Goal: Task Accomplishment & Management: Manage account settings

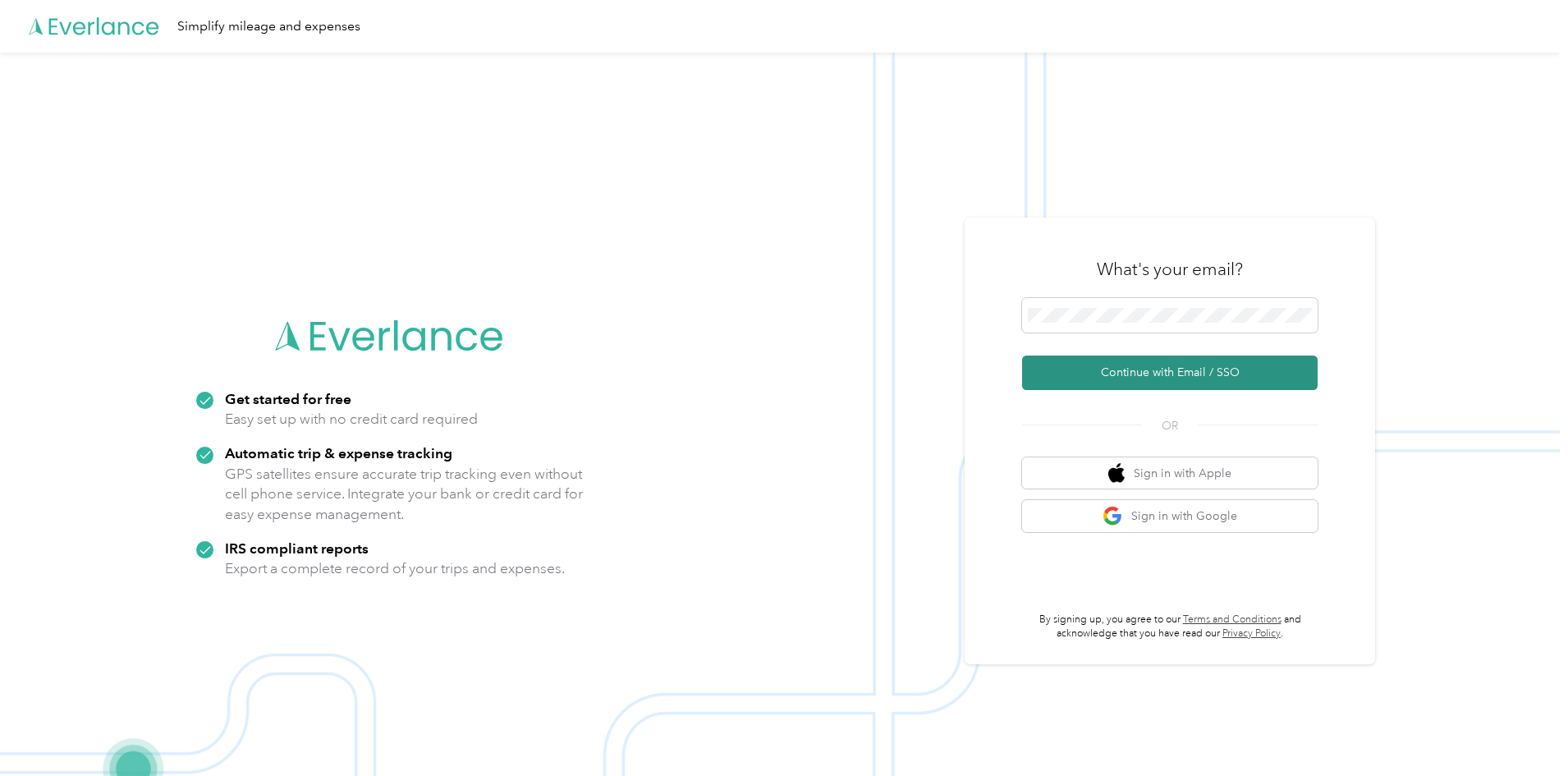
click at [1140, 367] on button "Continue with Email / SSO" at bounding box center [1169, 372] width 295 height 34
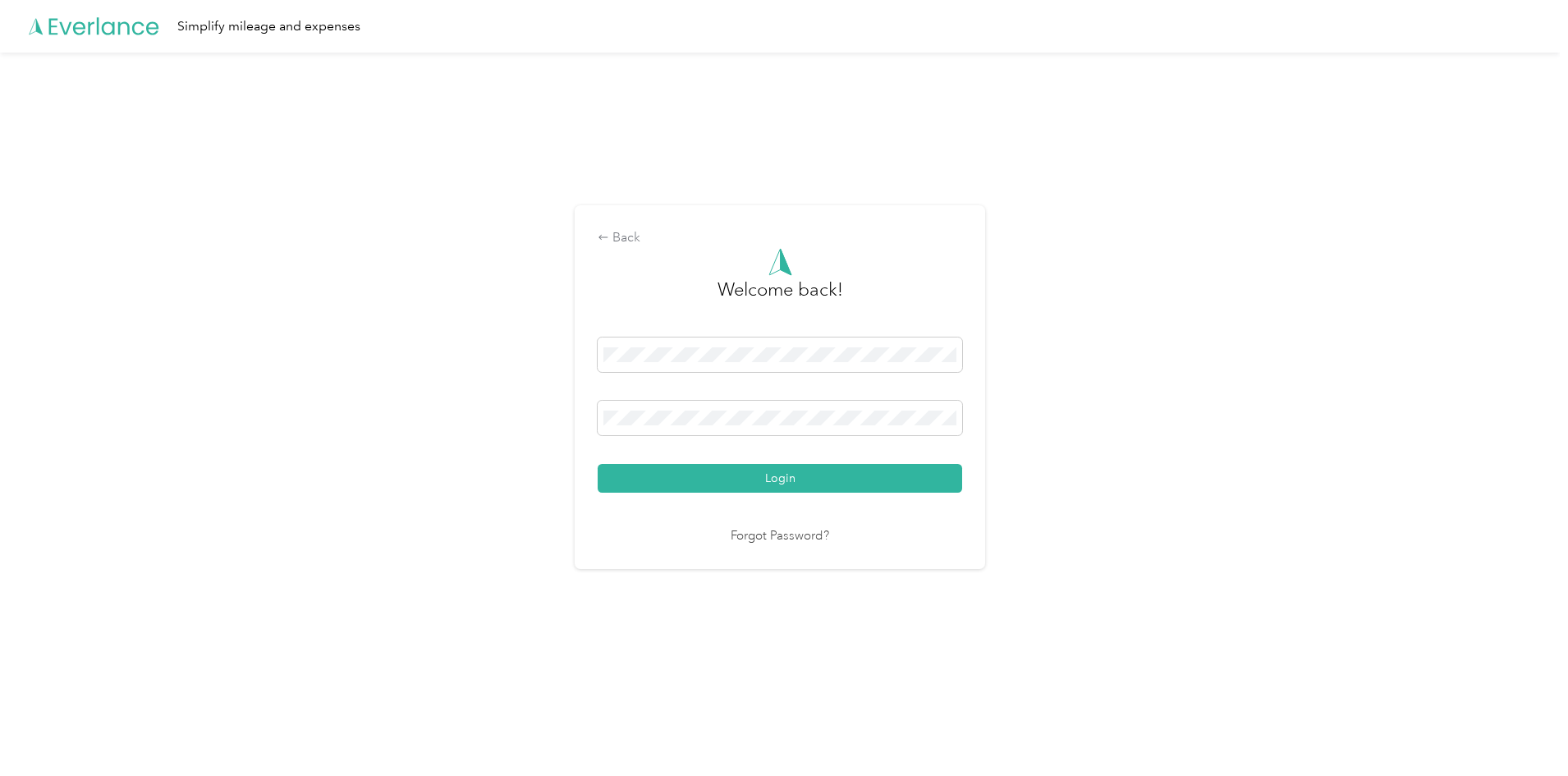
click at [598, 464] on button "Login" at bounding box center [780, 478] width 364 height 29
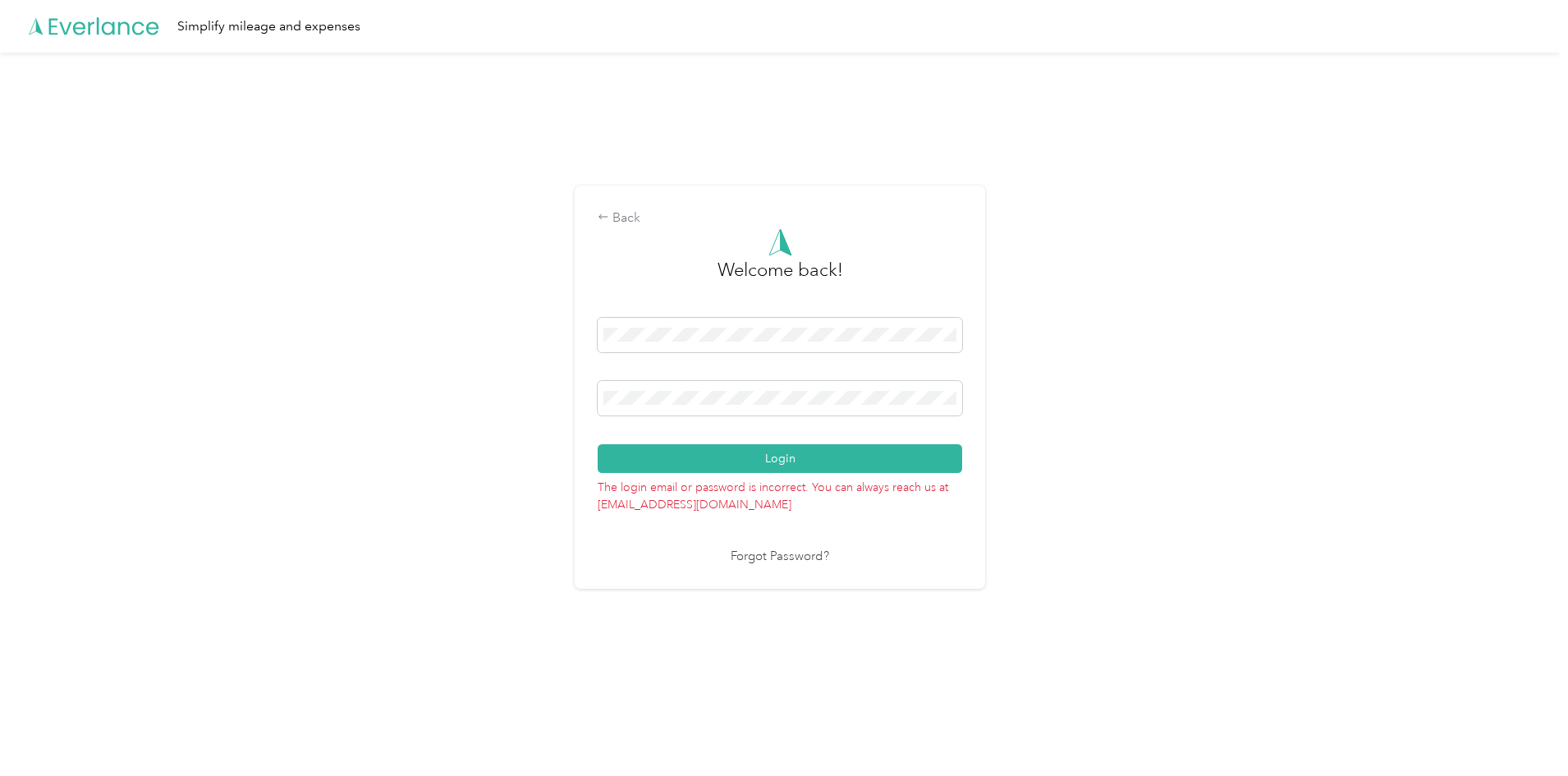
click at [688, 418] on div at bounding box center [780, 401] width 364 height 40
click at [509, 412] on div "Back Welcome back! Login The login email or password is incorrect. You can alwa…" at bounding box center [780, 393] width 1560 height 683
click at [598, 444] on button "Login" at bounding box center [780, 458] width 364 height 29
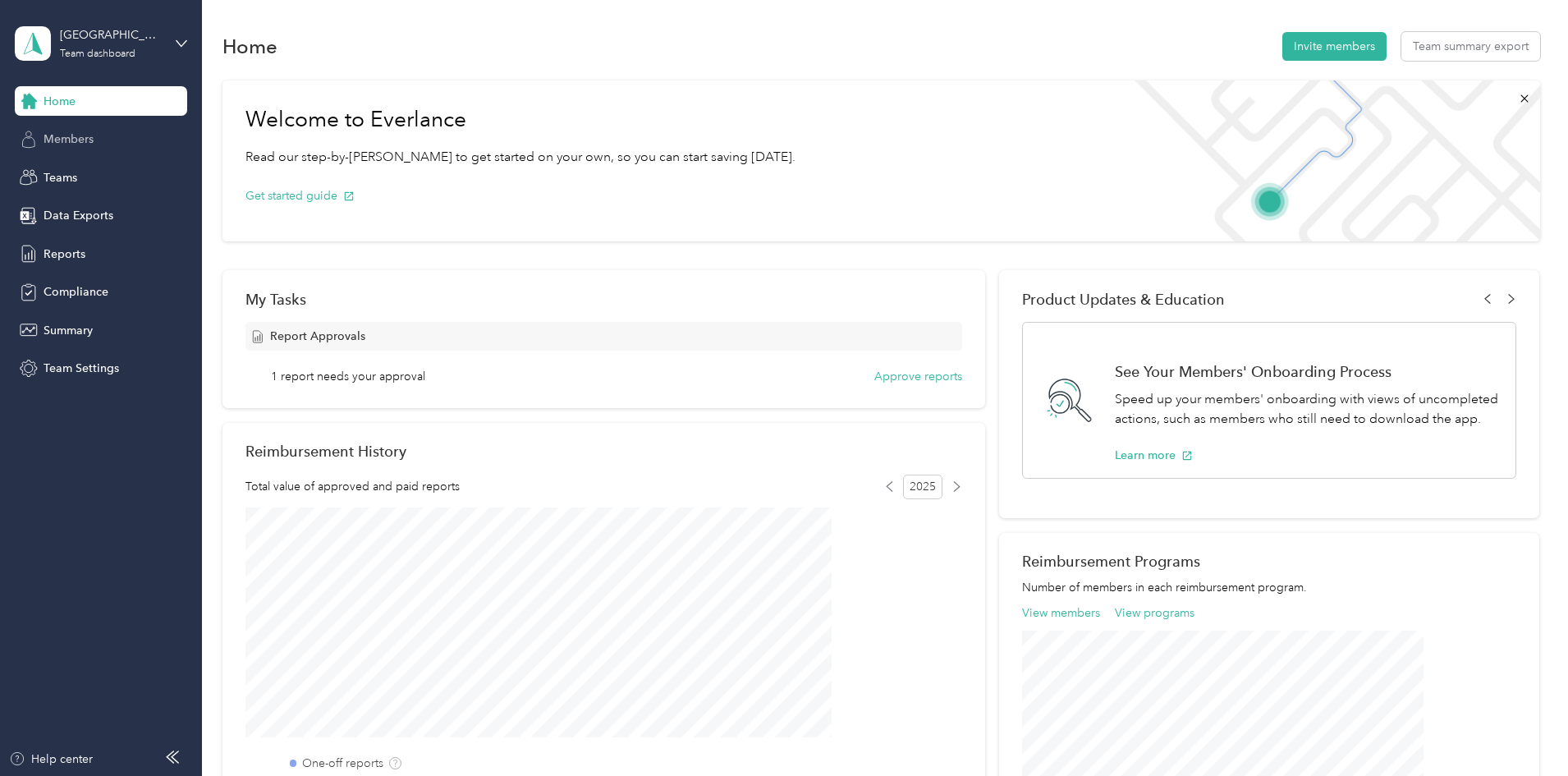
click at [60, 149] on div "Members" at bounding box center [101, 140] width 172 height 30
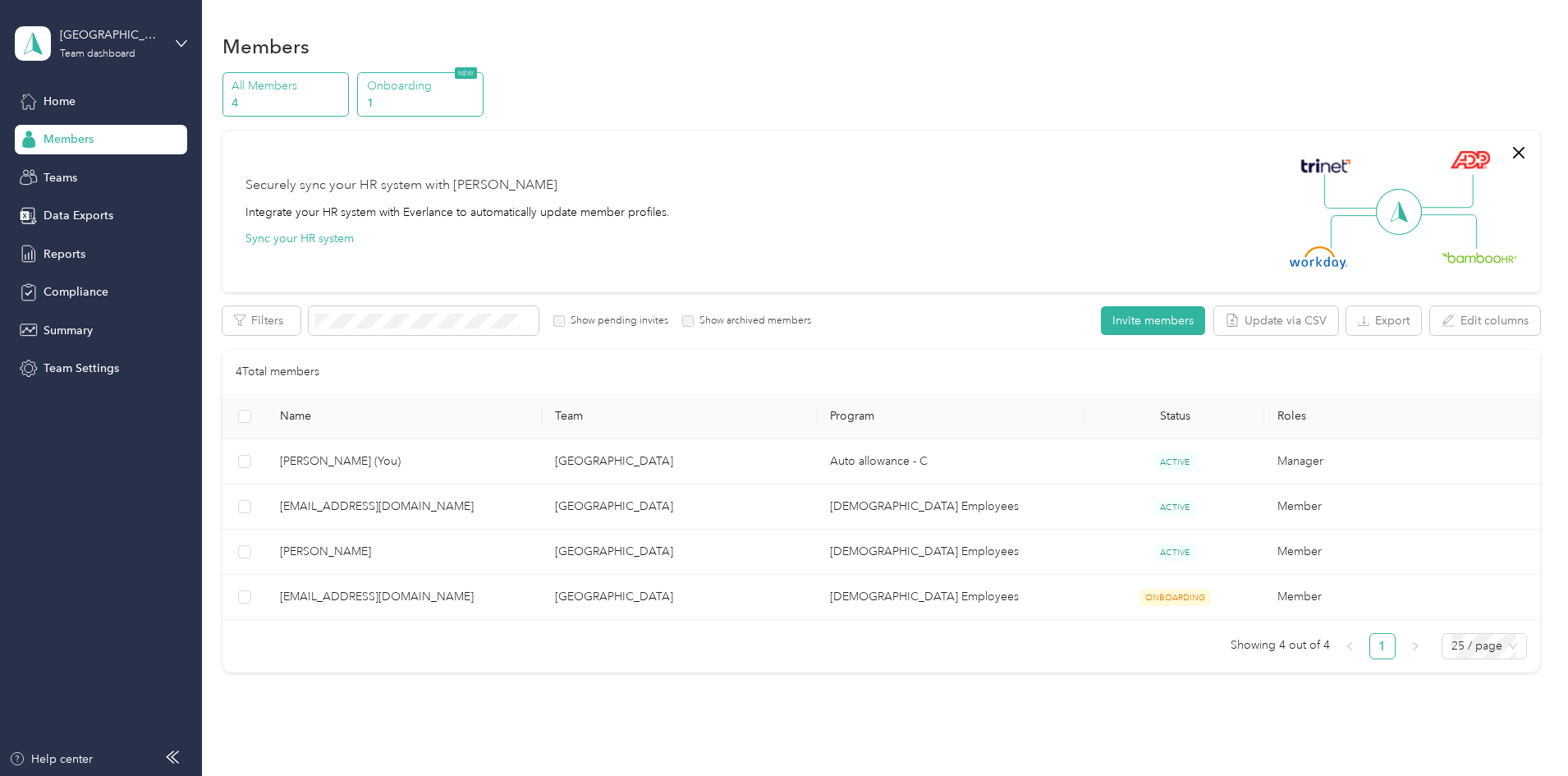
click at [479, 104] on p "1" at bounding box center [422, 103] width 111 height 17
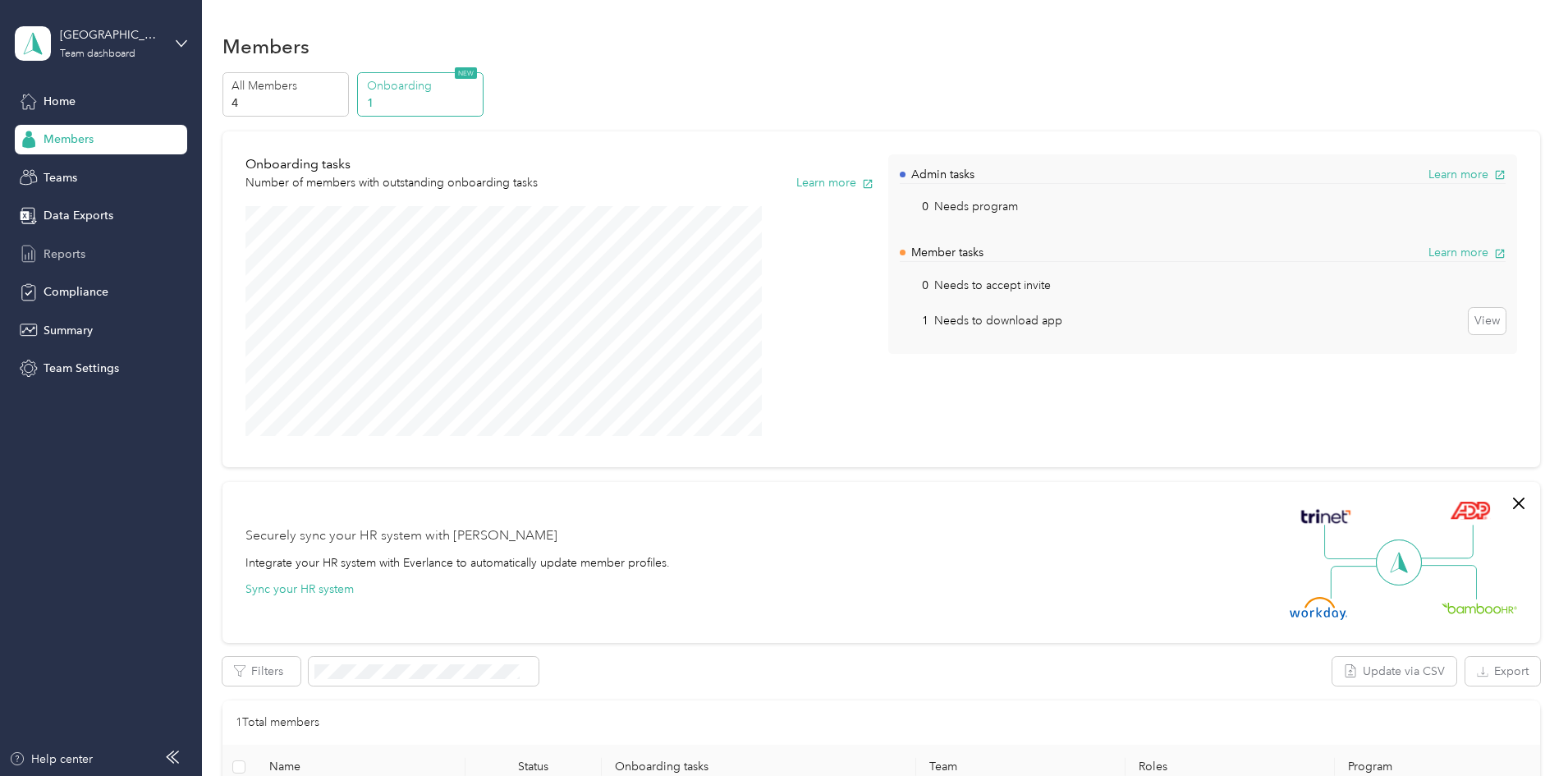
click at [62, 253] on span "Reports" at bounding box center [64, 254] width 42 height 17
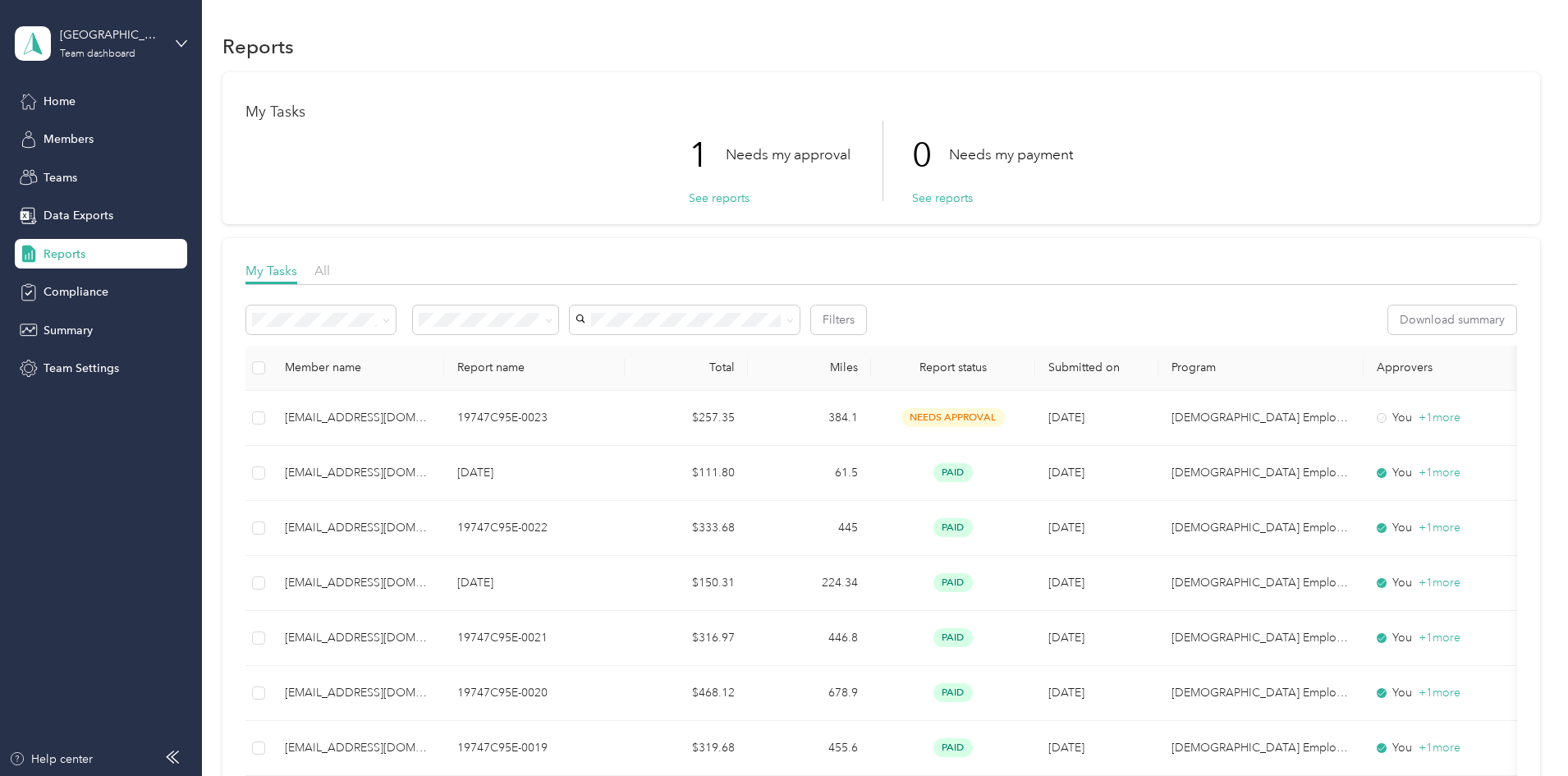
click at [121, 65] on div "Riverside Team dashboard" at bounding box center [101, 43] width 172 height 57
click at [98, 169] on div "Personal dashboard" at bounding box center [81, 171] width 103 height 17
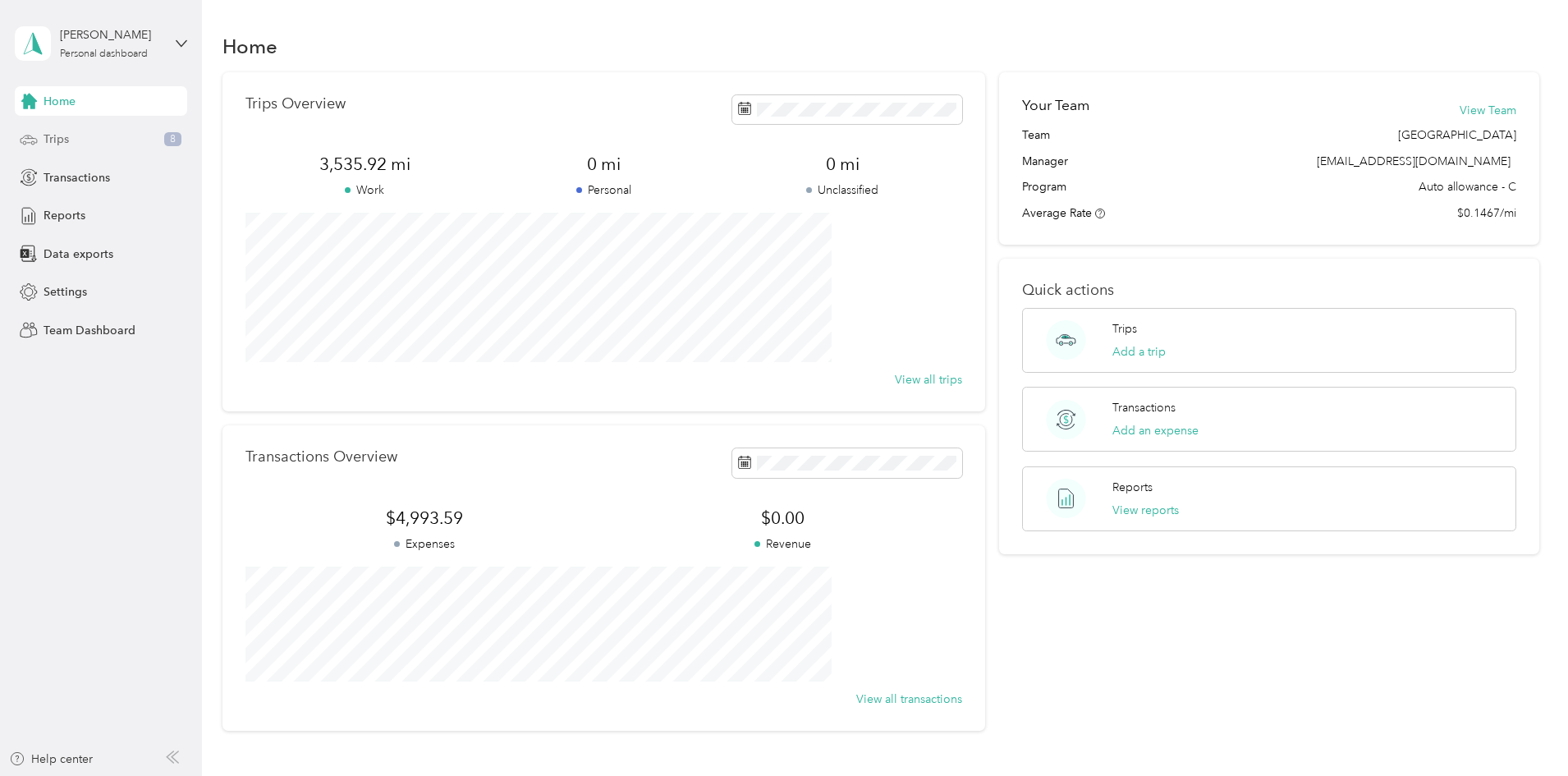
click at [59, 145] on span "Trips" at bounding box center [56, 139] width 26 height 17
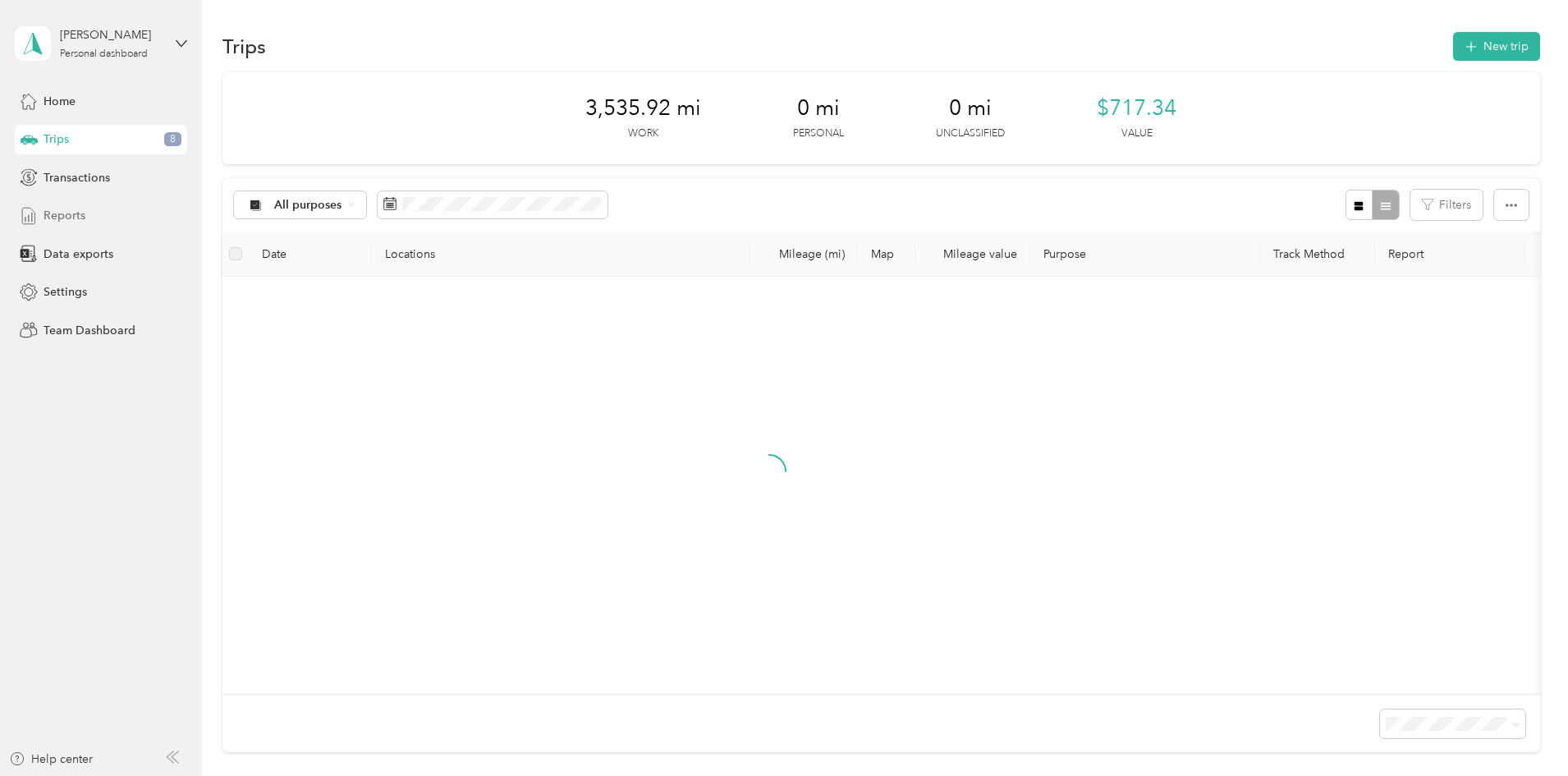
click at [63, 213] on span "Reports" at bounding box center [64, 215] width 42 height 17
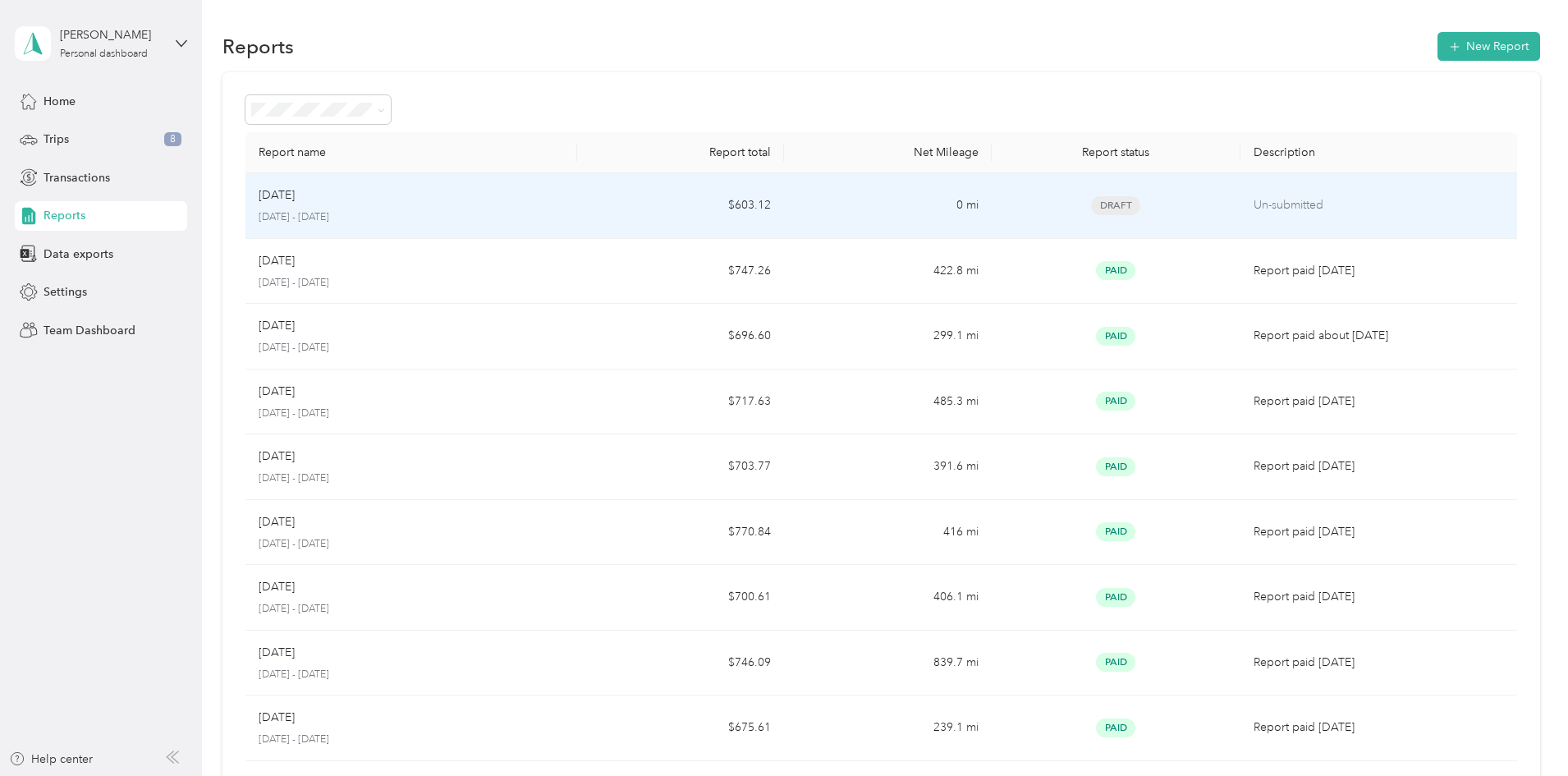
click at [513, 201] on div "[DATE]" at bounding box center [411, 195] width 305 height 18
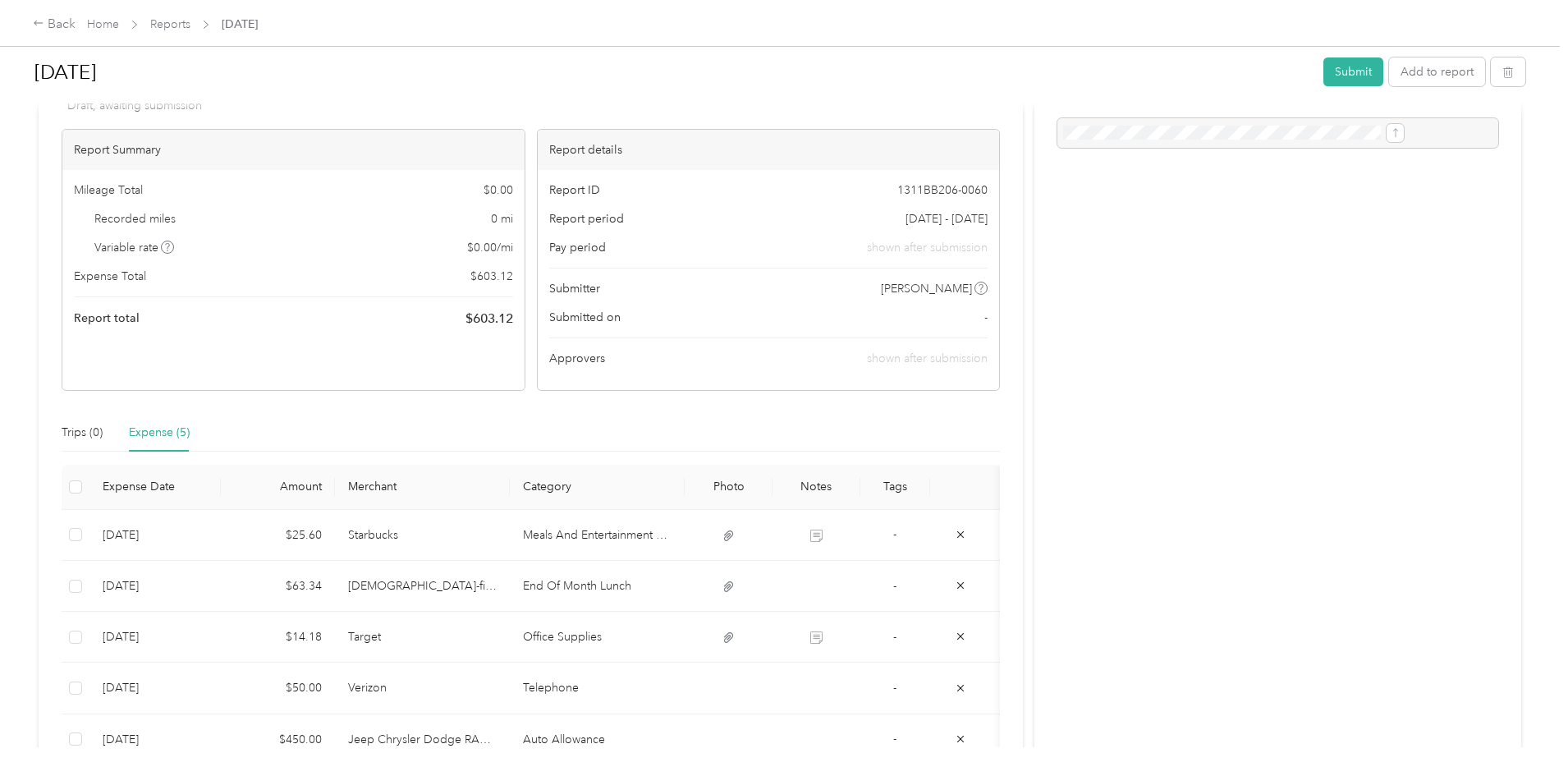
scroll to position [225, 0]
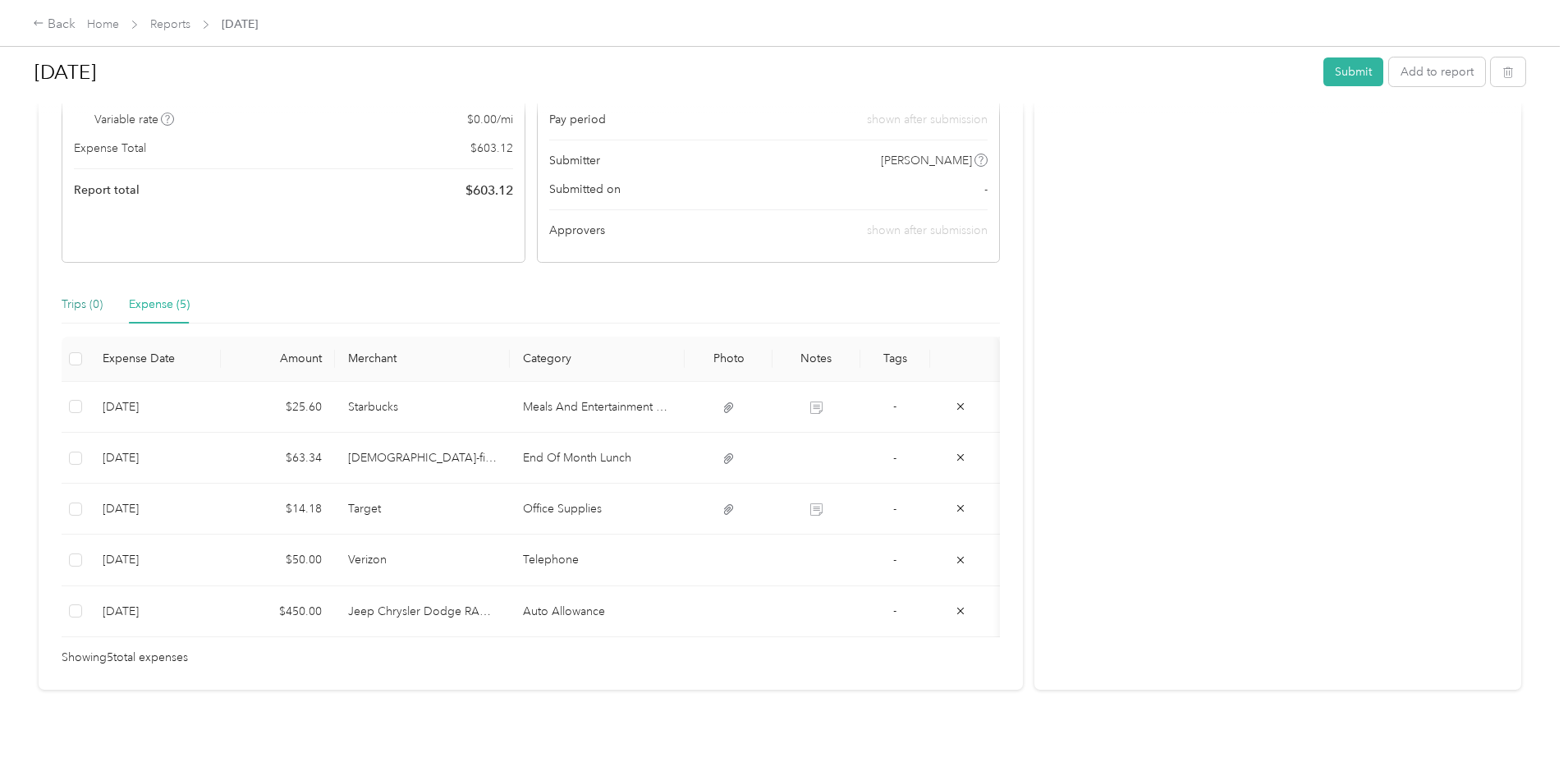
click at [102, 295] on div "Trips (0)" at bounding box center [81, 304] width 41 height 18
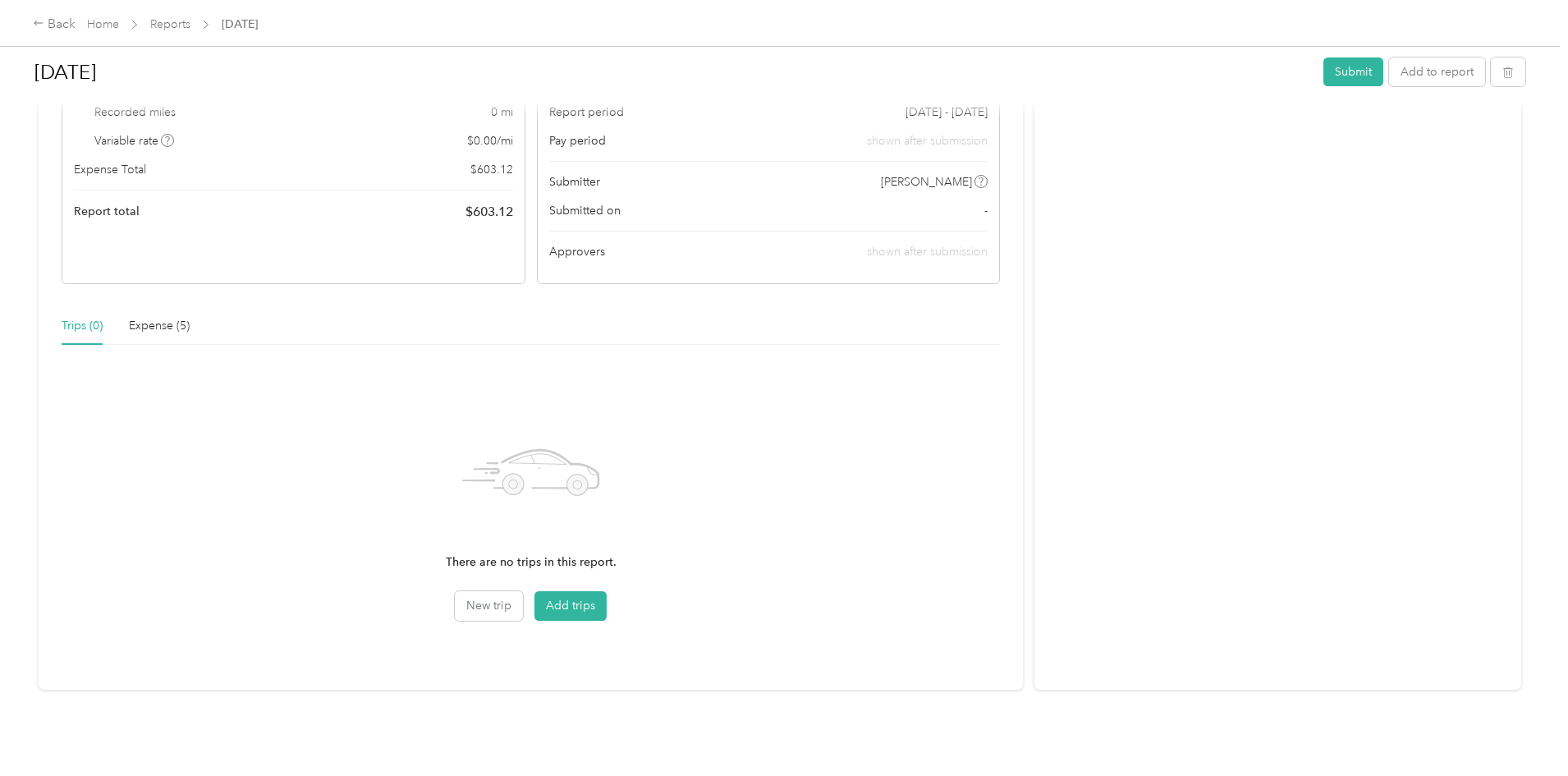
scroll to position [192, 0]
click at [607, 600] on button "Add trips" at bounding box center [570, 606] width 72 height 30
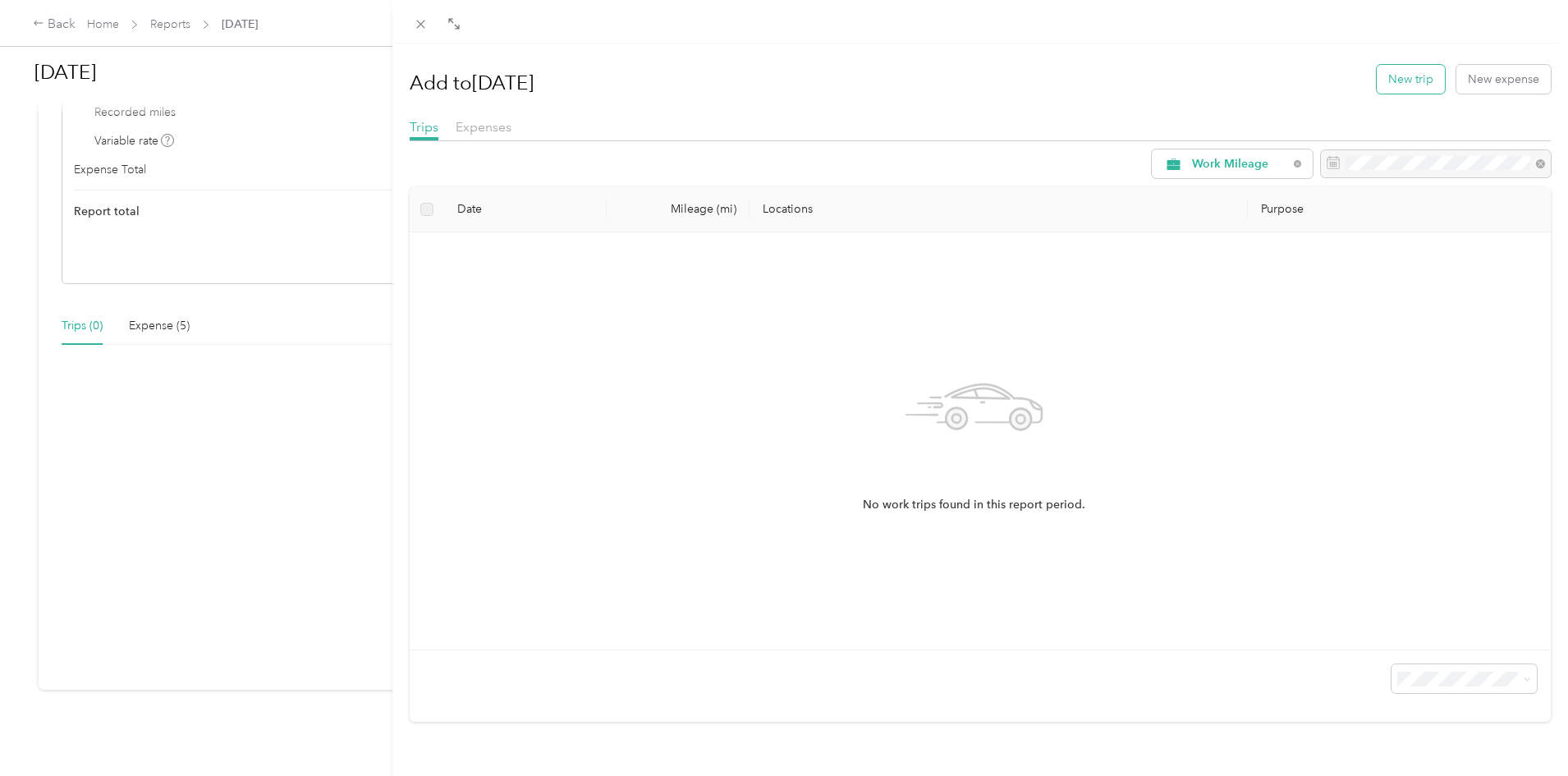
click at [1413, 77] on button "New trip" at bounding box center [1411, 79] width 68 height 29
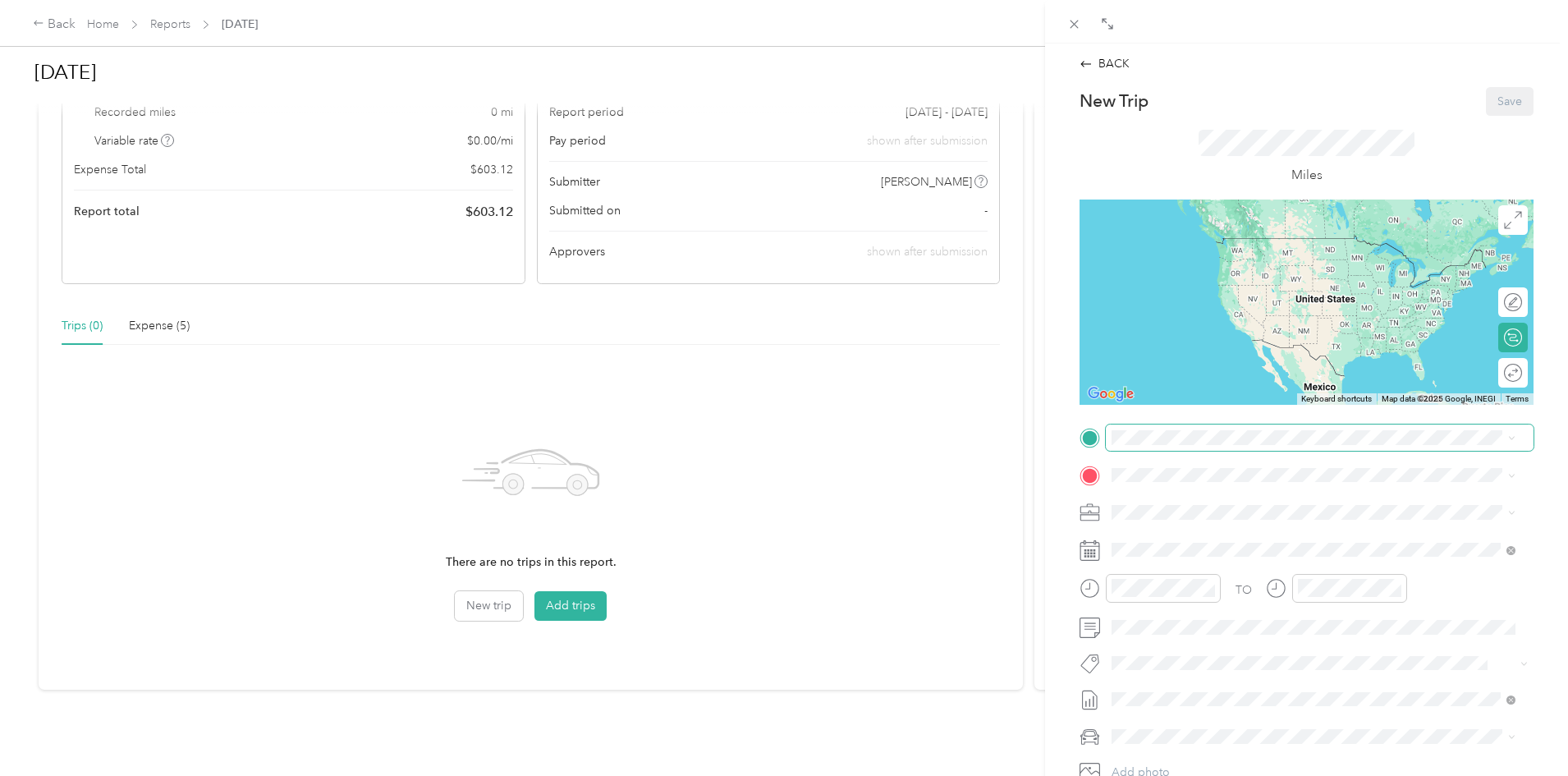
click at [1155, 445] on span at bounding box center [1319, 437] width 427 height 27
click at [1154, 445] on span at bounding box center [1319, 437] width 427 height 27
click at [1172, 428] on span at bounding box center [1319, 437] width 427 height 27
click at [1184, 489] on li "Office [STREET_ADDRESS]" at bounding box center [1314, 512] width 416 height 52
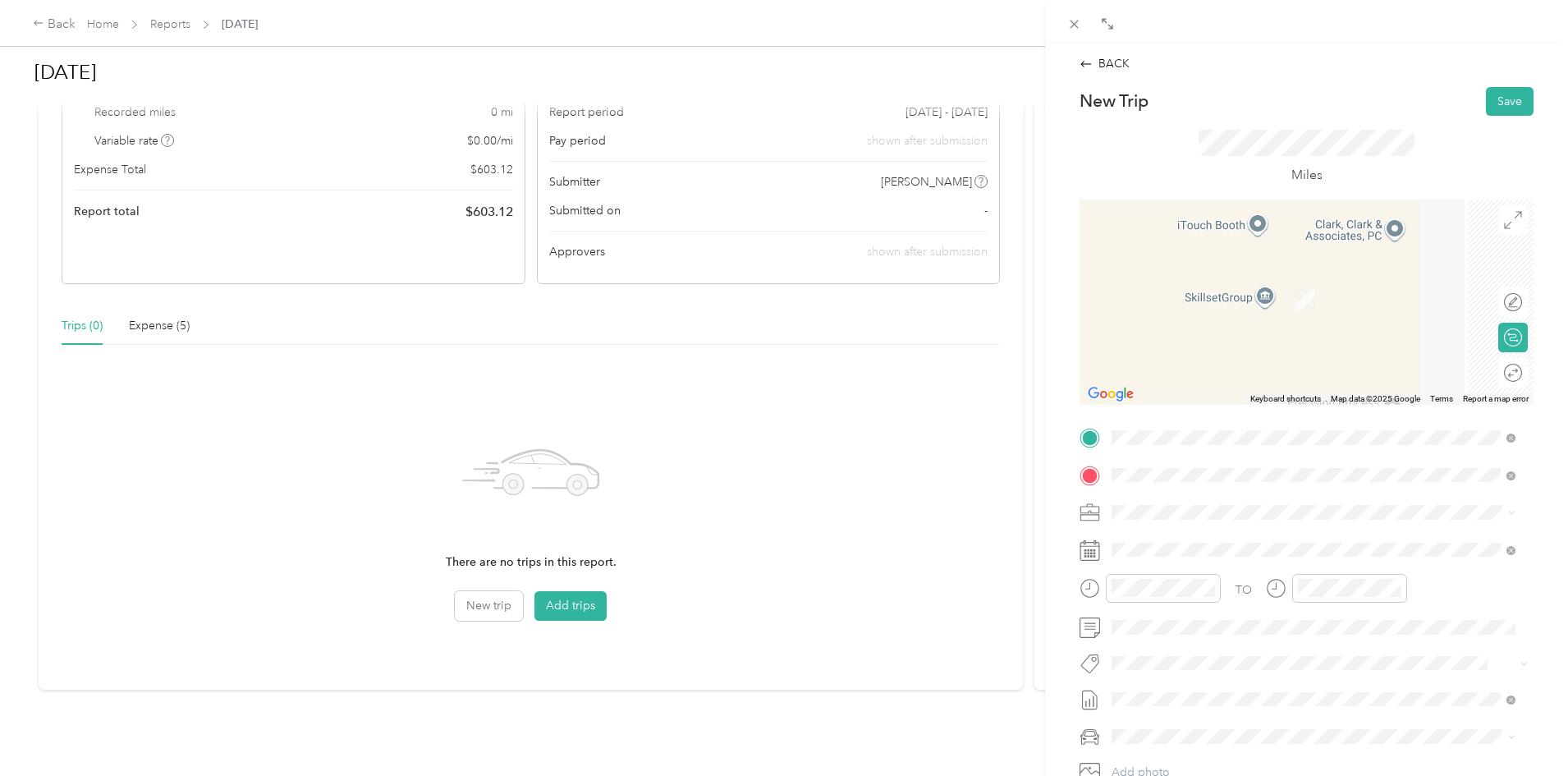
click at [1217, 675] on div "Headquarters" at bounding box center [1240, 679] width 195 height 15
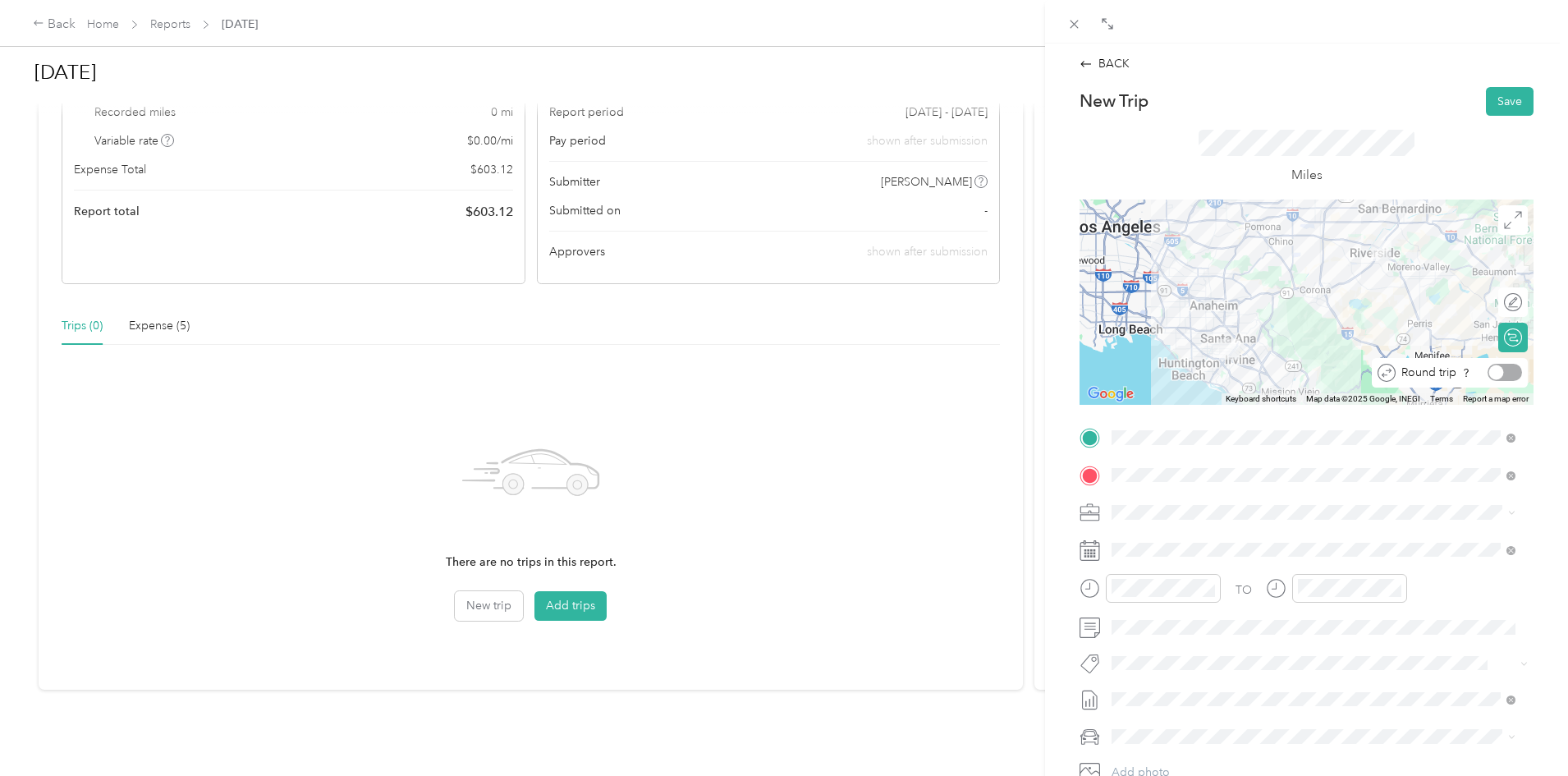
click at [1489, 378] on div at bounding box center [1497, 373] width 15 height 15
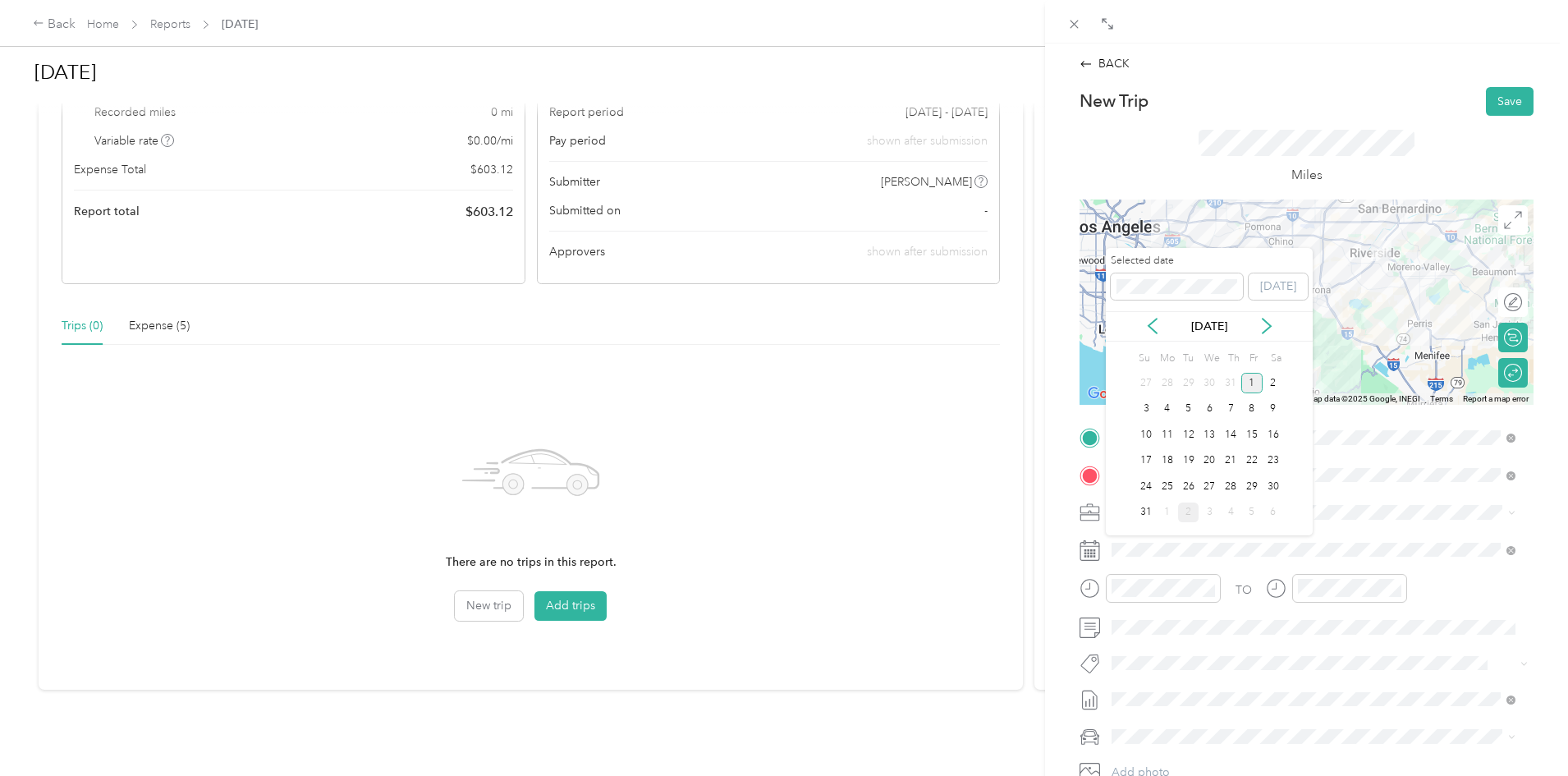
click at [1251, 383] on div "1" at bounding box center [1252, 383] width 22 height 21
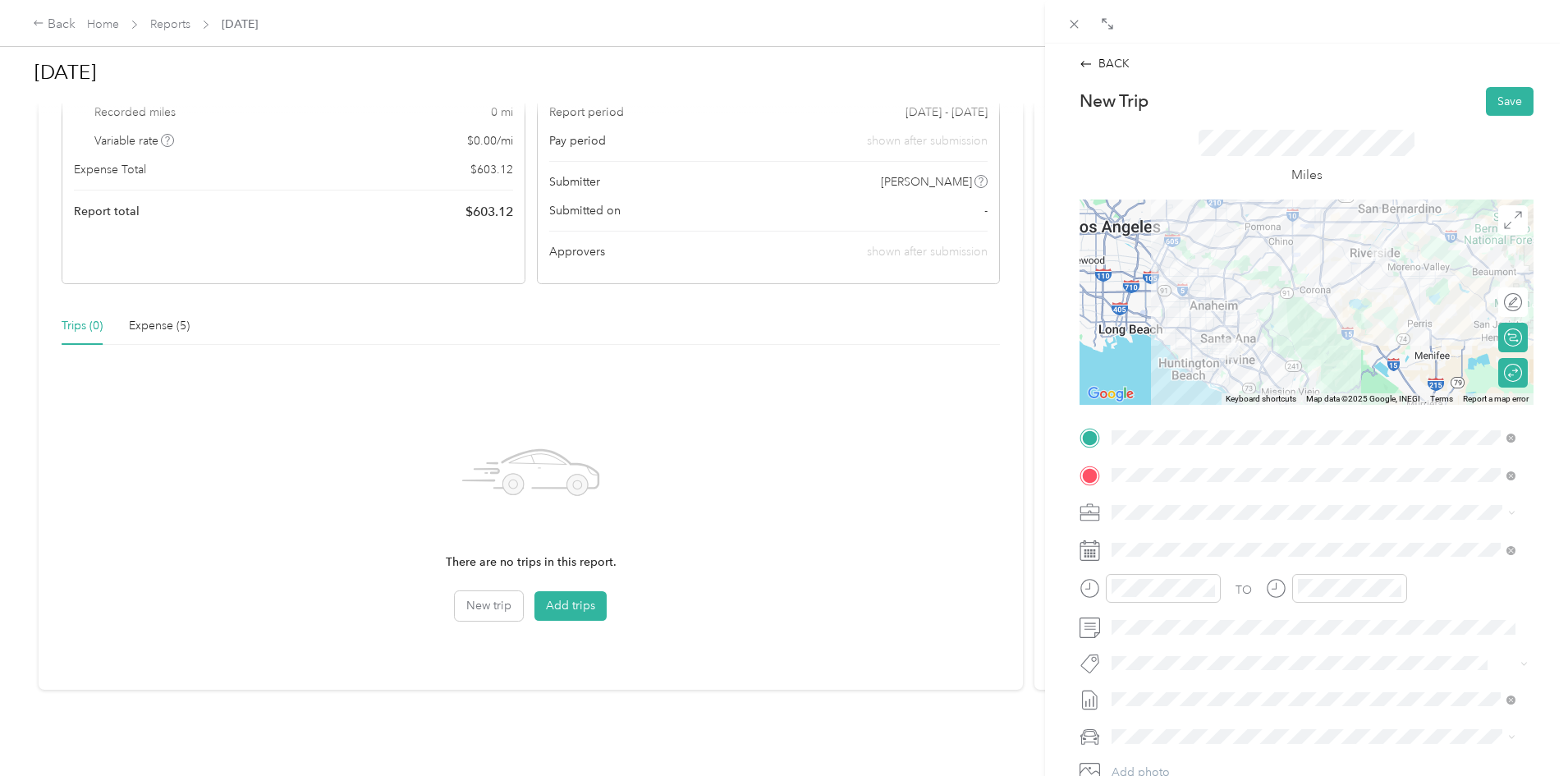
click at [1223, 504] on span at bounding box center [1319, 512] width 427 height 27
click at [1196, 595] on span "Work Mileage - User with auto allowance" at bounding box center [1222, 599] width 210 height 14
click at [1494, 111] on button "Save" at bounding box center [1509, 101] width 47 height 29
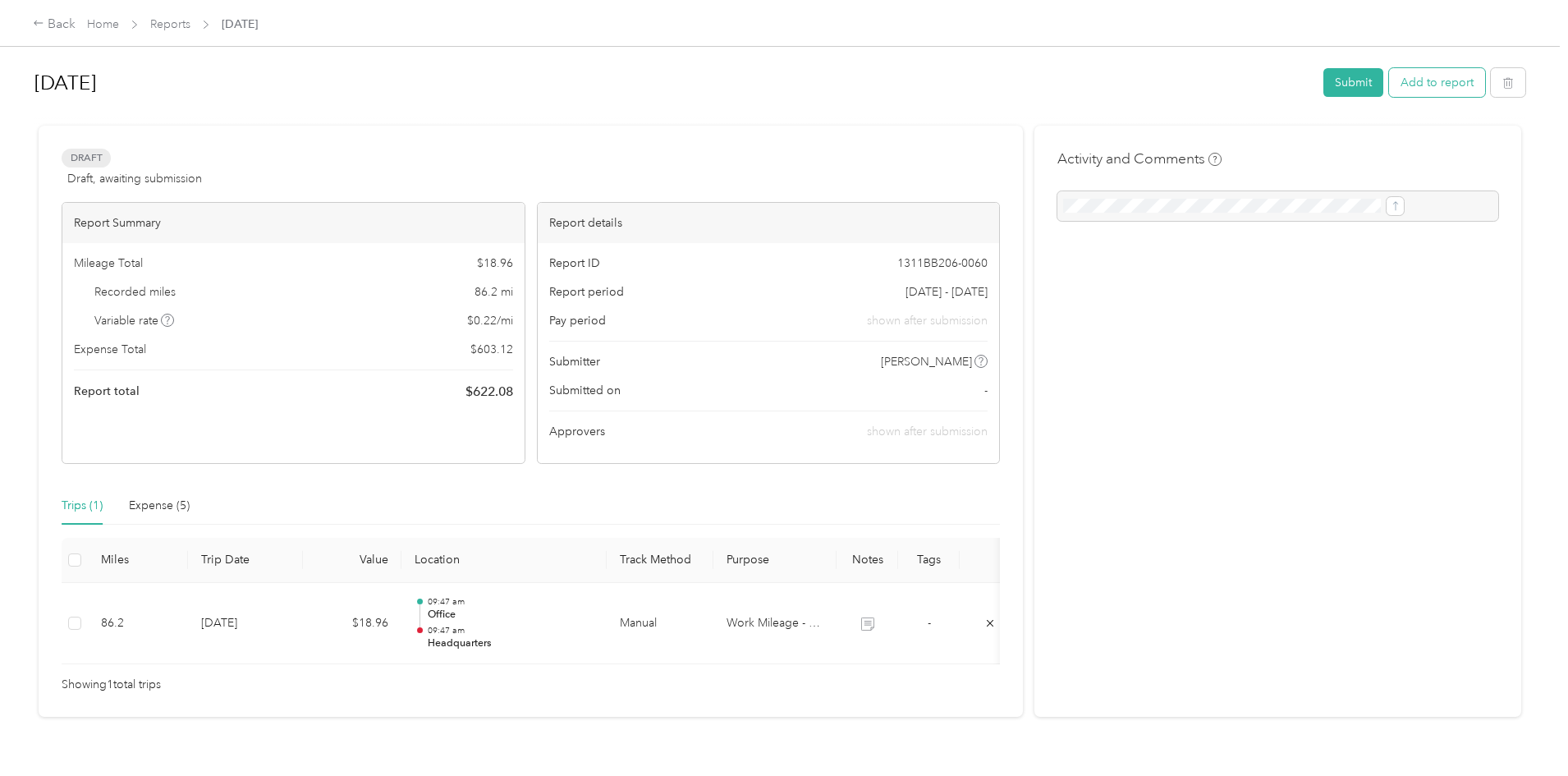
click at [1388, 84] on button "Add to report" at bounding box center [1437, 82] width 96 height 29
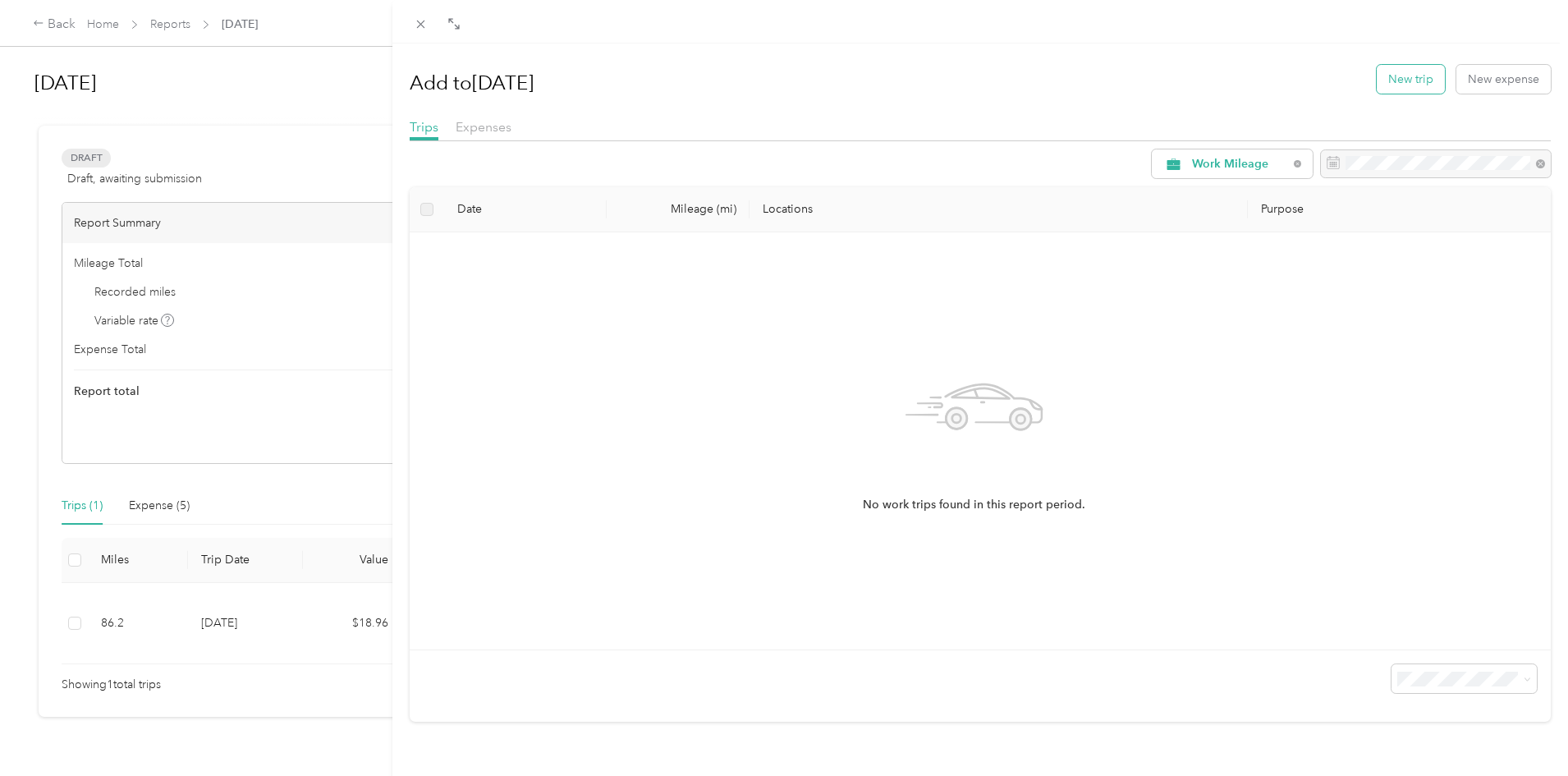
click at [1385, 85] on button "New trip" at bounding box center [1411, 79] width 68 height 29
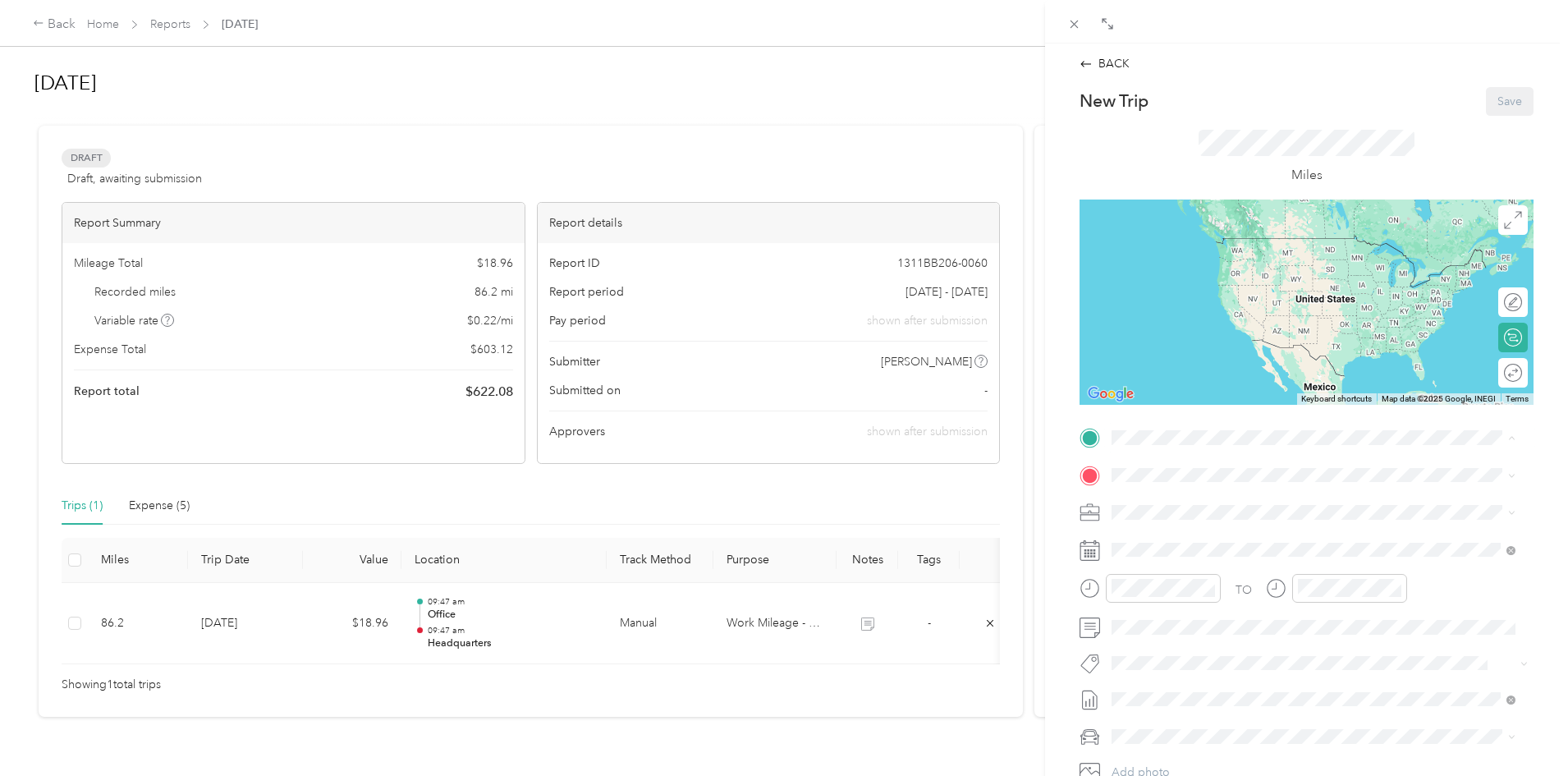
click at [1183, 502] on div "Office" at bounding box center [1194, 502] width 104 height 15
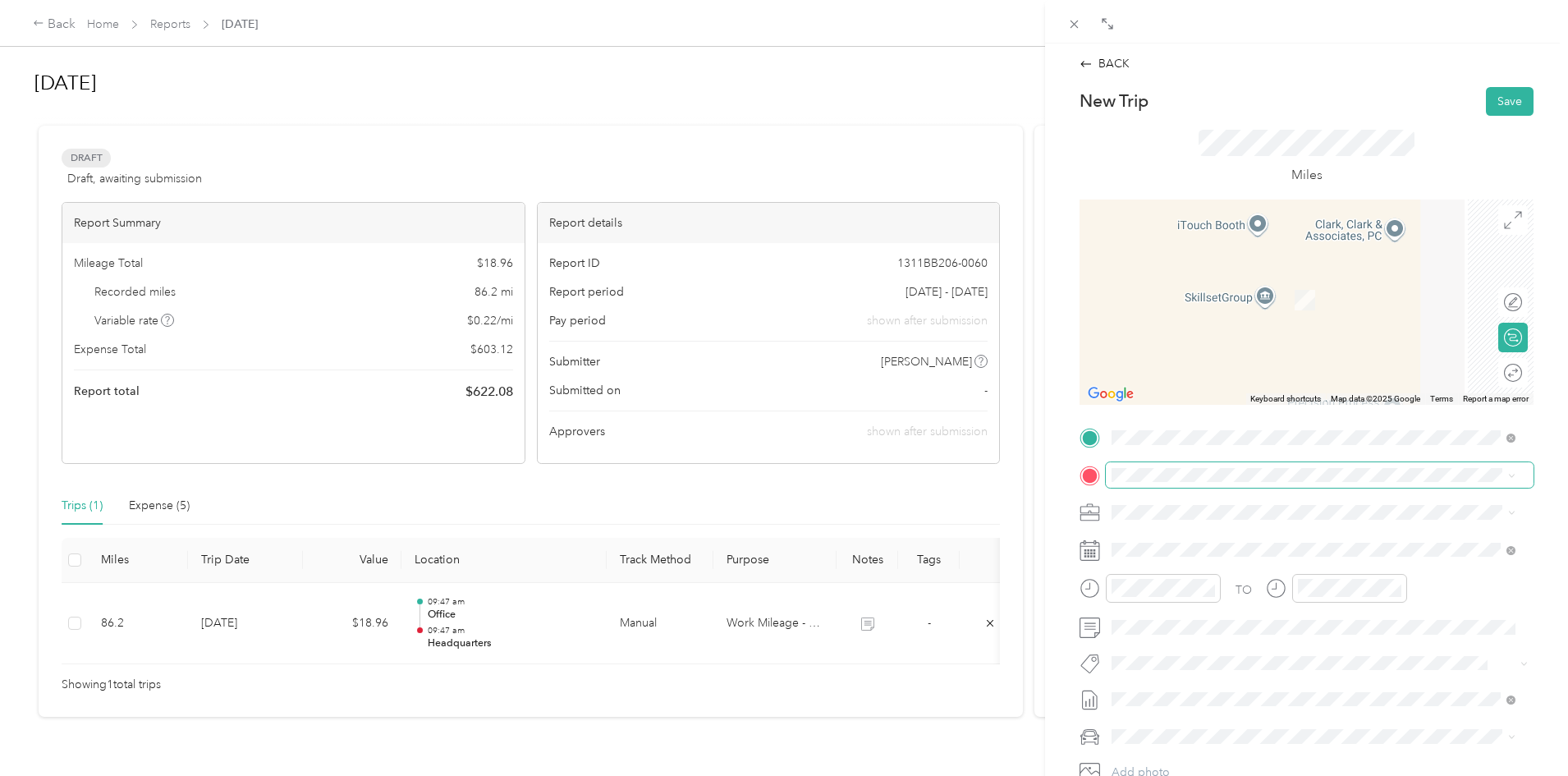
click at [1179, 486] on span at bounding box center [1319, 476] width 427 height 27
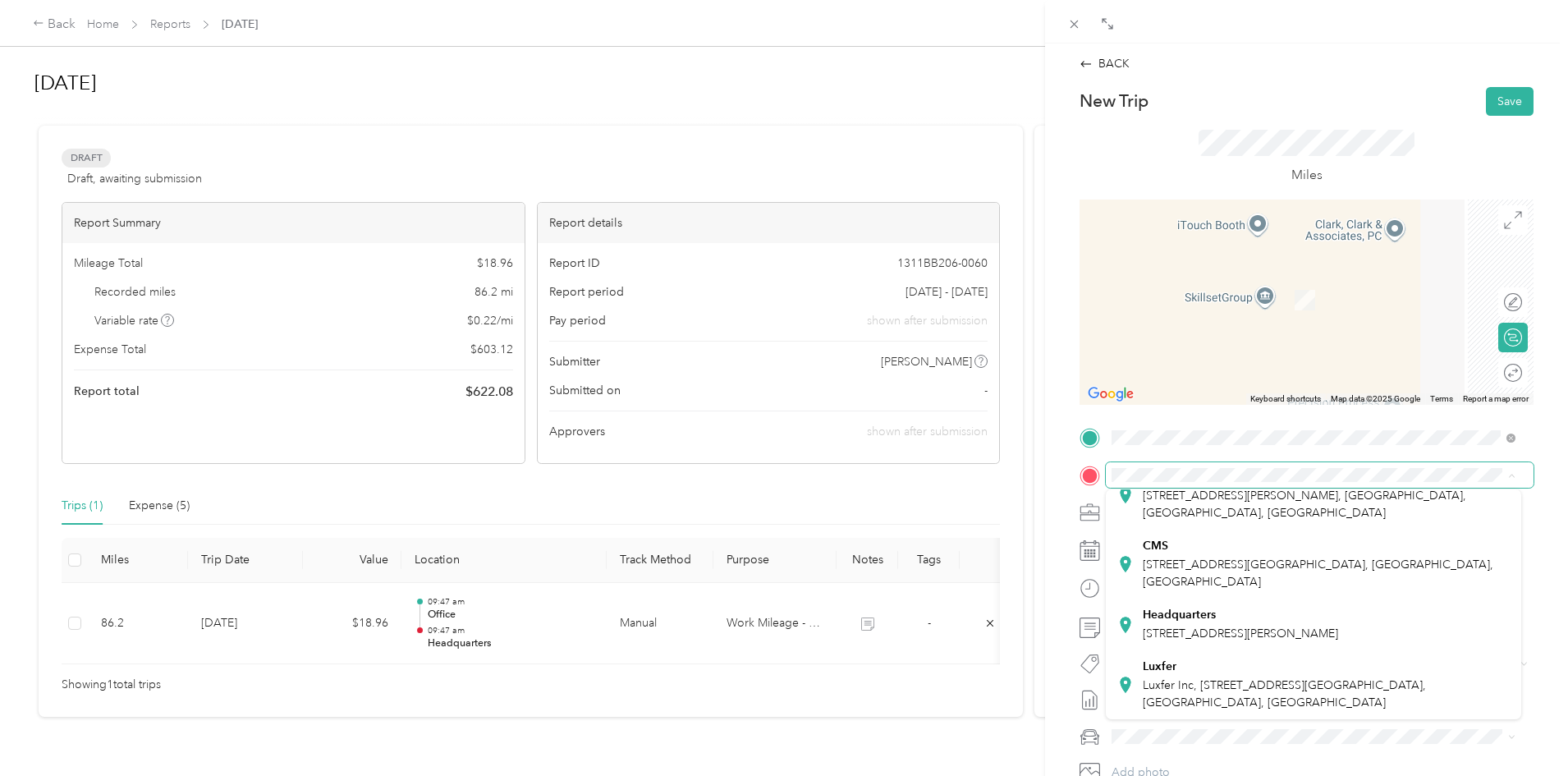
scroll to position [494, 0]
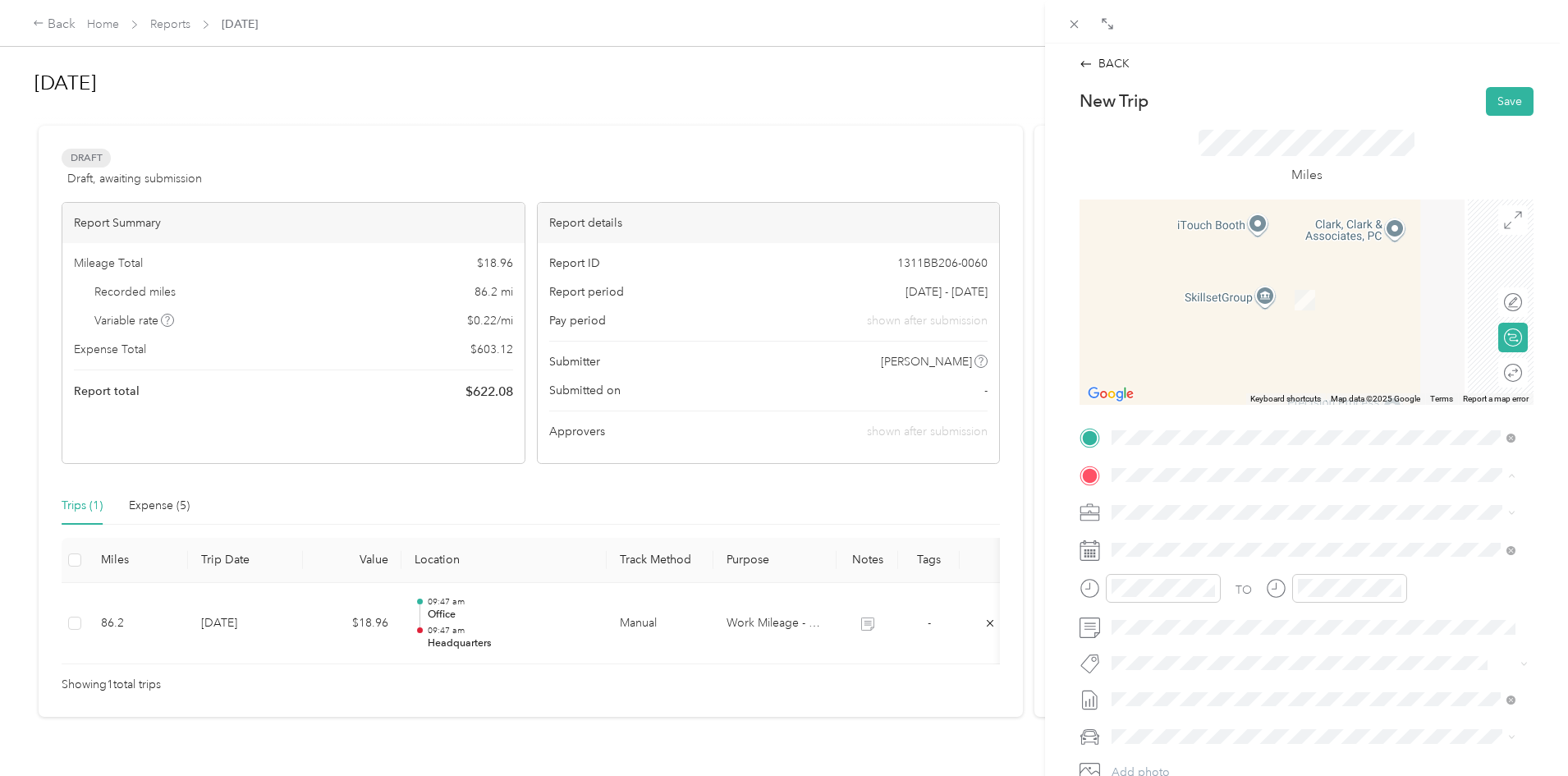
click at [1195, 626] on span "[STREET_ADDRESS][PERSON_NAME]" at bounding box center [1240, 633] width 195 height 14
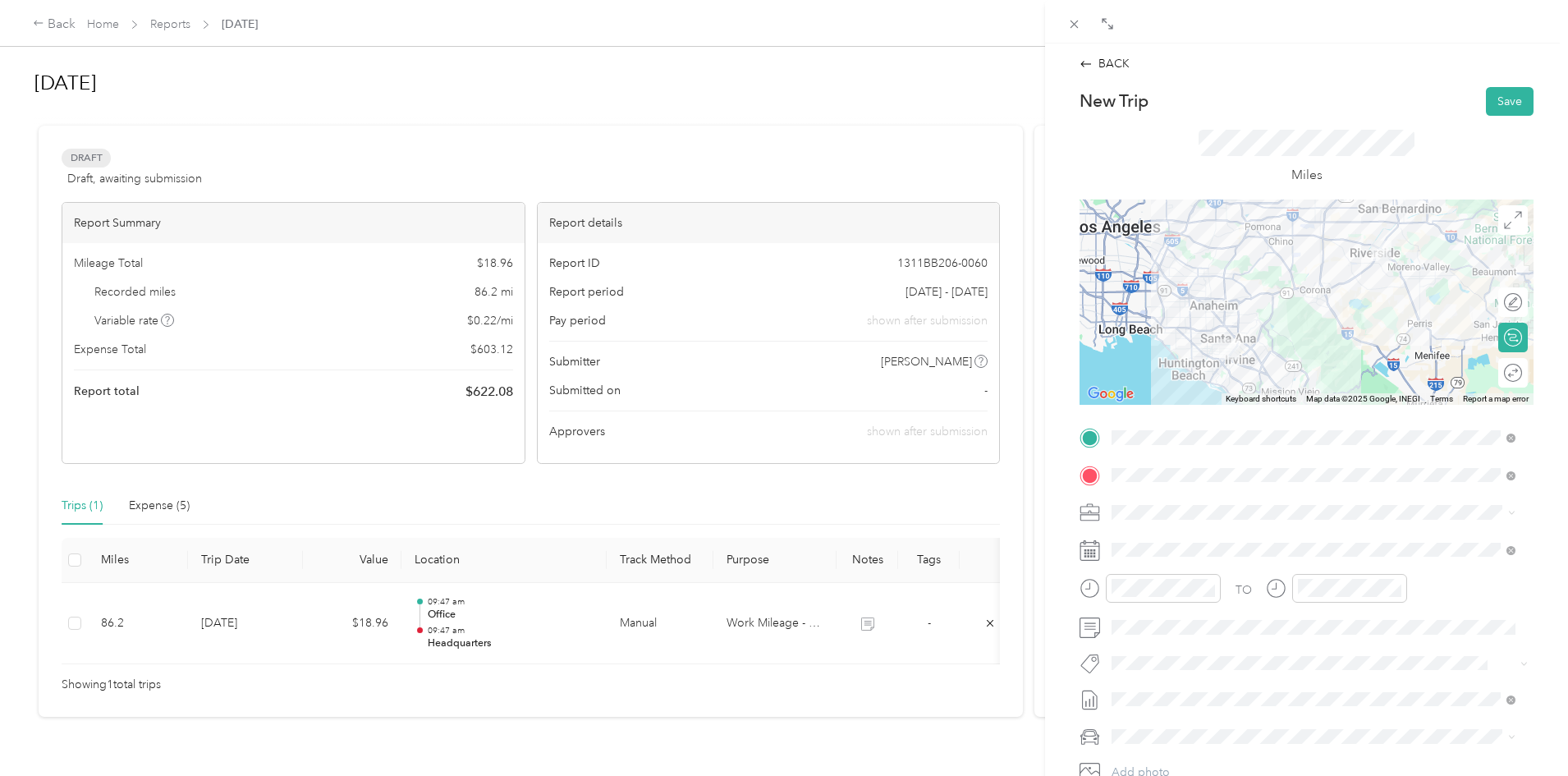
click at [1191, 504] on span at bounding box center [1319, 512] width 427 height 27
click at [1203, 598] on span "Work Mileage - User with auto allowance" at bounding box center [1222, 599] width 210 height 14
click at [1186, 561] on span at bounding box center [1319, 551] width 427 height 27
click at [1186, 557] on span at bounding box center [1319, 551] width 427 height 27
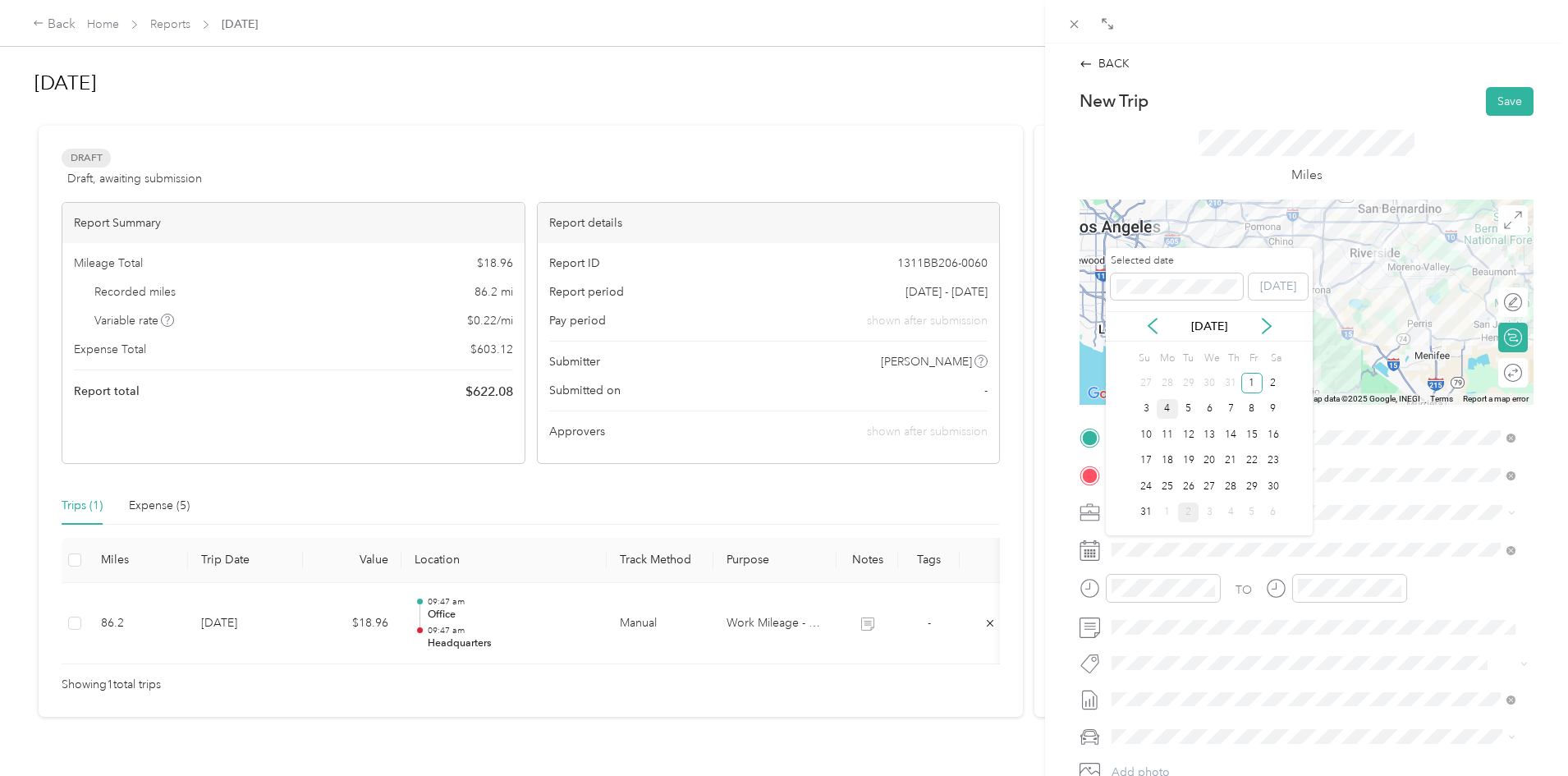
click at [1167, 415] on div "4" at bounding box center [1167, 409] width 22 height 21
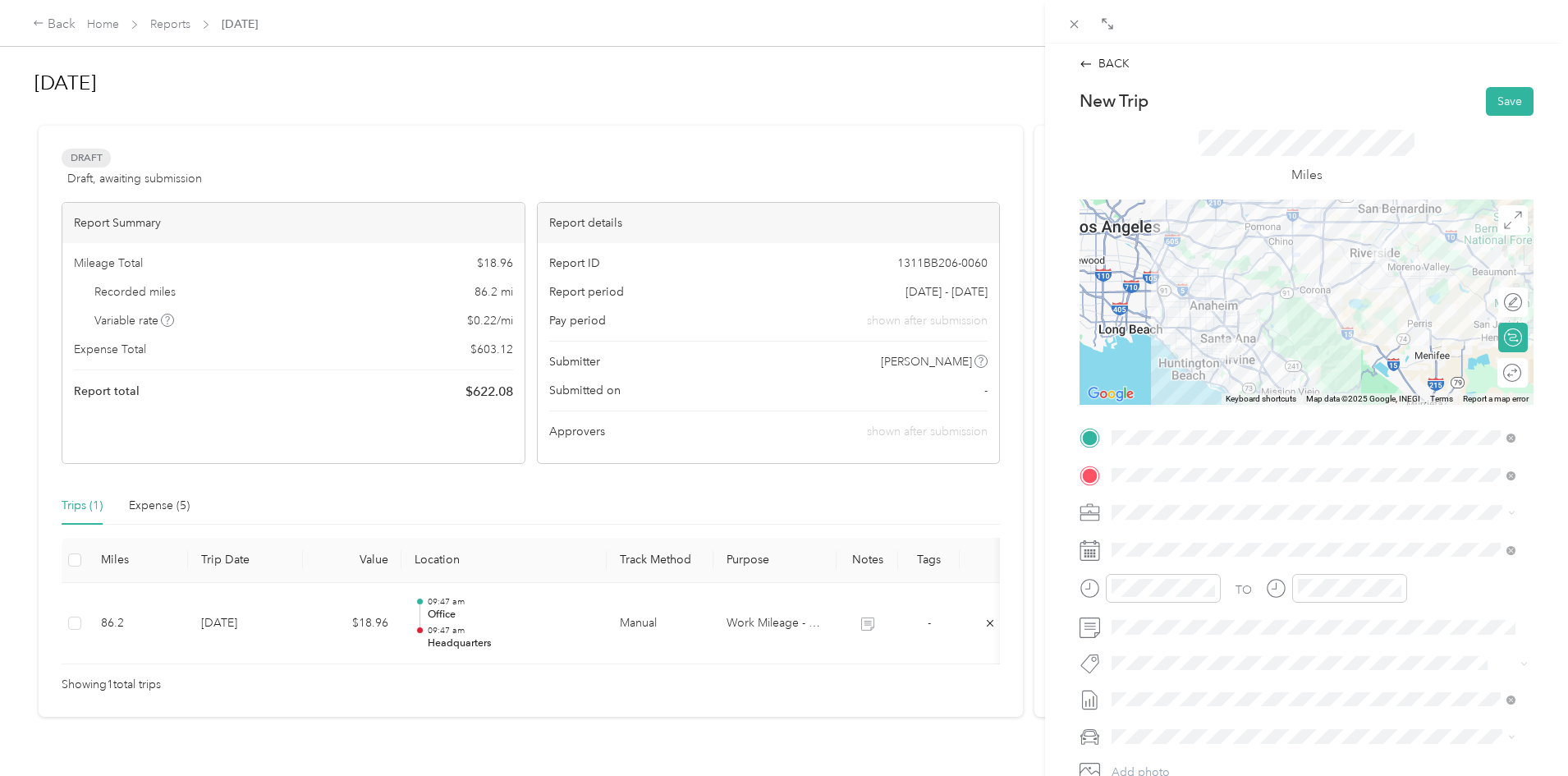
click at [1497, 373] on div "Round trip" at bounding box center [1512, 373] width 31 height 30
click at [1493, 373] on div at bounding box center [1504, 372] width 34 height 17
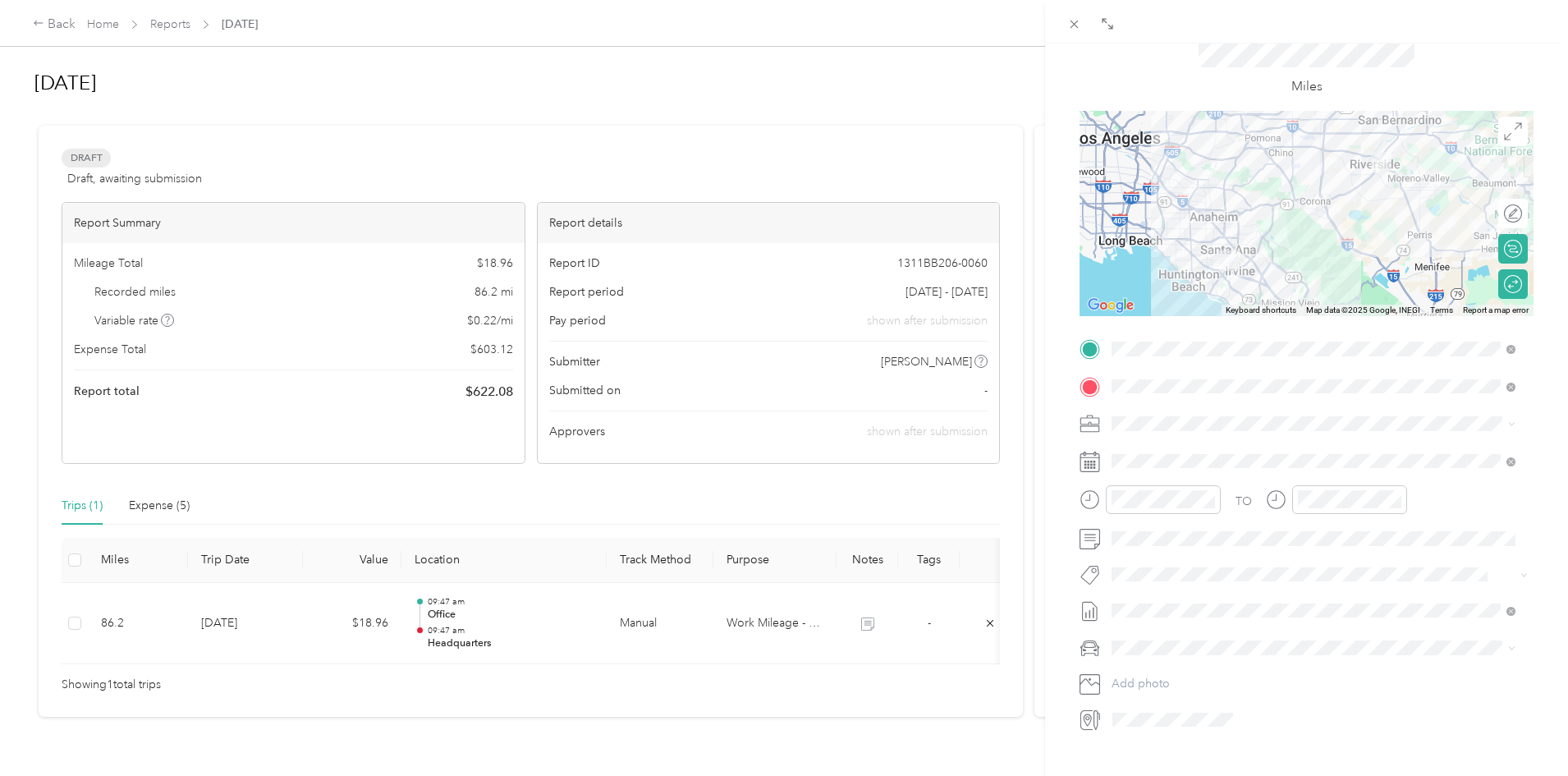
scroll to position [0, 0]
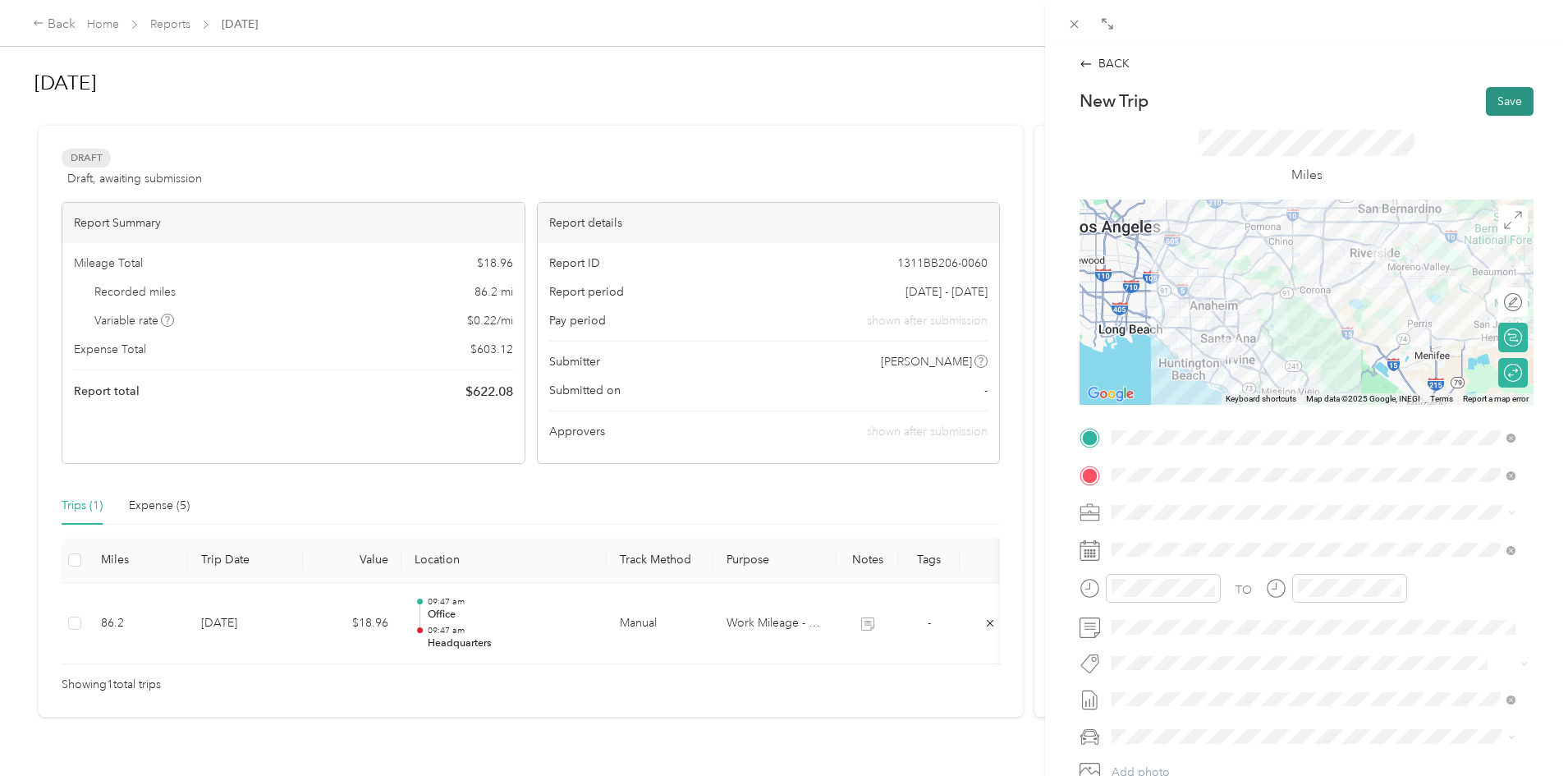
click at [1486, 114] on button "Save" at bounding box center [1509, 101] width 47 height 29
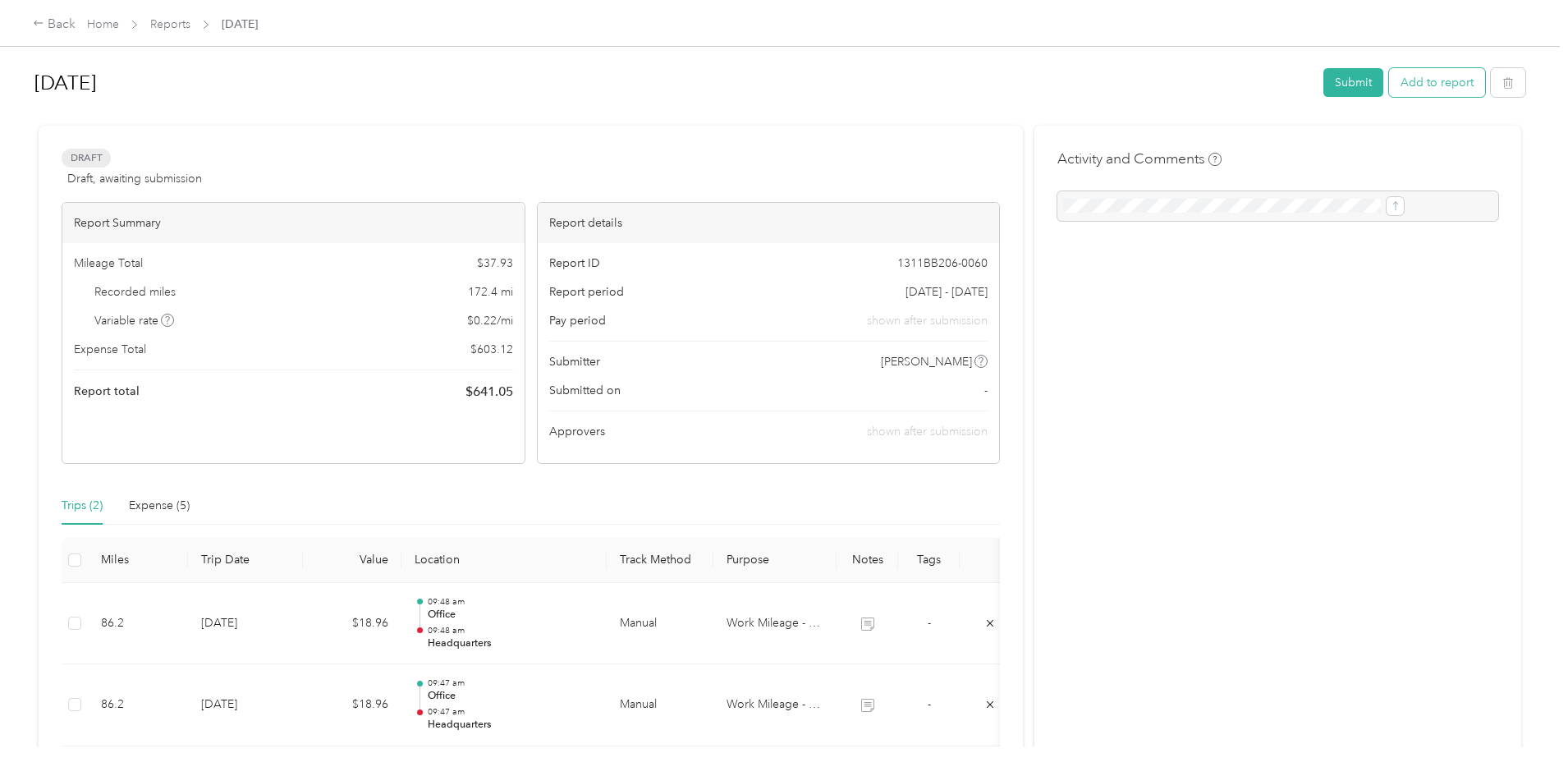
click at [1388, 81] on button "Add to report" at bounding box center [1437, 82] width 96 height 29
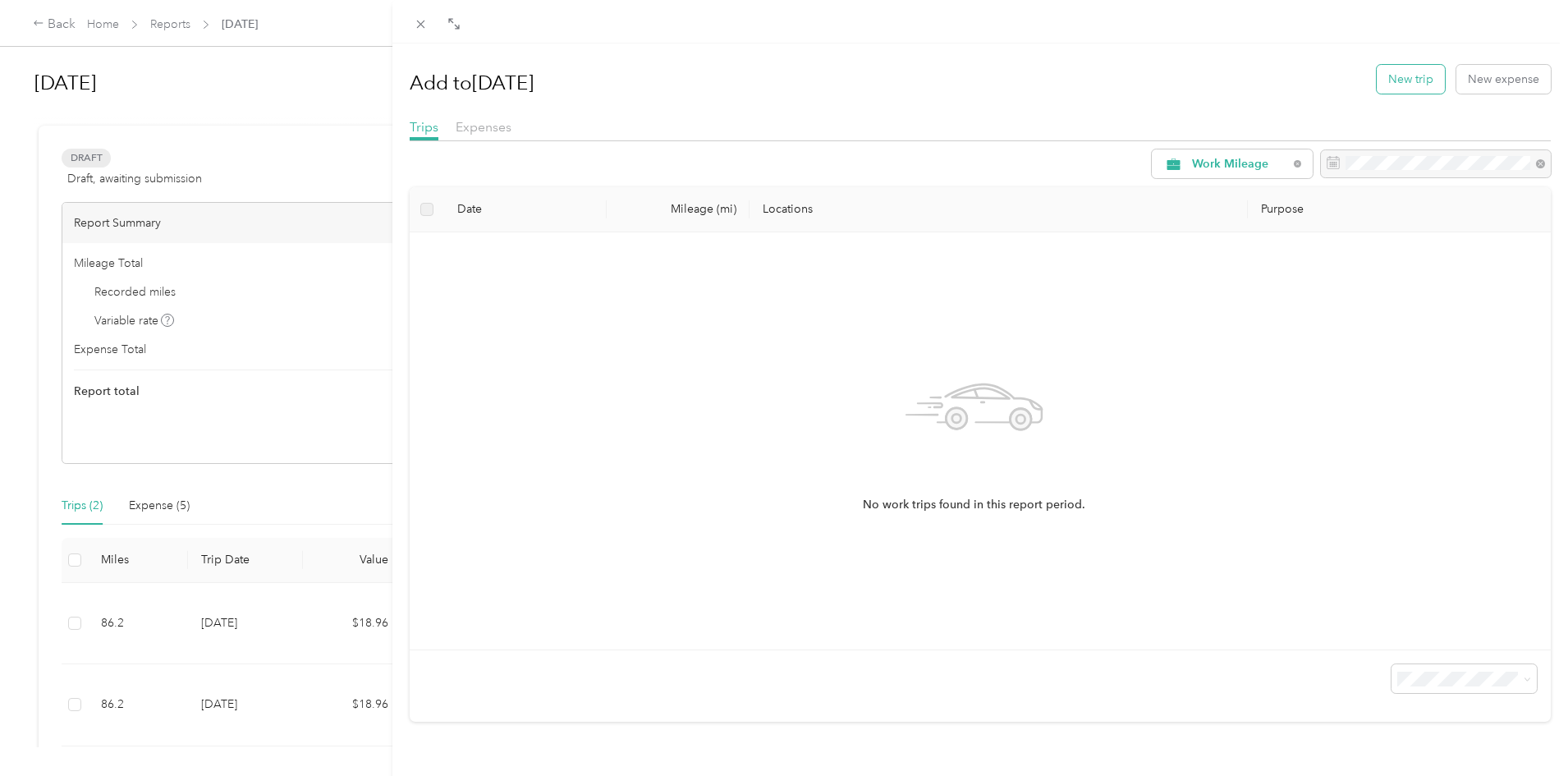
click at [1423, 78] on button "New trip" at bounding box center [1411, 79] width 68 height 29
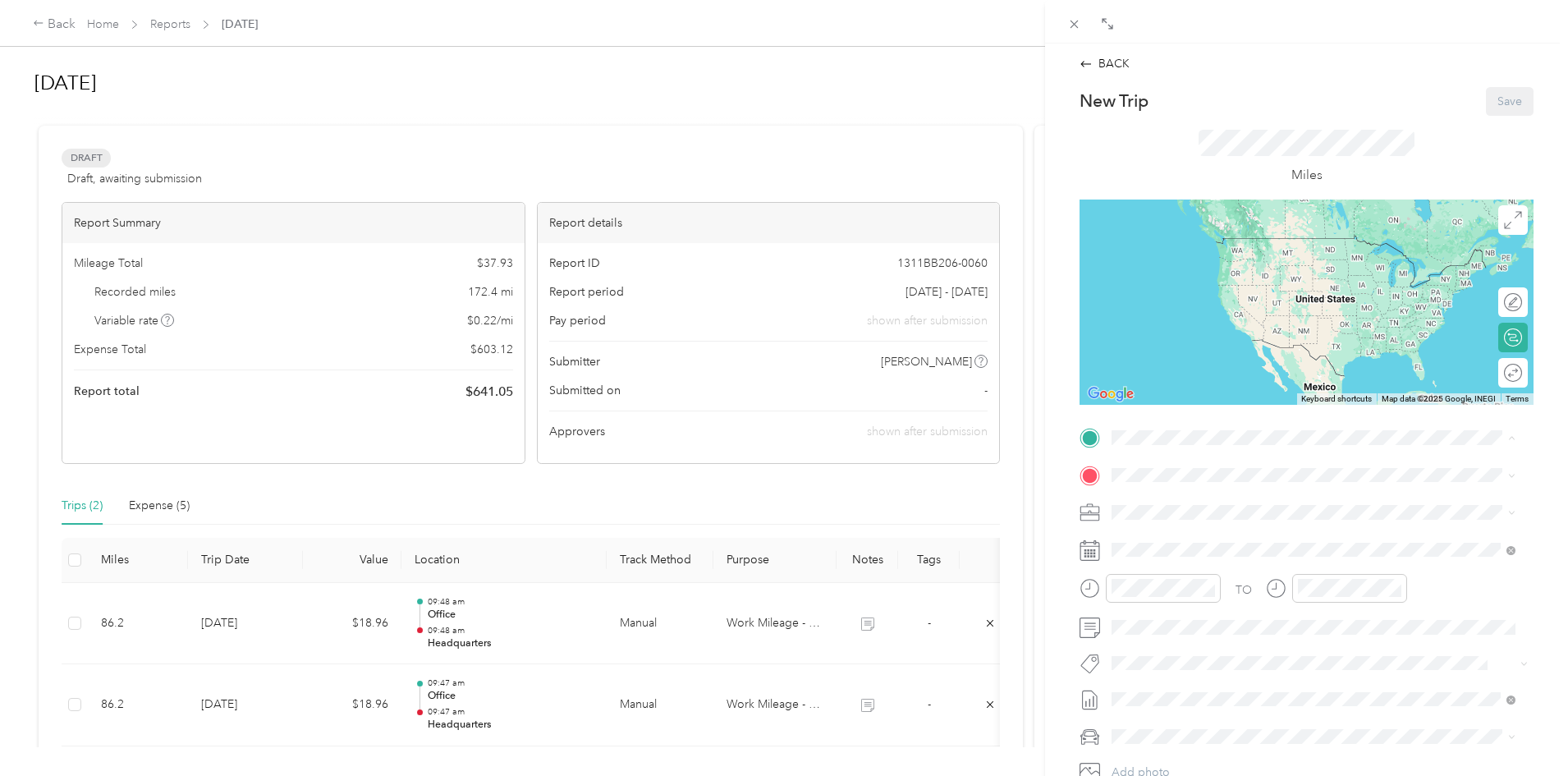
click at [1226, 499] on div "Office" at bounding box center [1194, 502] width 104 height 15
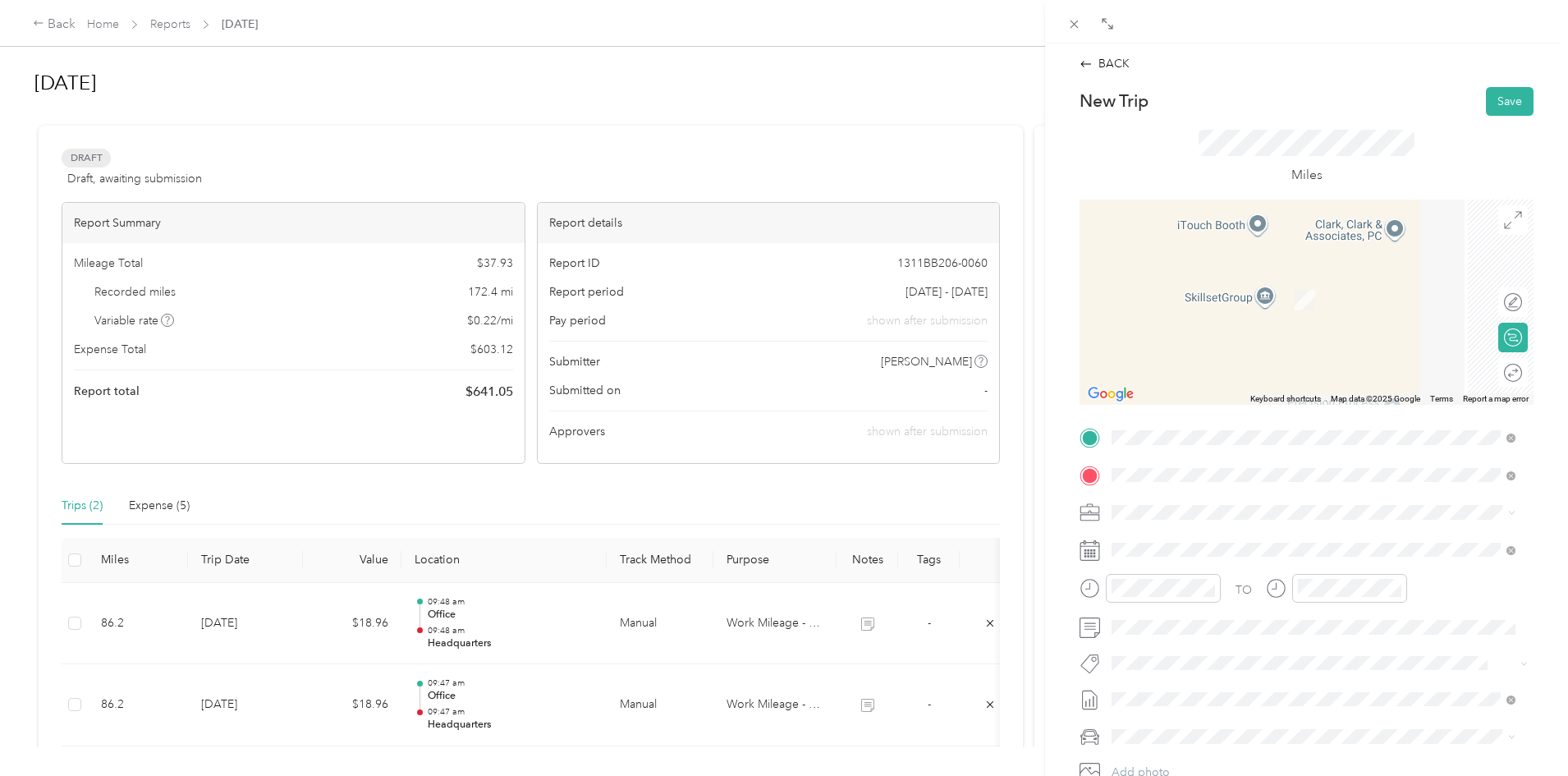
click at [1213, 545] on div "CA" at bounding box center [1325, 541] width 367 height 15
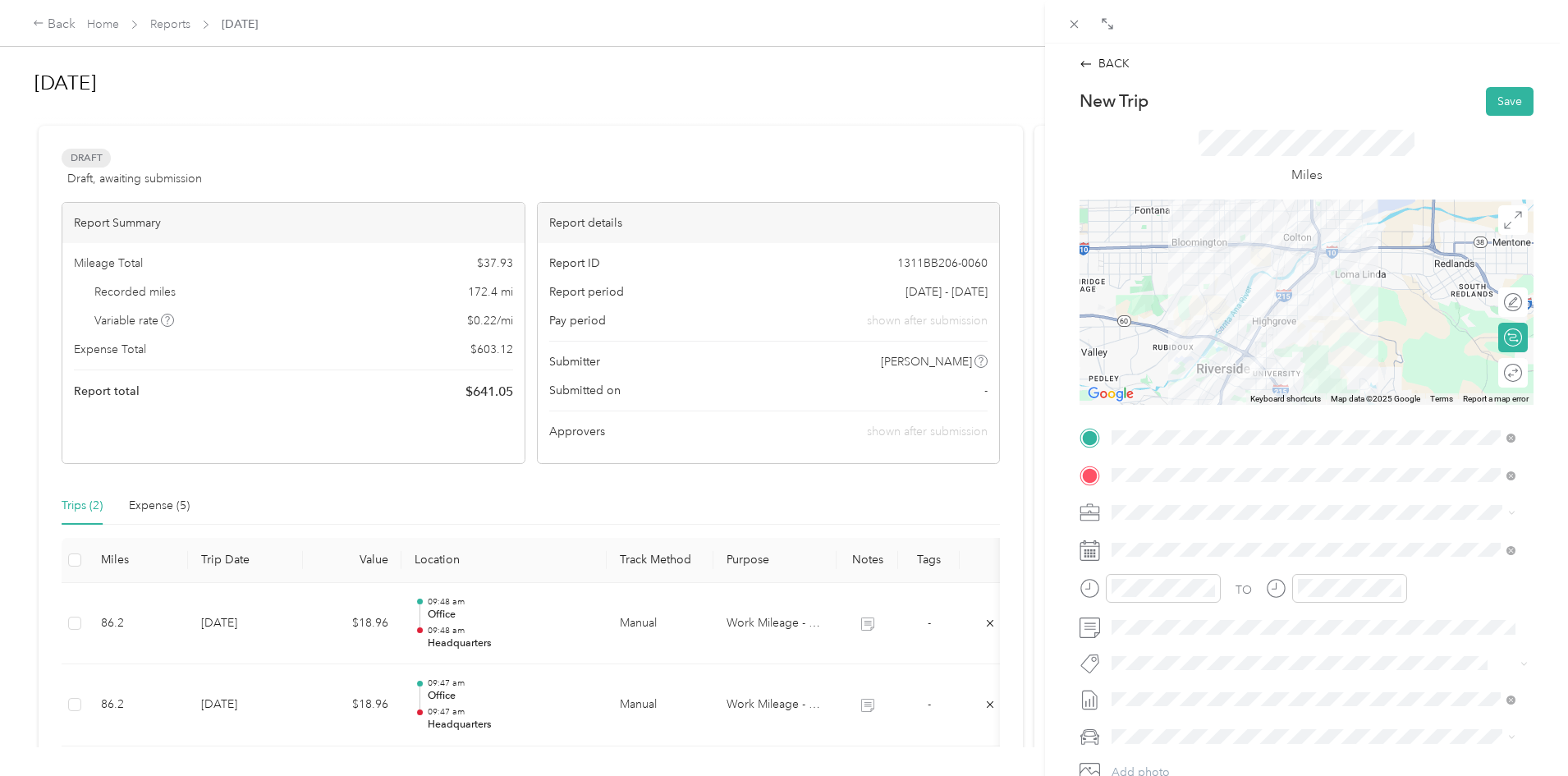
click at [1521, 373] on div "Round trip" at bounding box center [1521, 372] width 0 height 17
click at [1508, 373] on div at bounding box center [1504, 372] width 34 height 17
click at [1161, 600] on span "Work Mileage - User with auto allowance" at bounding box center [1222, 597] width 210 height 14
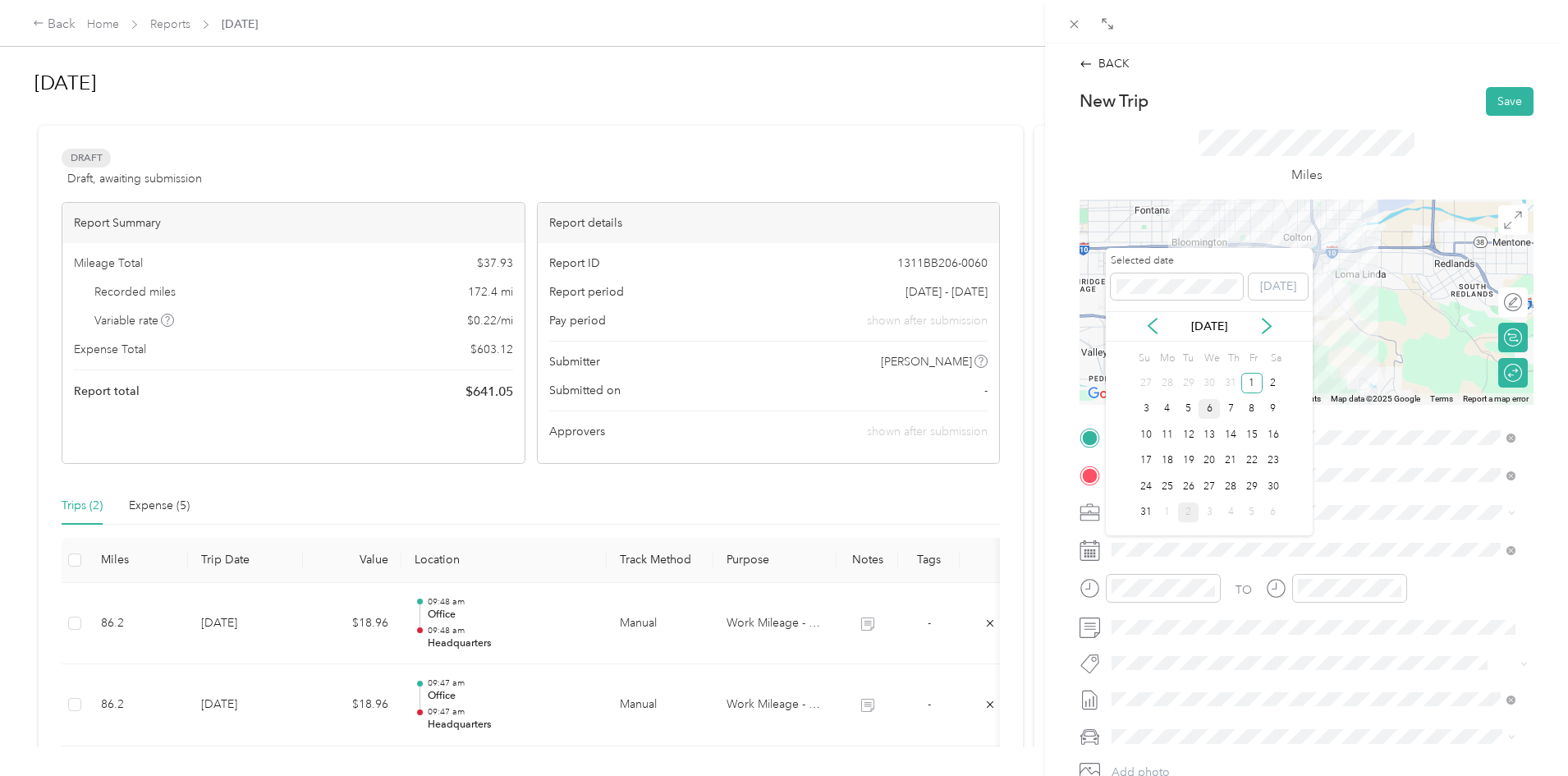
click at [1213, 411] on div "6" at bounding box center [1209, 409] width 22 height 21
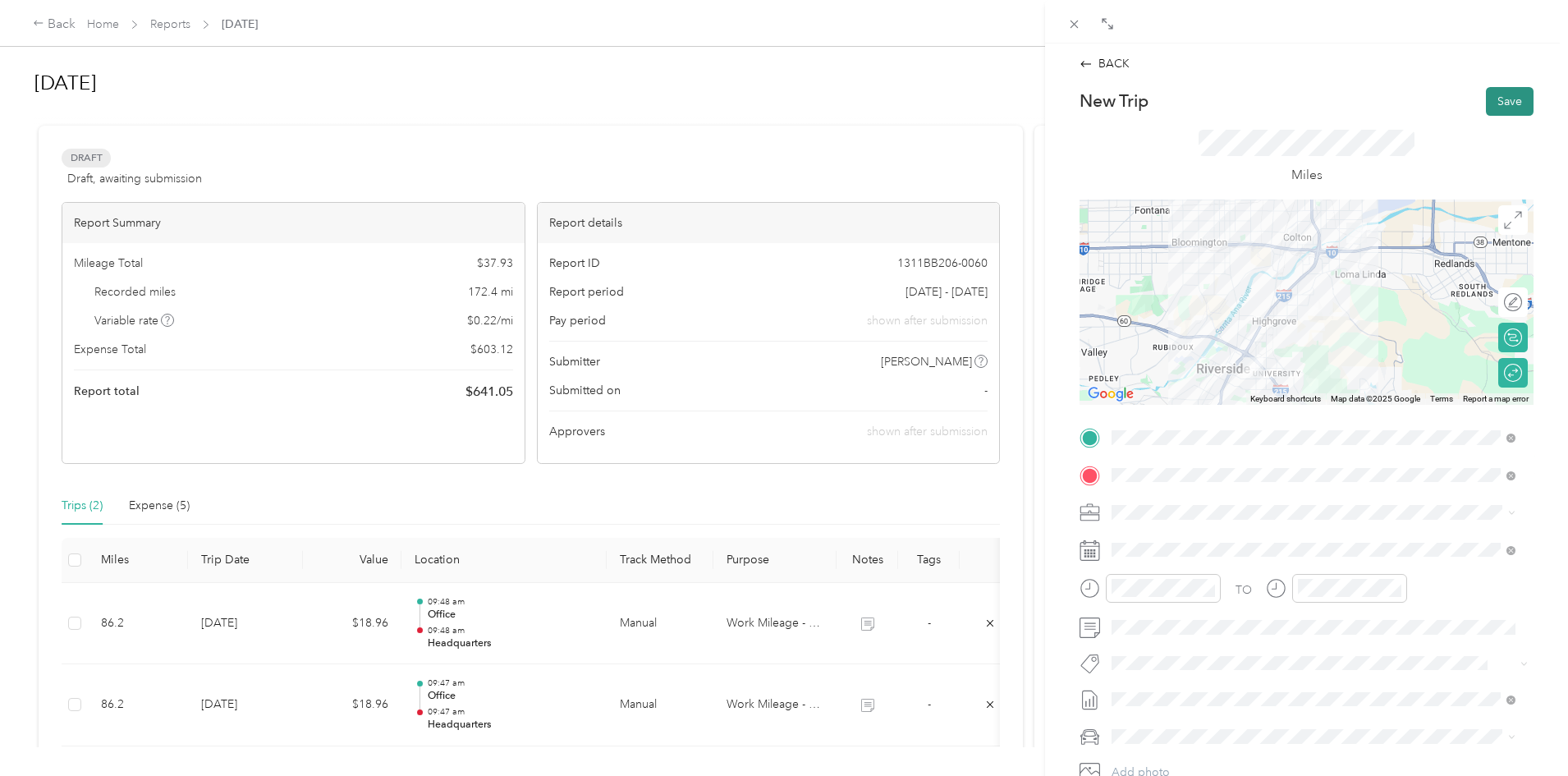
click at [1486, 100] on button "Save" at bounding box center [1509, 101] width 47 height 29
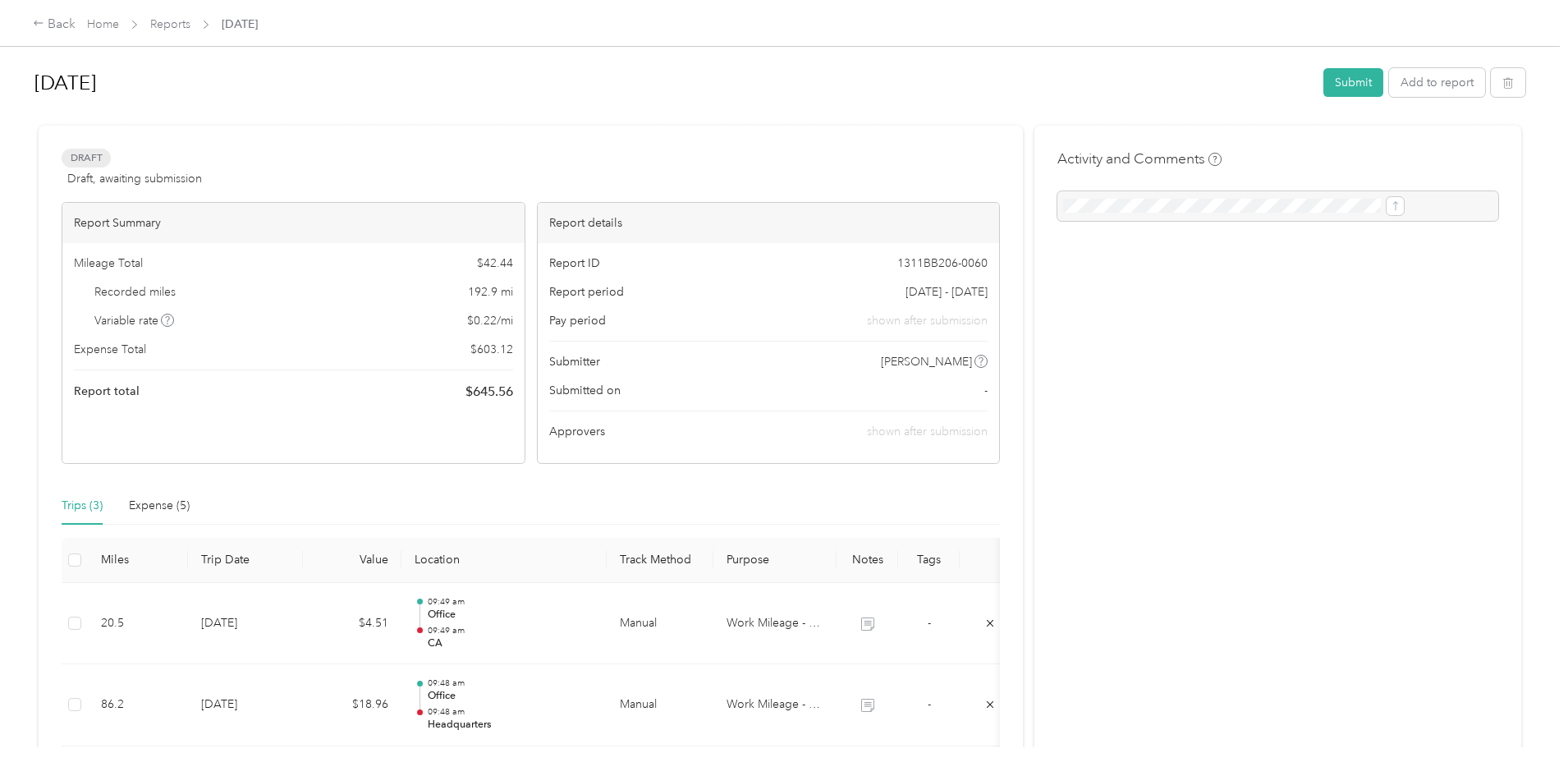
click at [1272, 97] on div "[DATE] Submit Add to report" at bounding box center [779, 86] width 1491 height 48
click at [1388, 85] on button "Add to report" at bounding box center [1437, 82] width 96 height 29
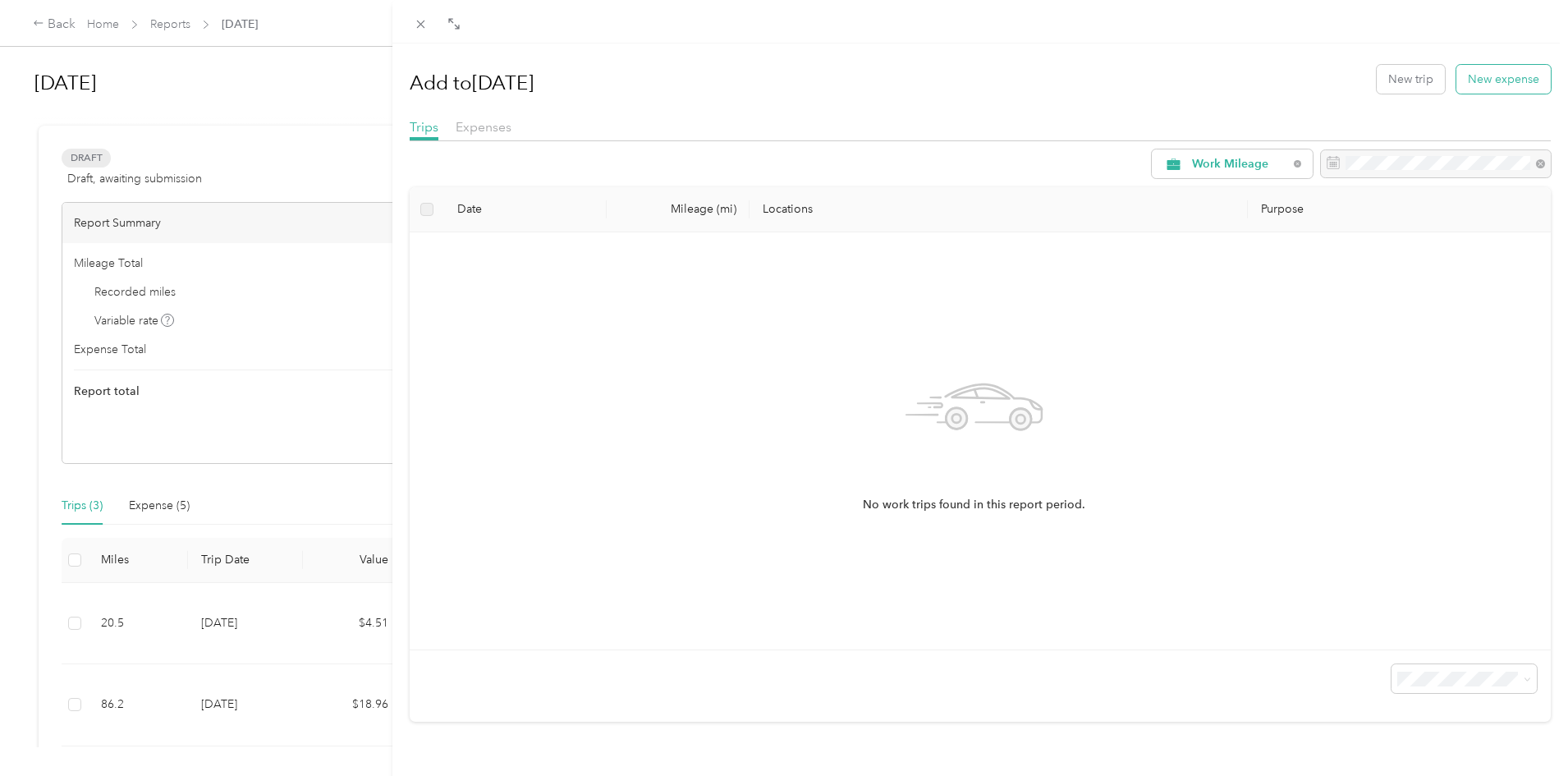
click at [1521, 80] on button "New expense" at bounding box center [1503, 79] width 95 height 29
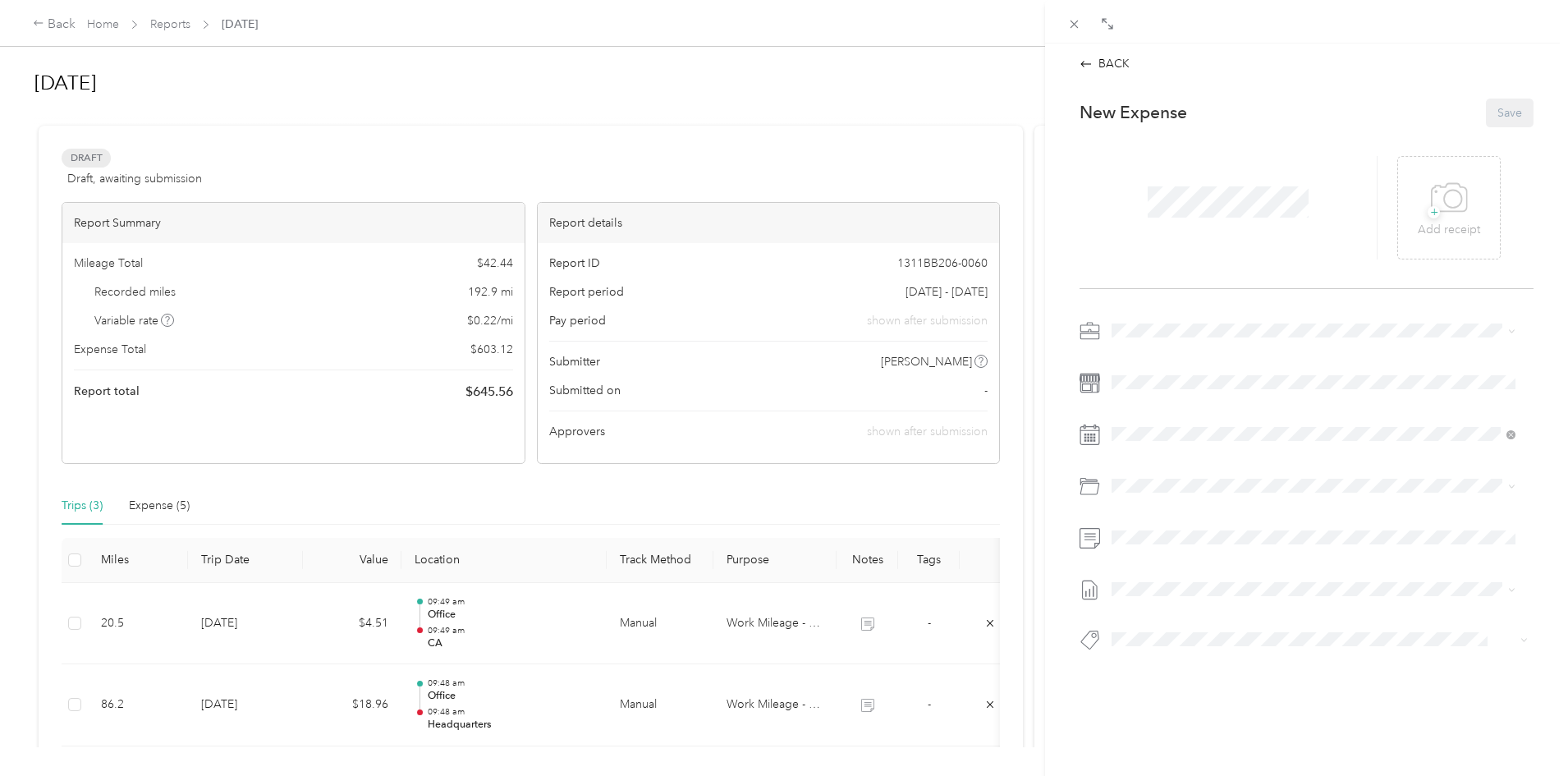
click at [1132, 57] on div "BACK" at bounding box center [1305, 63] width 488 height 17
click at [1117, 55] on div "BACK" at bounding box center [1104, 63] width 50 height 17
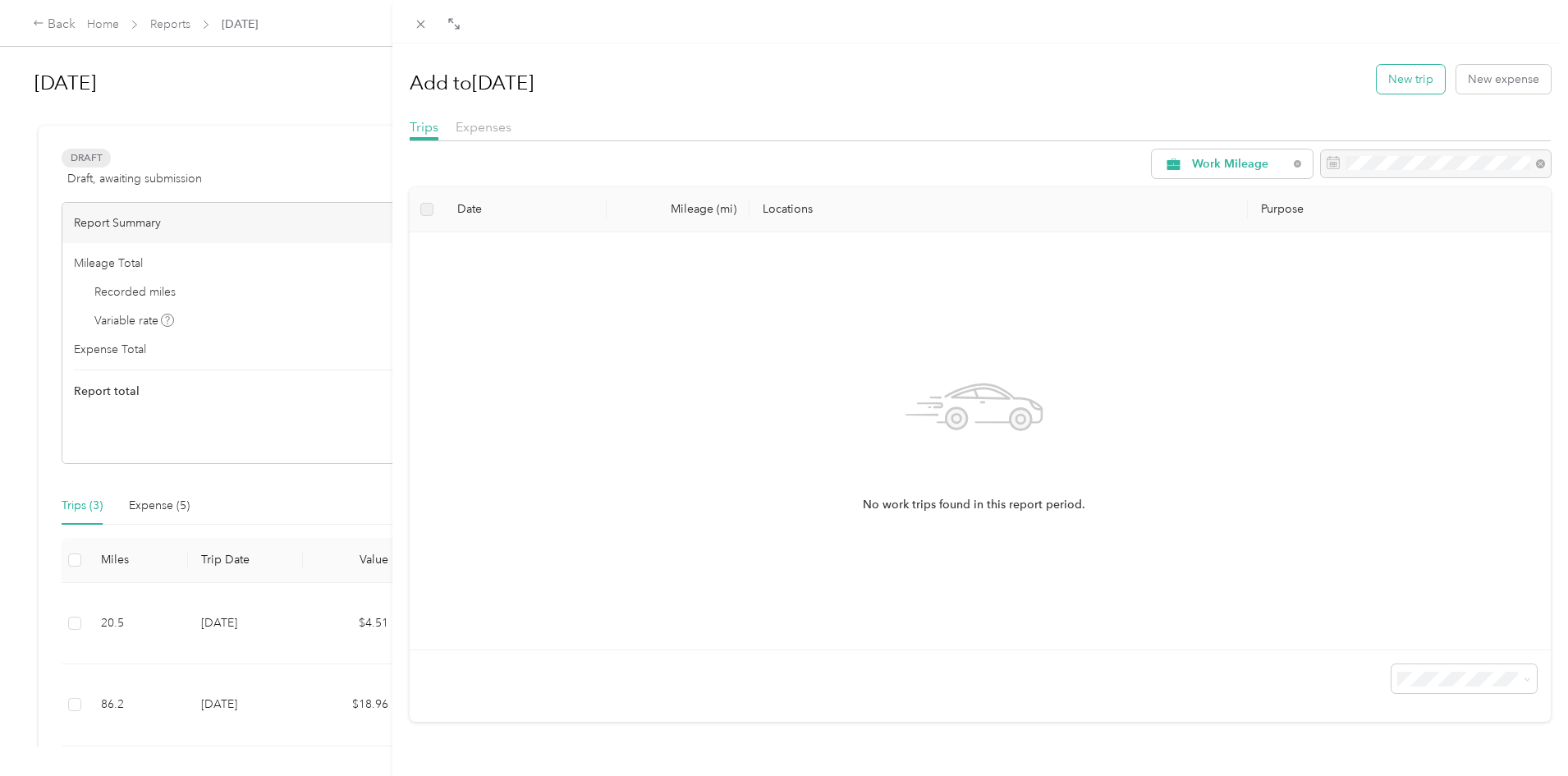
click at [1387, 80] on button "New trip" at bounding box center [1411, 79] width 68 height 29
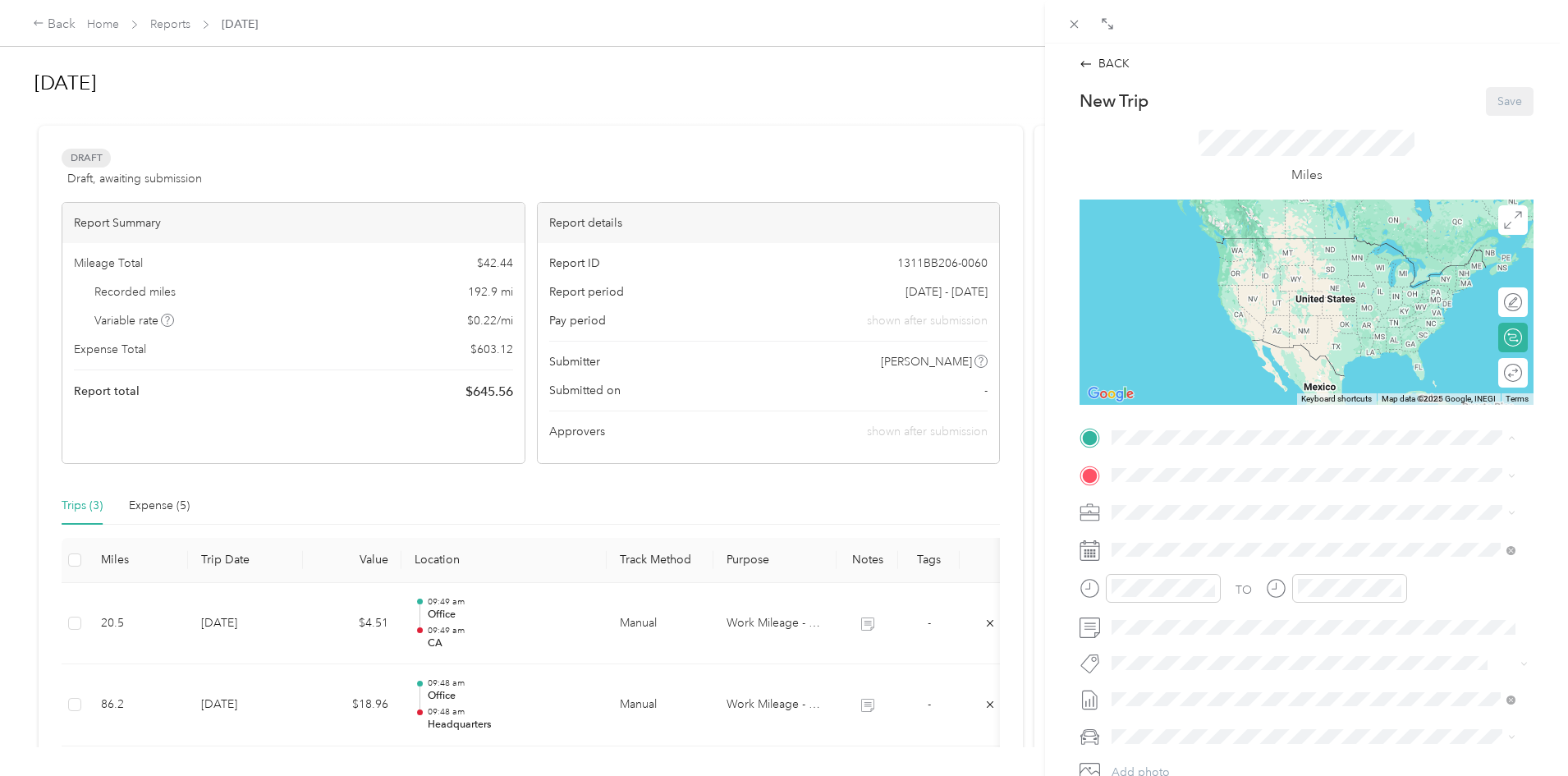
click at [1181, 515] on span "[STREET_ADDRESS]" at bounding box center [1194, 521] width 104 height 14
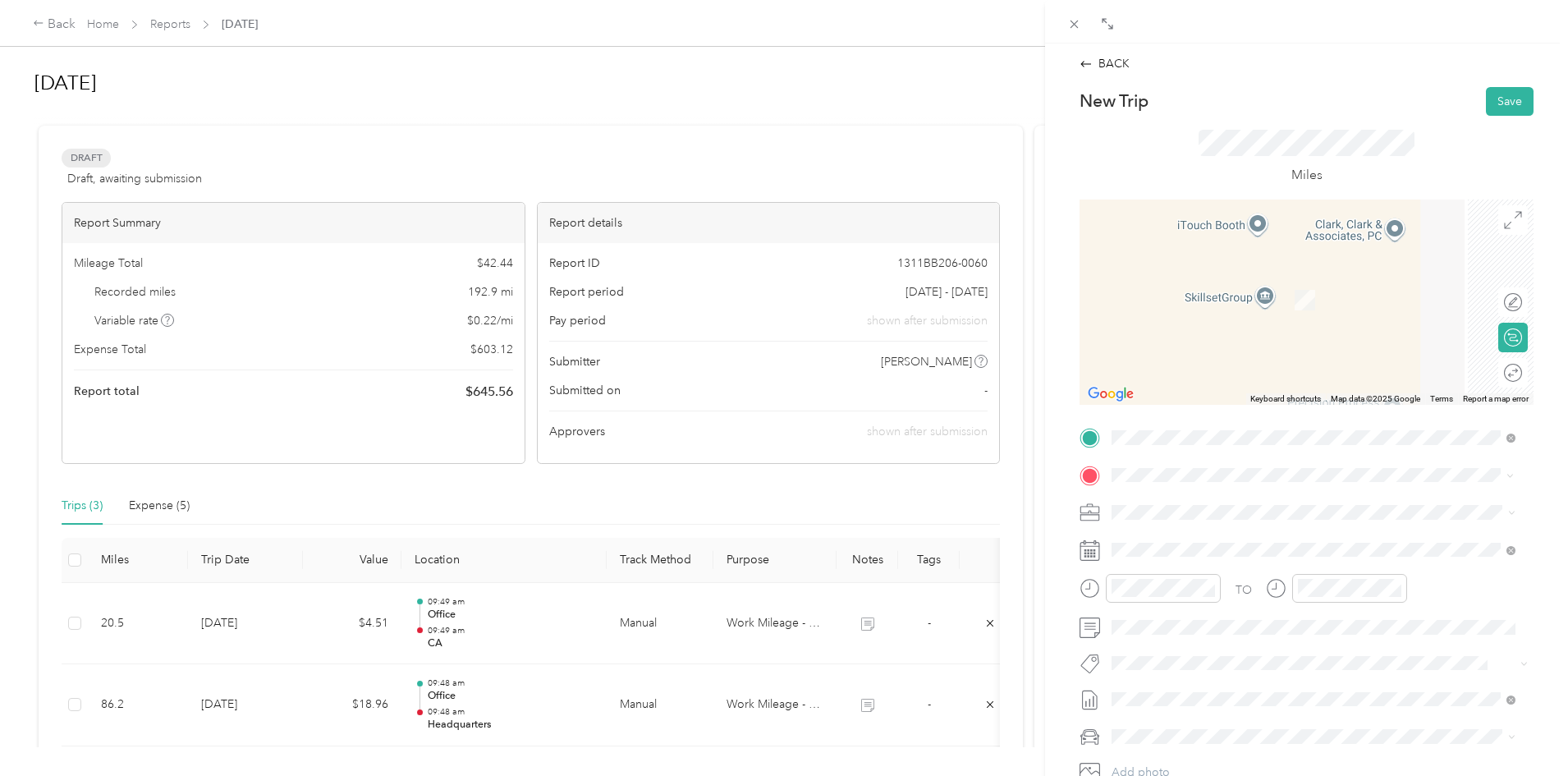
click at [1217, 546] on div "Galassos [PERSON_NAME] Bakery, [STREET_ADDRESS][GEOGRAPHIC_DATA][PERSON_NAME], …" at bounding box center [1325, 558] width 367 height 52
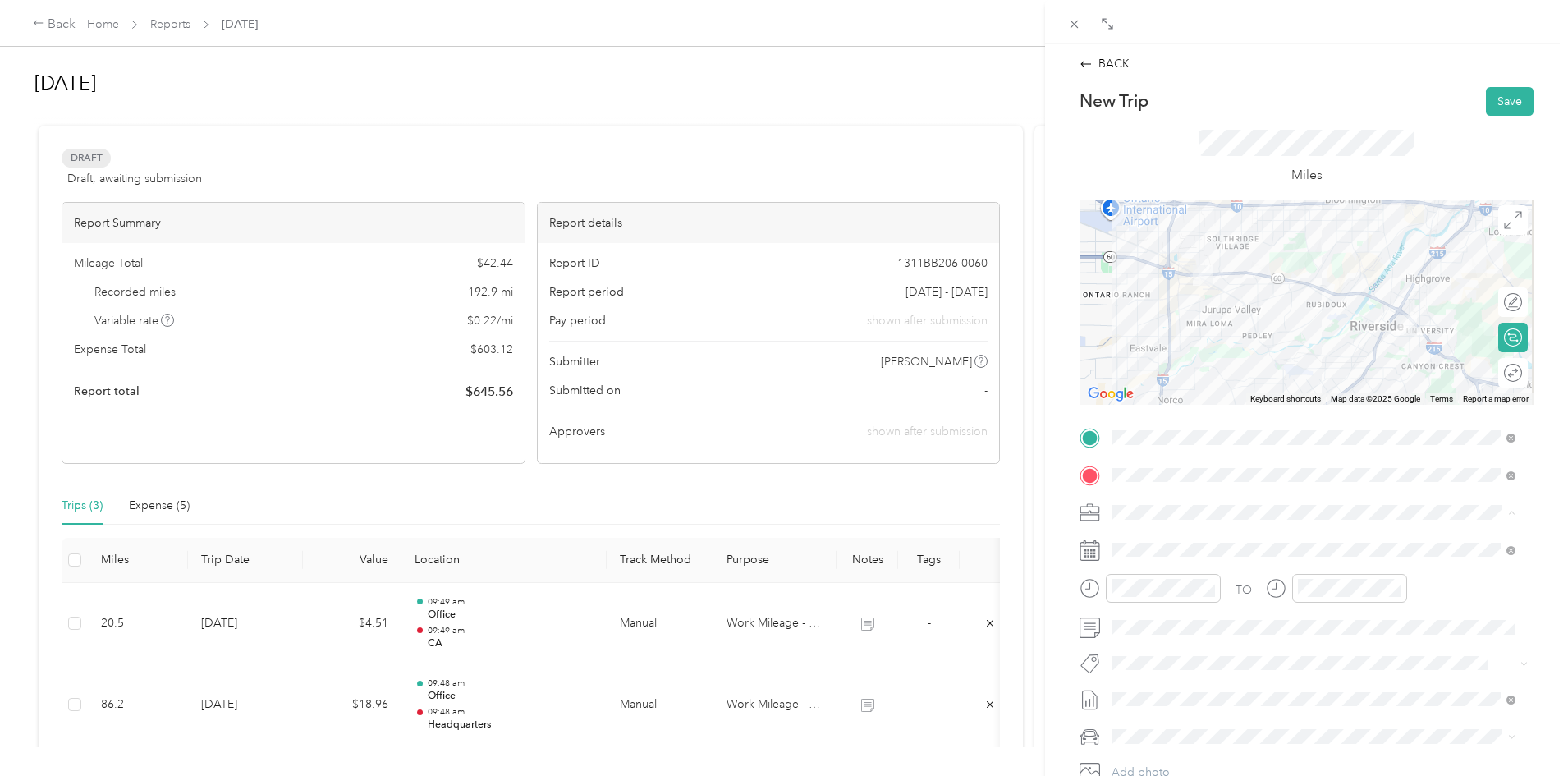
click at [1171, 602] on span "Work Mileage - User with auto allowance" at bounding box center [1222, 599] width 210 height 14
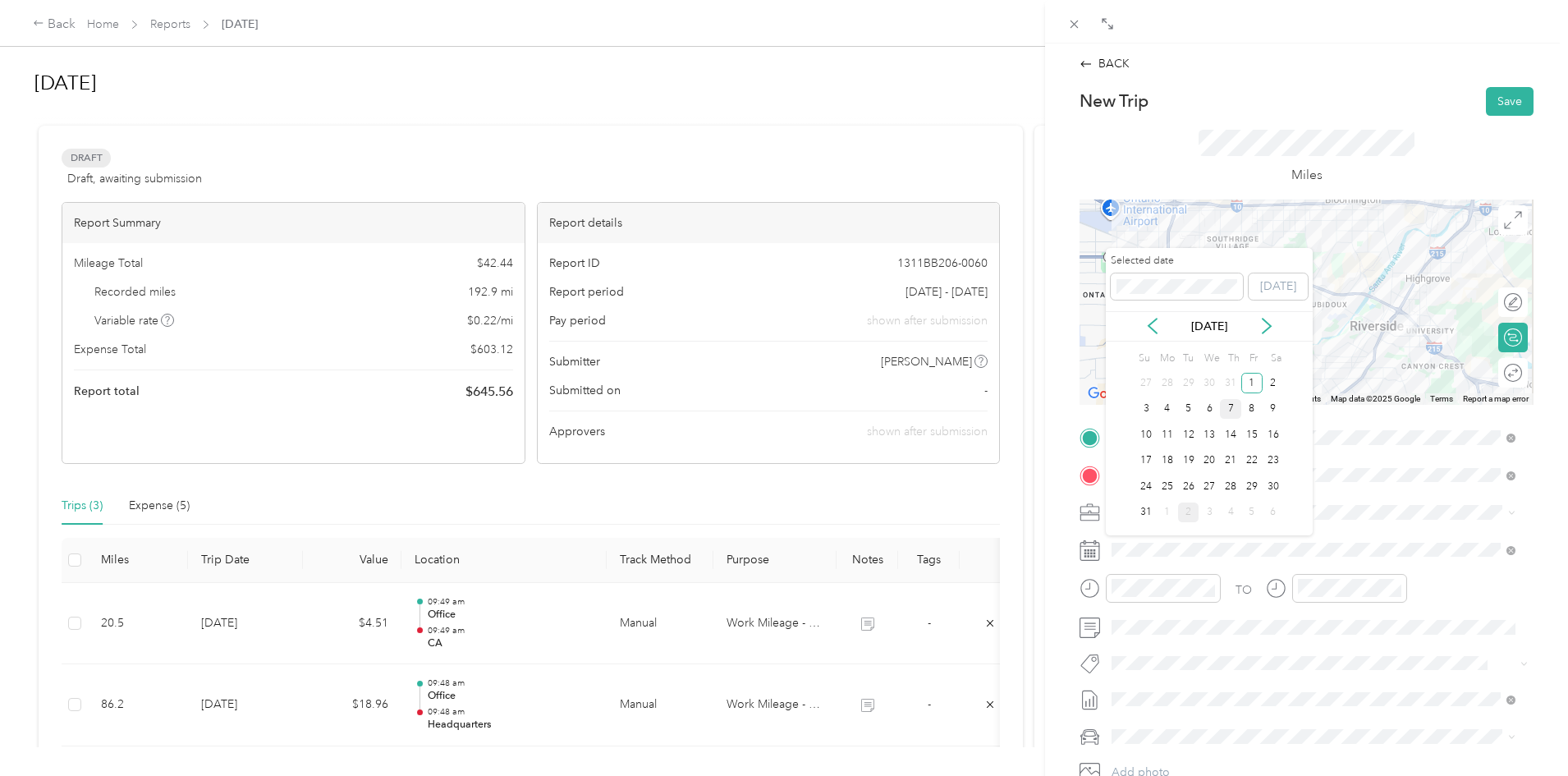
click at [1228, 410] on div "7" at bounding box center [1230, 409] width 22 height 21
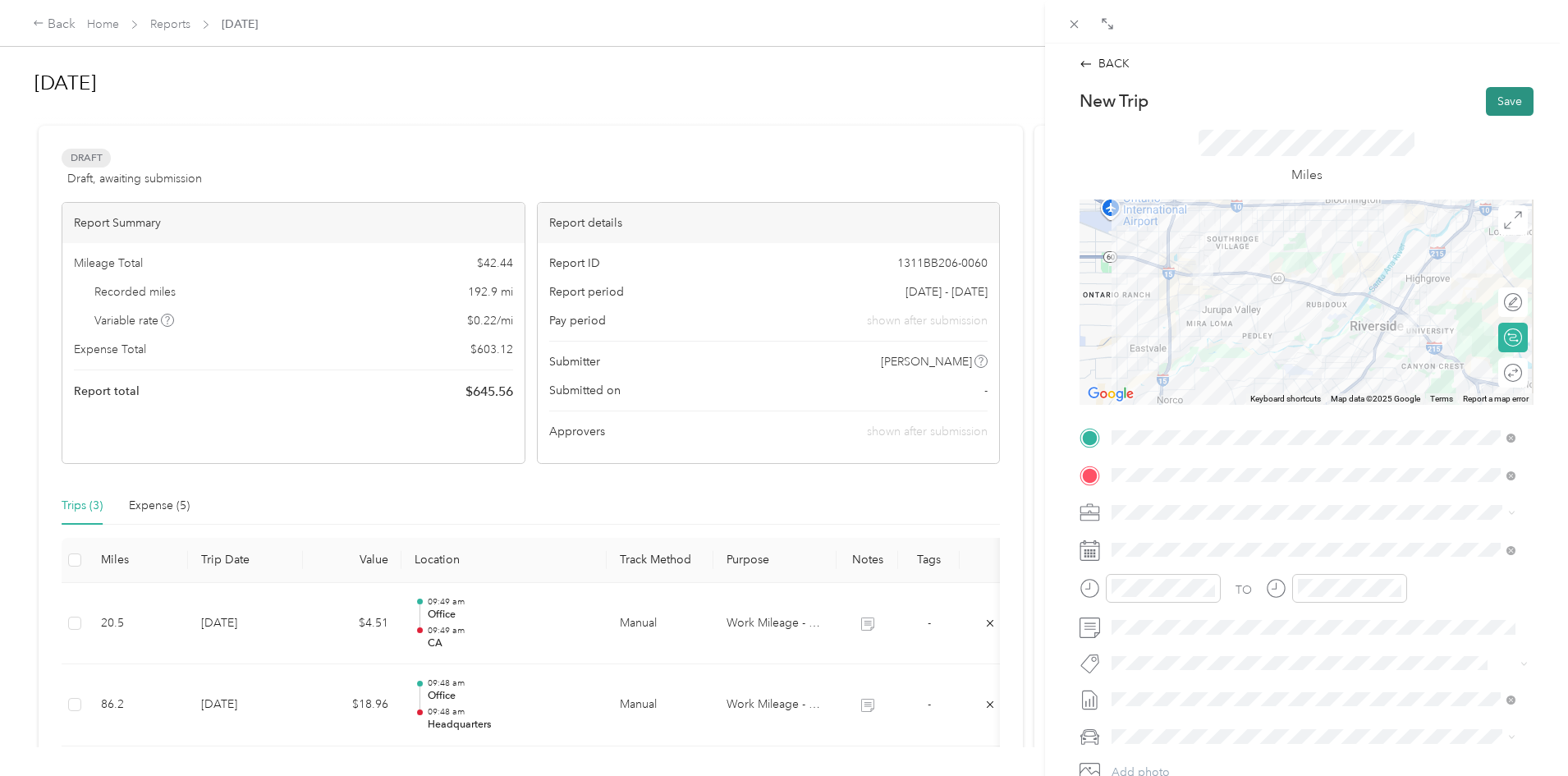
click at [1504, 96] on button "Save" at bounding box center [1509, 101] width 47 height 29
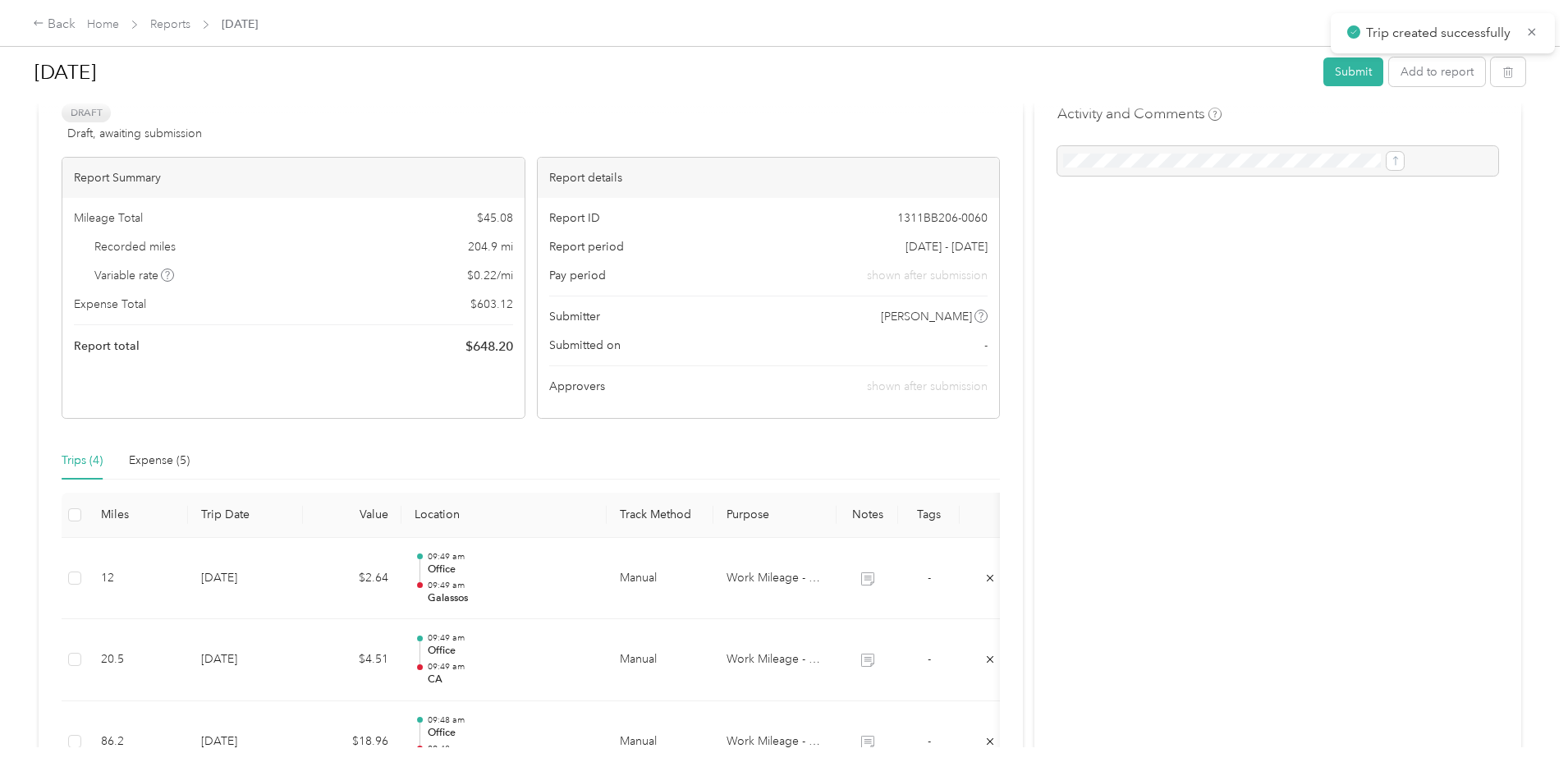
scroll to position [82, 0]
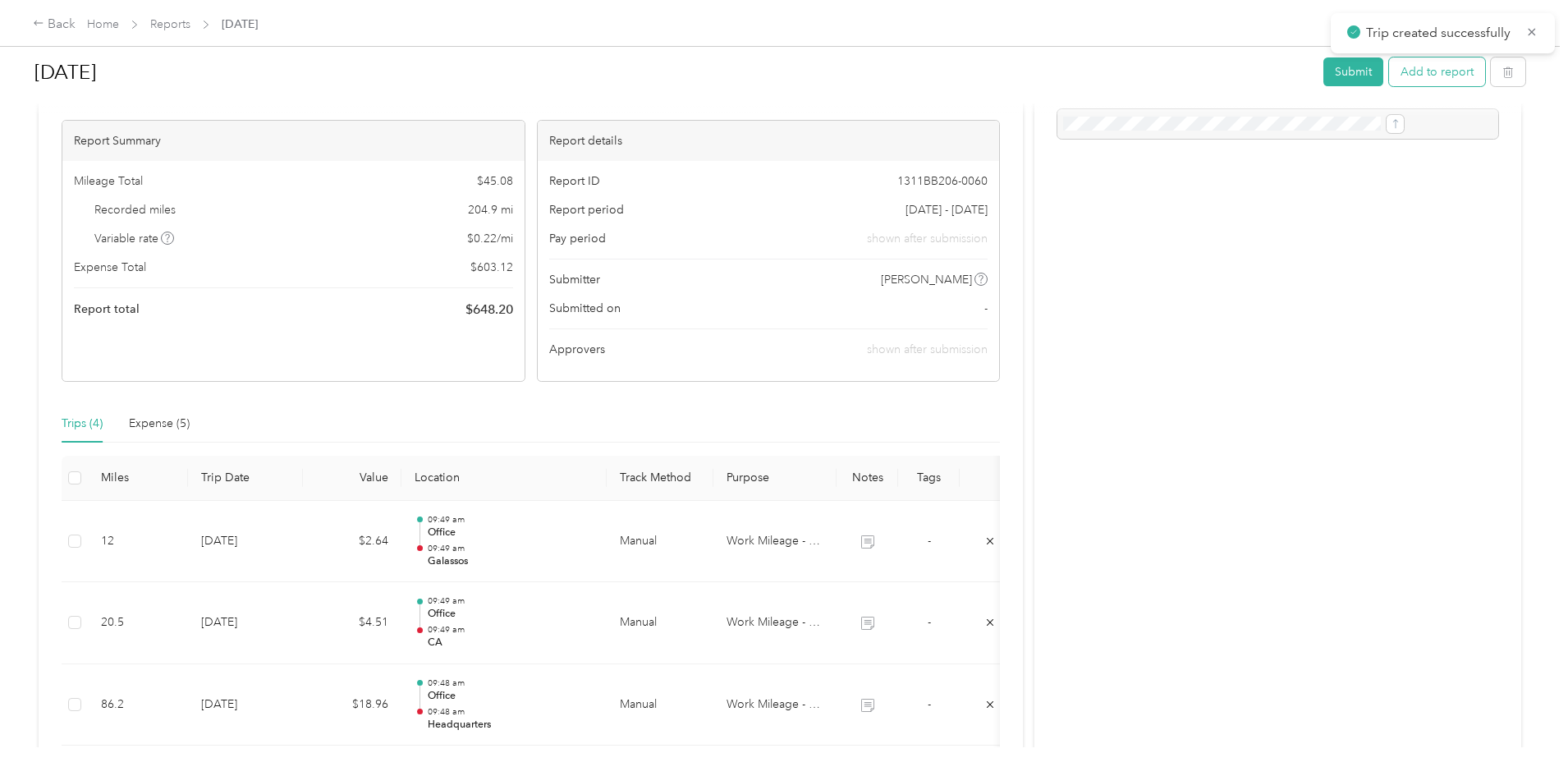
click at [1388, 82] on button "Add to report" at bounding box center [1437, 72] width 96 height 29
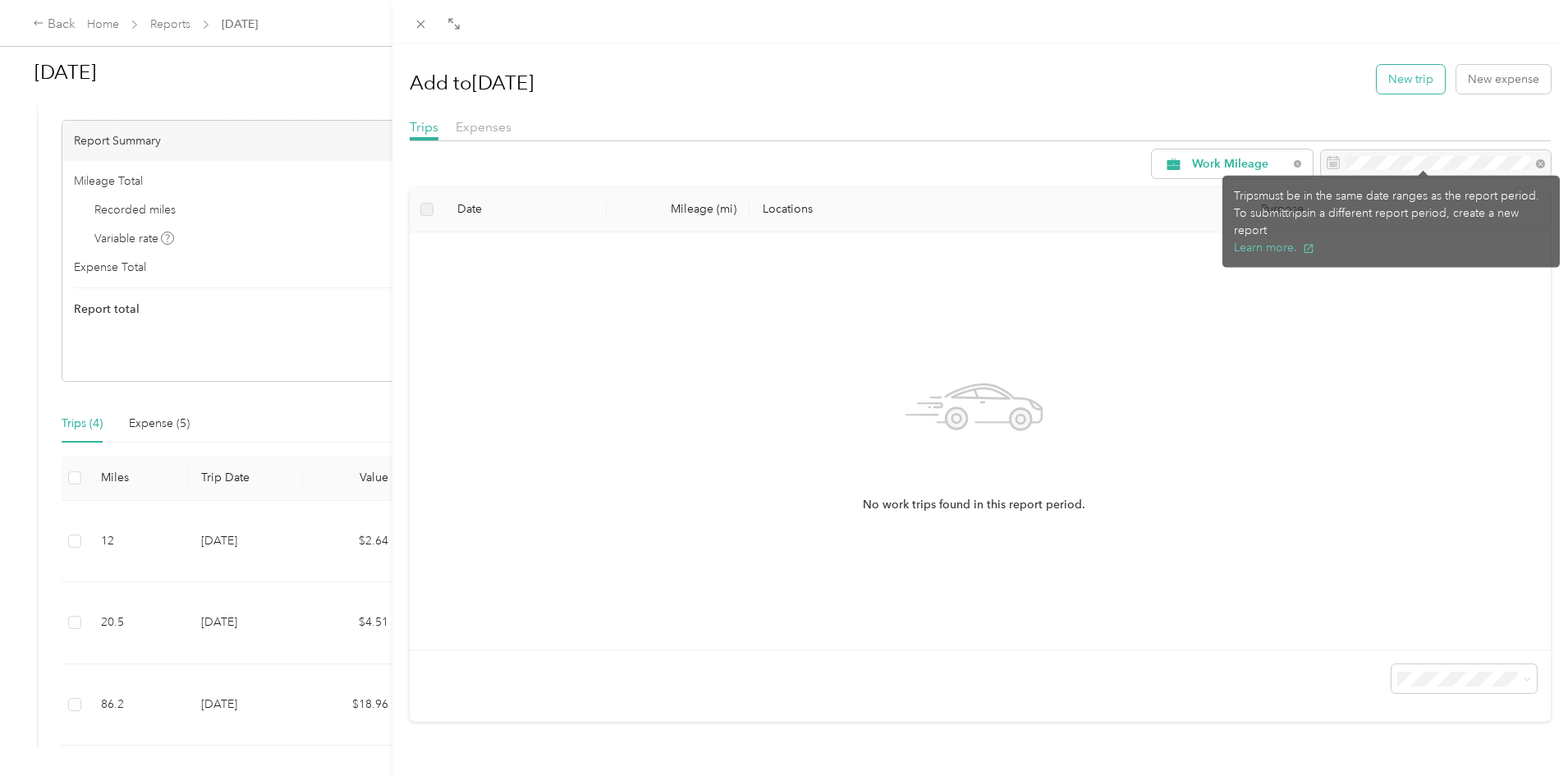
click at [1377, 88] on button "New trip" at bounding box center [1411, 79] width 68 height 29
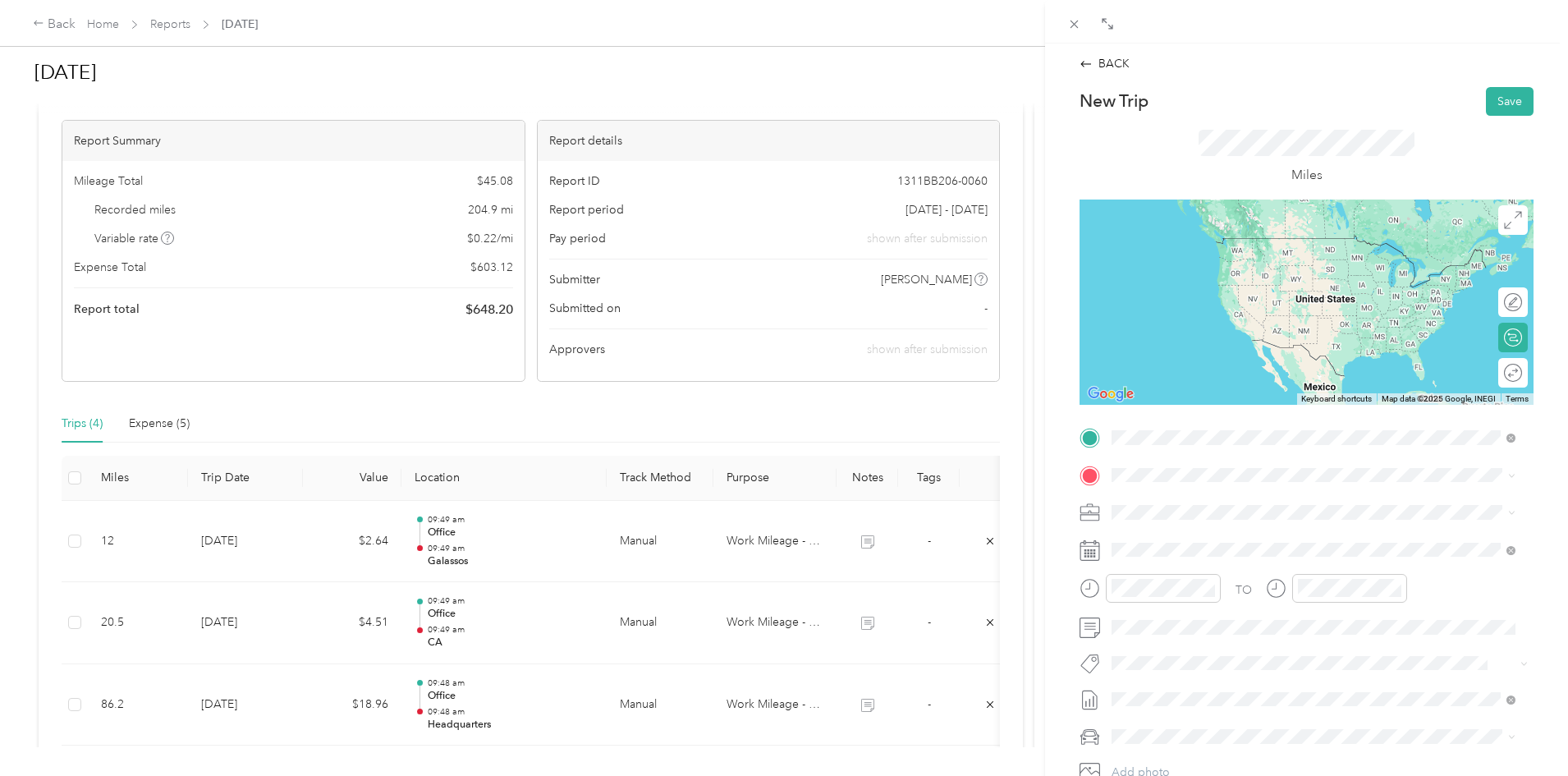
click at [1183, 523] on span "[PERSON_NAME] Bakery, [STREET_ADDRESS][GEOGRAPHIC_DATA][PERSON_NAME], [GEOGRAPH…" at bounding box center [1321, 530] width 357 height 32
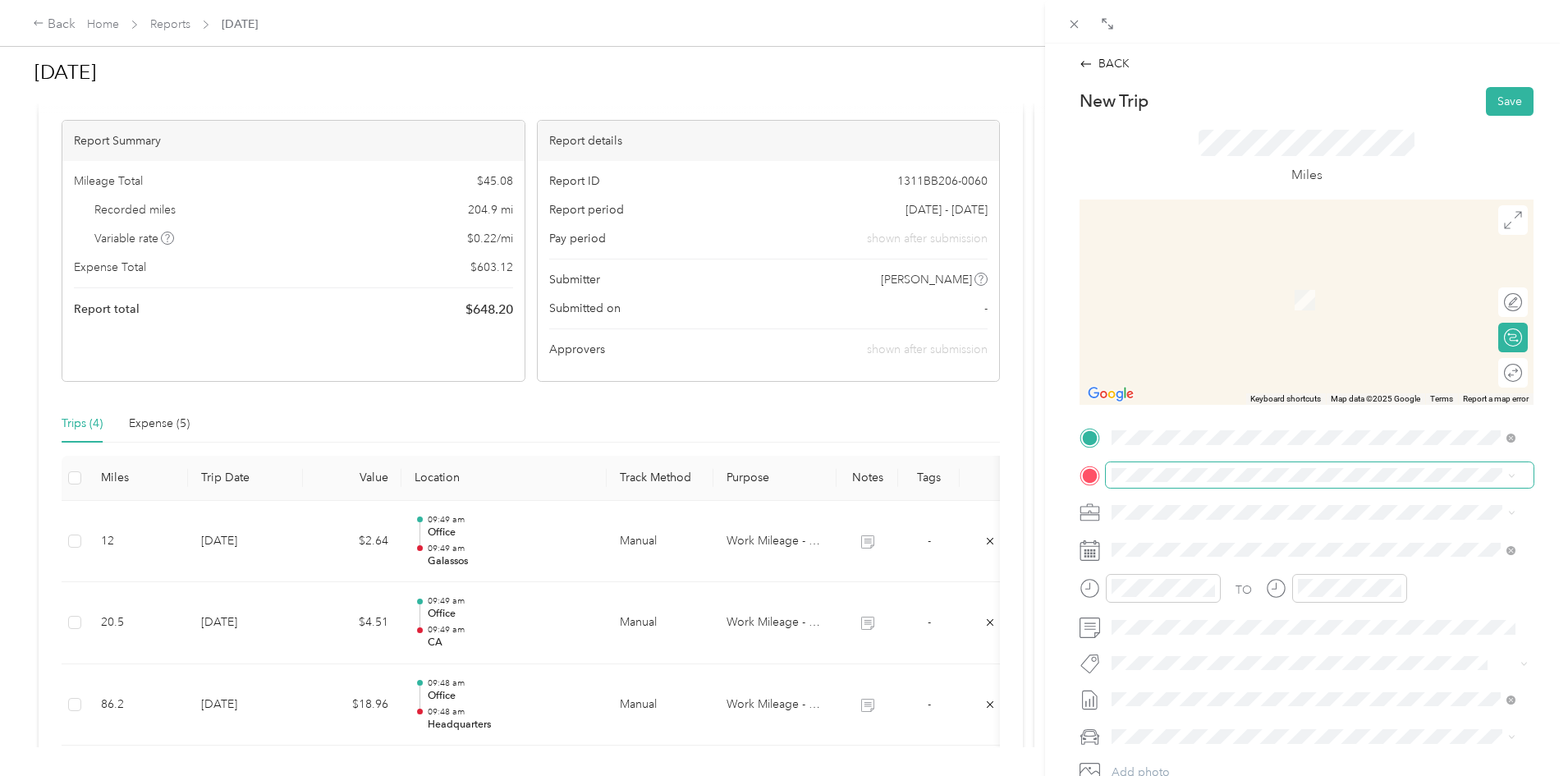
click at [1168, 467] on span at bounding box center [1319, 476] width 427 height 27
click at [1201, 546] on div "[STREET_ADDRESS][US_STATE][US_STATE]" at bounding box center [1314, 535] width 392 height 22
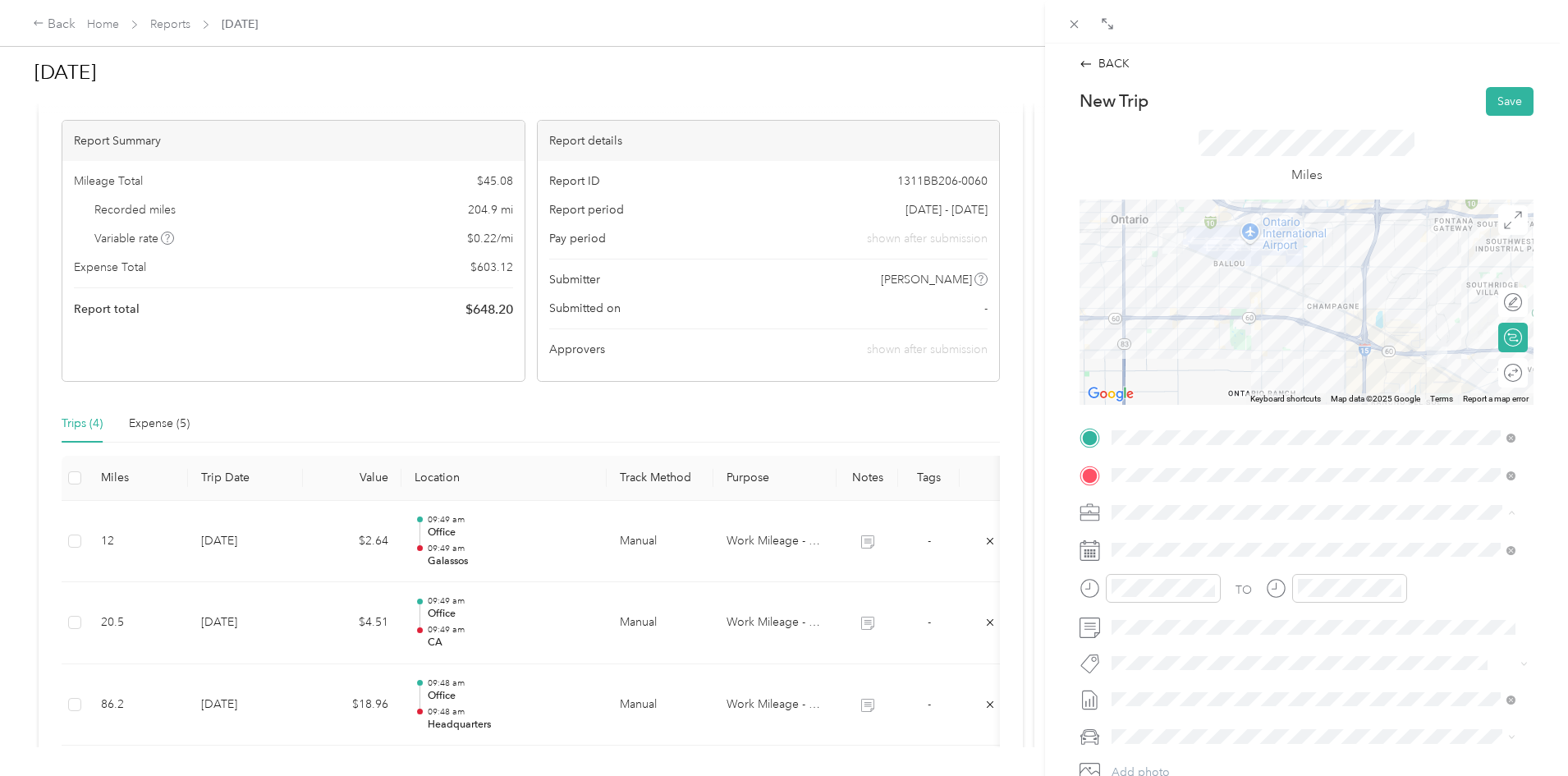
click at [1181, 600] on span "Work Mileage - User with auto allowance" at bounding box center [1222, 599] width 210 height 14
click at [1227, 409] on div "7" at bounding box center [1230, 409] width 22 height 21
click at [1506, 101] on button "Save" at bounding box center [1509, 101] width 47 height 29
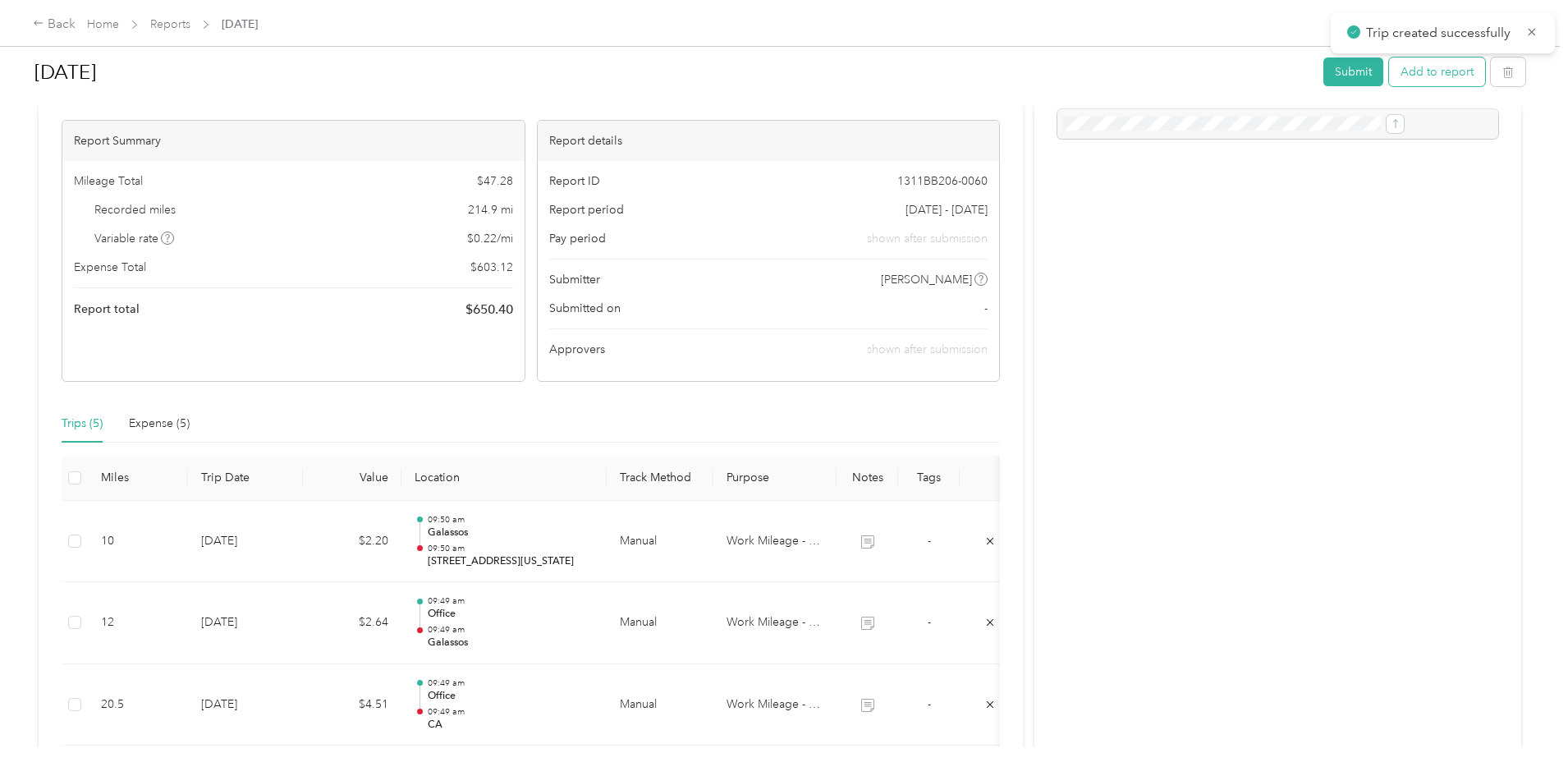
click at [1388, 72] on button "Add to report" at bounding box center [1437, 72] width 96 height 29
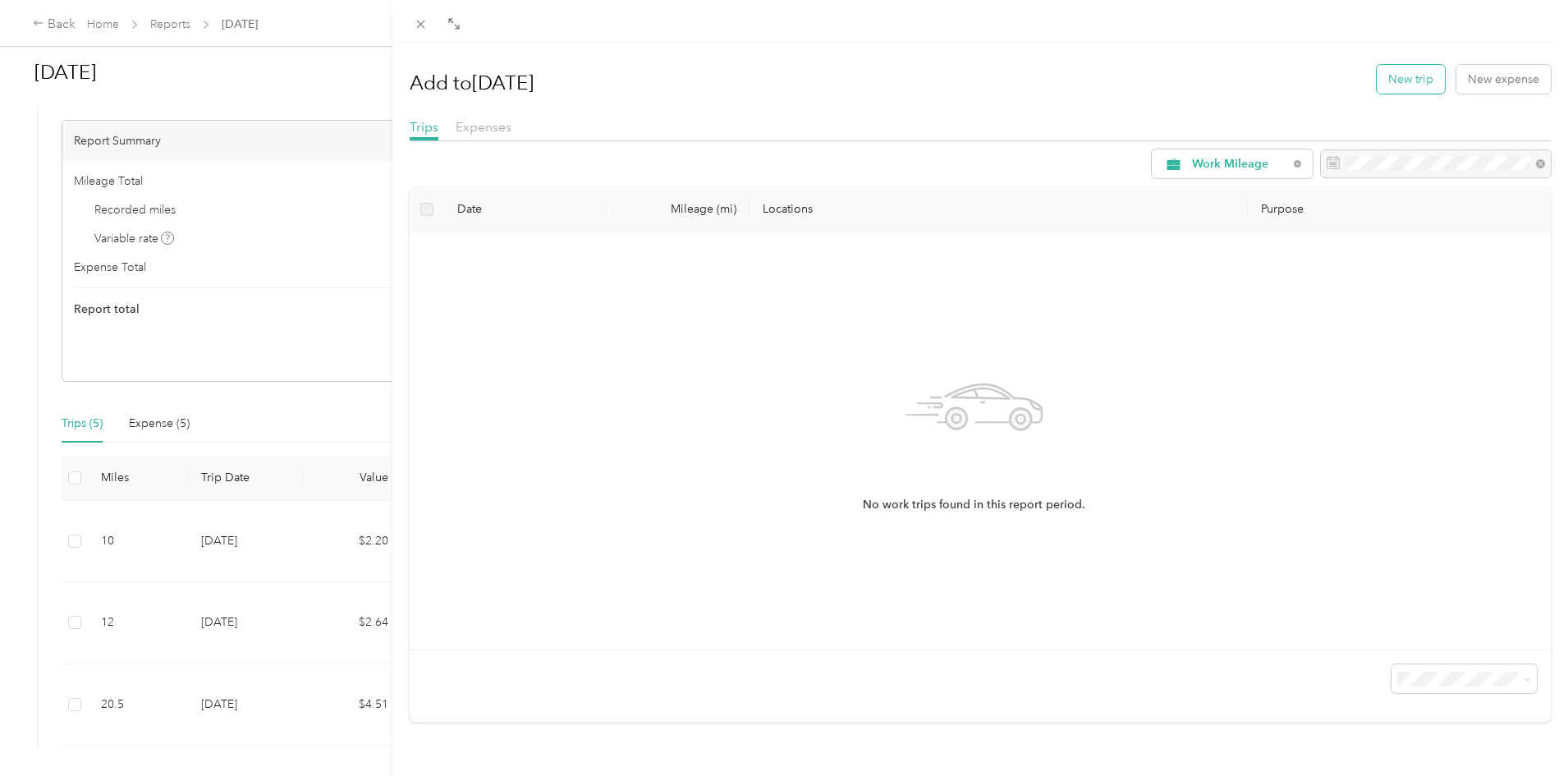
click at [1423, 79] on button "New trip" at bounding box center [1411, 79] width 68 height 29
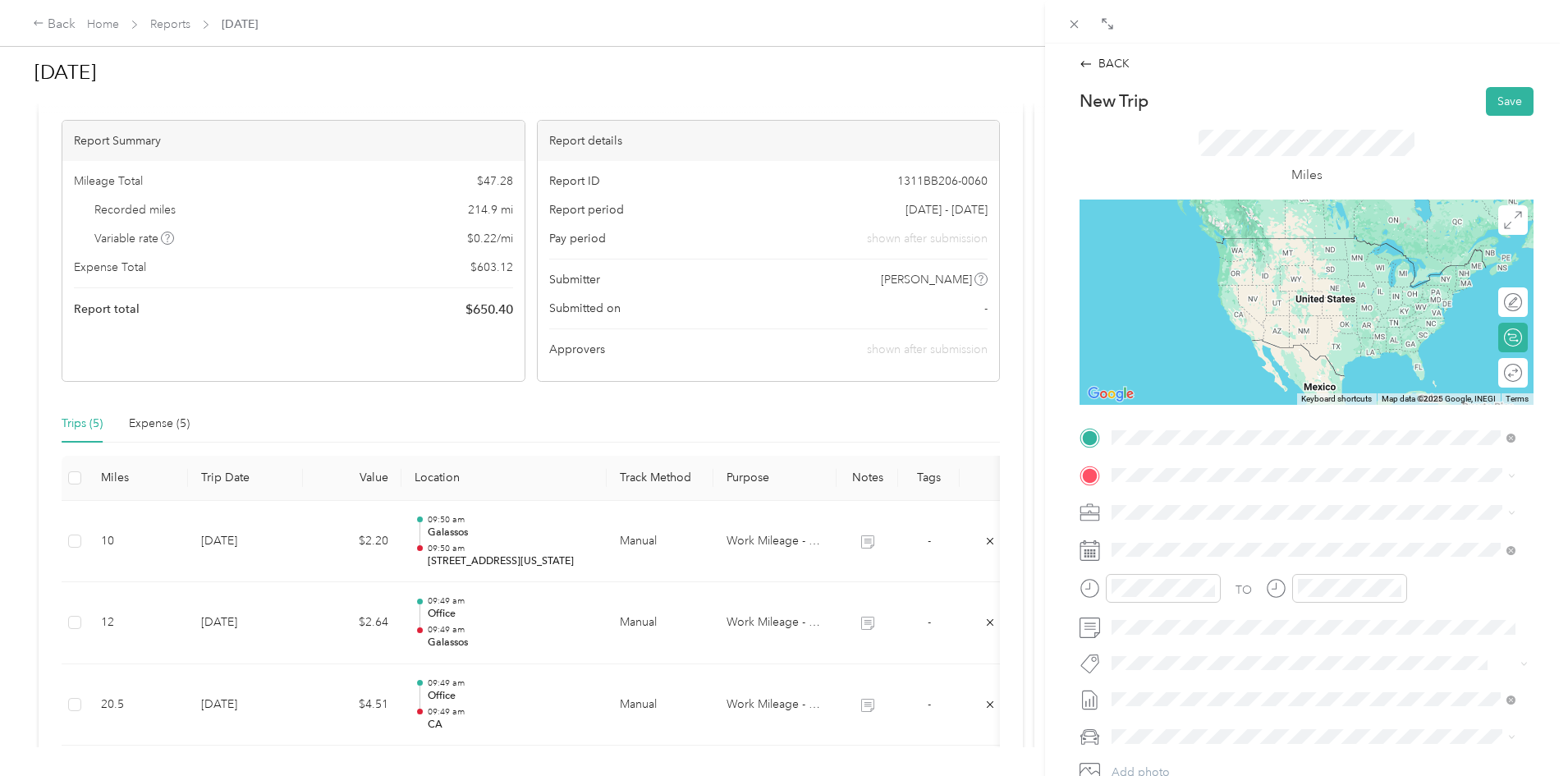
click at [1216, 503] on span "[STREET_ADDRESS][US_STATE][US_STATE]" at bounding box center [1255, 497] width 224 height 15
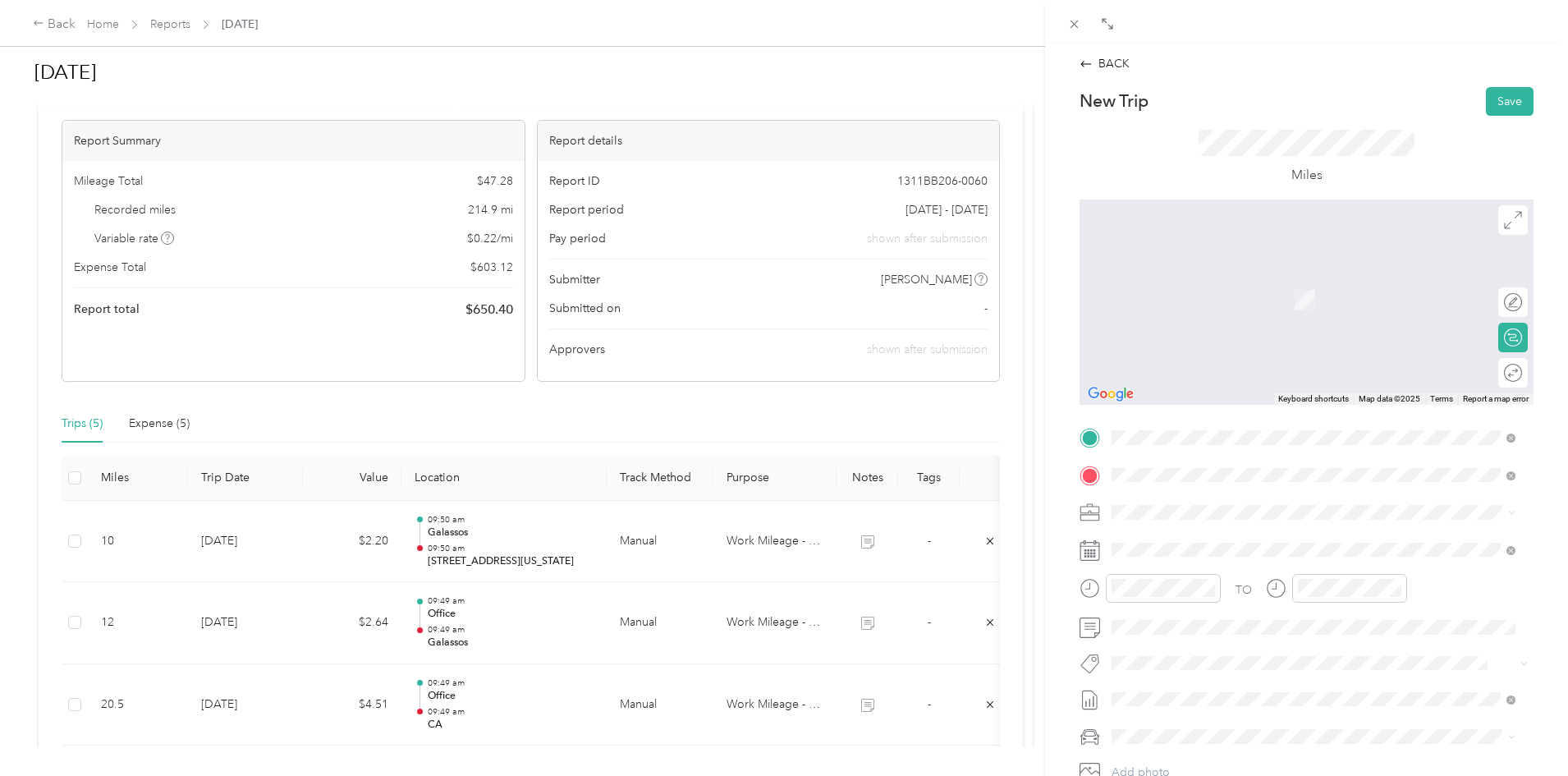
click at [1175, 554] on span "[STREET_ADDRESS][PERSON_NAME], [GEOGRAPHIC_DATA], [GEOGRAPHIC_DATA], [GEOGRAPHI…" at bounding box center [1304, 567] width 323 height 32
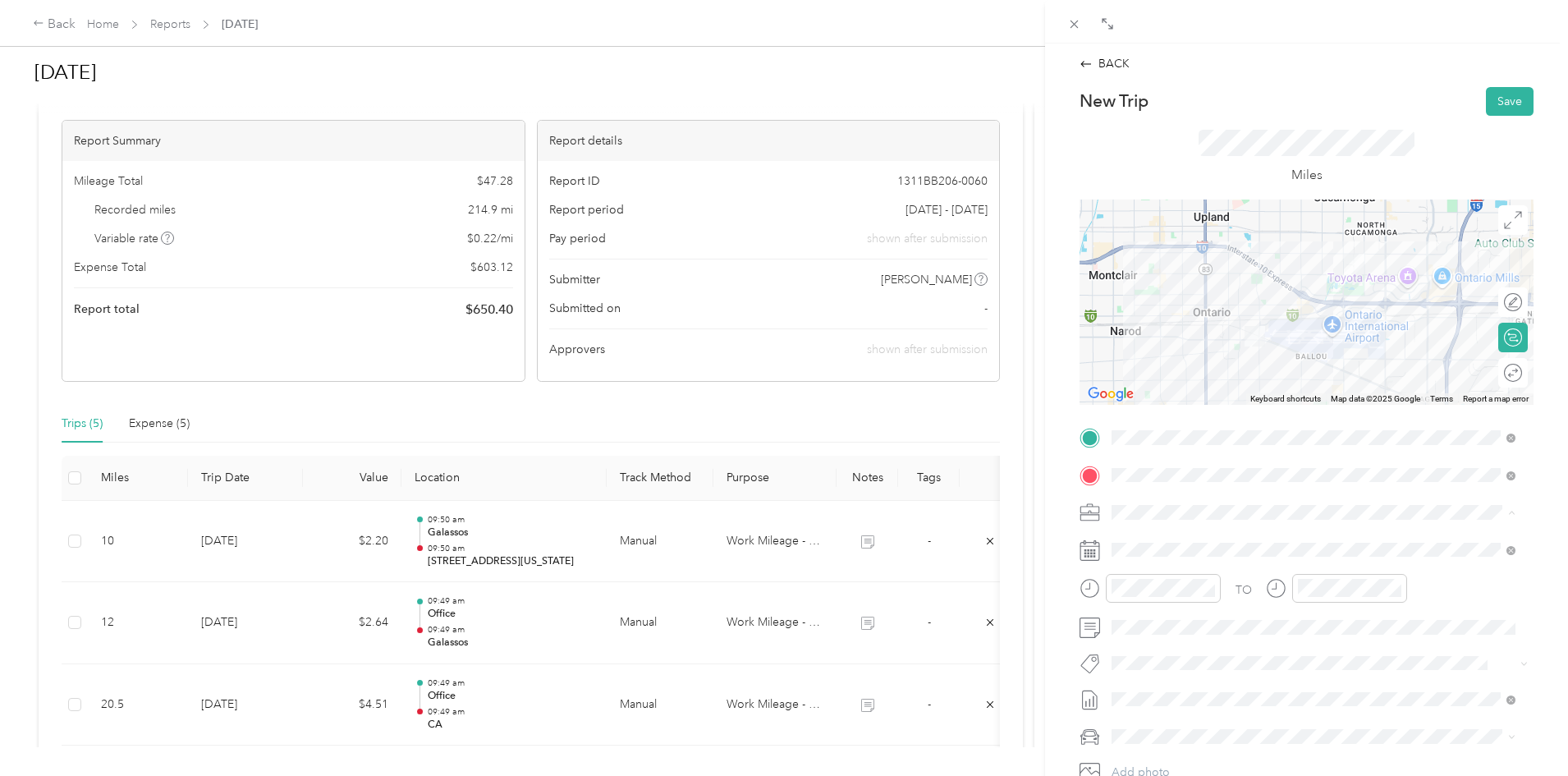
click at [1186, 589] on li "Work Mileage - User with auto allowance" at bounding box center [1314, 599] width 416 height 29
click at [1227, 408] on div "7" at bounding box center [1230, 409] width 22 height 21
click at [1499, 103] on button "Save" at bounding box center [1509, 101] width 47 height 29
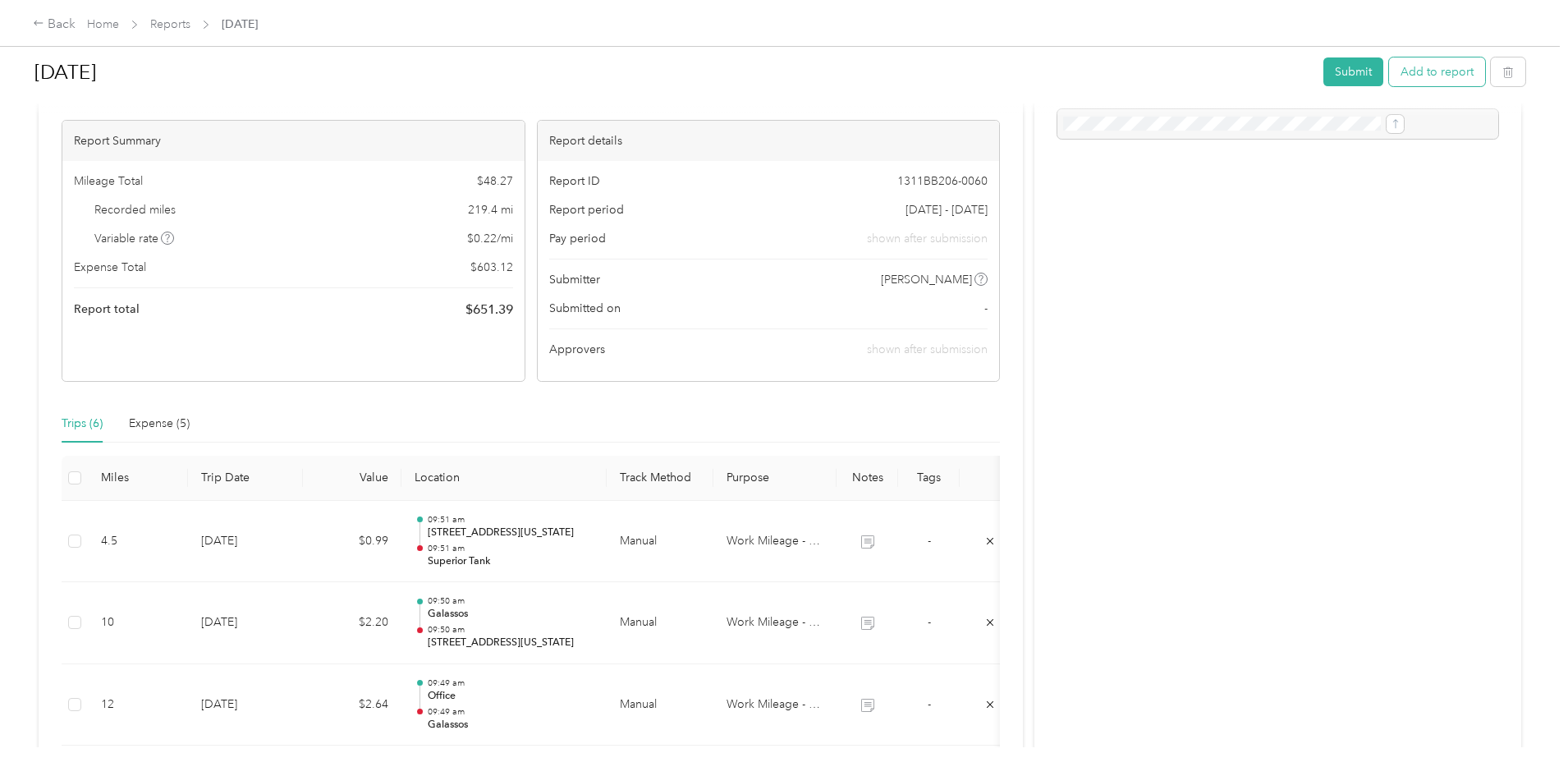
click at [1388, 72] on button "Add to report" at bounding box center [1437, 72] width 96 height 29
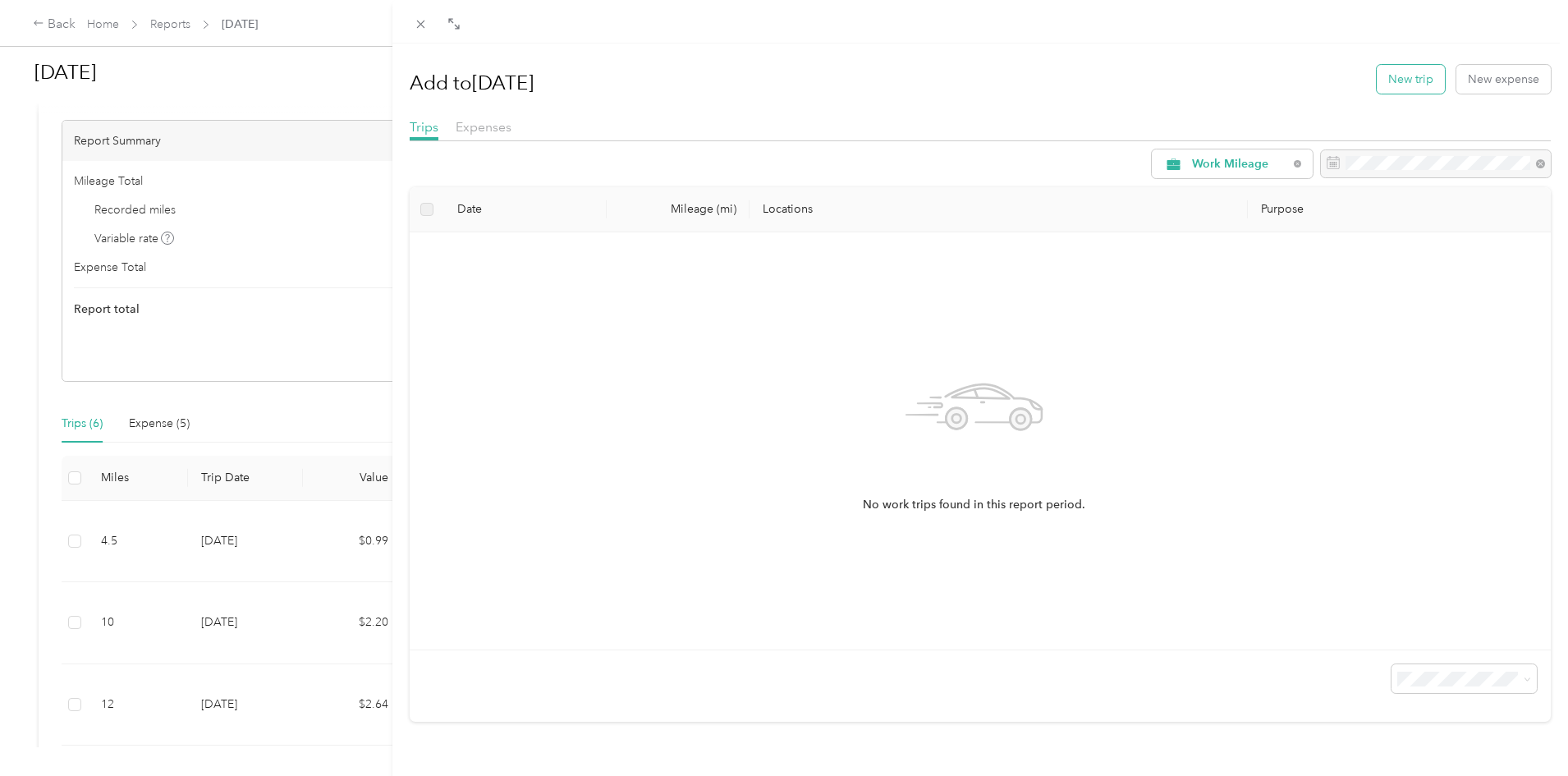
click at [1415, 78] on button "New trip" at bounding box center [1411, 79] width 68 height 29
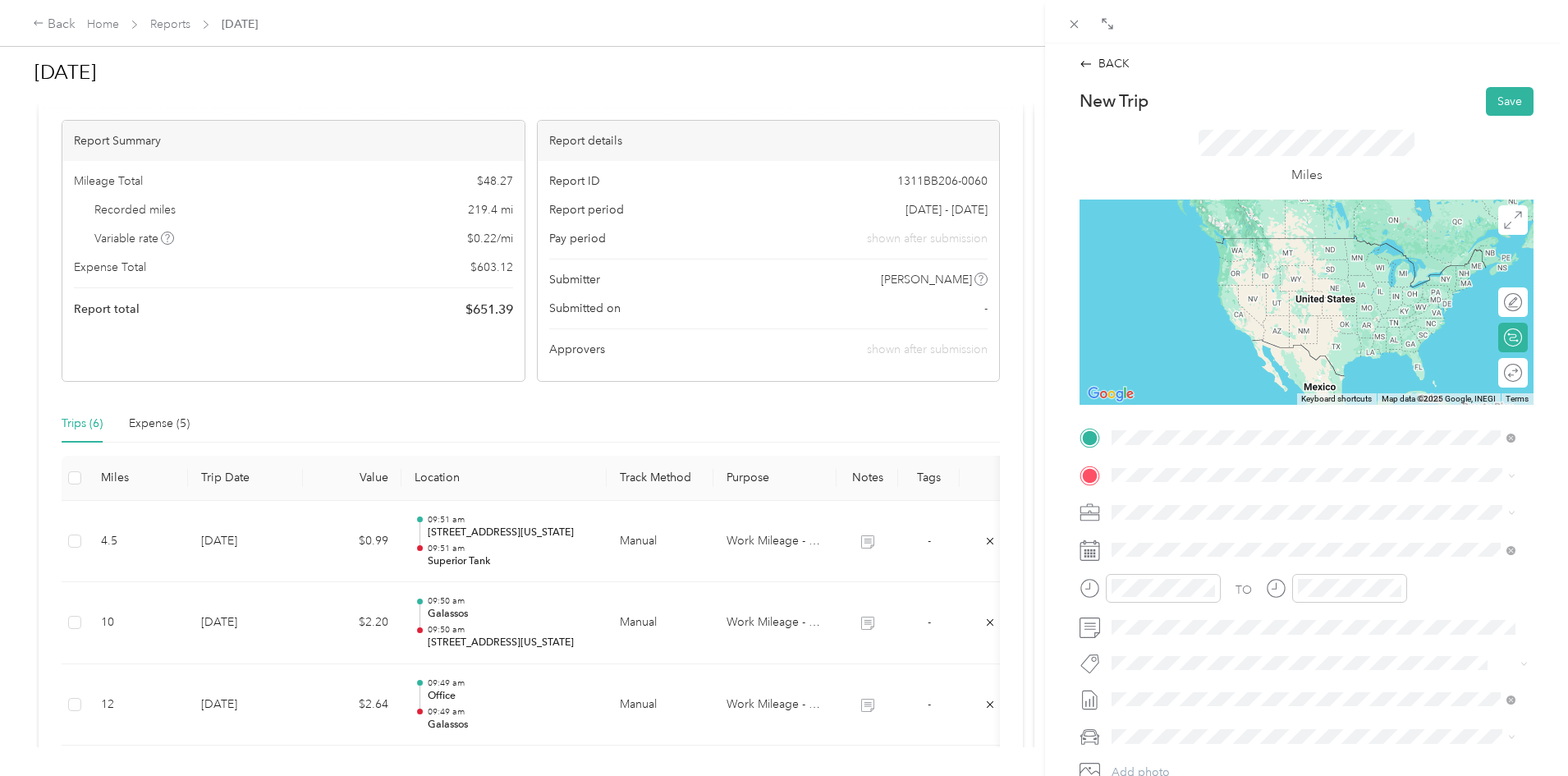
click at [1199, 517] on span "[STREET_ADDRESS][PERSON_NAME], [GEOGRAPHIC_DATA], [GEOGRAPHIC_DATA], [GEOGRAPHI…" at bounding box center [1304, 530] width 323 height 32
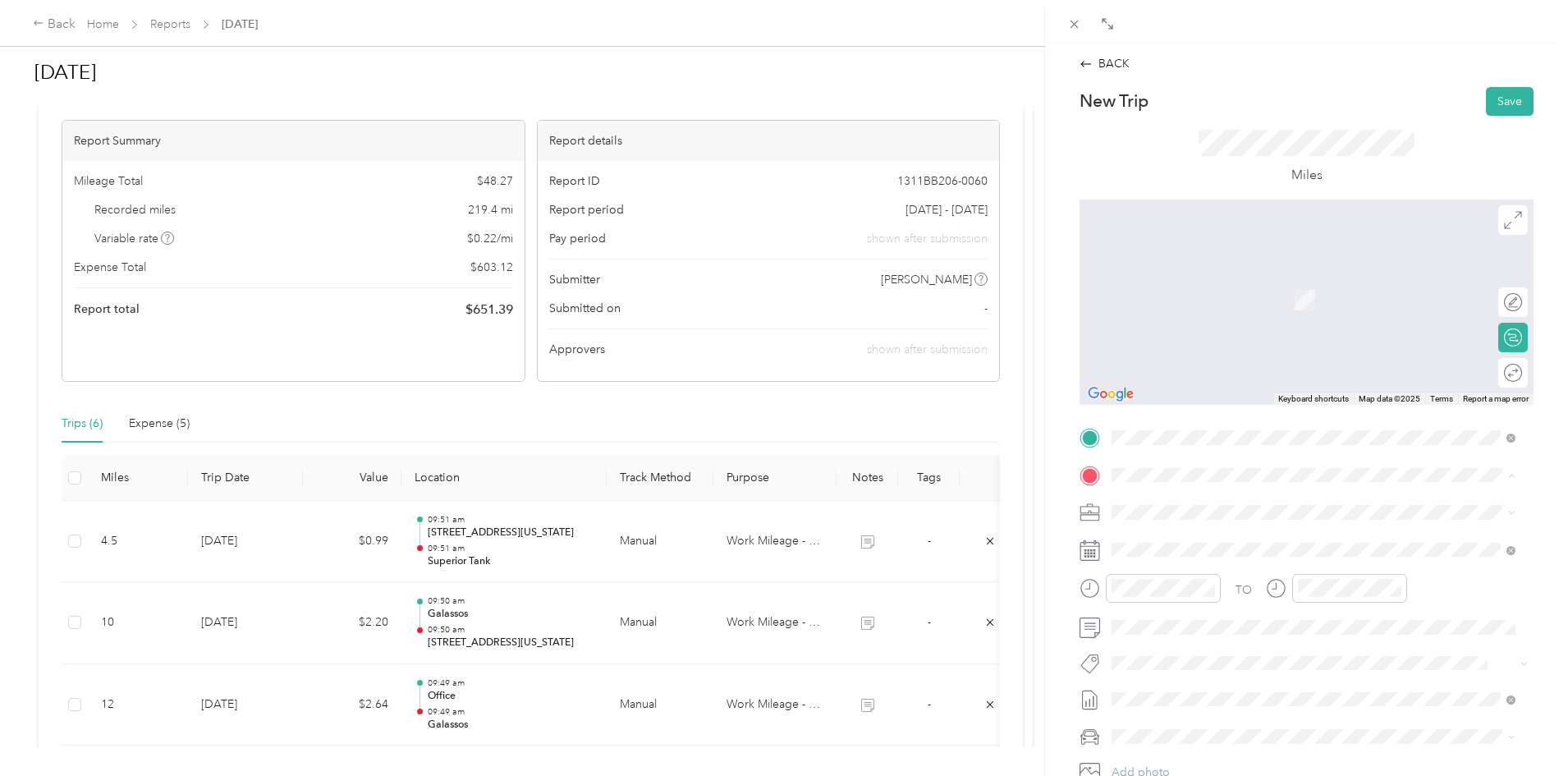
click at [1329, 617] on span "New Classic Furniture, [STREET_ADDRESS][PERSON_NAME]" at bounding box center [1299, 610] width 313 height 14
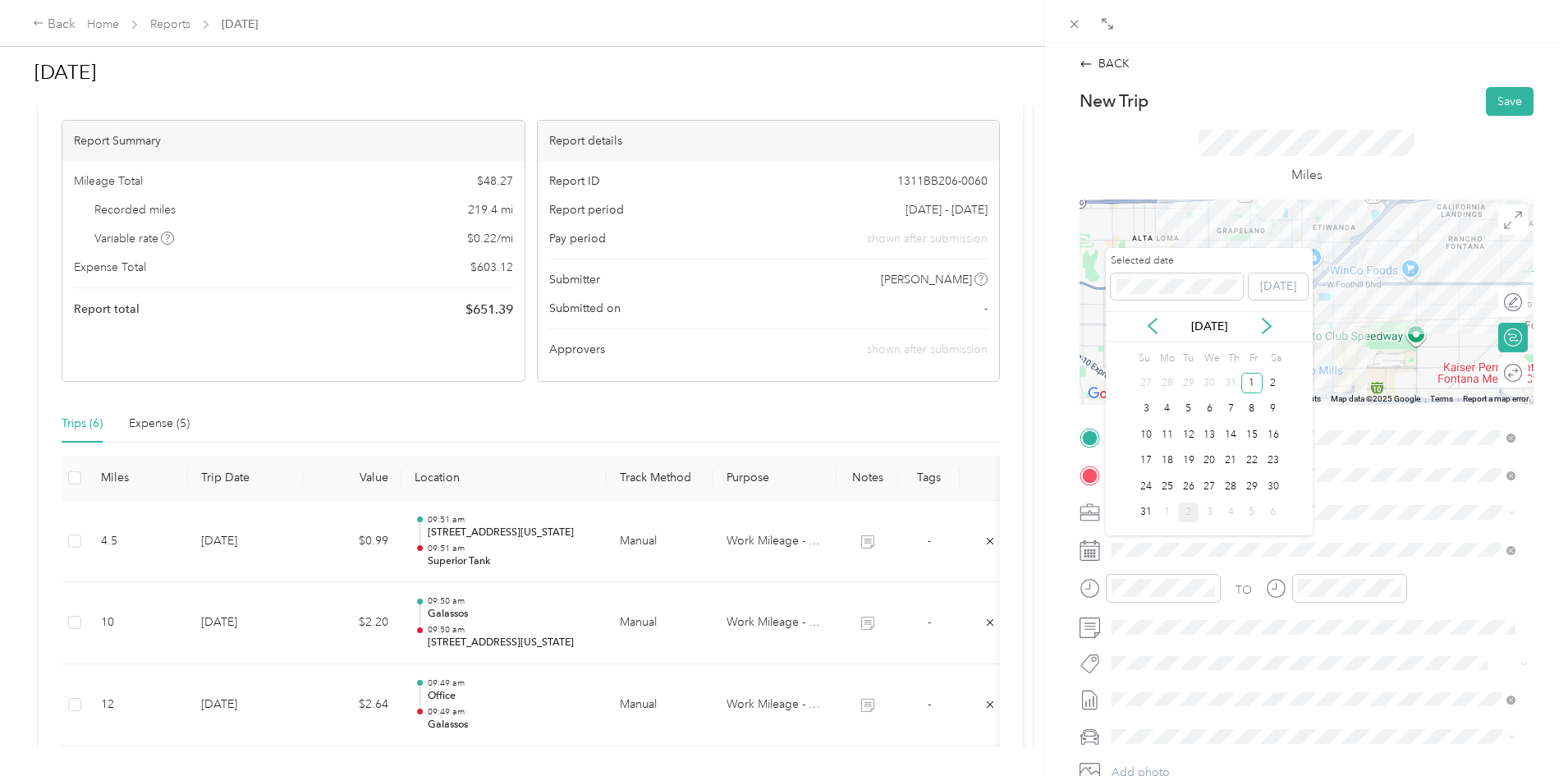
click at [1224, 396] on div "7" at bounding box center [1230, 409] width 22 height 27
click at [1224, 401] on div "7" at bounding box center [1230, 409] width 22 height 21
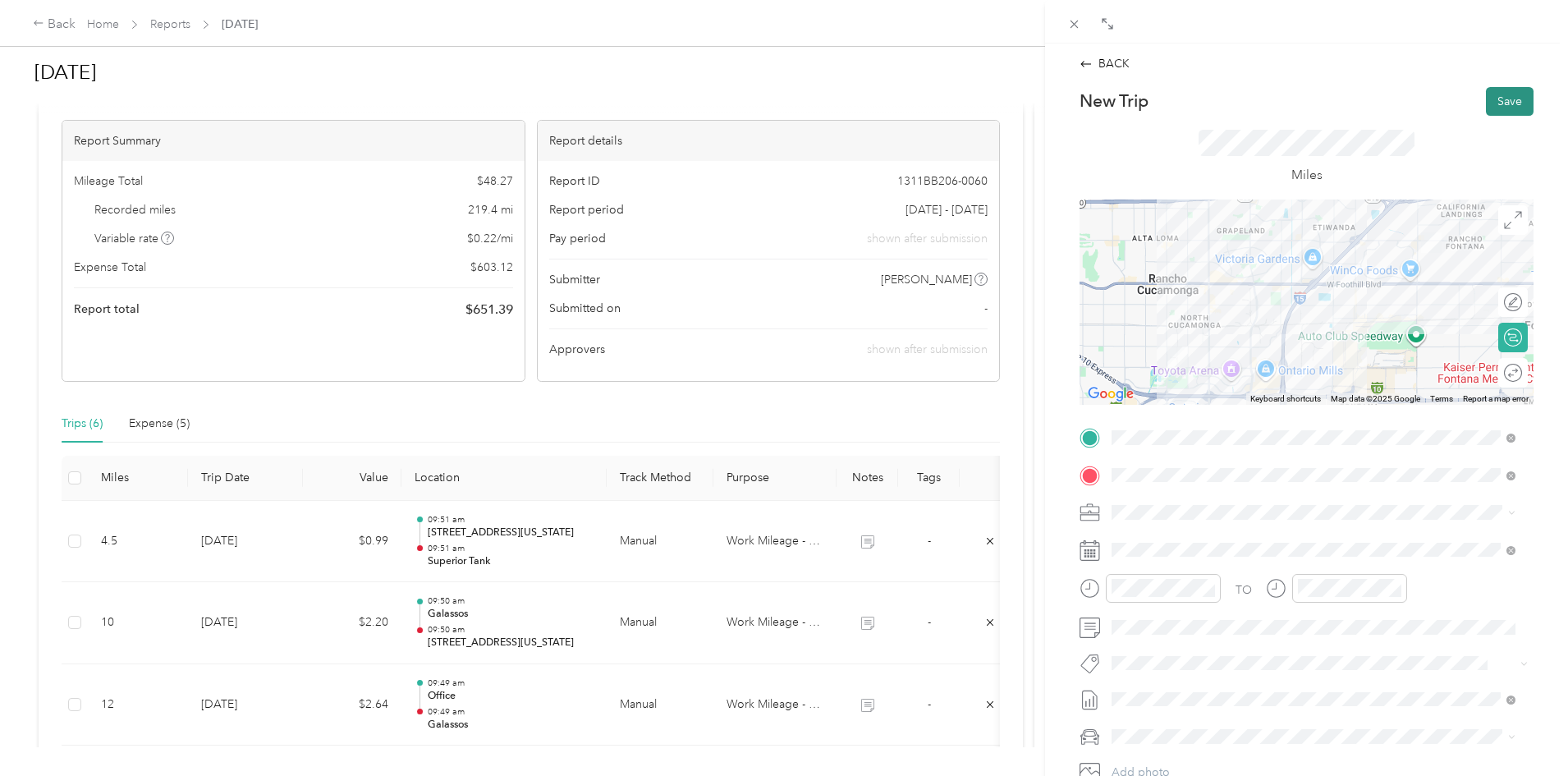
click at [1500, 96] on button "Save" at bounding box center [1509, 101] width 47 height 29
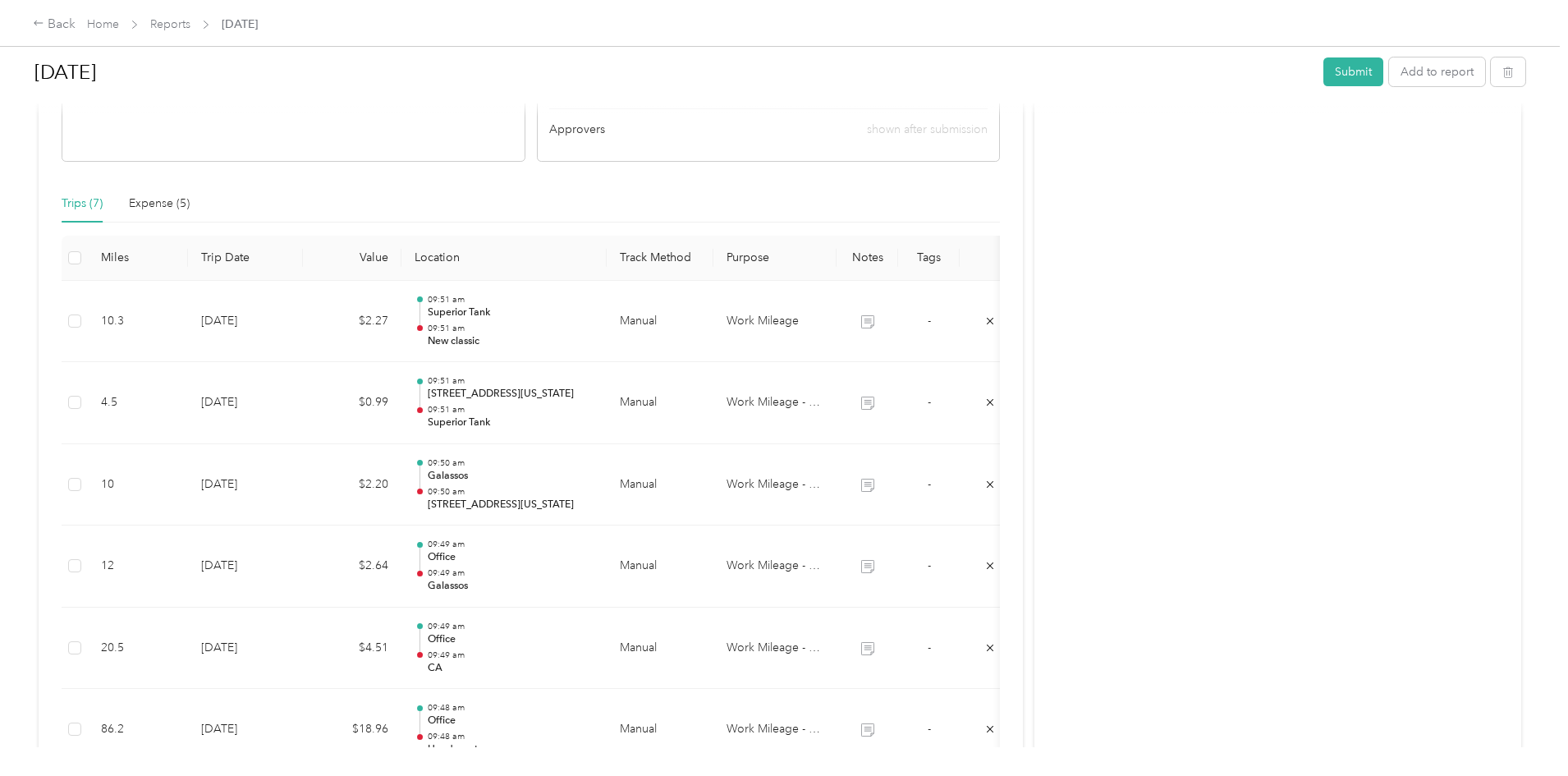
scroll to position [378, 0]
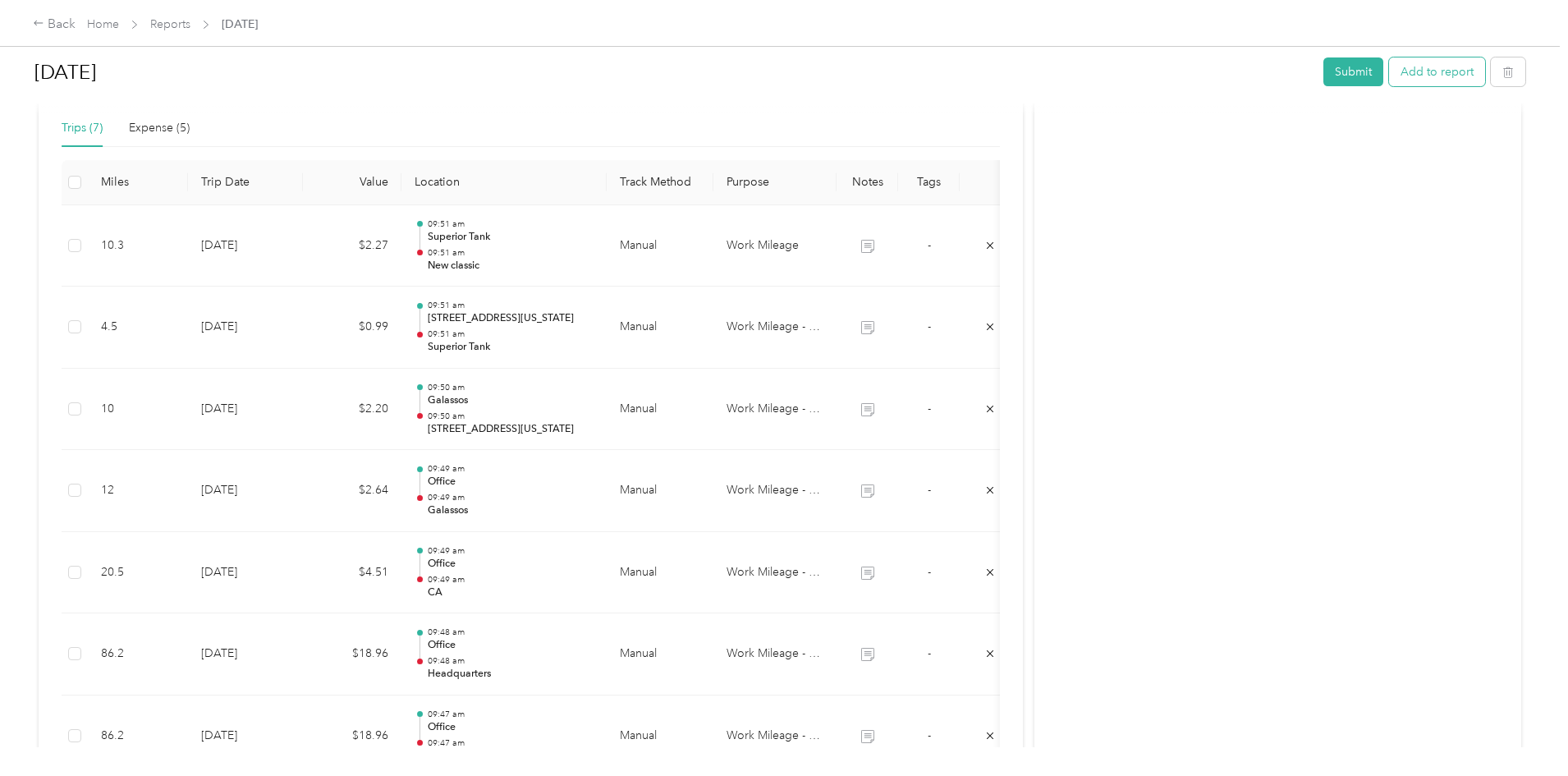
click at [1388, 67] on button "Add to report" at bounding box center [1437, 72] width 96 height 29
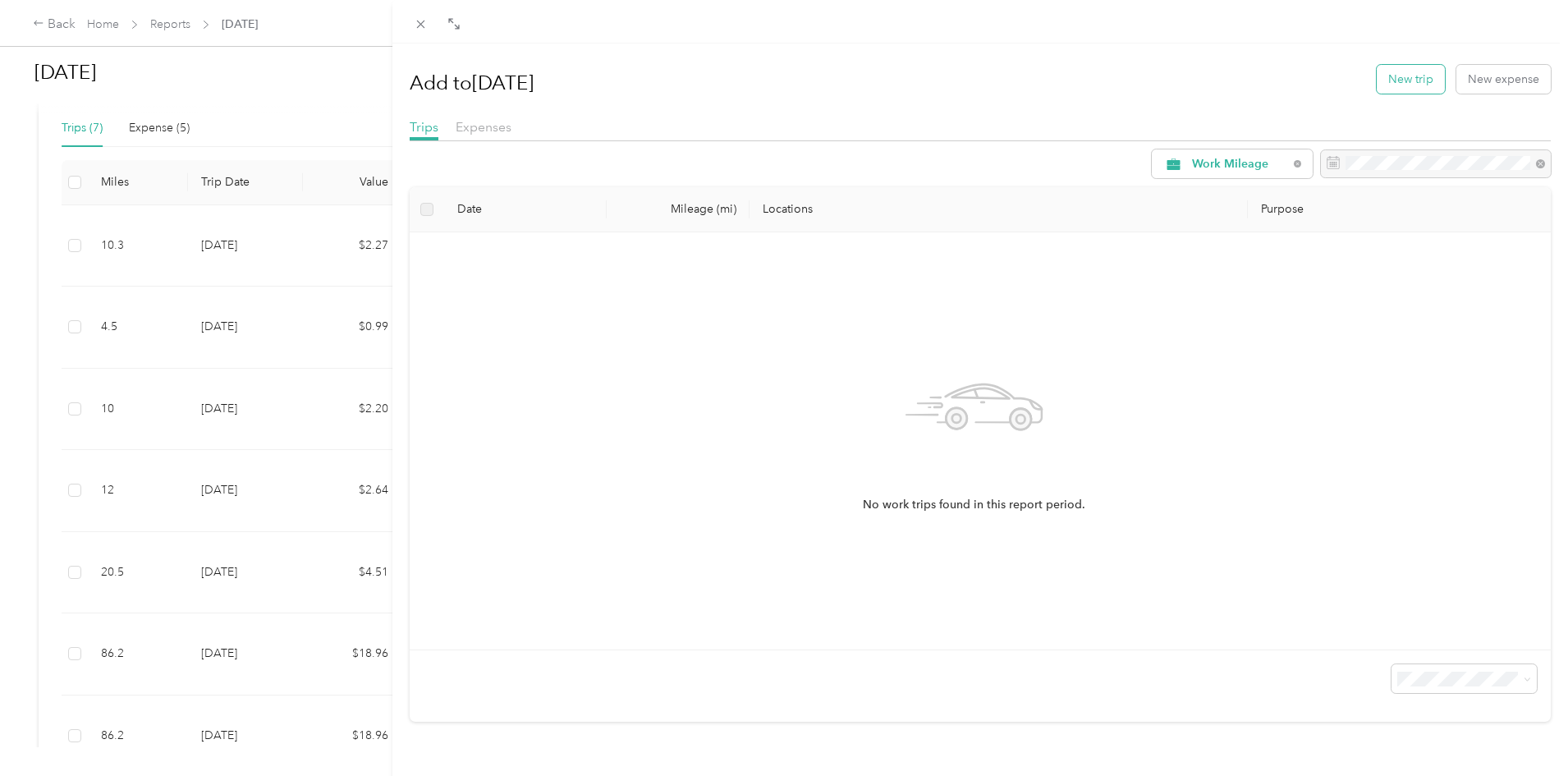
click at [1391, 76] on button "New trip" at bounding box center [1411, 79] width 68 height 29
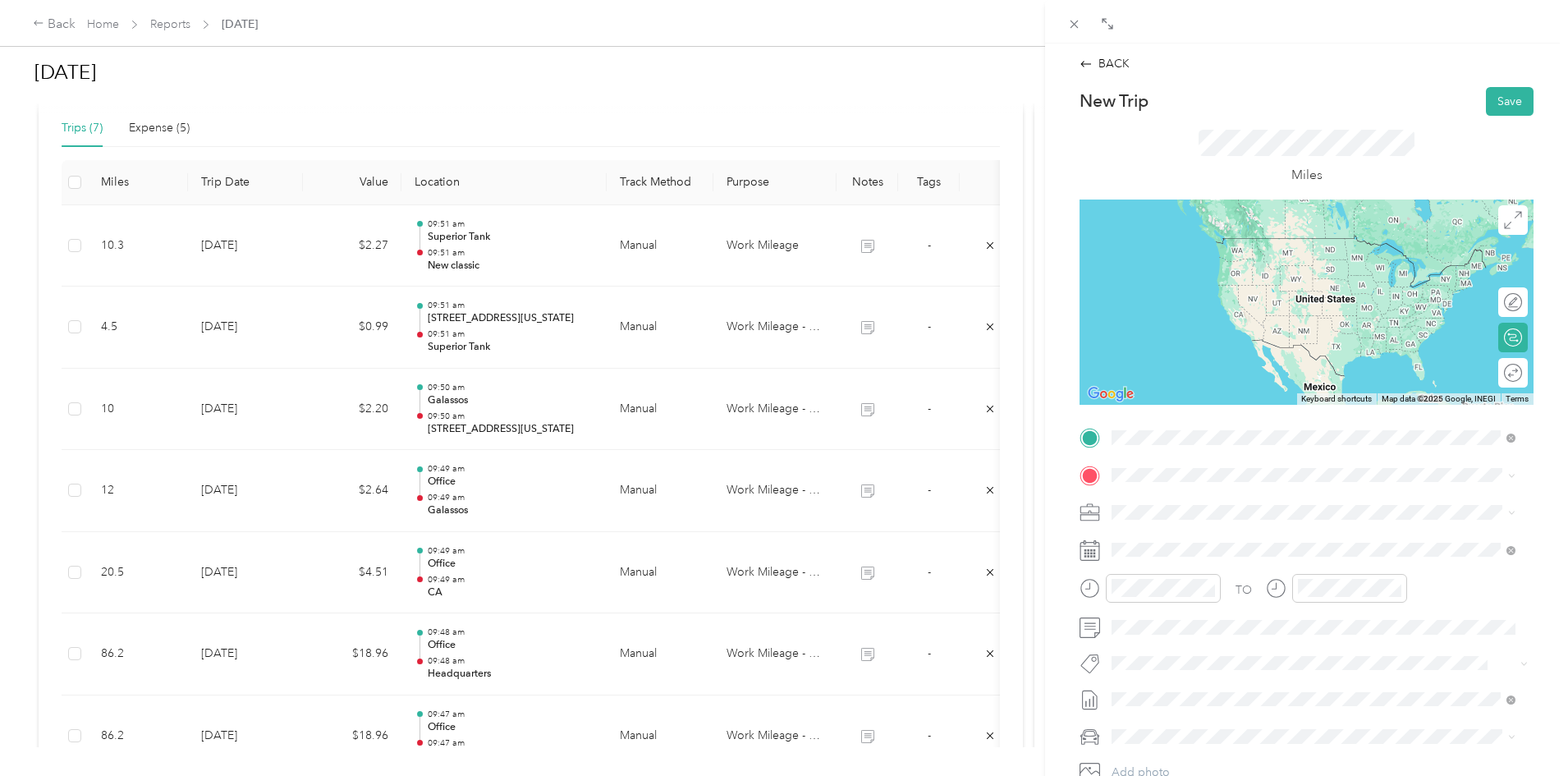
click at [1197, 500] on strong "New classic" at bounding box center [1173, 502] width 62 height 15
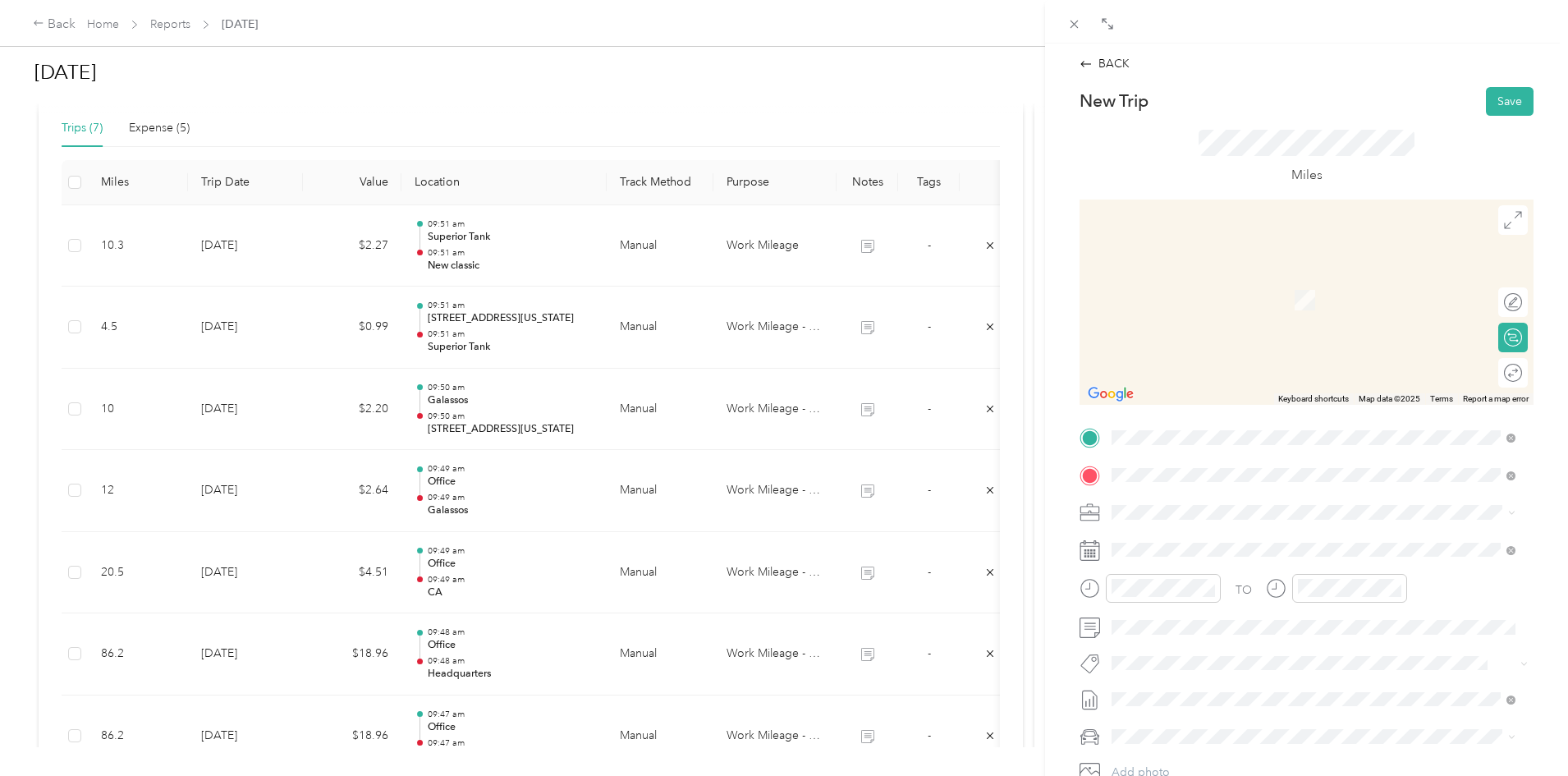
click at [1176, 544] on div "CA" at bounding box center [1325, 541] width 367 height 15
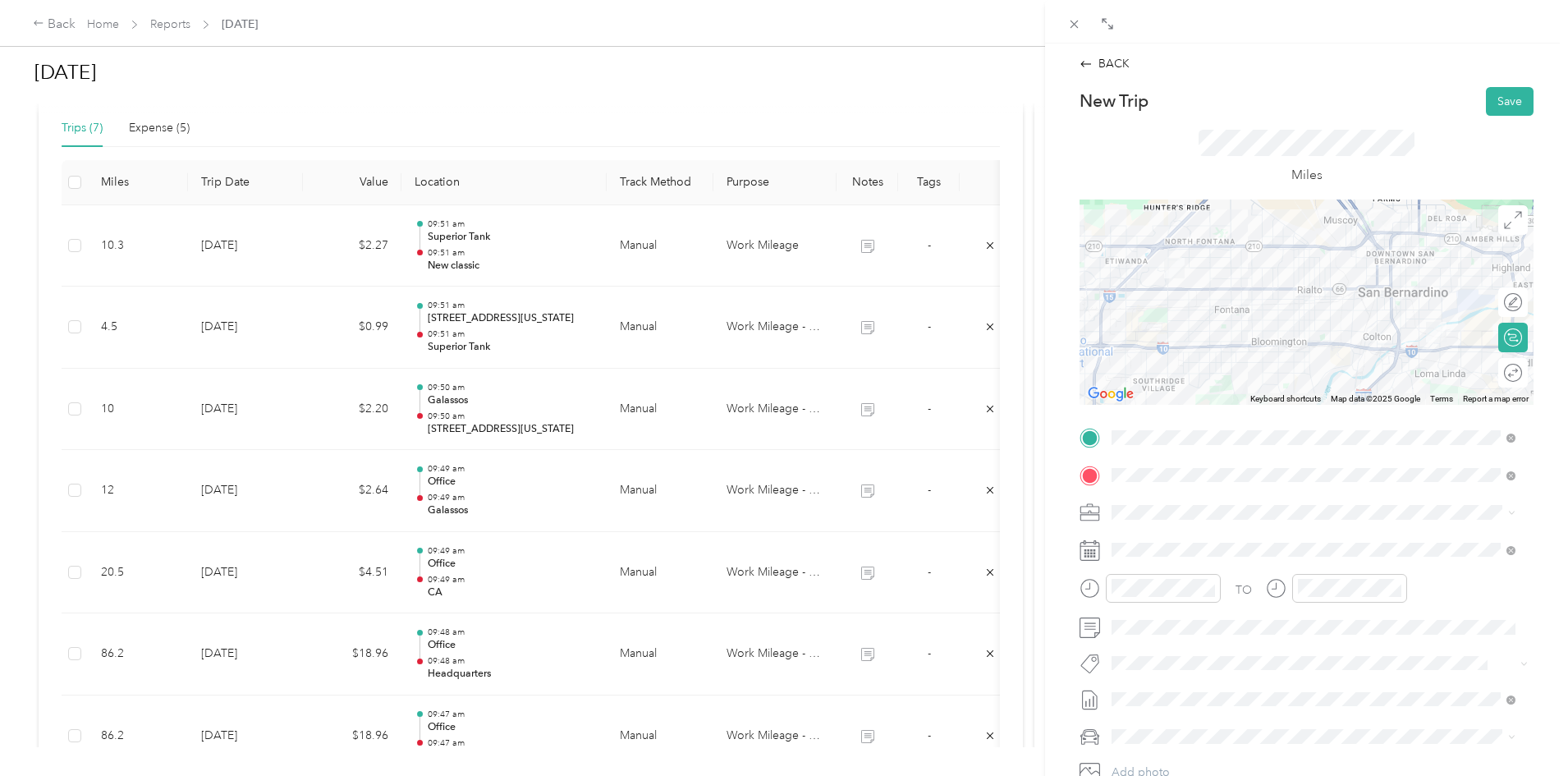
click at [1245, 601] on span "Work Mileage - User with auto allowance" at bounding box center [1222, 598] width 210 height 14
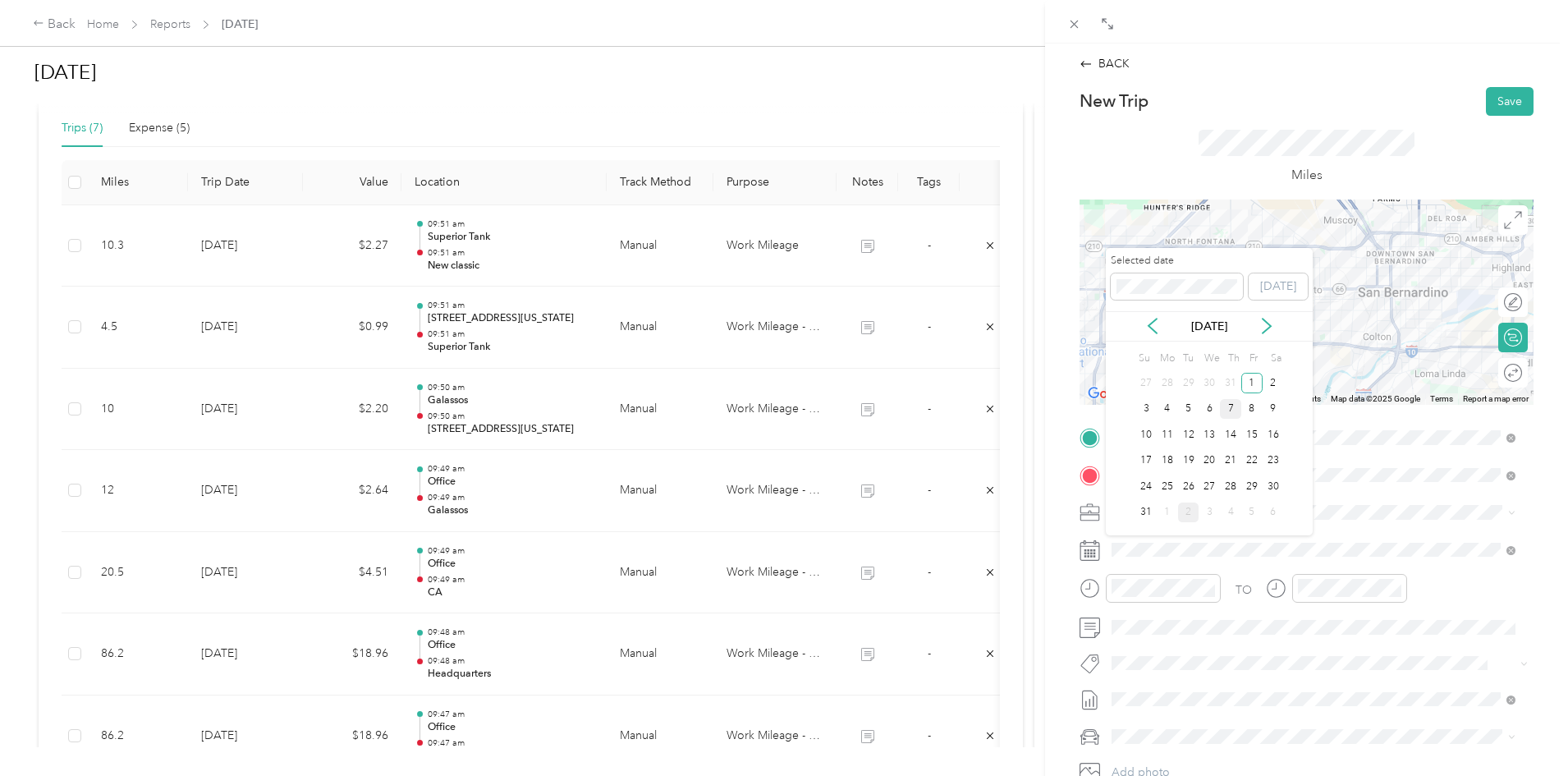
click at [1233, 404] on div "7" at bounding box center [1230, 409] width 22 height 21
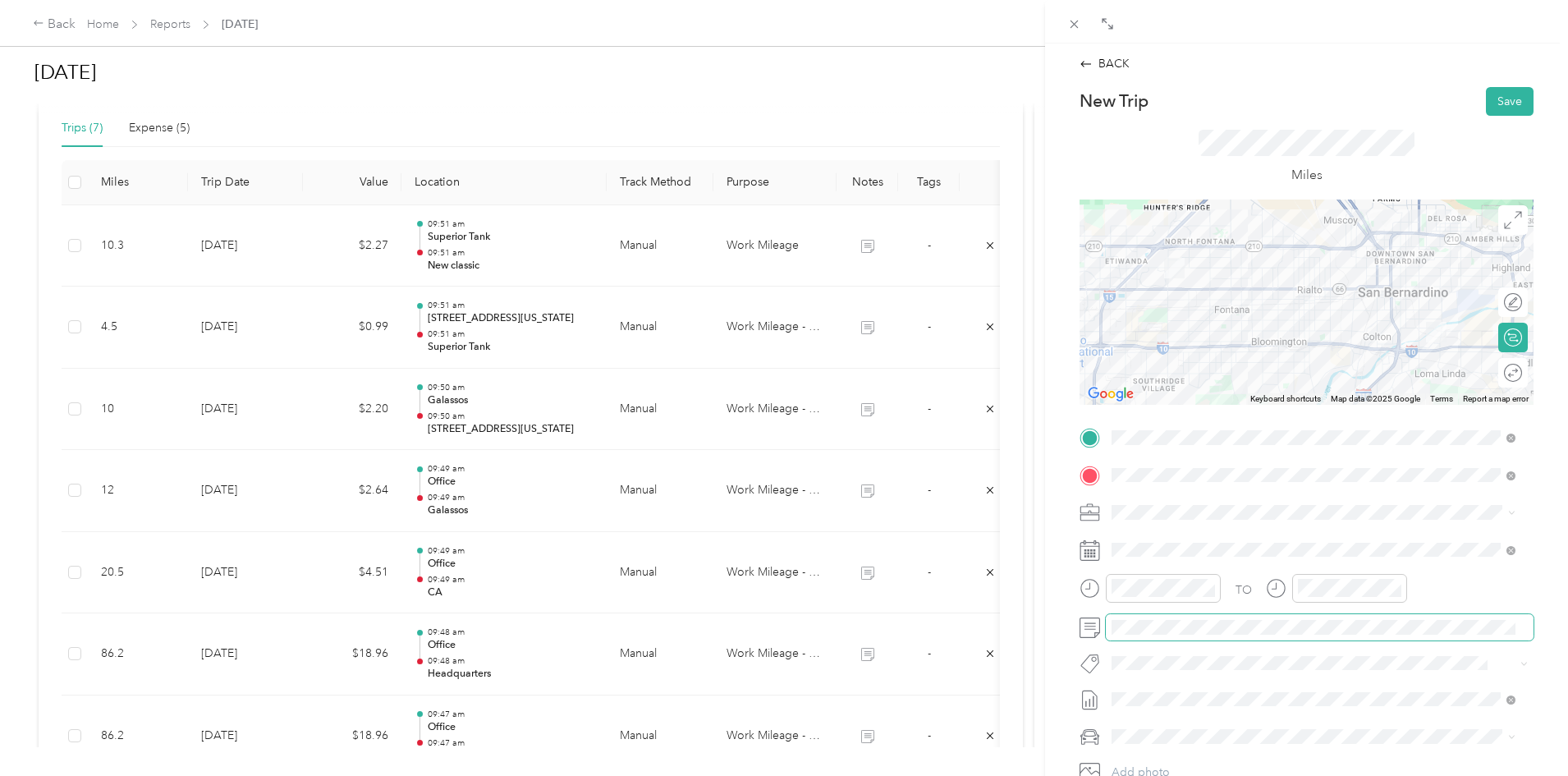
click at [1161, 617] on span at bounding box center [1319, 627] width 427 height 27
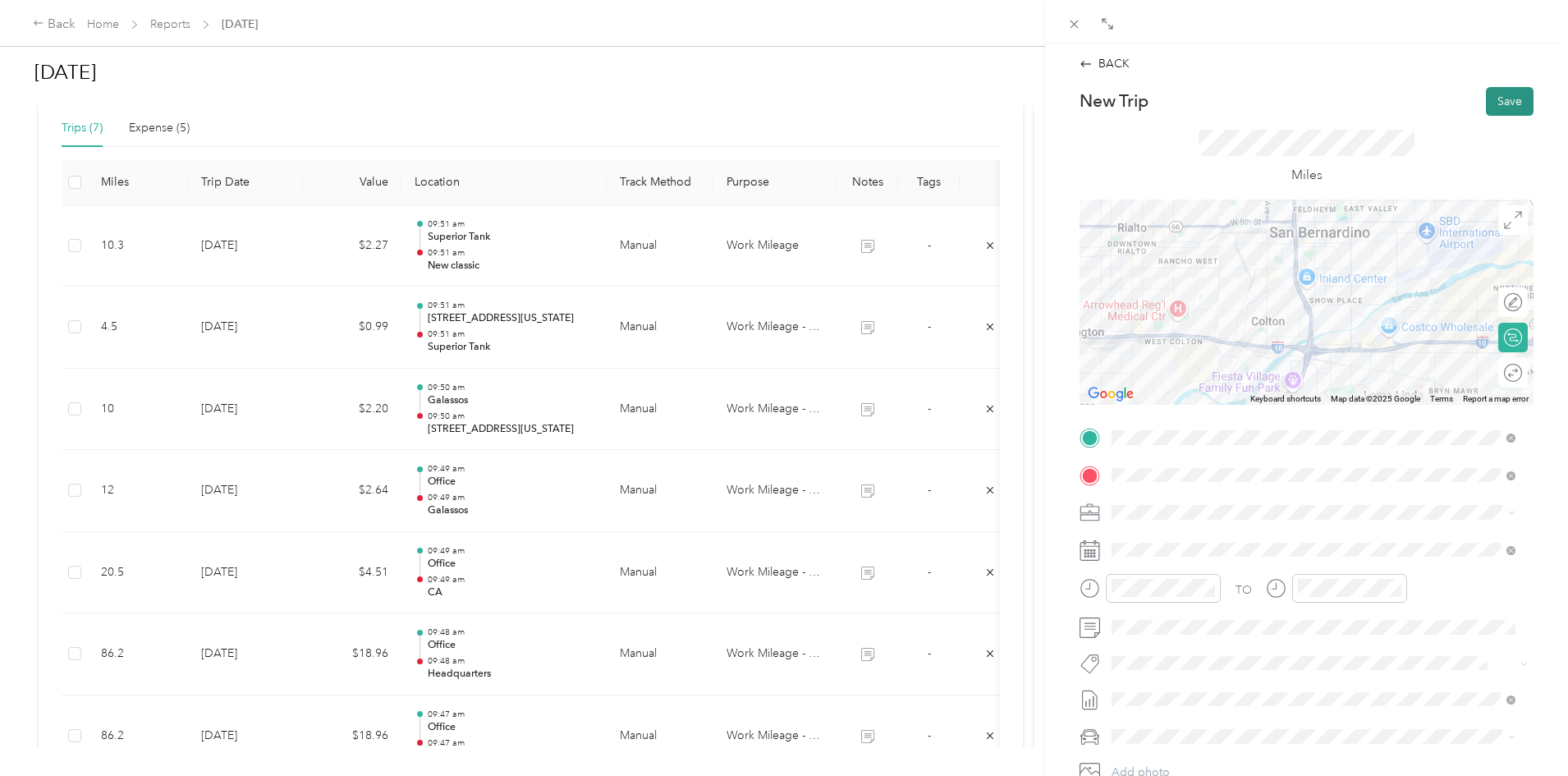
click at [1505, 110] on button "Save" at bounding box center [1509, 101] width 47 height 29
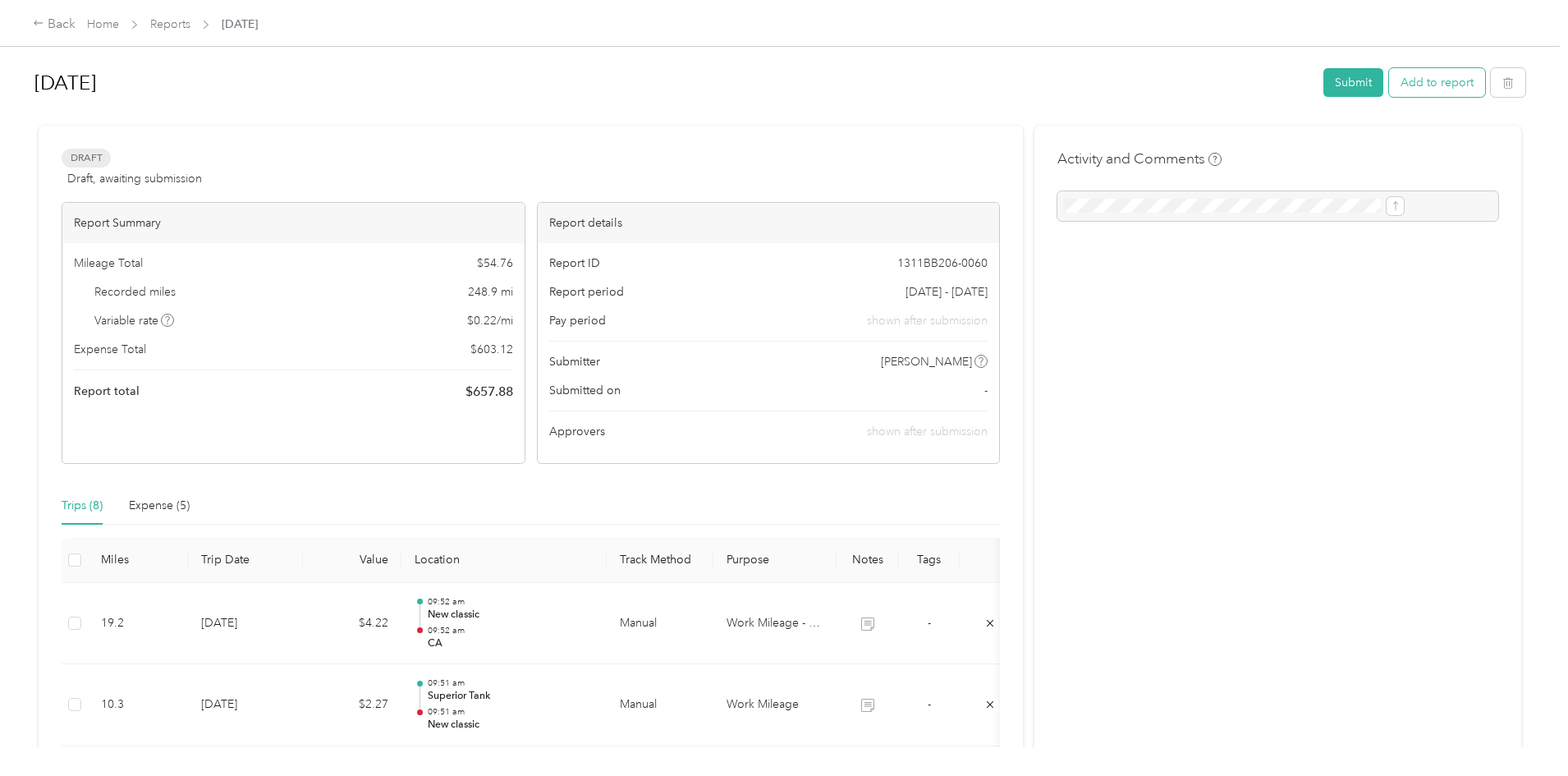
click at [1388, 78] on button "Add to report" at bounding box center [1437, 82] width 96 height 29
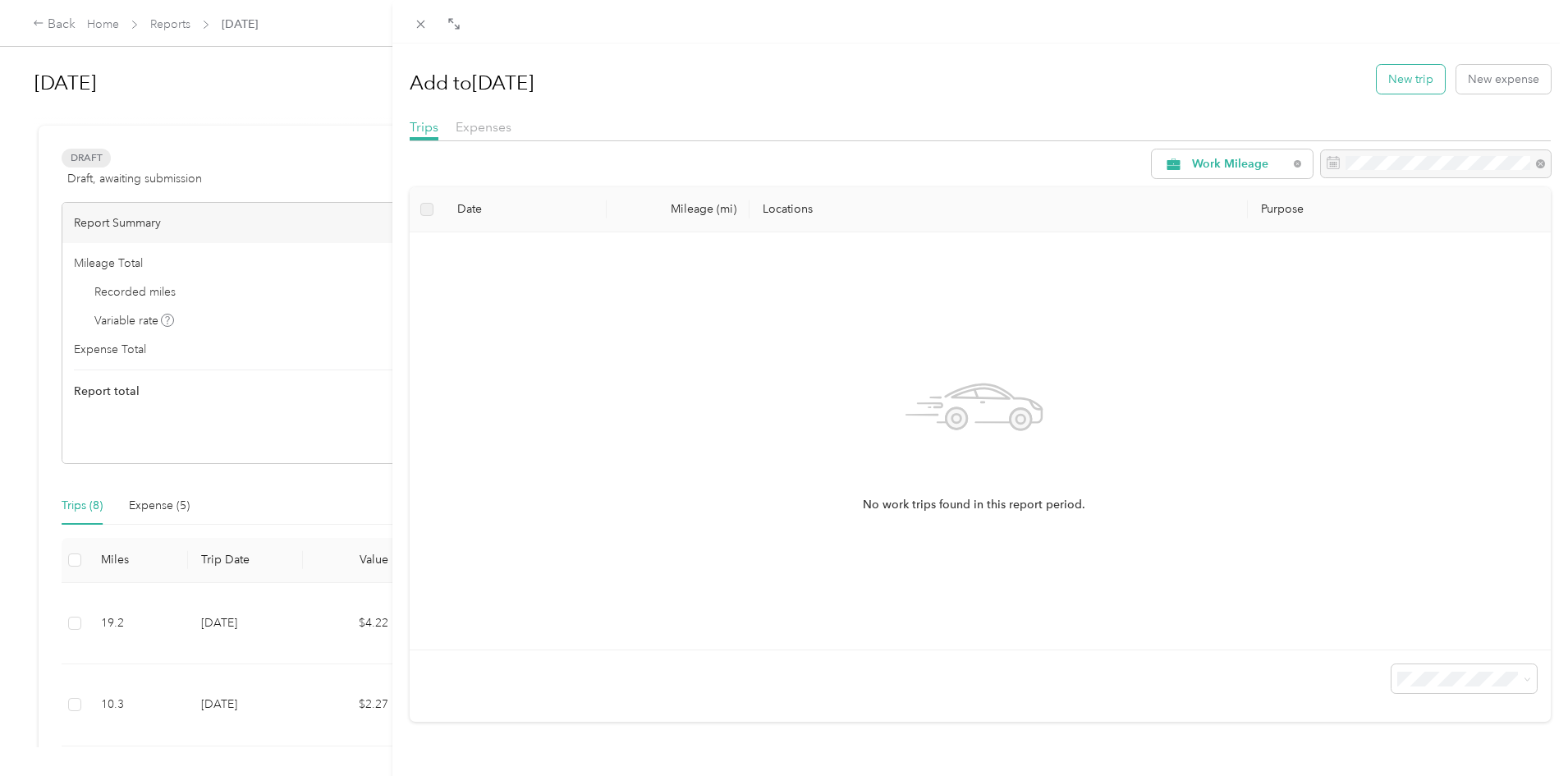
click at [1425, 73] on button "New trip" at bounding box center [1411, 79] width 68 height 29
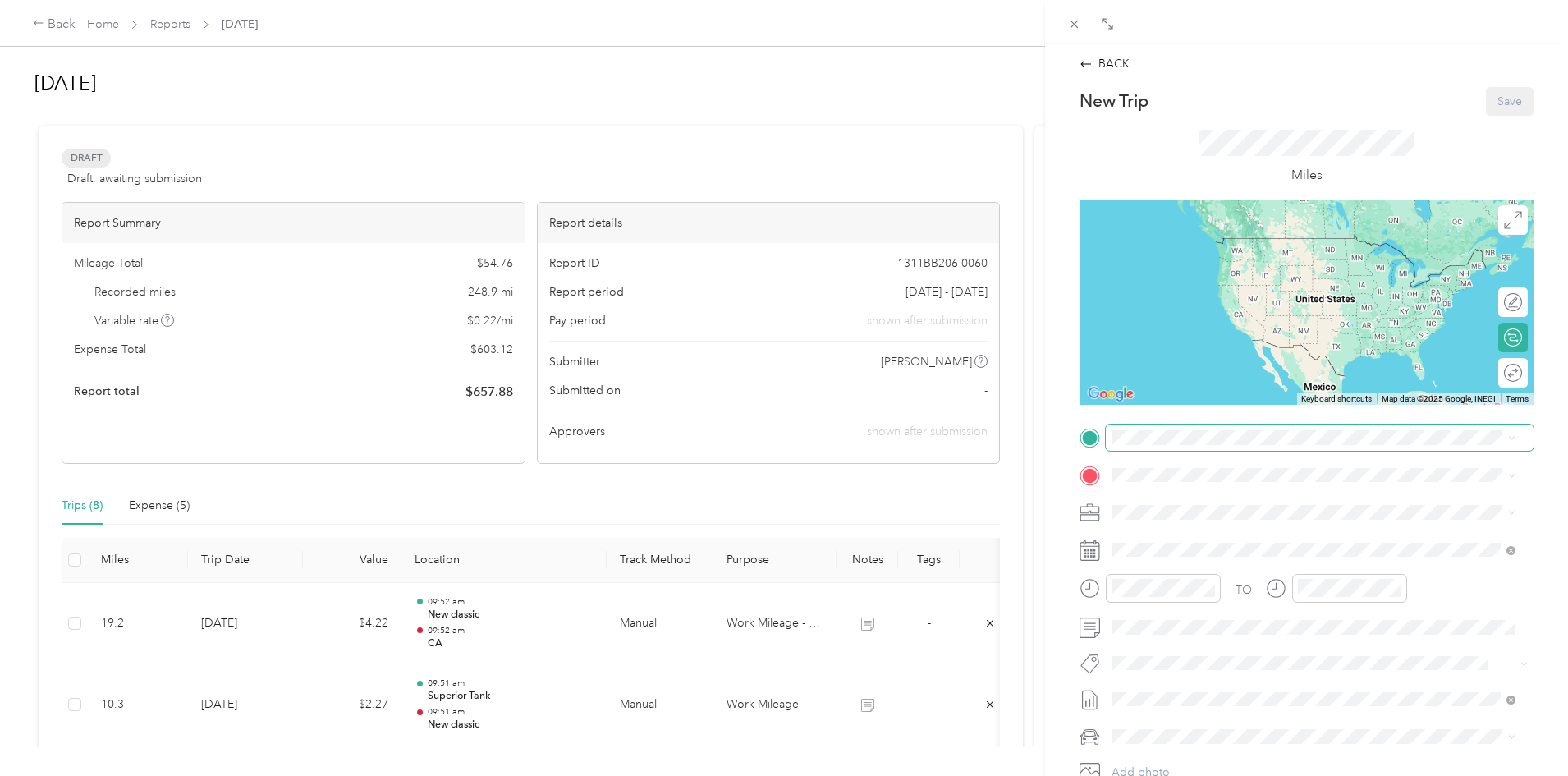
click at [1176, 446] on span at bounding box center [1319, 437] width 427 height 27
click at [1201, 501] on div "CA" at bounding box center [1325, 502] width 367 height 15
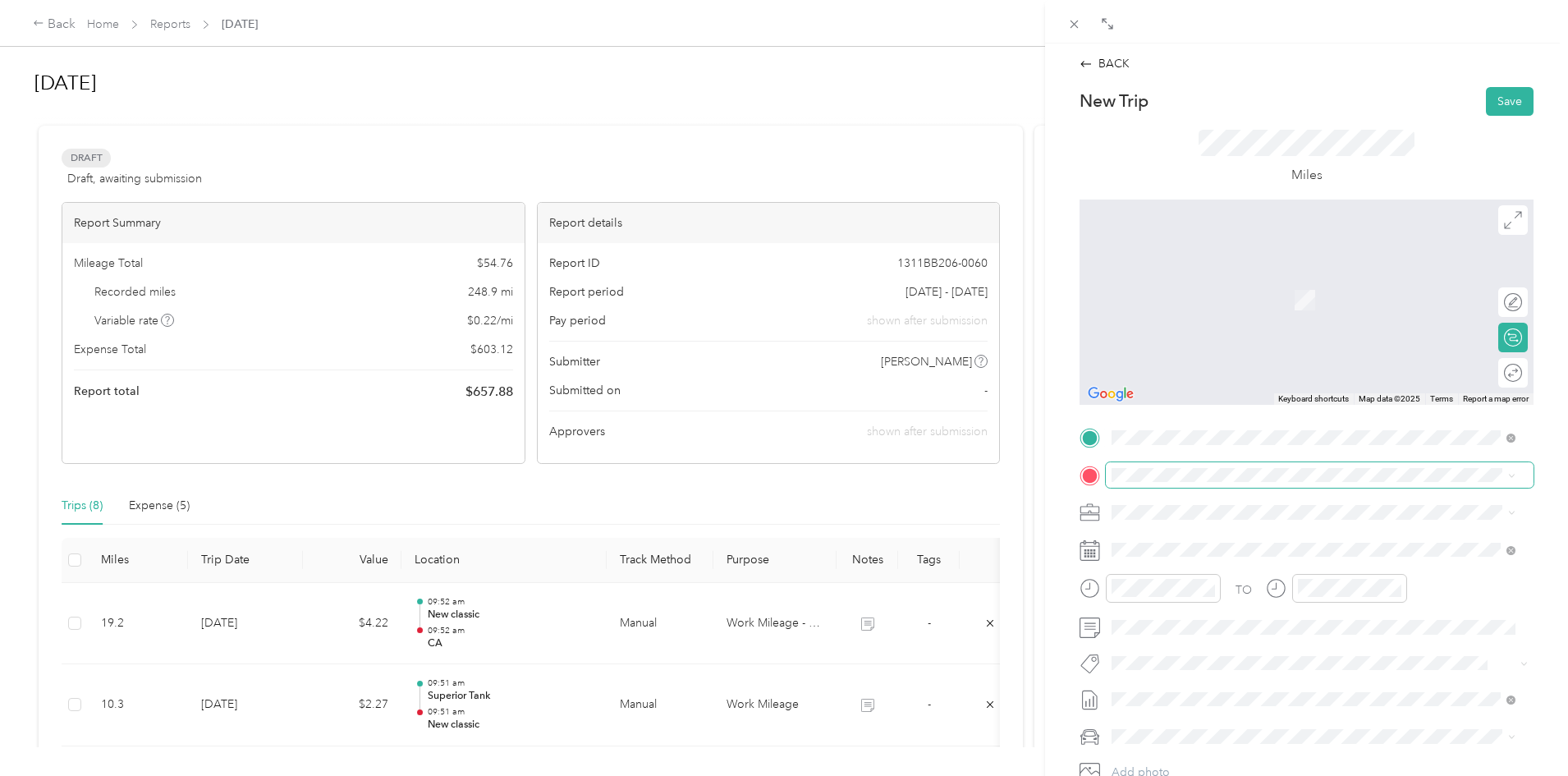
click at [1193, 483] on span at bounding box center [1319, 476] width 427 height 27
click at [1193, 482] on span at bounding box center [1319, 476] width 427 height 27
click at [1205, 467] on span at bounding box center [1319, 476] width 427 height 27
click at [1202, 482] on span at bounding box center [1319, 476] width 427 height 27
click at [1210, 465] on span at bounding box center [1319, 476] width 427 height 27
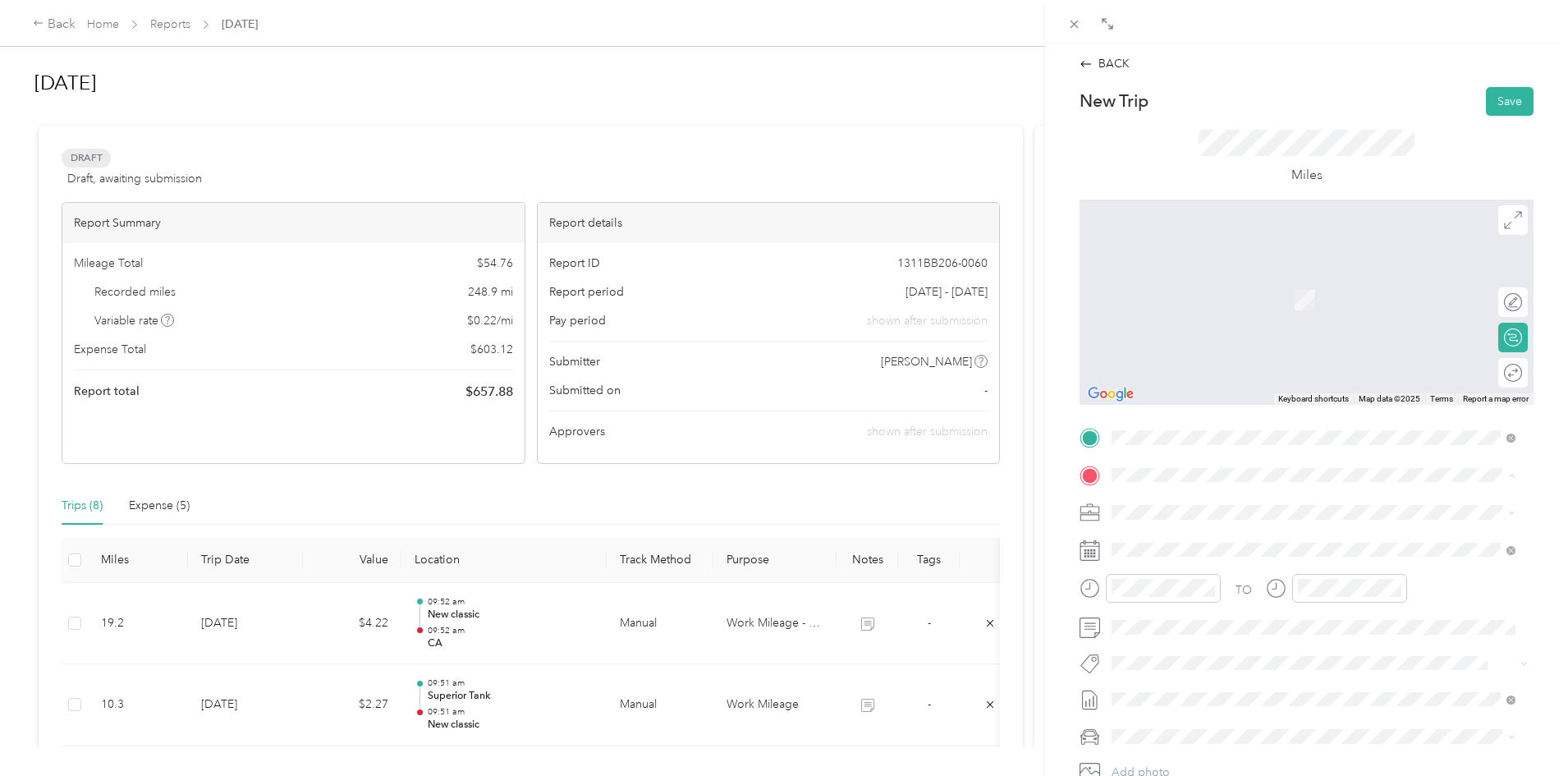
click at [1172, 566] on span "[STREET_ADDRESS]" at bounding box center [1194, 558] width 104 height 14
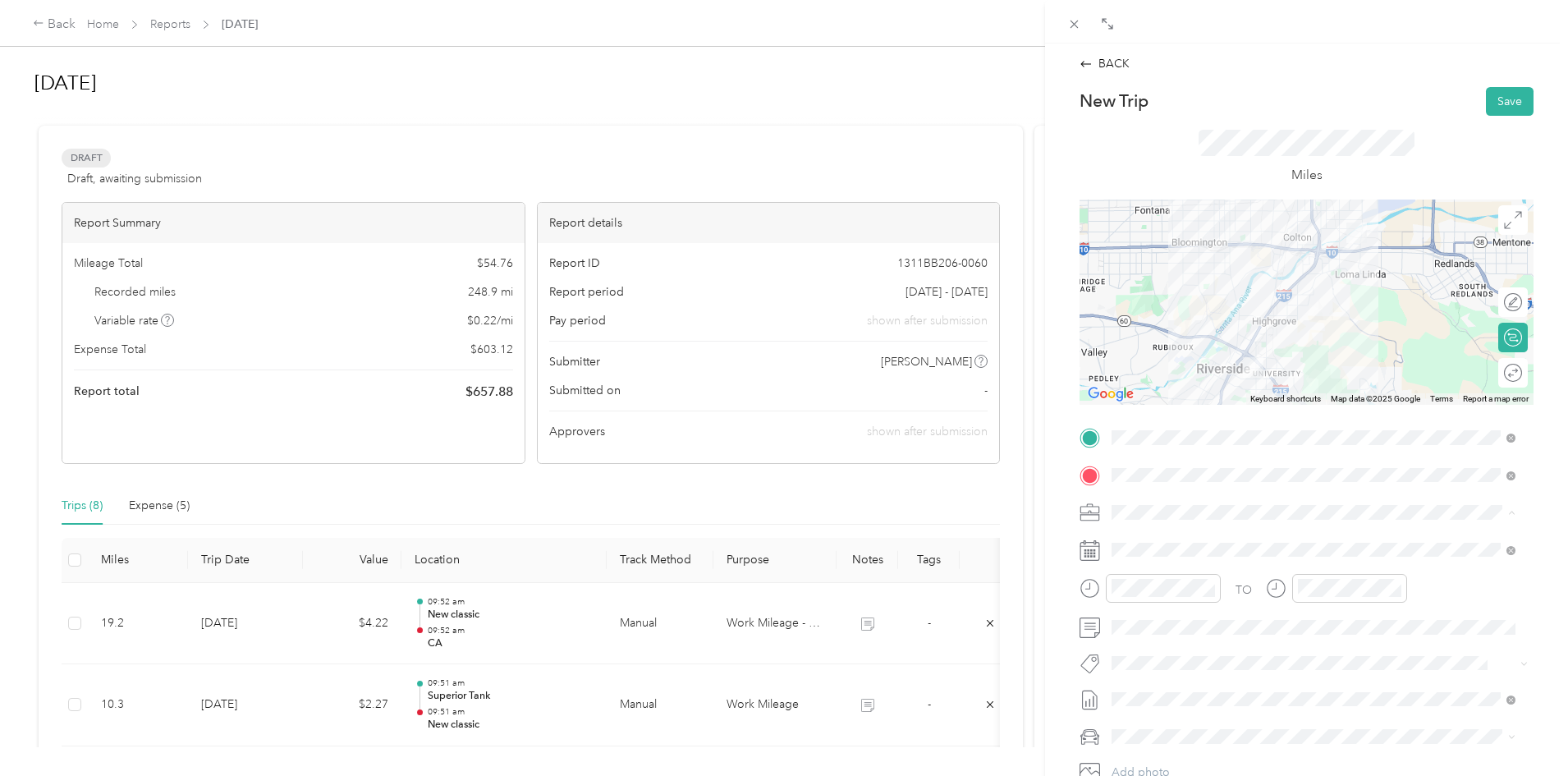
click at [1185, 601] on span "Work Mileage - User with auto allowance" at bounding box center [1222, 599] width 210 height 14
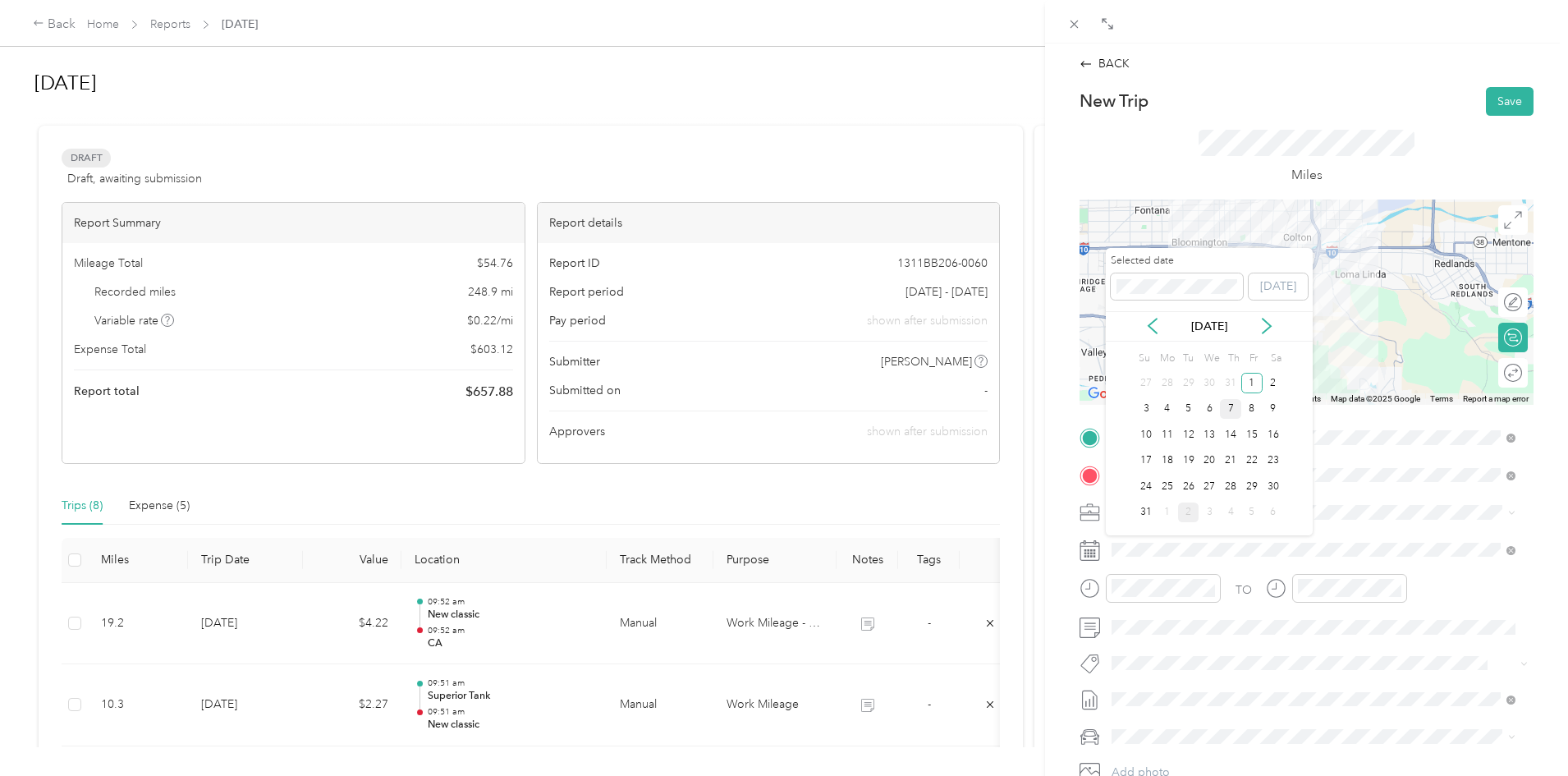
click at [1227, 410] on div "7" at bounding box center [1230, 409] width 22 height 21
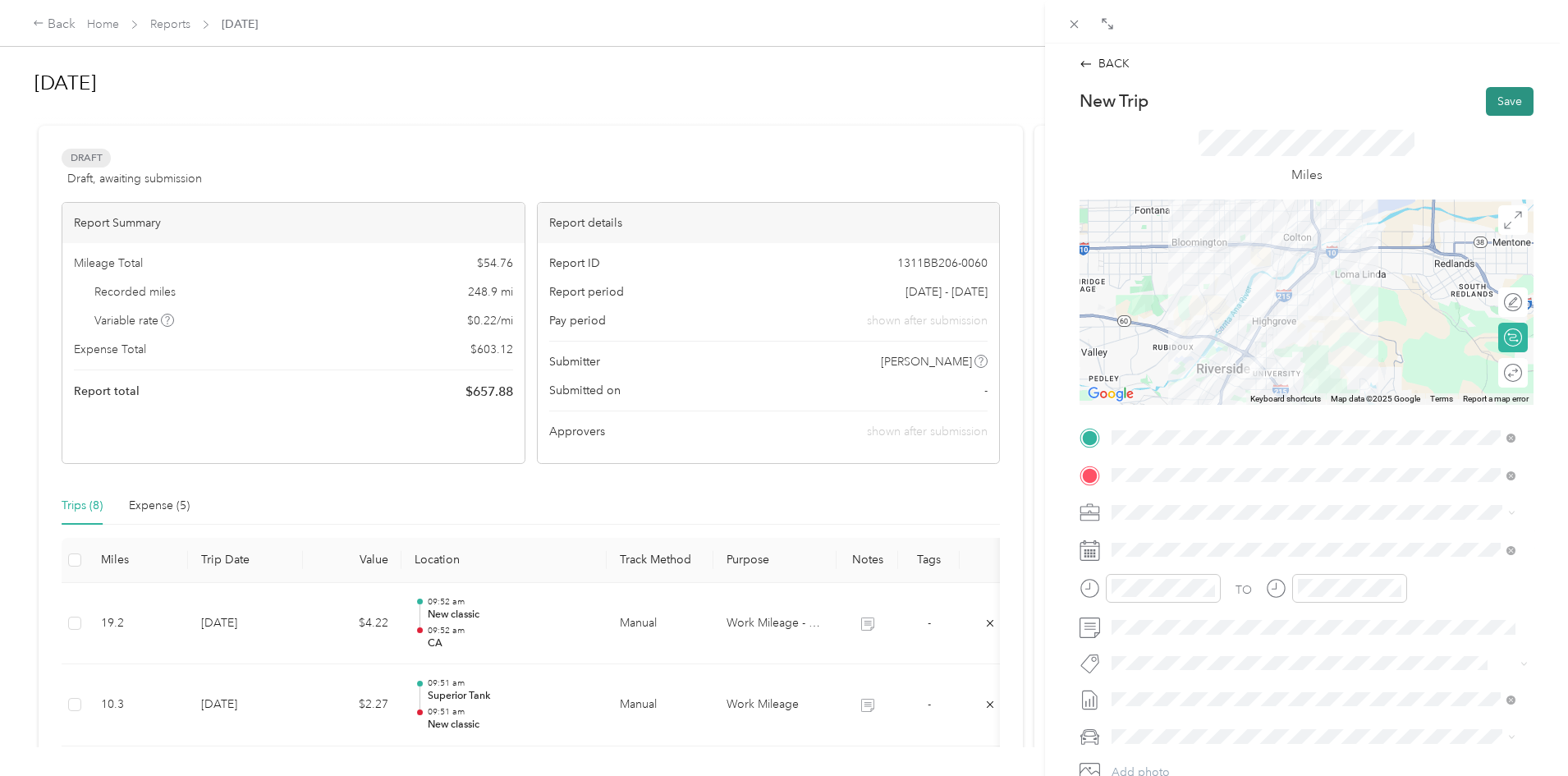
click at [1486, 91] on button "Save" at bounding box center [1509, 101] width 47 height 29
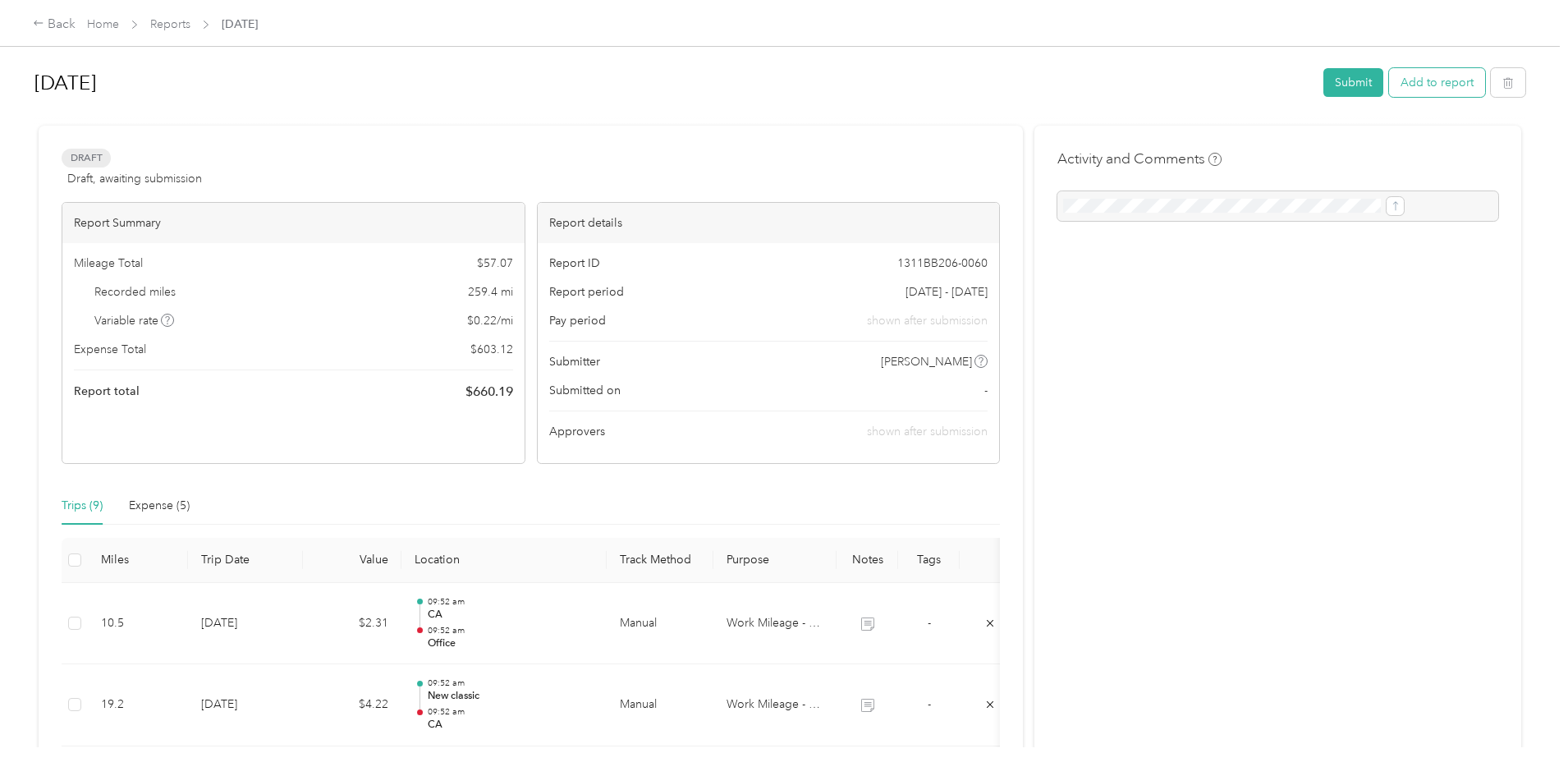
click at [1388, 89] on button "Add to report" at bounding box center [1437, 82] width 96 height 29
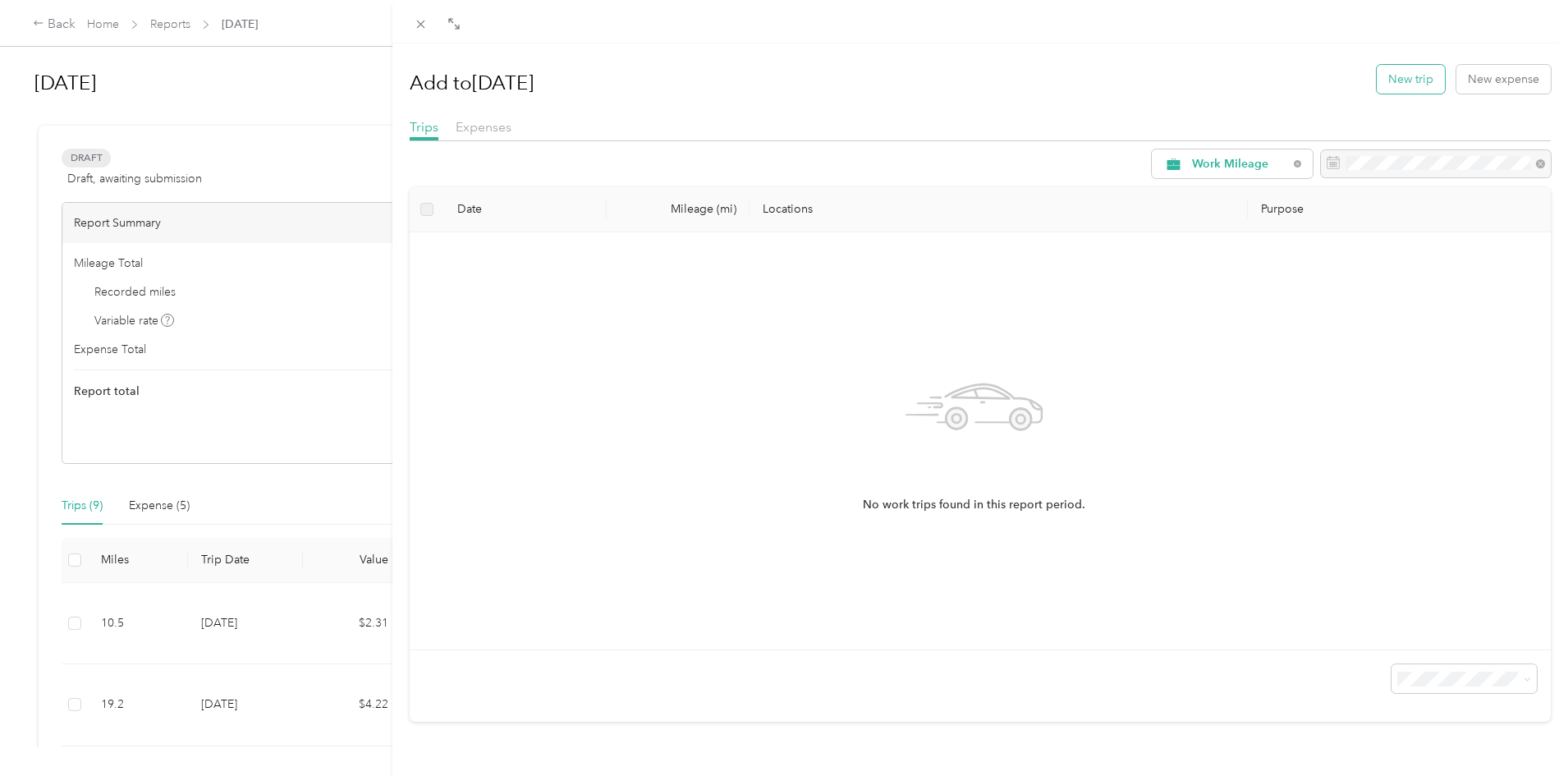
click at [1420, 79] on button "New trip" at bounding box center [1411, 79] width 68 height 29
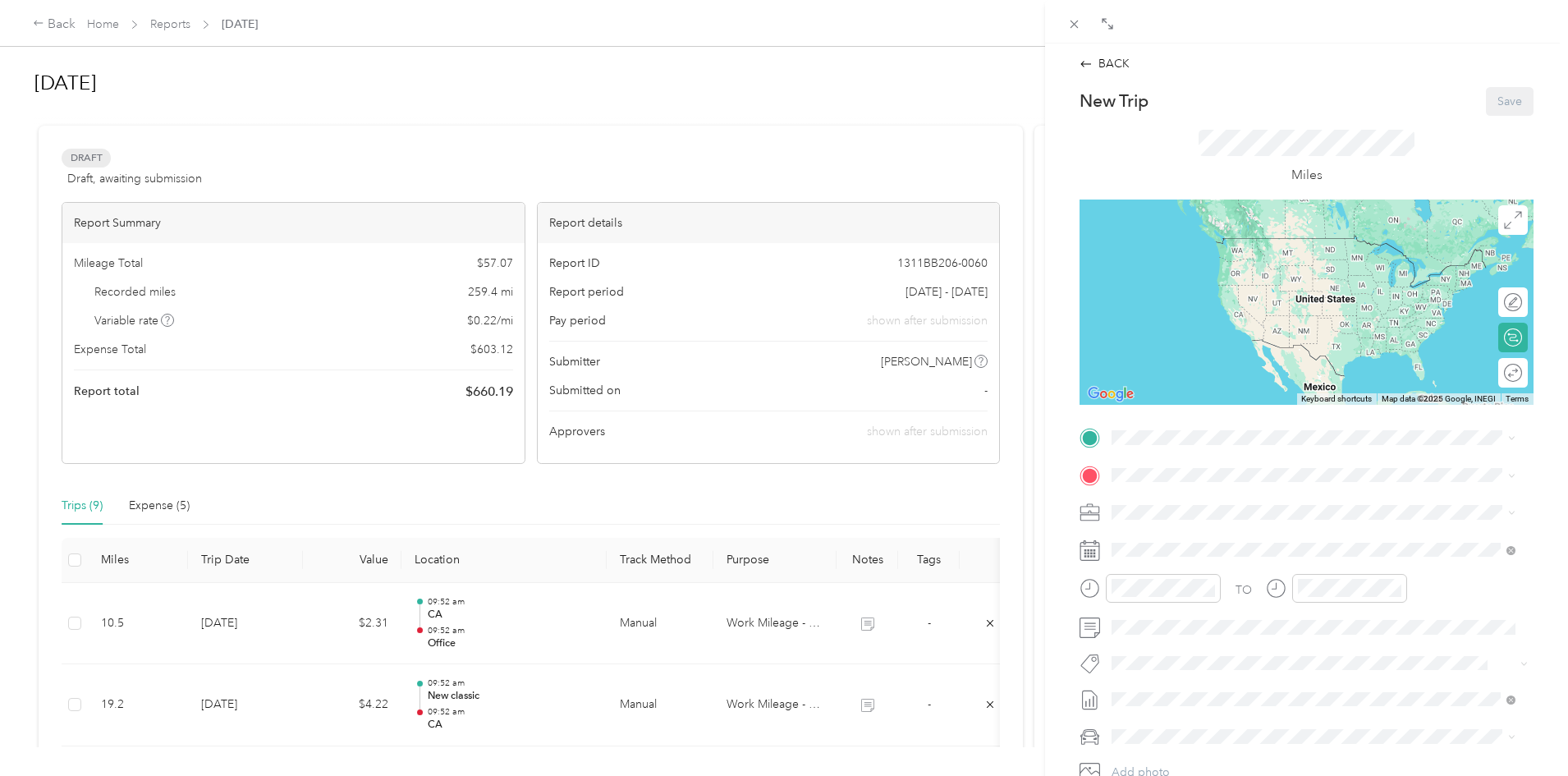
click at [1501, 382] on div "Round trip" at bounding box center [1513, 373] width 30 height 30
click at [1492, 366] on div "Round trip" at bounding box center [1458, 372] width 126 height 17
click at [1497, 368] on div "Round trip" at bounding box center [1458, 372] width 126 height 17
click at [1485, 378] on div "Round trip" at bounding box center [1458, 372] width 126 height 17
click at [1487, 370] on div "Round trip" at bounding box center [1458, 372] width 126 height 17
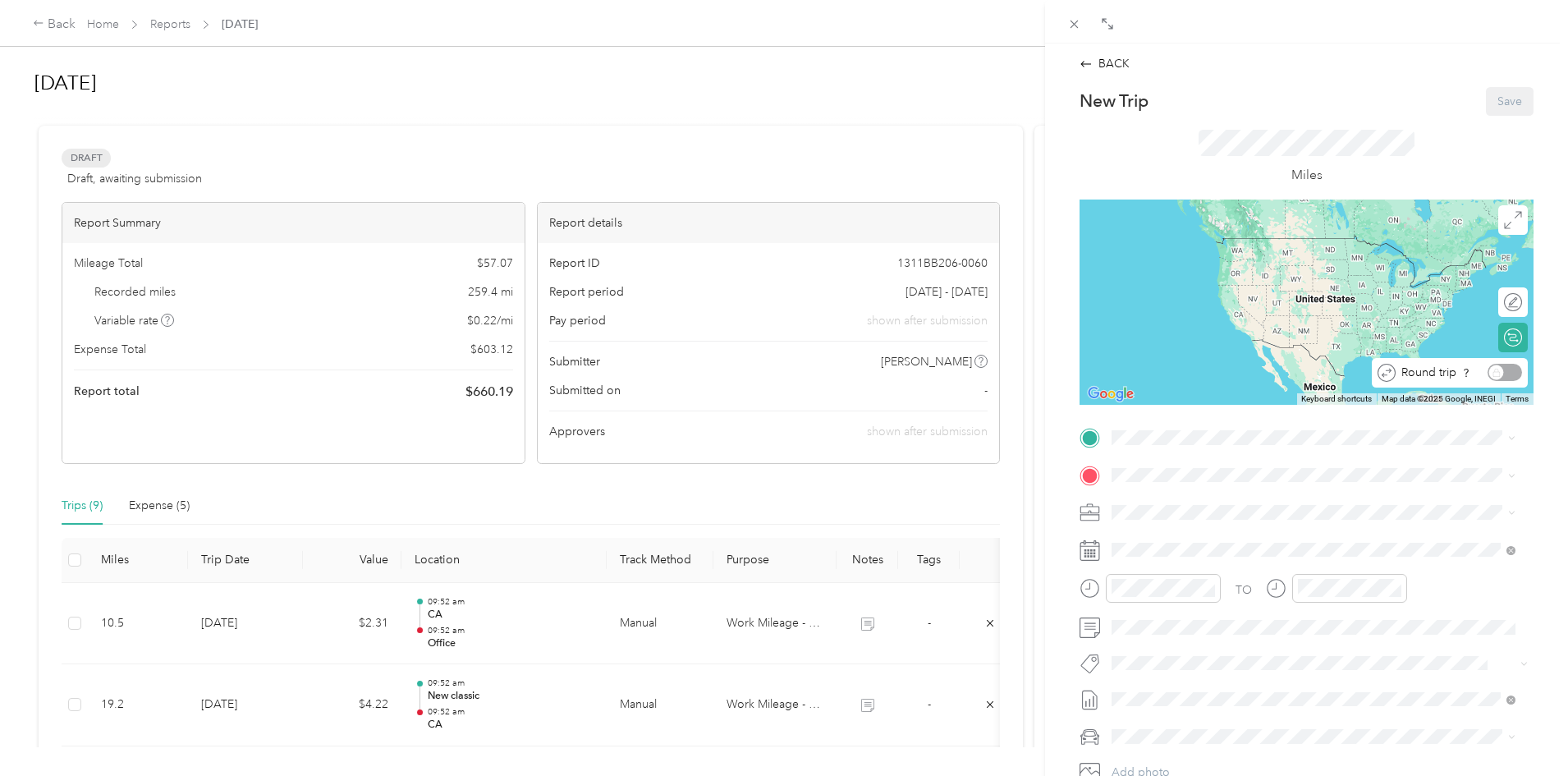
click at [1487, 368] on div "Round trip" at bounding box center [1458, 372] width 126 height 17
click at [1197, 521] on span "[STREET_ADDRESS]" at bounding box center [1194, 521] width 104 height 14
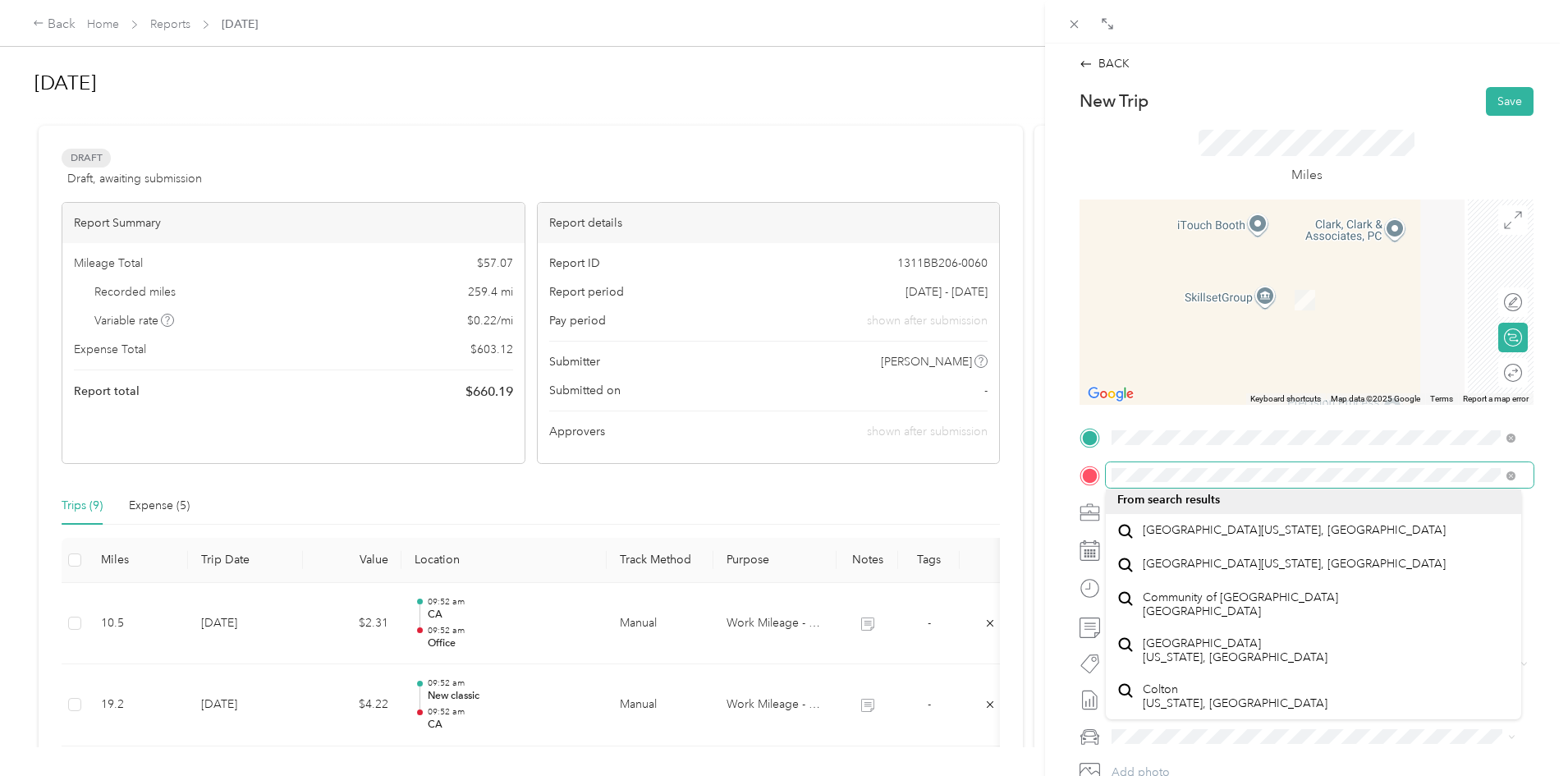
scroll to position [132, 0]
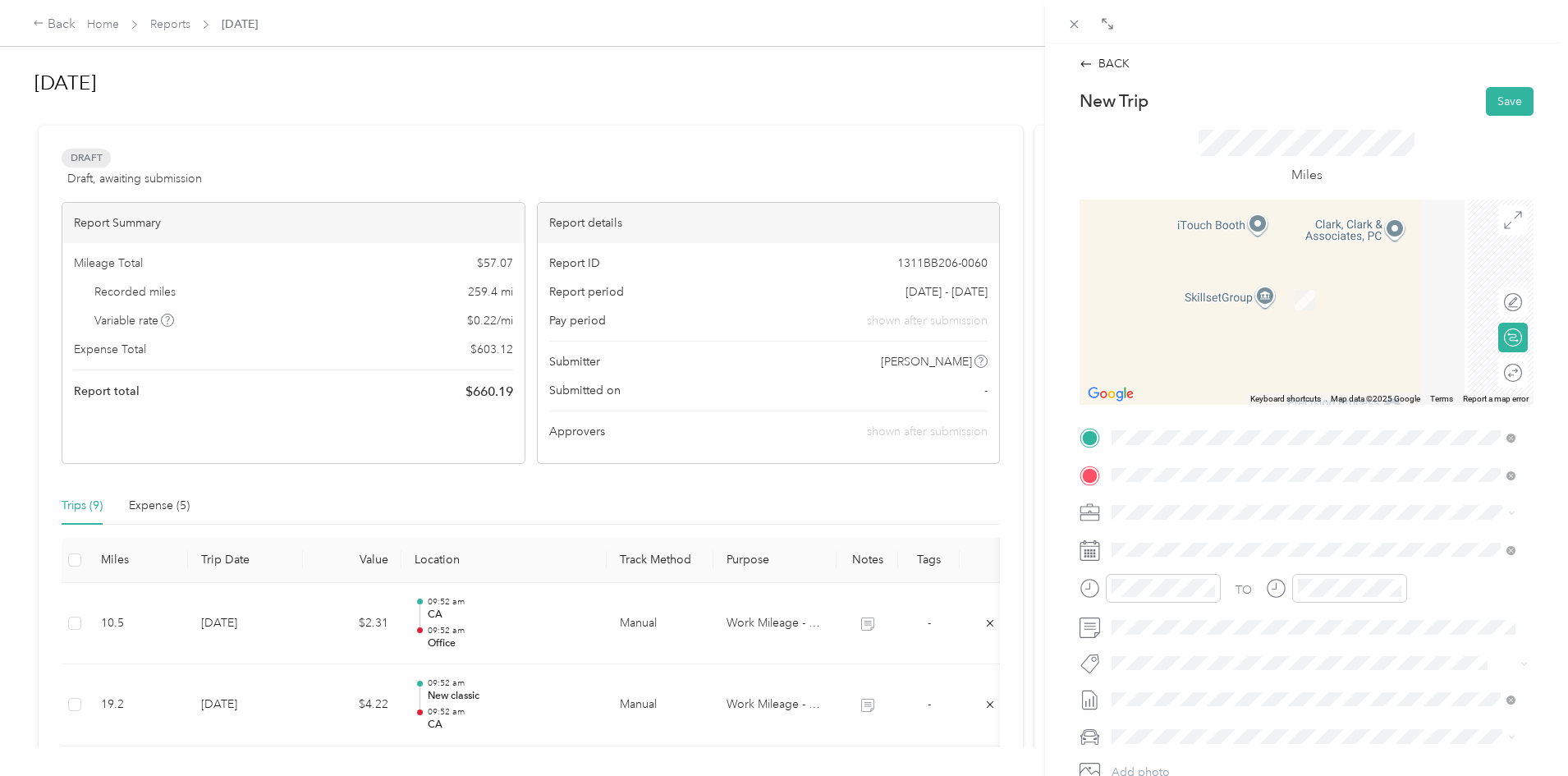
click at [1187, 553] on span "Country [PERSON_NAME] Provisions, [STREET_ADDRESS][PERSON_NAME] , 92408, [GEOGR…" at bounding box center [1293, 576] width 302 height 48
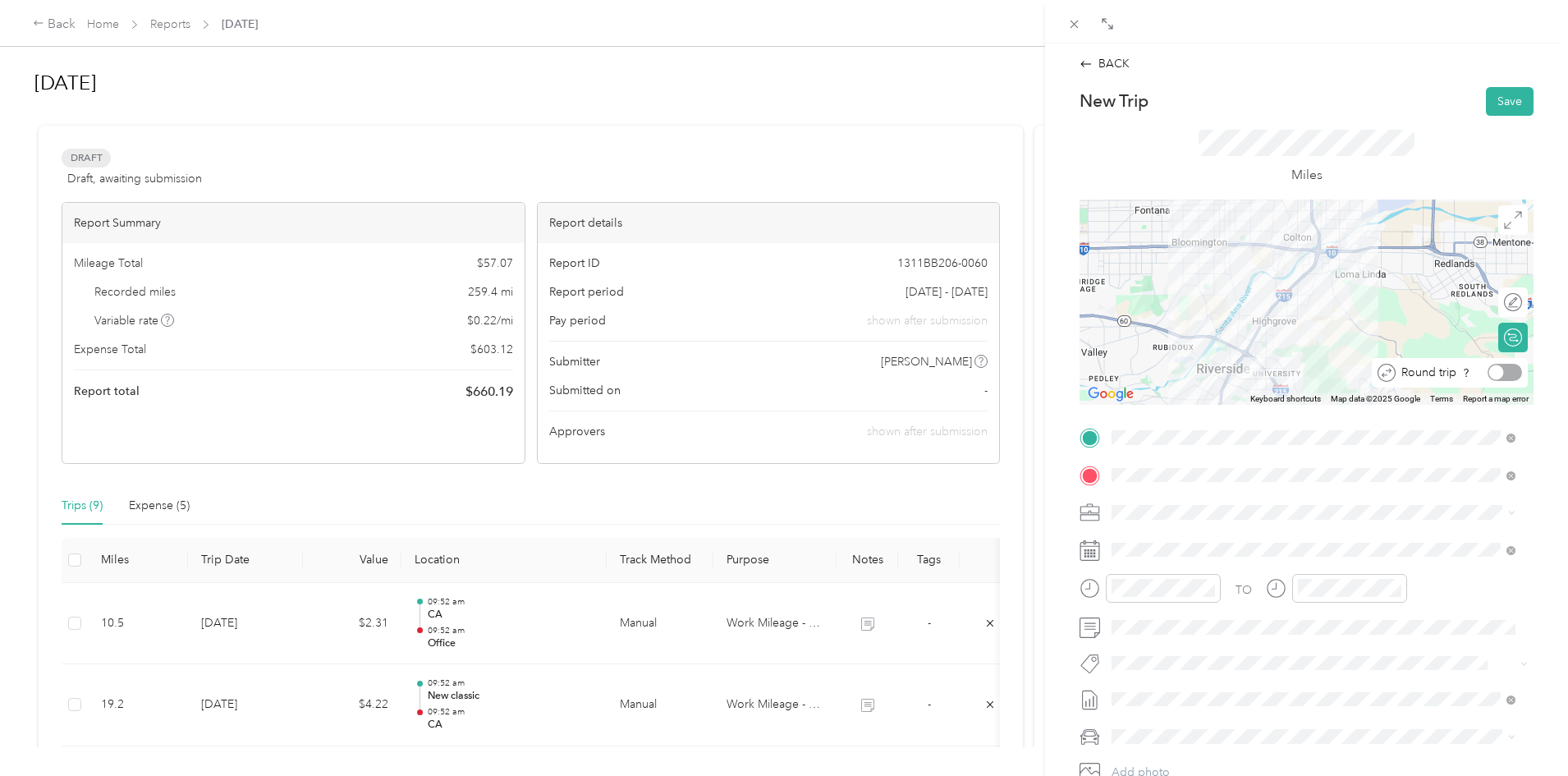
click at [1497, 373] on div at bounding box center [1504, 372] width 34 height 17
click at [1166, 592] on span "Work Mileage - User with auto allowance" at bounding box center [1222, 599] width 210 height 14
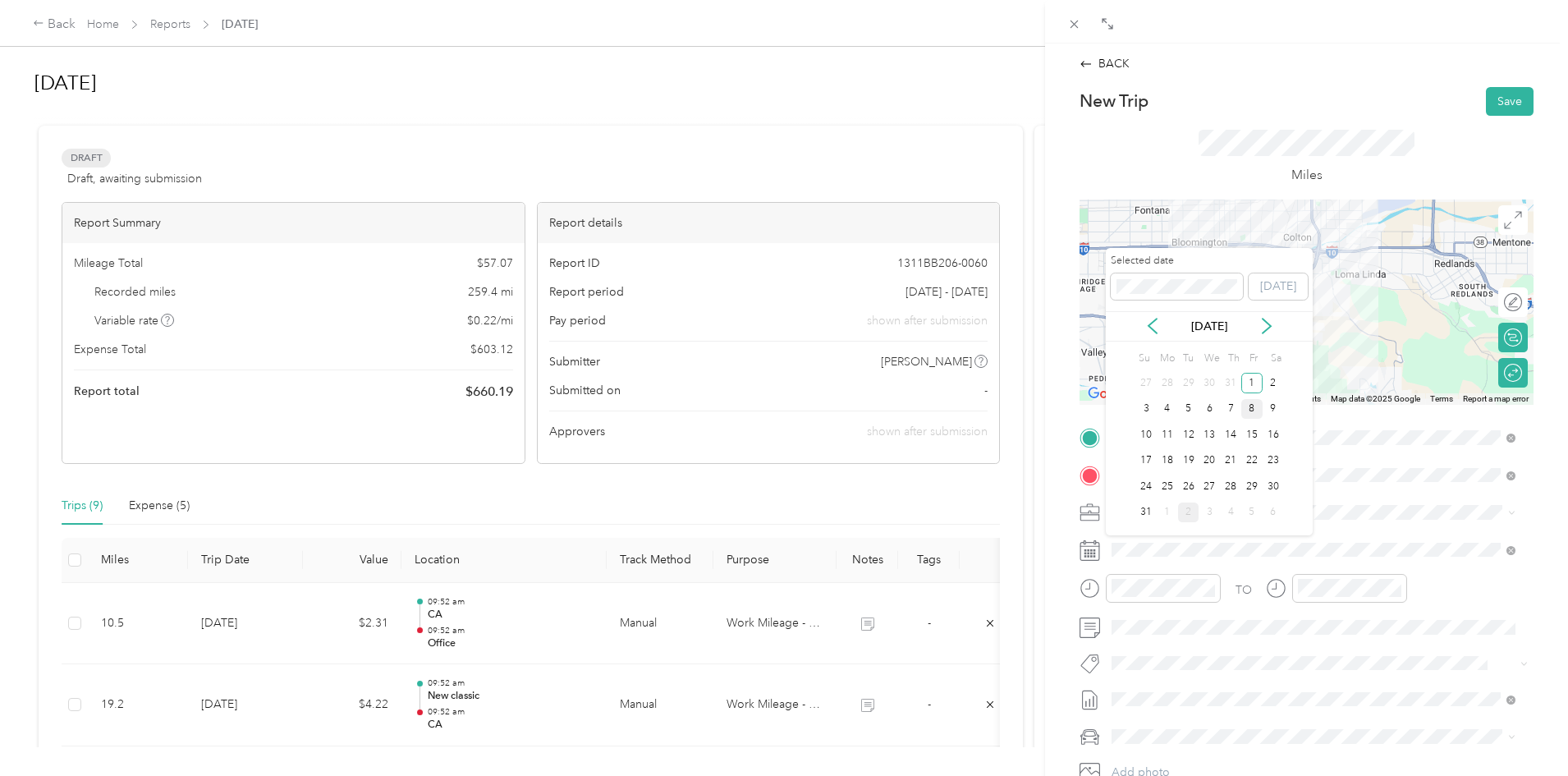
click at [1252, 406] on div "8" at bounding box center [1252, 409] width 22 height 21
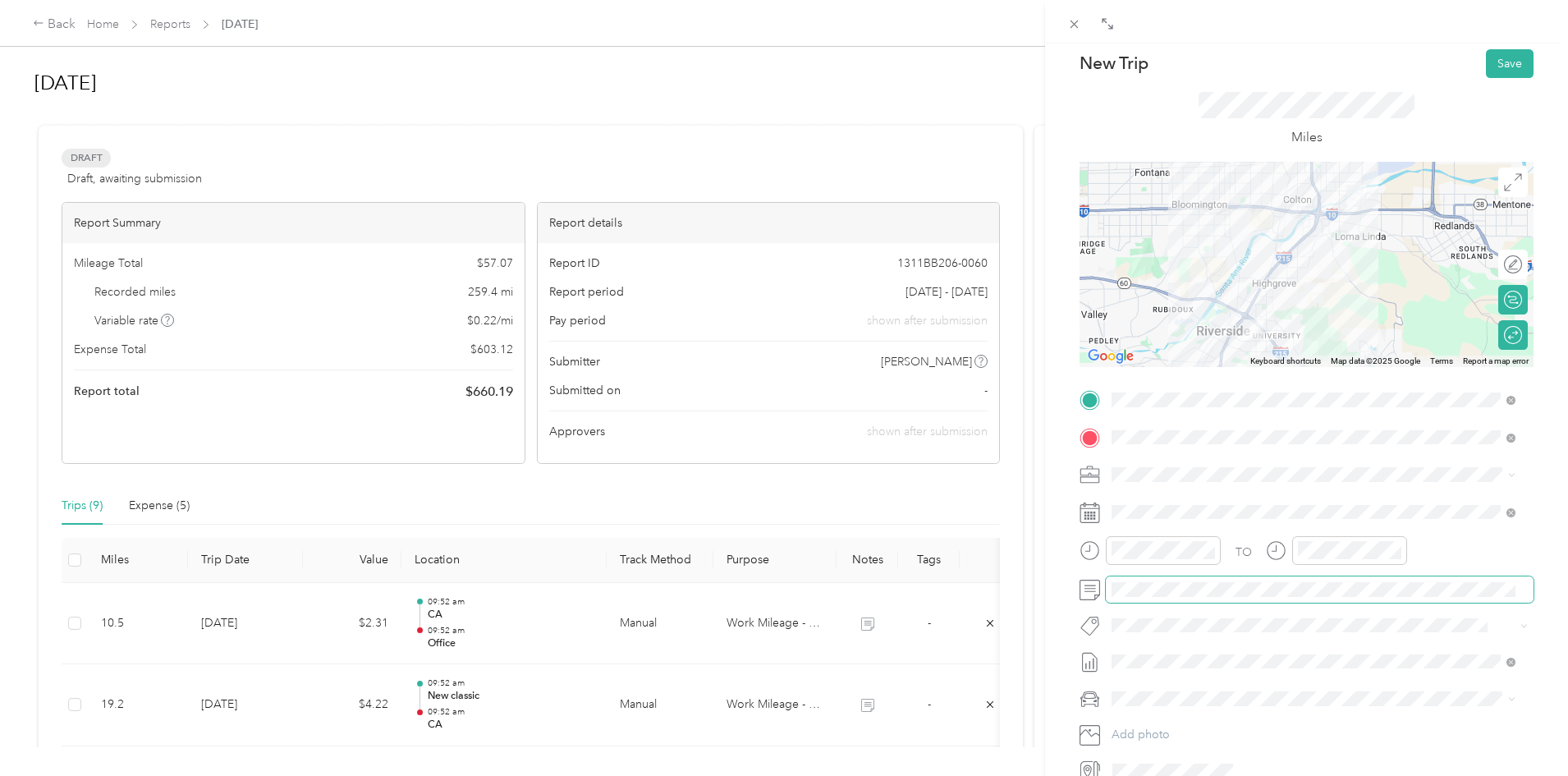
scroll to position [0, 0]
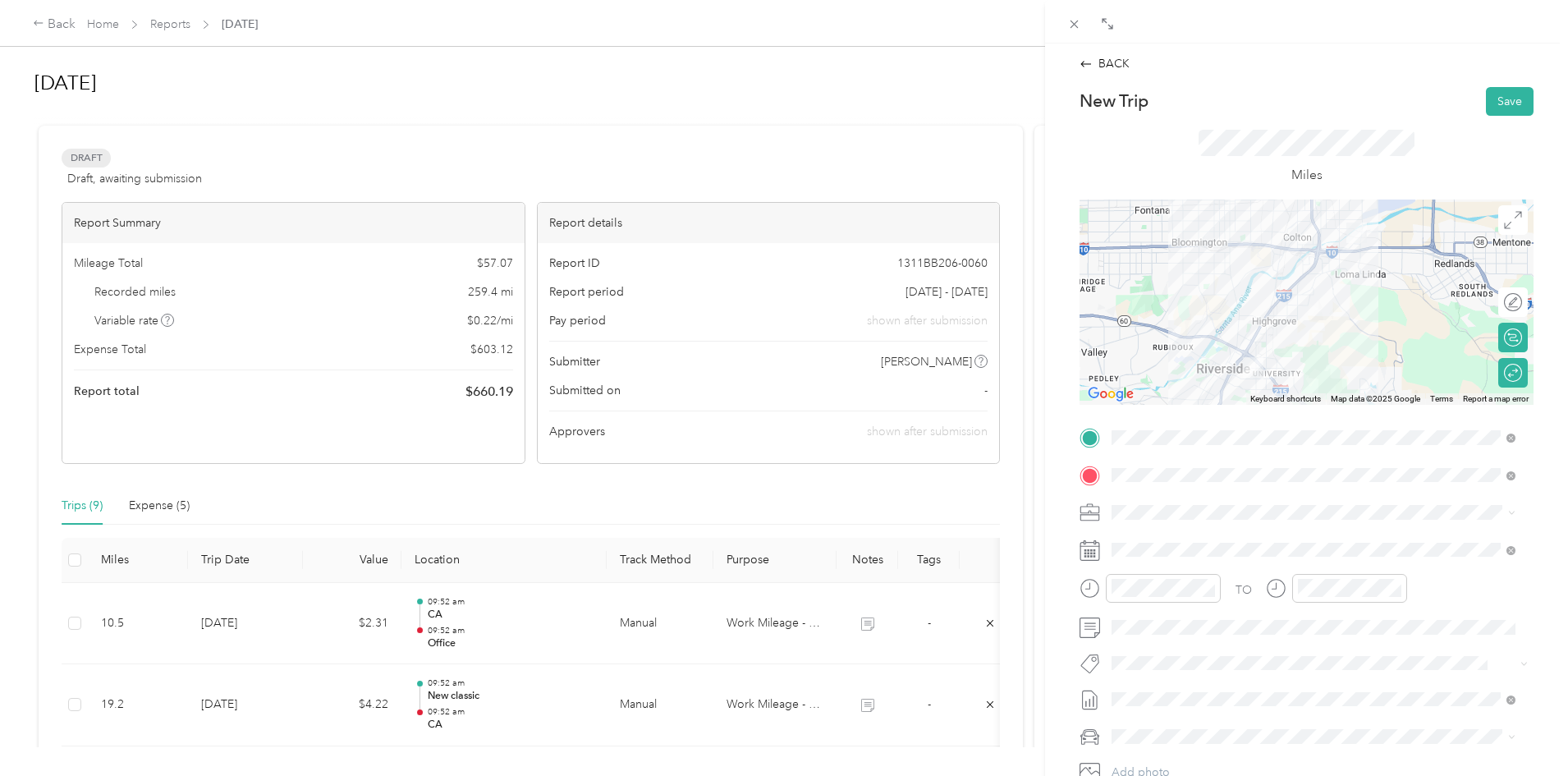
click at [1506, 77] on div "BACK New Trip Save This trip cannot be edited because it is either under review…" at bounding box center [1305, 437] width 488 height 766
click at [1511, 97] on button "Save" at bounding box center [1509, 101] width 47 height 29
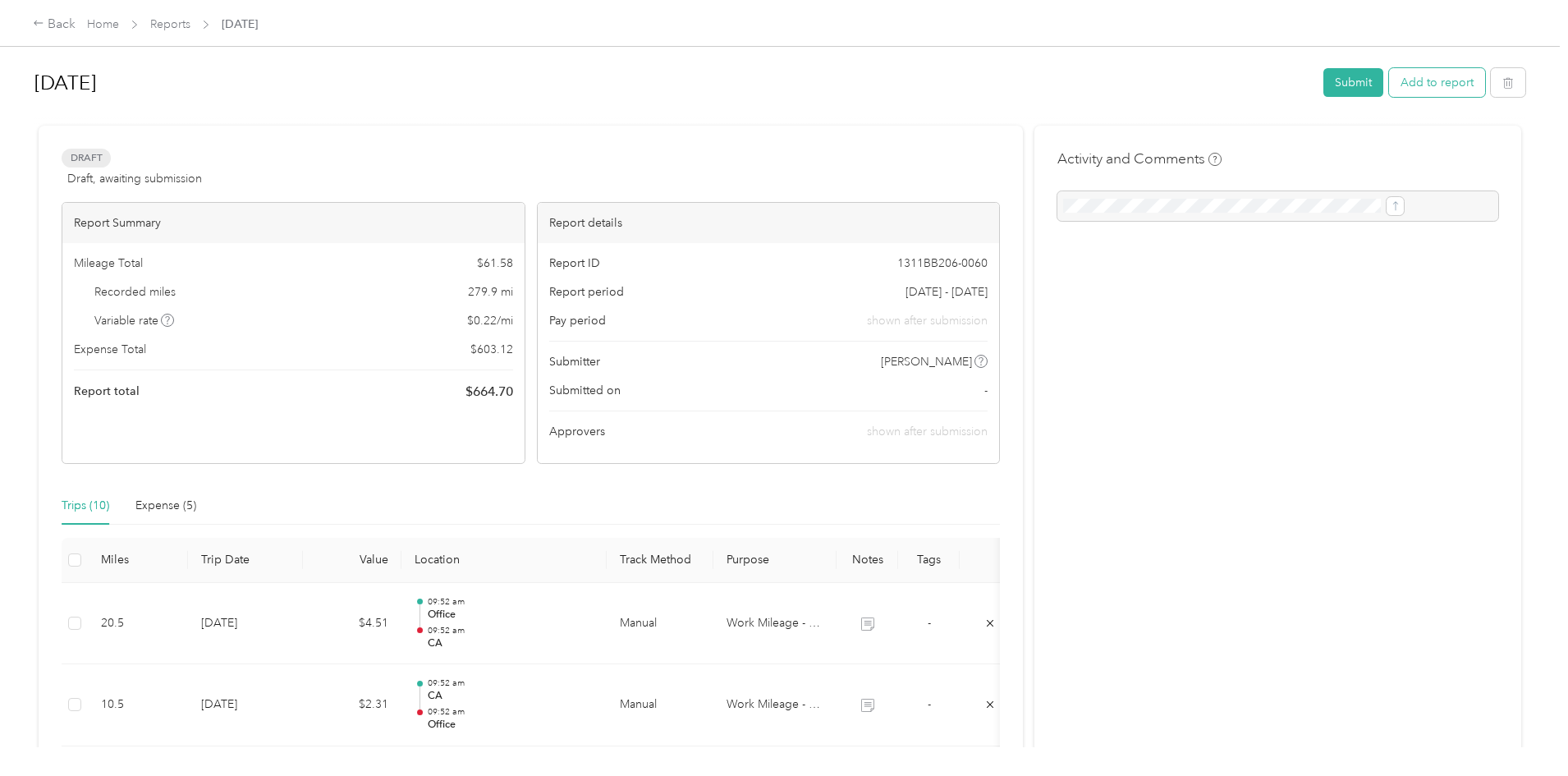
click at [1388, 87] on button "Add to report" at bounding box center [1437, 82] width 96 height 29
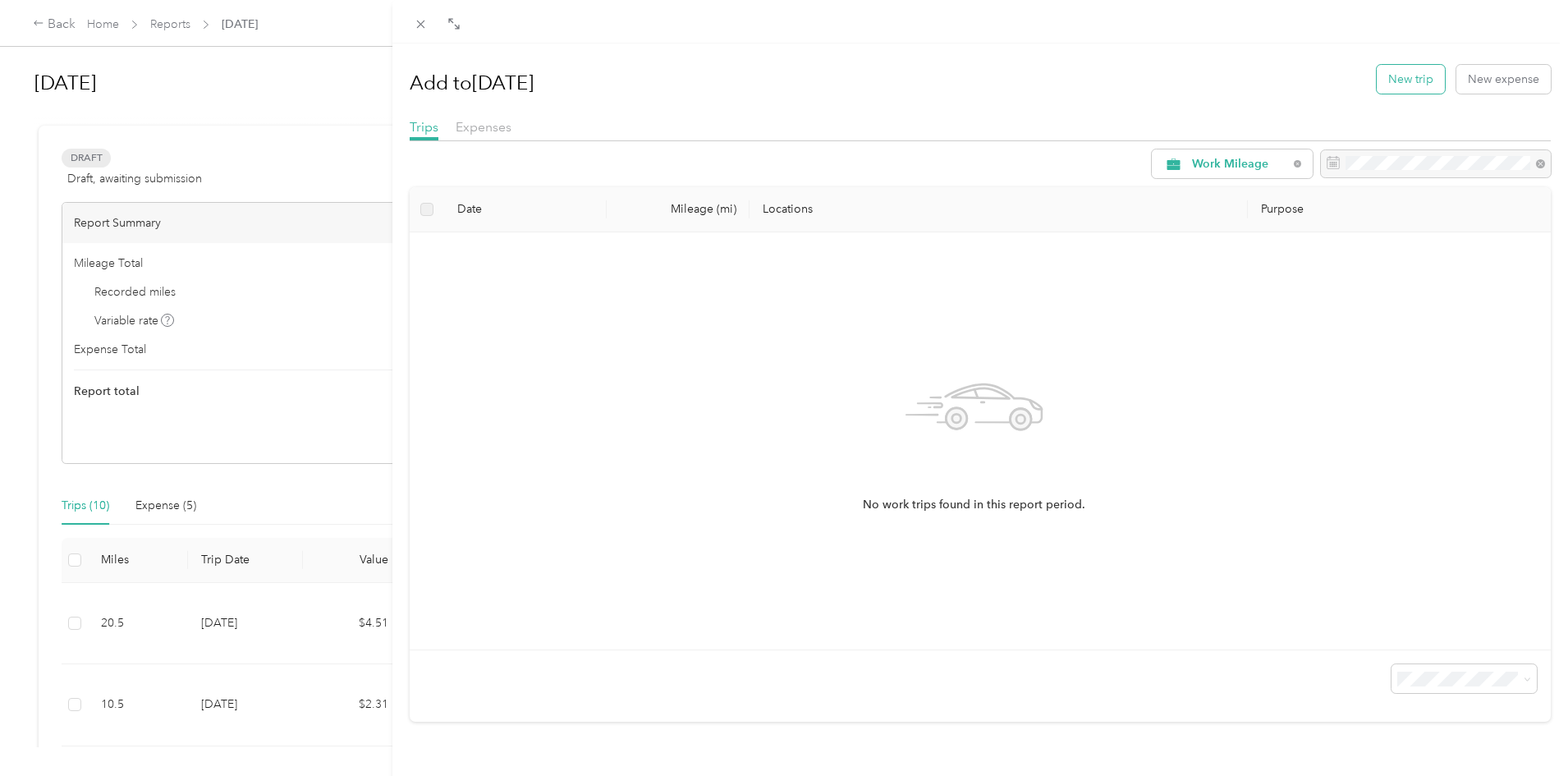
click at [1377, 87] on button "New trip" at bounding box center [1411, 79] width 68 height 29
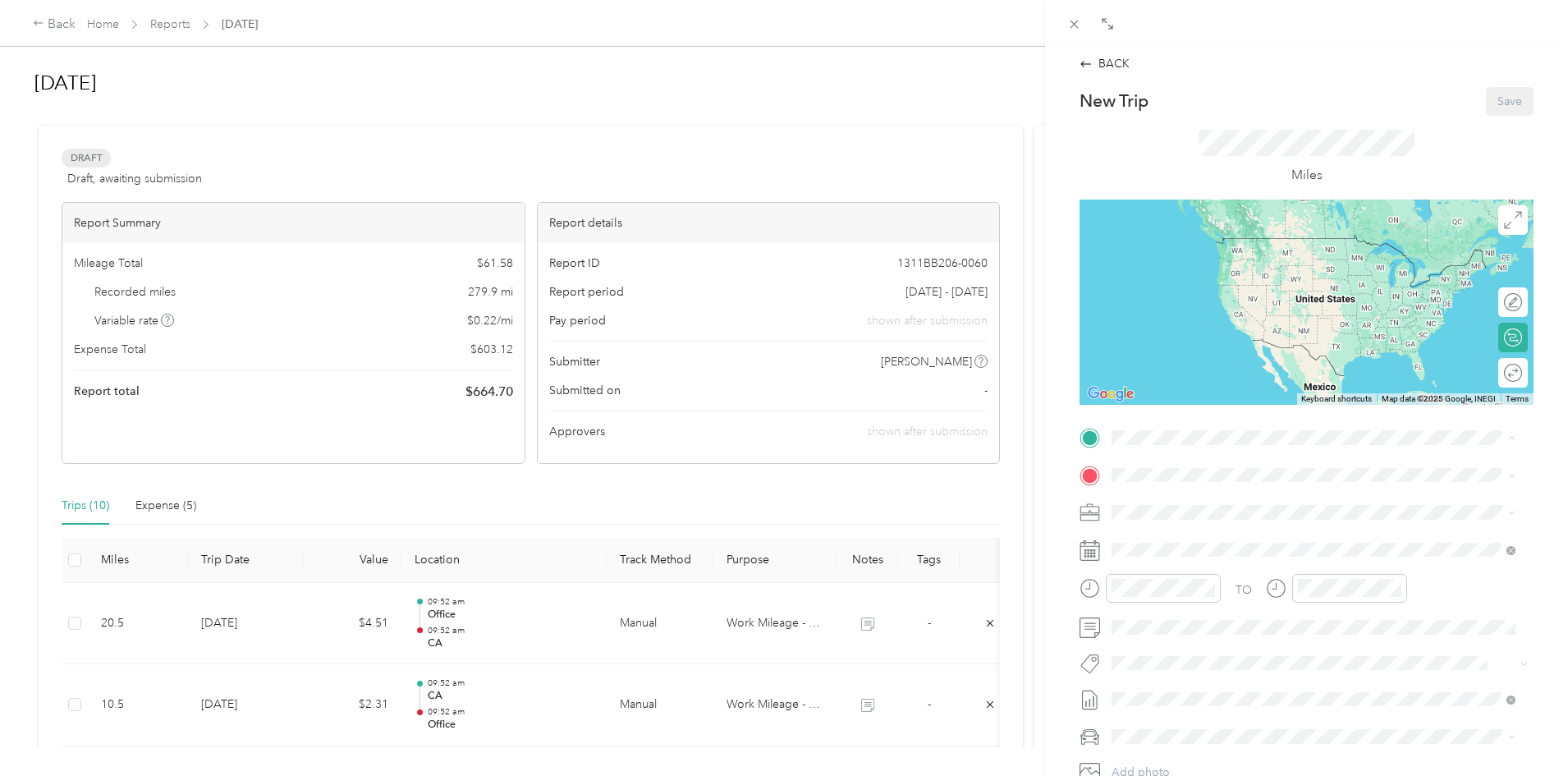
click at [1189, 510] on div "Office [STREET_ADDRESS]" at bounding box center [1194, 512] width 104 height 34
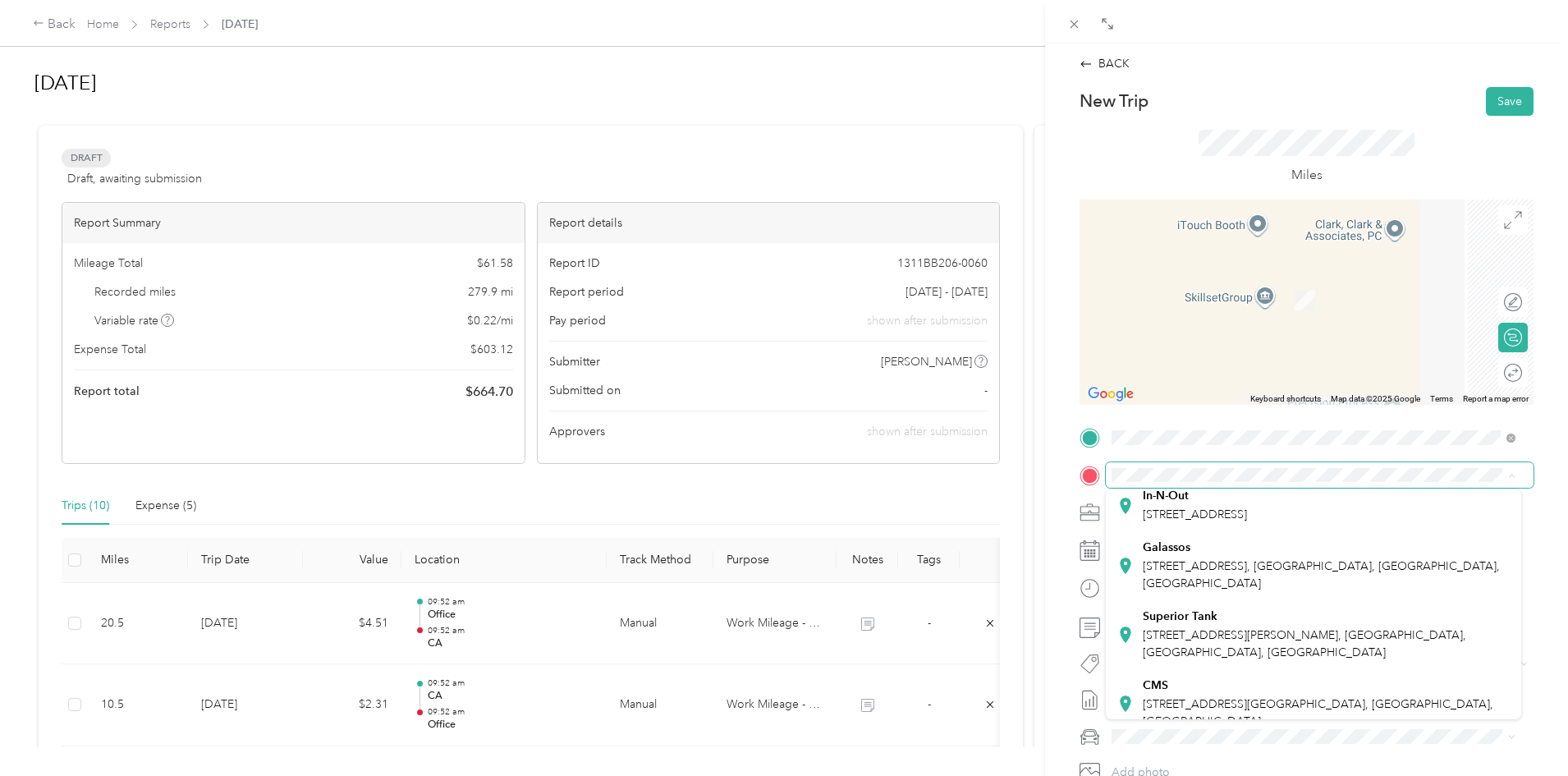
scroll to position [329, 0]
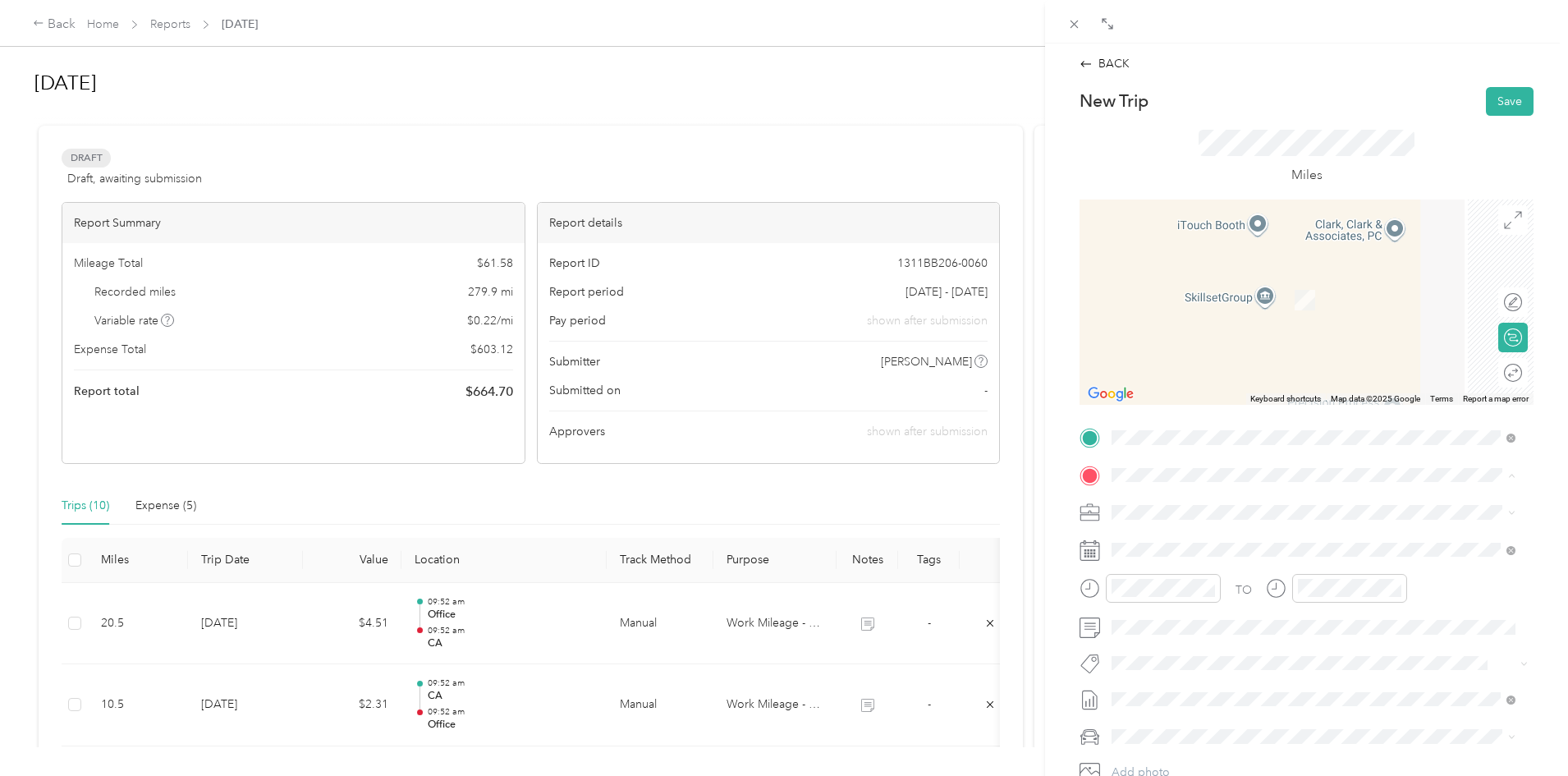
click at [1194, 609] on ol "From your Favorite places Office [STREET_ADDRESS][GEOGRAPHIC_DATA], [GEOGRAPHIC…" at bounding box center [1314, 604] width 416 height 230
click at [1211, 576] on span "[PERSON_NAME] Bakery, [STREET_ADDRESS][GEOGRAPHIC_DATA][PERSON_NAME], [GEOGRAPH…" at bounding box center [1321, 567] width 357 height 32
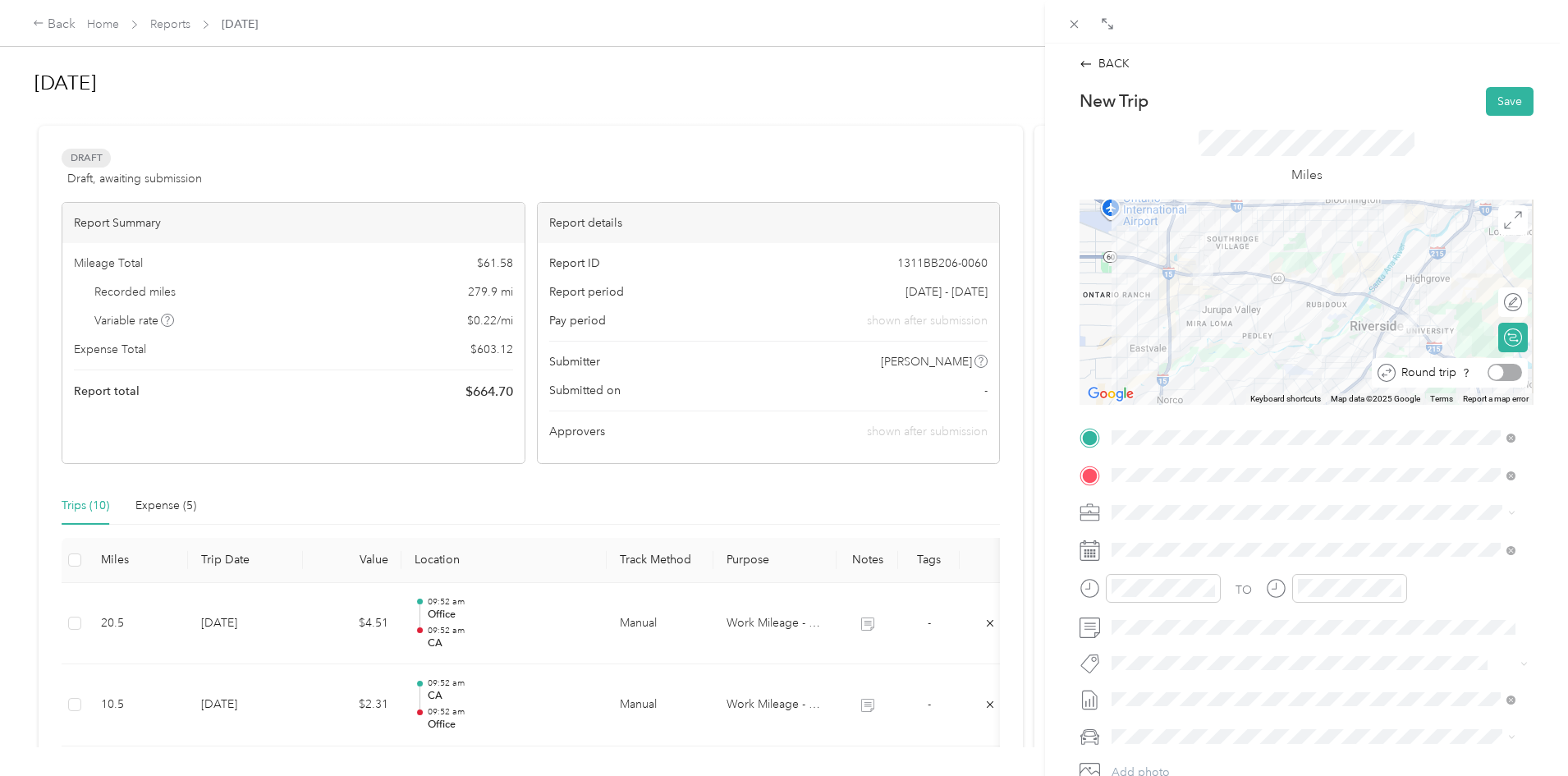
click at [1493, 378] on div at bounding box center [1504, 372] width 34 height 17
click at [1191, 596] on span "Work Mileage - User with auto allowance" at bounding box center [1222, 599] width 210 height 14
click at [1174, 559] on span at bounding box center [1319, 551] width 427 height 27
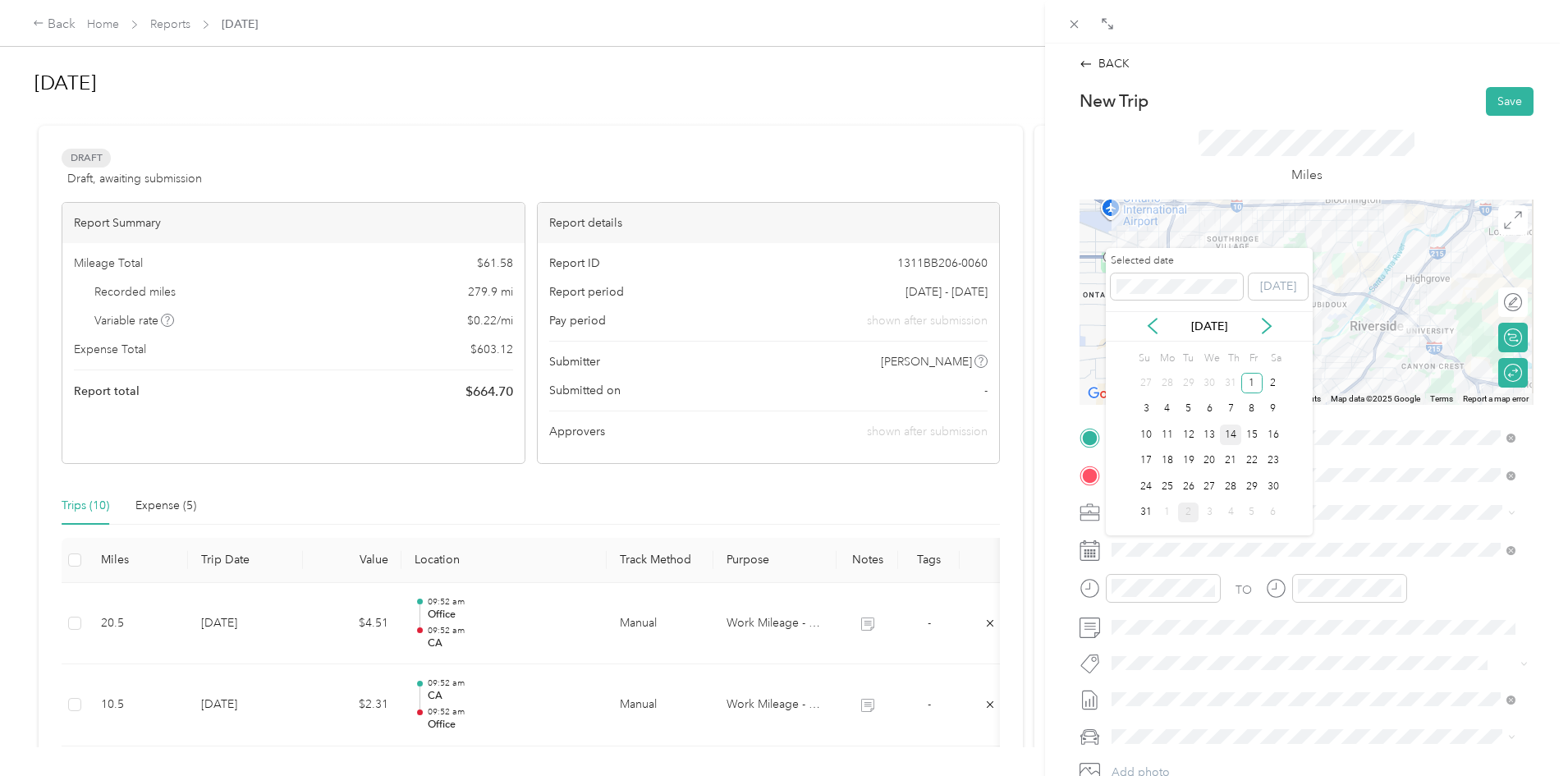
click at [1234, 428] on div "14" at bounding box center [1230, 434] width 22 height 21
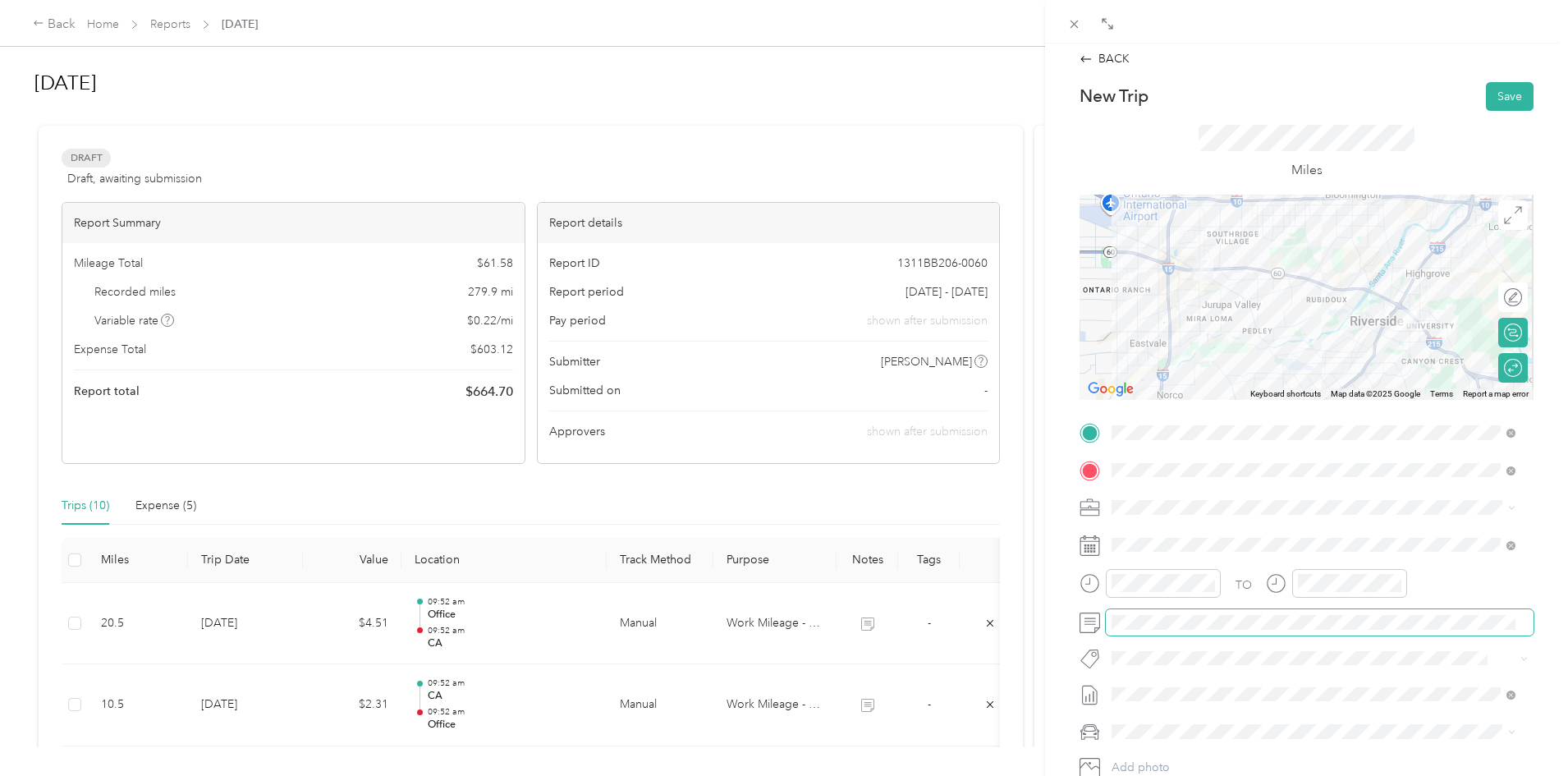
scroll to position [0, 0]
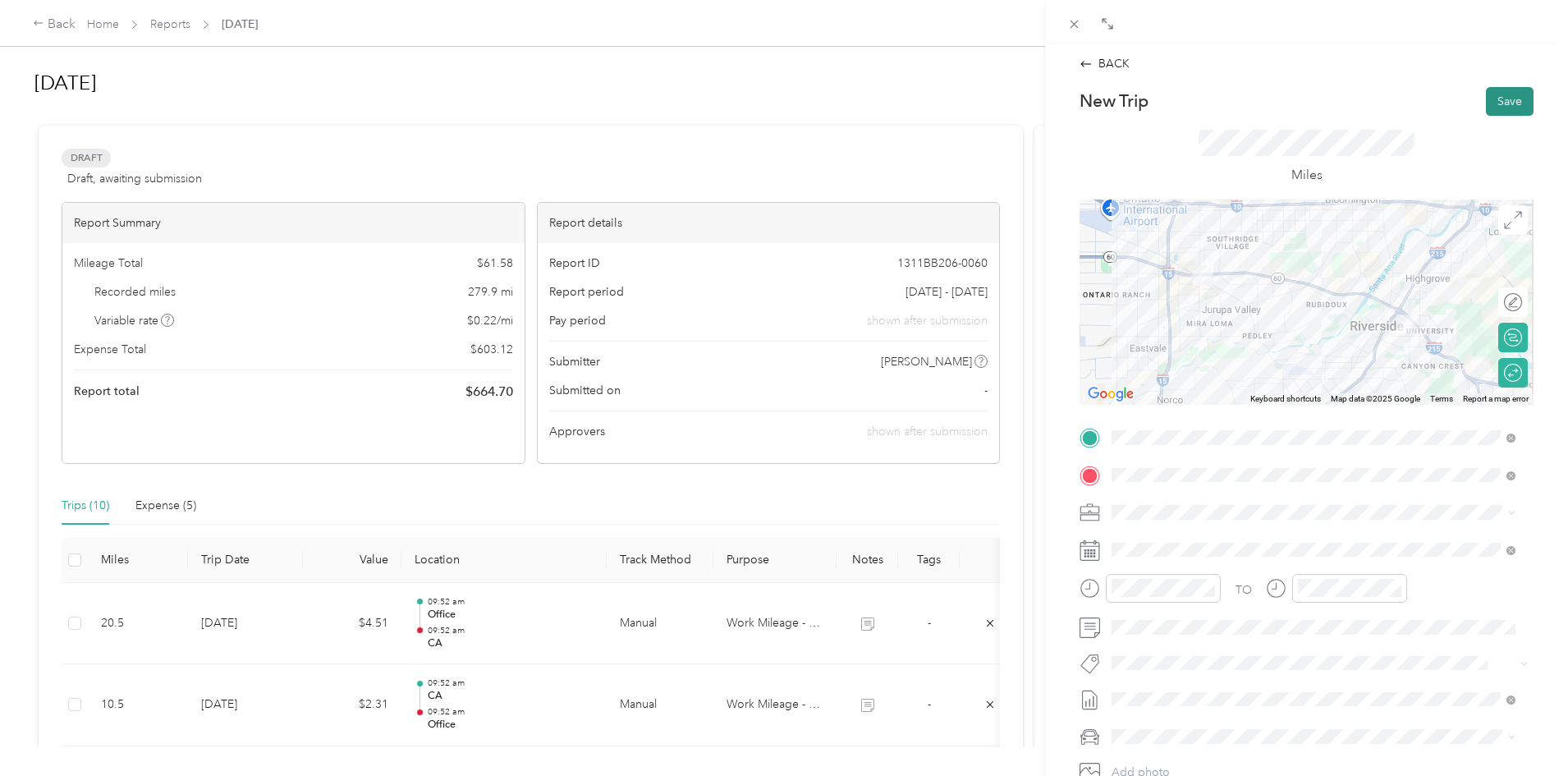
click at [1486, 106] on button "Save" at bounding box center [1509, 101] width 47 height 29
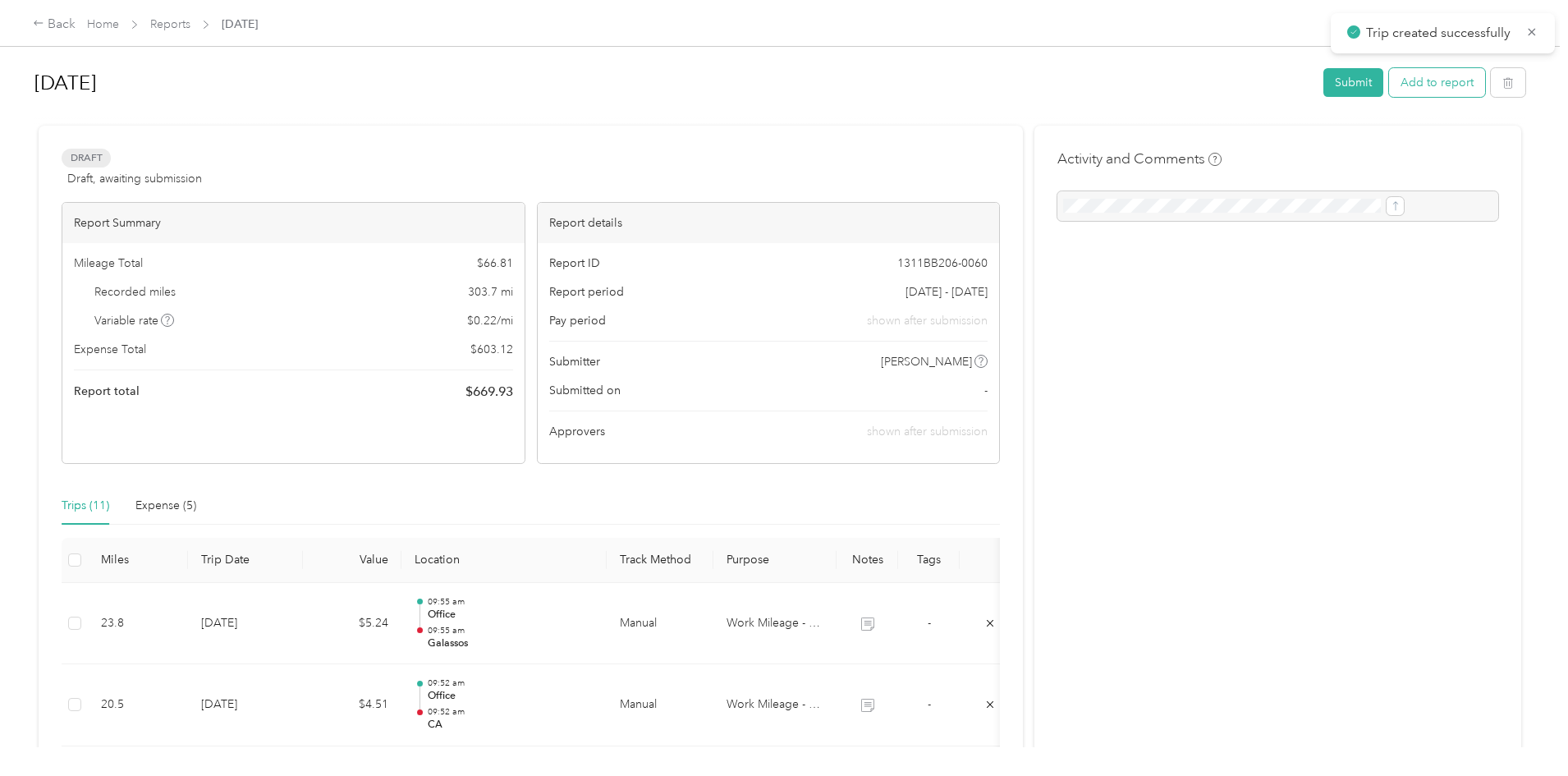
click at [1388, 85] on button "Add to report" at bounding box center [1437, 82] width 96 height 29
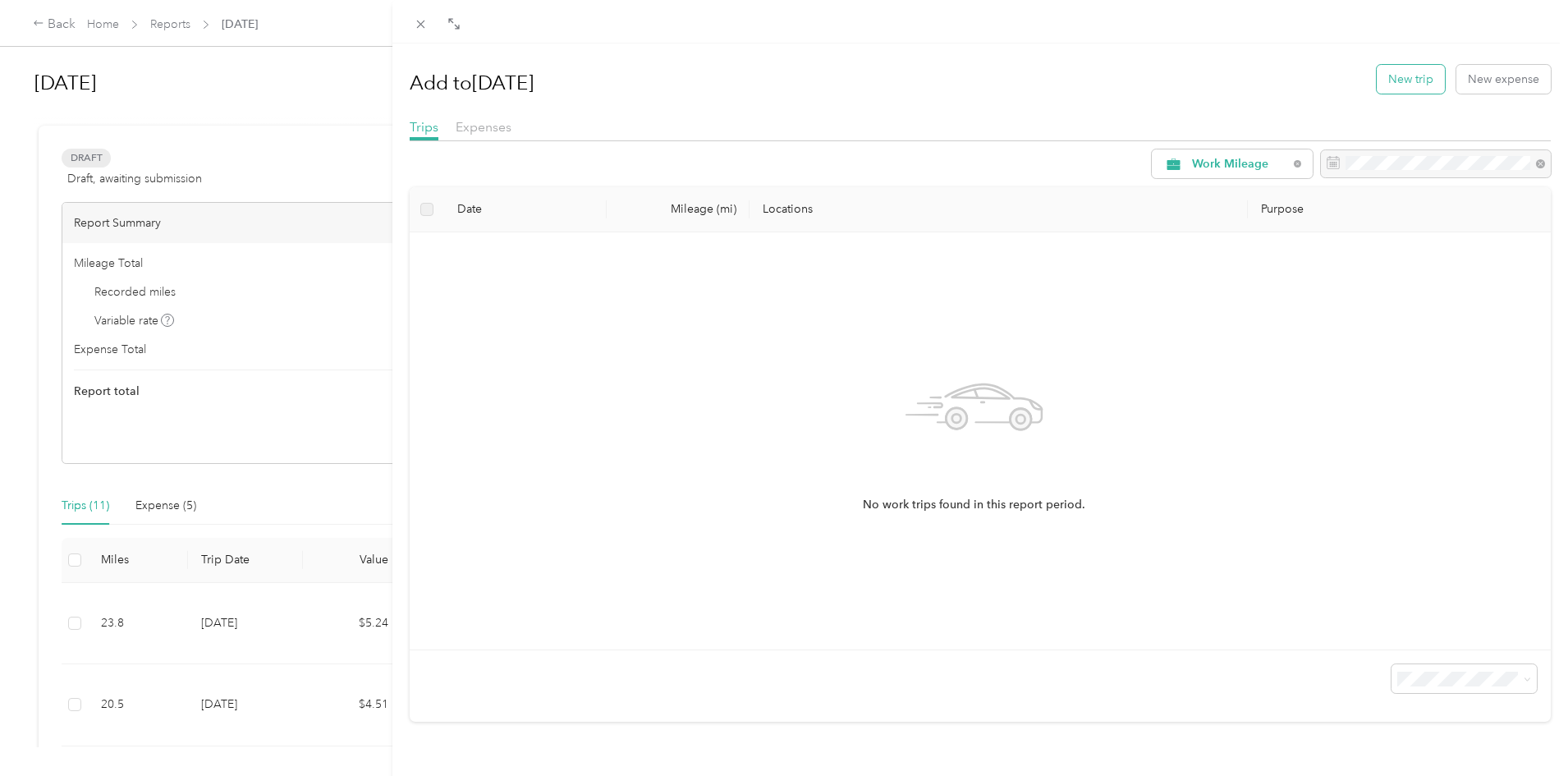
click at [1391, 85] on button "New trip" at bounding box center [1411, 79] width 68 height 29
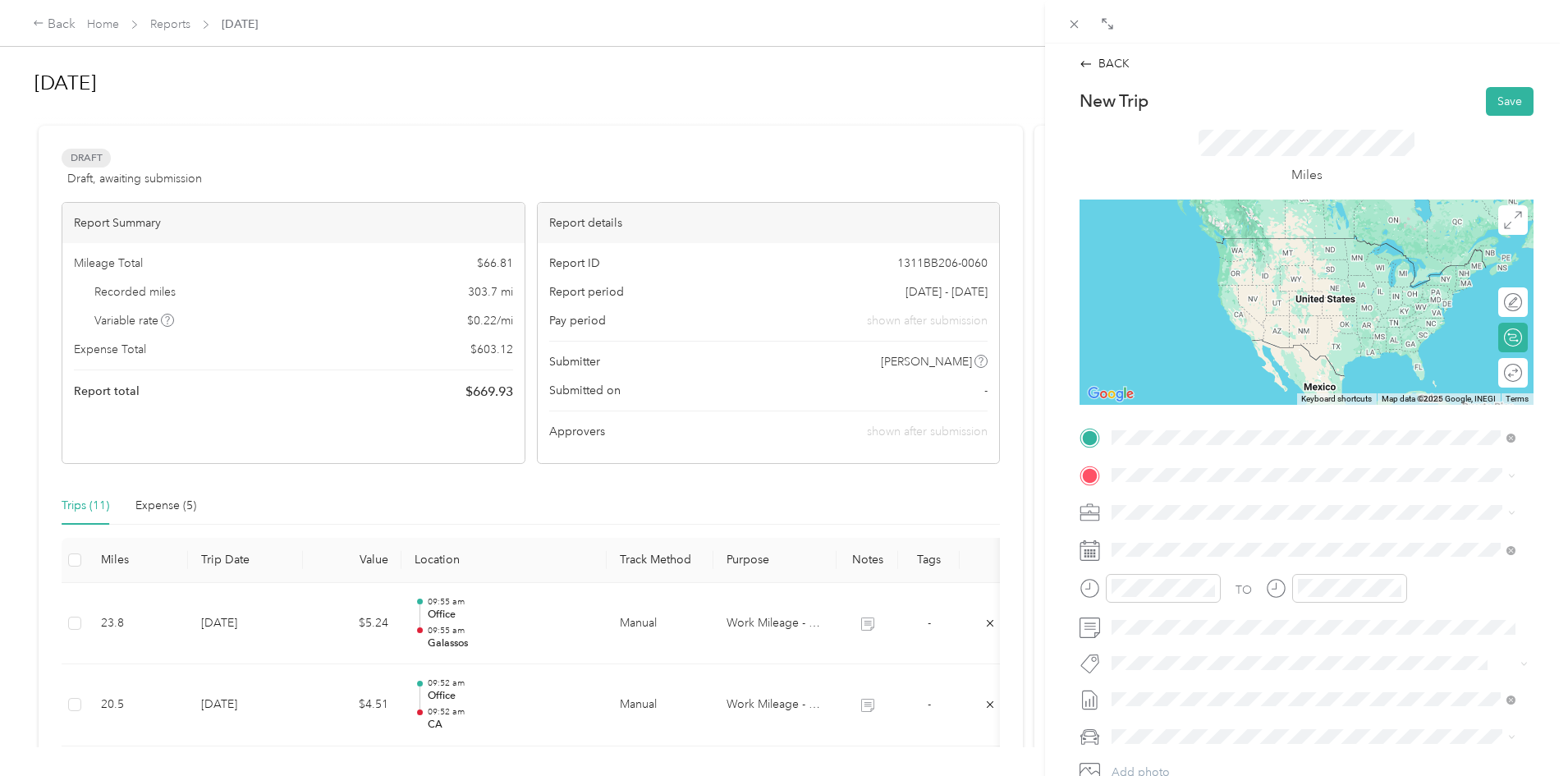
click at [1177, 507] on strong "Galassos" at bounding box center [1166, 502] width 47 height 15
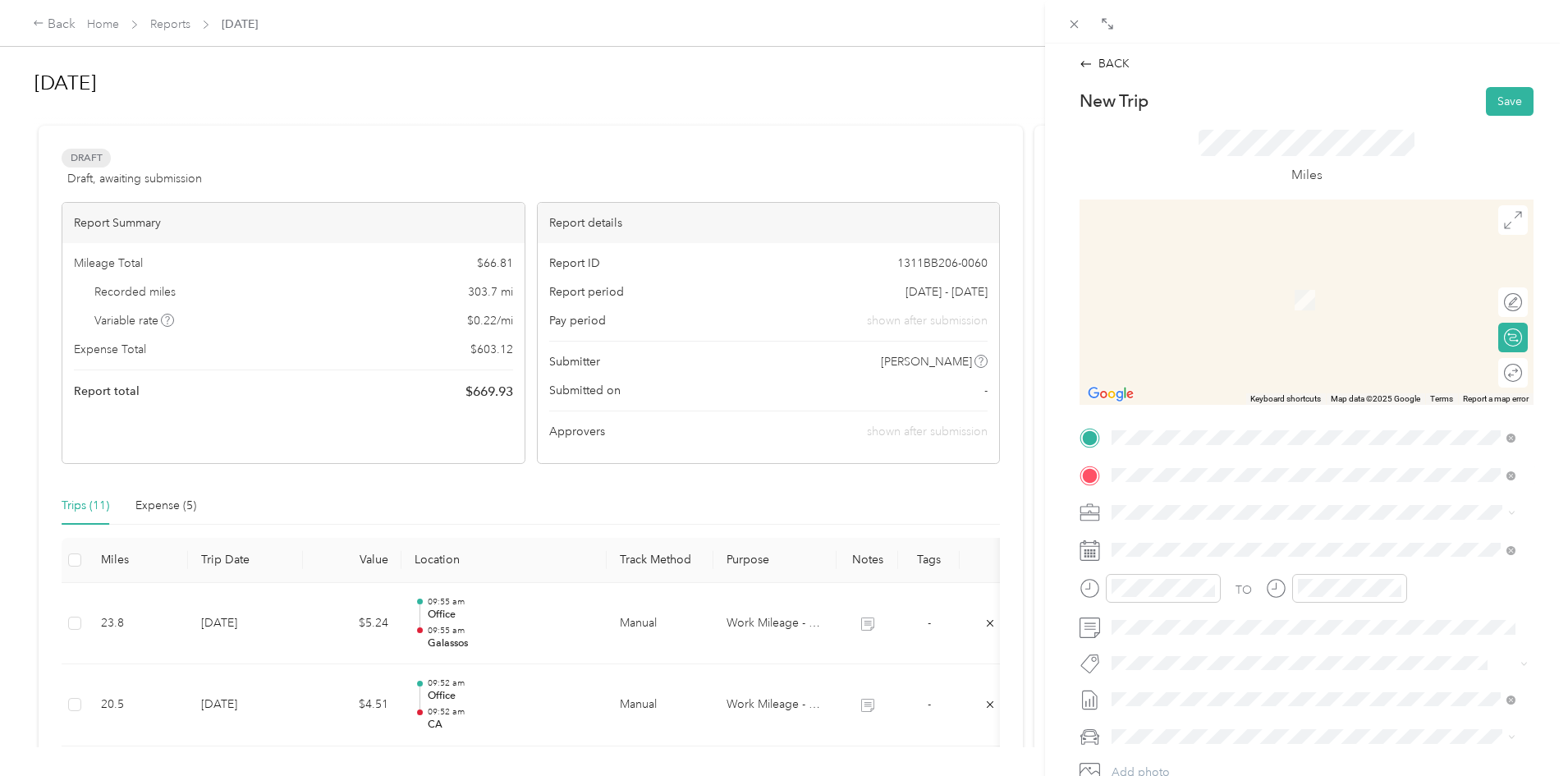
click at [1206, 542] on span "[STREET_ADDRESS][US_STATE][US_STATE]" at bounding box center [1255, 535] width 224 height 15
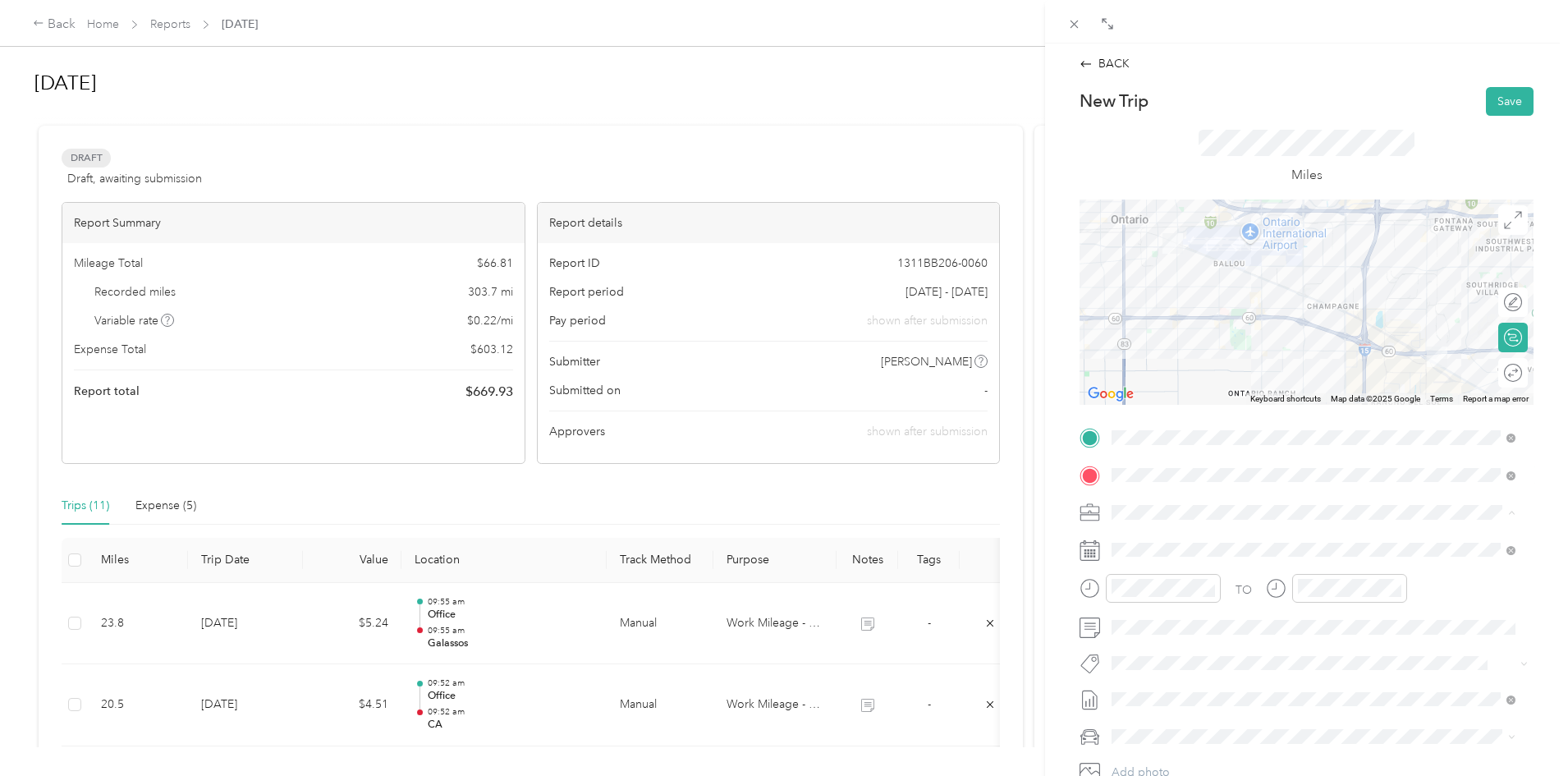
click at [1198, 591] on div "Work Mileage - User with auto allowance" at bounding box center [1314, 599] width 392 height 17
click at [1231, 436] on div "14" at bounding box center [1230, 434] width 22 height 21
click at [1501, 103] on button "Save" at bounding box center [1509, 101] width 47 height 29
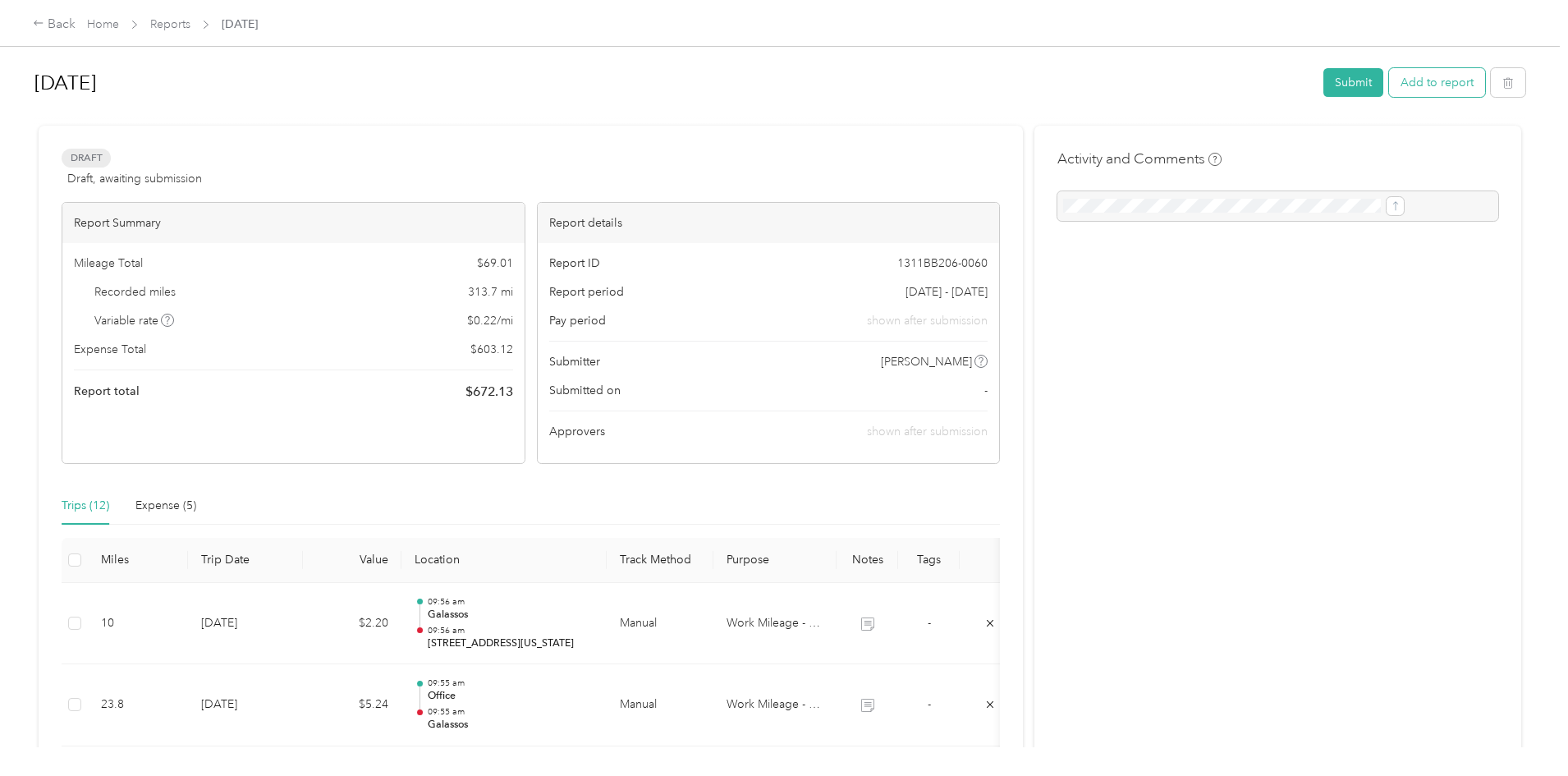
click at [1388, 77] on button "Add to report" at bounding box center [1437, 82] width 96 height 29
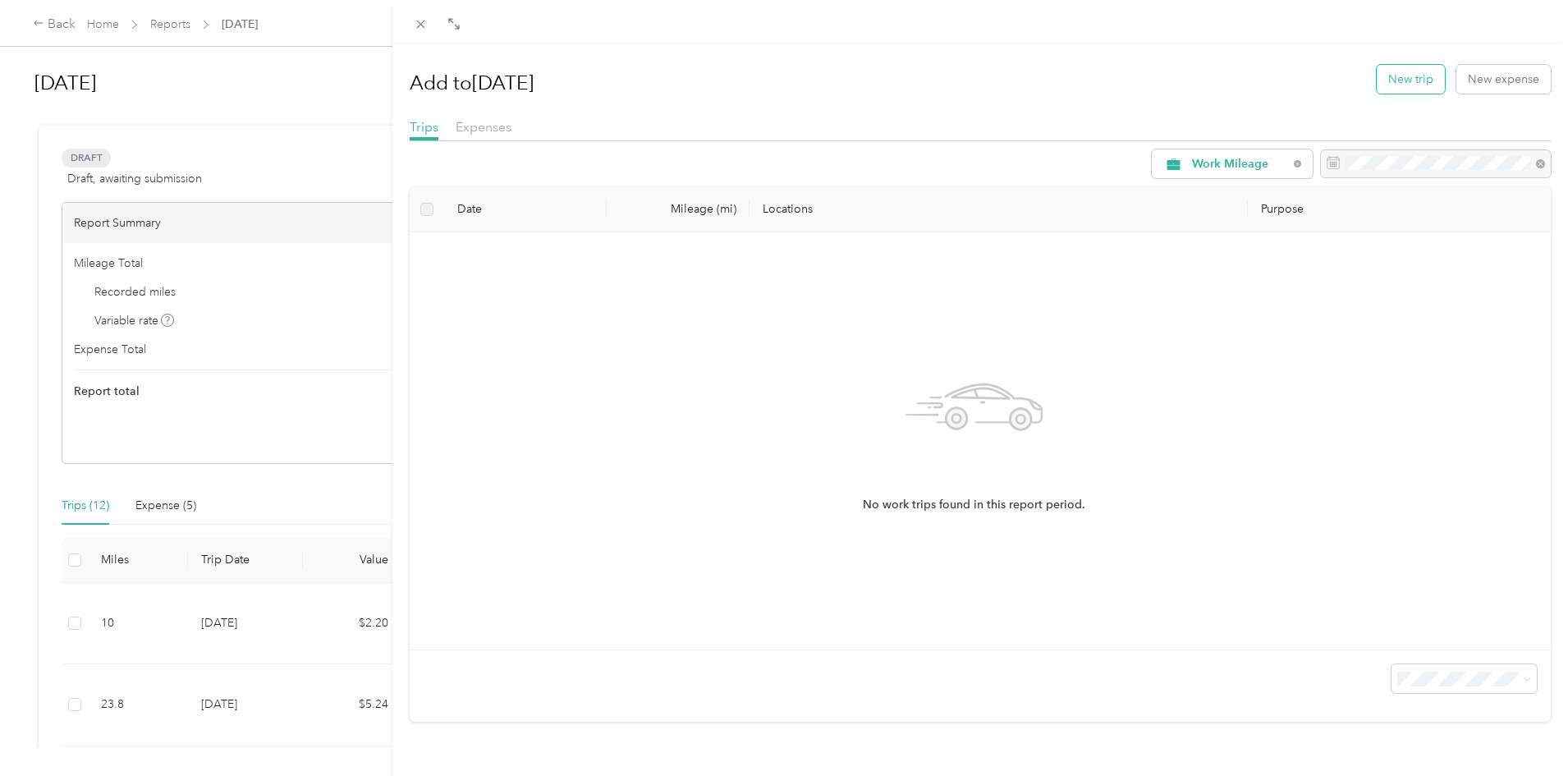
click at [1398, 84] on button "New trip" at bounding box center [1411, 79] width 68 height 29
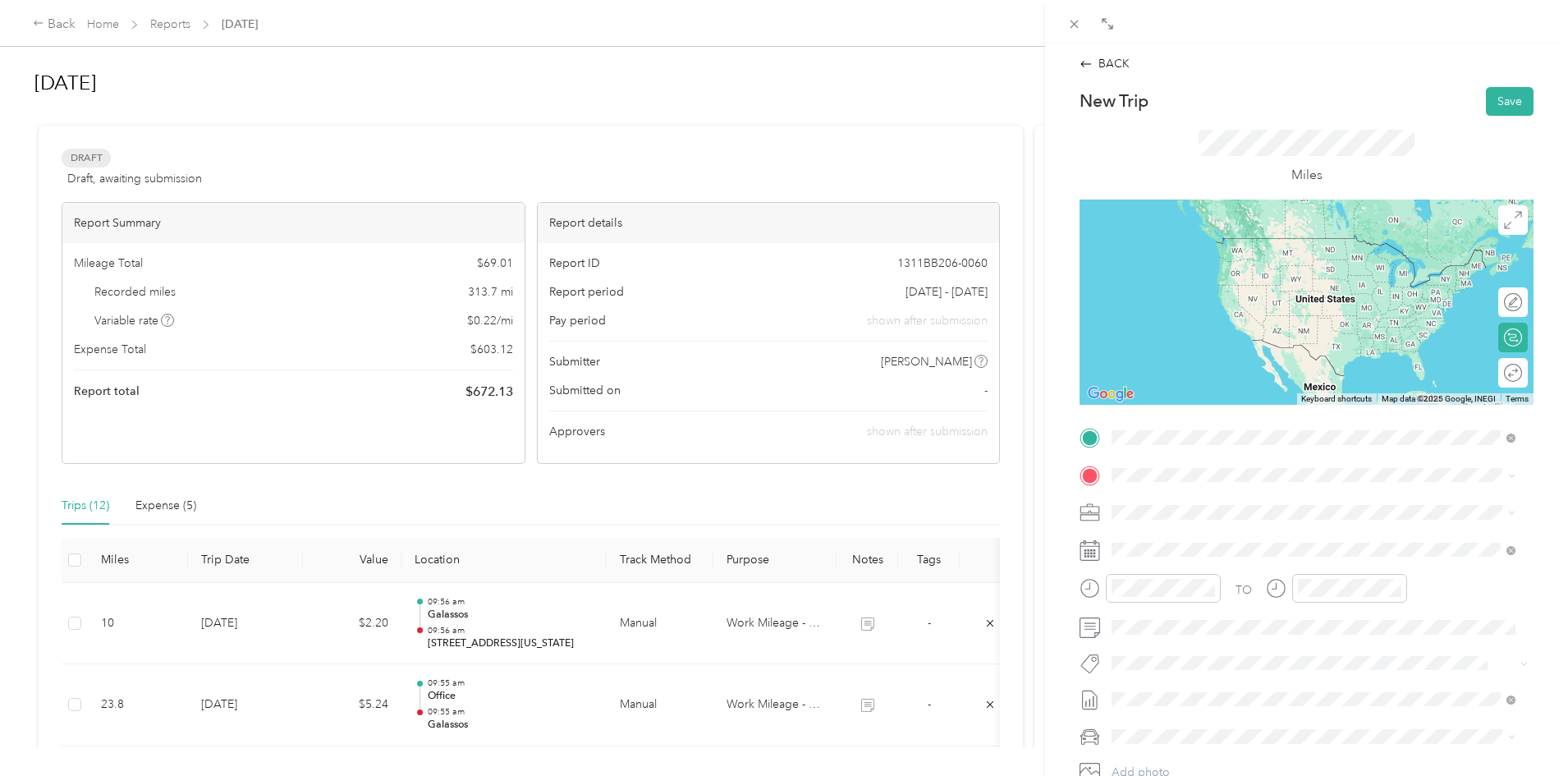
click at [1177, 515] on span "[PERSON_NAME] Bakery, [STREET_ADDRESS][GEOGRAPHIC_DATA][PERSON_NAME], [GEOGRAPH…" at bounding box center [1321, 530] width 357 height 32
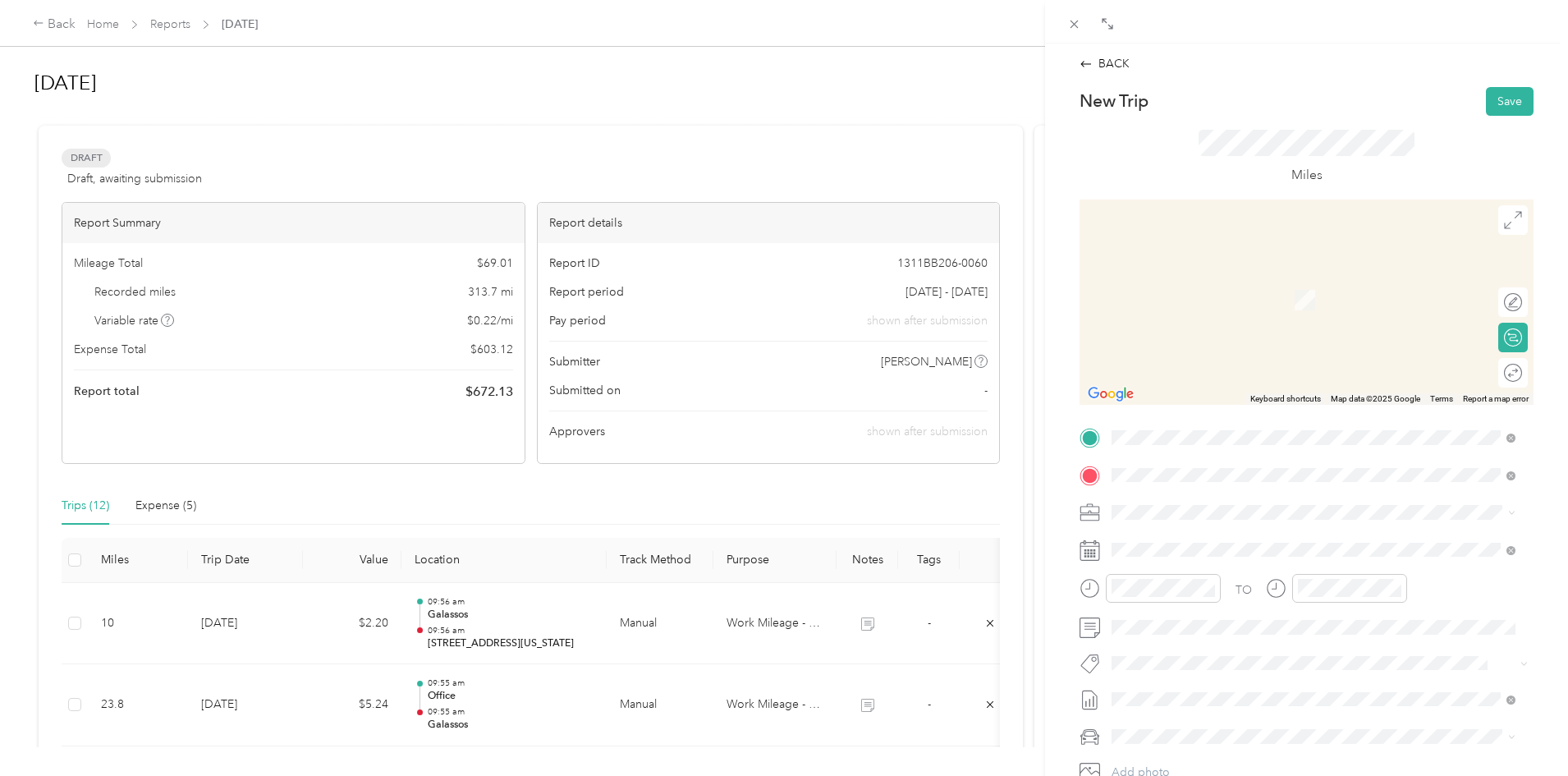
click at [1201, 586] on div "Superior Tank [STREET_ADDRESS][PERSON_NAME], [GEOGRAPHIC_DATA], [GEOGRAPHIC_DAT…" at bounding box center [1314, 558] width 392 height 57
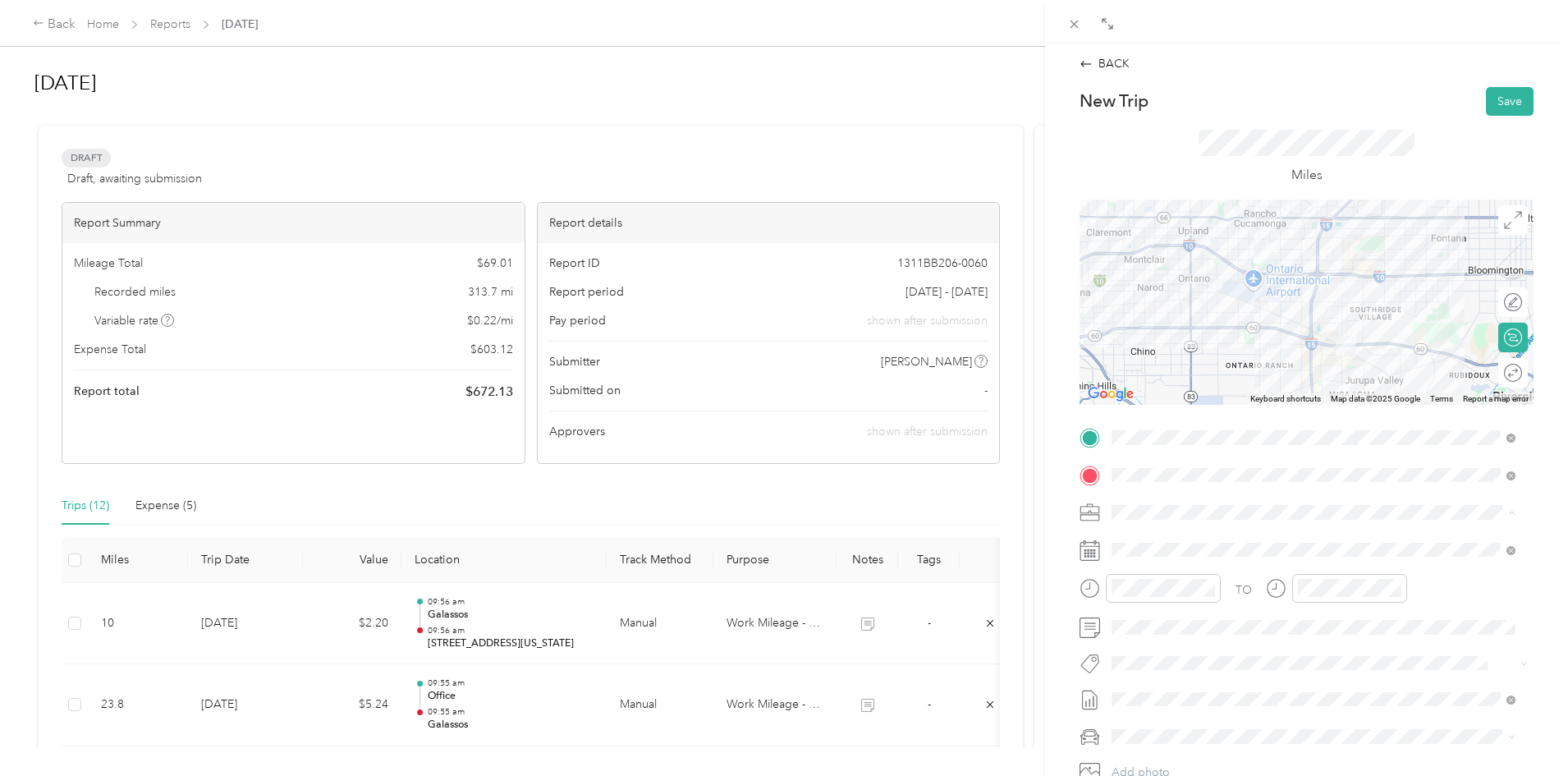
click at [1191, 594] on span "Work Mileage - User with auto allowance" at bounding box center [1222, 599] width 210 height 14
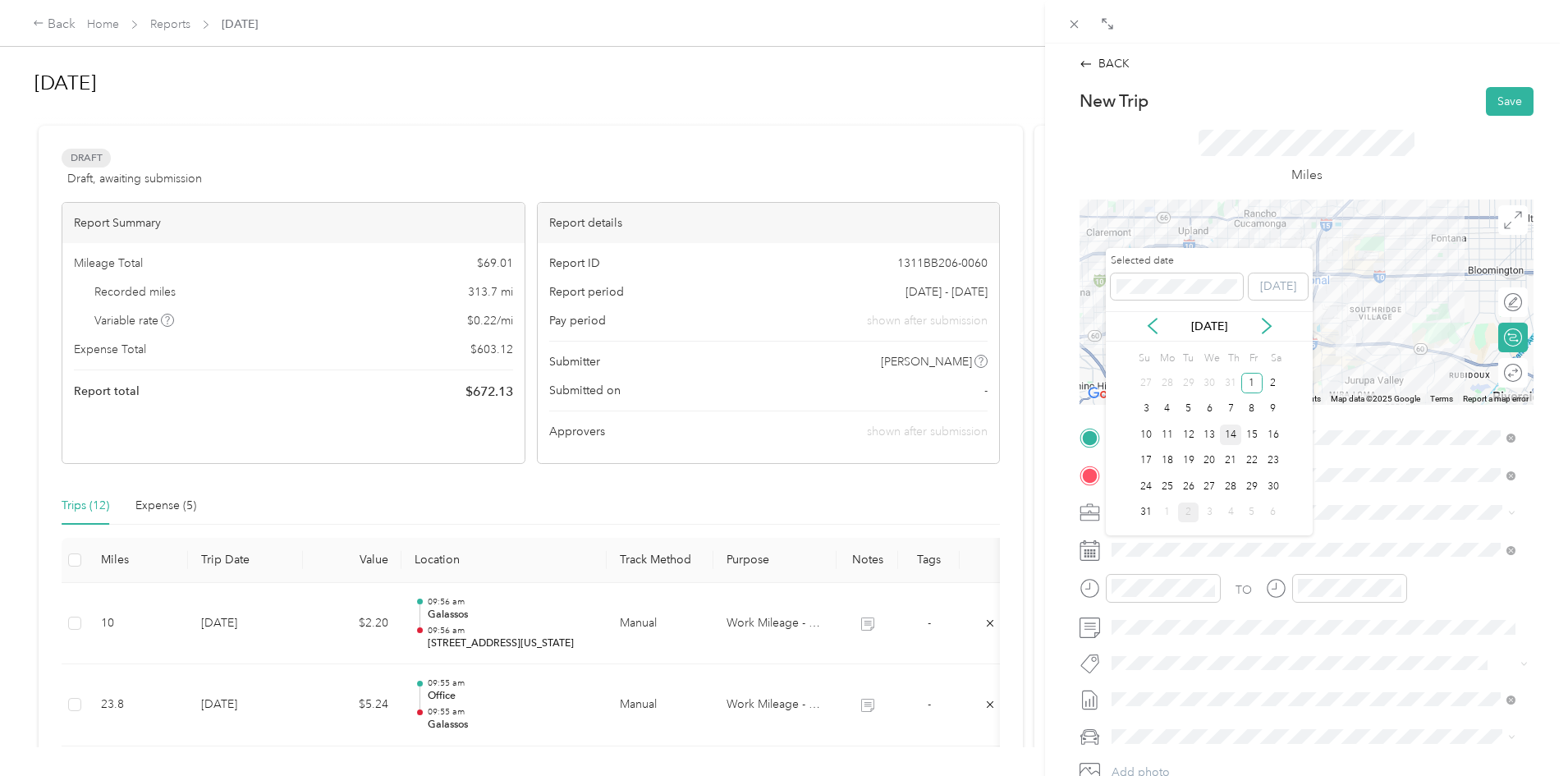
click at [1227, 434] on div "14" at bounding box center [1230, 434] width 22 height 21
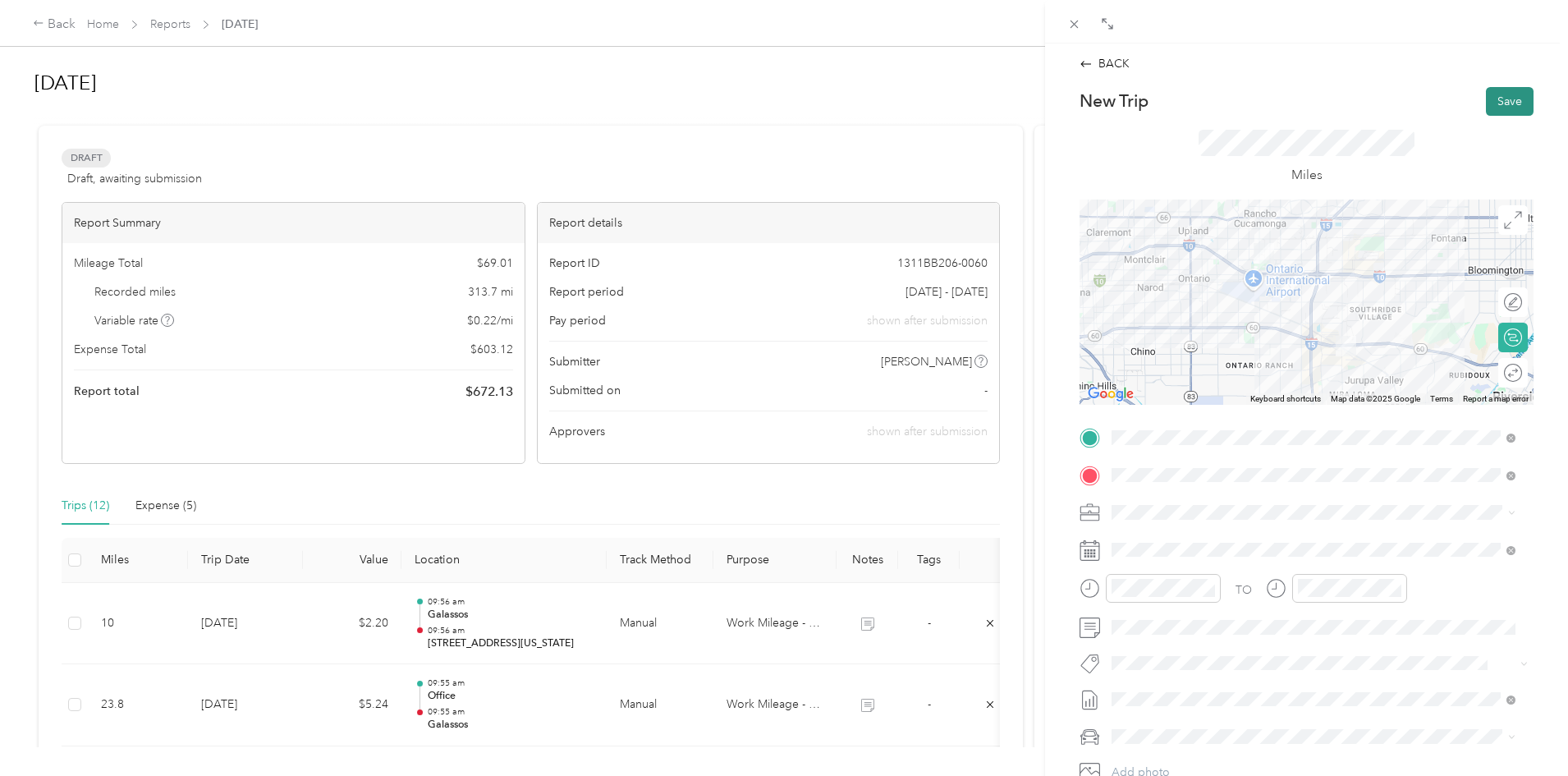
click at [1503, 105] on button "Save" at bounding box center [1509, 101] width 47 height 29
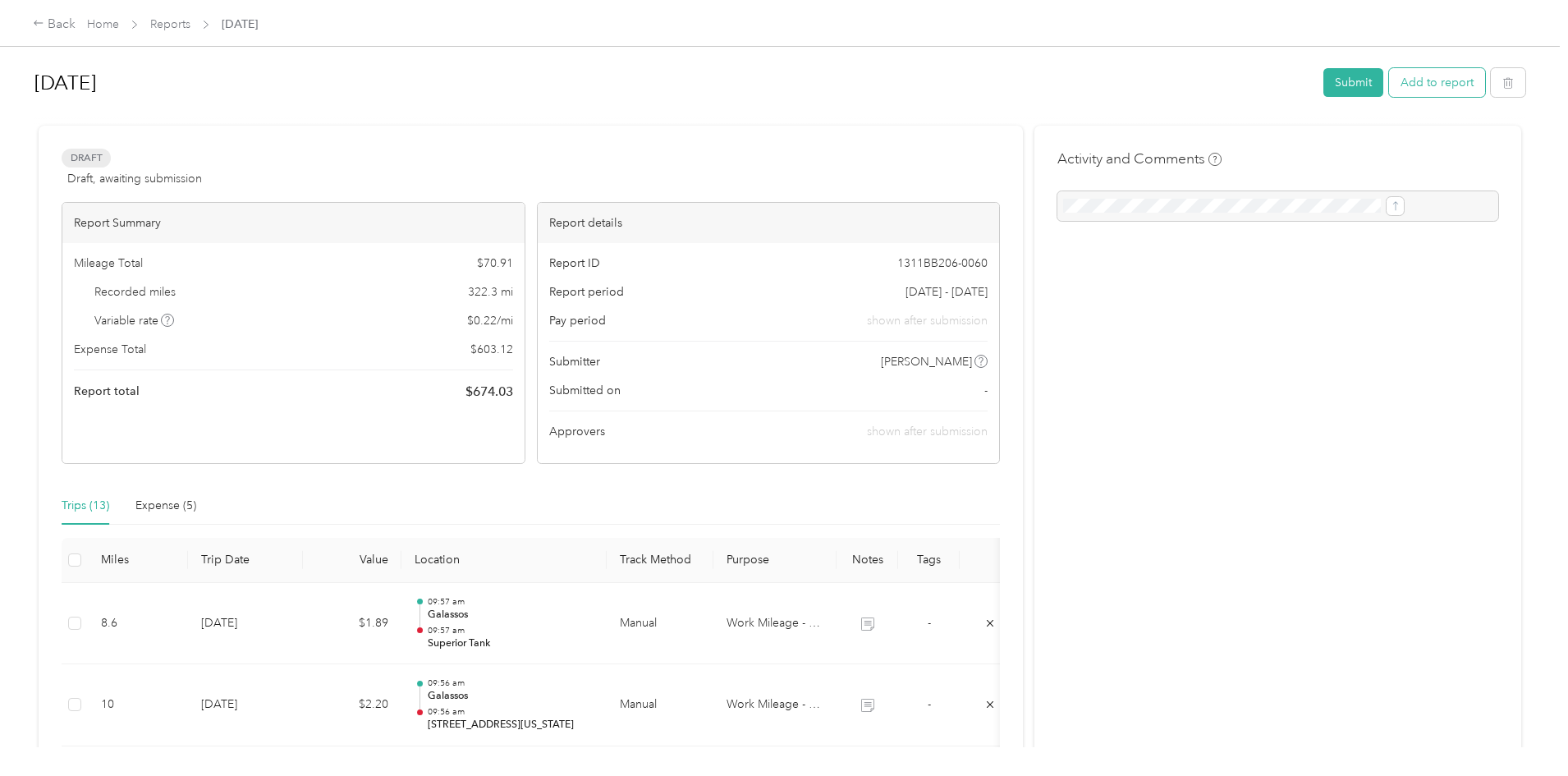
click at [1388, 87] on button "Add to report" at bounding box center [1437, 82] width 96 height 29
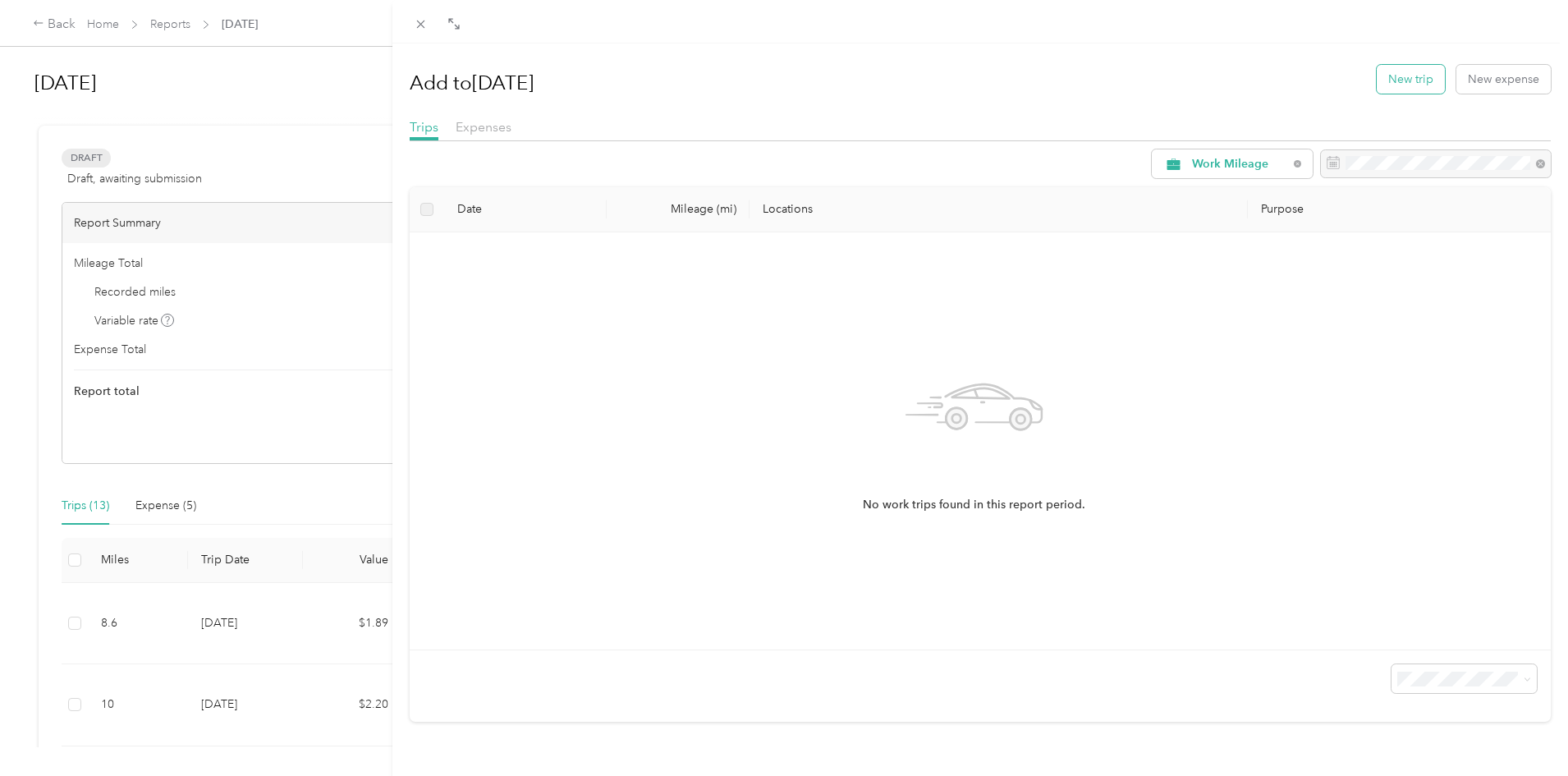
click at [1426, 82] on button "New trip" at bounding box center [1411, 79] width 68 height 29
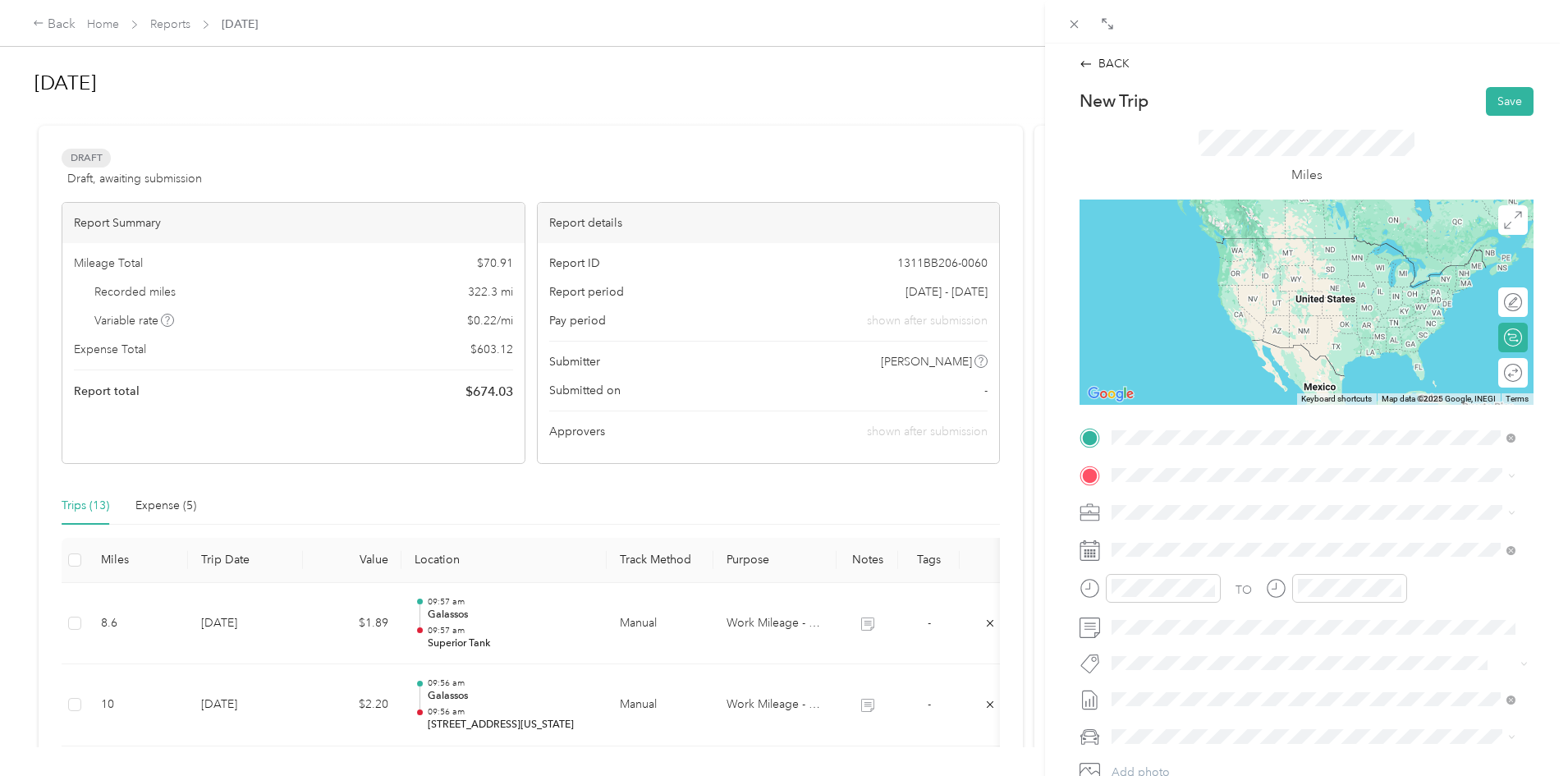
click at [1176, 498] on strong "Superior Tank" at bounding box center [1180, 502] width 75 height 15
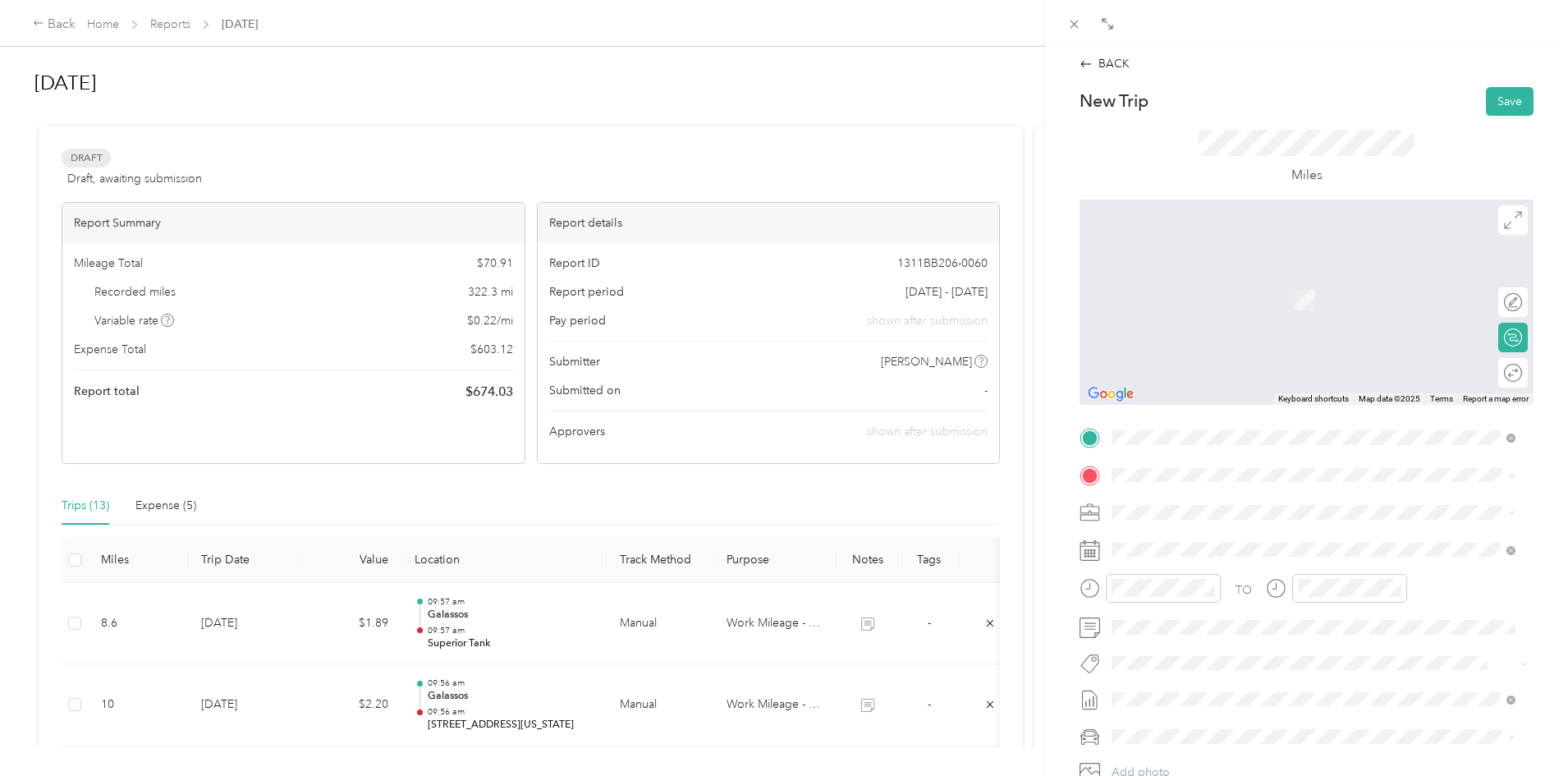
click at [1199, 601] on div "New classic New Classic Furniture, [STREET_ADDRESS][PERSON_NAME]" at bounding box center [1314, 601] width 392 height 40
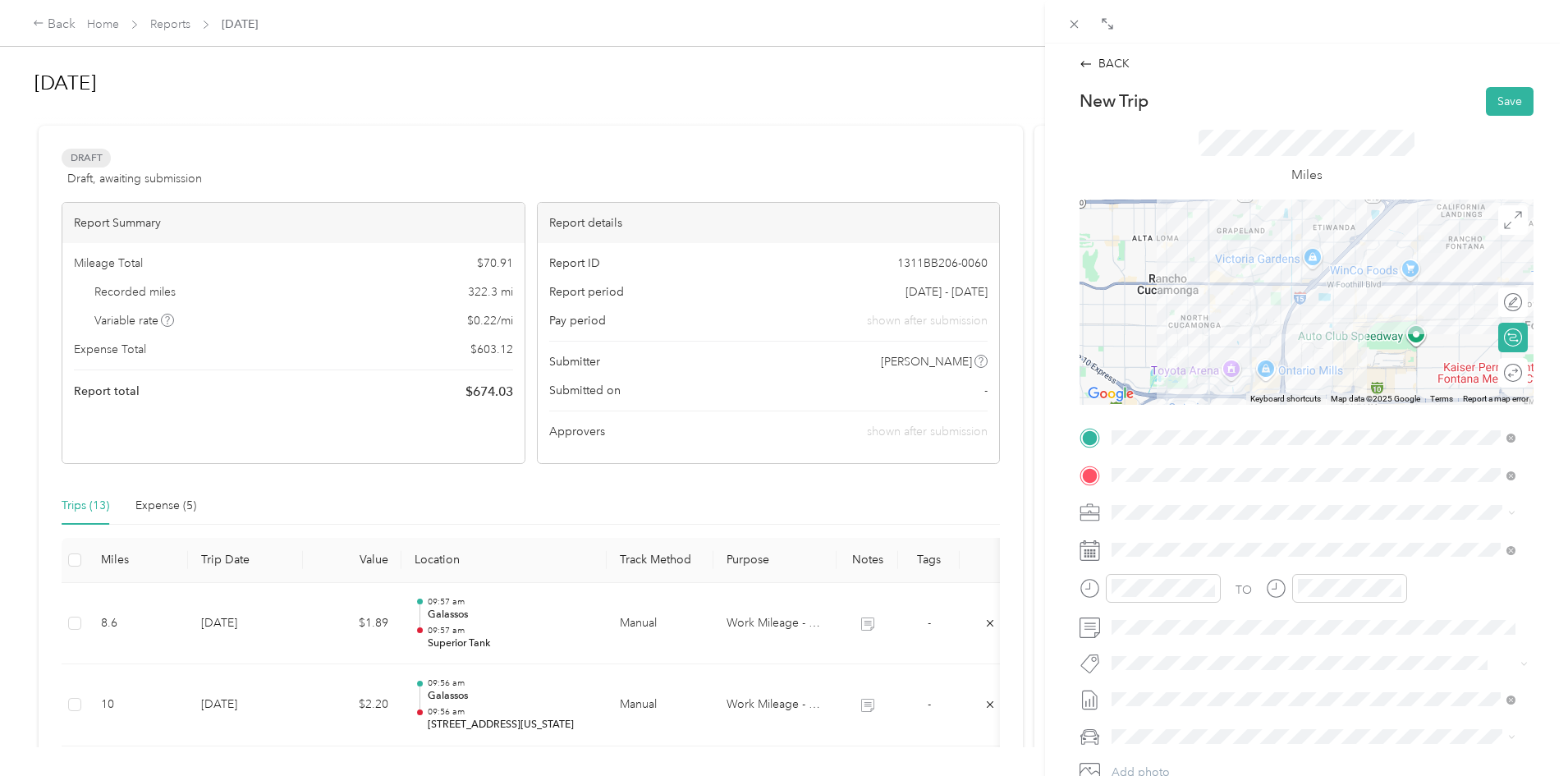
click at [1184, 503] on span at bounding box center [1319, 512] width 427 height 27
click at [1199, 601] on span "Work Mileage - User with auto allowance" at bounding box center [1222, 599] width 210 height 14
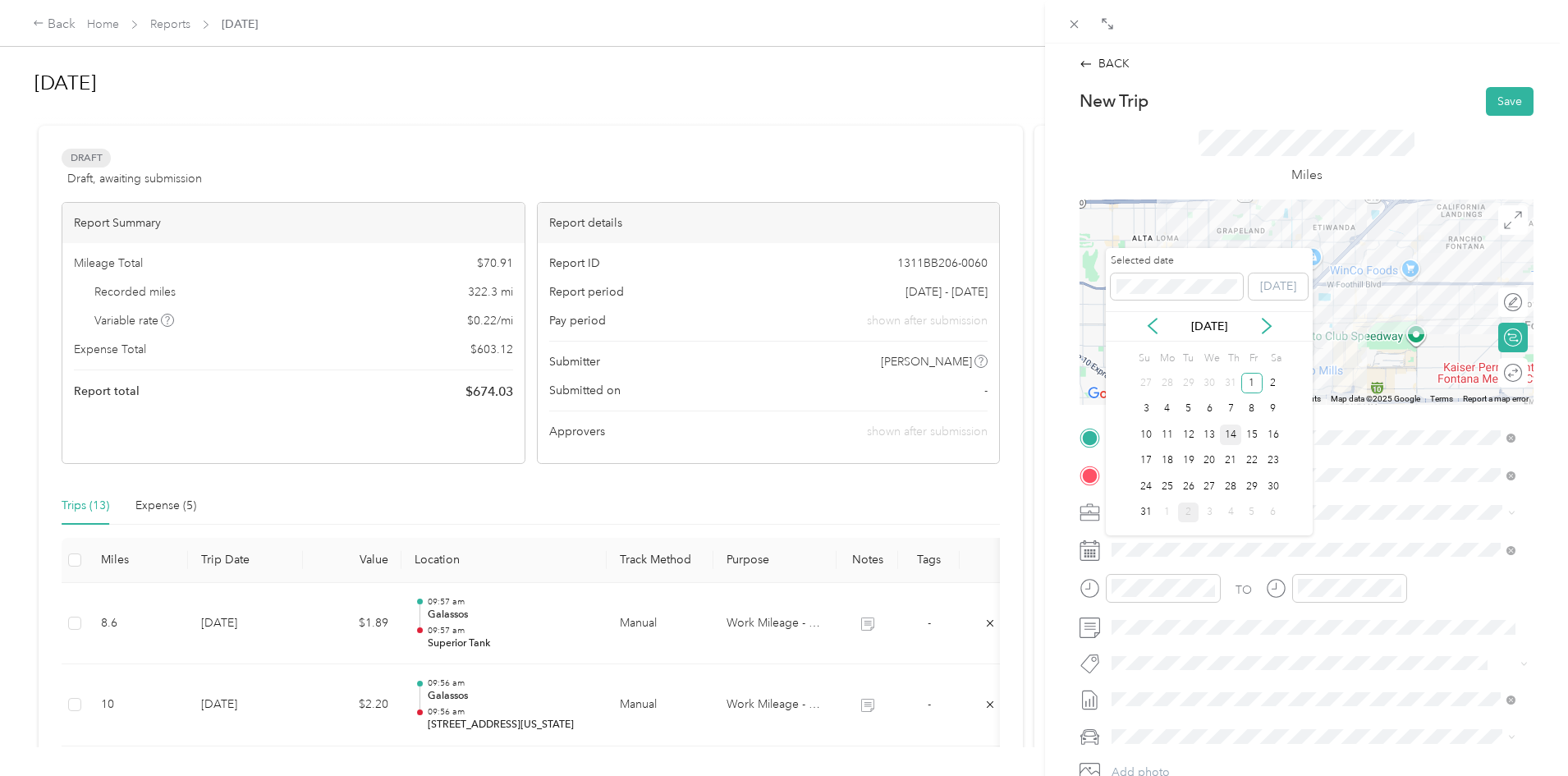
click at [1231, 427] on div "14" at bounding box center [1230, 434] width 22 height 21
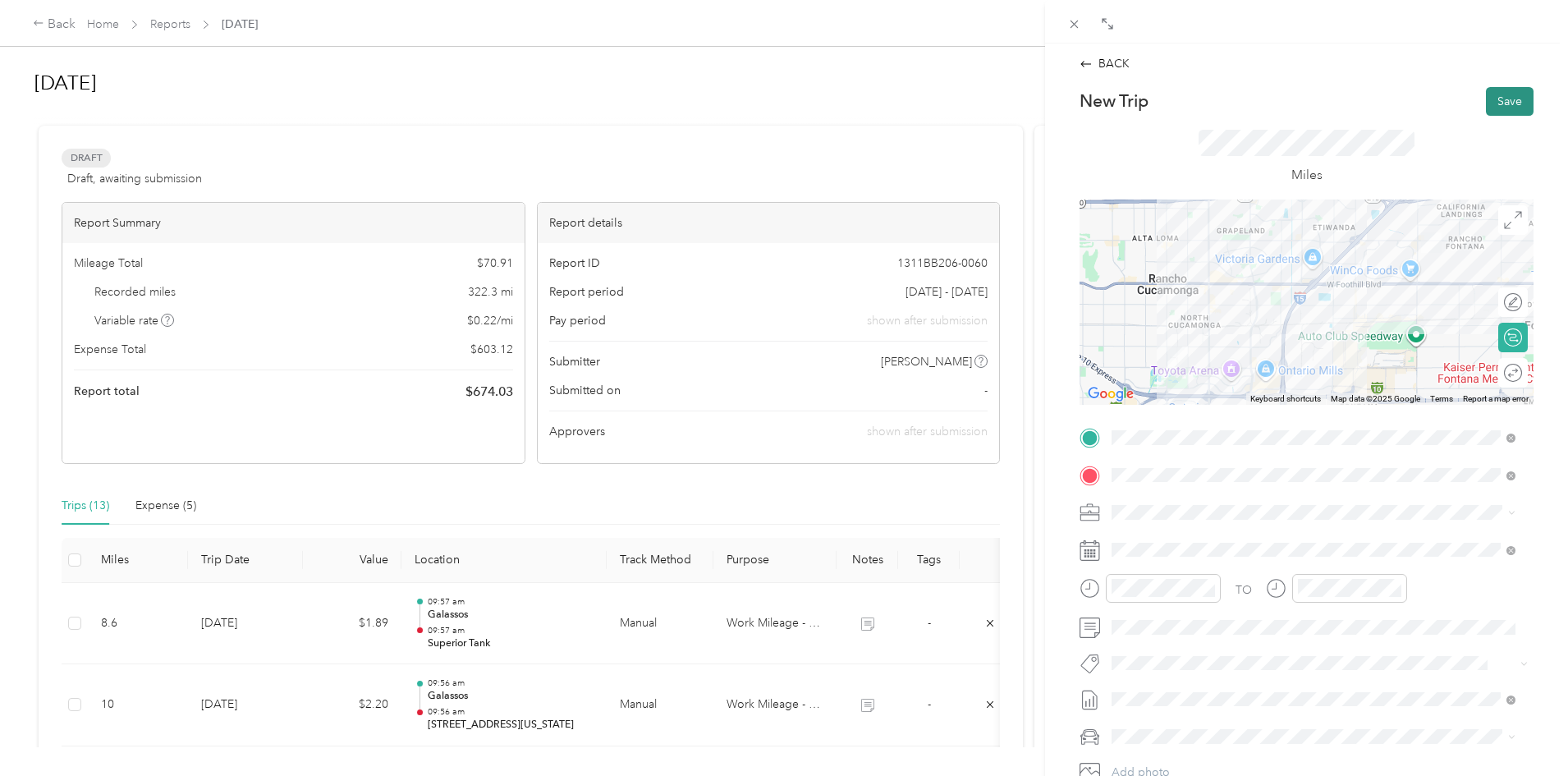
click at [1506, 89] on button "Save" at bounding box center [1509, 101] width 47 height 29
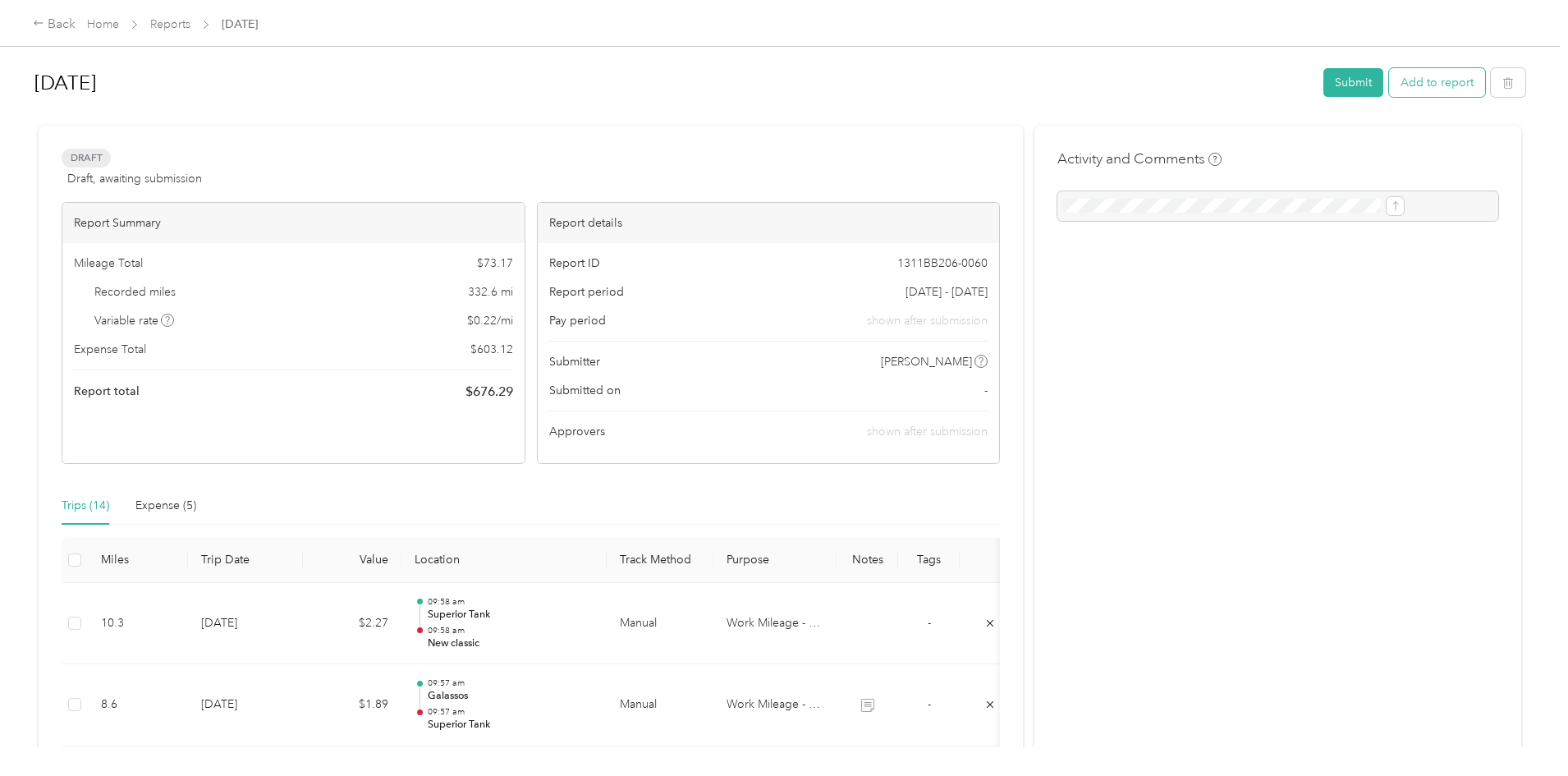
click at [1388, 73] on button "Add to report" at bounding box center [1437, 82] width 96 height 29
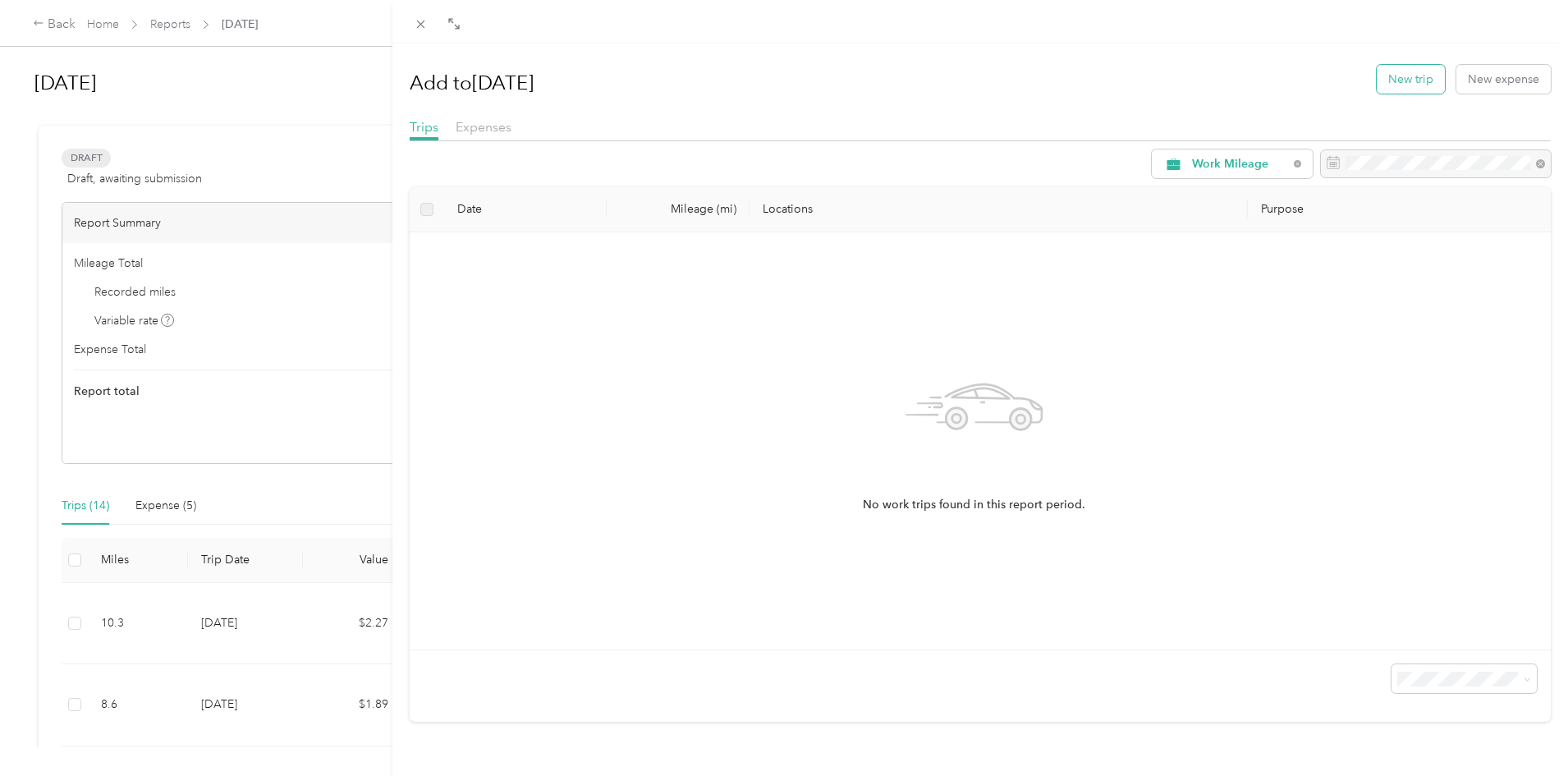
click at [1418, 82] on button "New trip" at bounding box center [1411, 79] width 68 height 29
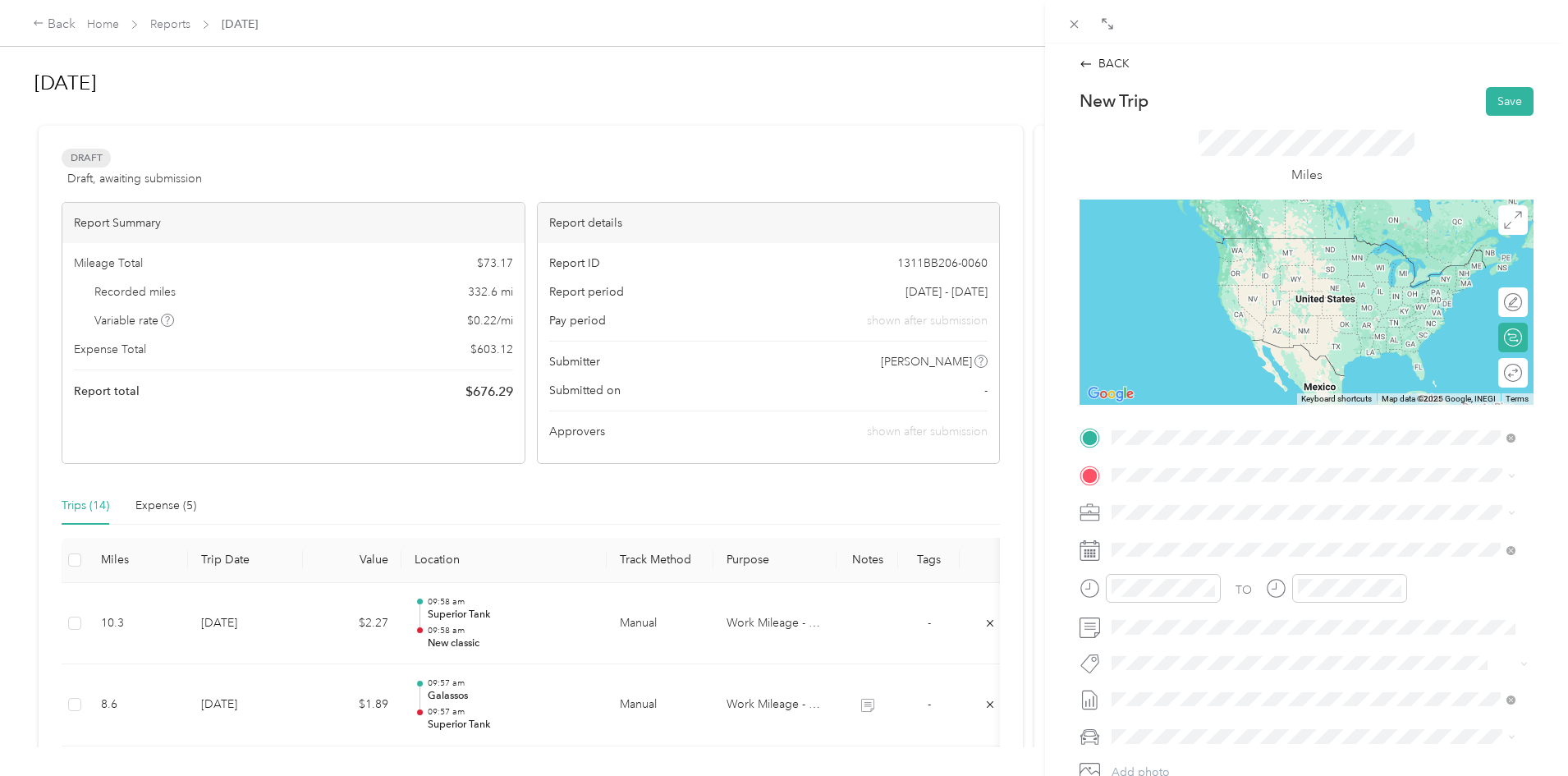
click at [1163, 507] on strong "New classic" at bounding box center [1173, 502] width 62 height 15
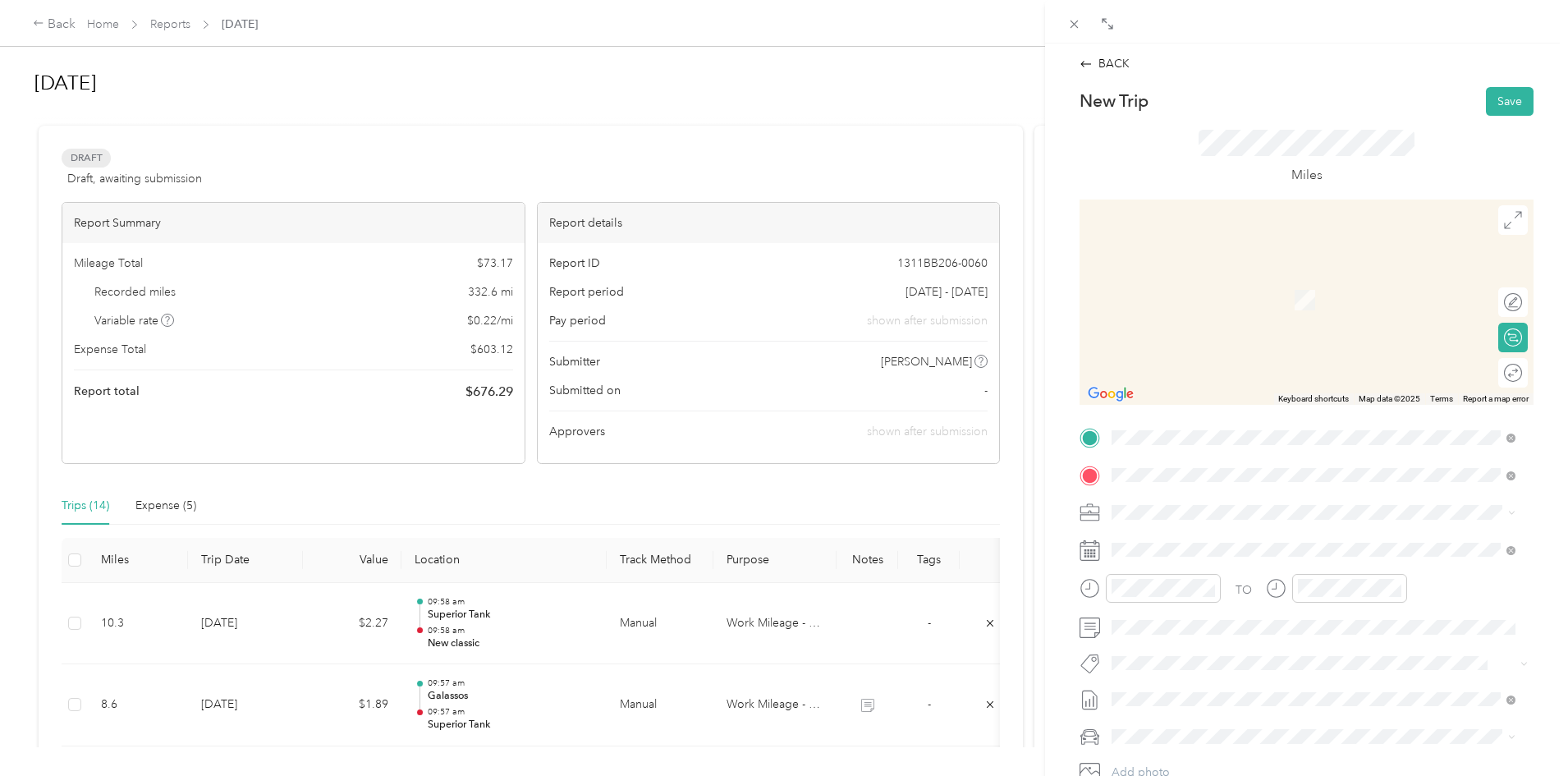
click at [1175, 534] on div "CA" at bounding box center [1325, 541] width 367 height 15
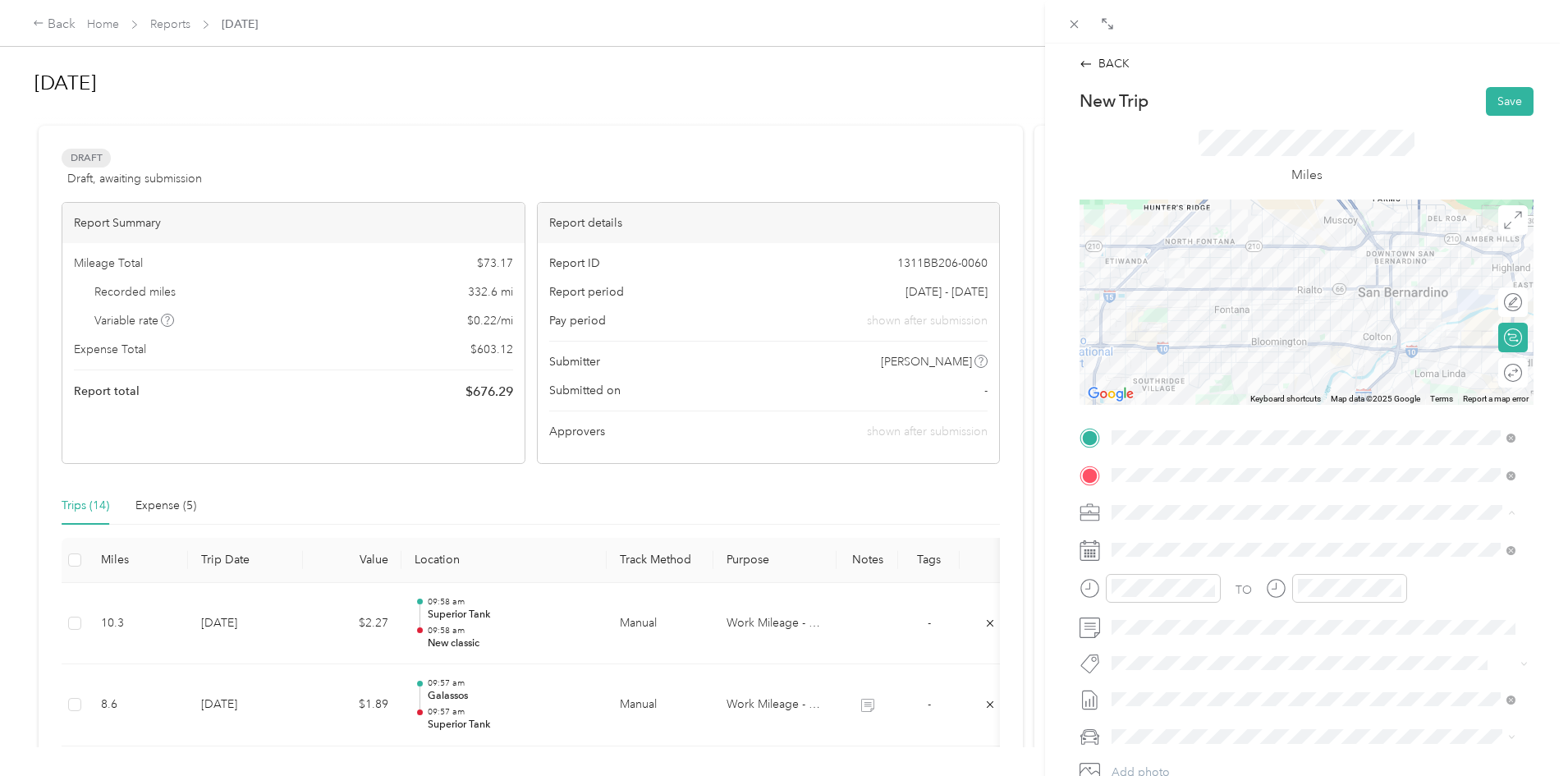
click at [1169, 601] on span "Work Mileage - User with auto allowance" at bounding box center [1222, 599] width 210 height 14
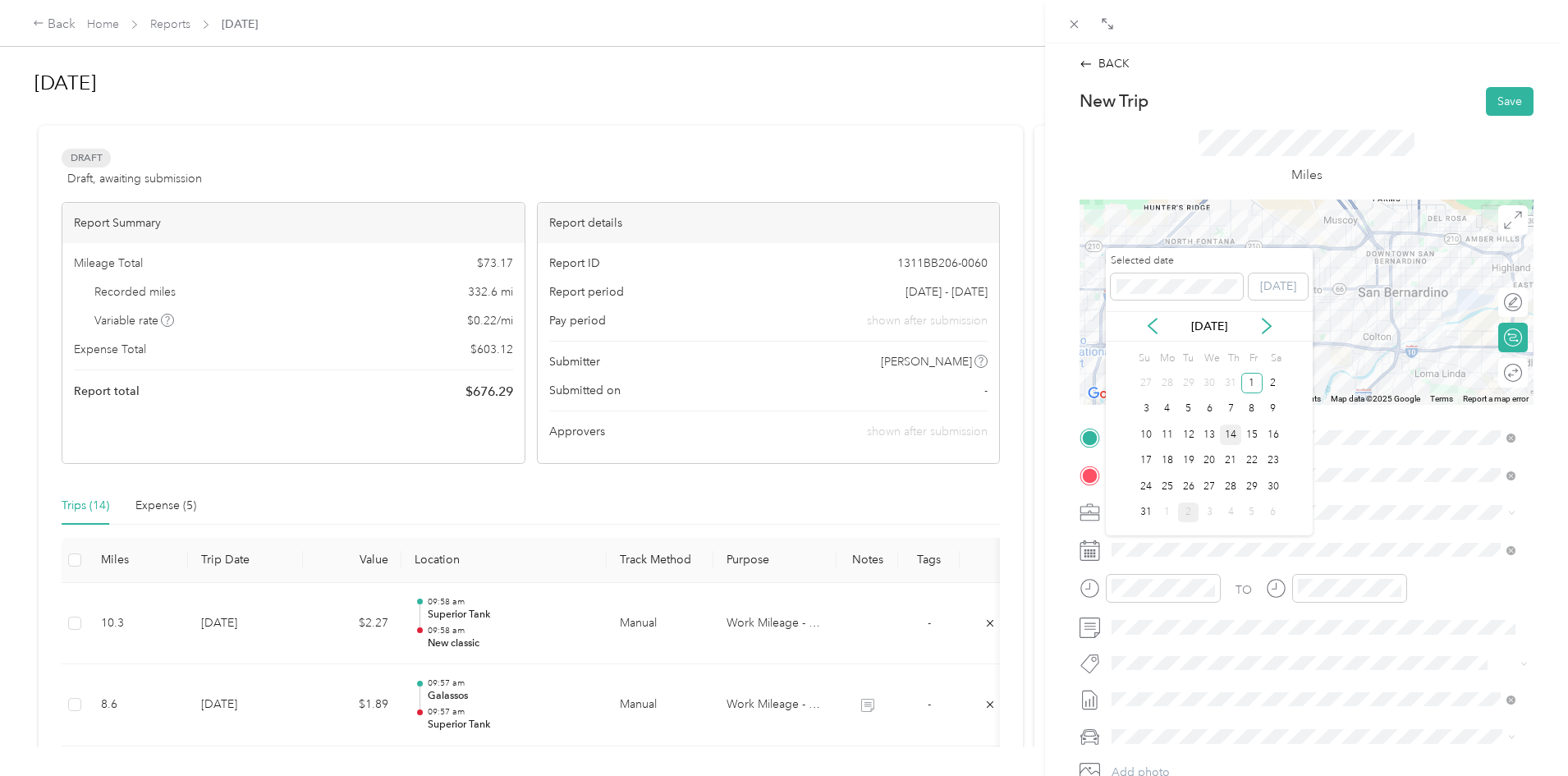
click at [1225, 438] on div "14" at bounding box center [1230, 434] width 22 height 21
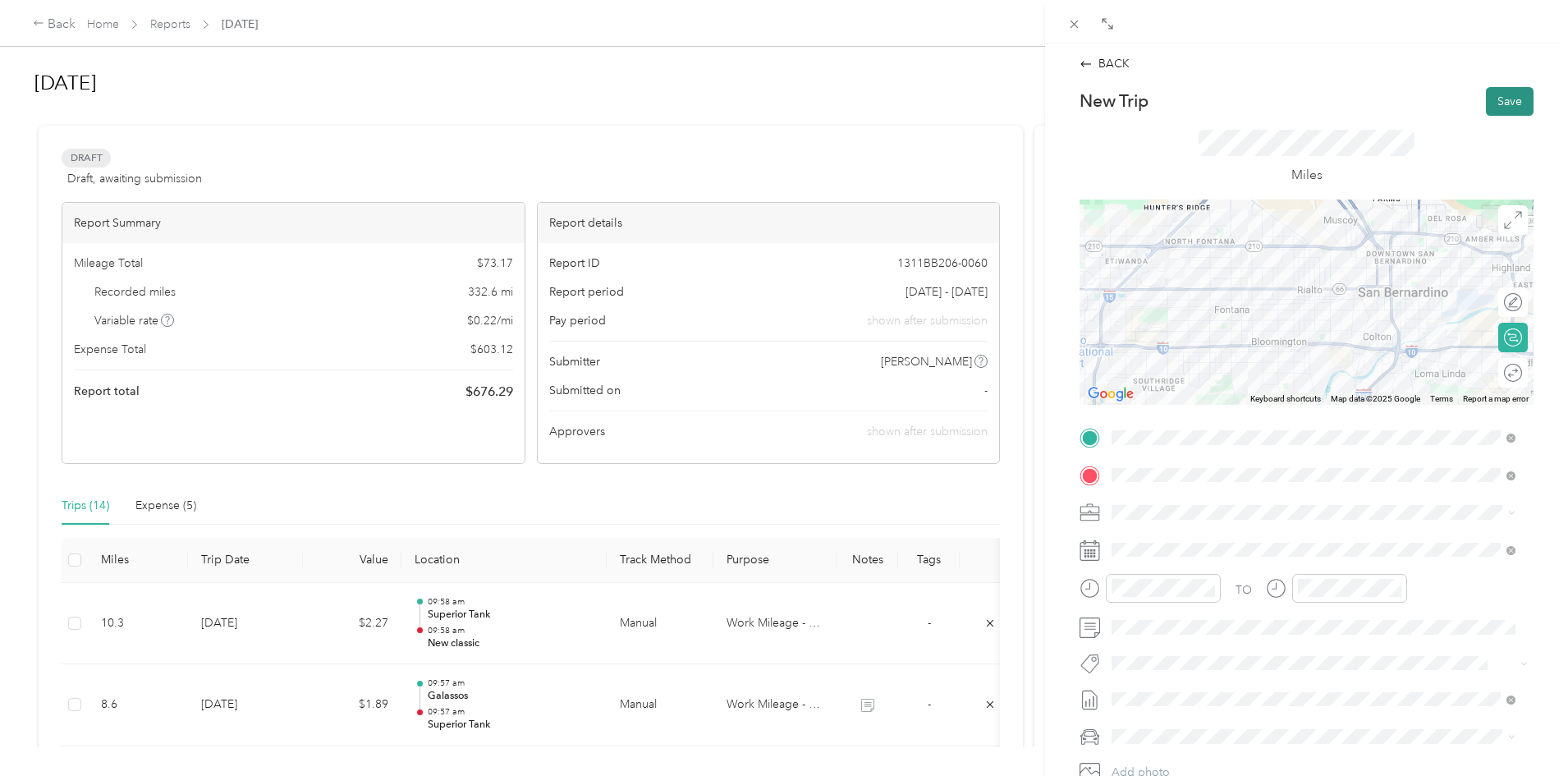
click at [1508, 99] on button "Save" at bounding box center [1509, 101] width 47 height 29
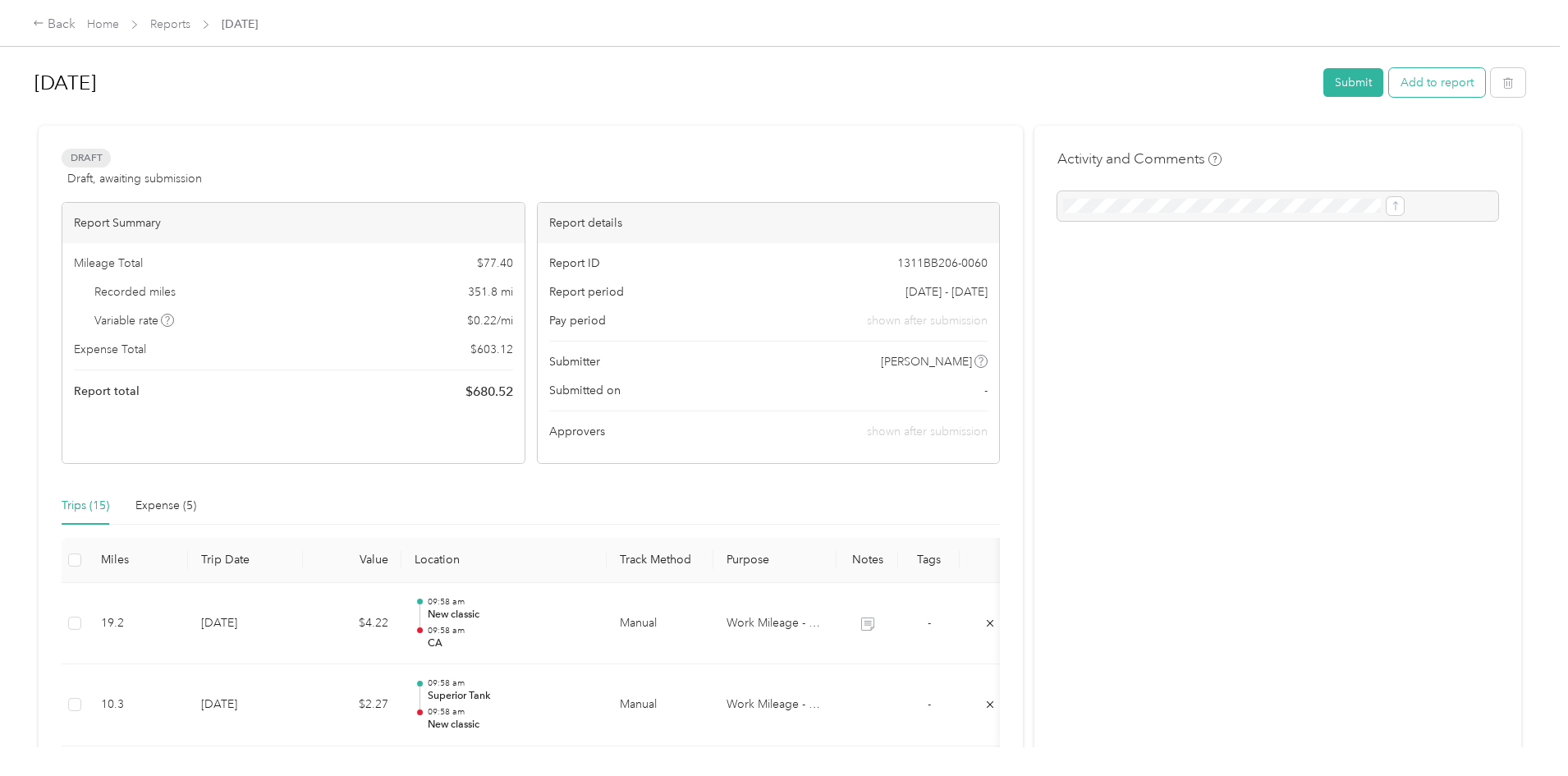
click at [1388, 79] on button "Add to report" at bounding box center [1437, 82] width 96 height 29
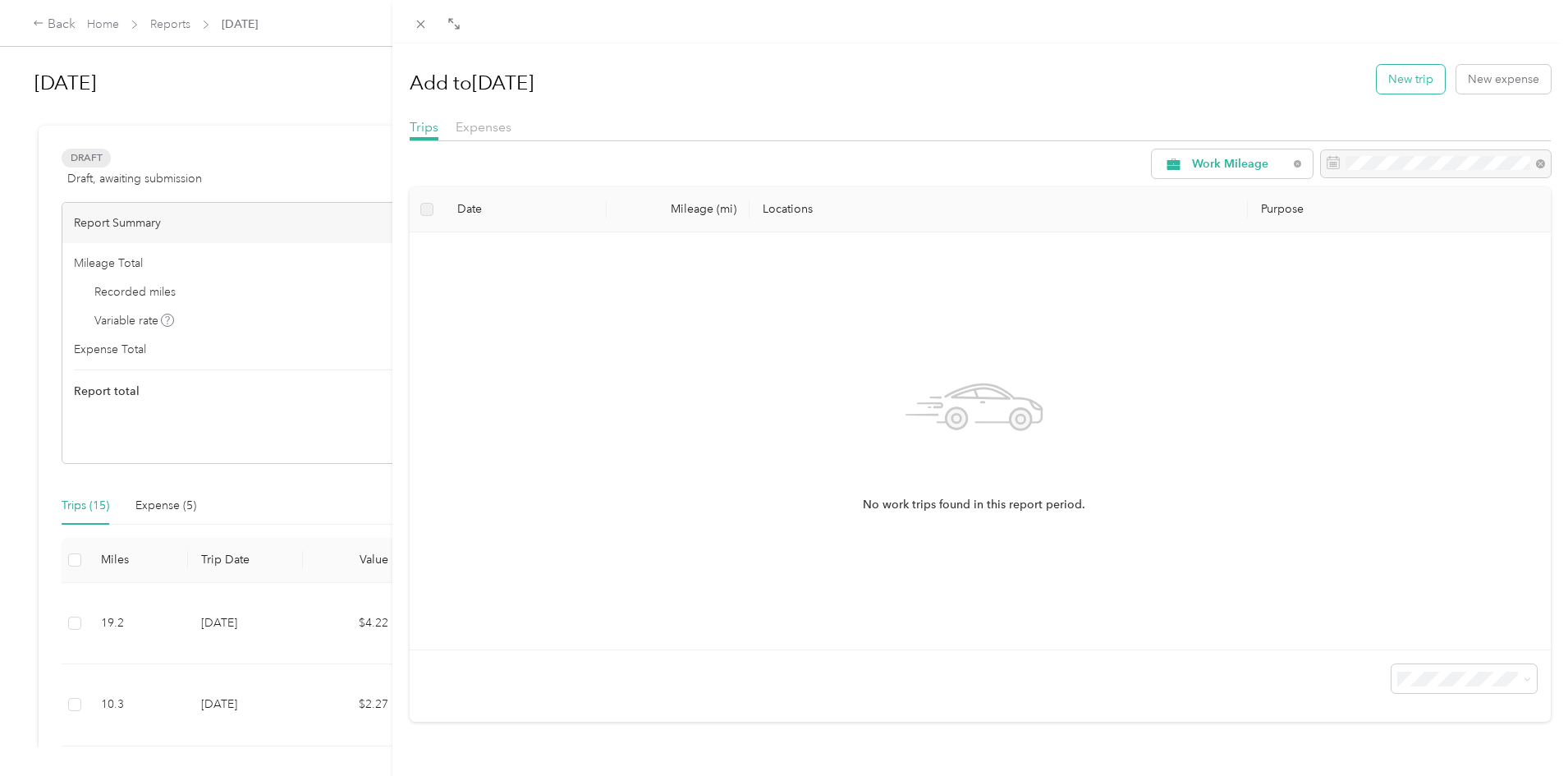
click at [1421, 77] on button "New trip" at bounding box center [1411, 79] width 68 height 29
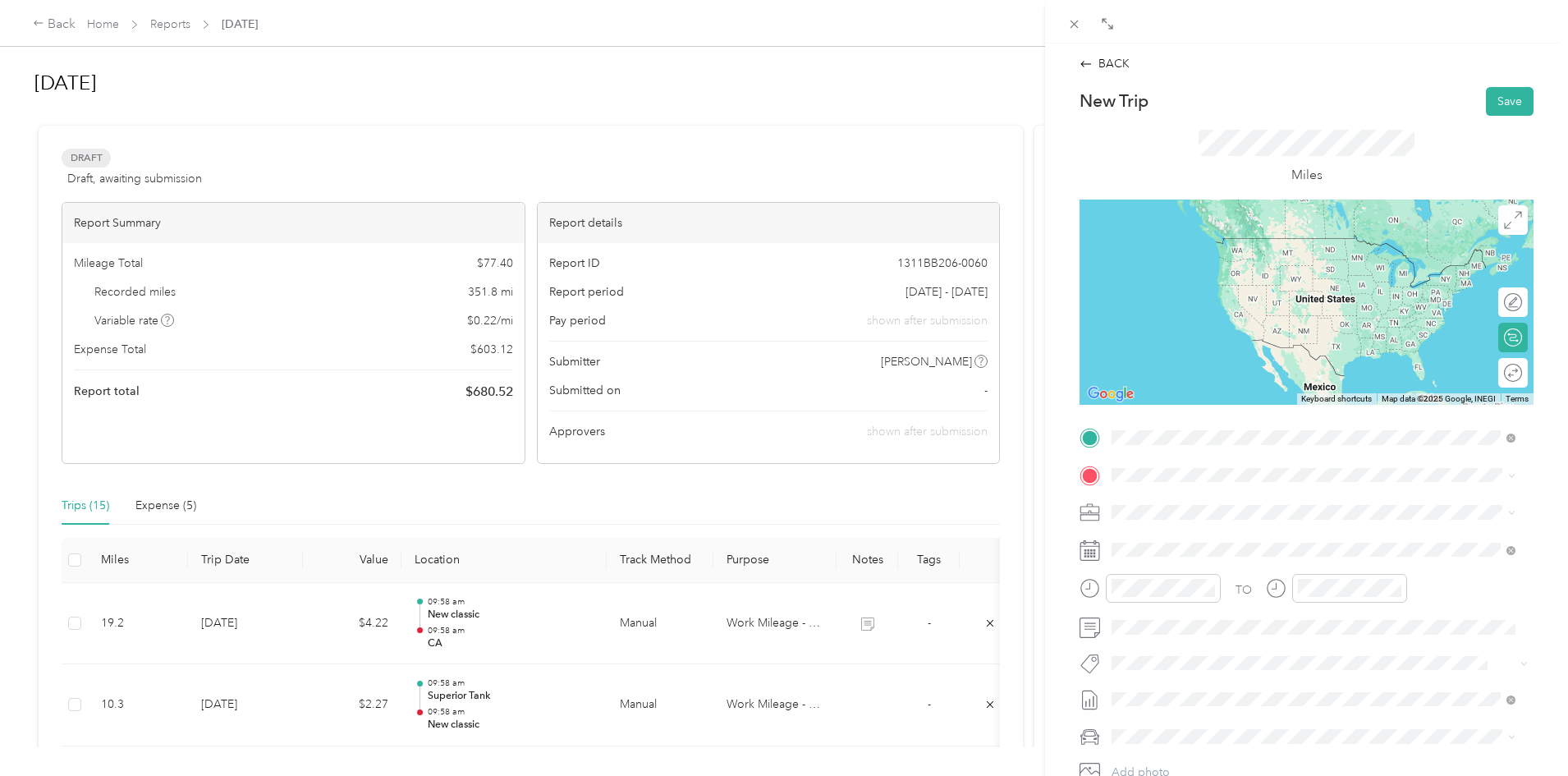
click at [1162, 498] on div "CA" at bounding box center [1325, 502] width 367 height 15
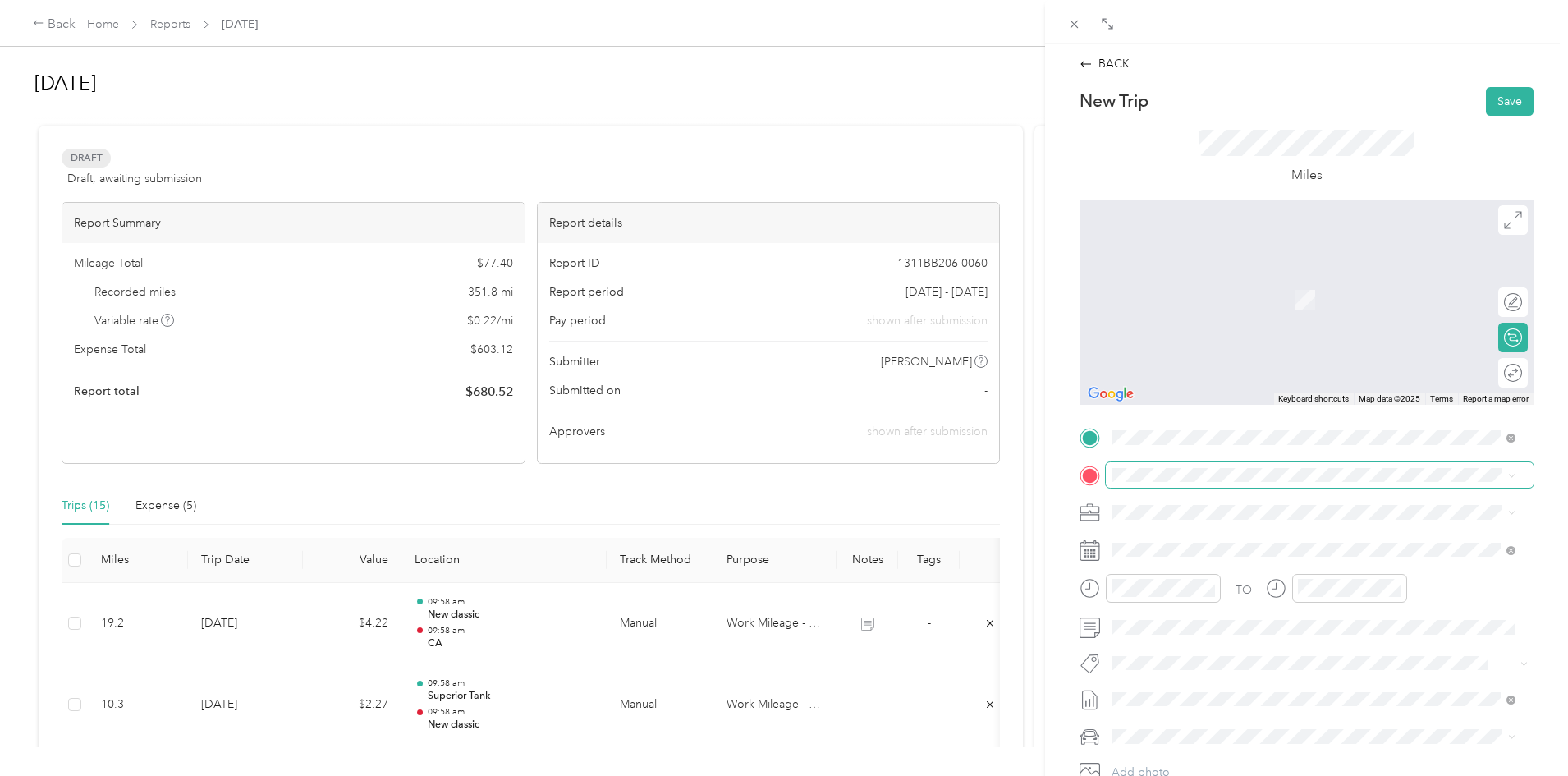
click at [1166, 467] on span at bounding box center [1319, 476] width 427 height 27
click at [1182, 552] on span "New Classic Furniture, [STREET_ADDRESS][PERSON_NAME]" at bounding box center [1299, 558] width 313 height 14
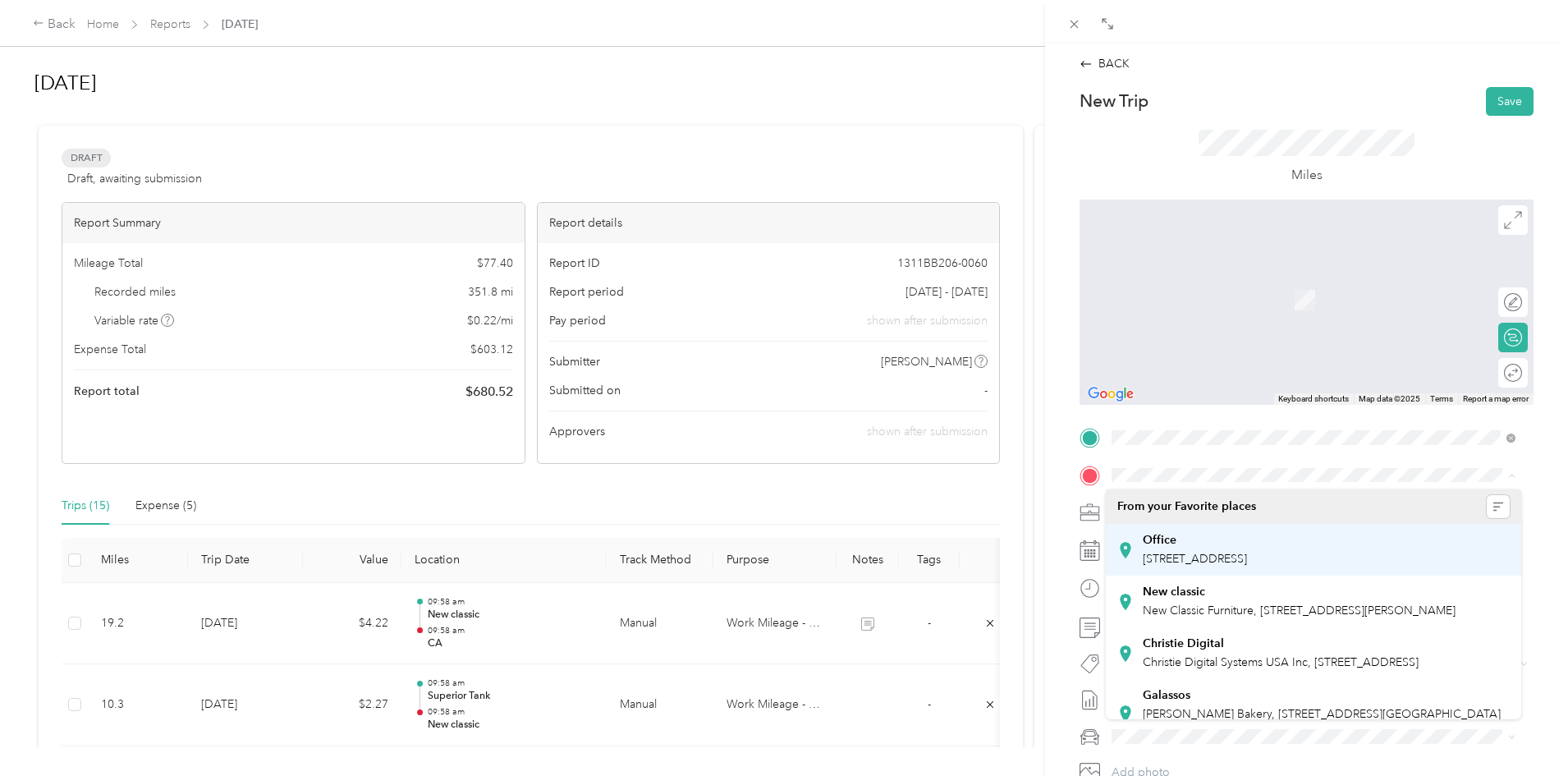
click at [1247, 559] on span "[STREET_ADDRESS]" at bounding box center [1194, 558] width 104 height 14
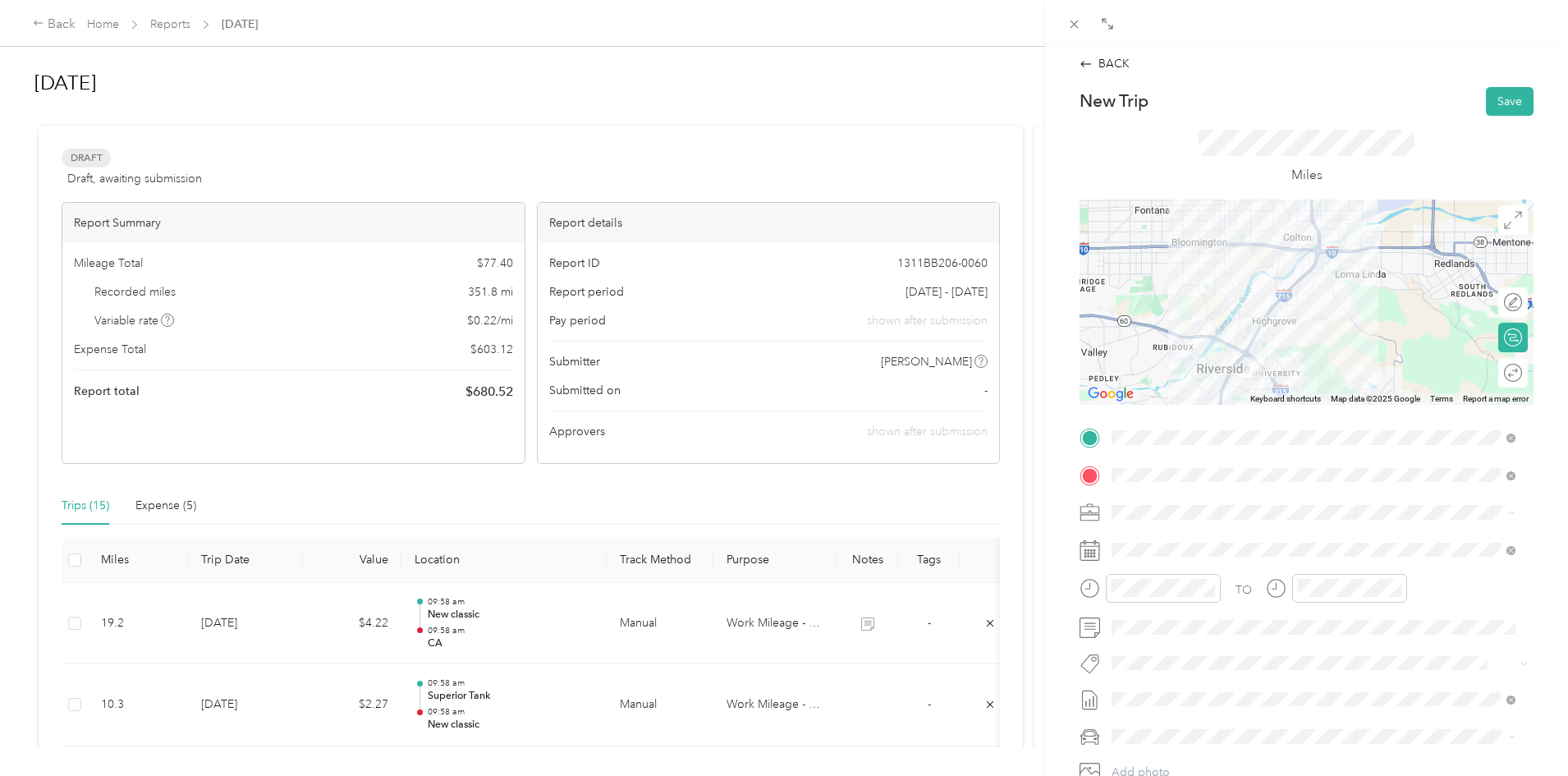
click at [1156, 605] on li "Work Mileage - User with auto allowance" at bounding box center [1314, 599] width 416 height 29
click at [1163, 537] on span at bounding box center [1319, 551] width 427 height 27
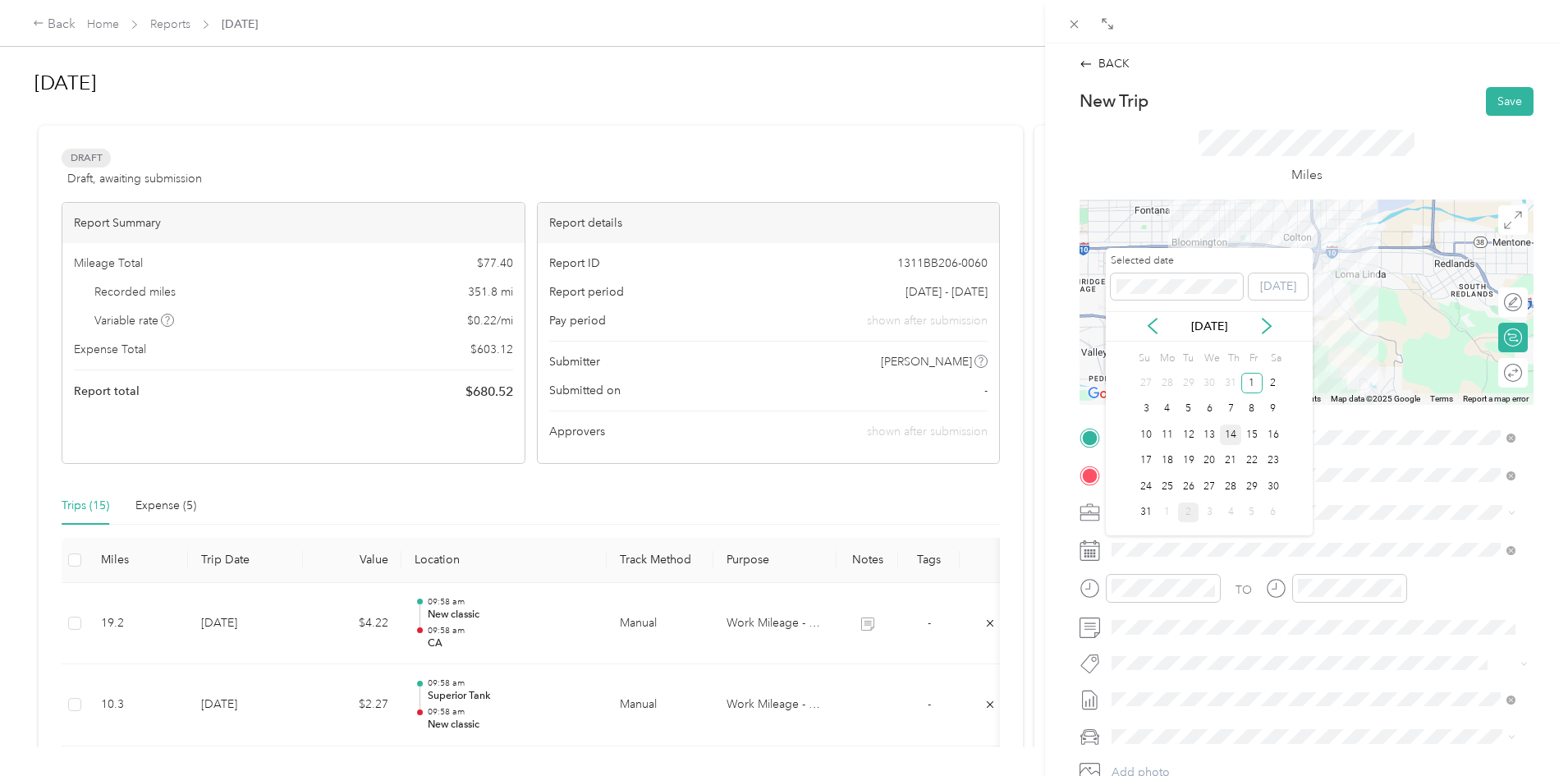
click at [1234, 431] on div "14" at bounding box center [1230, 434] width 22 height 21
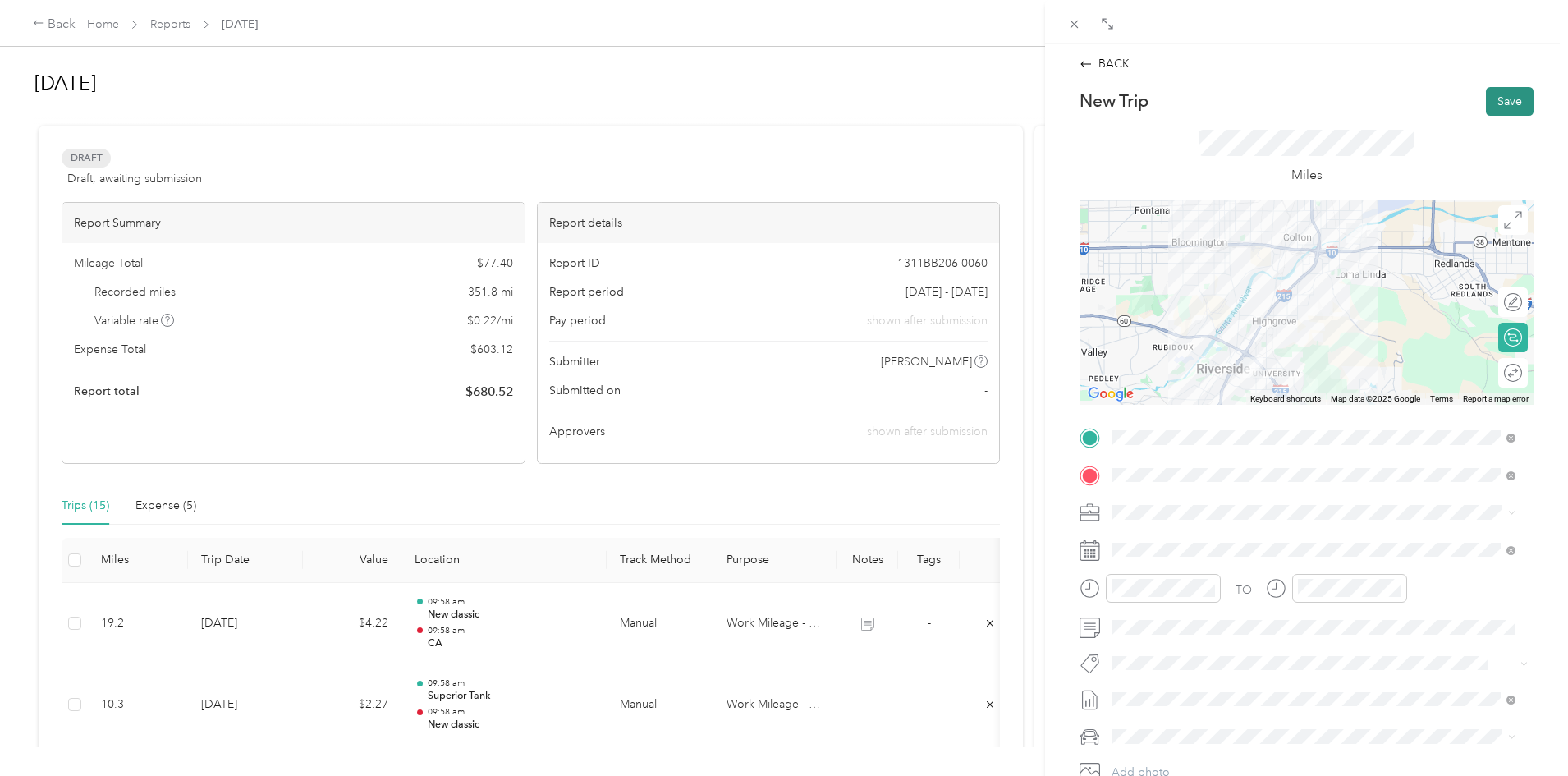
click at [1507, 101] on button "Save" at bounding box center [1509, 101] width 47 height 29
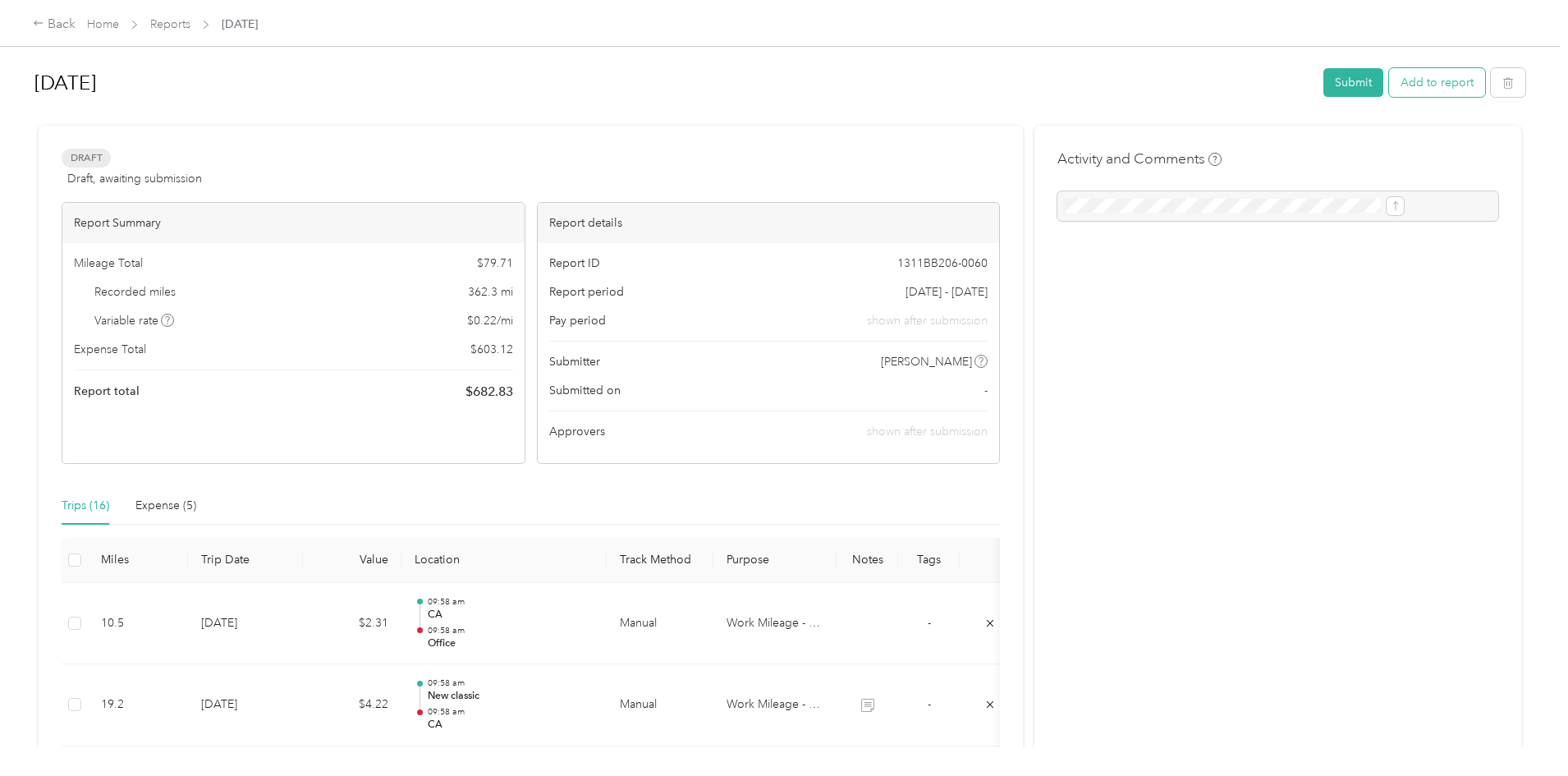
click at [1388, 86] on button "Add to report" at bounding box center [1437, 82] width 96 height 29
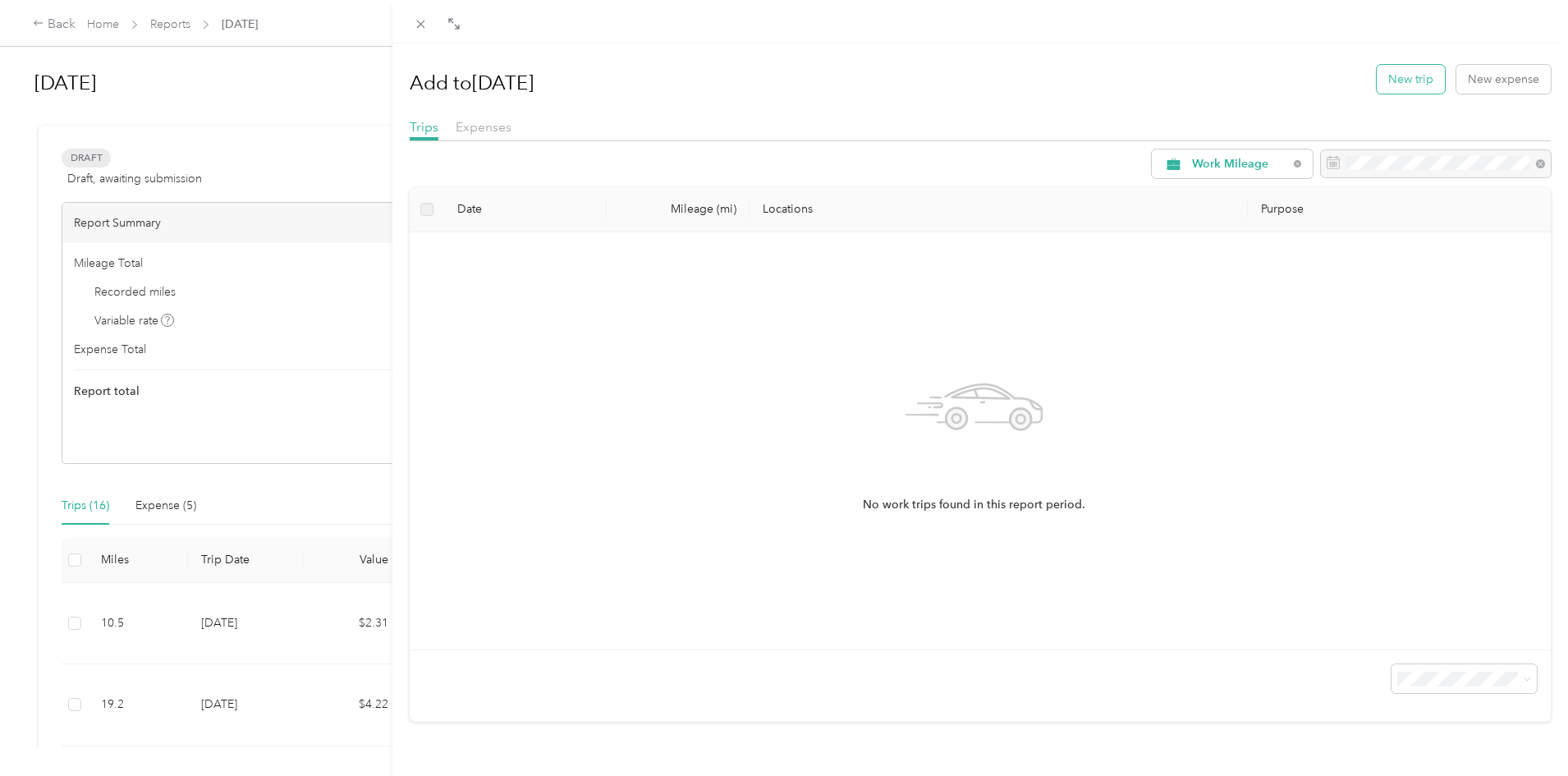
click at [1404, 79] on button "New trip" at bounding box center [1411, 79] width 68 height 29
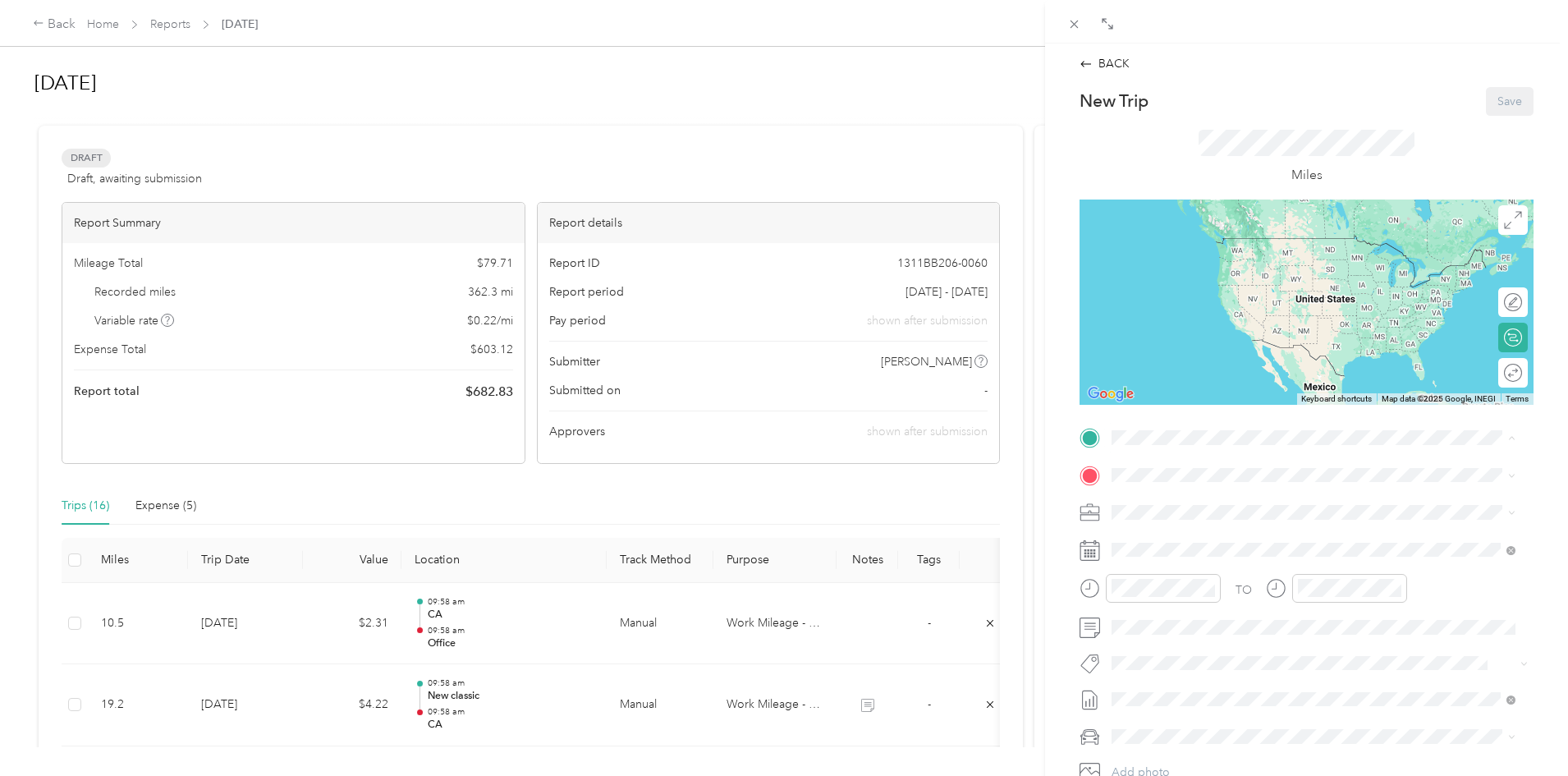
click at [1161, 502] on strong "Office" at bounding box center [1159, 502] width 33 height 15
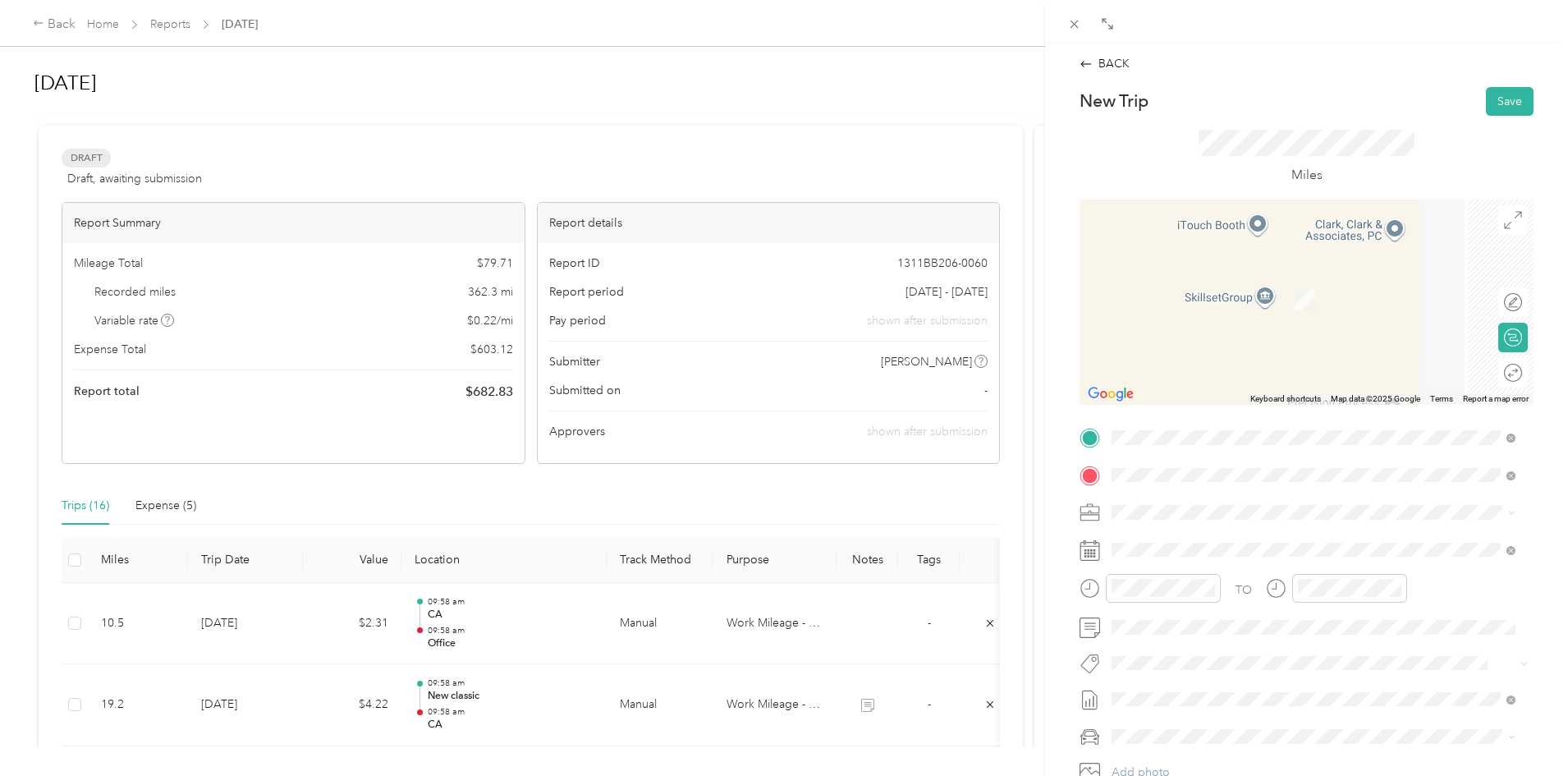
click at [1157, 531] on div "CA Country [PERSON_NAME] Provisions, [STREET_ADDRESS][PERSON_NAME] , 92408, [GE…" at bounding box center [1314, 567] width 392 height 75
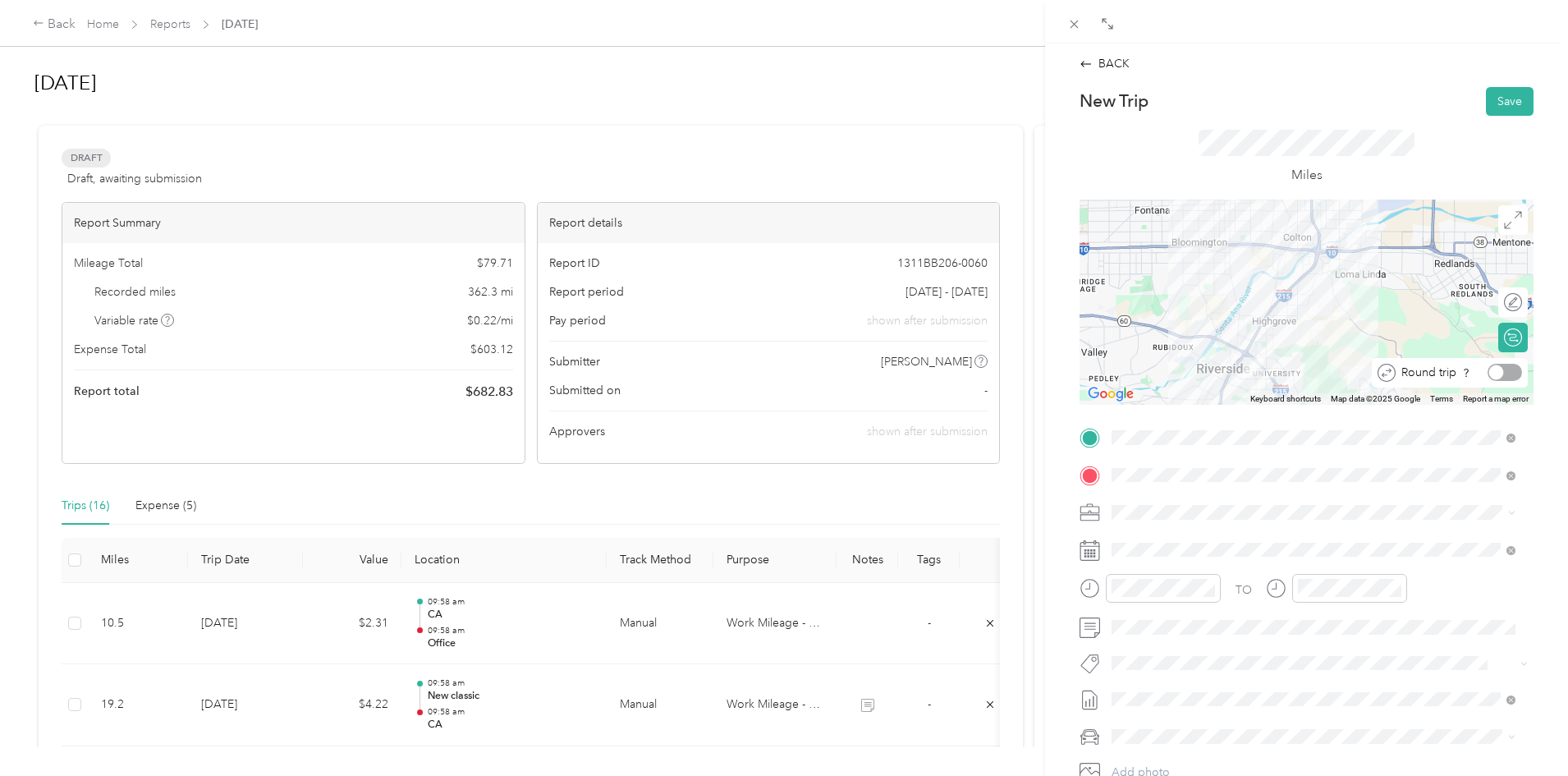
click at [1494, 372] on div at bounding box center [1504, 372] width 34 height 17
click at [1173, 591] on div "Work Mileage - User with auto allowance" at bounding box center [1314, 599] width 392 height 17
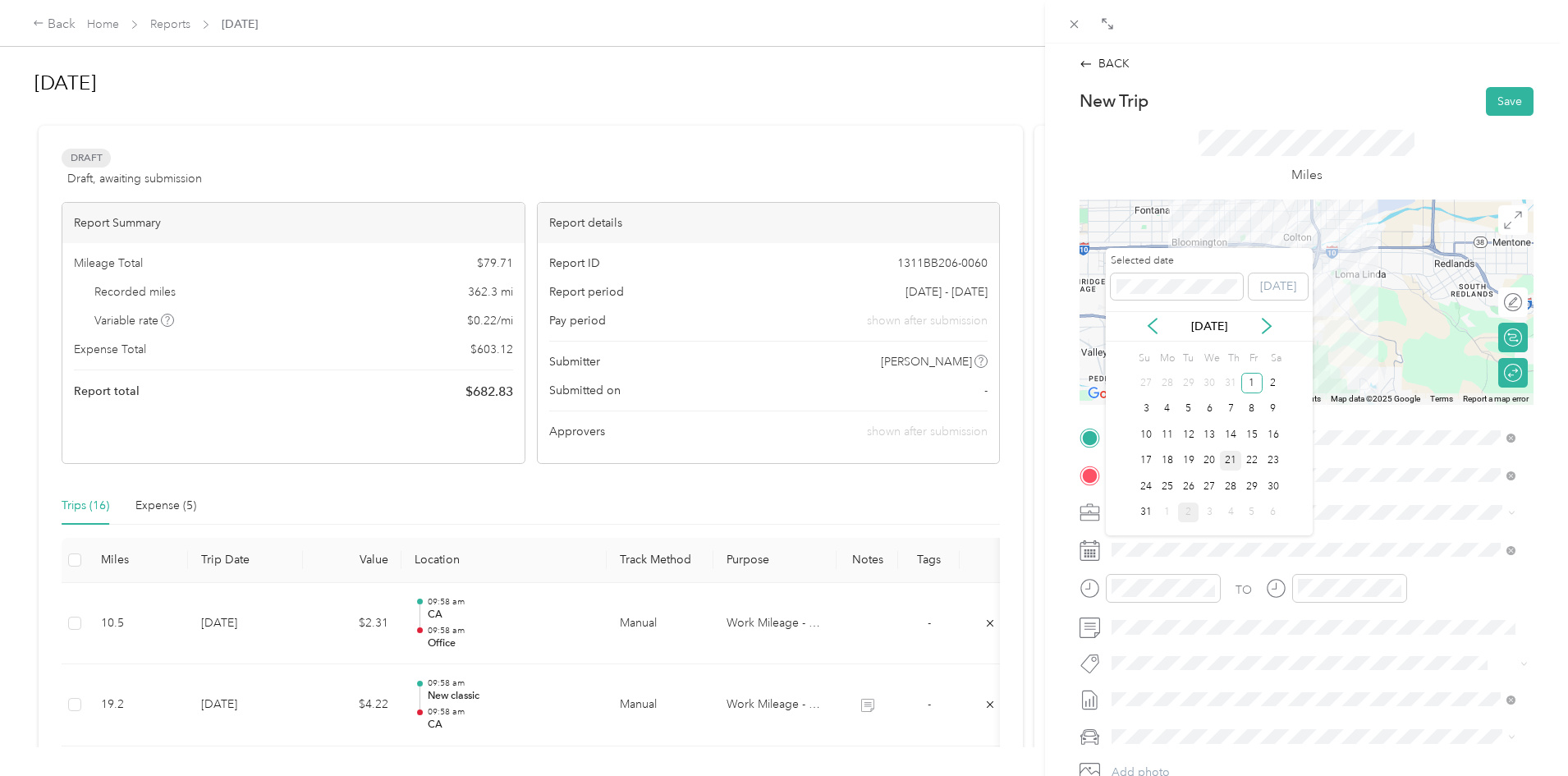
click at [1225, 453] on div "21" at bounding box center [1230, 461] width 22 height 21
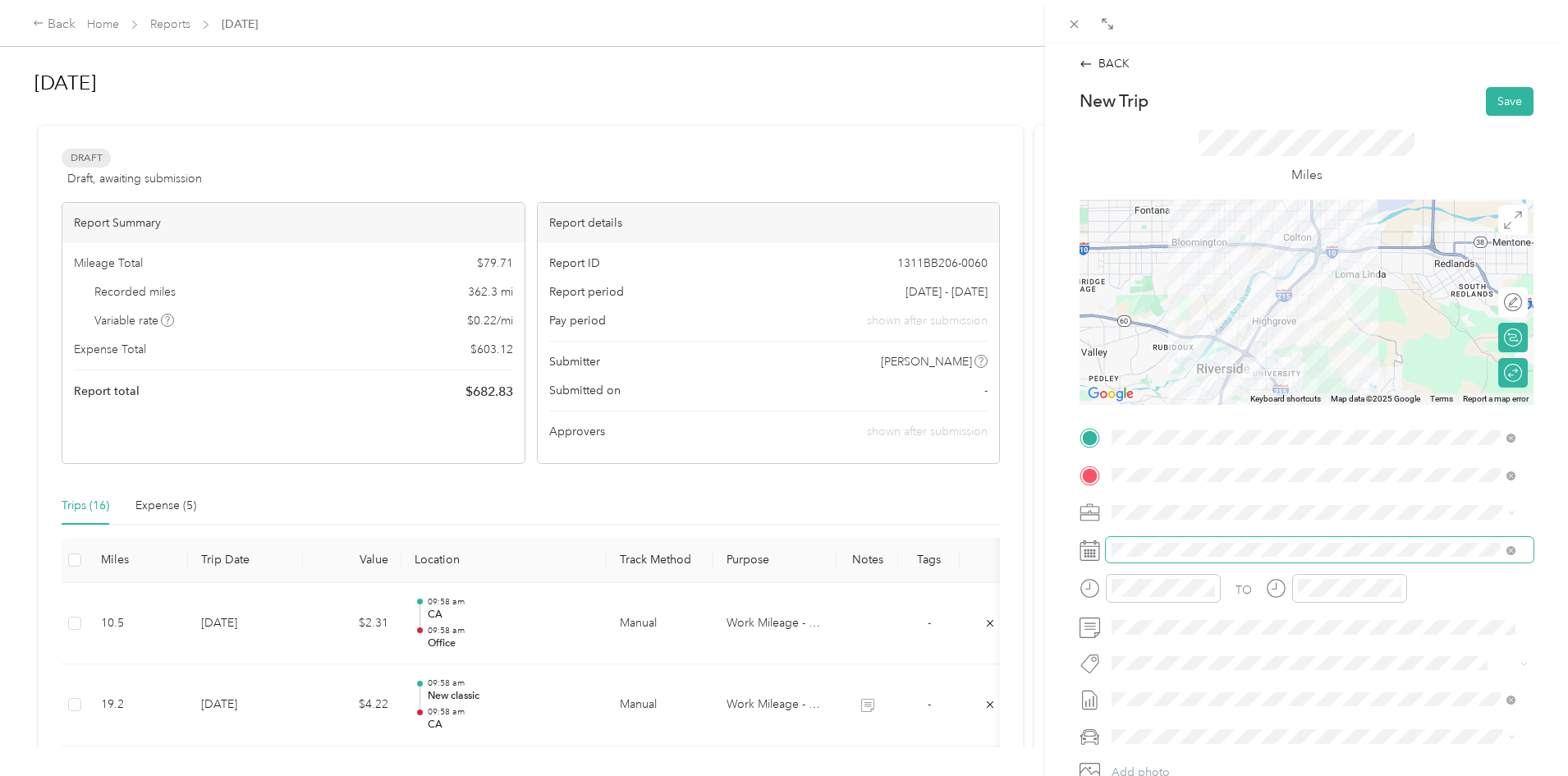
click at [1195, 556] on span at bounding box center [1319, 551] width 427 height 27
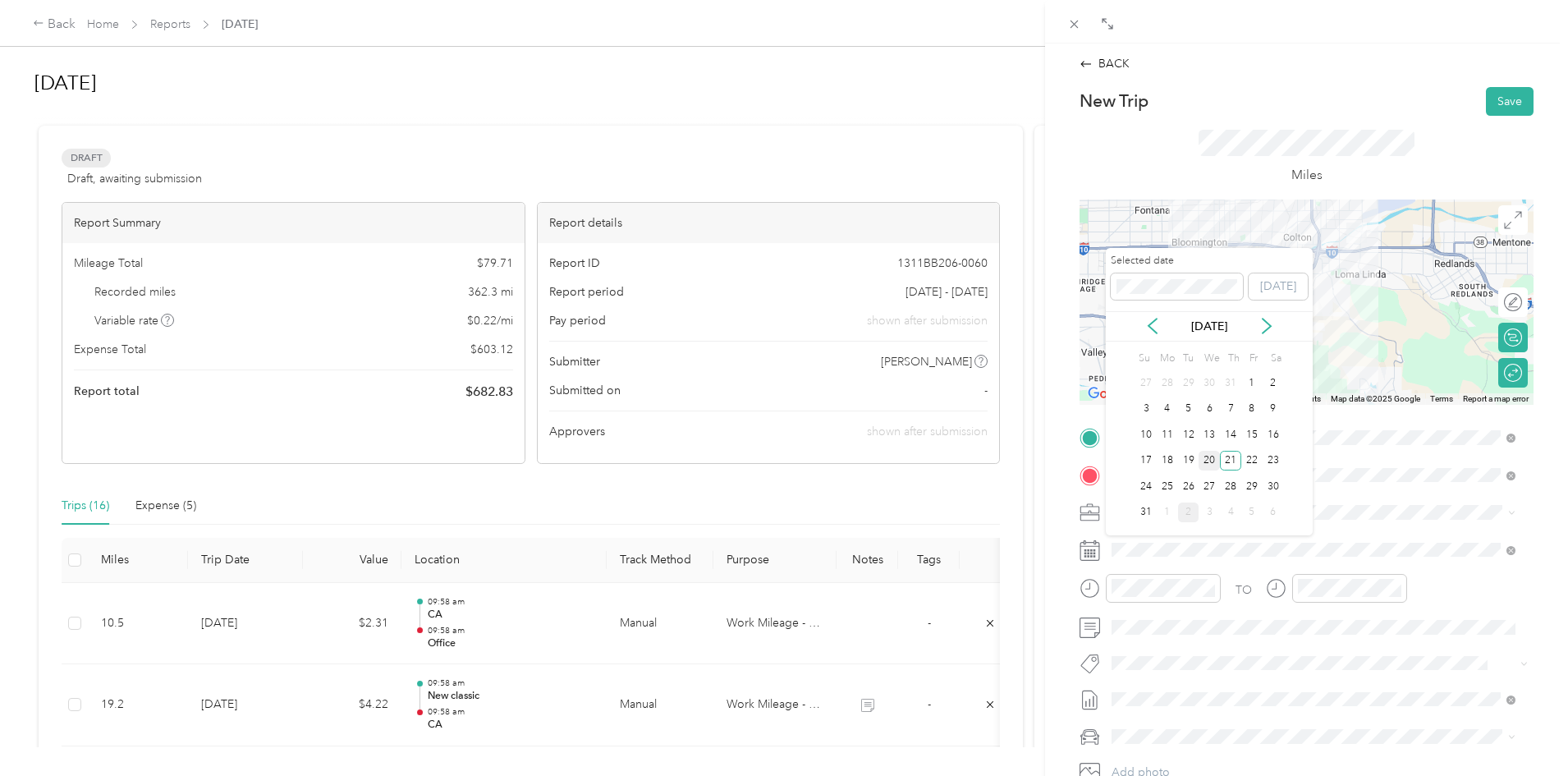
click at [1207, 463] on div "20" at bounding box center [1209, 461] width 22 height 21
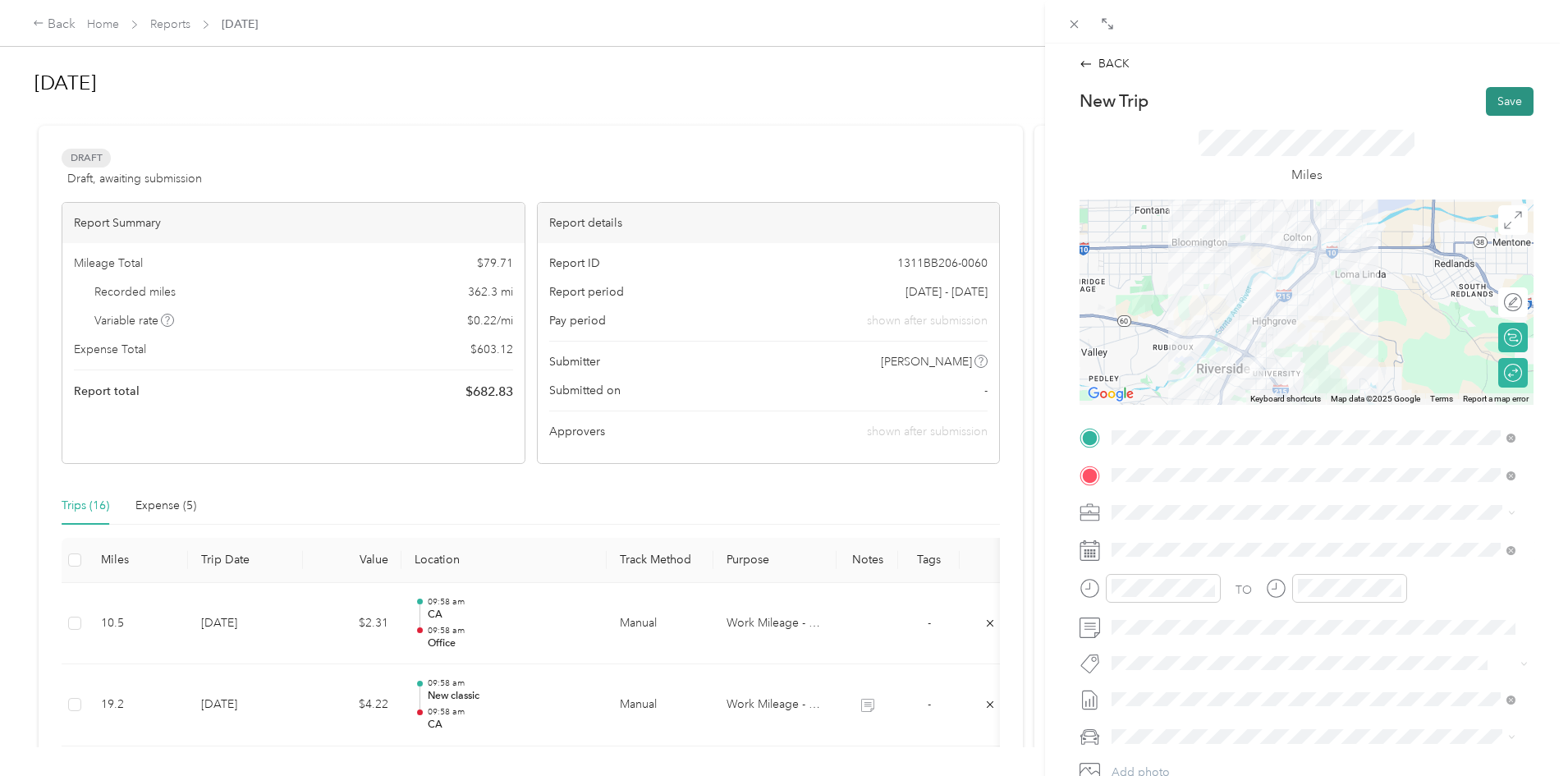
click at [1501, 98] on button "Save" at bounding box center [1509, 101] width 47 height 29
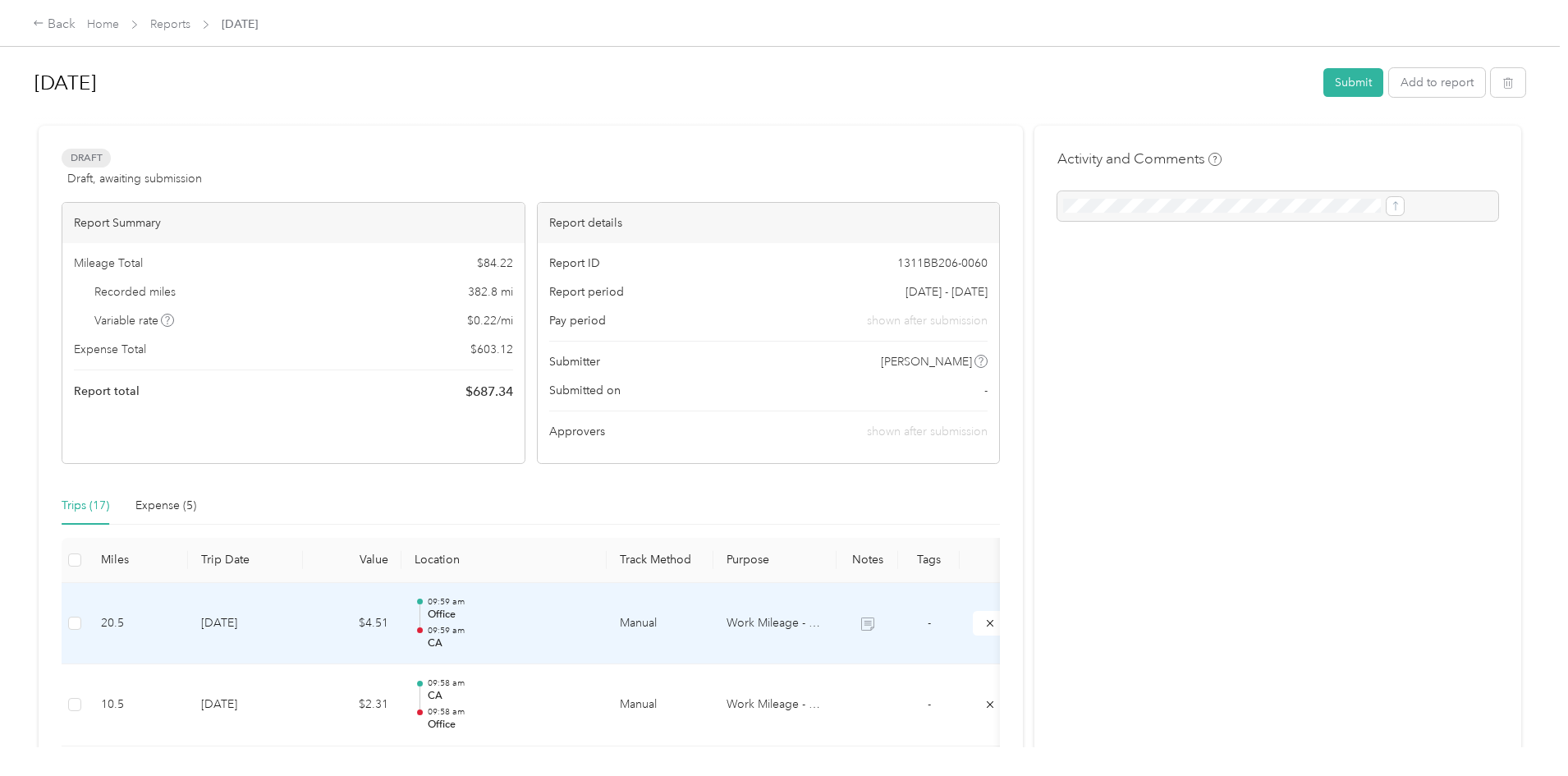
click at [594, 634] on p "09:59 am" at bounding box center [510, 630] width 165 height 12
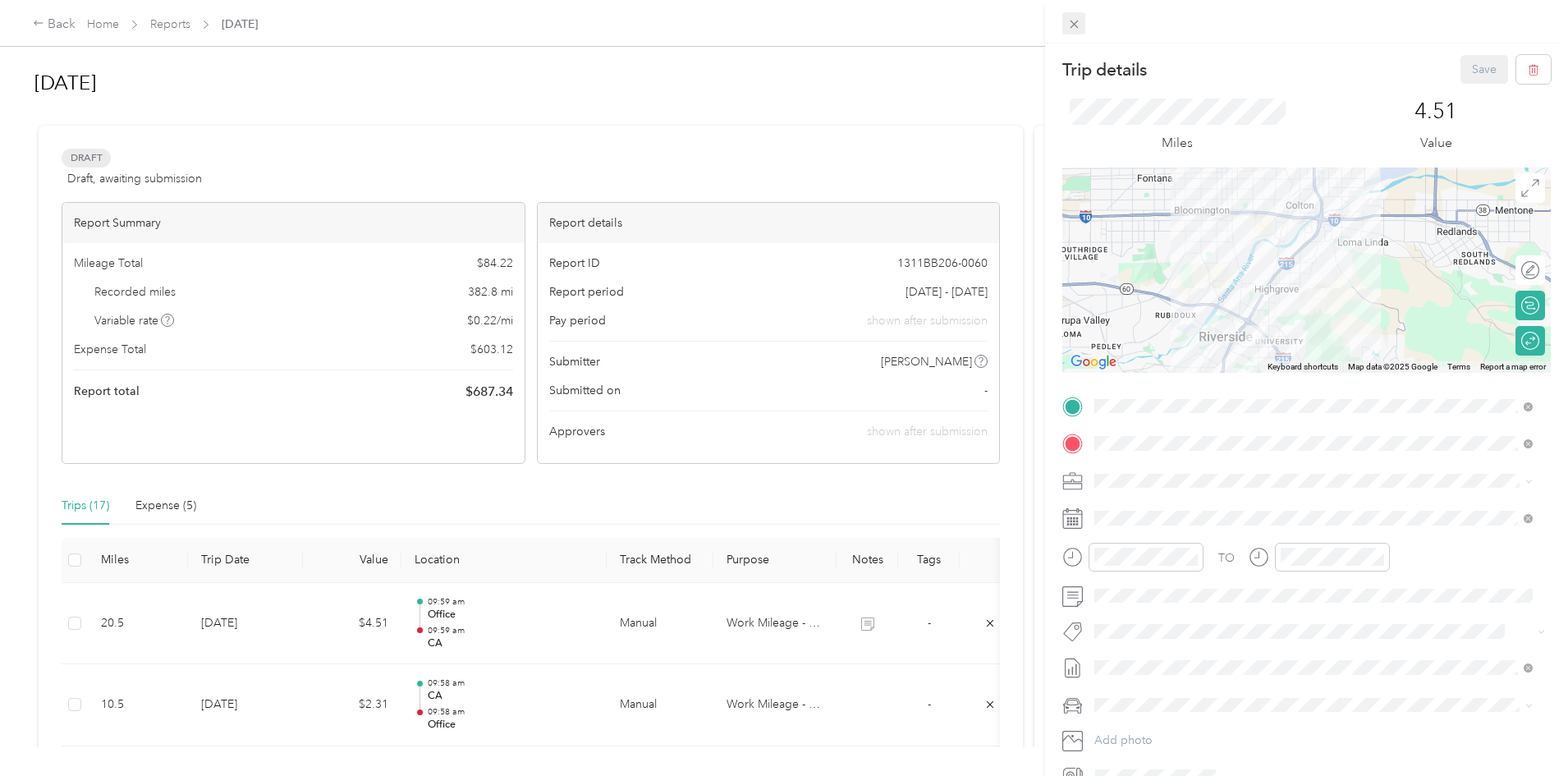
click at [1073, 32] on span at bounding box center [1073, 24] width 23 height 23
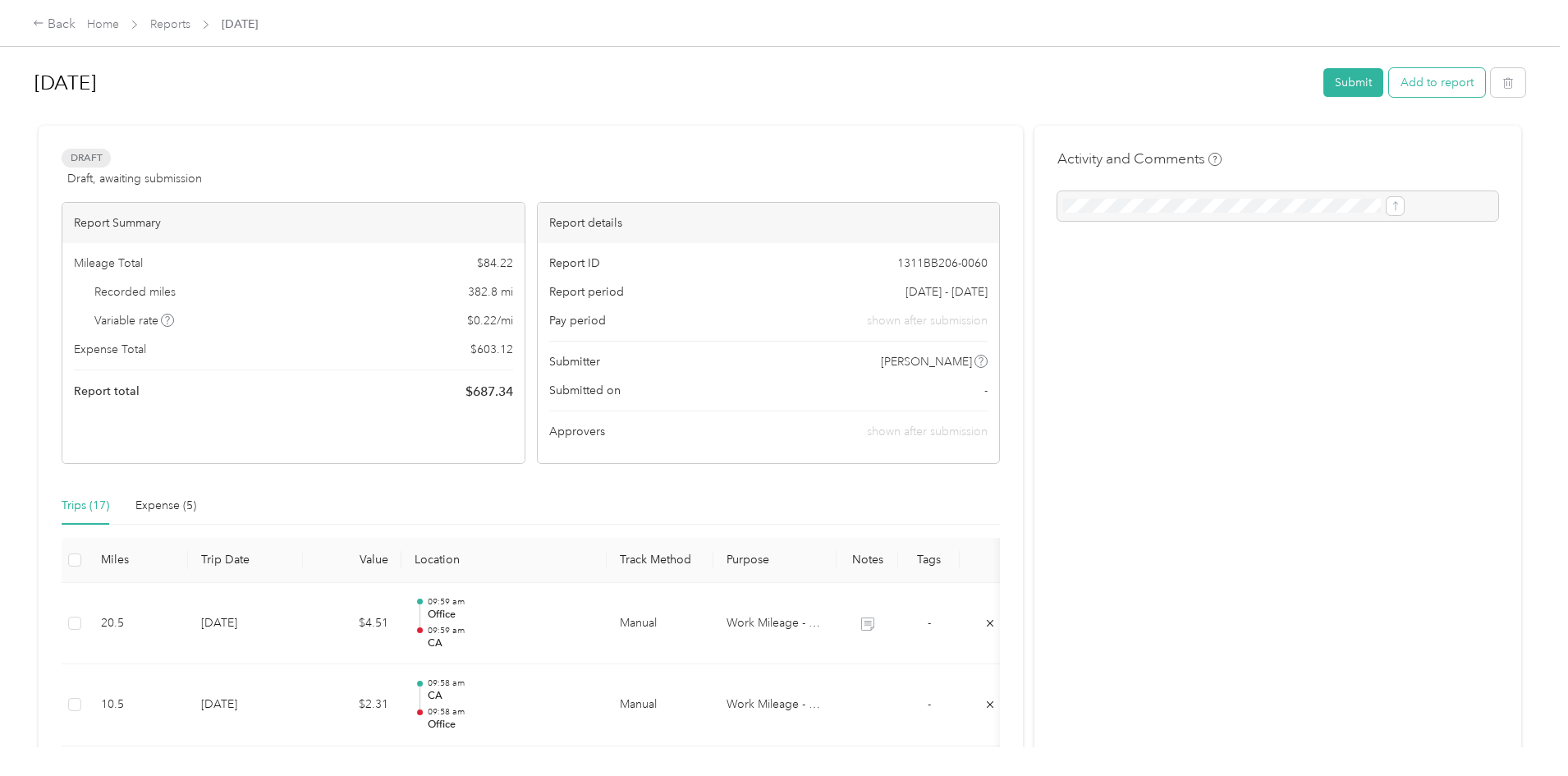
click at [1388, 83] on button "Add to report" at bounding box center [1437, 82] width 96 height 29
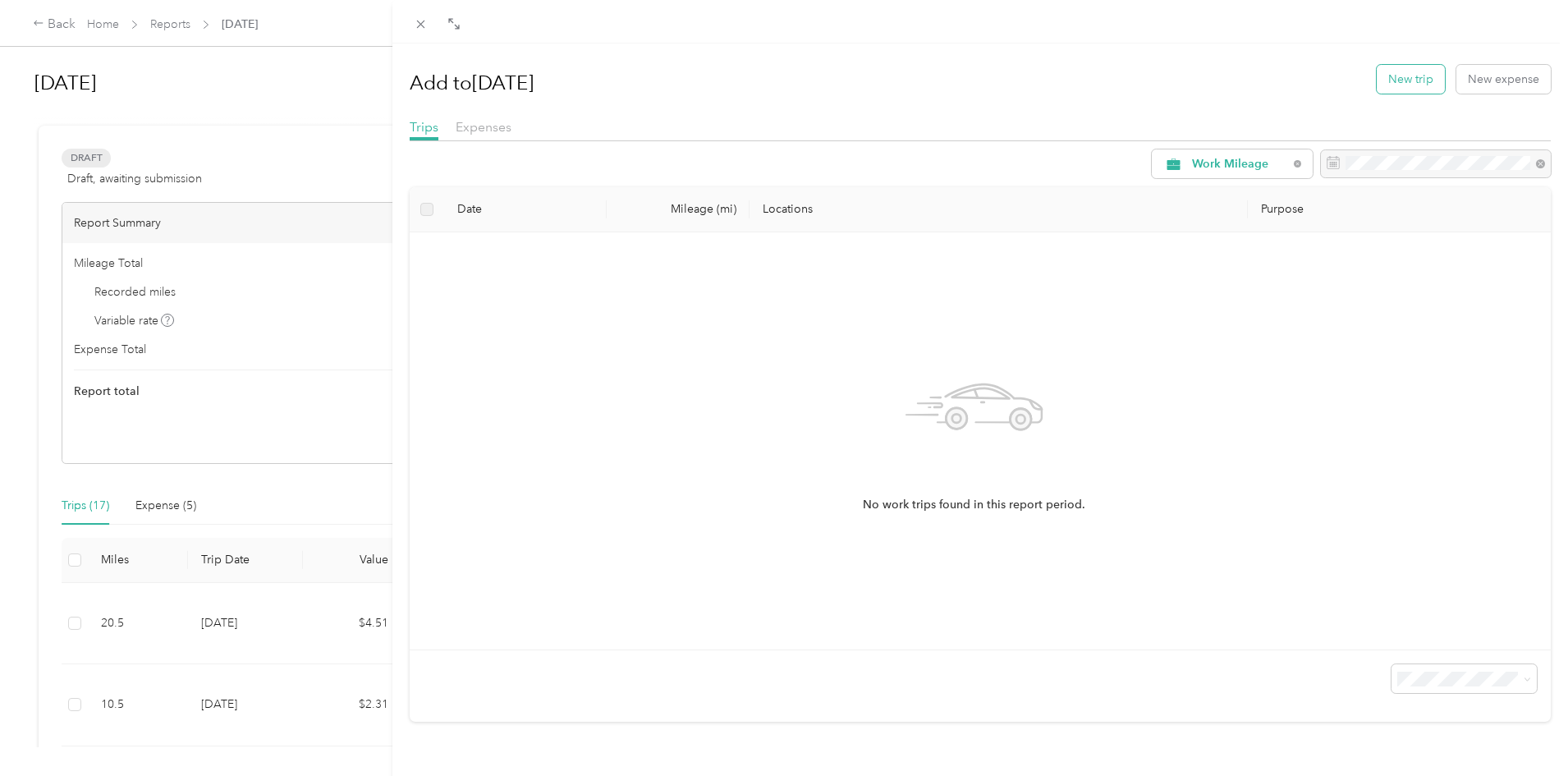
click at [1403, 87] on button "New trip" at bounding box center [1411, 79] width 68 height 29
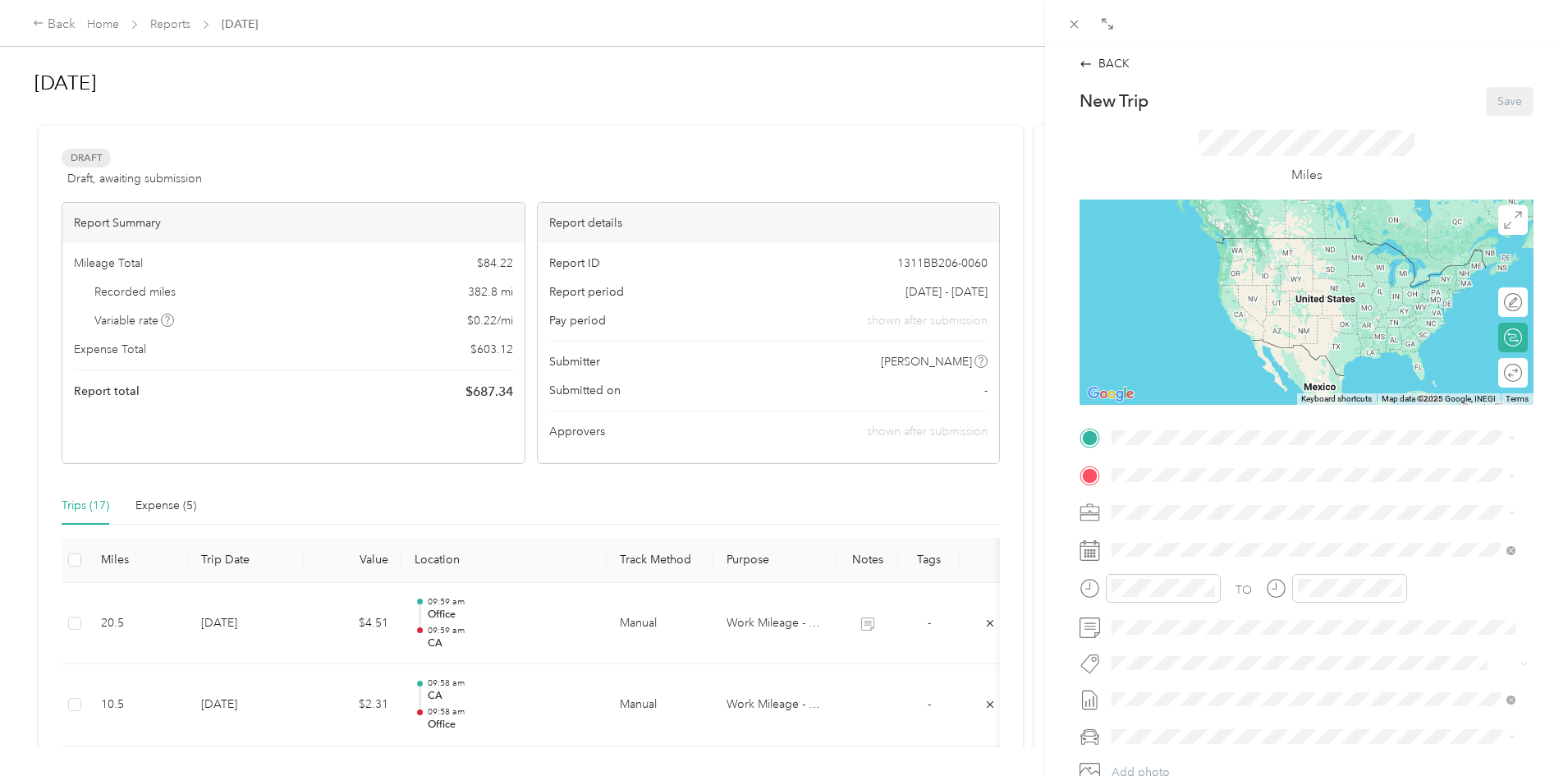
click at [1156, 502] on strong "Office" at bounding box center [1159, 502] width 33 height 15
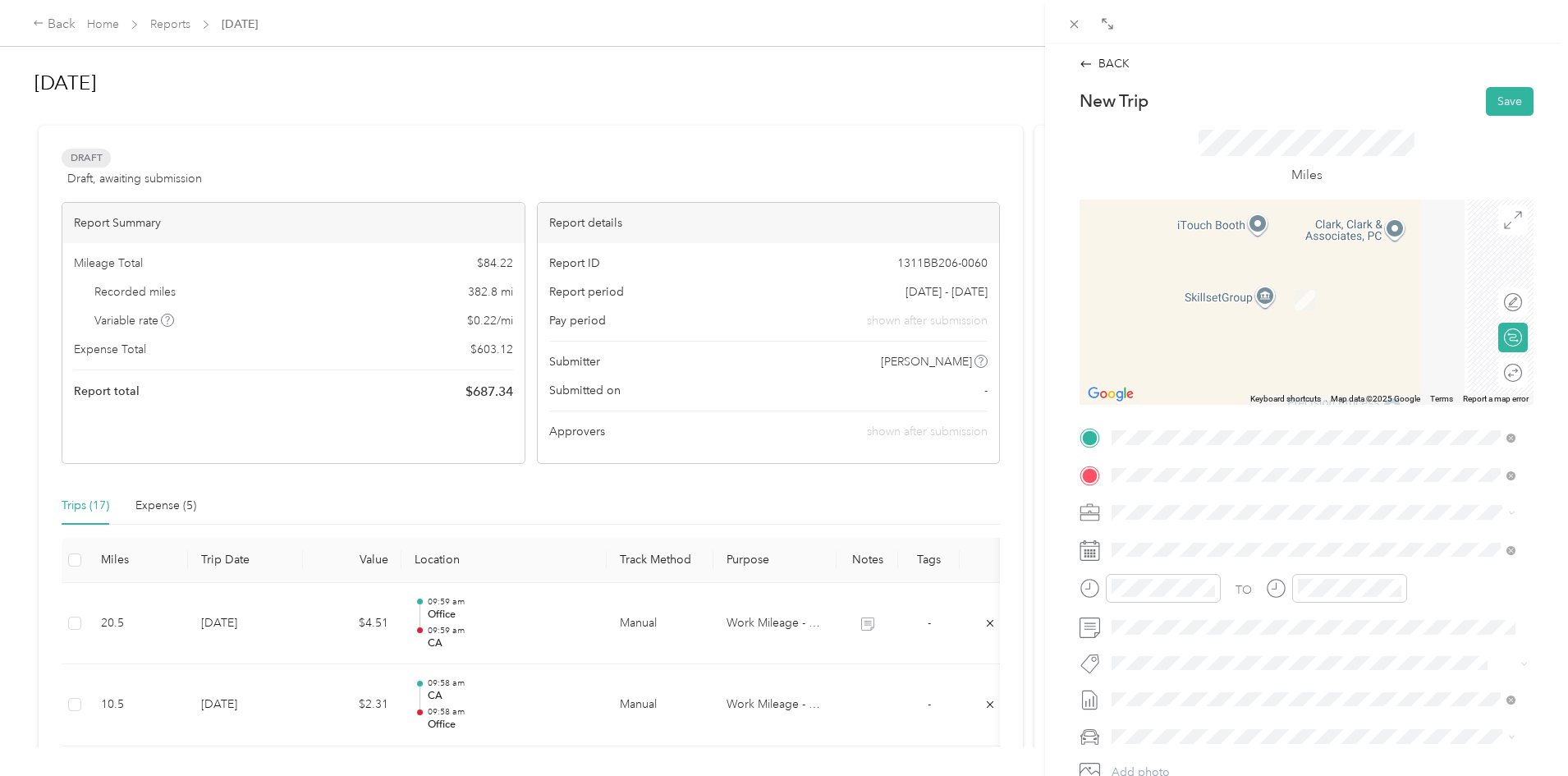
click at [1179, 574] on span "Country [PERSON_NAME] Provisions, [STREET_ADDRESS][PERSON_NAME] , 92408, [GEOGR…" at bounding box center [1293, 576] width 302 height 48
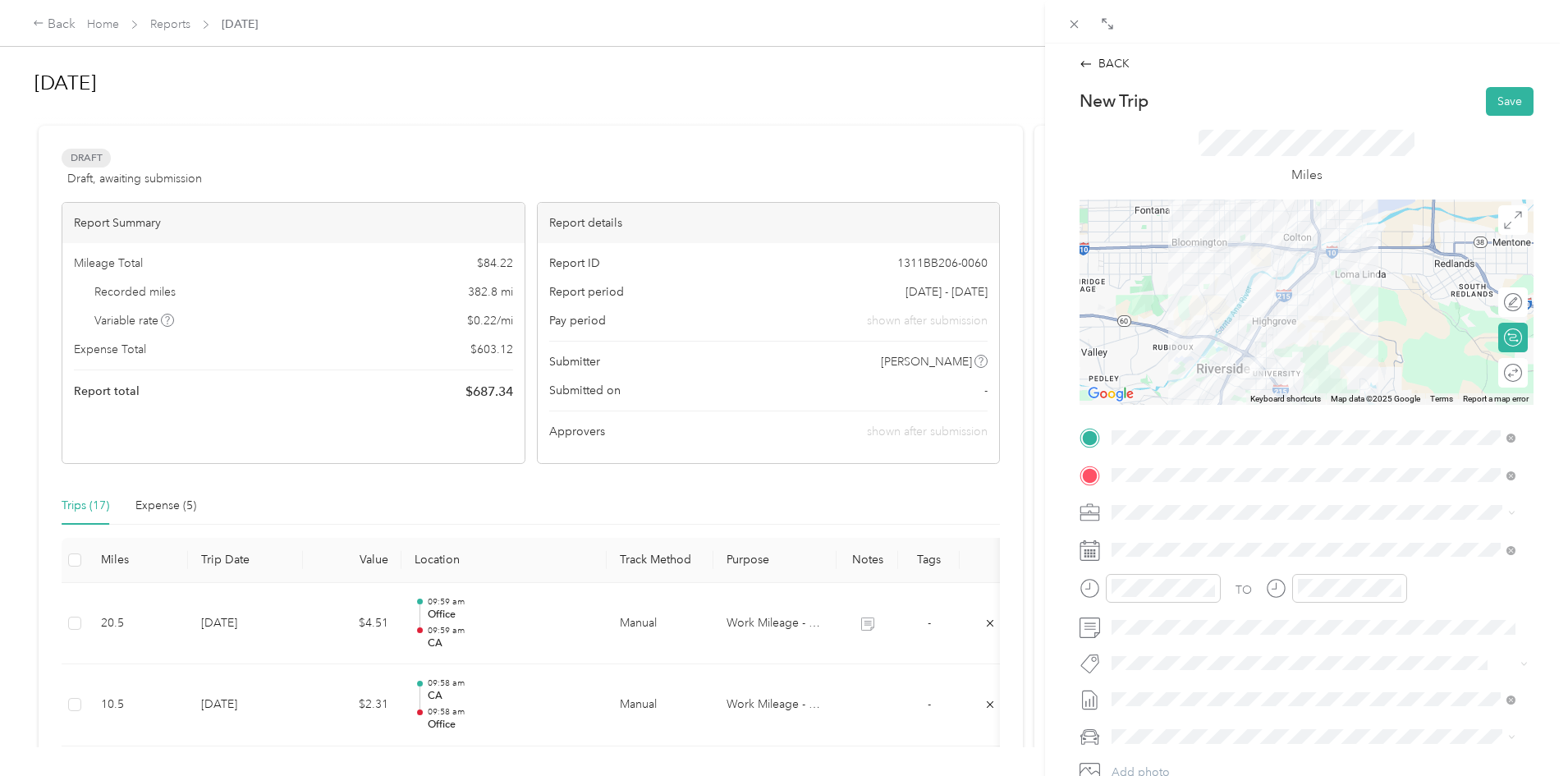
click at [1521, 374] on div "Round trip" at bounding box center [1521, 372] width 0 height 17
click at [1487, 380] on div at bounding box center [1504, 372] width 34 height 17
click at [1181, 600] on span "Work Mileage - User with auto allowance" at bounding box center [1222, 599] width 210 height 14
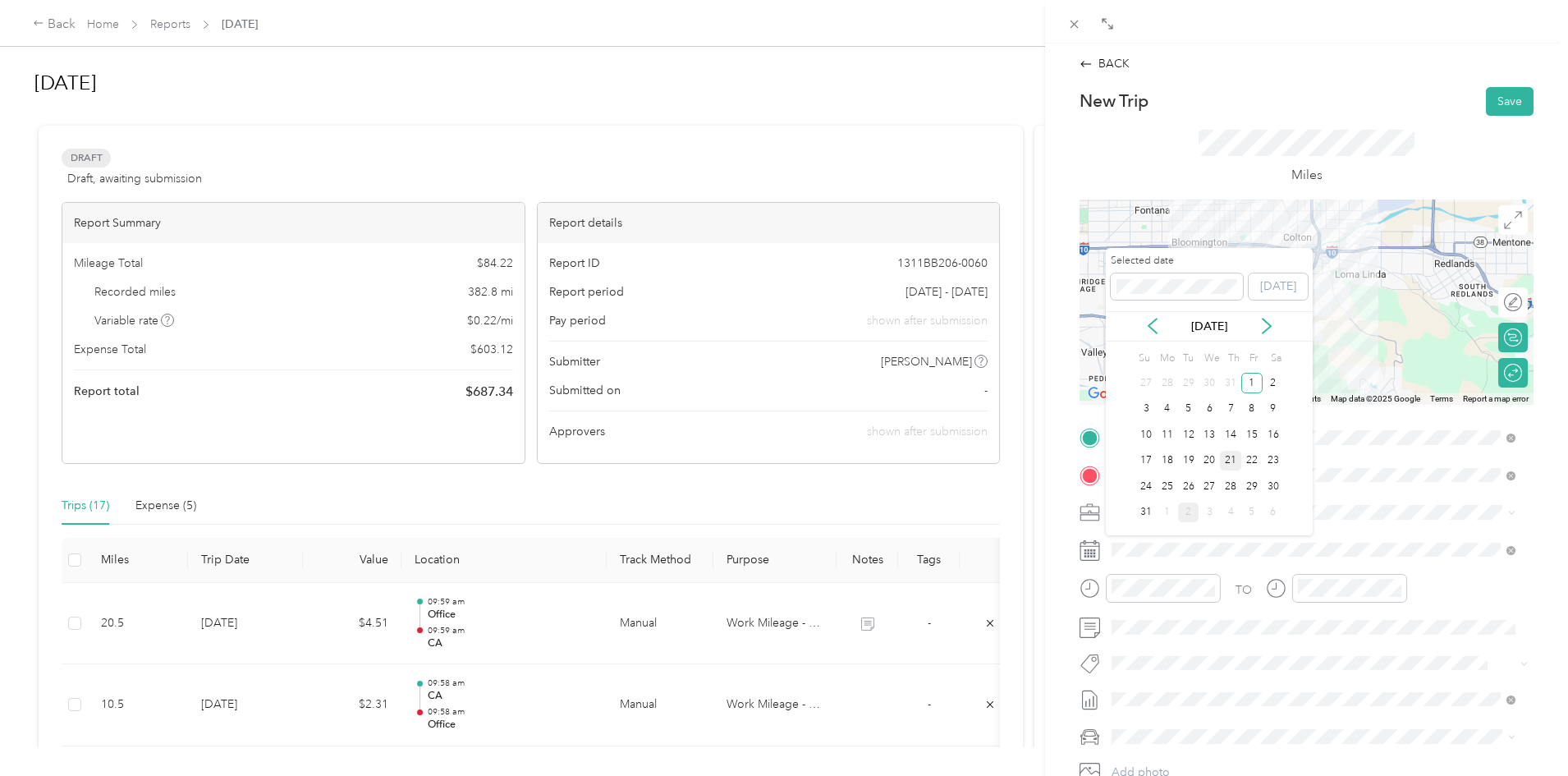
click at [1227, 463] on div "21" at bounding box center [1230, 461] width 22 height 21
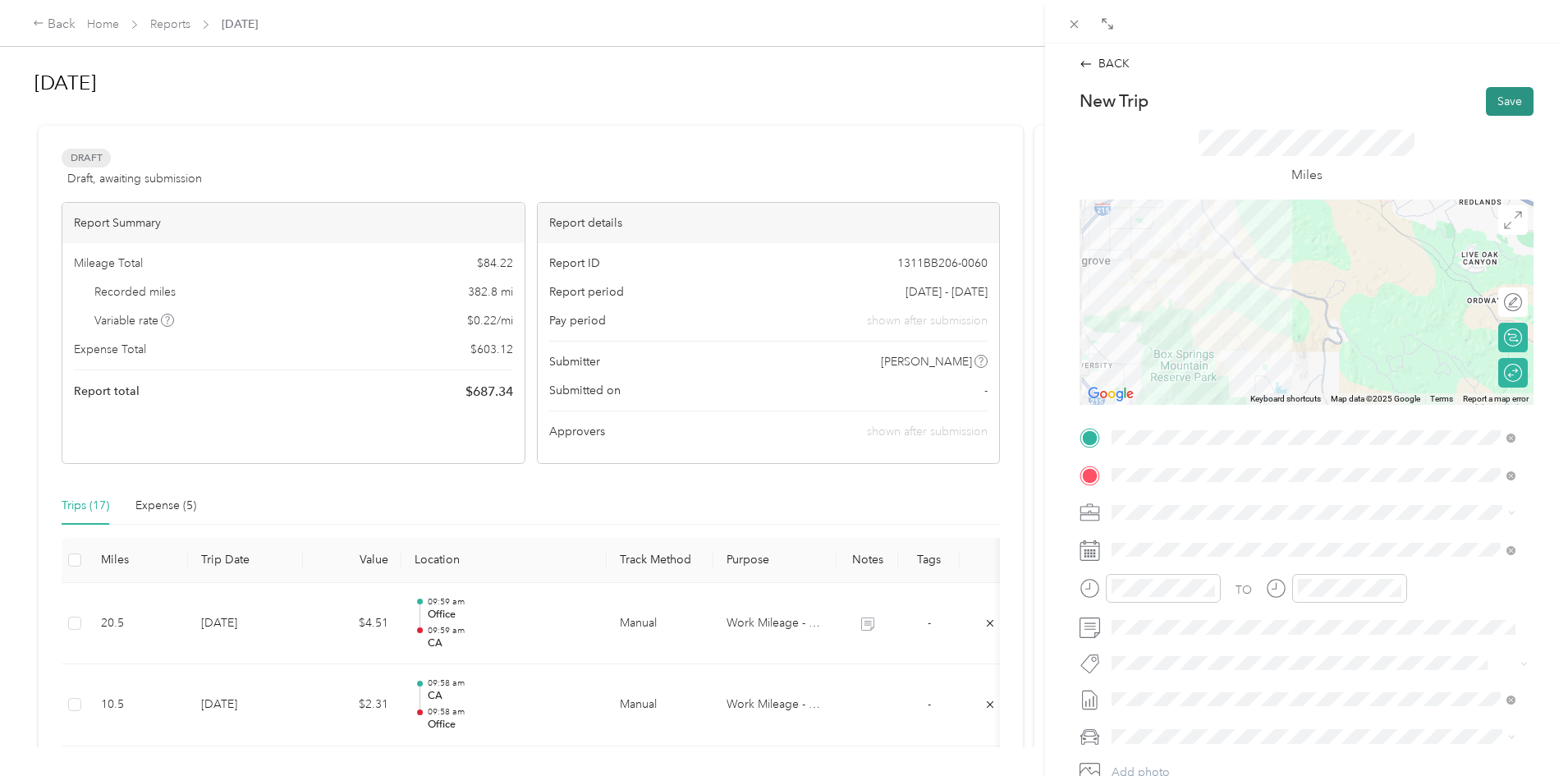
click at [1512, 113] on button "Save" at bounding box center [1509, 101] width 47 height 29
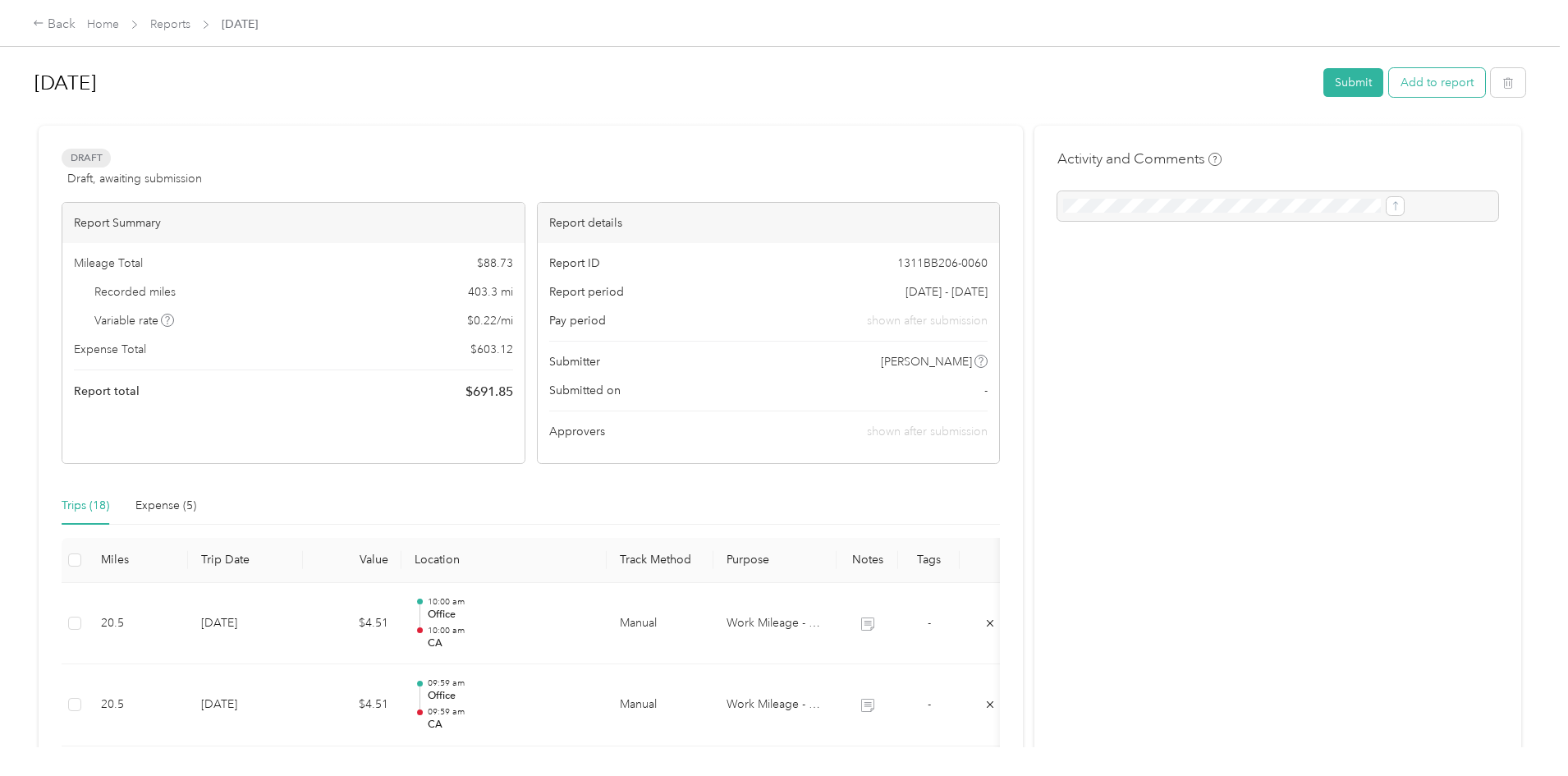
click at [1388, 86] on button "Add to report" at bounding box center [1437, 82] width 96 height 29
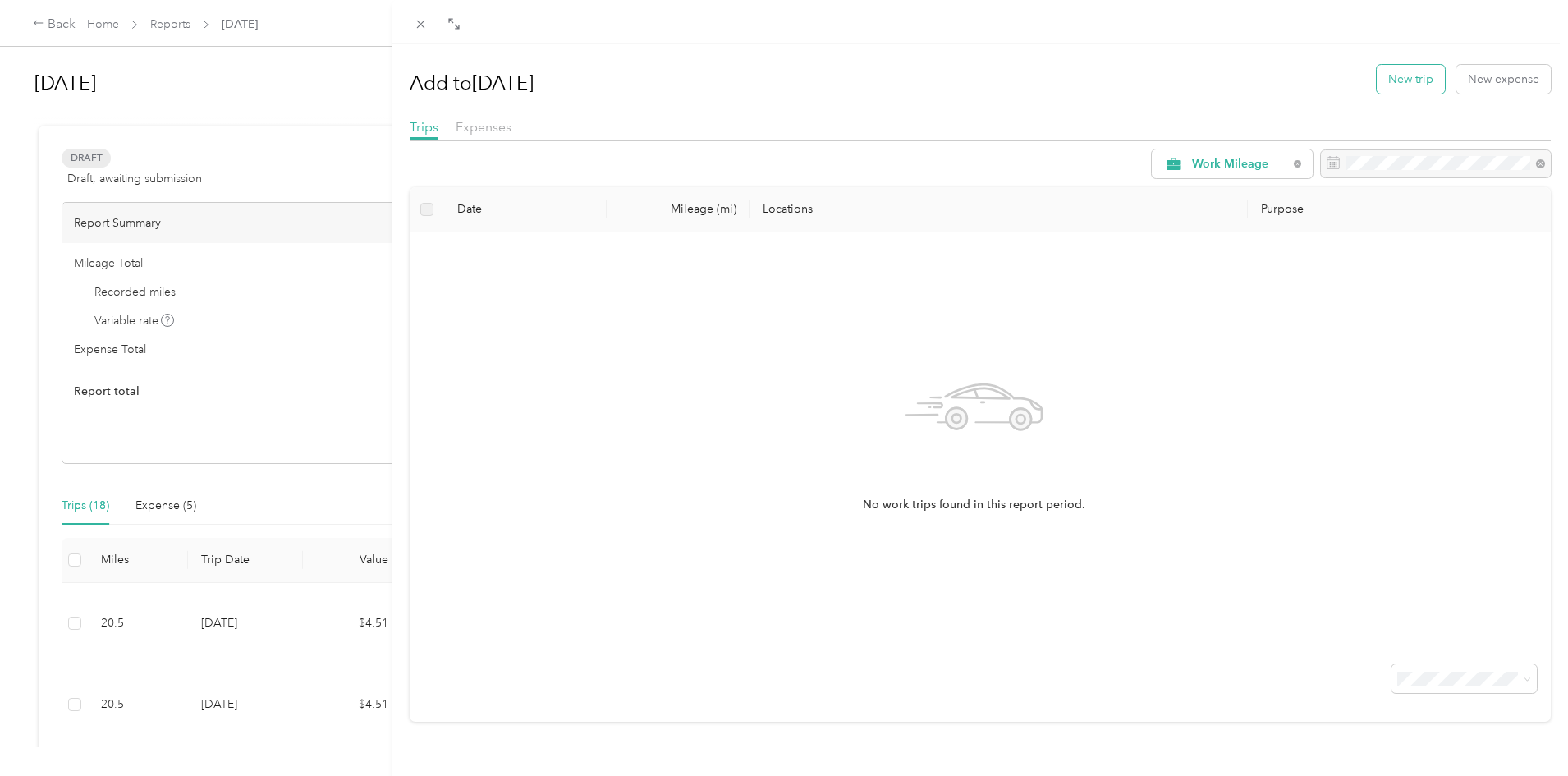
click at [1393, 82] on button "New trip" at bounding box center [1411, 79] width 68 height 29
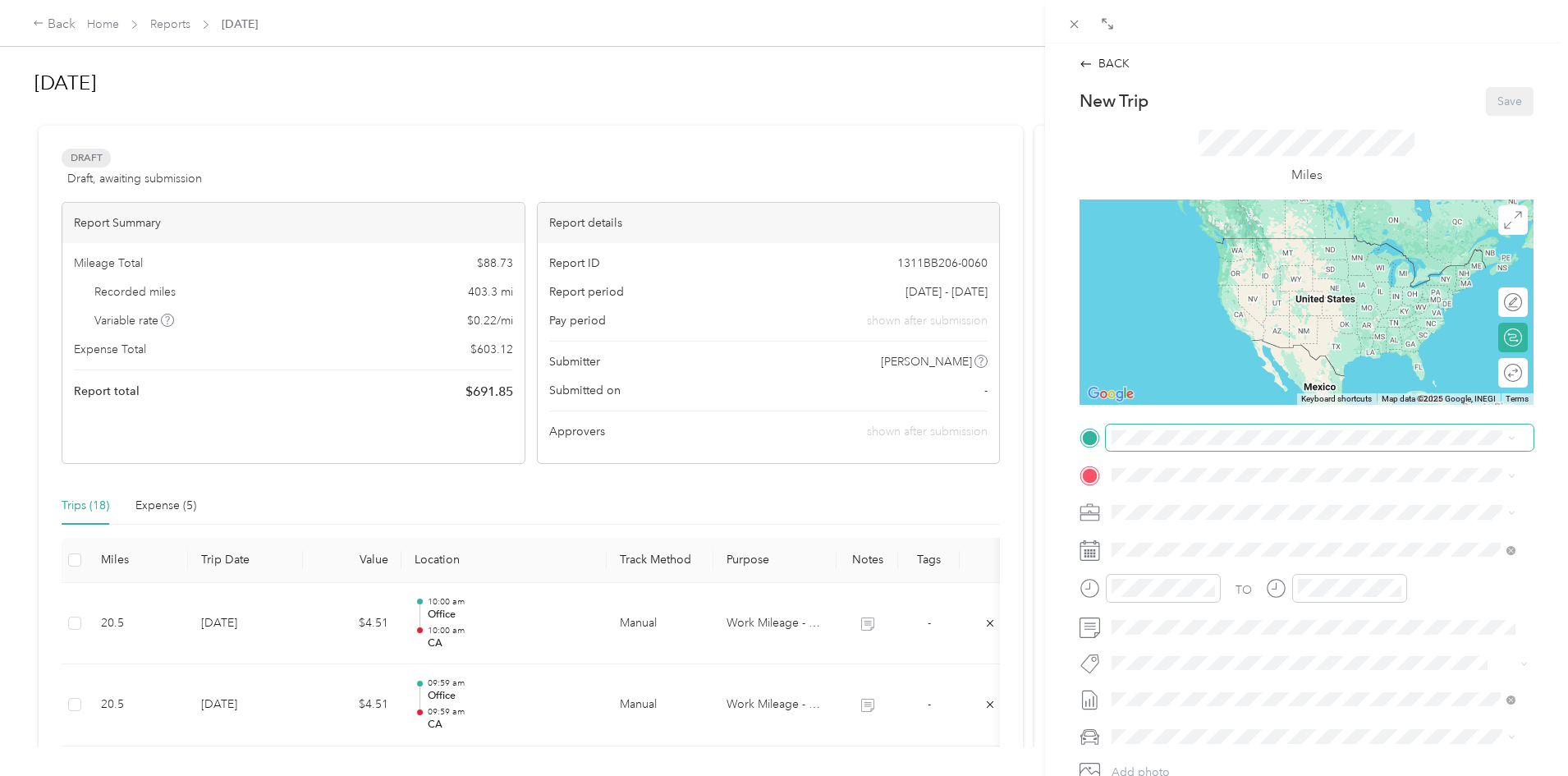
click at [1146, 449] on span at bounding box center [1319, 437] width 427 height 27
click at [1156, 487] on li "Office [STREET_ADDRESS]" at bounding box center [1314, 512] width 416 height 52
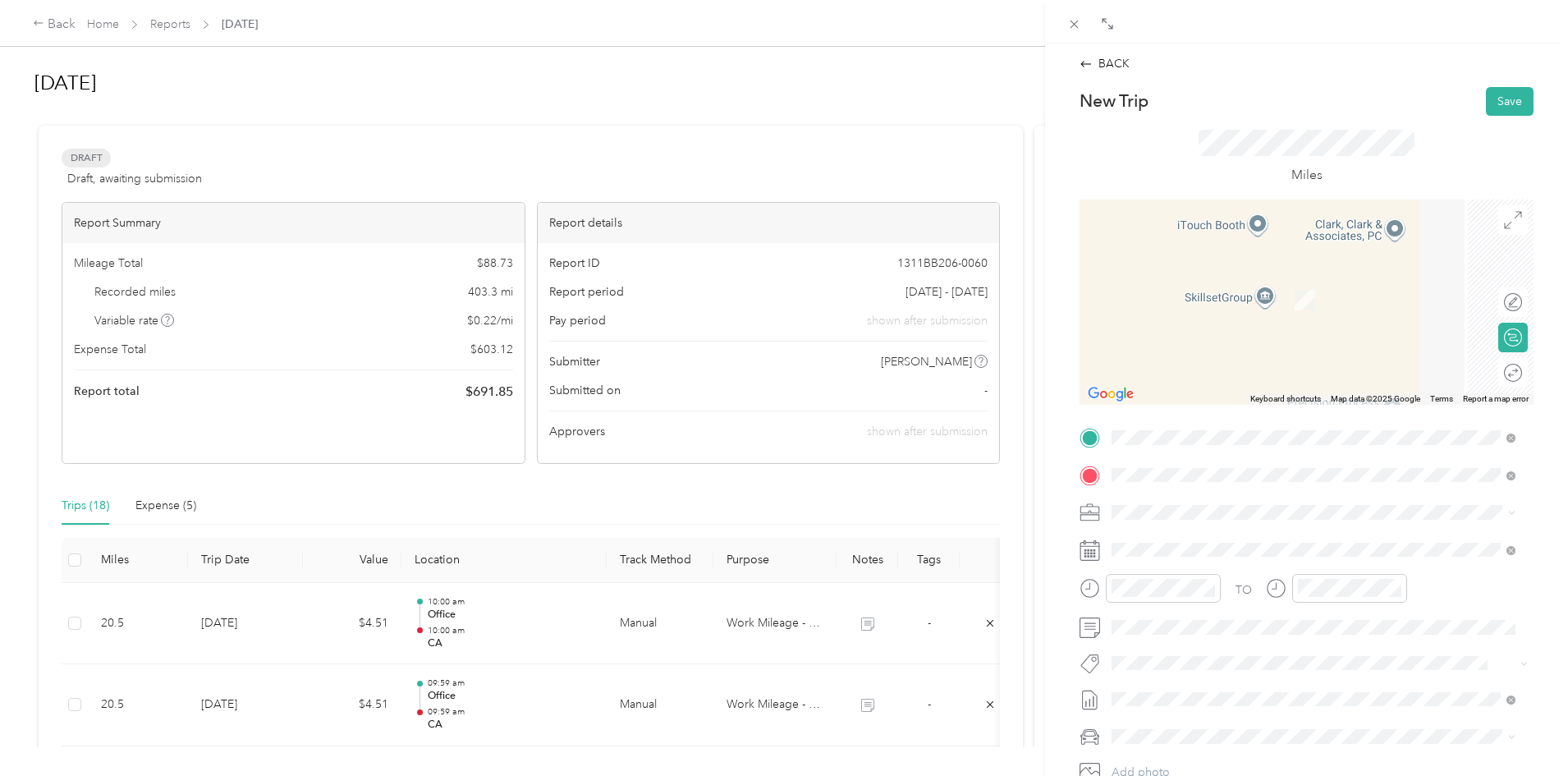
click at [1159, 556] on span "[PERSON_NAME] Bakery, [STREET_ADDRESS][GEOGRAPHIC_DATA][PERSON_NAME], [GEOGRAPH…" at bounding box center [1321, 567] width 357 height 32
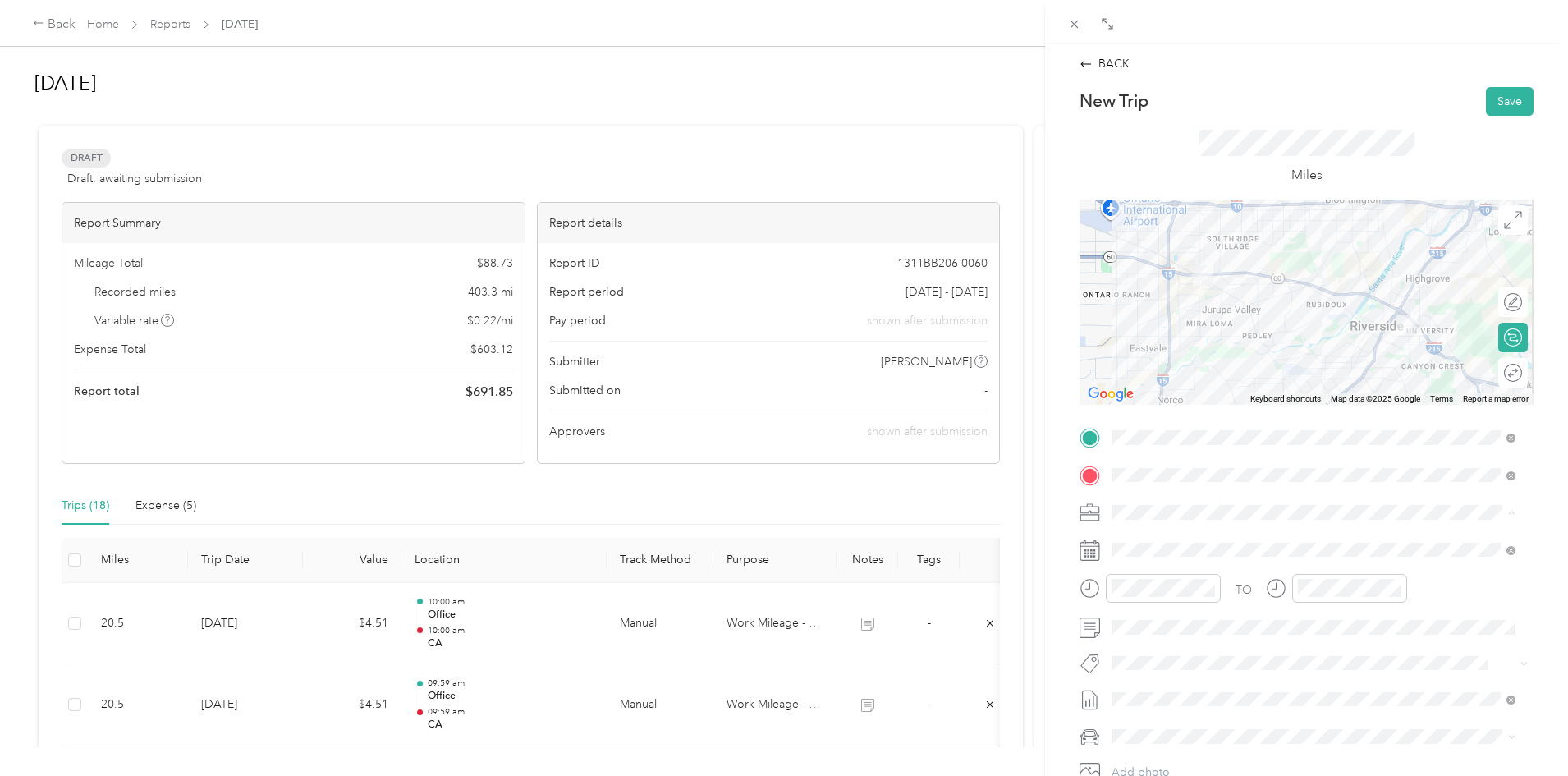
click at [1173, 601] on span "Work Mileage - User with auto allowance" at bounding box center [1222, 599] width 210 height 14
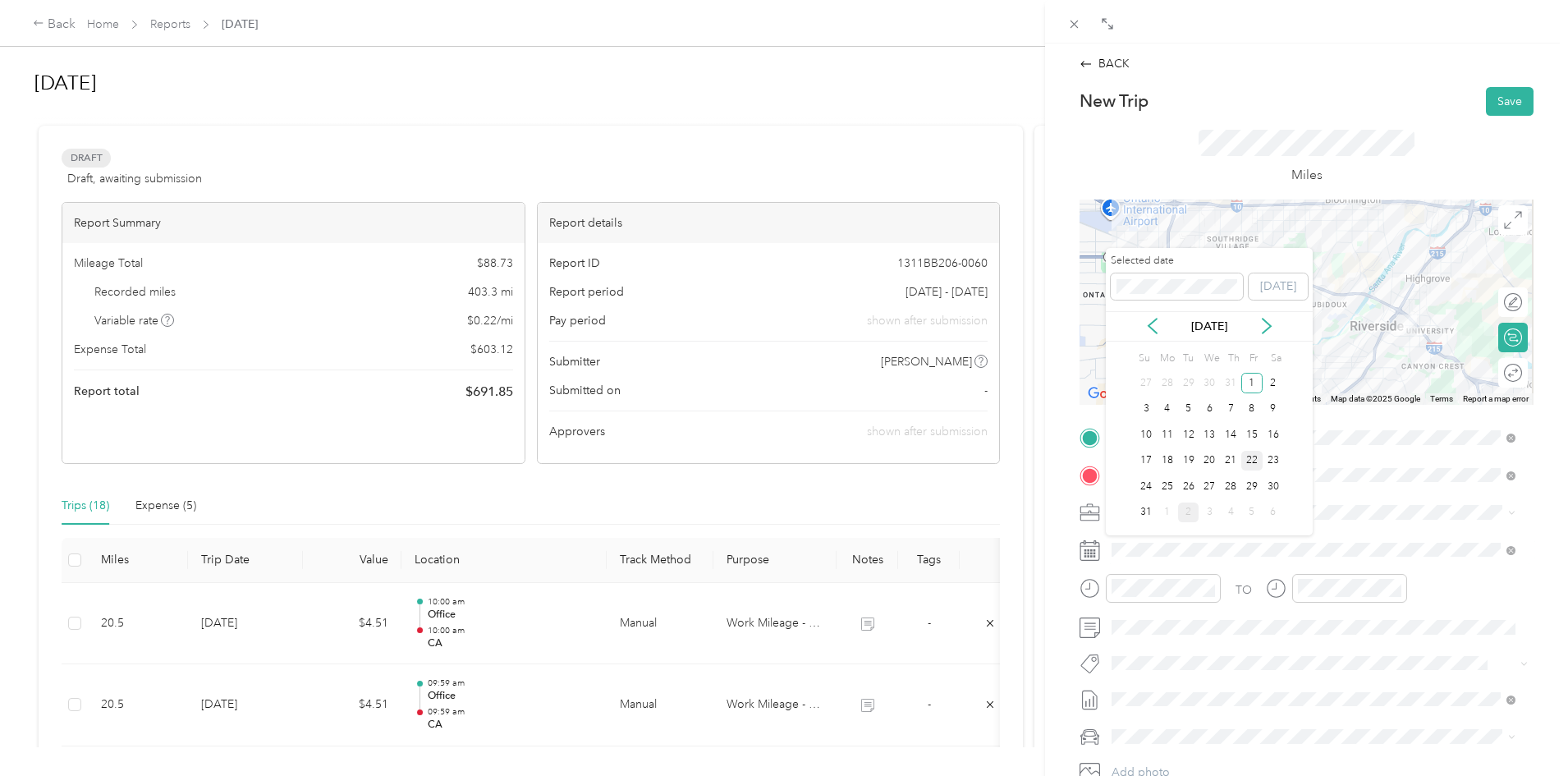
click at [1248, 459] on div "22" at bounding box center [1252, 461] width 22 height 21
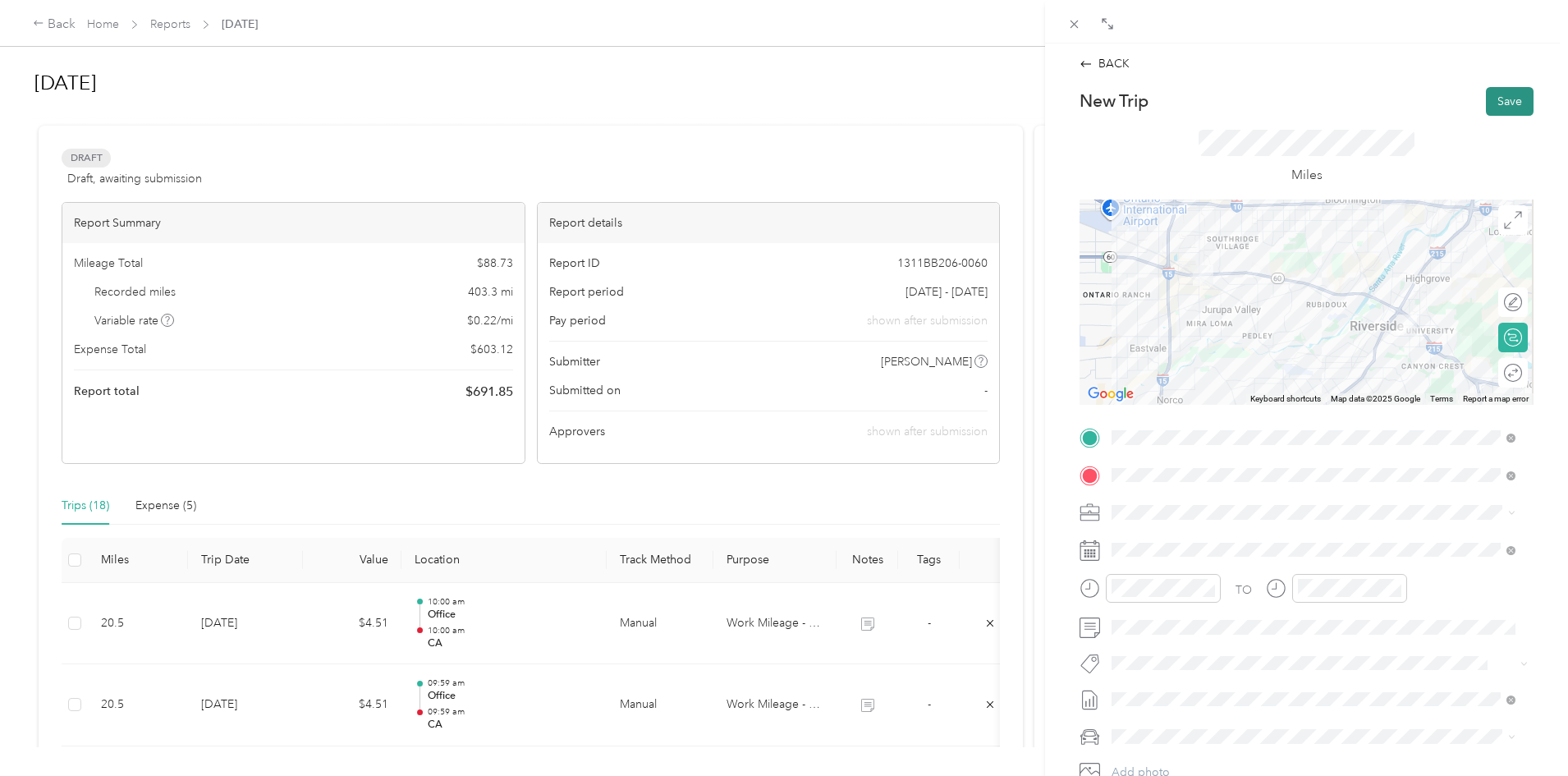
click at [1486, 103] on button "Save" at bounding box center [1509, 101] width 47 height 29
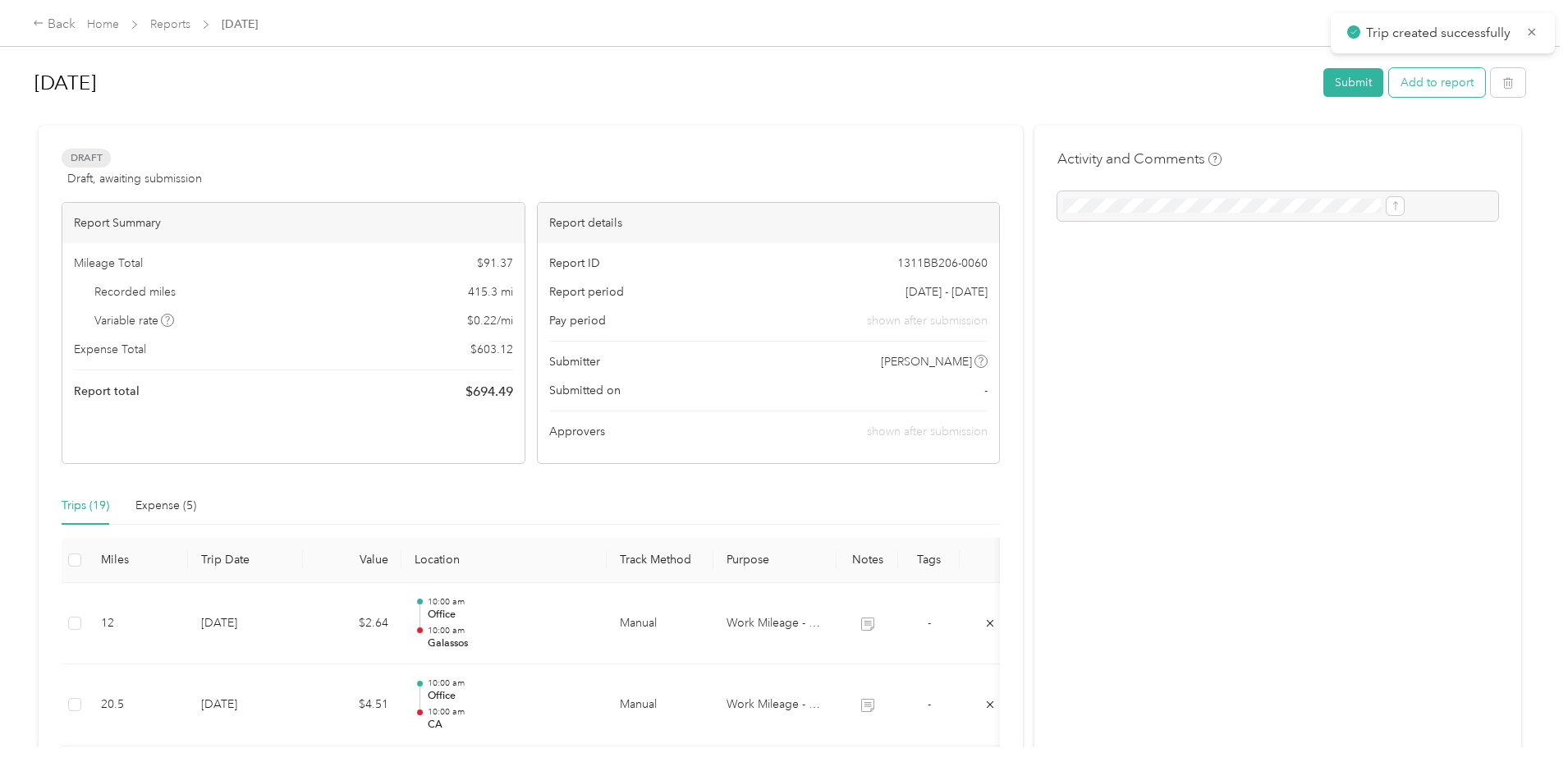
click at [1388, 88] on button "Add to report" at bounding box center [1437, 82] width 96 height 29
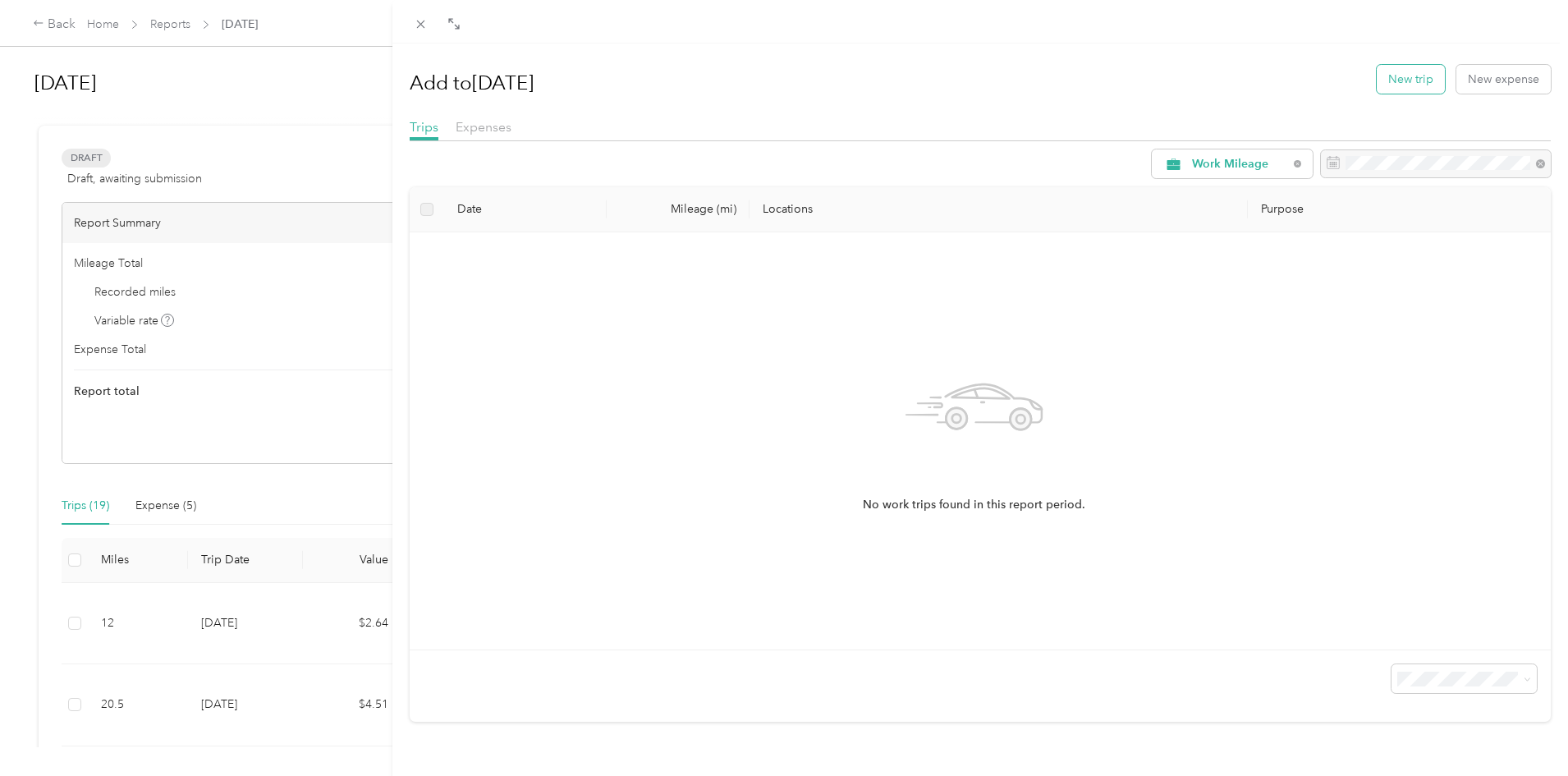
click at [1394, 90] on button "New trip" at bounding box center [1411, 79] width 68 height 29
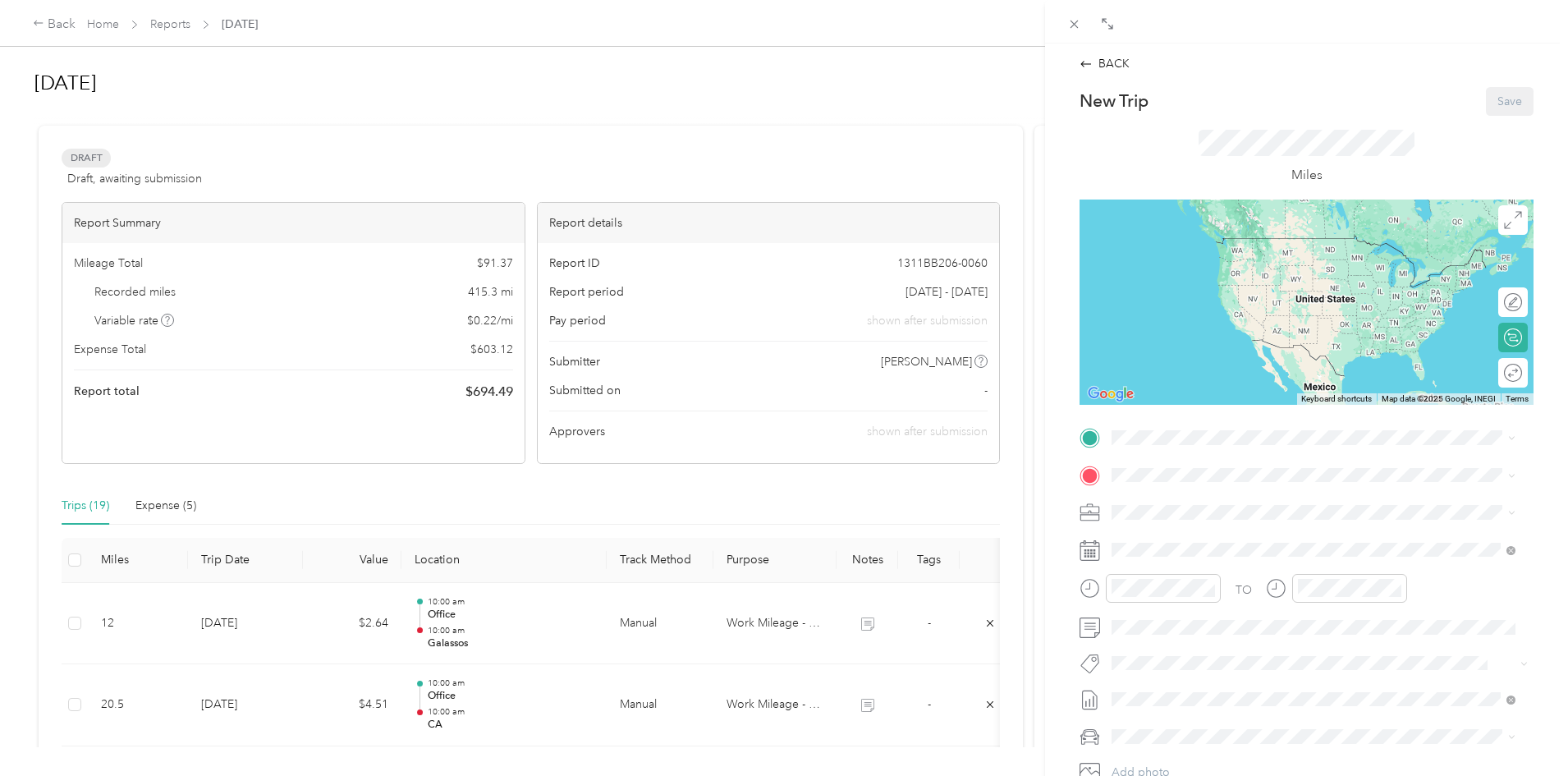
click at [1127, 460] on div "TO Add photo" at bounding box center [1306, 622] width 454 height 397
click at [1185, 541] on span "[PERSON_NAME] Bakery, [STREET_ADDRESS][GEOGRAPHIC_DATA][PERSON_NAME], [GEOGRAPH…" at bounding box center [1321, 530] width 357 height 32
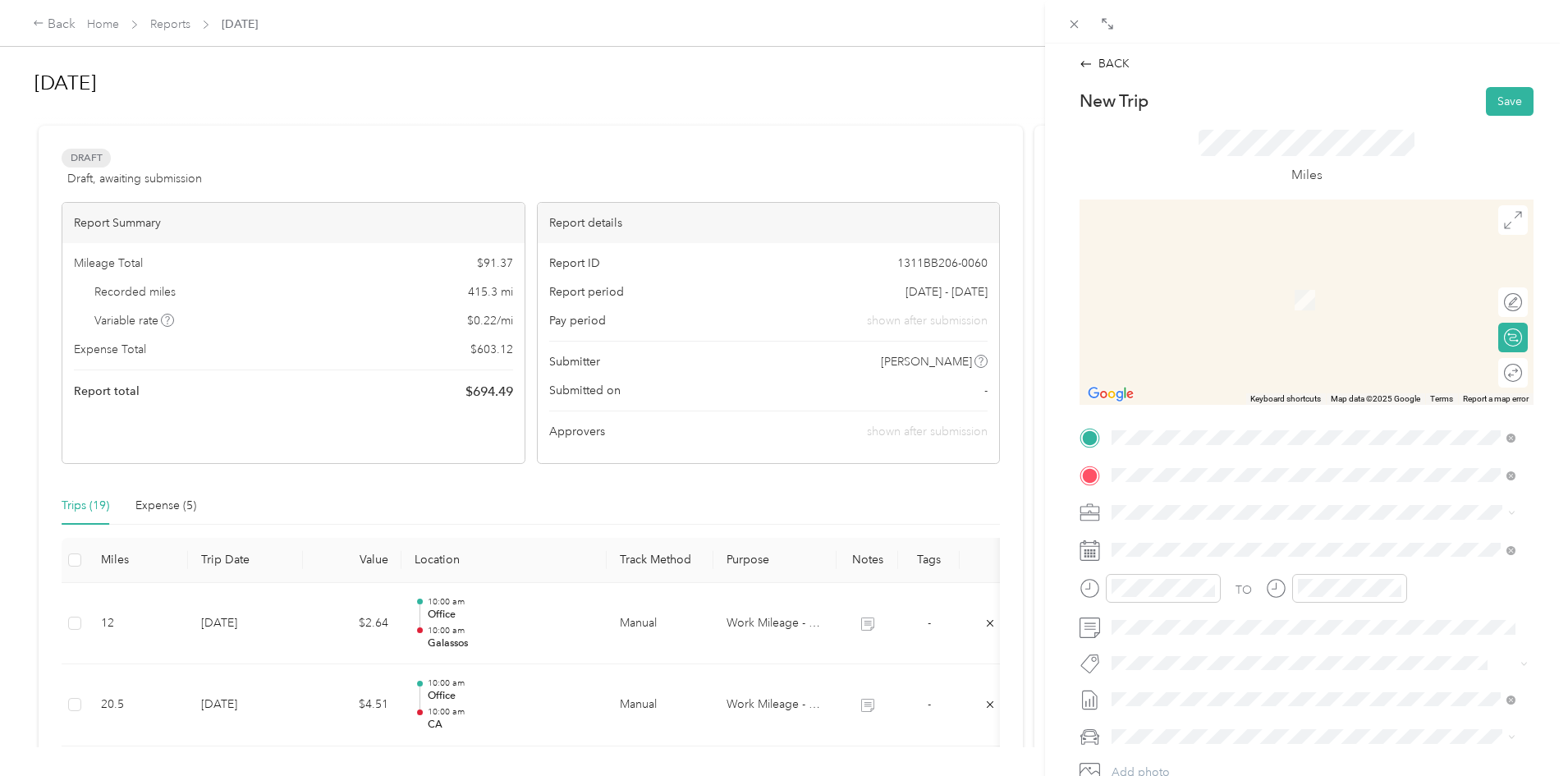
click at [1175, 550] on div "Superior Tank [STREET_ADDRESS][PERSON_NAME], [GEOGRAPHIC_DATA], [GEOGRAPHIC_DAT…" at bounding box center [1325, 559] width 367 height 52
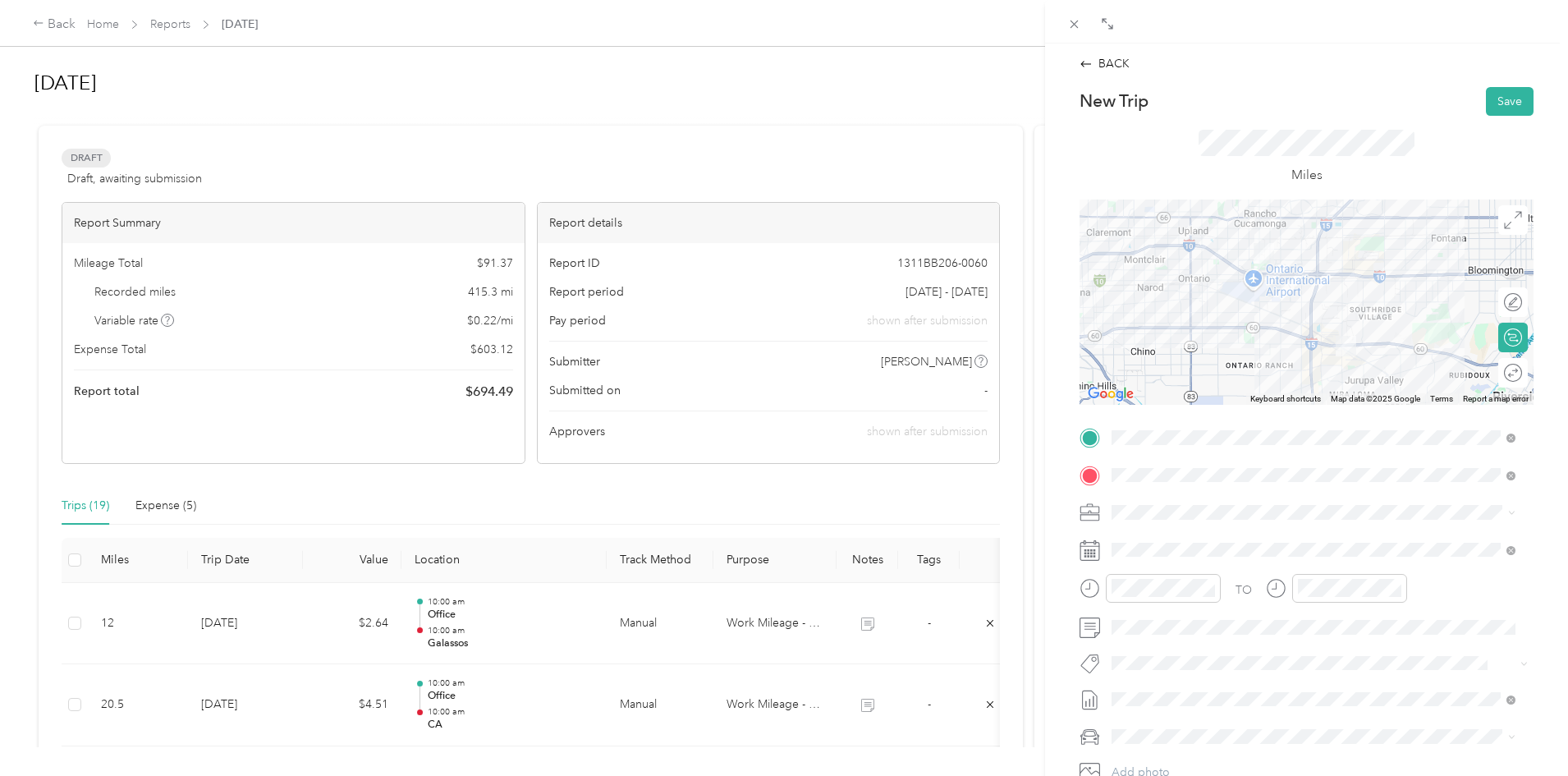
click at [1181, 595] on span "Work Mileage - User with auto allowance" at bounding box center [1222, 598] width 210 height 14
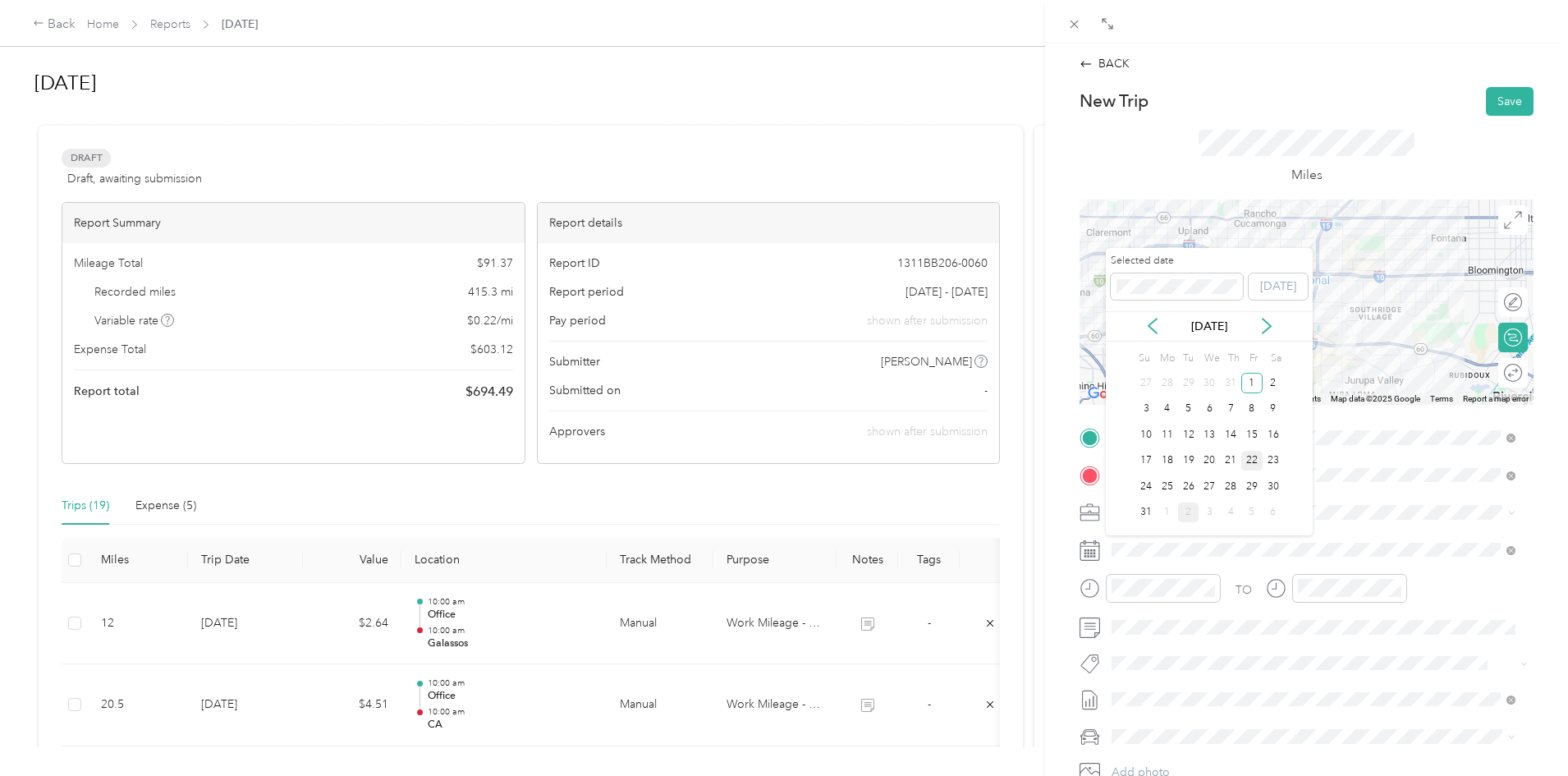
click at [1252, 456] on div "22" at bounding box center [1252, 461] width 22 height 21
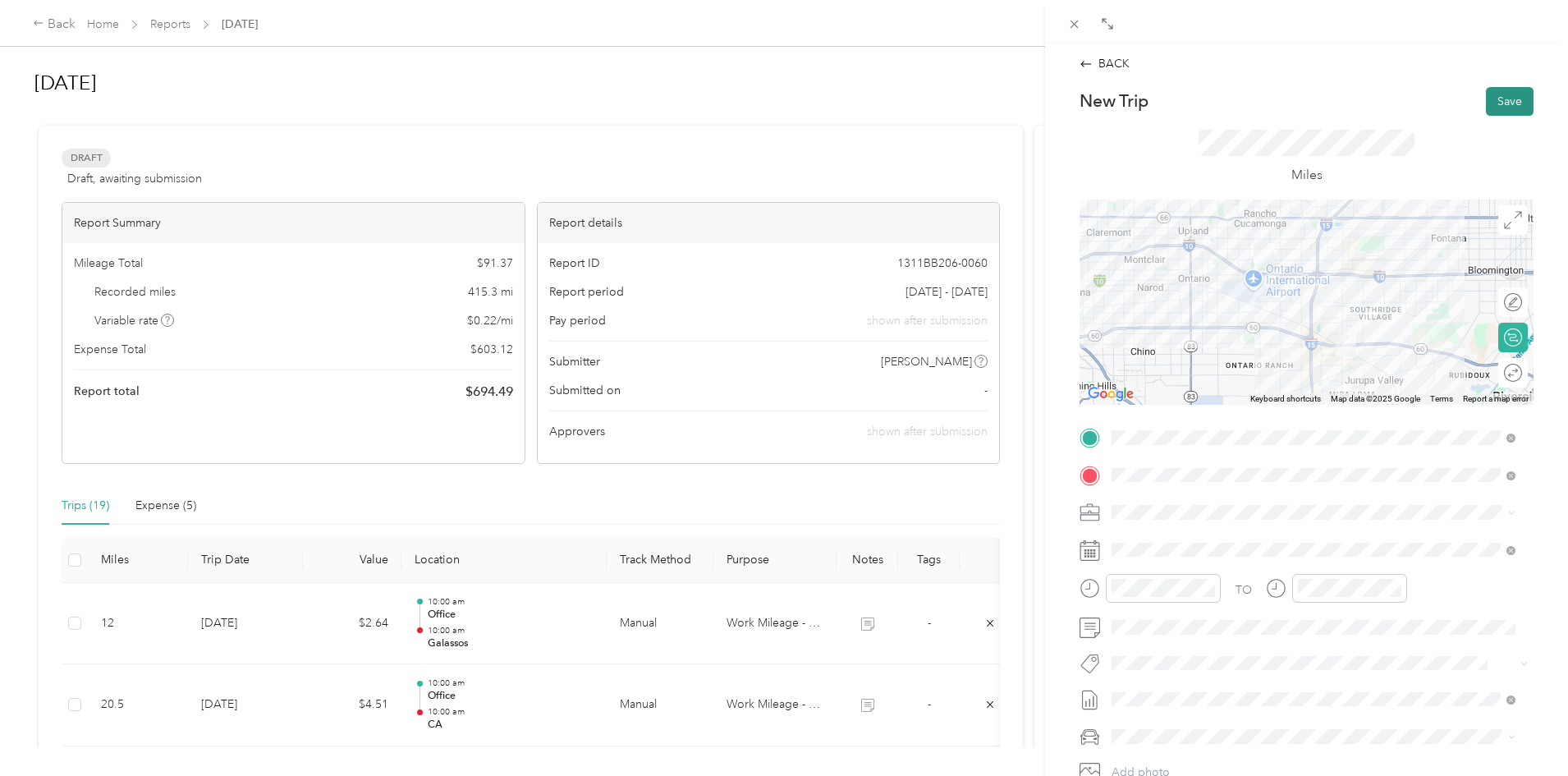
click at [1491, 98] on button "Save" at bounding box center [1509, 101] width 47 height 29
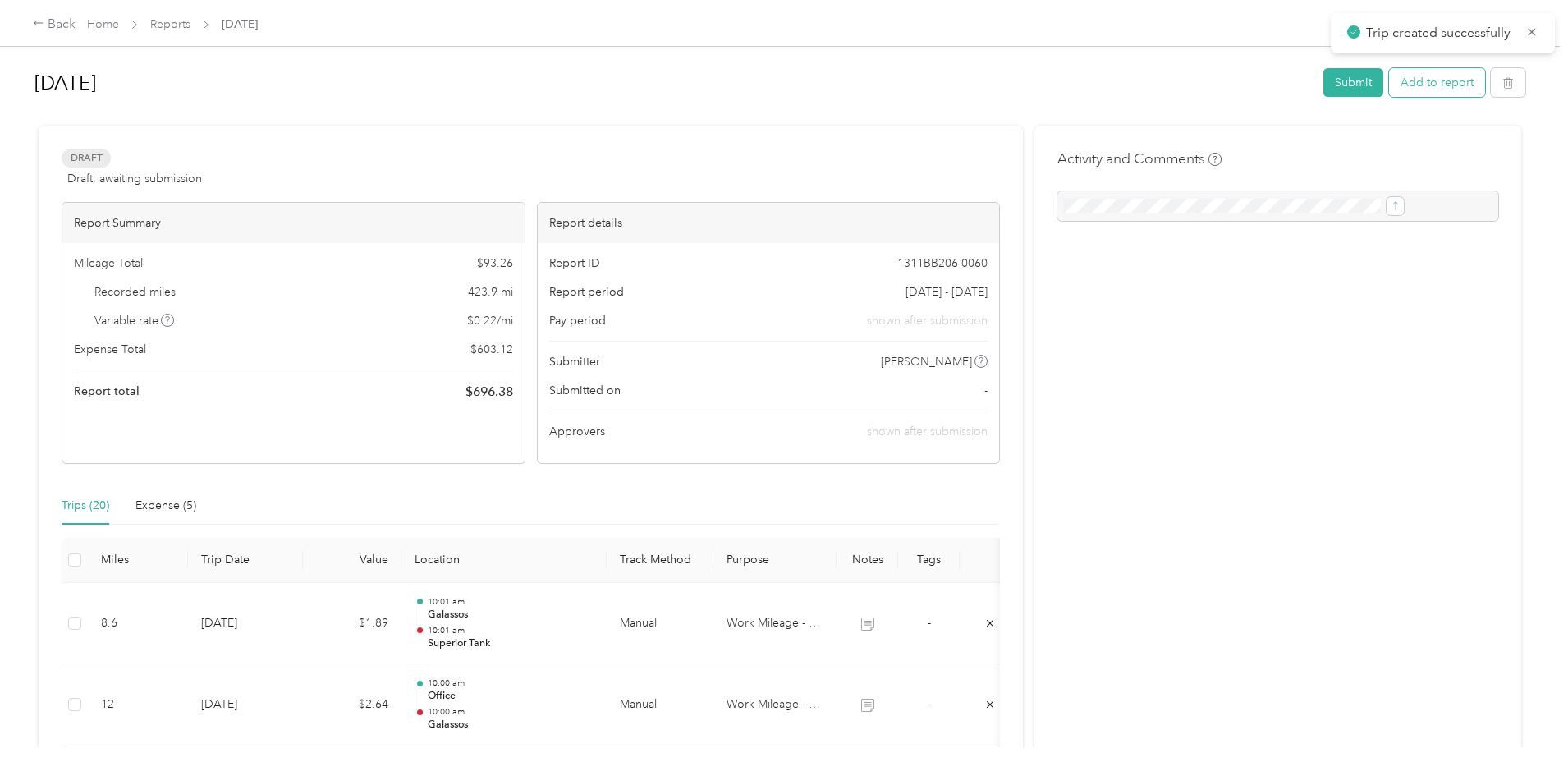
click at [1388, 88] on button "Add to report" at bounding box center [1437, 82] width 96 height 29
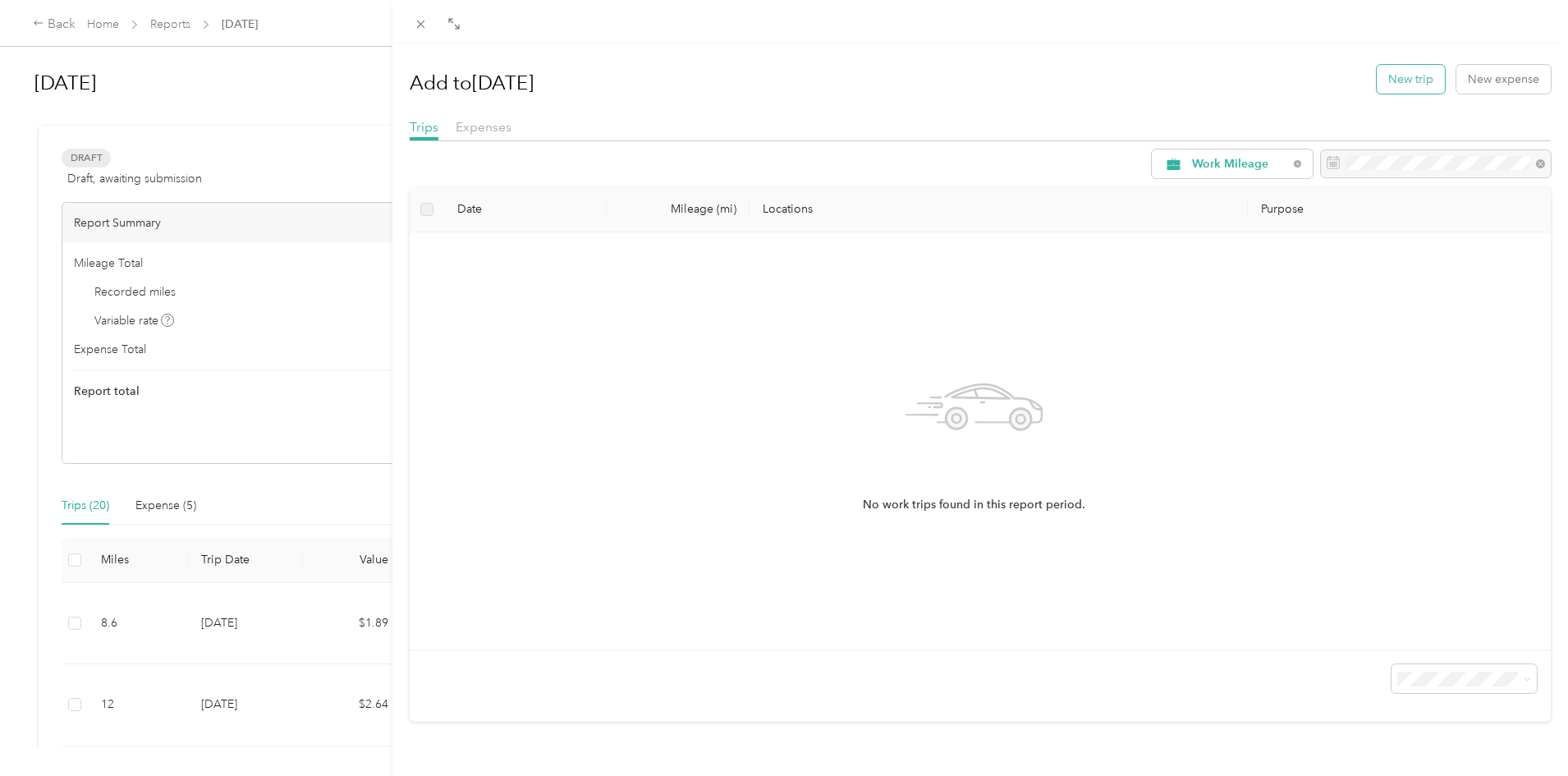
click at [1398, 83] on button "New trip" at bounding box center [1411, 79] width 68 height 29
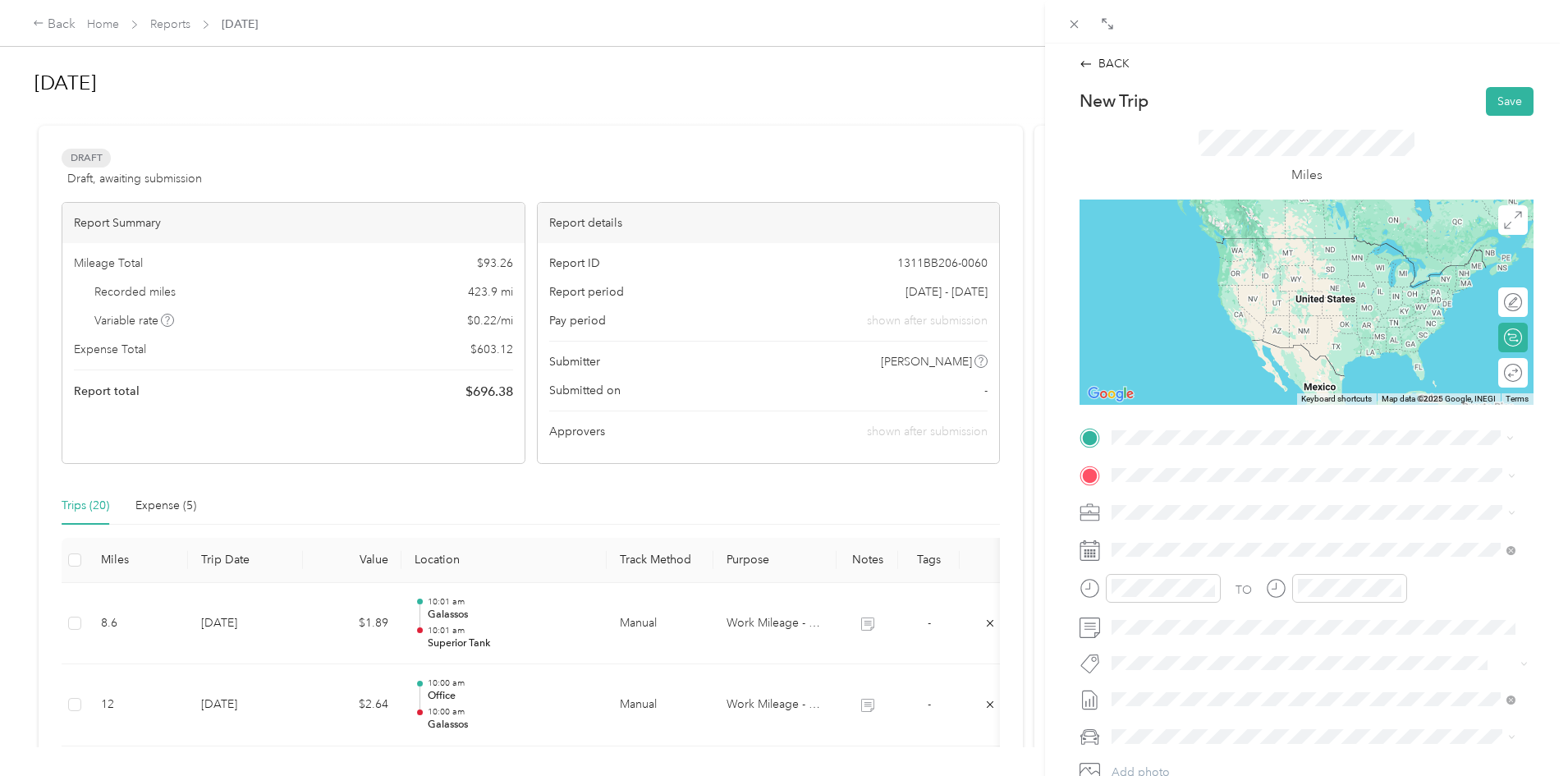
click at [1167, 500] on strong "Superior Tank" at bounding box center [1180, 502] width 75 height 15
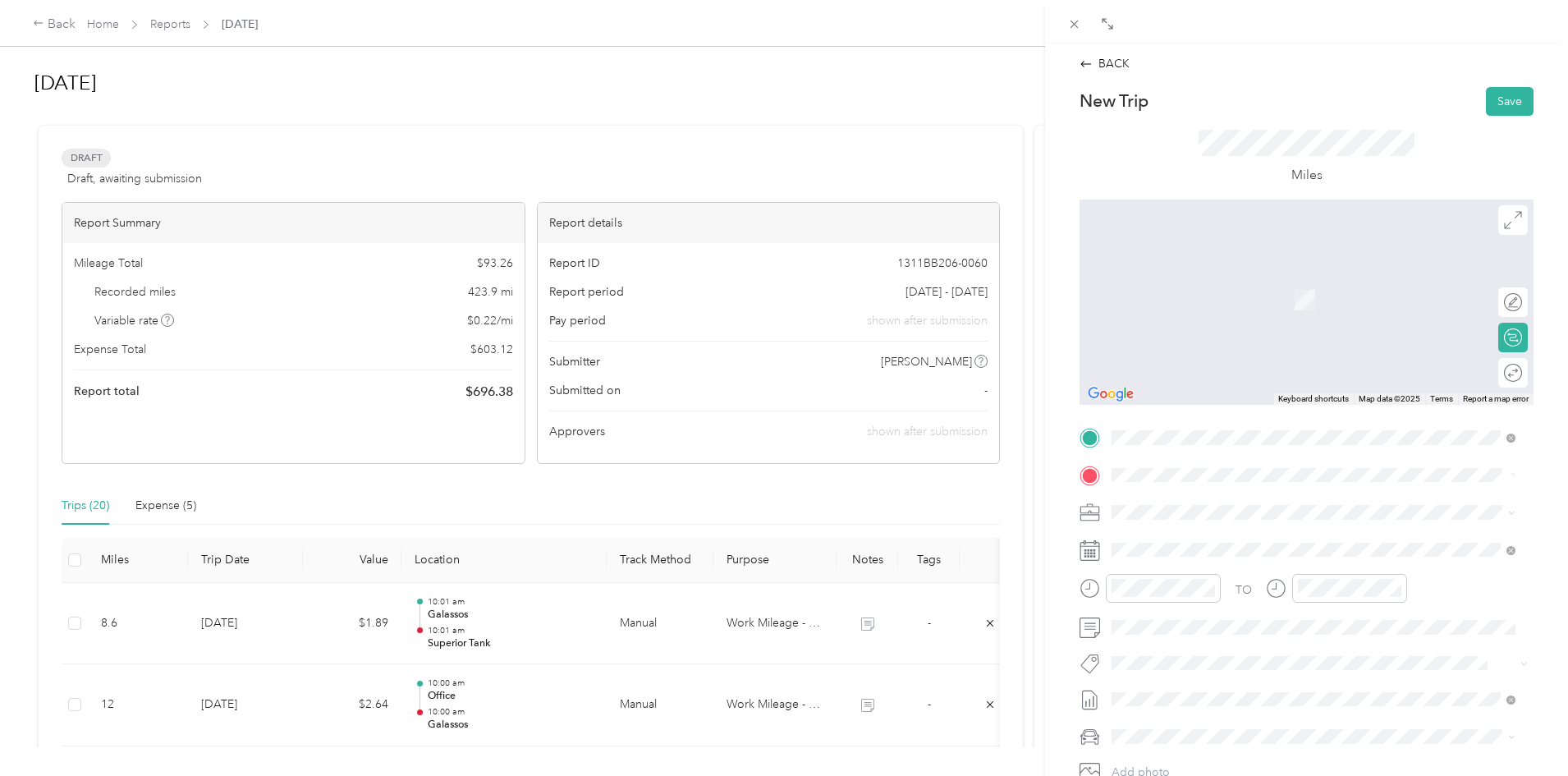
click at [1181, 542] on span "[STREET_ADDRESS][US_STATE][US_STATE]" at bounding box center [1255, 535] width 224 height 15
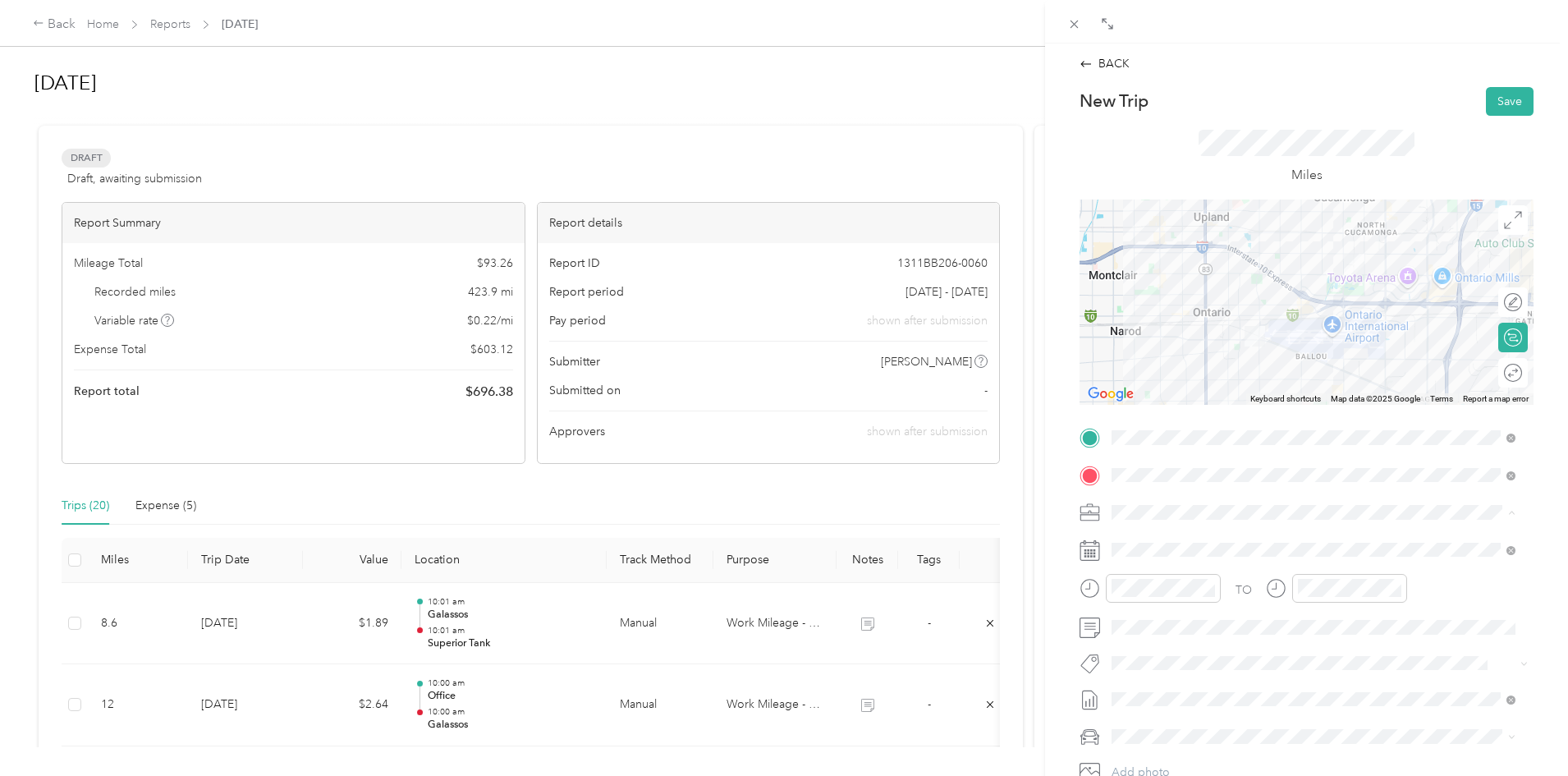
click at [1151, 611] on li "Work Mileage - User with auto allowance" at bounding box center [1314, 599] width 416 height 29
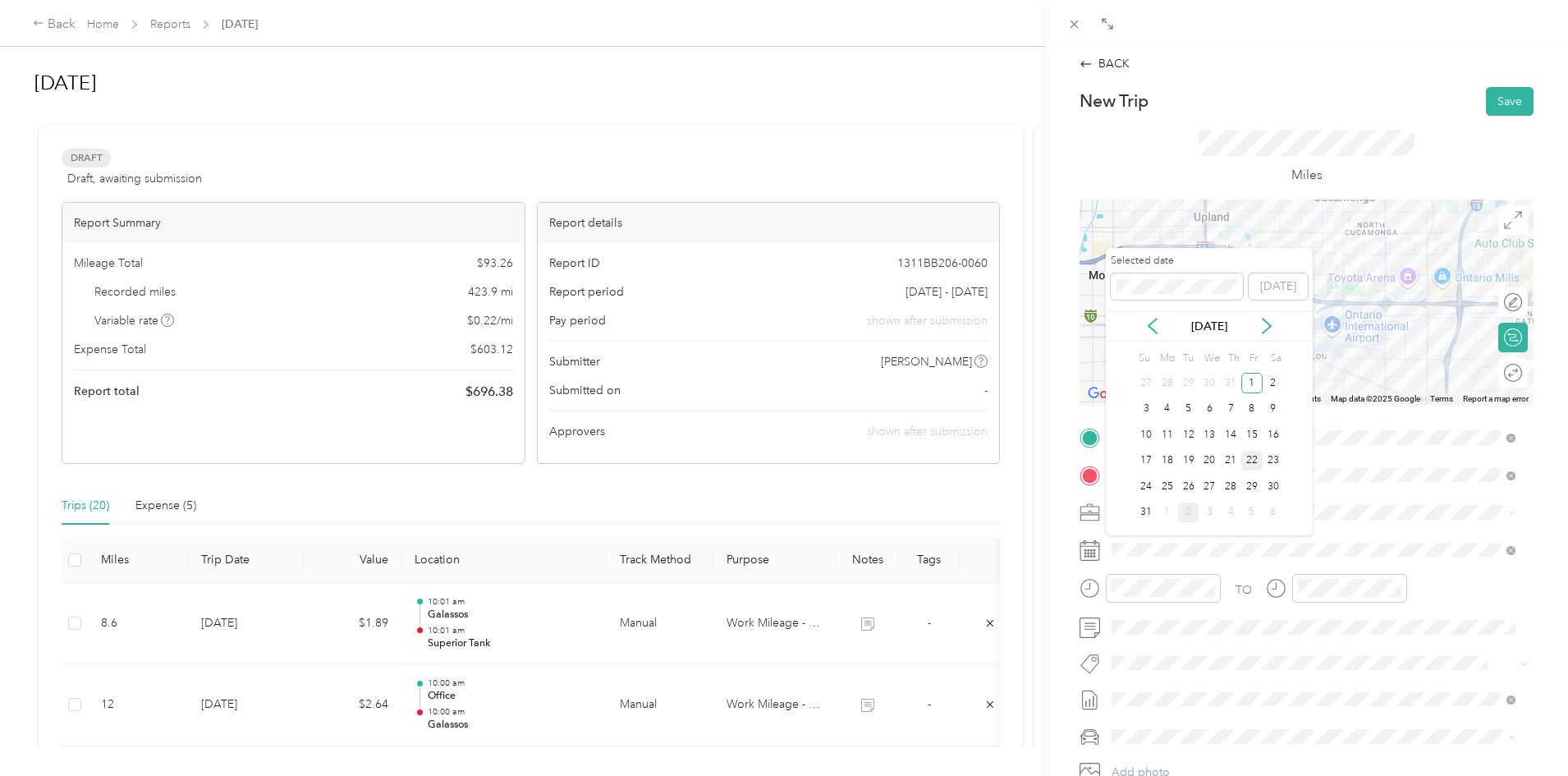
click at [1245, 464] on div "22" at bounding box center [1252, 461] width 22 height 21
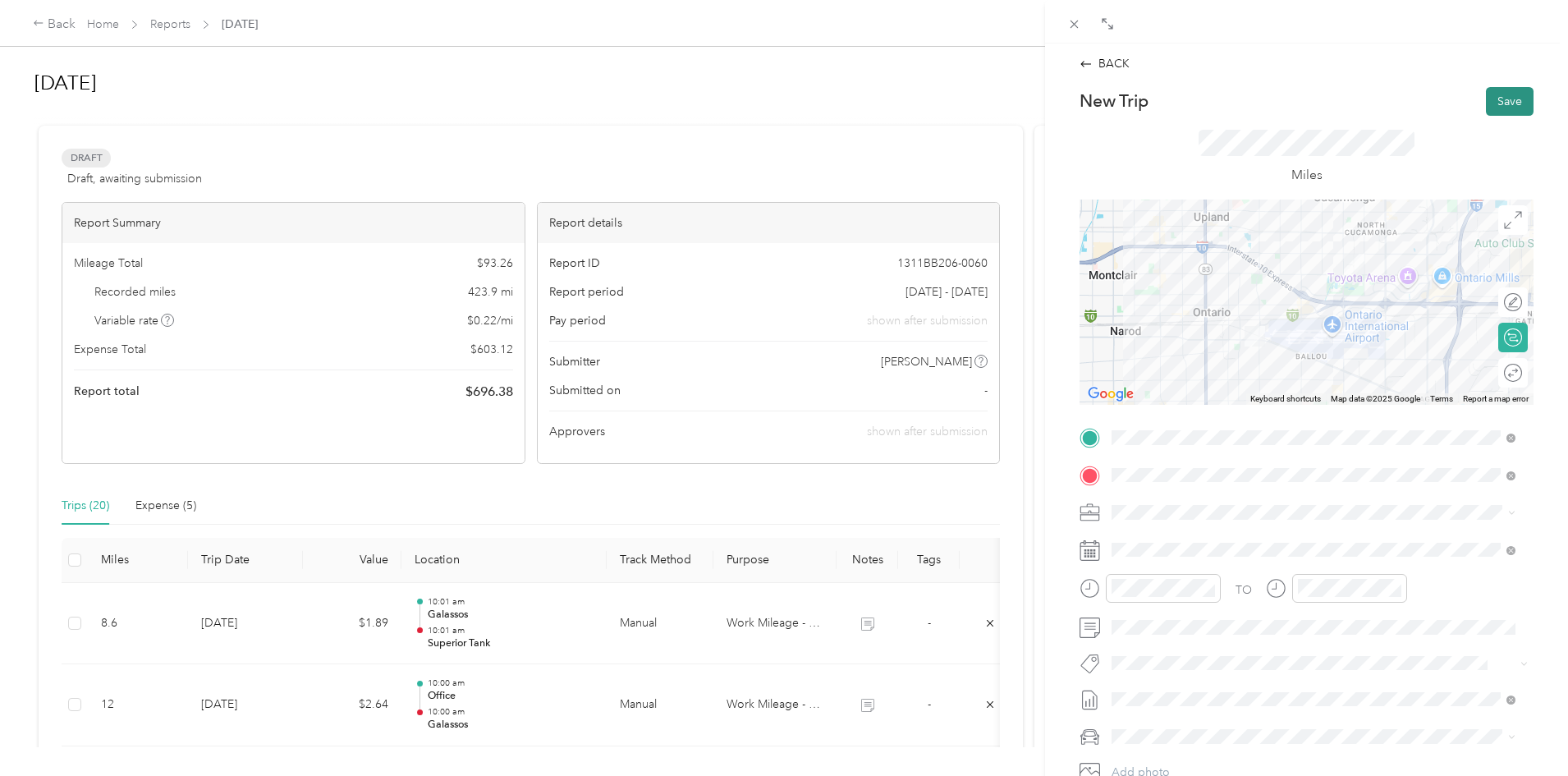
click at [1500, 96] on button "Save" at bounding box center [1509, 101] width 47 height 29
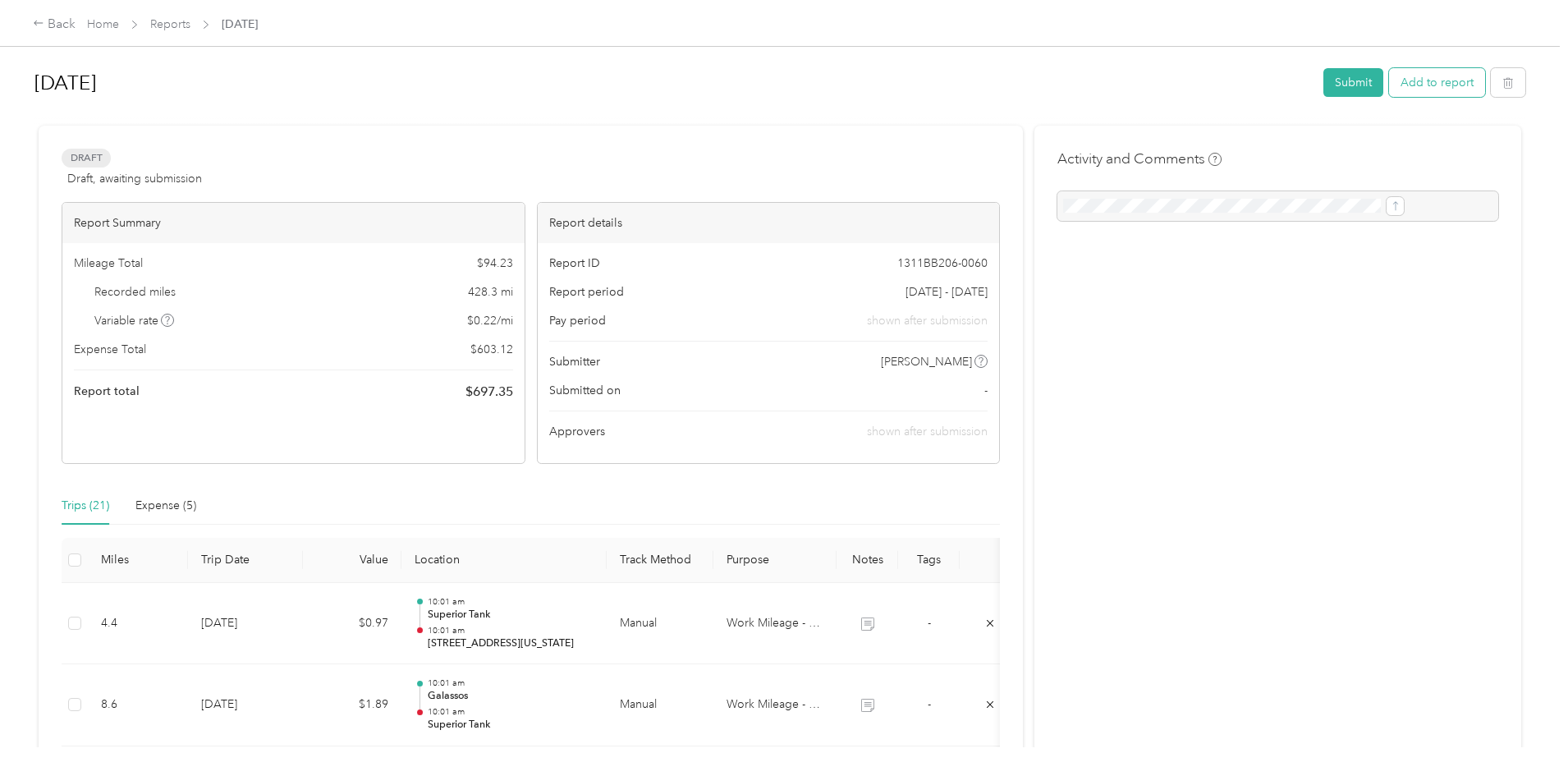
click at [1388, 91] on button "Add to report" at bounding box center [1437, 82] width 96 height 29
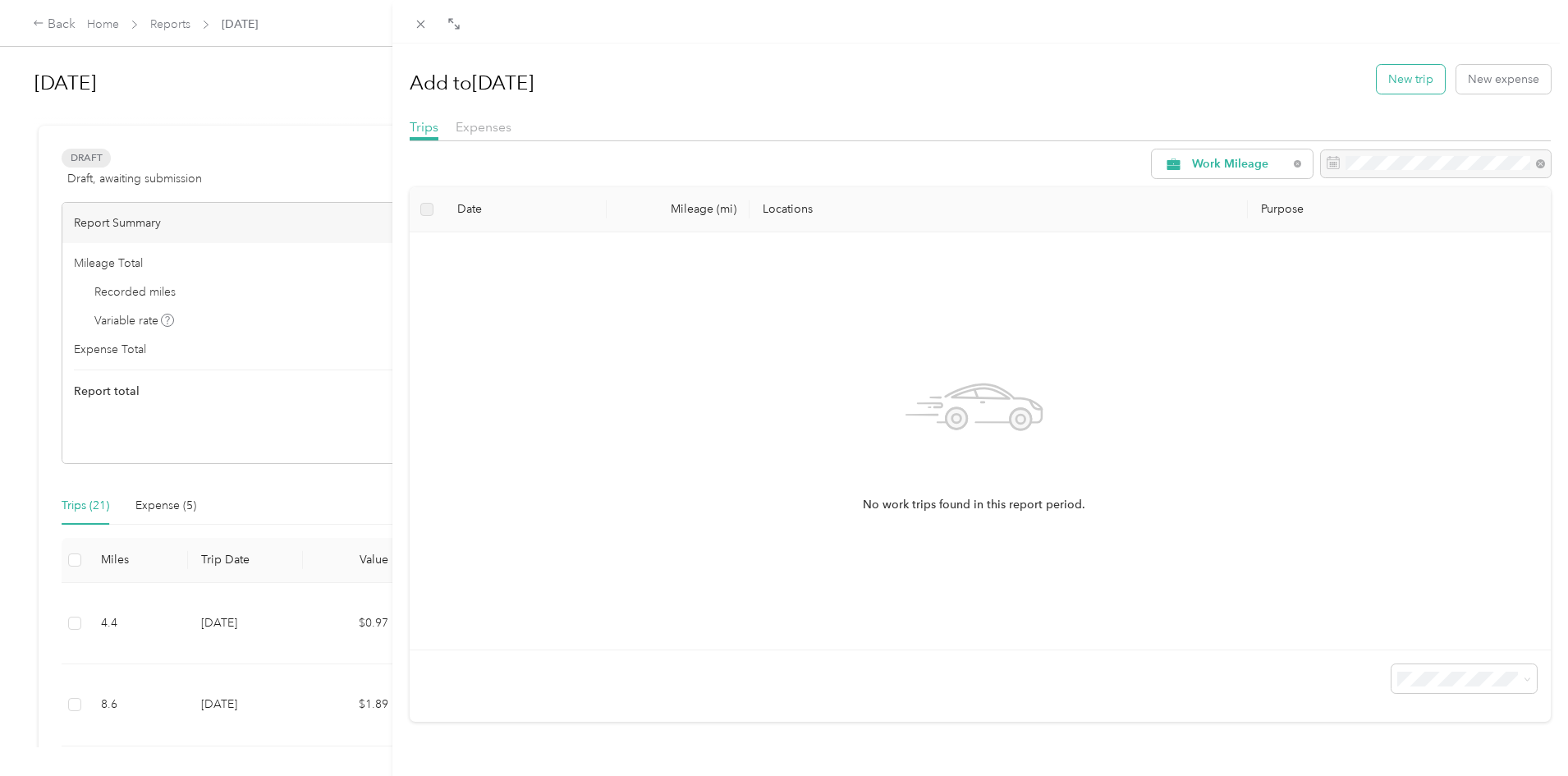
click at [1379, 76] on button "New trip" at bounding box center [1411, 79] width 68 height 29
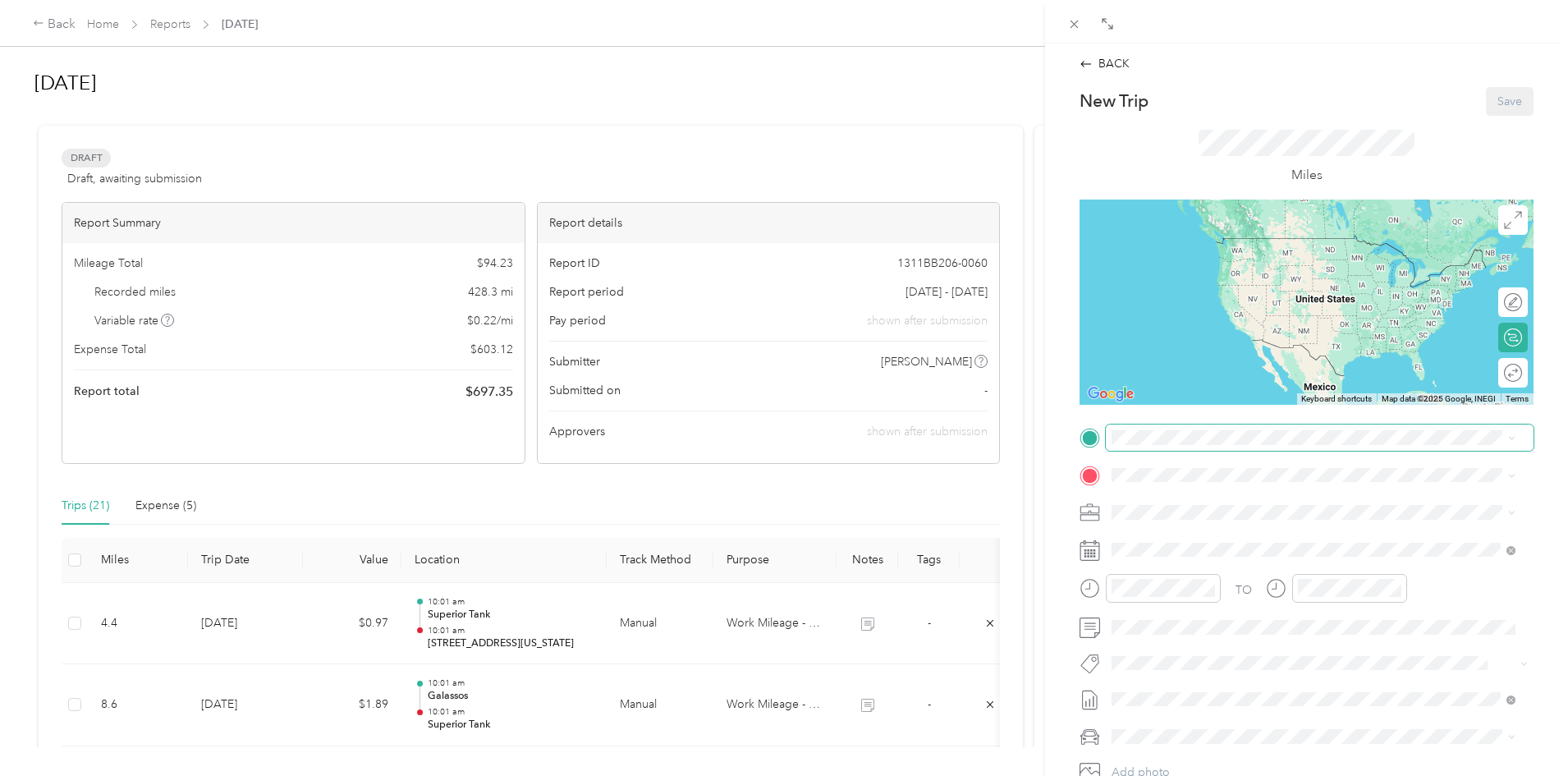
click at [1131, 426] on span at bounding box center [1319, 437] width 427 height 27
click at [1137, 428] on span at bounding box center [1319, 437] width 427 height 27
click at [1193, 492] on span "[STREET_ADDRESS][US_STATE][US_STATE]" at bounding box center [1255, 495] width 224 height 15
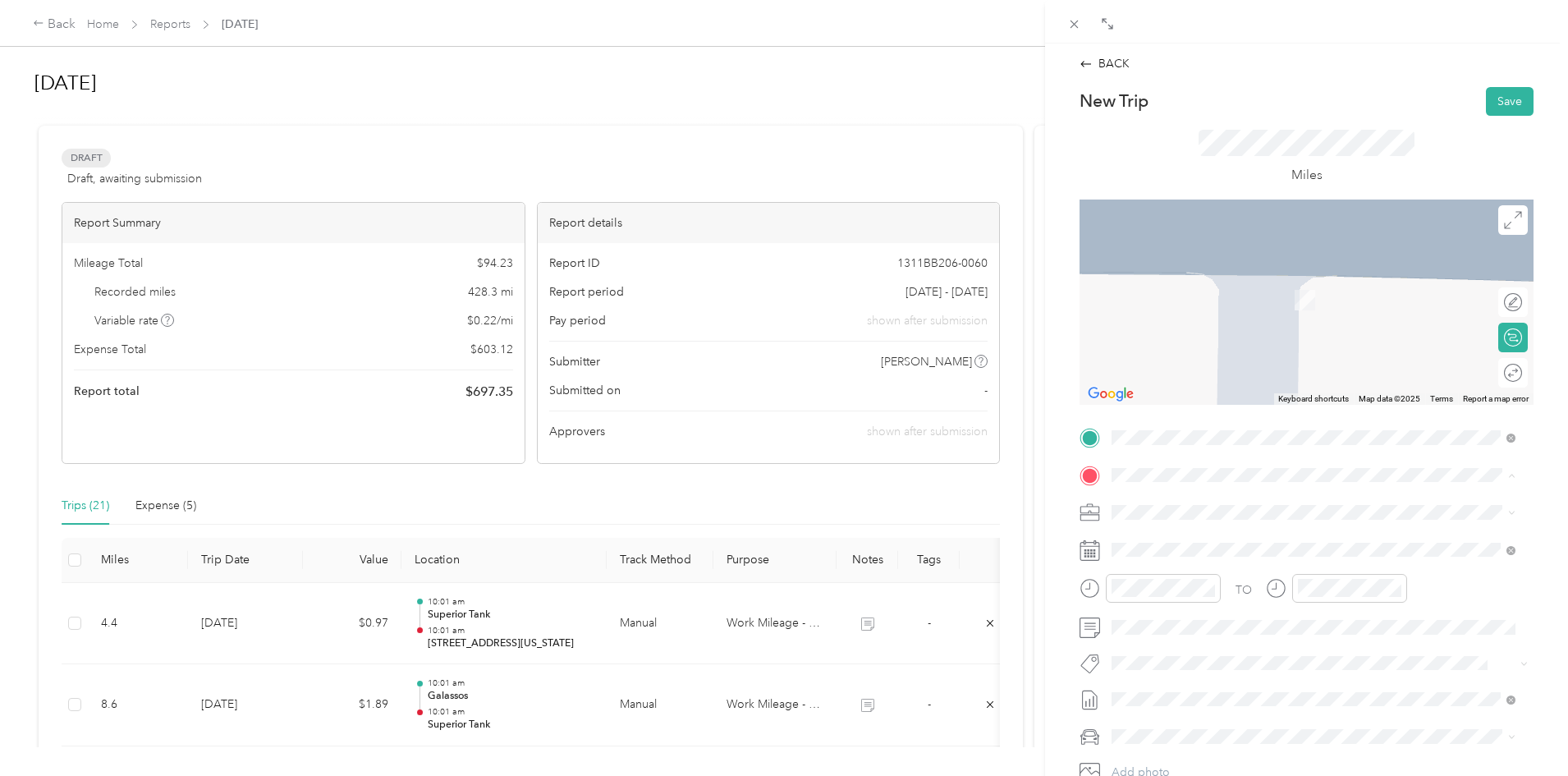
click at [1186, 617] on span "New Classic Furniture, [STREET_ADDRESS][PERSON_NAME]" at bounding box center [1299, 610] width 313 height 14
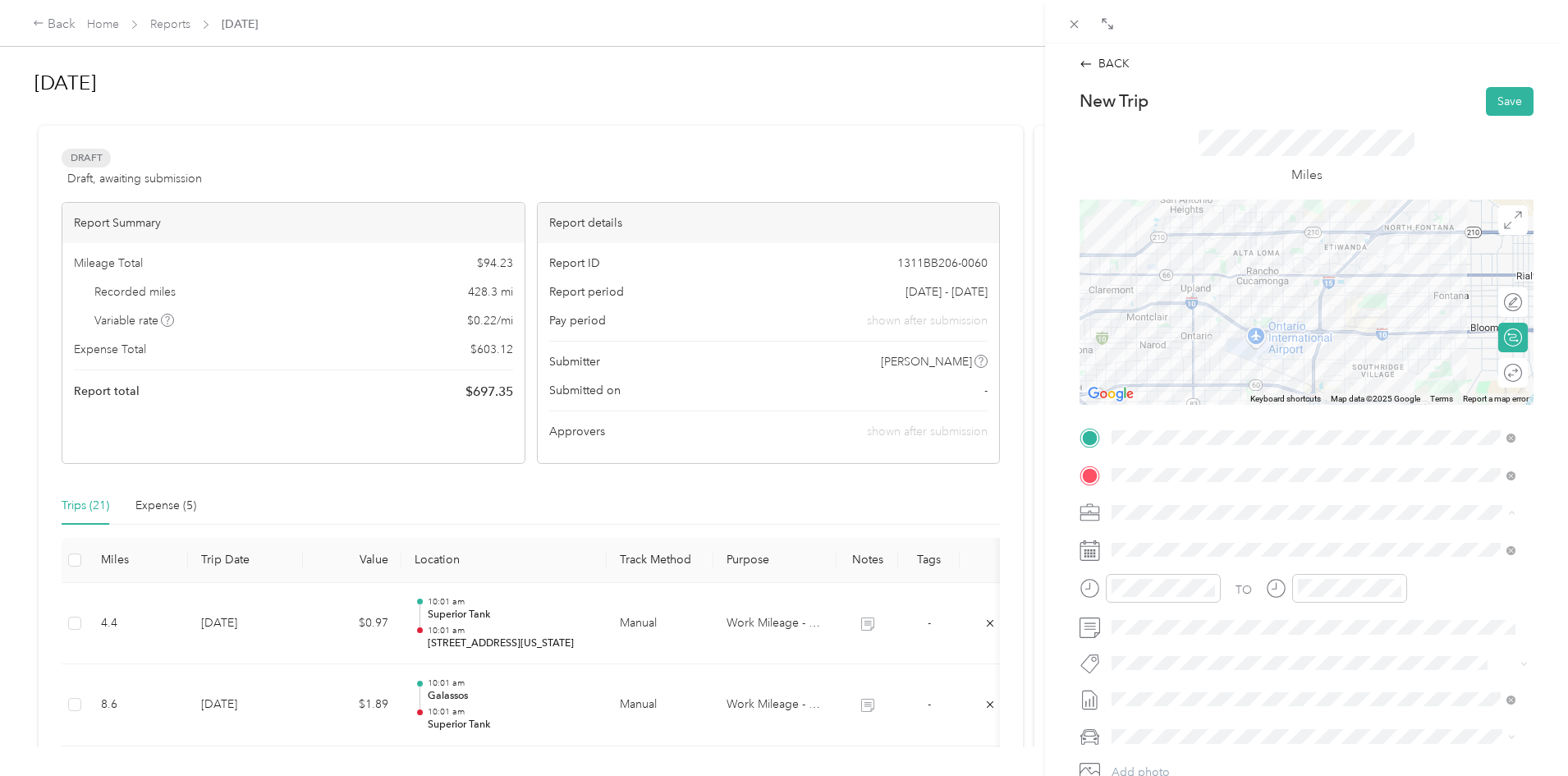
click at [1193, 598] on span "Work Mileage - User with auto allowance" at bounding box center [1222, 599] width 210 height 14
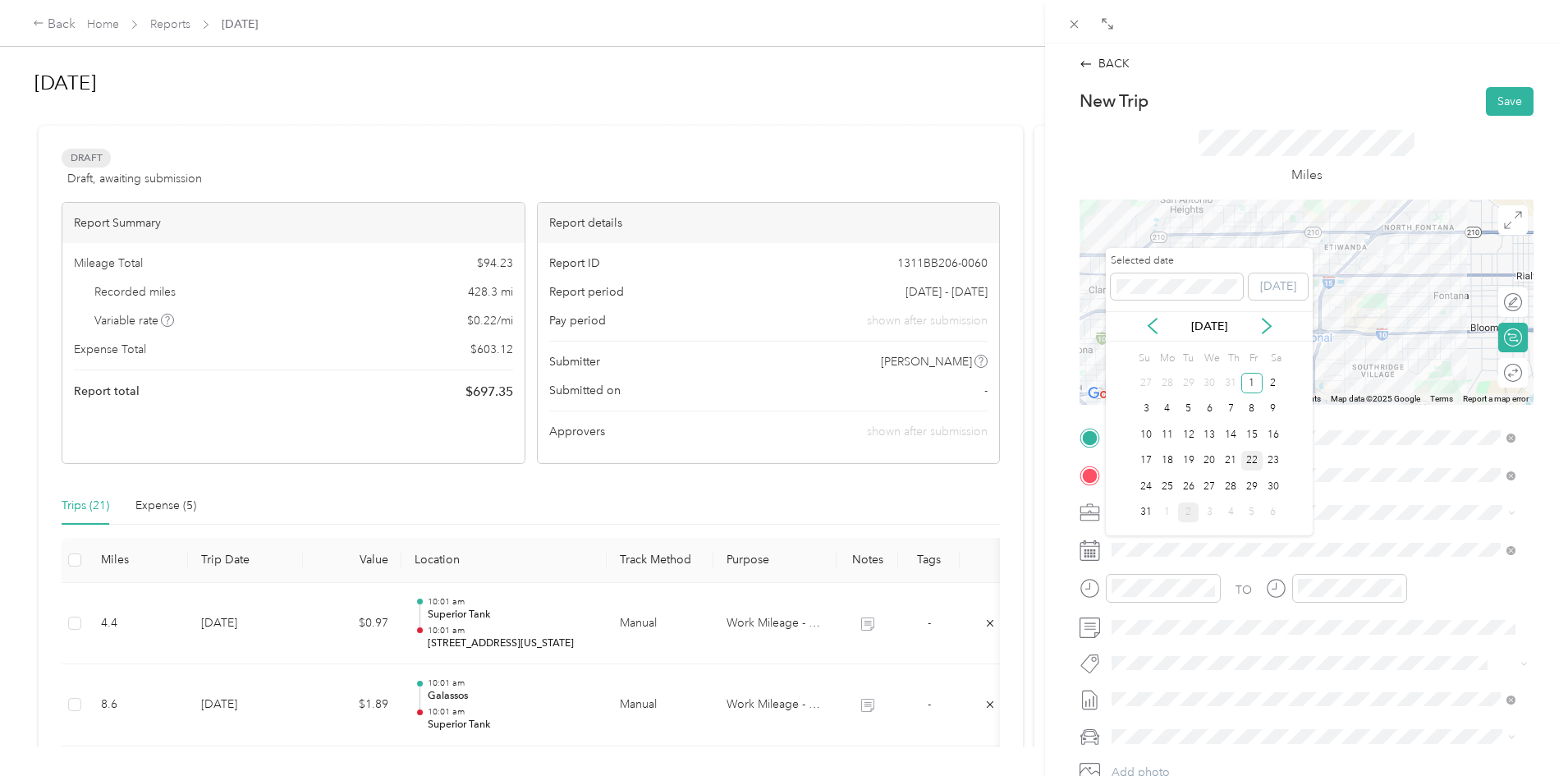
click at [1254, 457] on div "22" at bounding box center [1252, 461] width 22 height 21
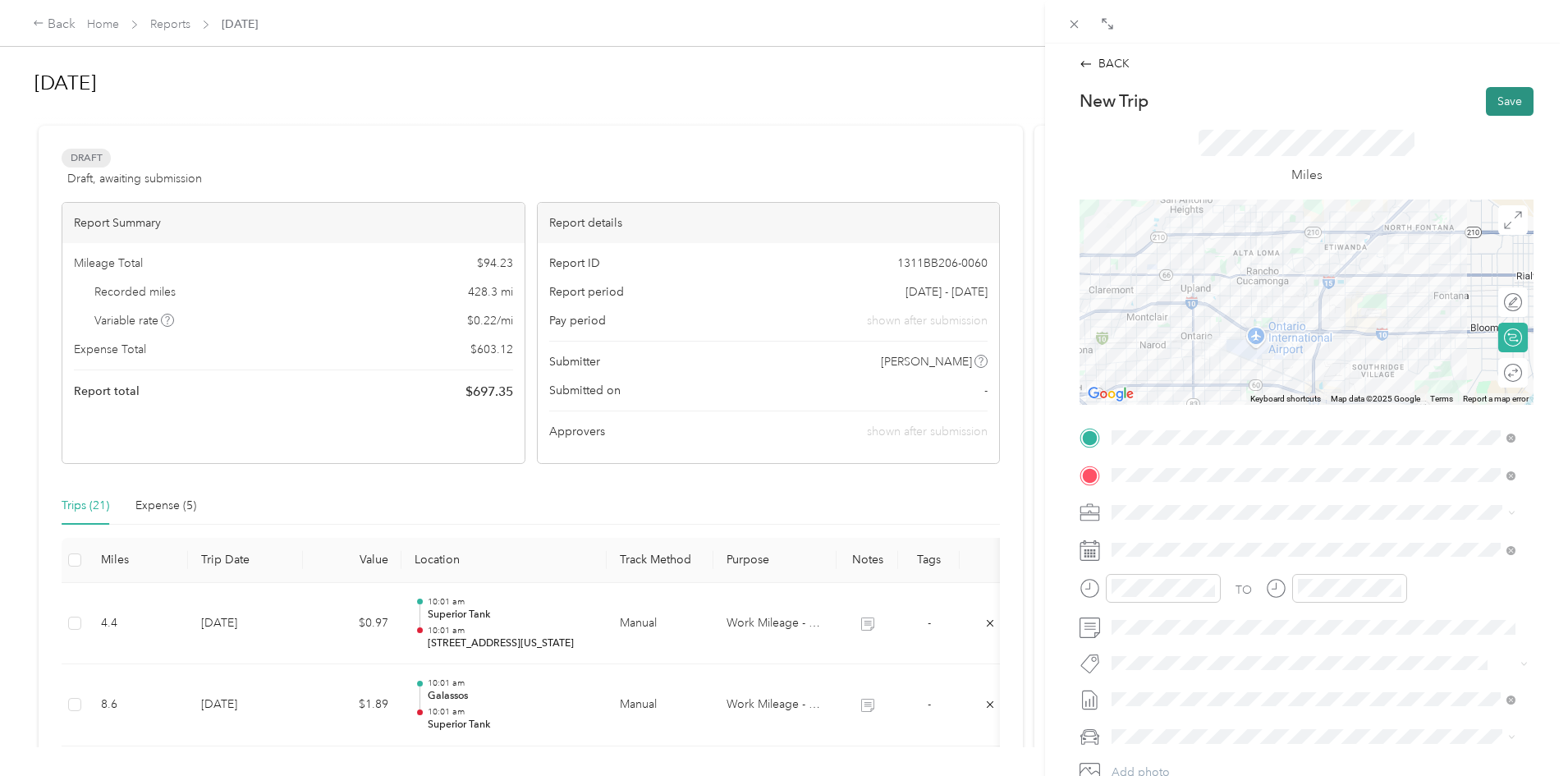
click at [1492, 100] on button "Save" at bounding box center [1509, 101] width 47 height 29
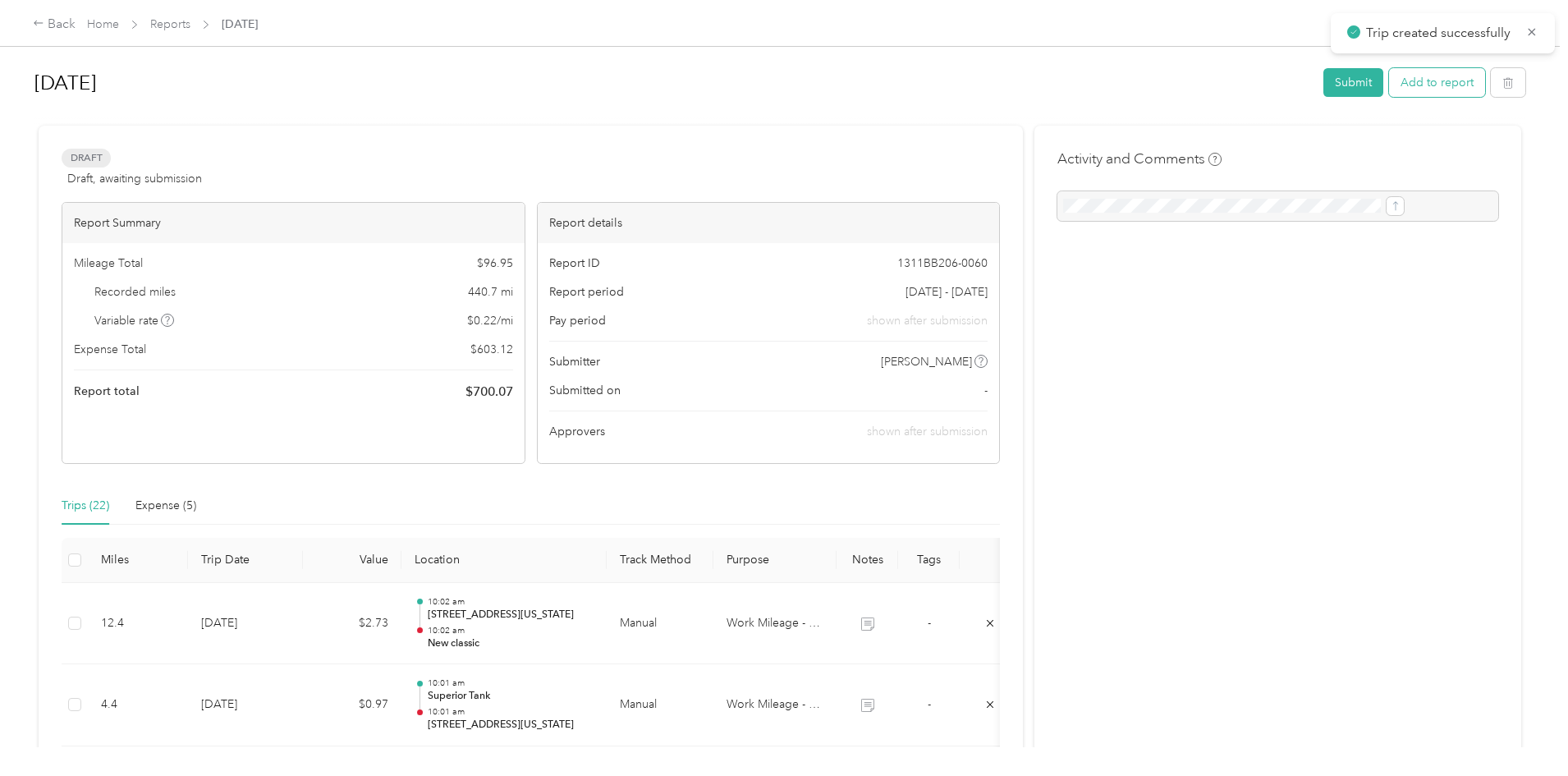
click at [1388, 83] on button "Add to report" at bounding box center [1437, 82] width 96 height 29
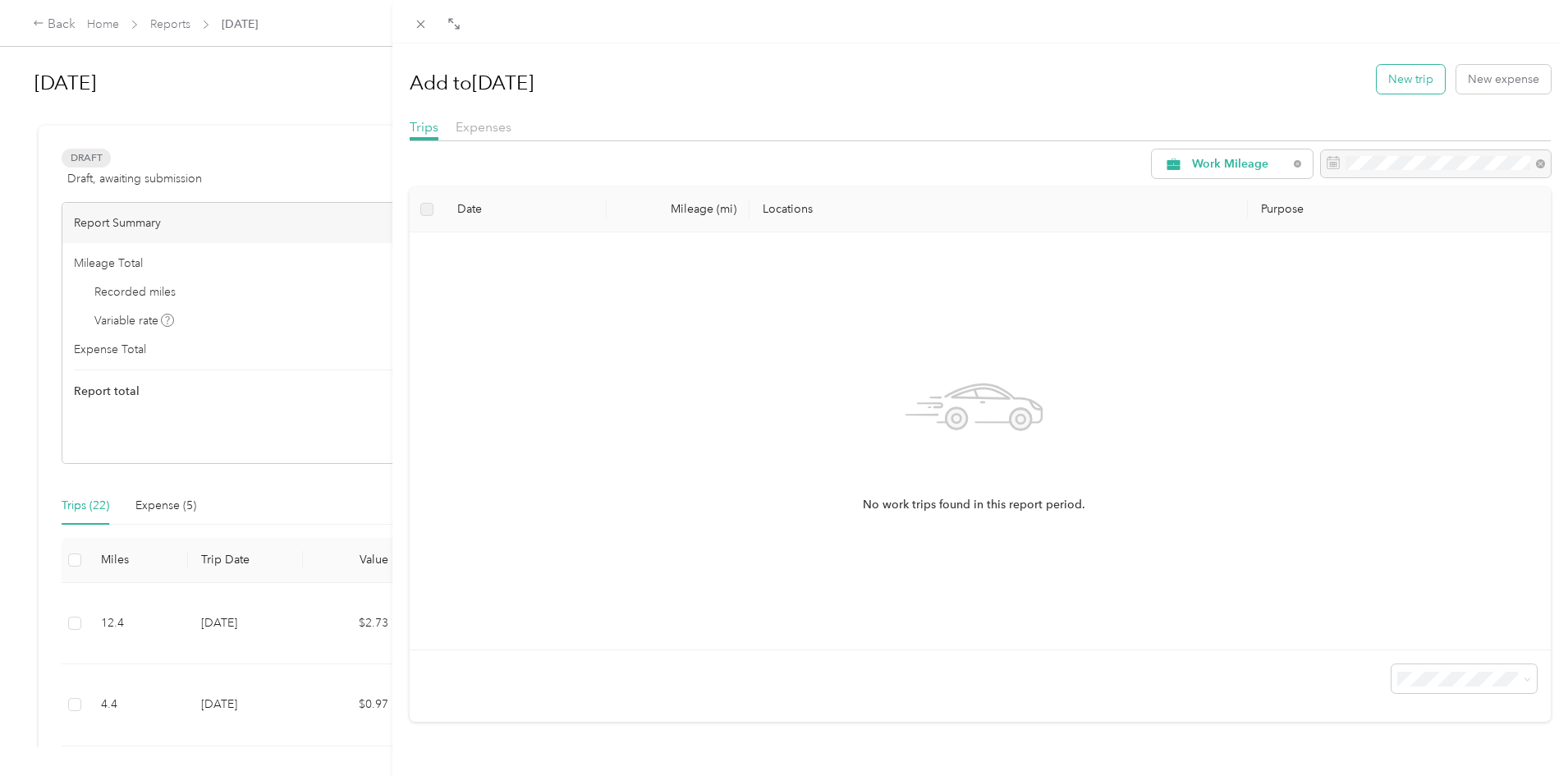
click at [1377, 82] on button "New trip" at bounding box center [1411, 79] width 68 height 29
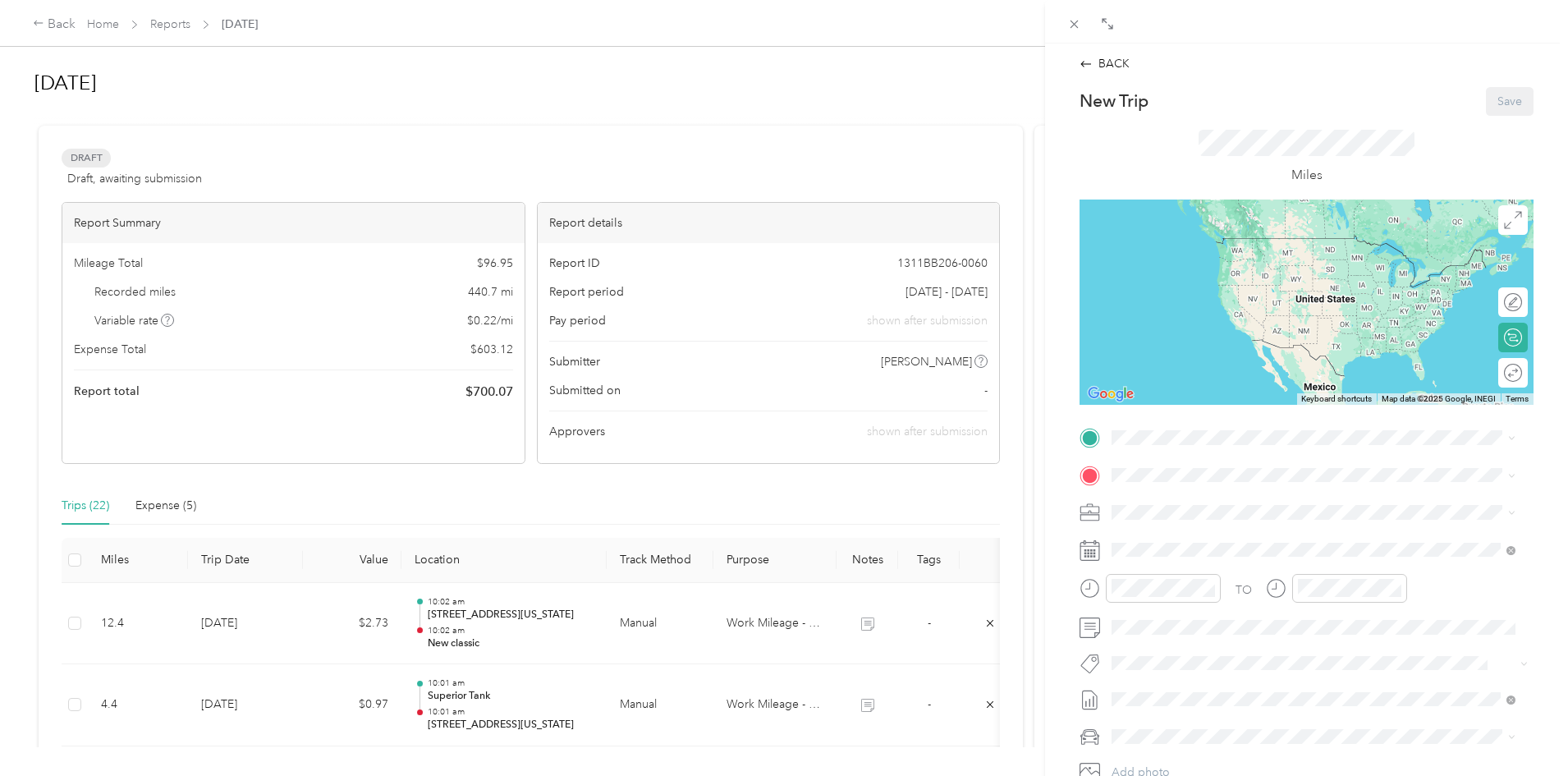
click at [1176, 576] on span "New Classic Furniture, [STREET_ADDRESS][PERSON_NAME]" at bounding box center [1299, 569] width 313 height 14
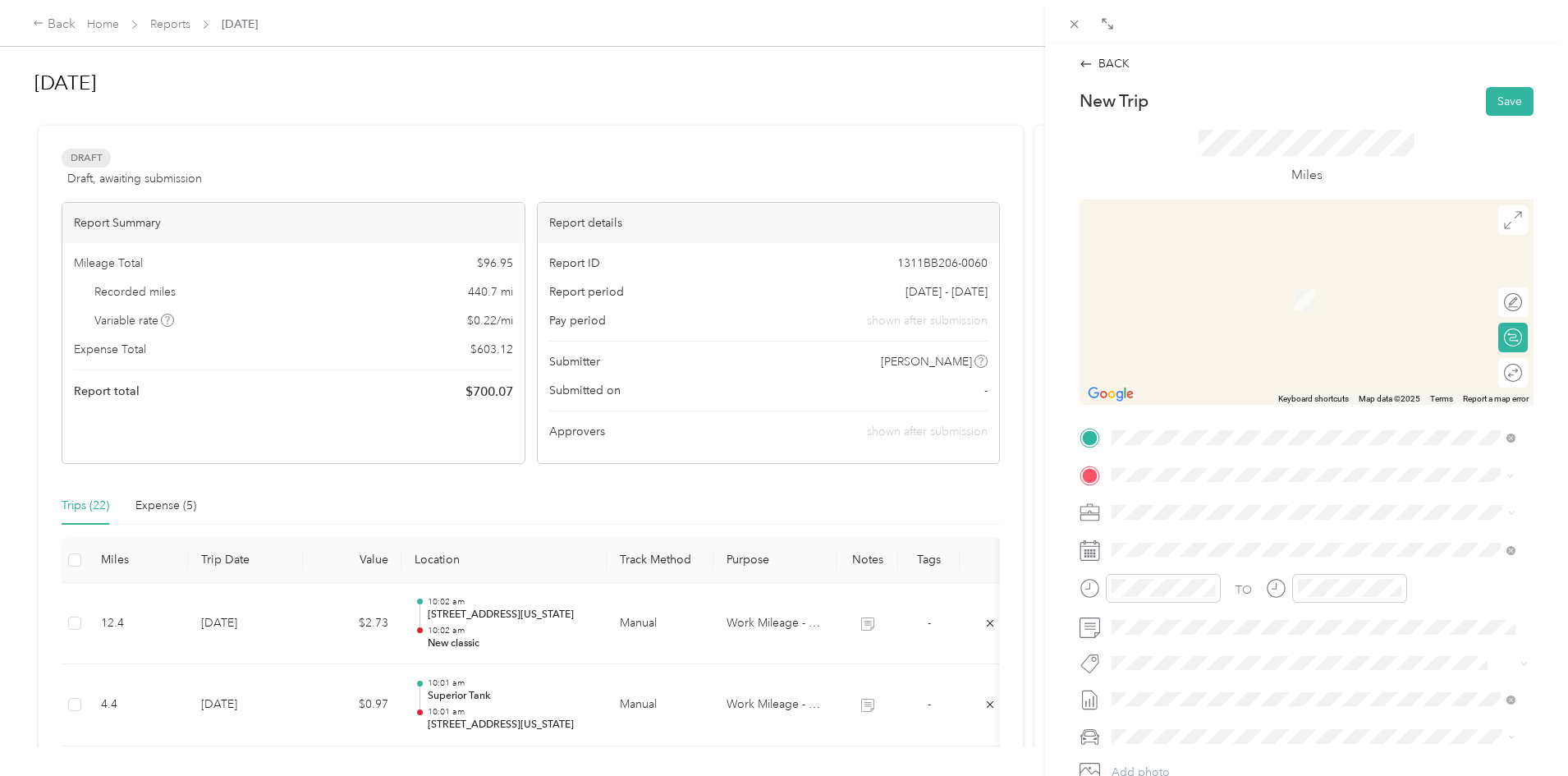
click at [1177, 538] on div "CA" at bounding box center [1325, 541] width 367 height 15
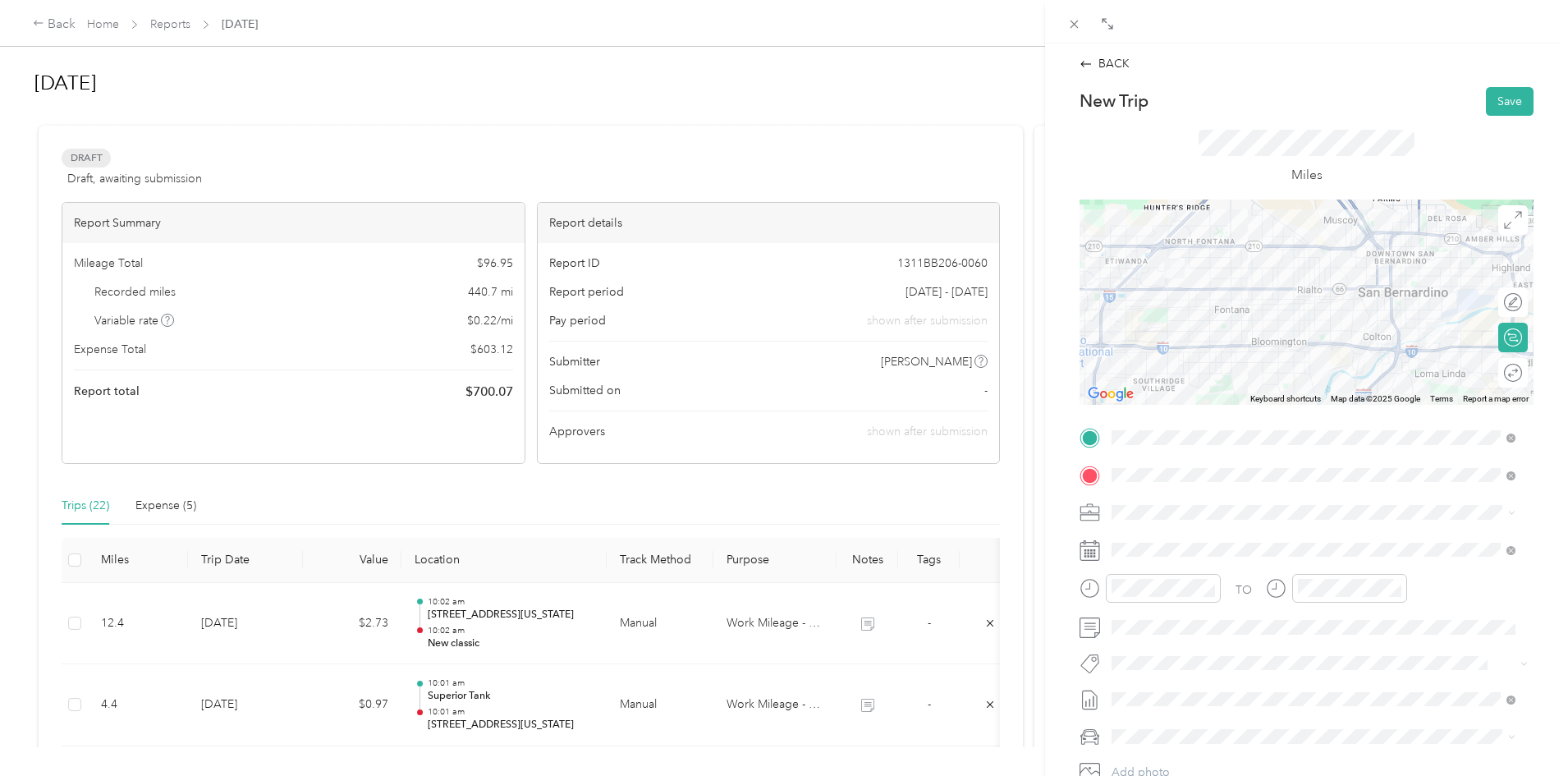
click at [1173, 502] on span at bounding box center [1319, 512] width 427 height 27
click at [1173, 504] on span at bounding box center [1319, 512] width 427 height 27
click at [1184, 602] on span "Work Mileage - User with auto allowance" at bounding box center [1222, 599] width 210 height 14
click at [1166, 556] on span at bounding box center [1319, 551] width 427 height 27
click at [1186, 537] on span at bounding box center [1319, 551] width 427 height 27
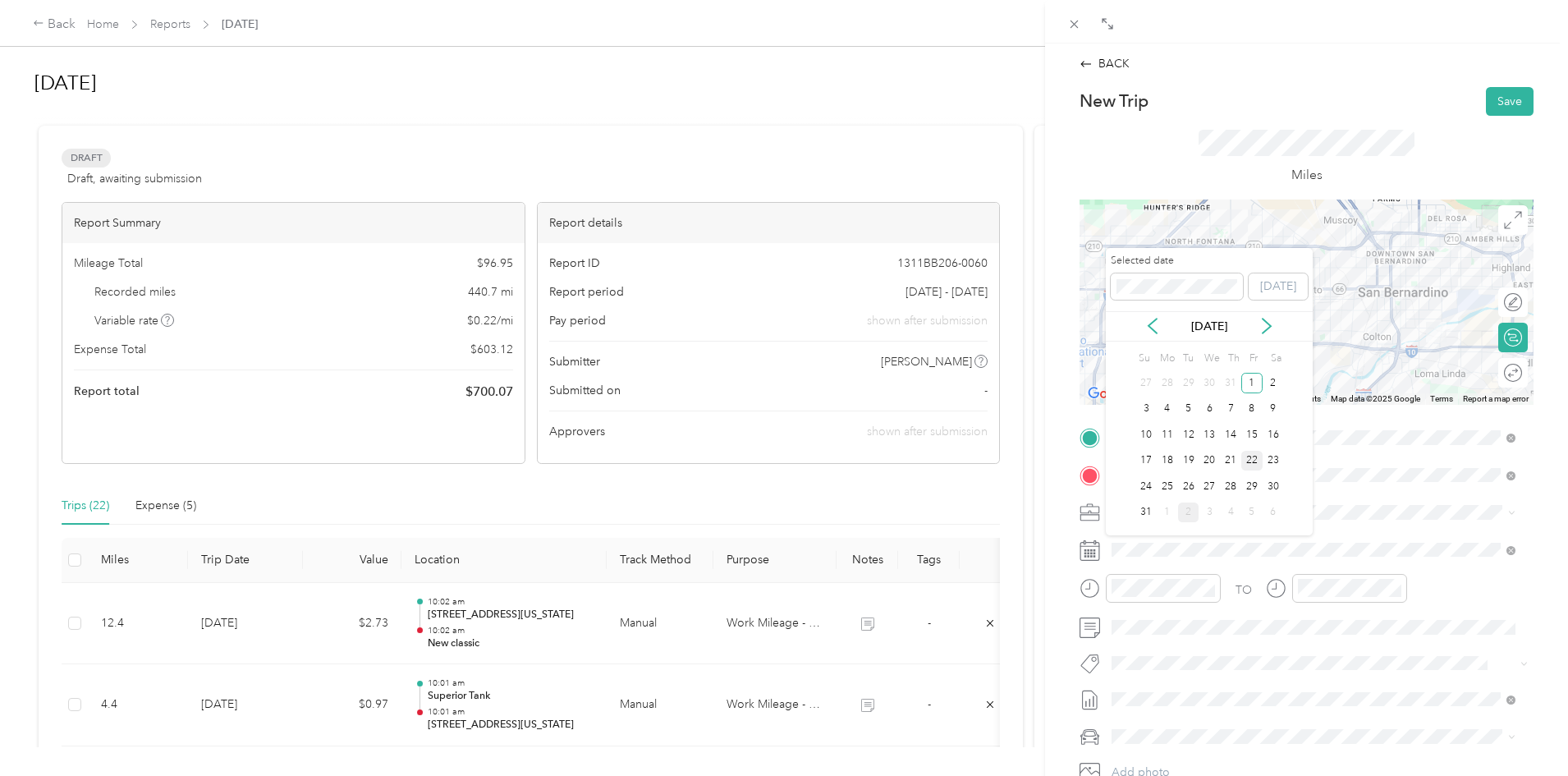
click at [1258, 463] on div "22" at bounding box center [1252, 461] width 22 height 21
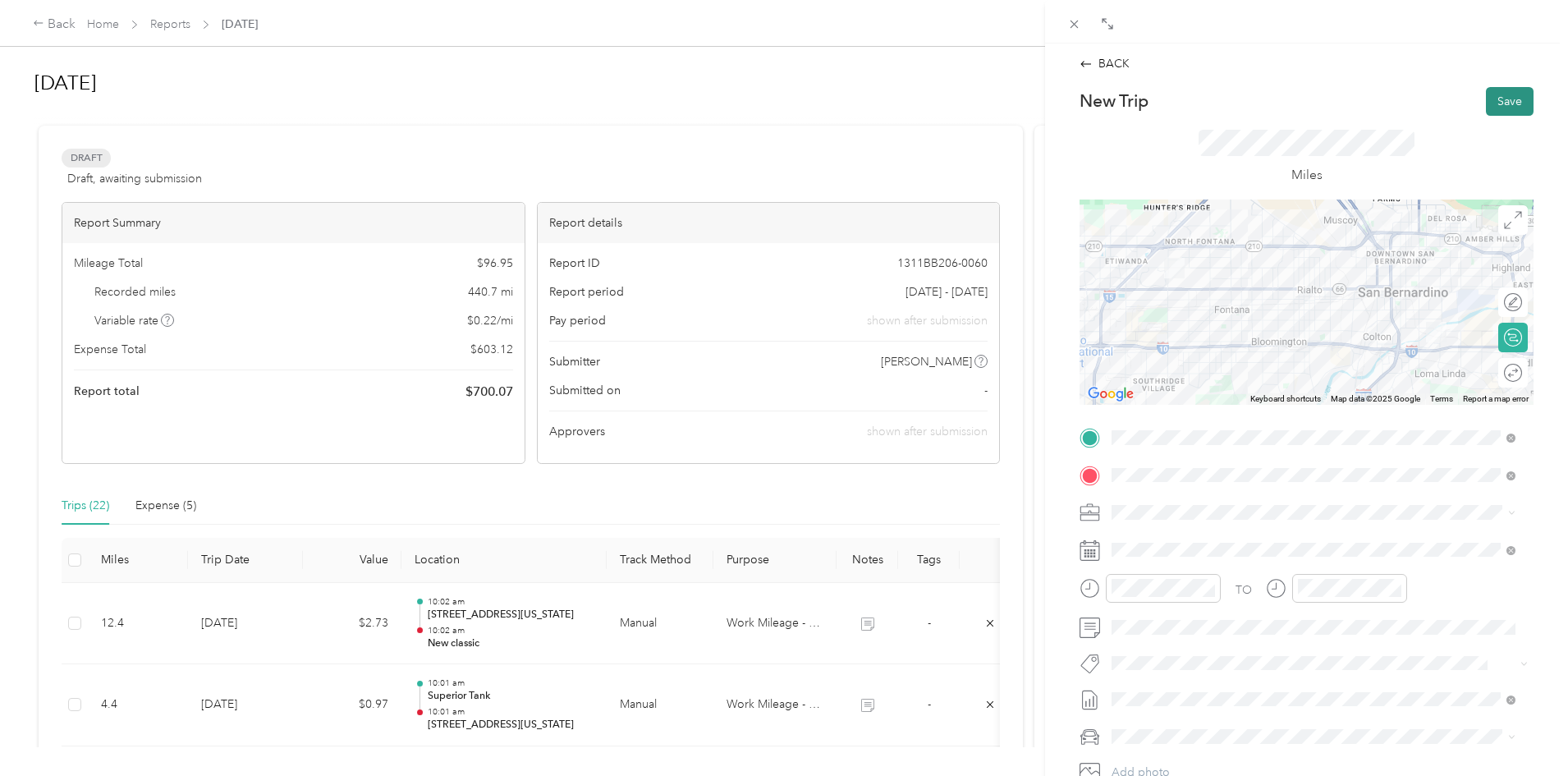
click at [1486, 92] on button "Save" at bounding box center [1509, 101] width 47 height 29
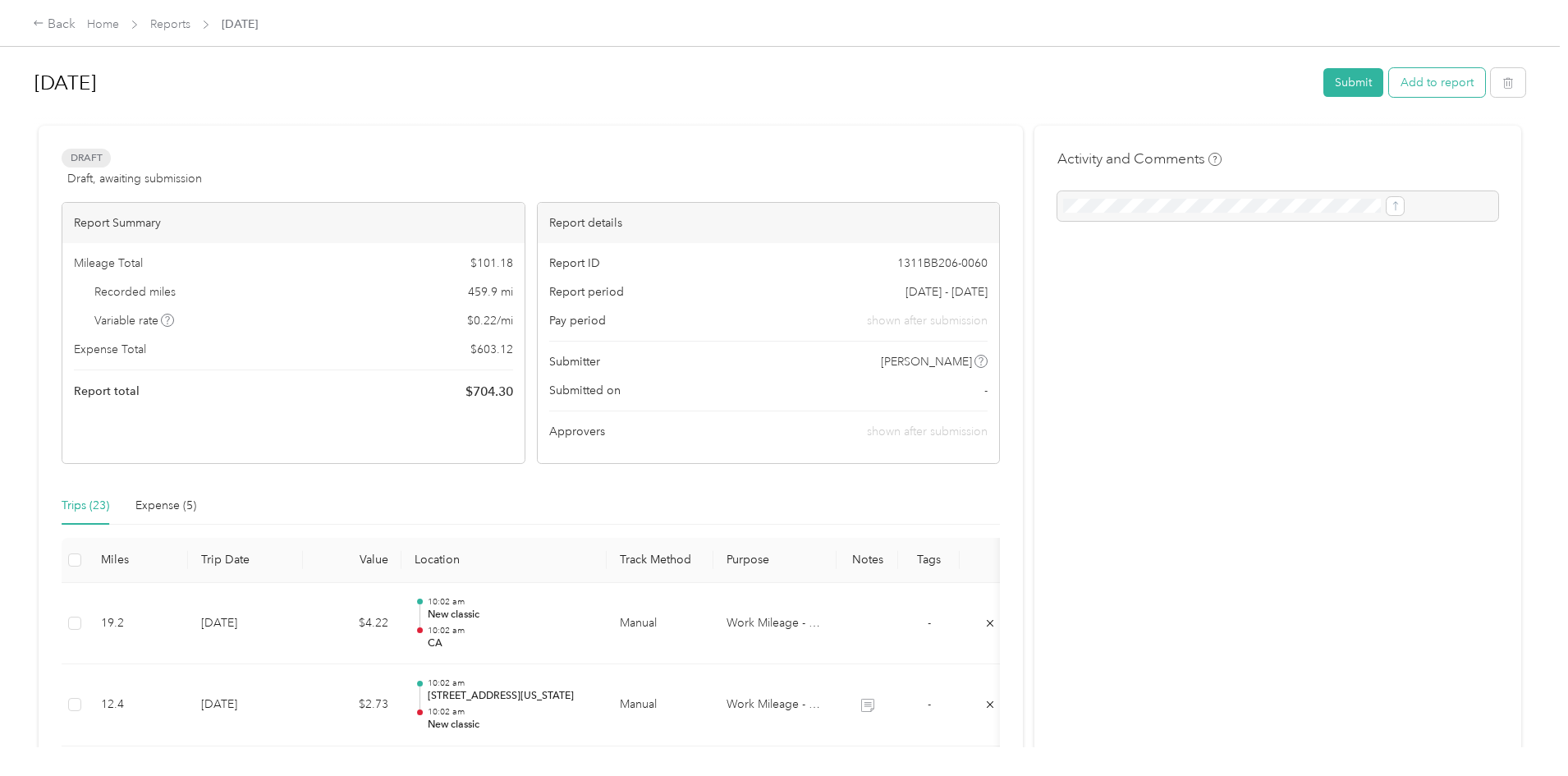
click at [1388, 69] on button "Add to report" at bounding box center [1437, 82] width 96 height 29
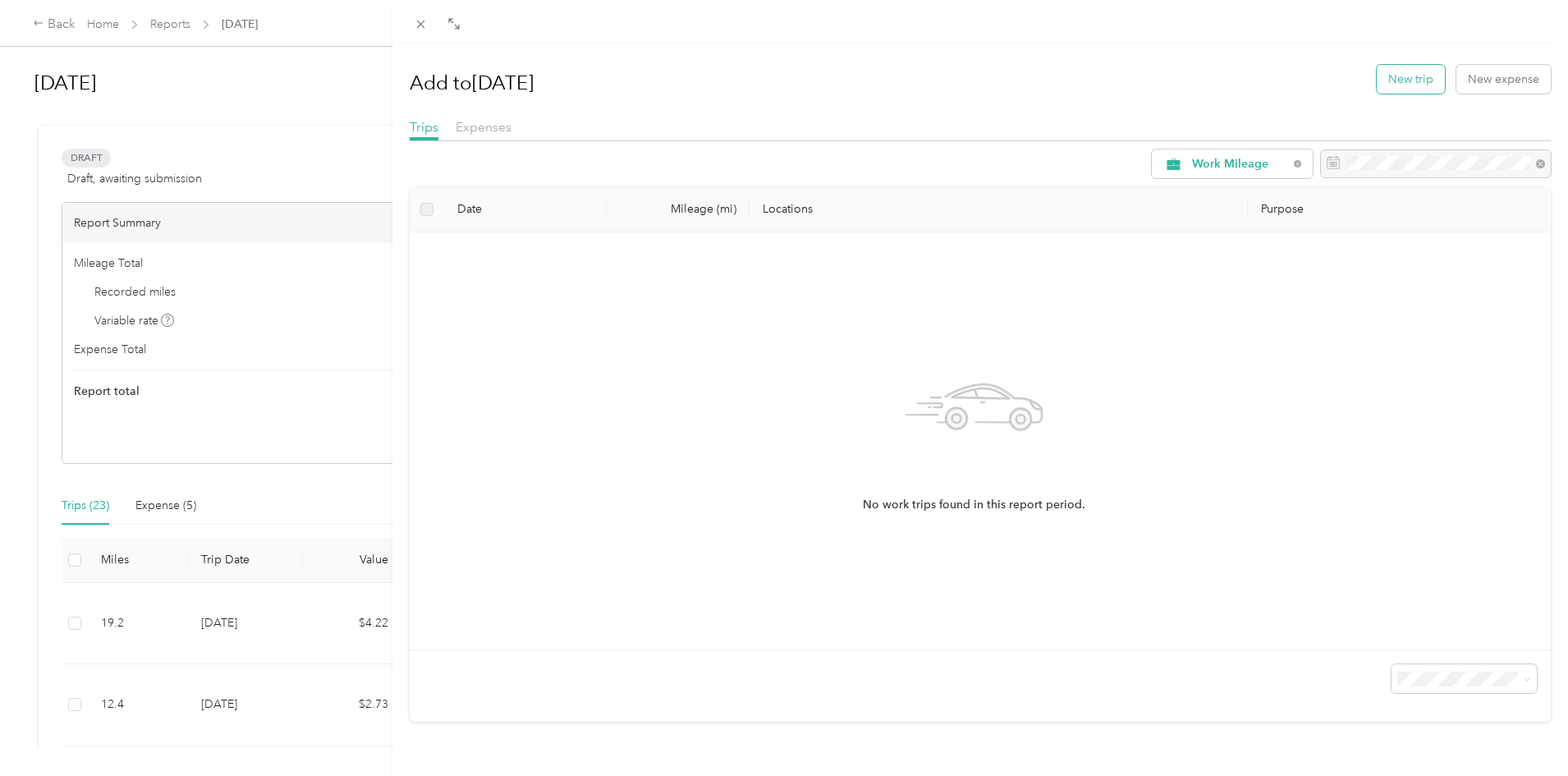
click at [1377, 80] on button "New trip" at bounding box center [1411, 79] width 68 height 29
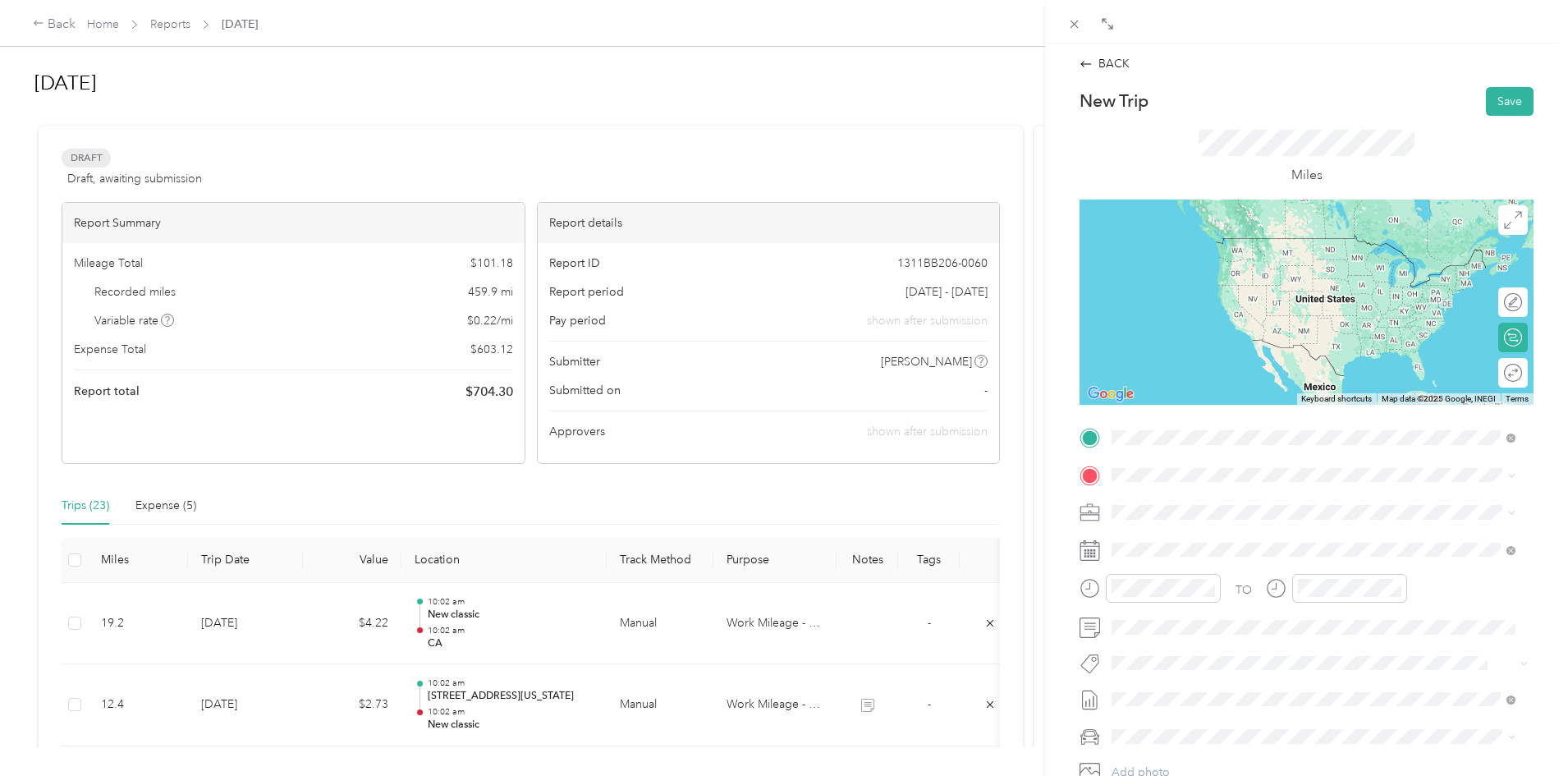
click at [1195, 502] on div "CA" at bounding box center [1325, 502] width 367 height 15
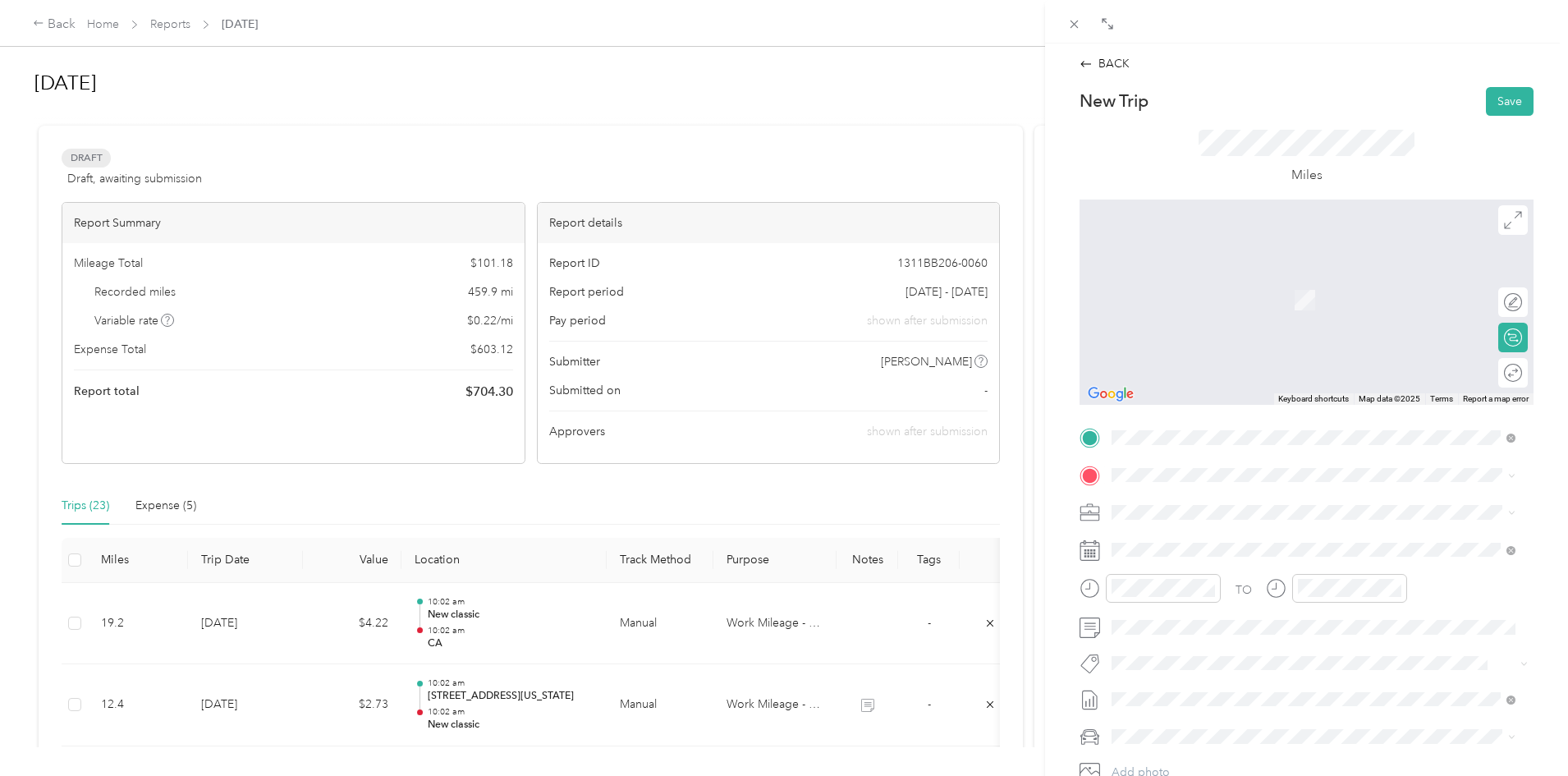
click at [1181, 566] on span "[STREET_ADDRESS]" at bounding box center [1194, 558] width 104 height 14
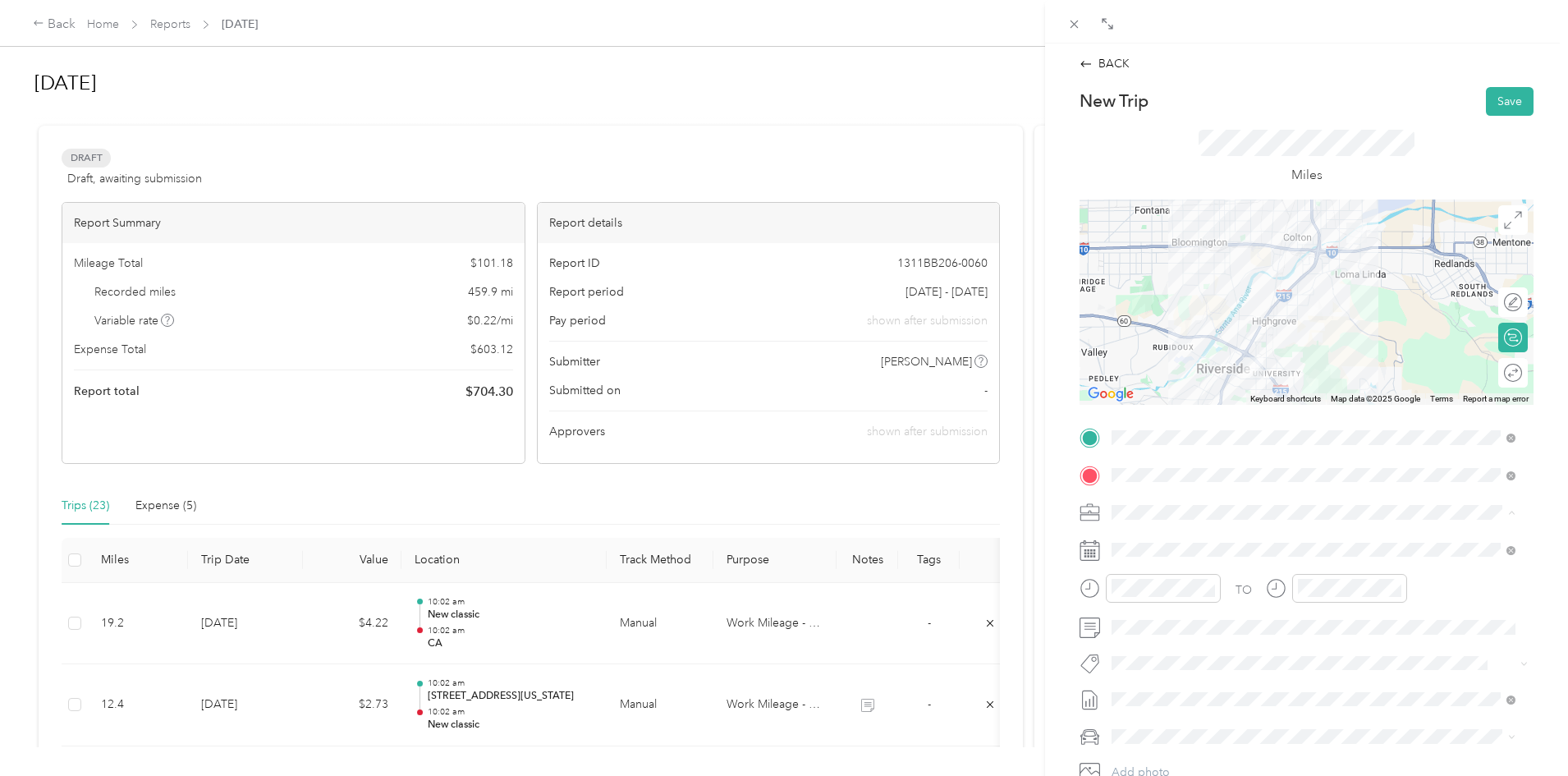
click at [1207, 587] on li "Work Mileage - User with auto allowance" at bounding box center [1314, 599] width 416 height 29
click at [1190, 560] on span at bounding box center [1319, 551] width 427 height 27
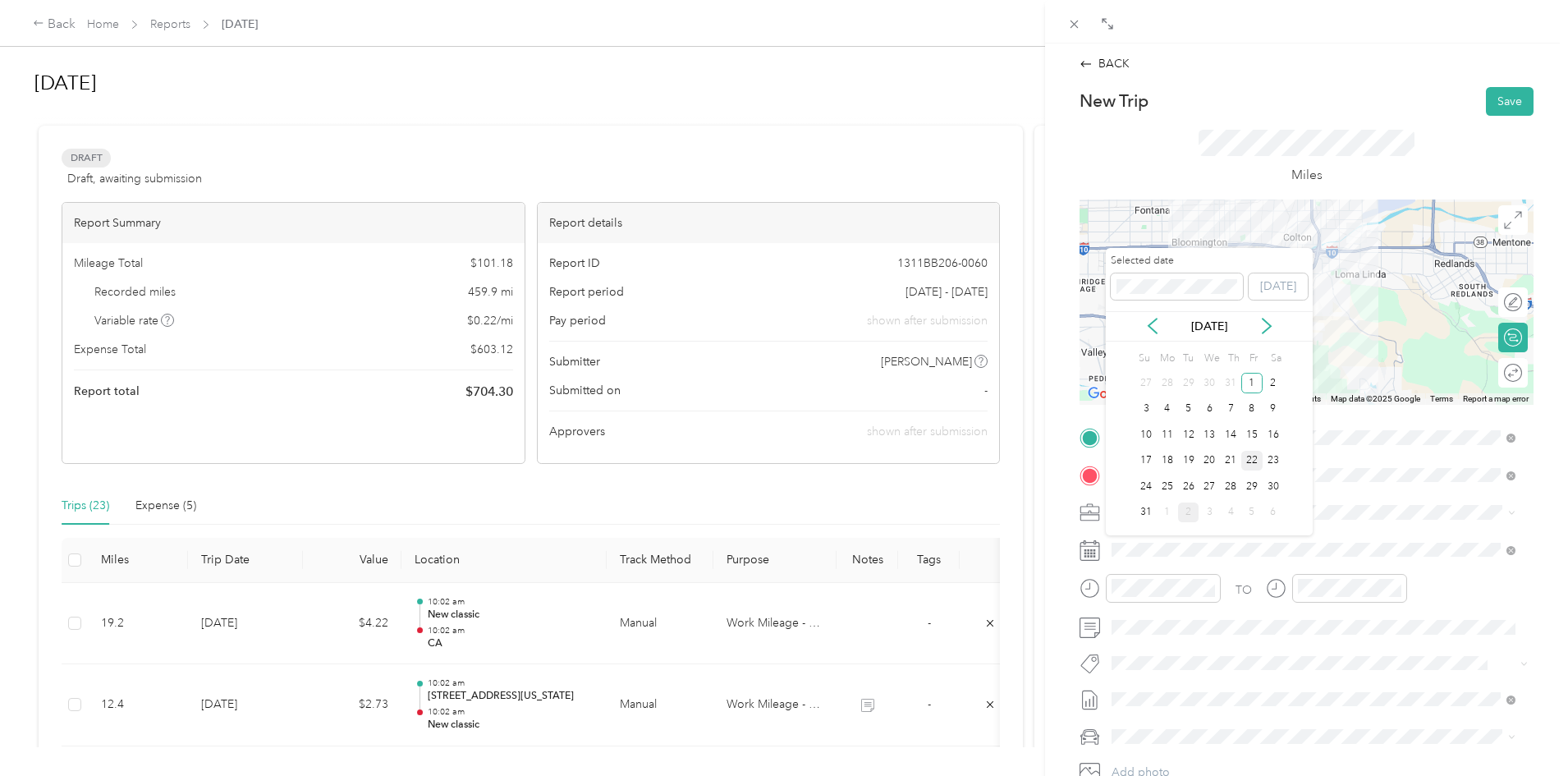
click at [1251, 457] on div "22" at bounding box center [1252, 461] width 22 height 21
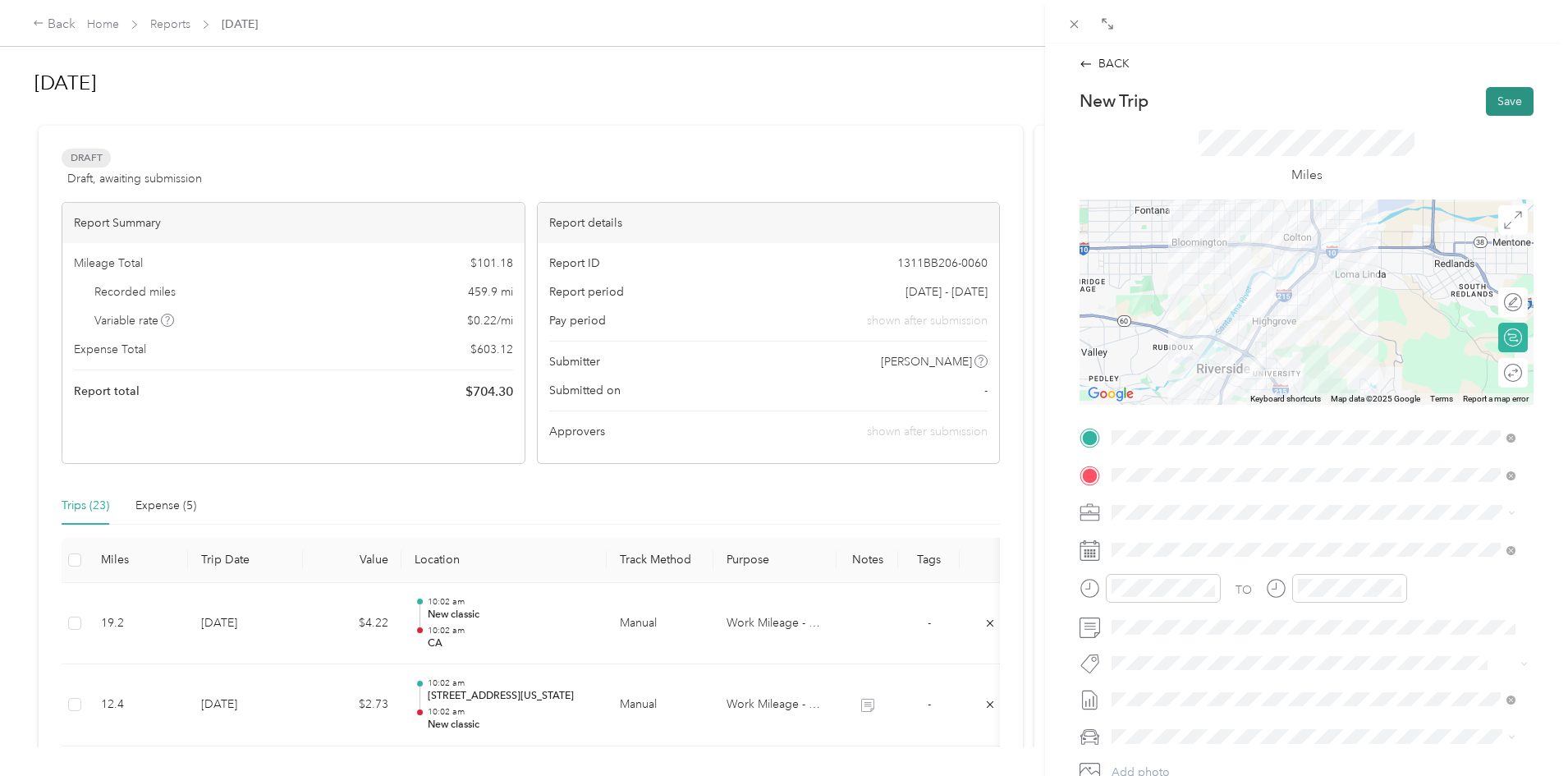
click at [1492, 106] on button "Save" at bounding box center [1509, 101] width 47 height 29
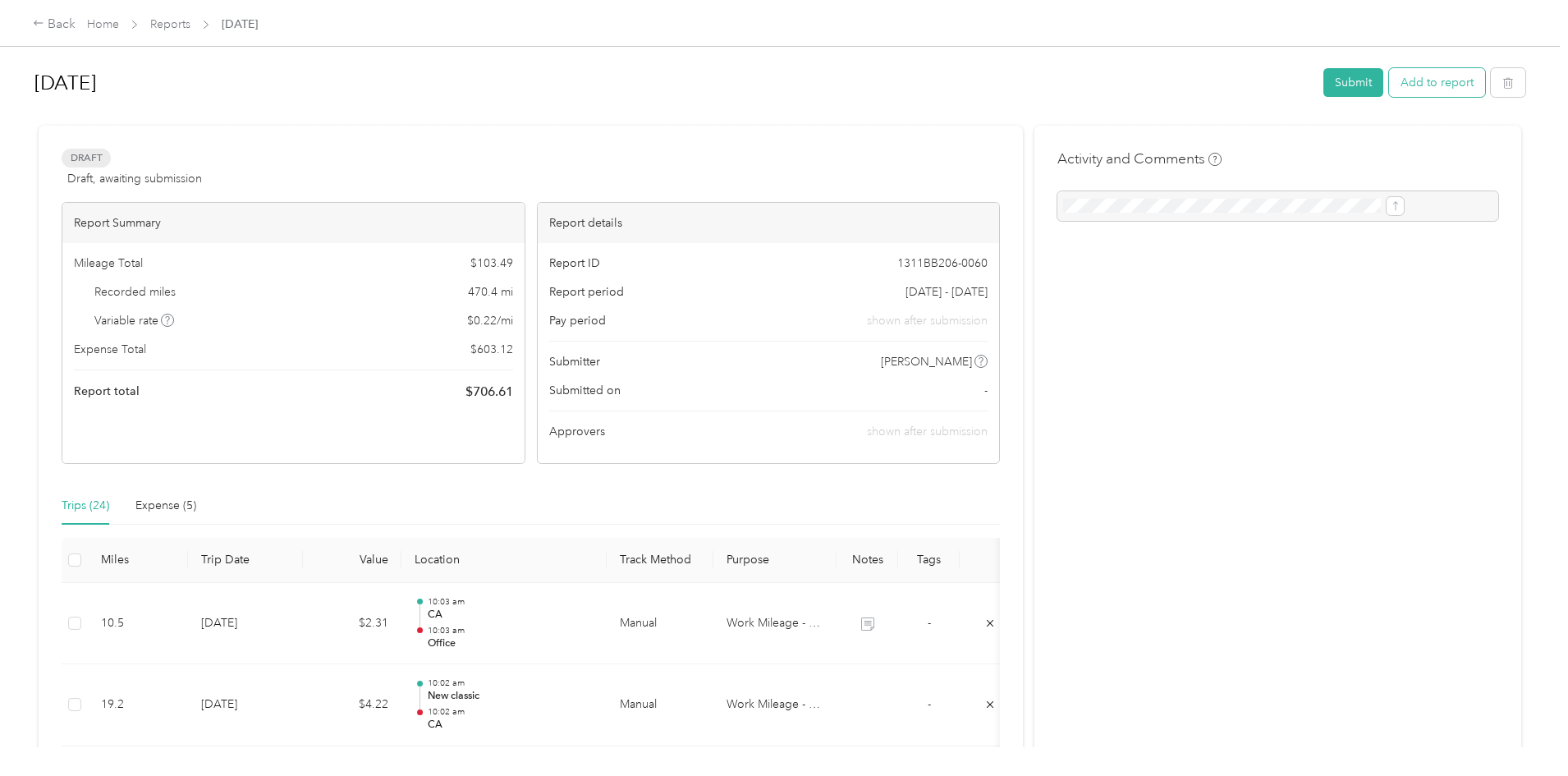
click at [1388, 76] on button "Add to report" at bounding box center [1437, 82] width 96 height 29
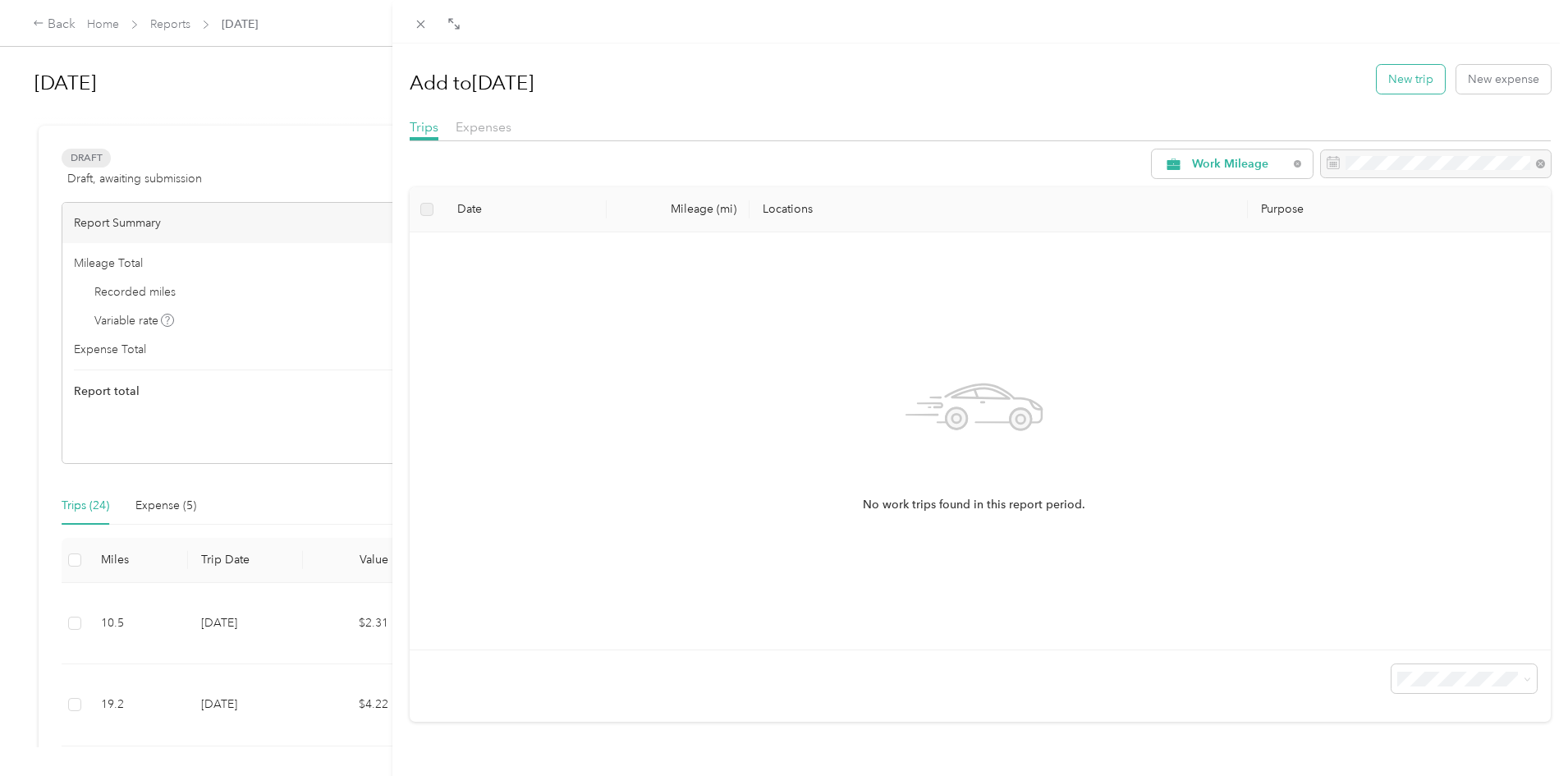
click at [1399, 74] on button "New trip" at bounding box center [1411, 79] width 68 height 29
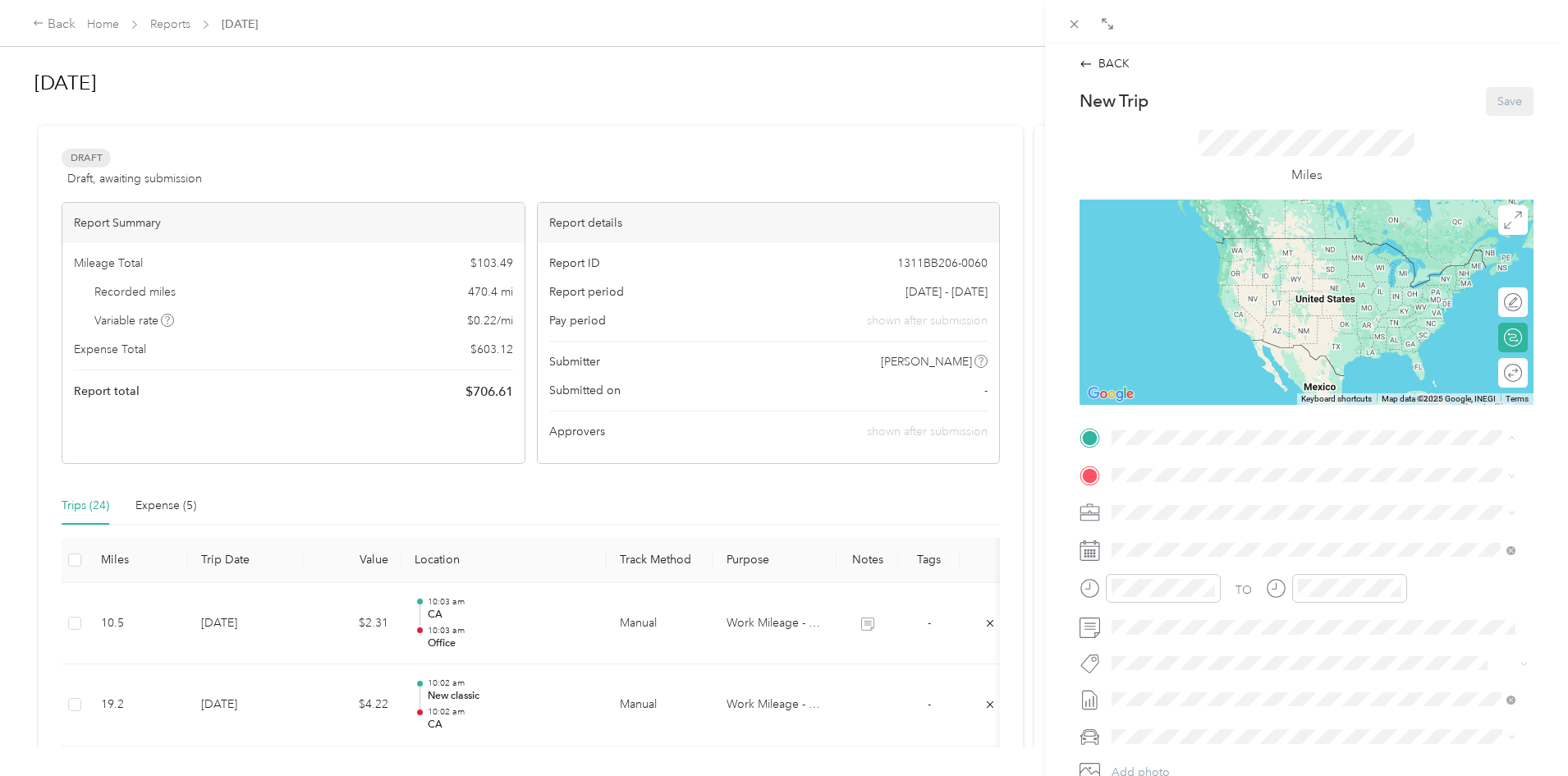
click at [1176, 507] on div "Office [STREET_ADDRESS]" at bounding box center [1194, 512] width 104 height 34
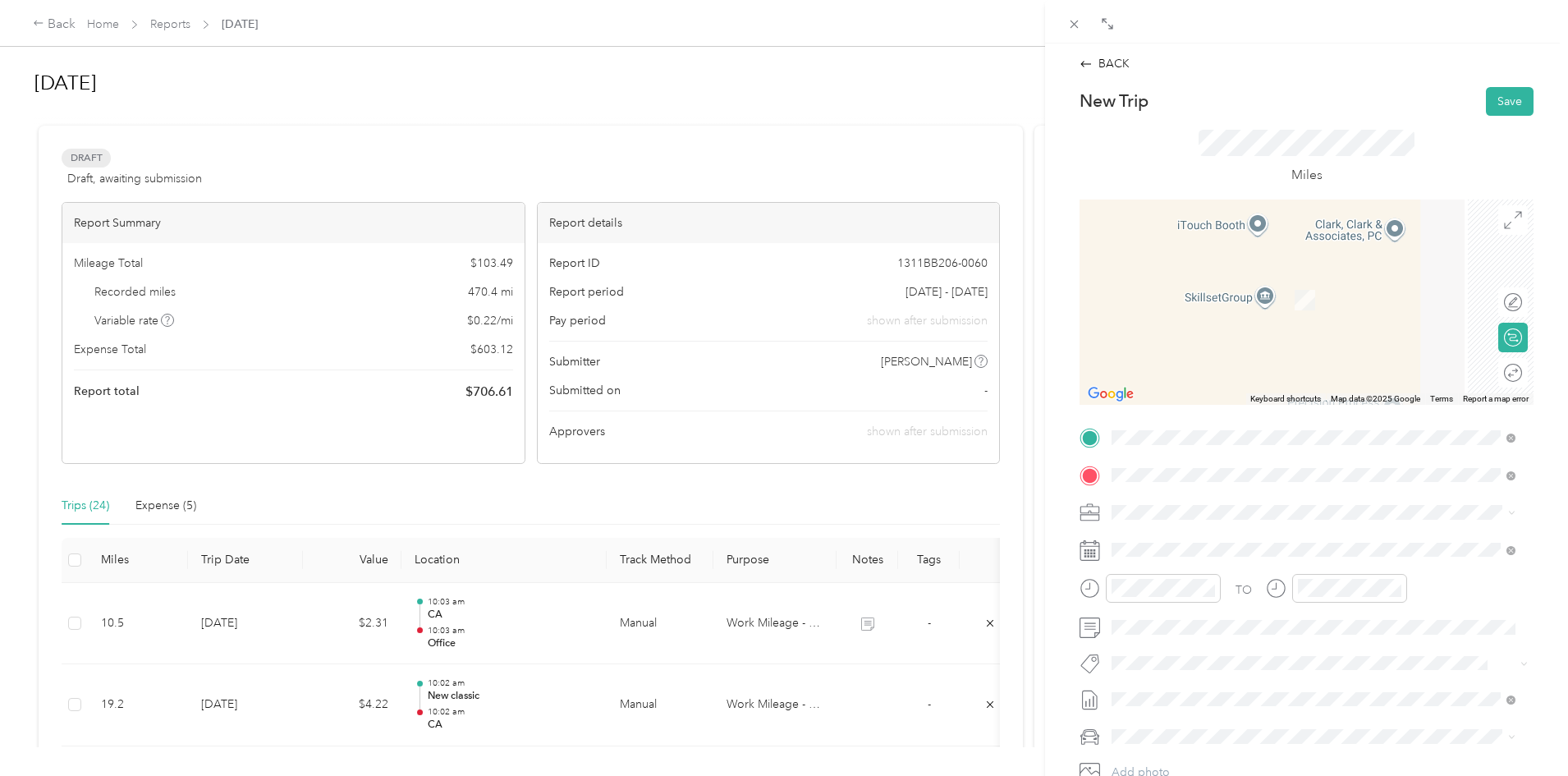
click at [1179, 554] on span "[PERSON_NAME] Bakery, [STREET_ADDRESS][GEOGRAPHIC_DATA][PERSON_NAME], [GEOGRAPH…" at bounding box center [1321, 567] width 357 height 32
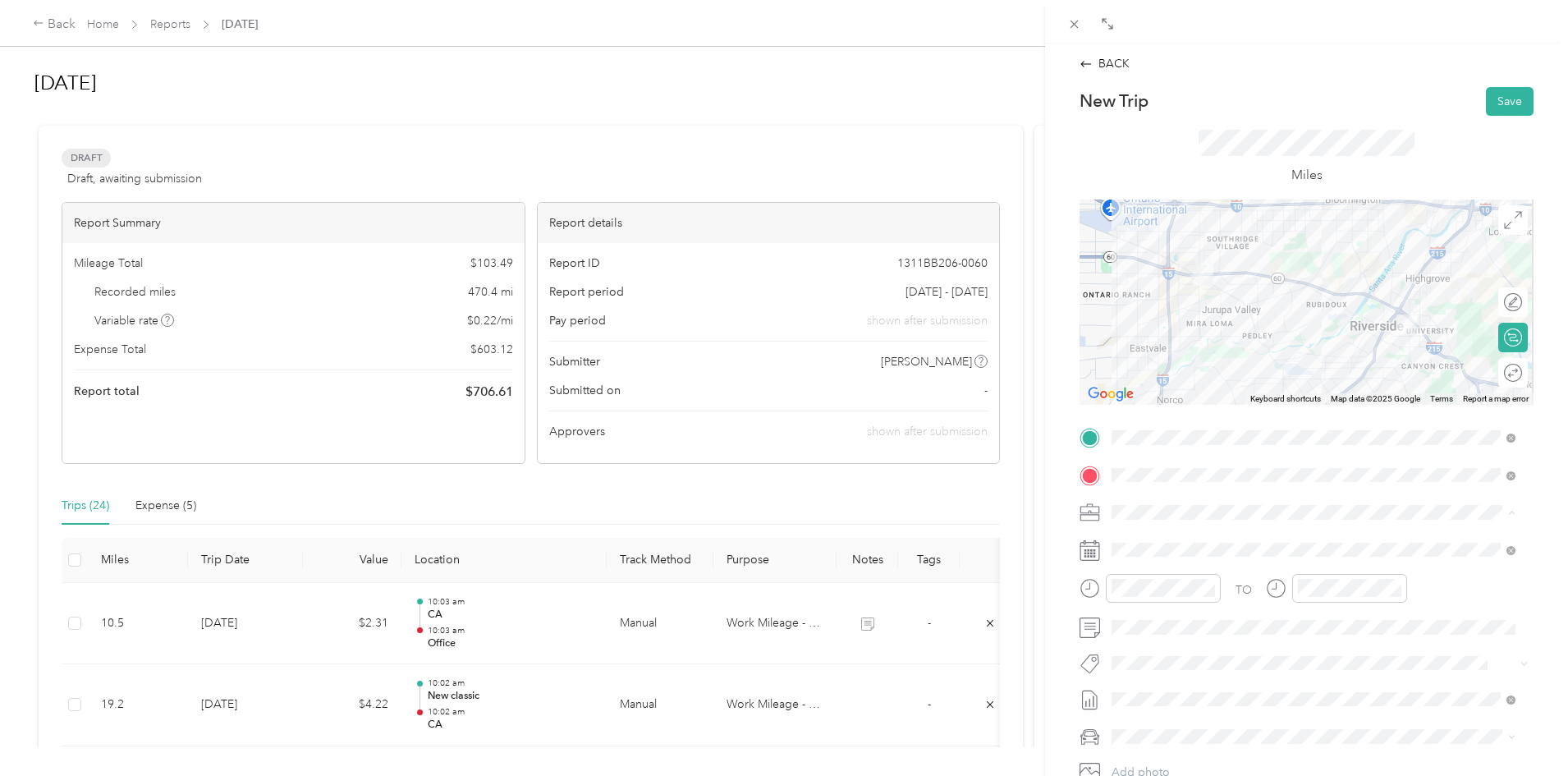
click at [1190, 597] on span "Work Mileage - User with auto allowance" at bounding box center [1222, 599] width 210 height 14
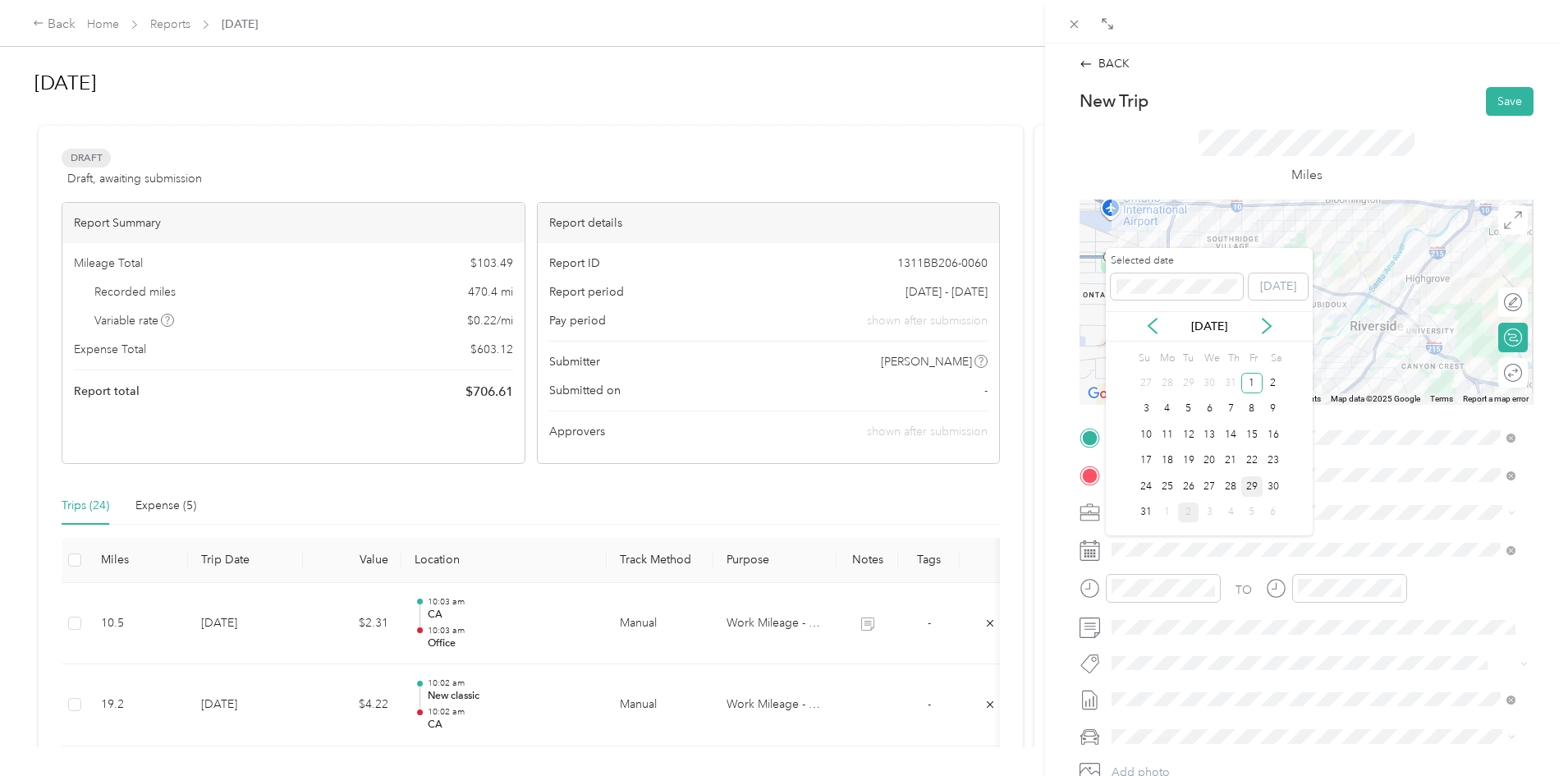
click at [1250, 483] on div "29" at bounding box center [1252, 487] width 22 height 21
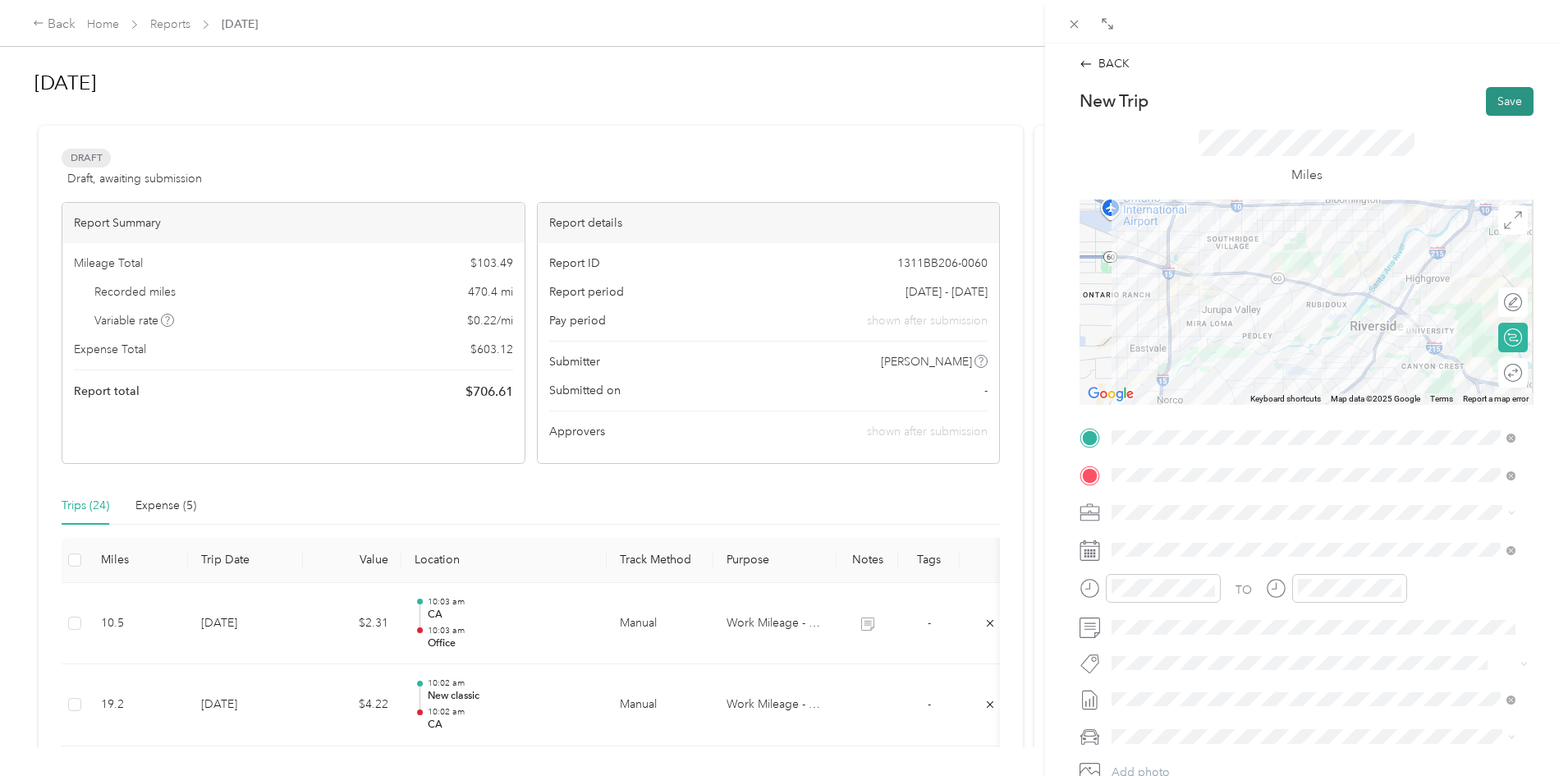
click at [1487, 103] on button "Save" at bounding box center [1509, 101] width 47 height 29
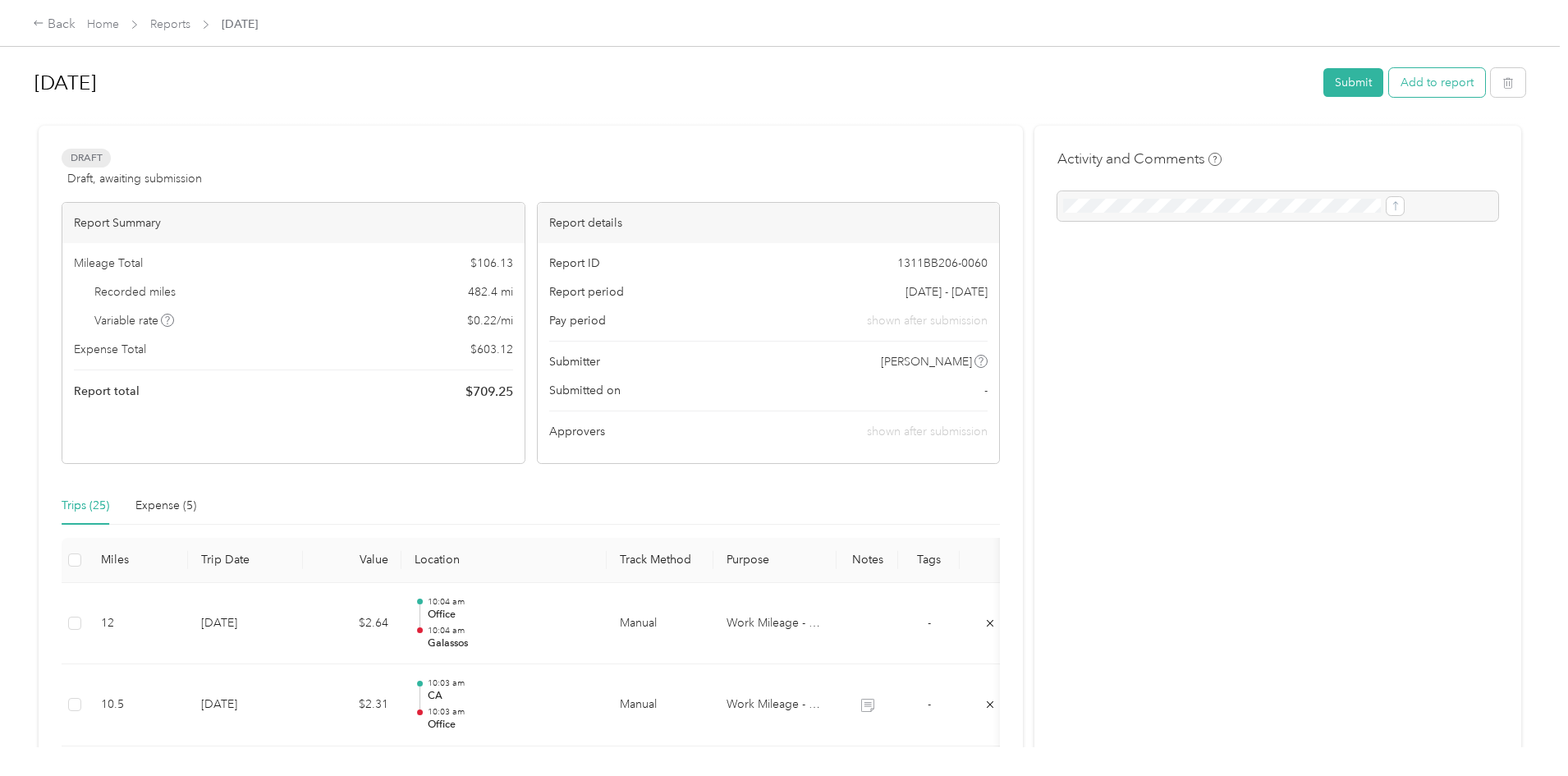
click at [1388, 75] on button "Add to report" at bounding box center [1437, 82] width 96 height 29
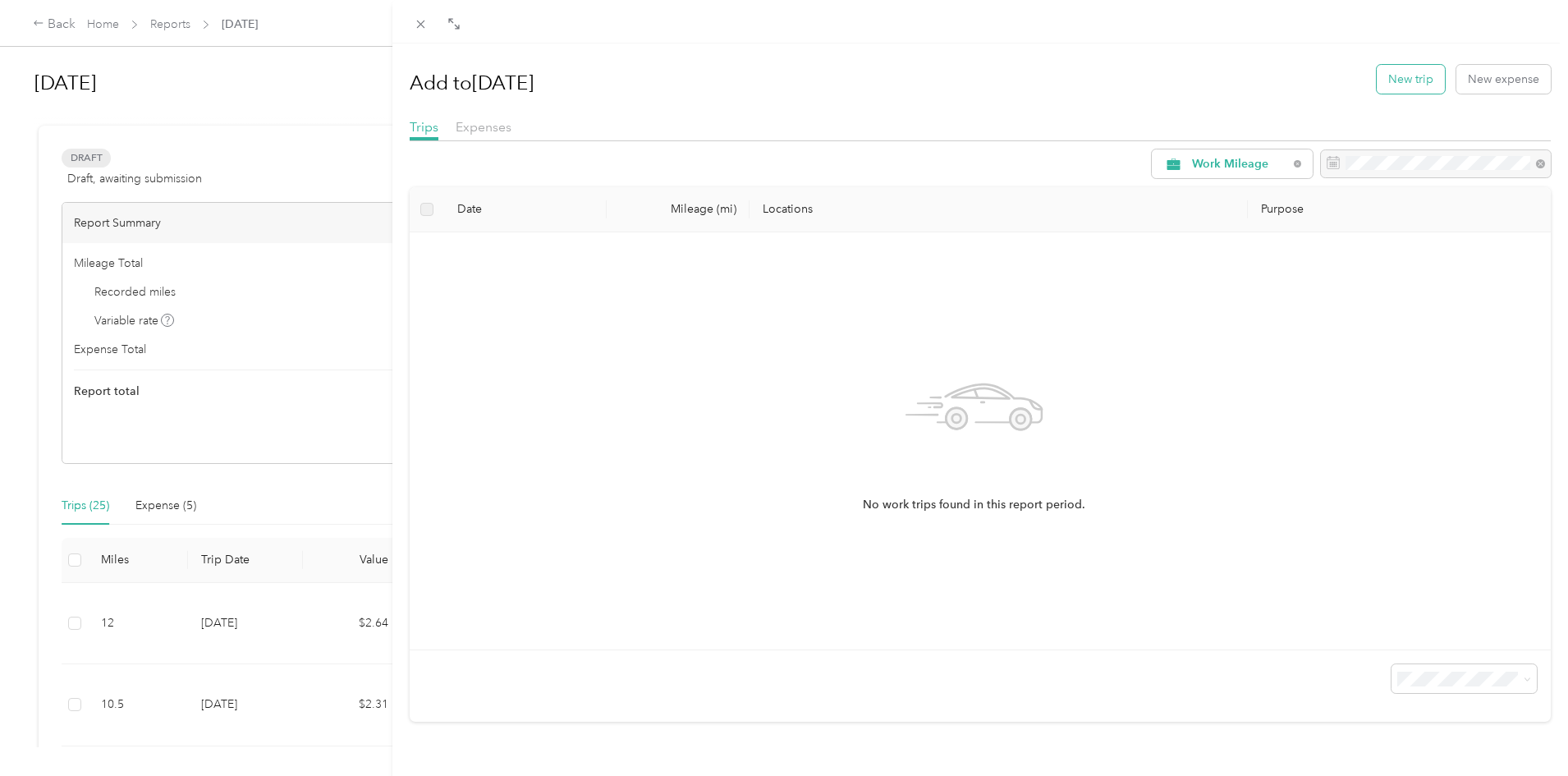
click at [1380, 71] on button "New trip" at bounding box center [1411, 79] width 68 height 29
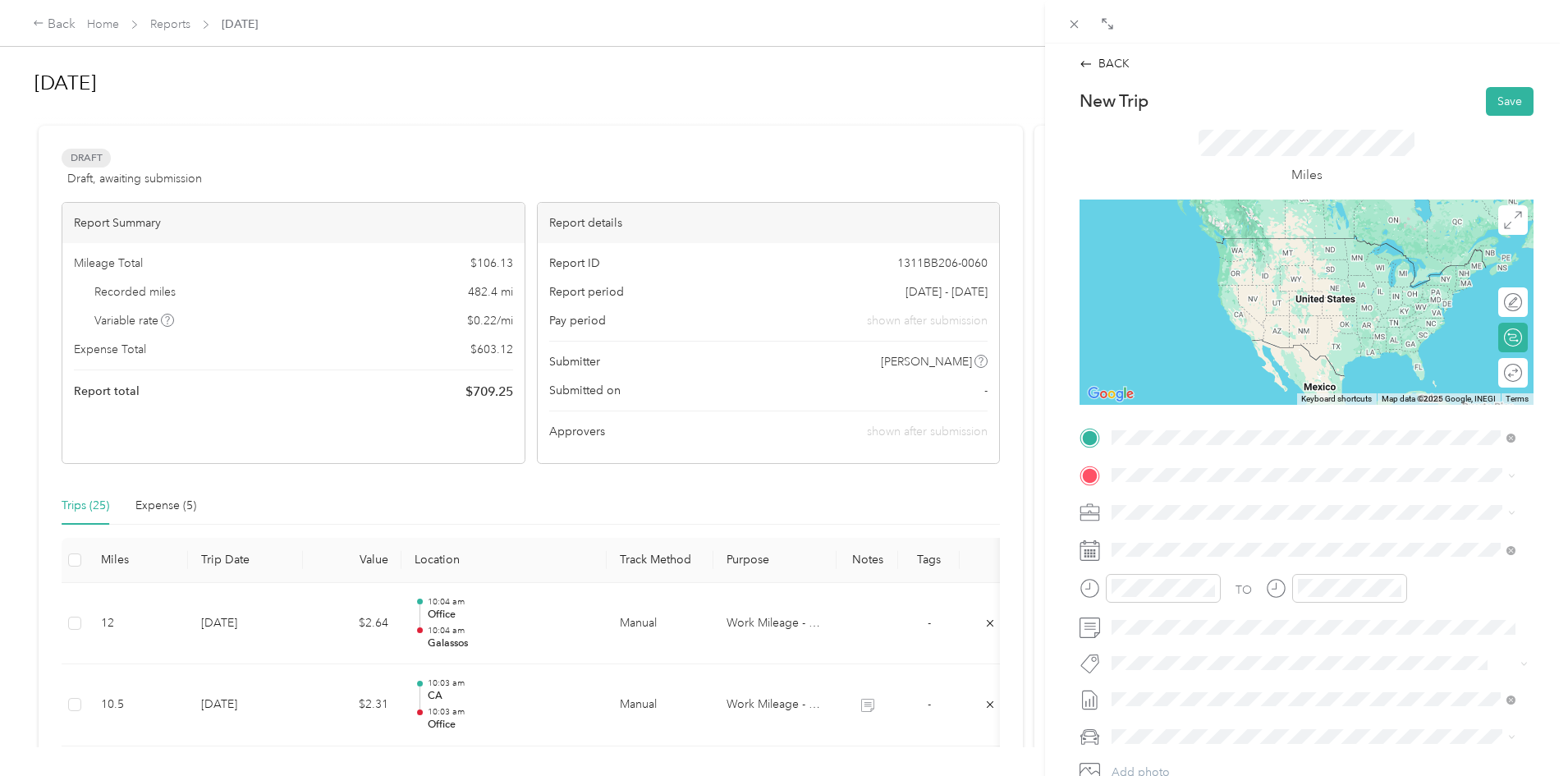
click at [1183, 541] on span "[PERSON_NAME] Bakery, [STREET_ADDRESS][GEOGRAPHIC_DATA][PERSON_NAME], [GEOGRAPH…" at bounding box center [1321, 530] width 357 height 32
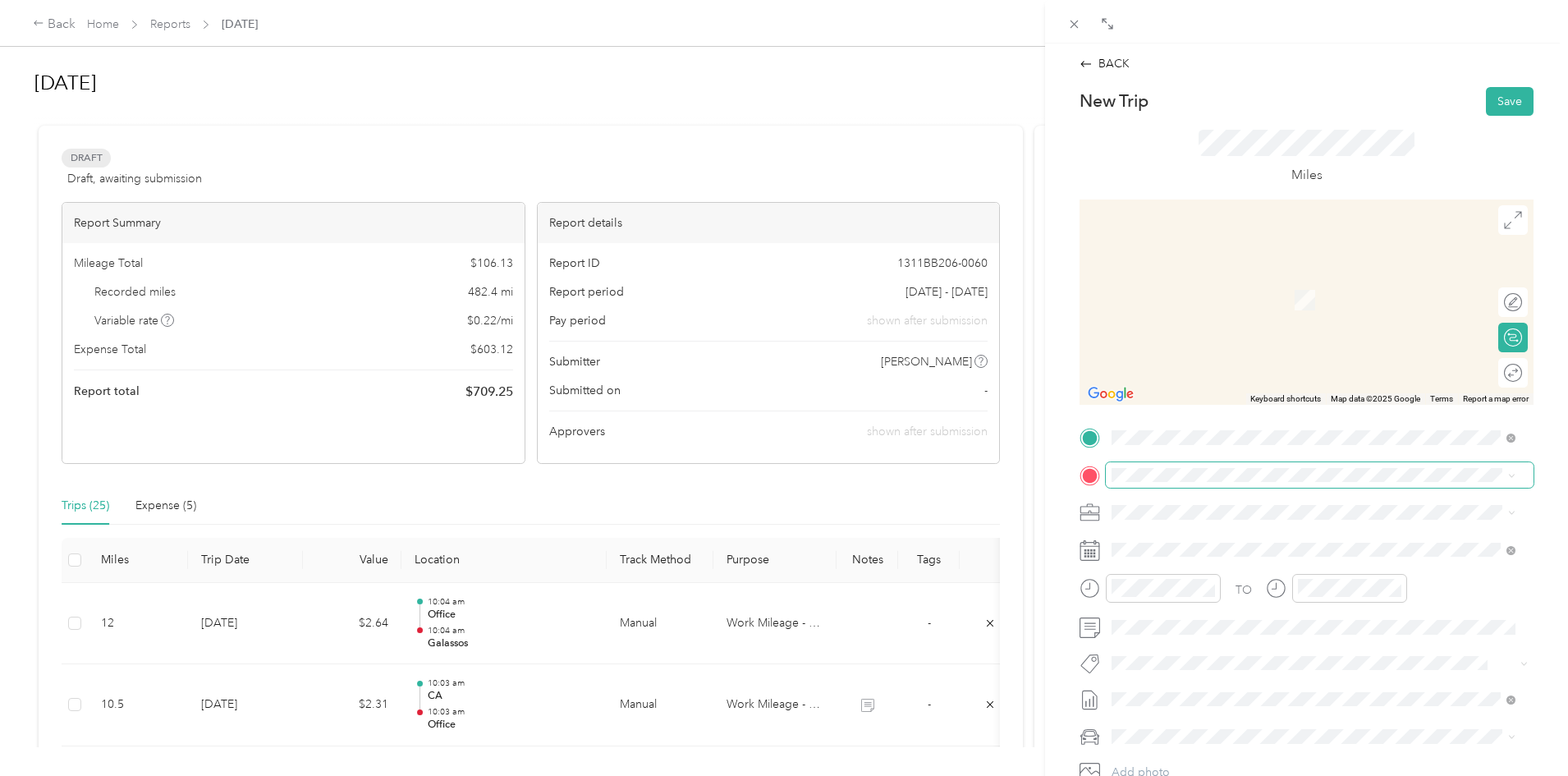
click at [1176, 486] on span at bounding box center [1319, 476] width 427 height 27
click at [1196, 542] on span "[STREET_ADDRESS][US_STATE][US_STATE]" at bounding box center [1255, 535] width 224 height 15
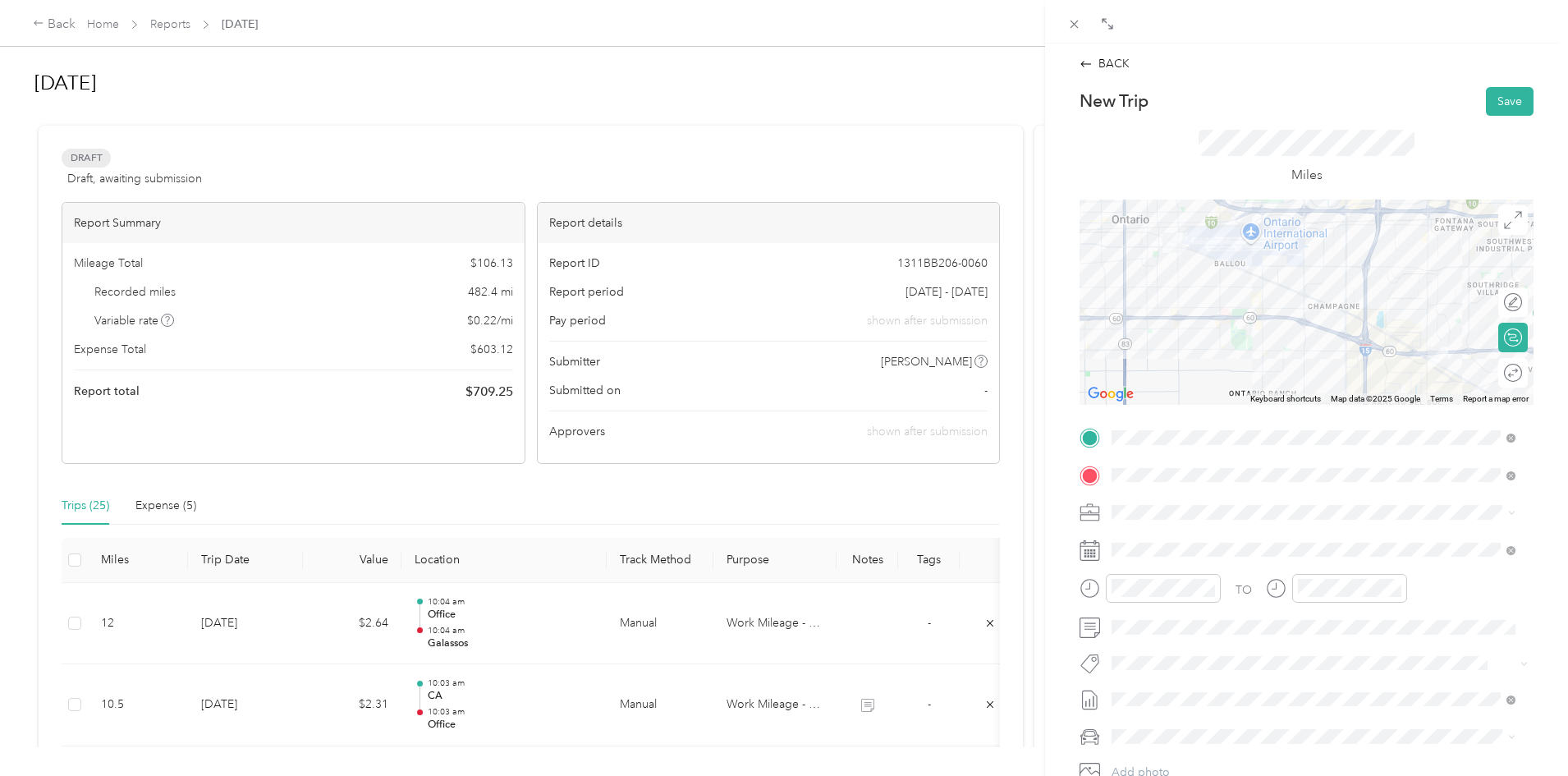
click at [1161, 606] on div "Work Mileage - User with auto allowance" at bounding box center [1314, 597] width 392 height 17
click at [1160, 540] on span at bounding box center [1319, 551] width 427 height 27
click at [1249, 487] on div "29" at bounding box center [1252, 487] width 22 height 21
click at [1505, 112] on button "Save" at bounding box center [1509, 101] width 47 height 29
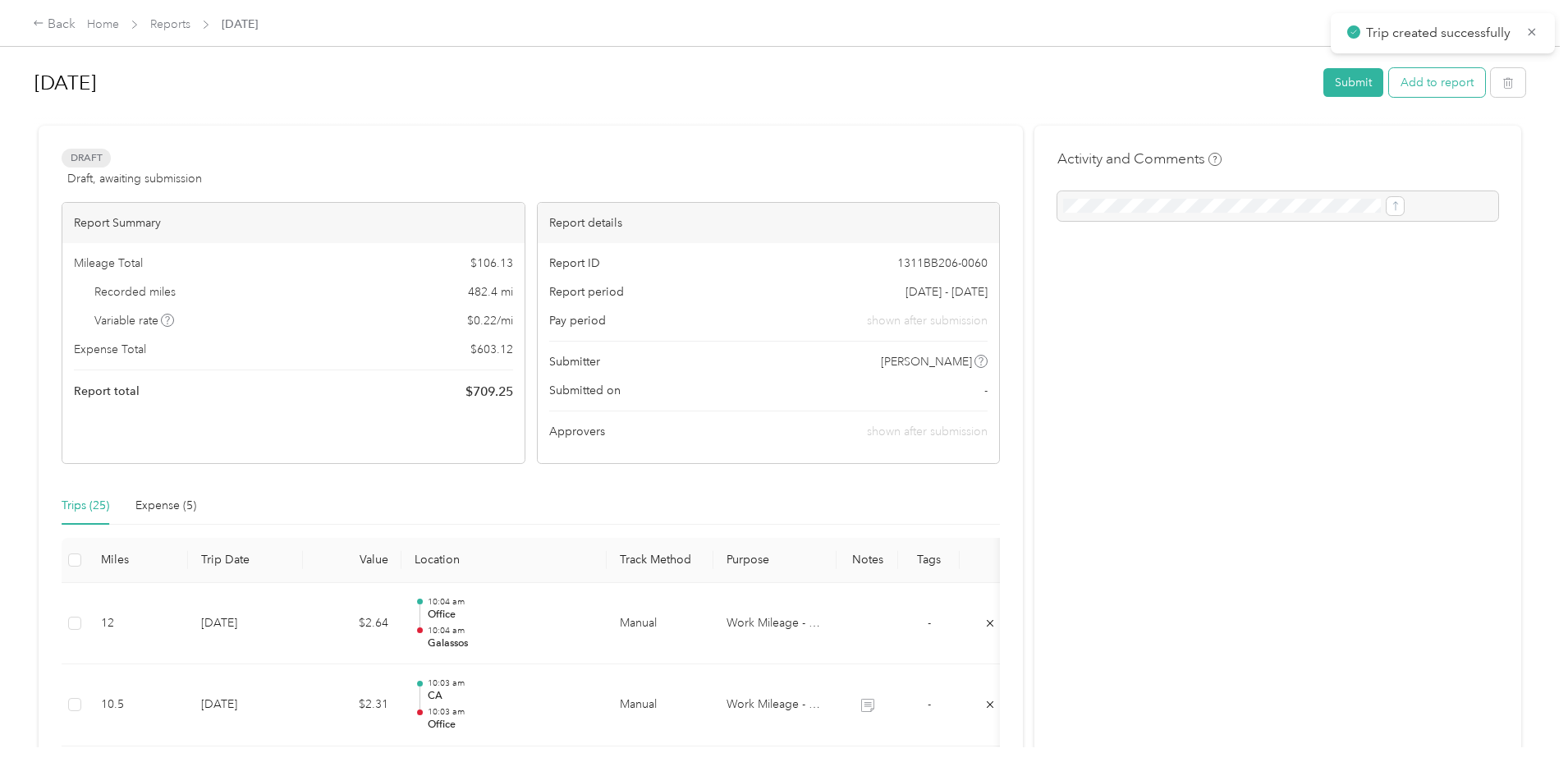
click at [1388, 86] on button "Add to report" at bounding box center [1437, 82] width 96 height 29
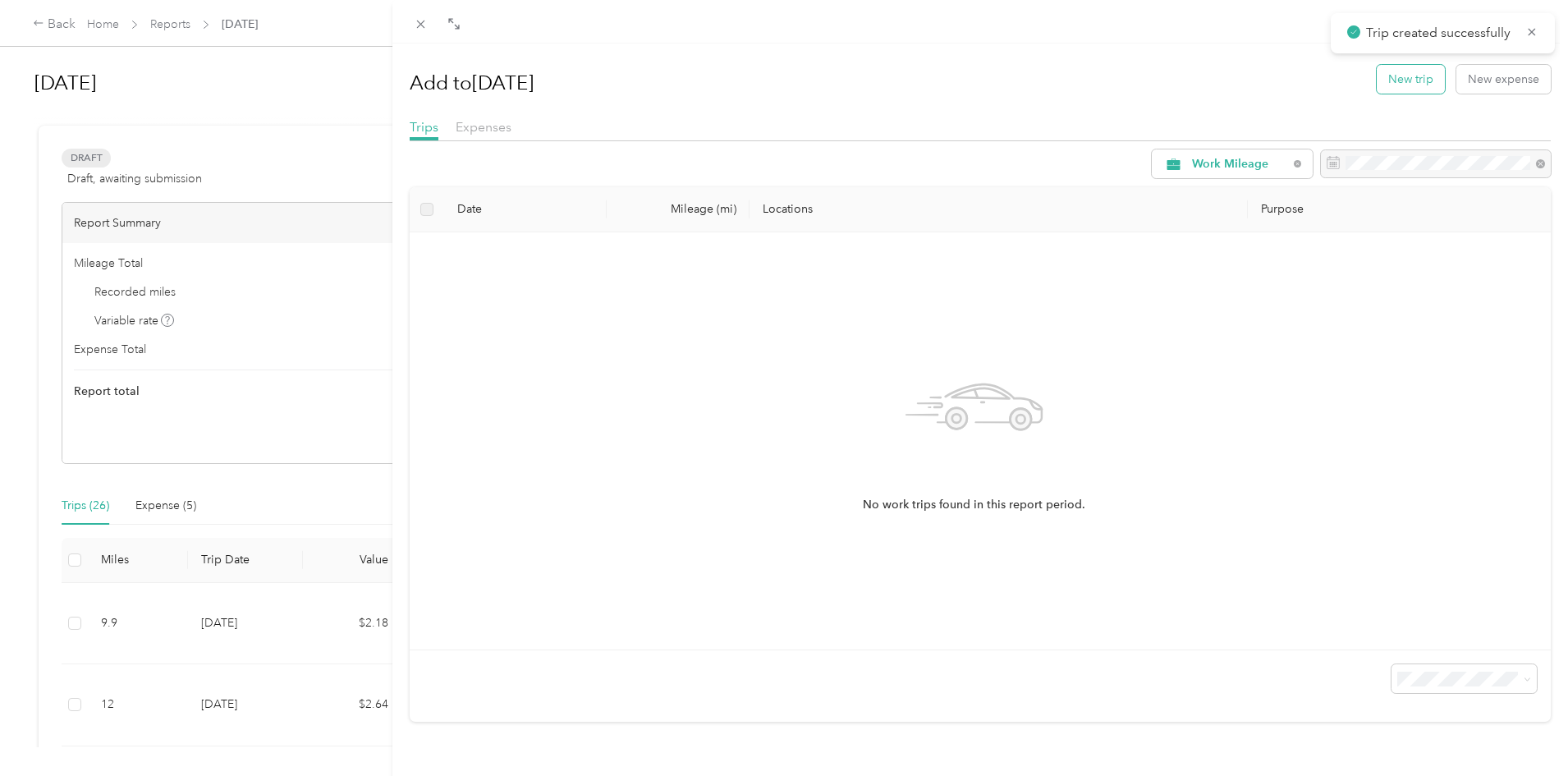
click at [1398, 69] on button "New trip" at bounding box center [1411, 79] width 68 height 29
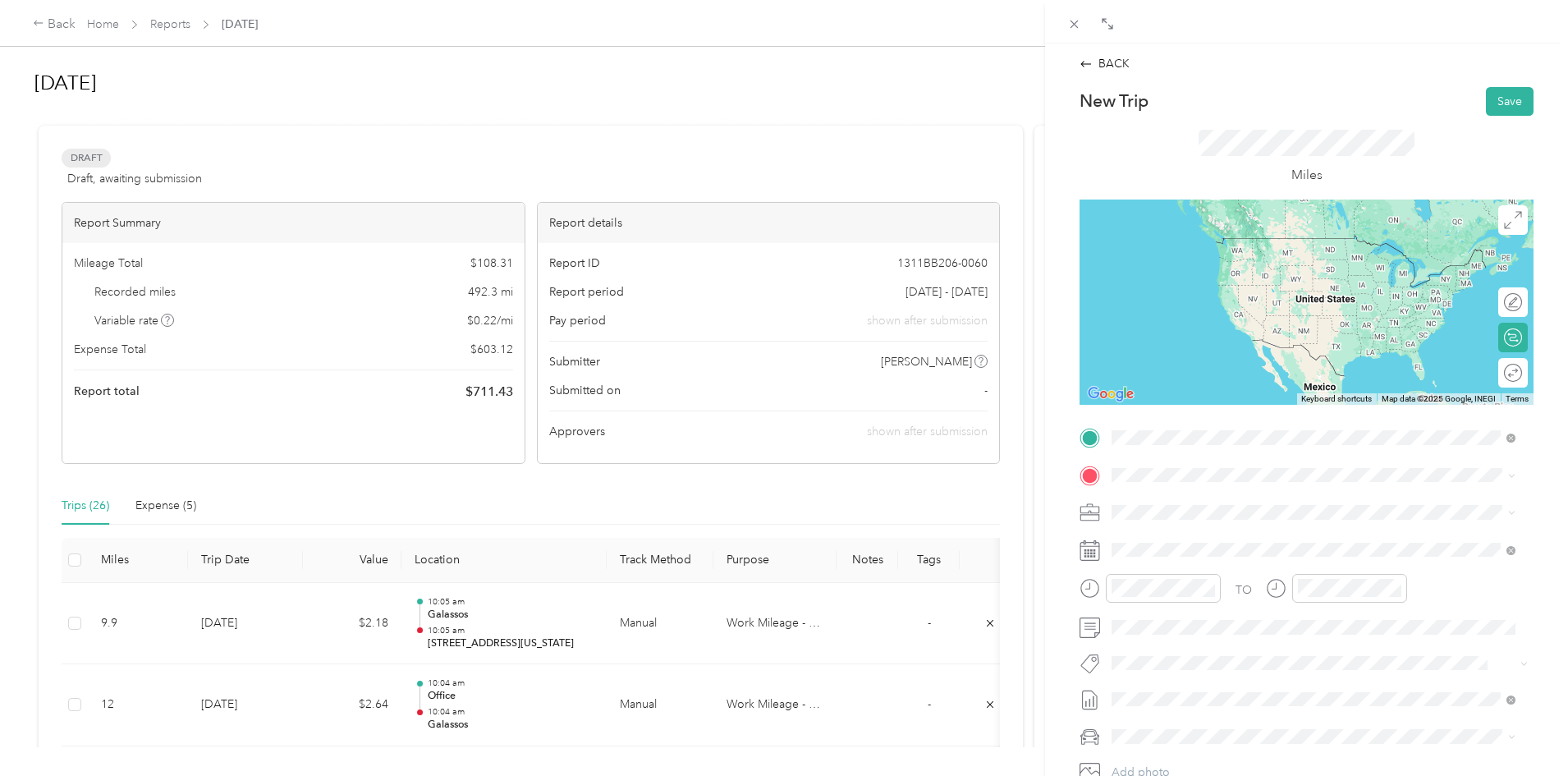
click at [1197, 504] on span "[STREET_ADDRESS][US_STATE][US_STATE]" at bounding box center [1255, 497] width 224 height 15
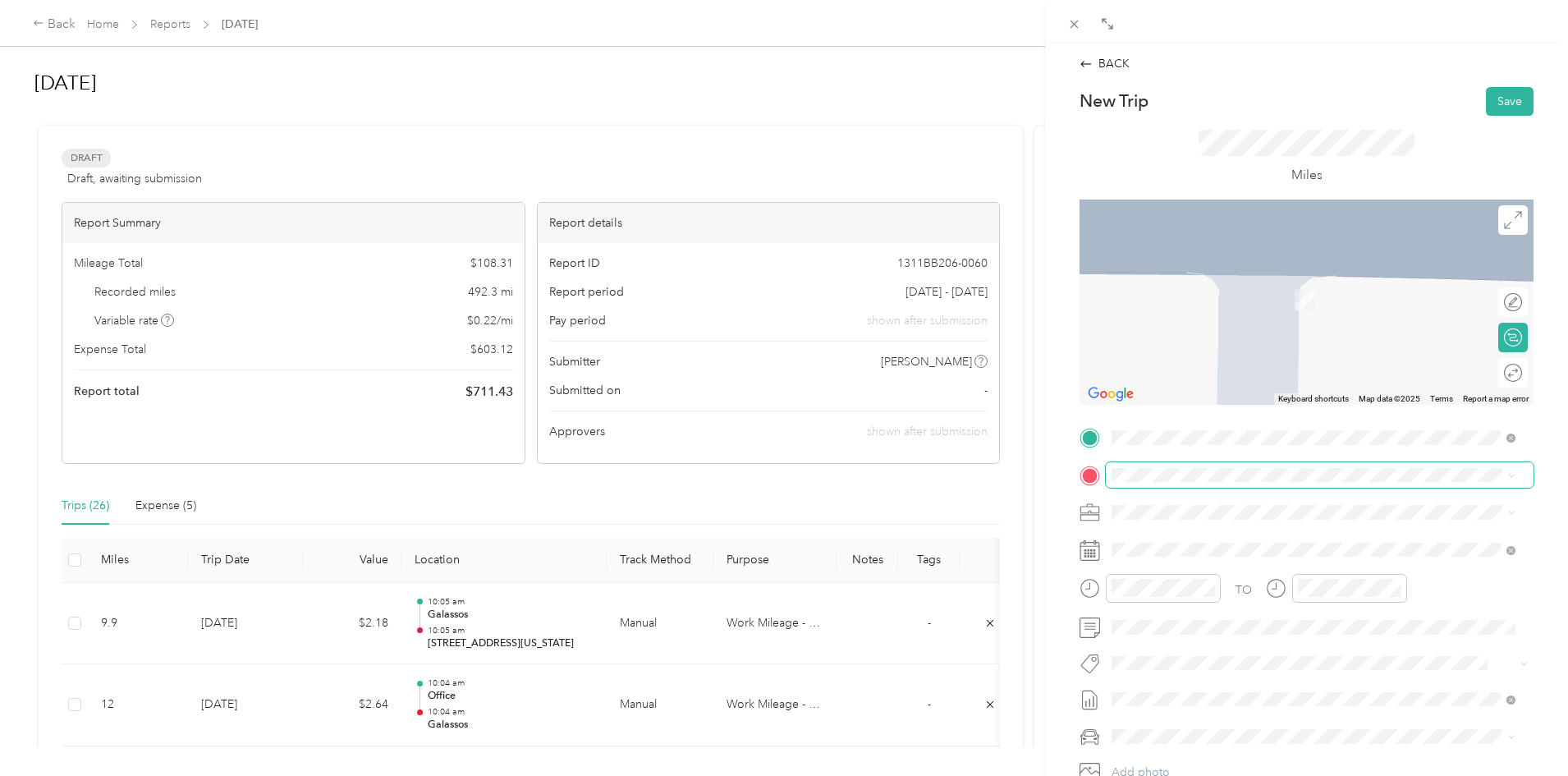
click at [1194, 462] on span at bounding box center [1319, 476] width 427 height 27
click at [1195, 531] on div "Superior Tank [STREET_ADDRESS][PERSON_NAME], [GEOGRAPHIC_DATA], [GEOGRAPHIC_DAT…" at bounding box center [1314, 558] width 392 height 57
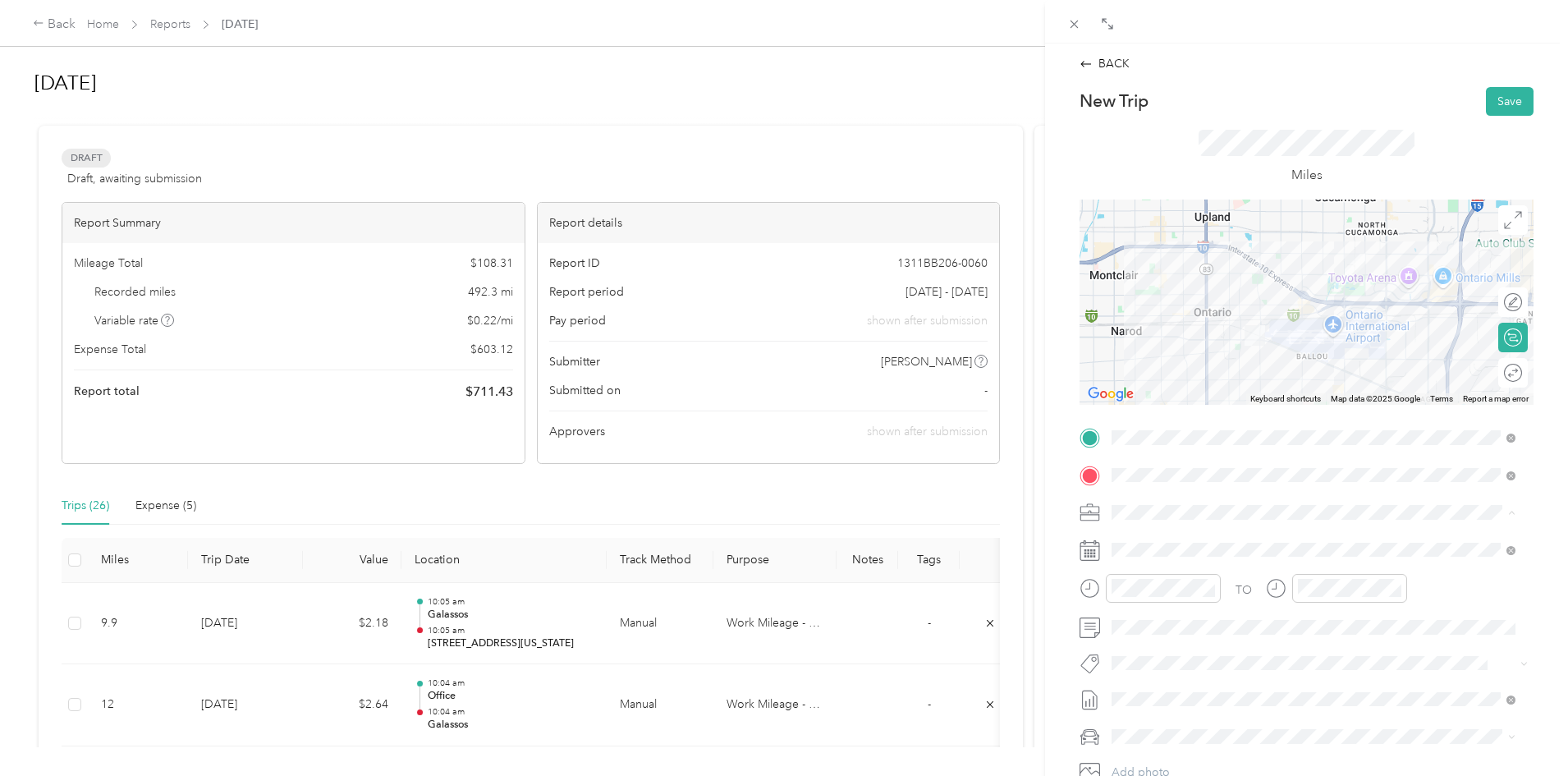
click at [1158, 591] on div "Work Mileage - User with auto allowance" at bounding box center [1314, 599] width 392 height 17
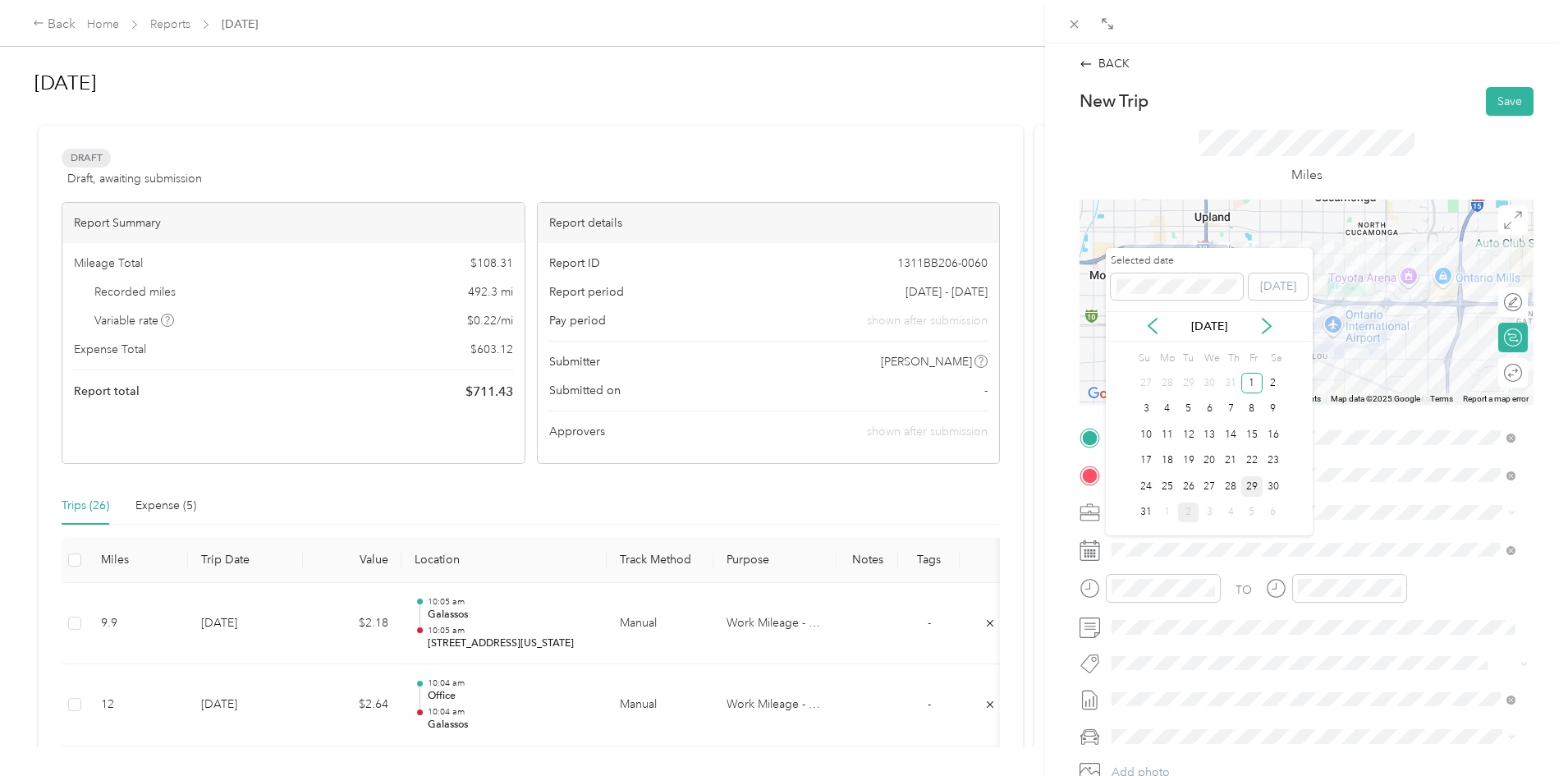
click at [1251, 491] on div "29" at bounding box center [1252, 487] width 22 height 21
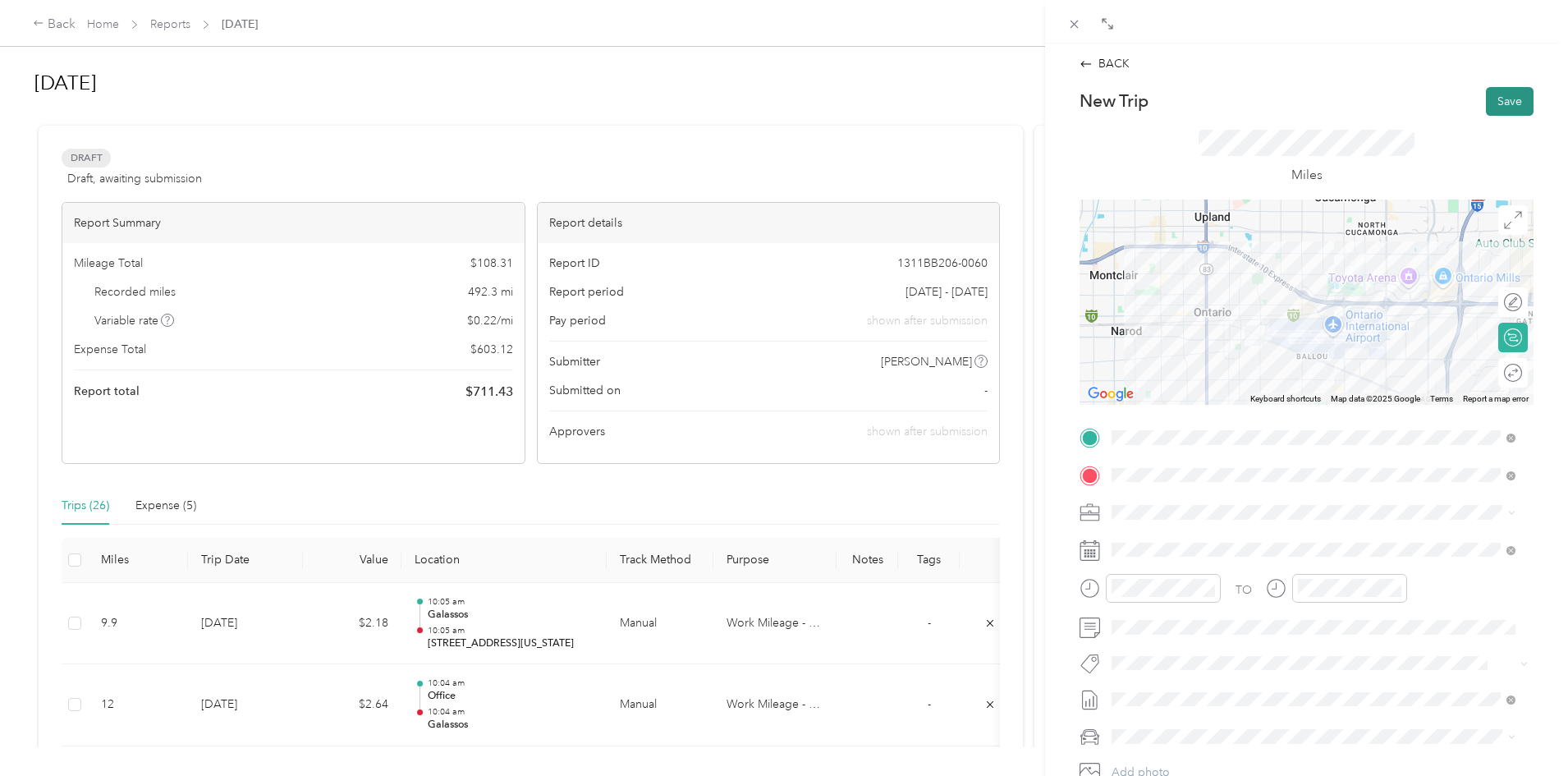
click at [1506, 105] on button "Save" at bounding box center [1509, 101] width 47 height 29
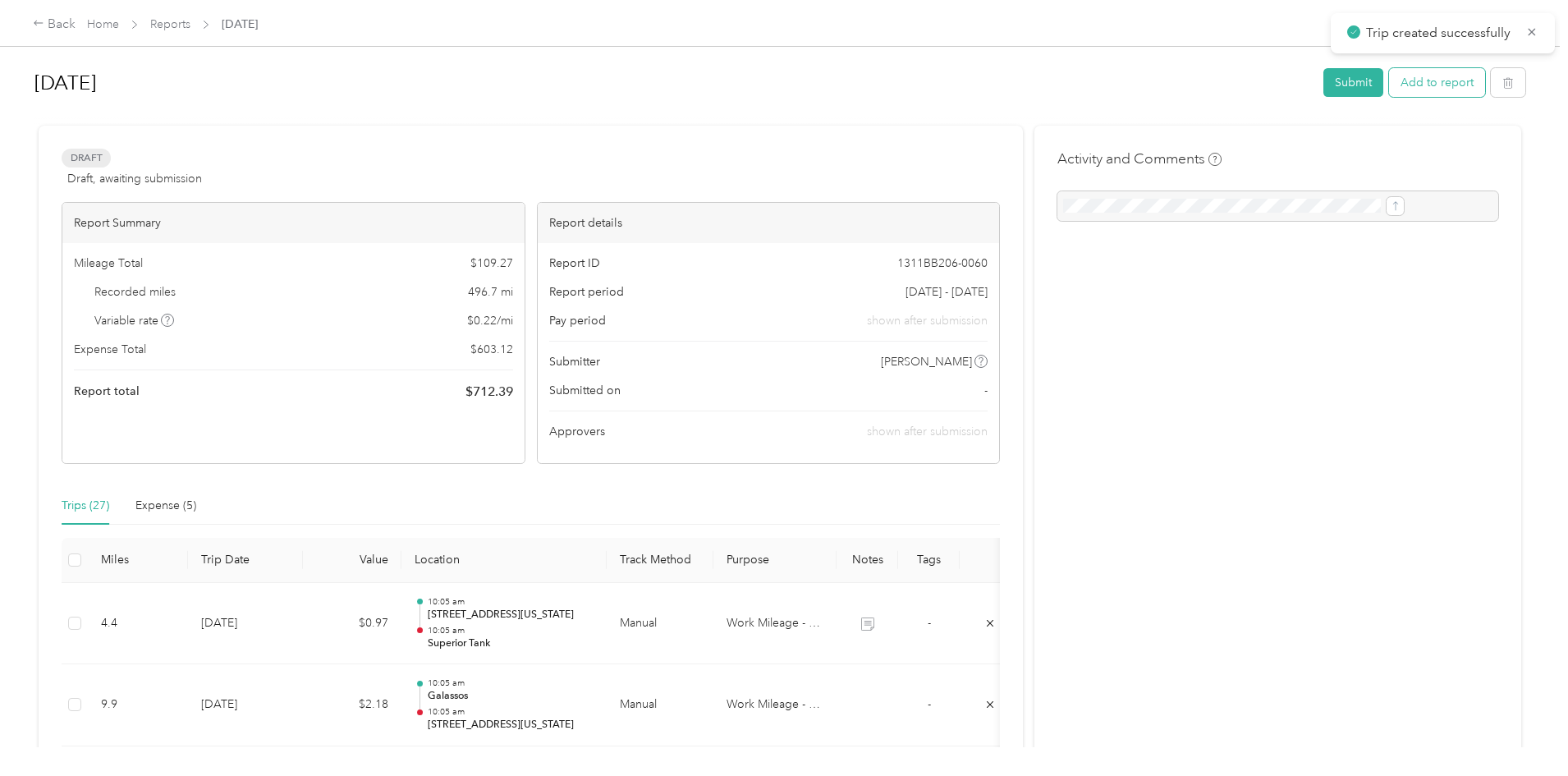
click at [1388, 76] on button "Add to report" at bounding box center [1437, 82] width 96 height 29
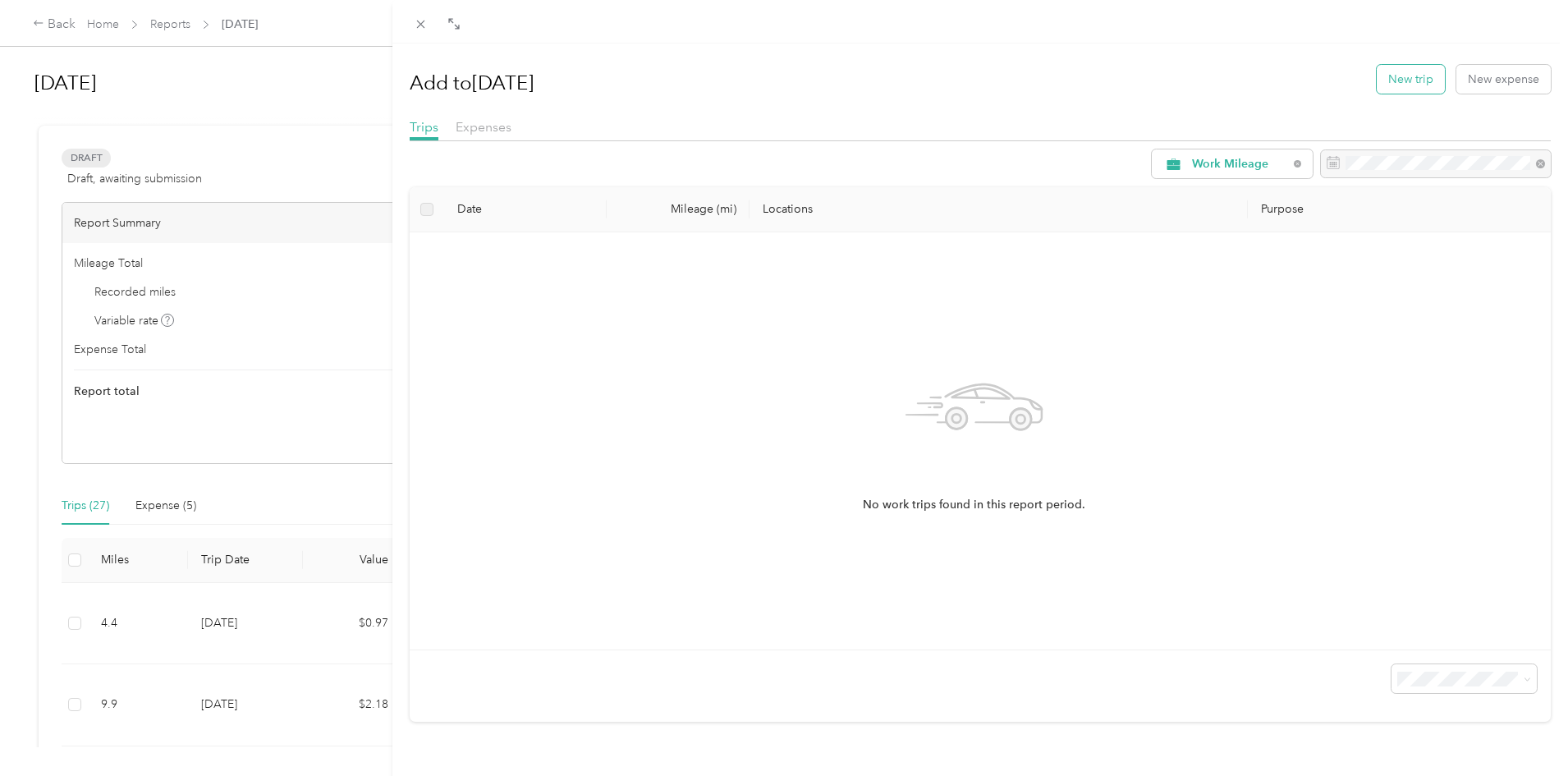
click at [1414, 81] on button "New trip" at bounding box center [1411, 79] width 68 height 29
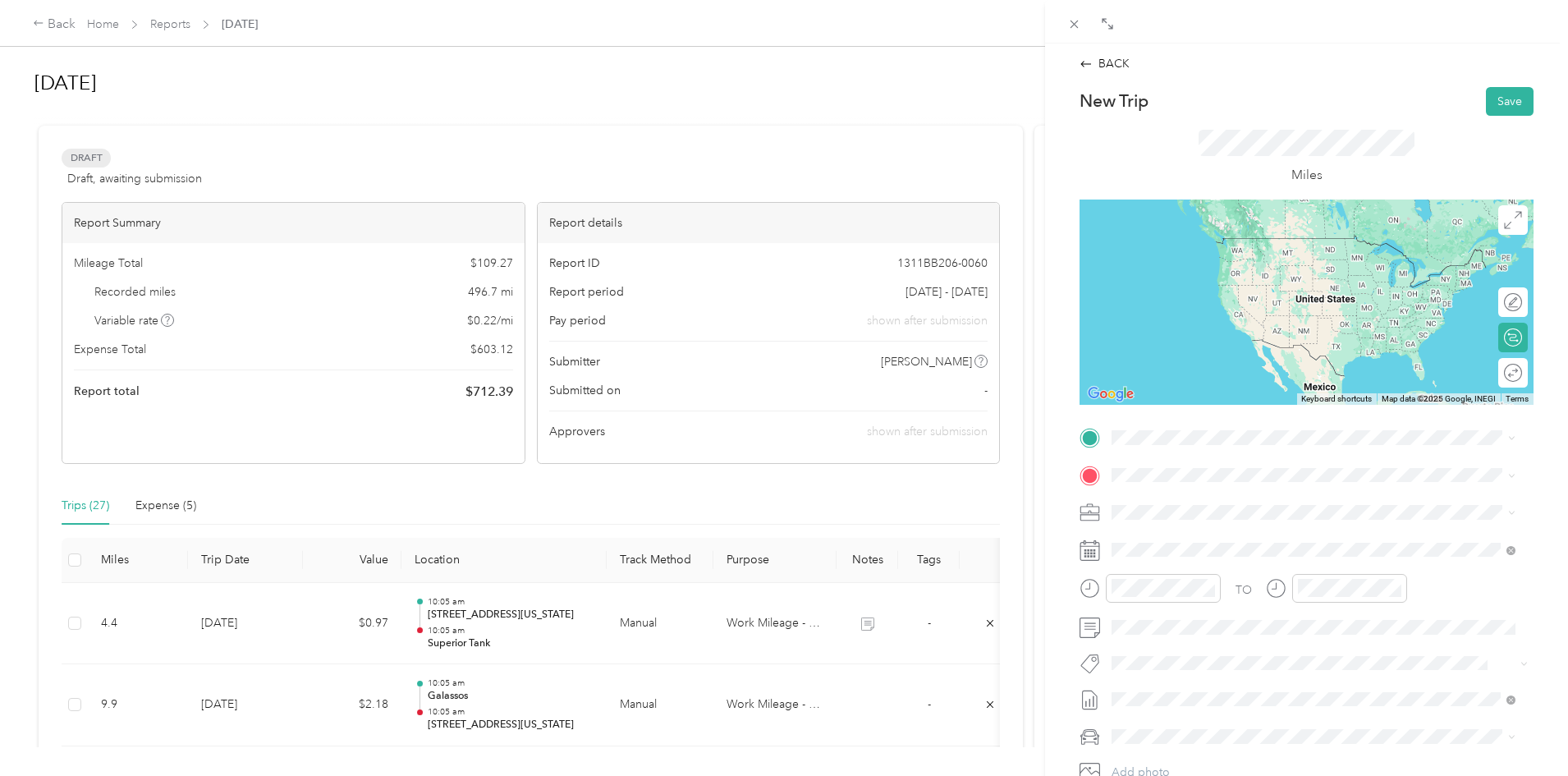
click at [1183, 497] on strong "Superior Tank" at bounding box center [1180, 501] width 75 height 15
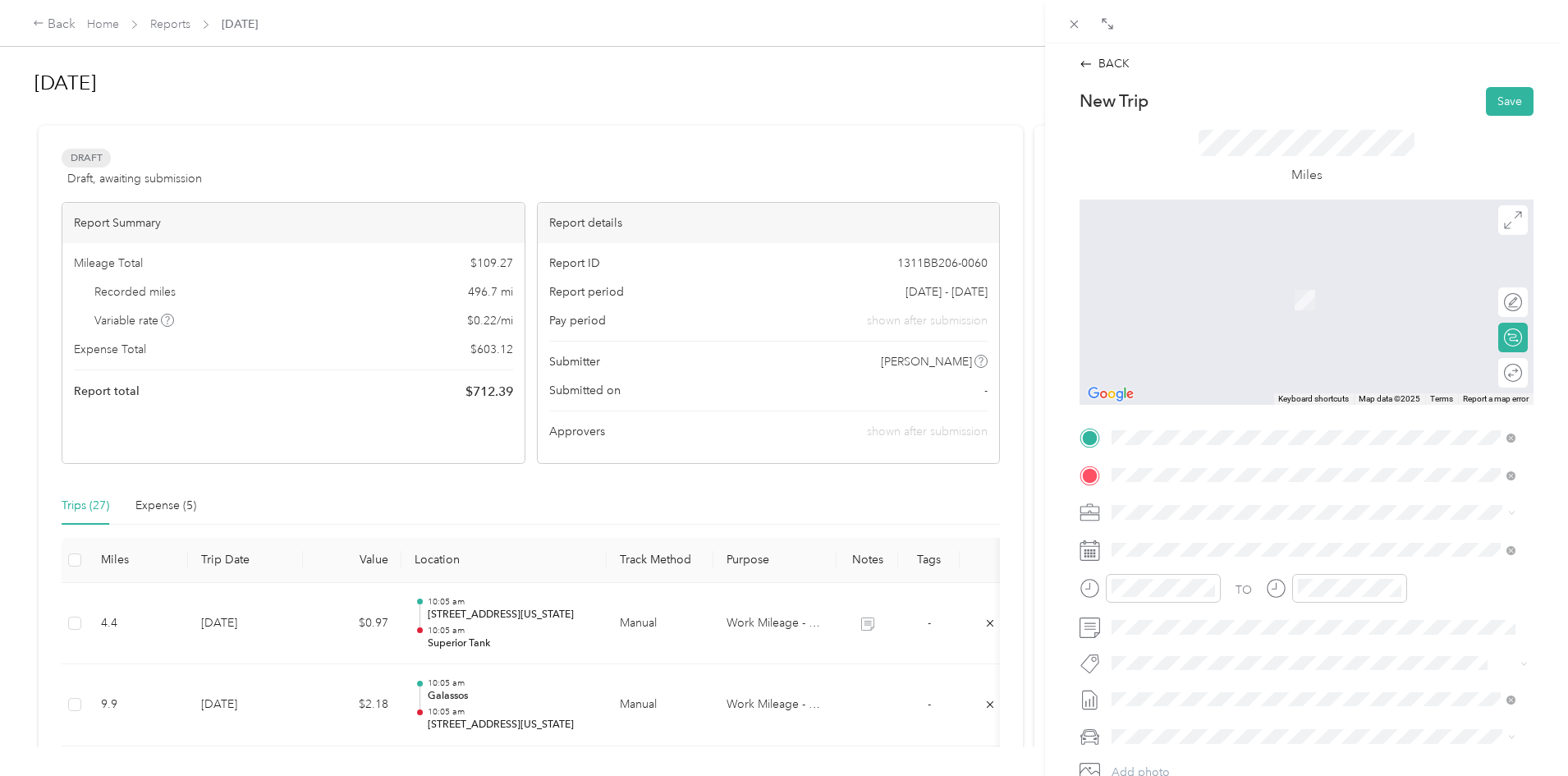
click at [1174, 544] on strong "New classic" at bounding box center [1173, 541] width 62 height 15
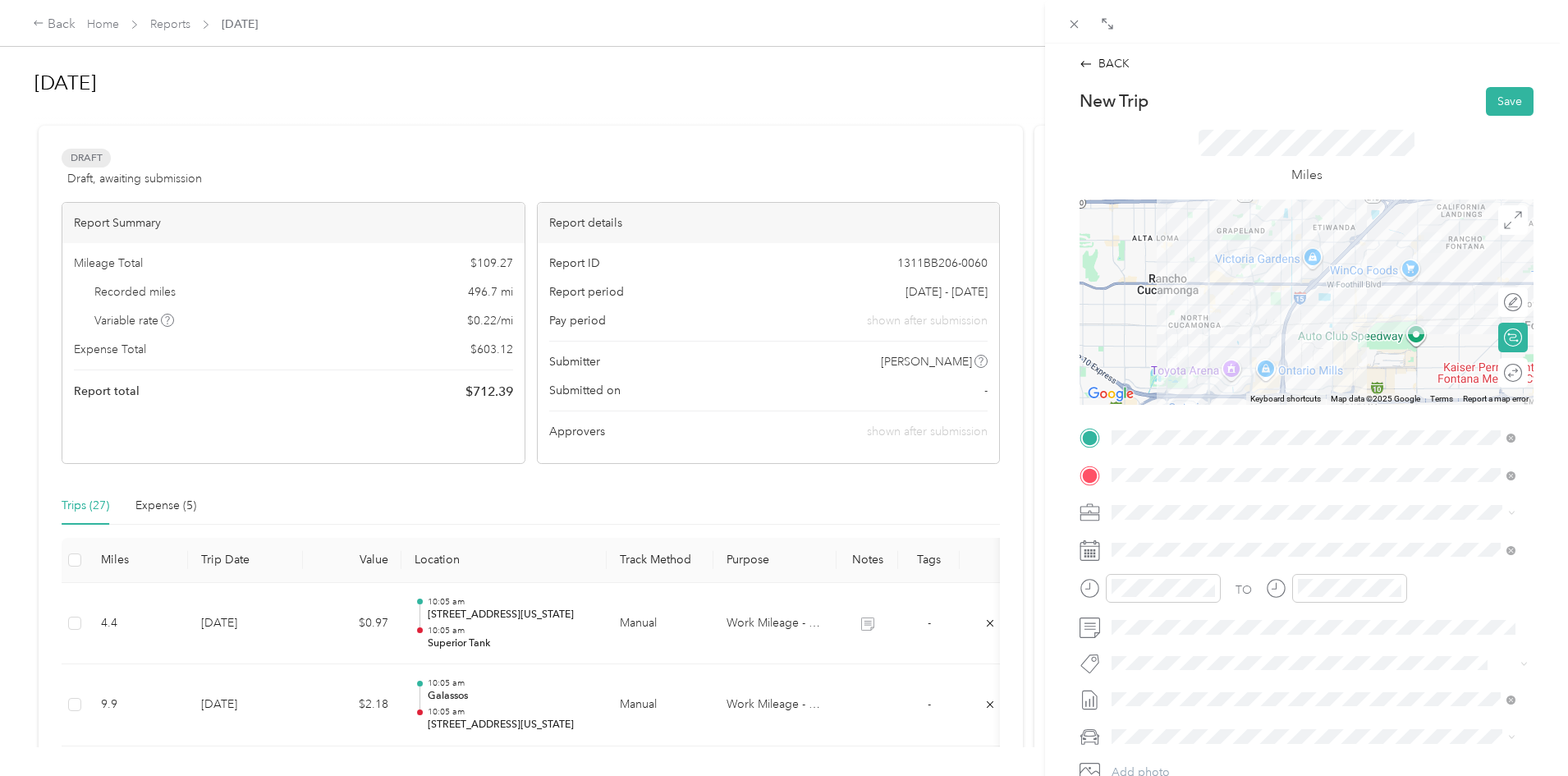
click at [1175, 599] on span "Work Mileage - User with auto allowance" at bounding box center [1222, 596] width 210 height 14
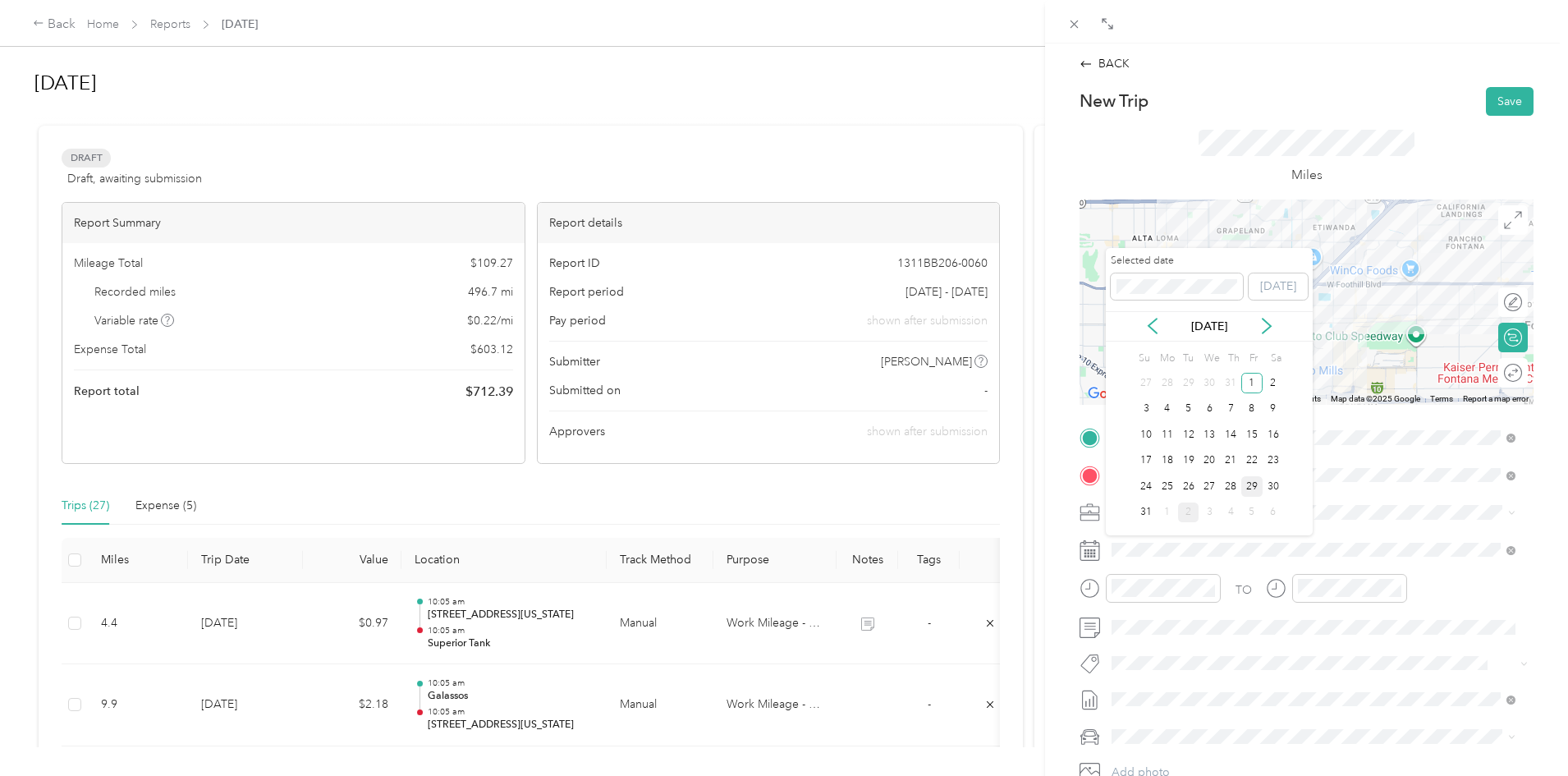
click at [1244, 483] on div "29" at bounding box center [1252, 487] width 22 height 21
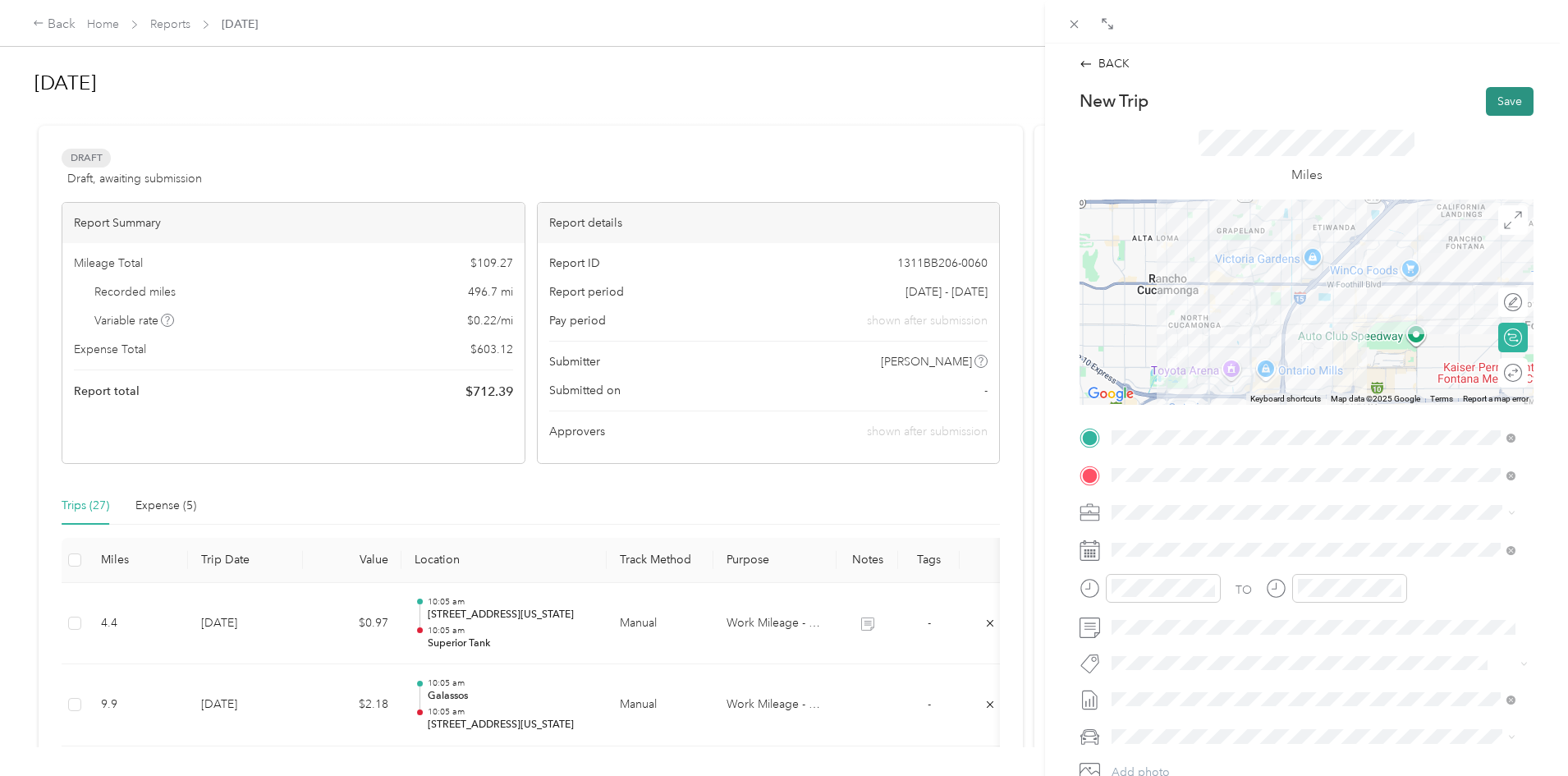
click at [1508, 102] on button "Save" at bounding box center [1509, 101] width 47 height 29
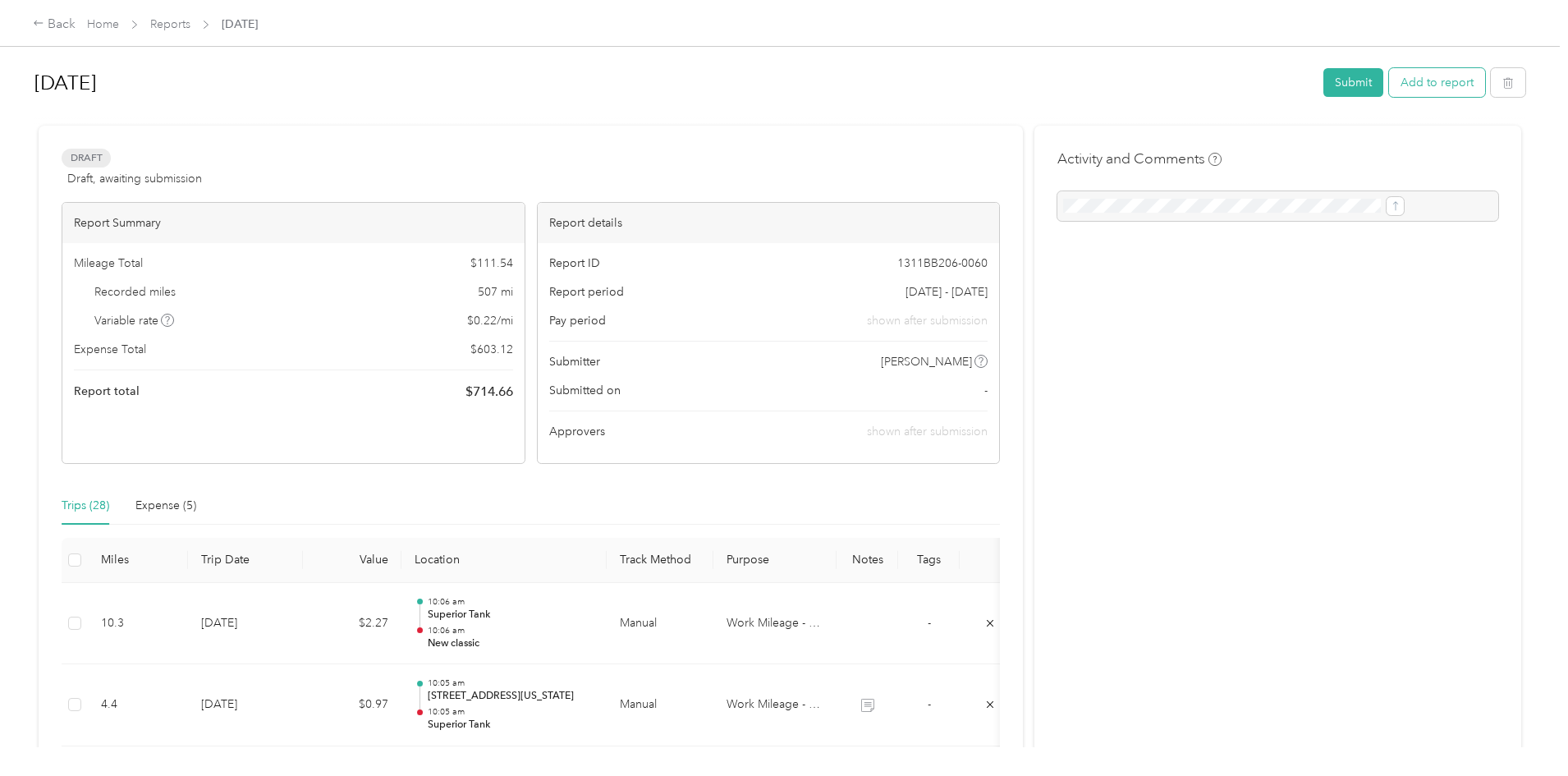
click at [1388, 85] on button "Add to report" at bounding box center [1437, 82] width 96 height 29
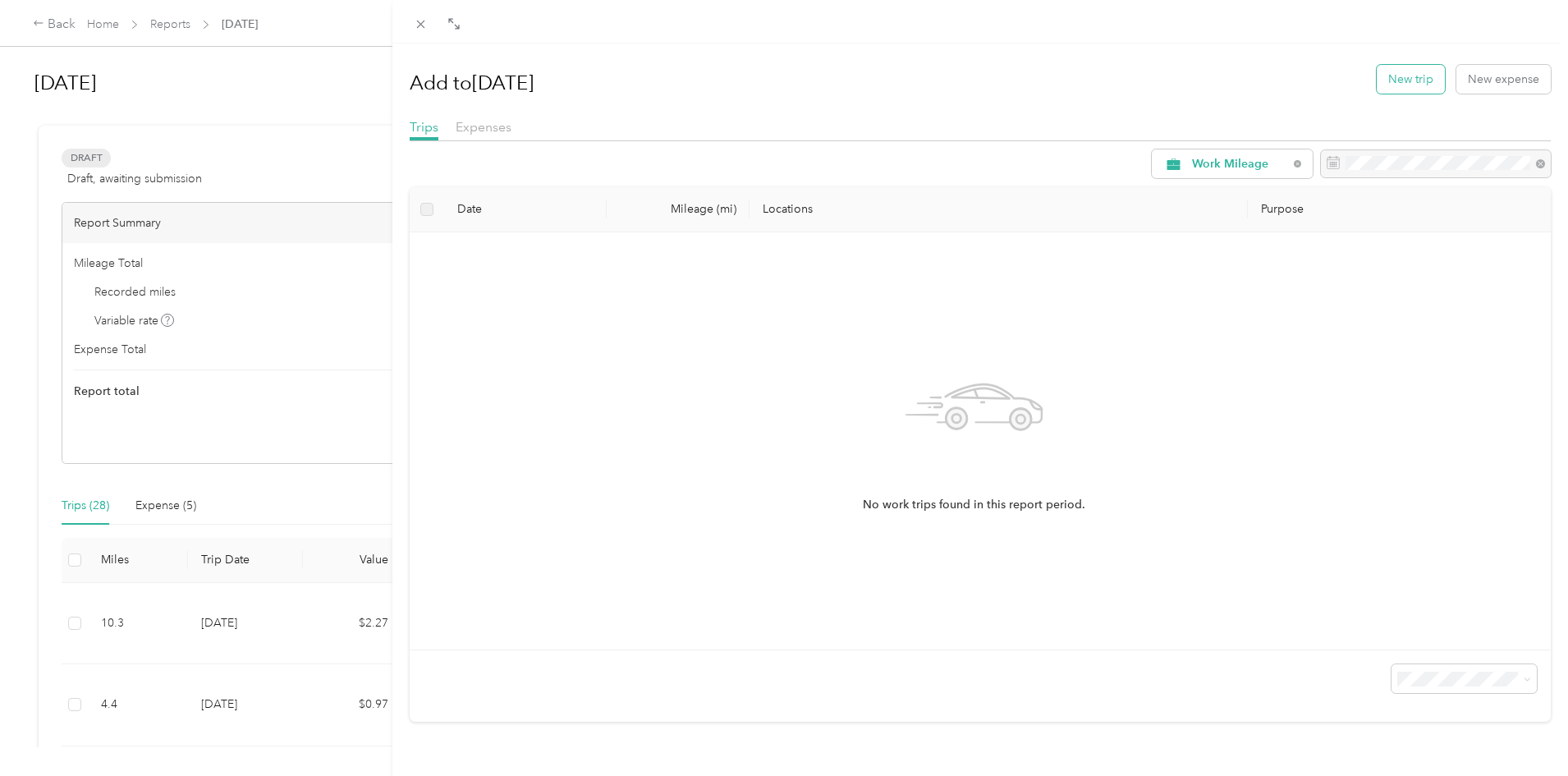
click at [1403, 76] on button "New trip" at bounding box center [1411, 79] width 68 height 29
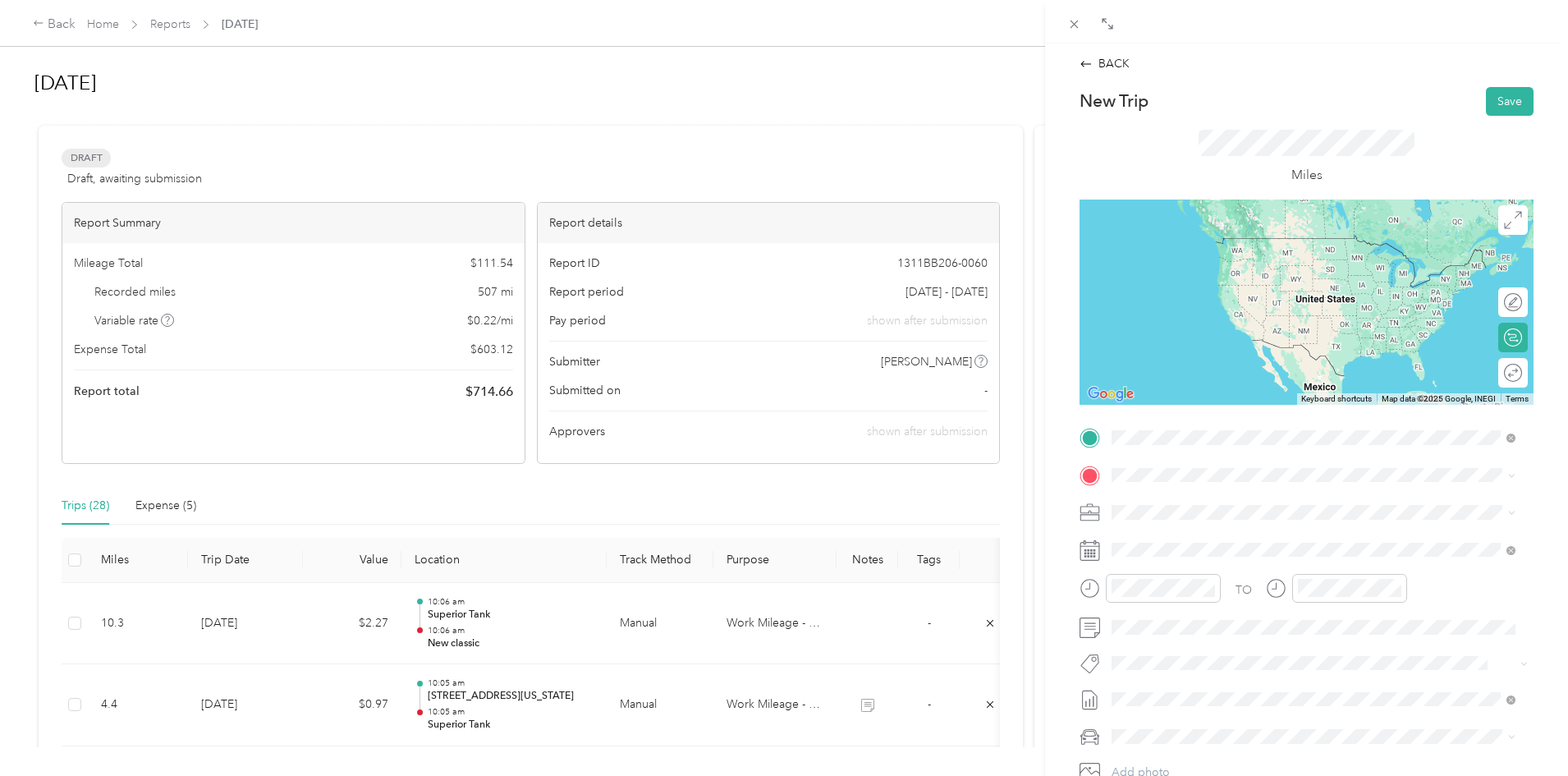
click at [1157, 521] on span "New Classic Furniture, [STREET_ADDRESS][PERSON_NAME]" at bounding box center [1299, 521] width 313 height 14
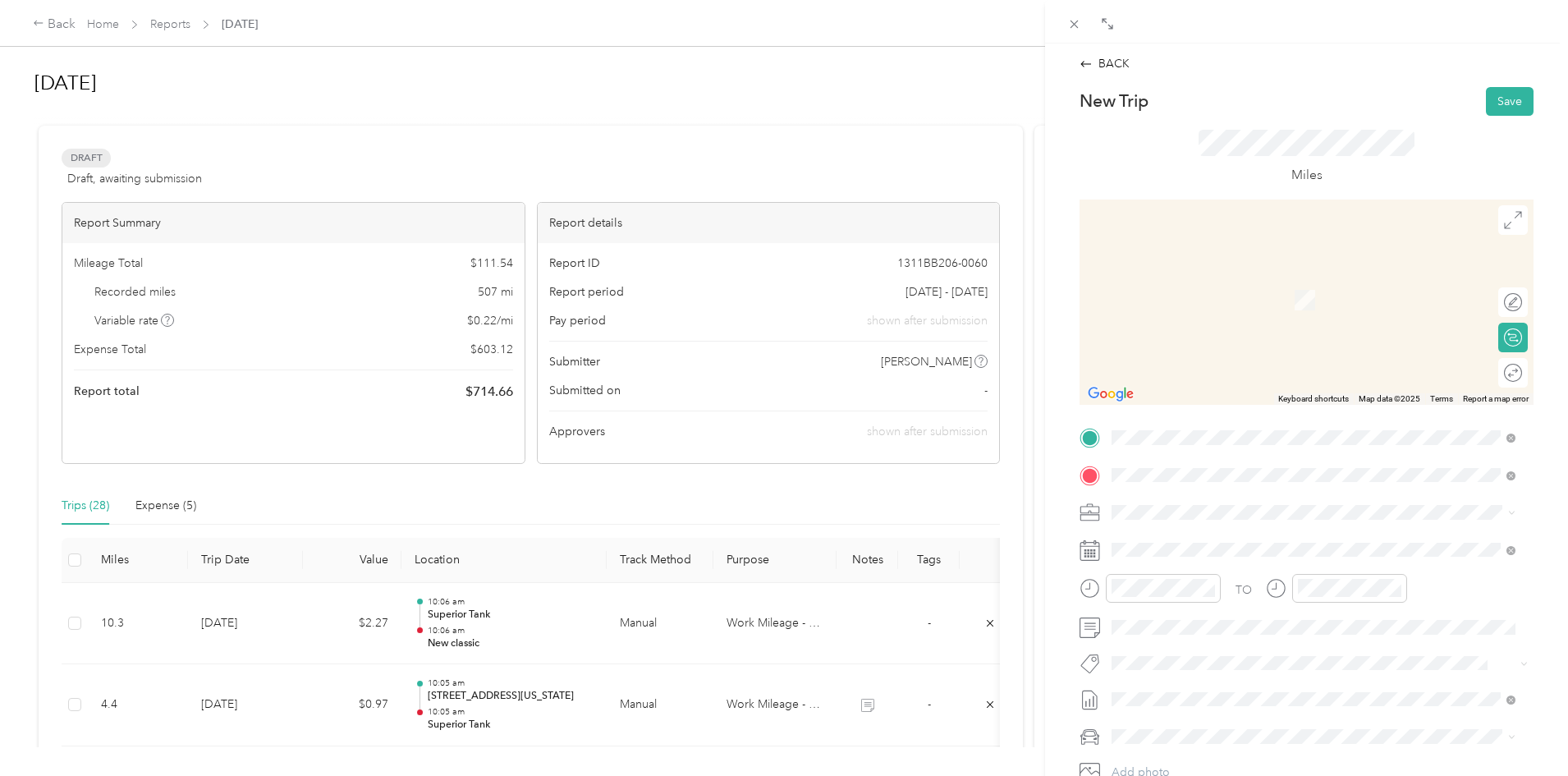
click at [1164, 565] on span "Country [PERSON_NAME] Provisions, [STREET_ADDRESS][PERSON_NAME] , 92408, [GEOGR…" at bounding box center [1293, 576] width 302 height 48
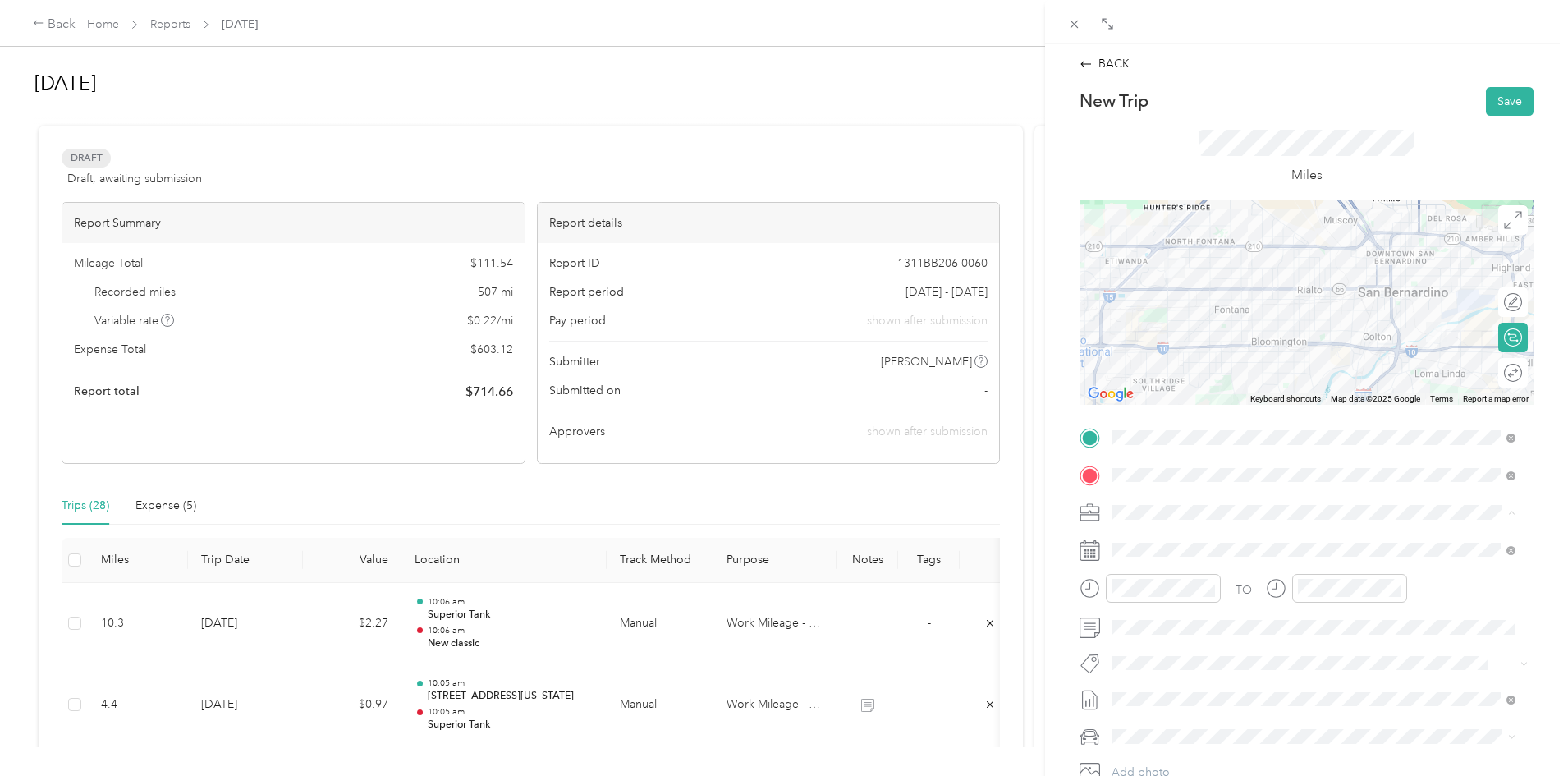
click at [1161, 592] on span "Work Mileage - User with auto allowance" at bounding box center [1222, 599] width 210 height 14
click at [1176, 540] on span at bounding box center [1319, 551] width 427 height 27
click at [1176, 541] on span at bounding box center [1319, 551] width 427 height 27
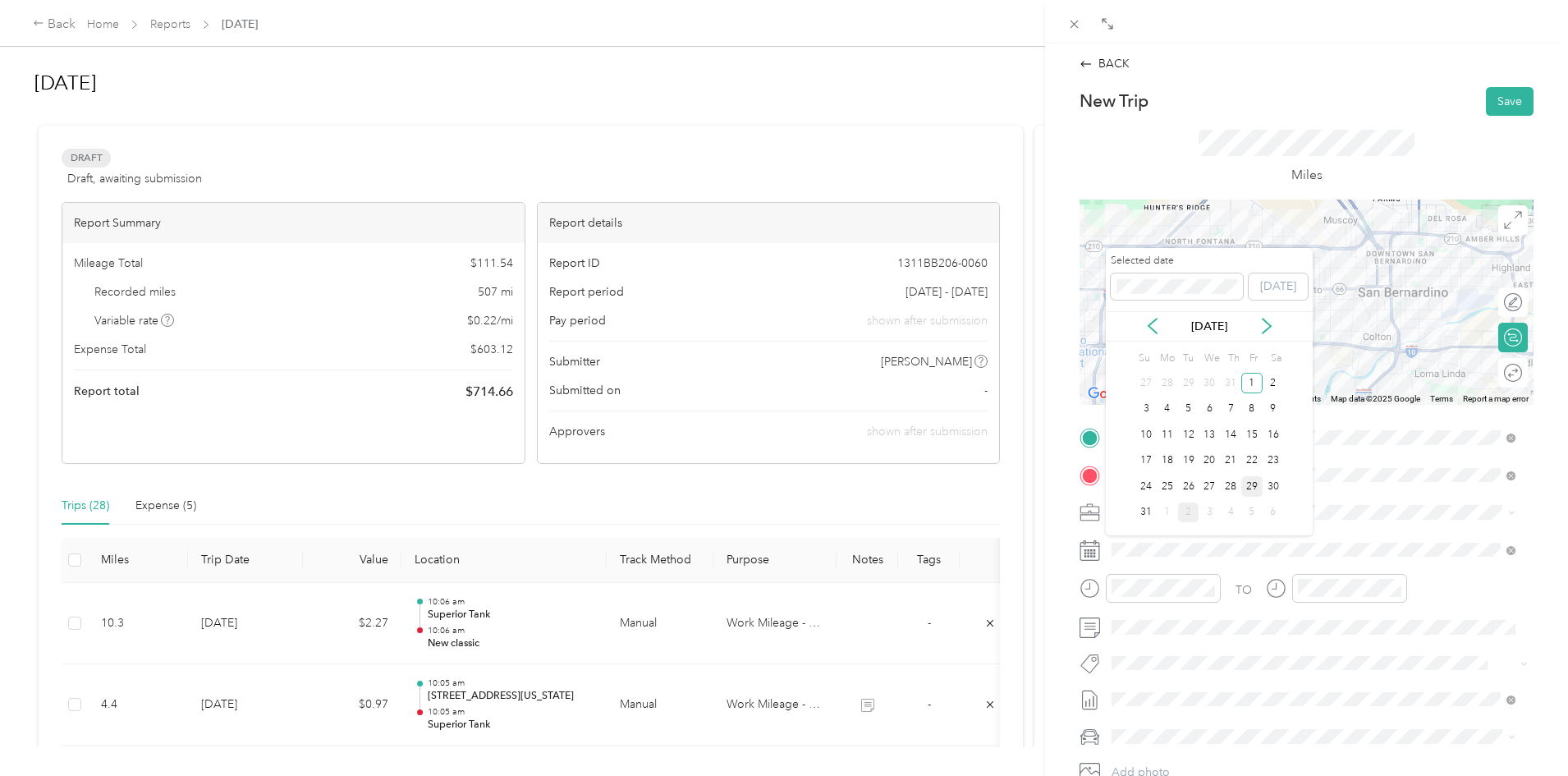
click at [1252, 493] on div "29" at bounding box center [1252, 487] width 22 height 21
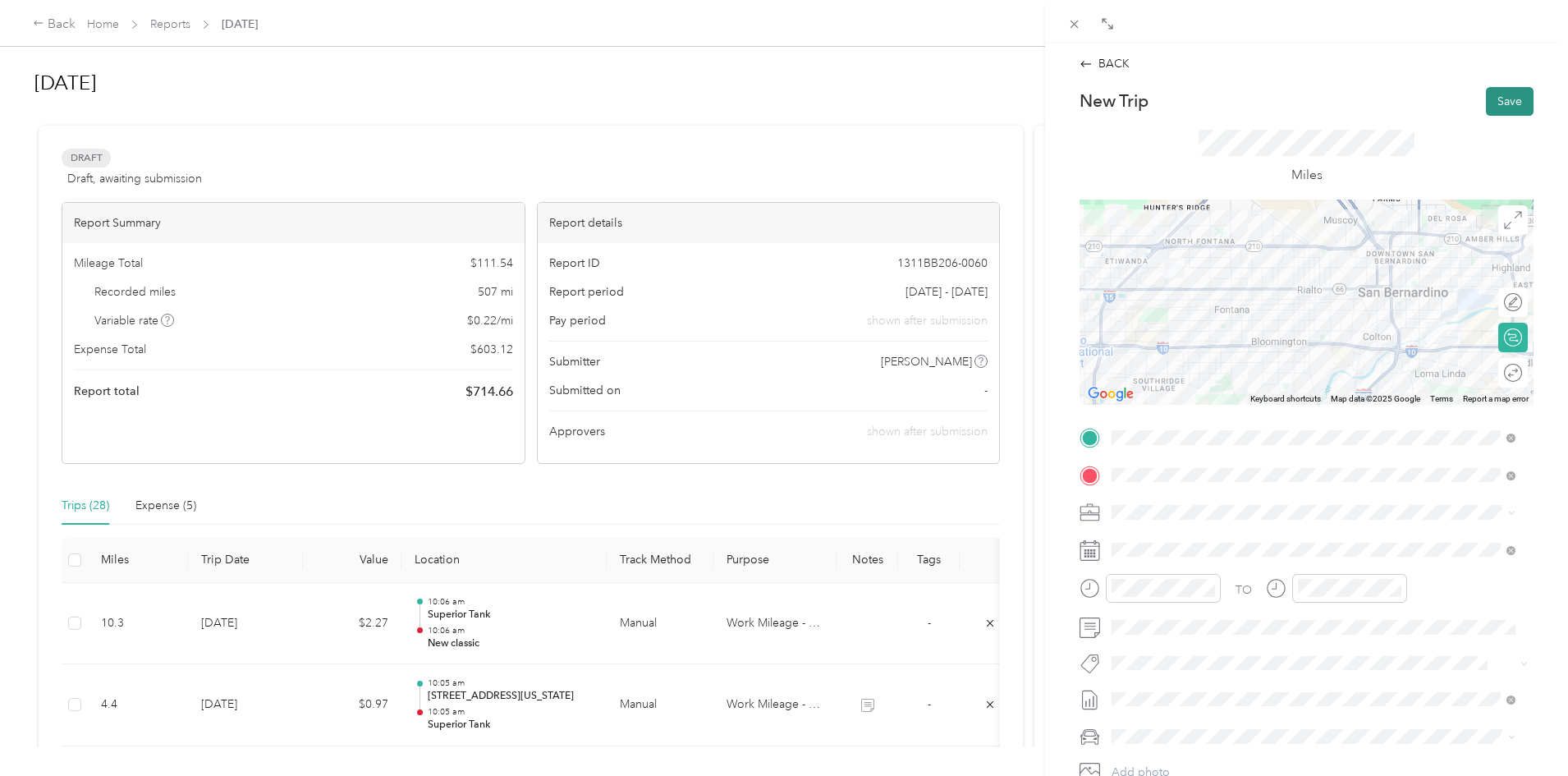
click at [1496, 112] on button "Save" at bounding box center [1509, 101] width 47 height 29
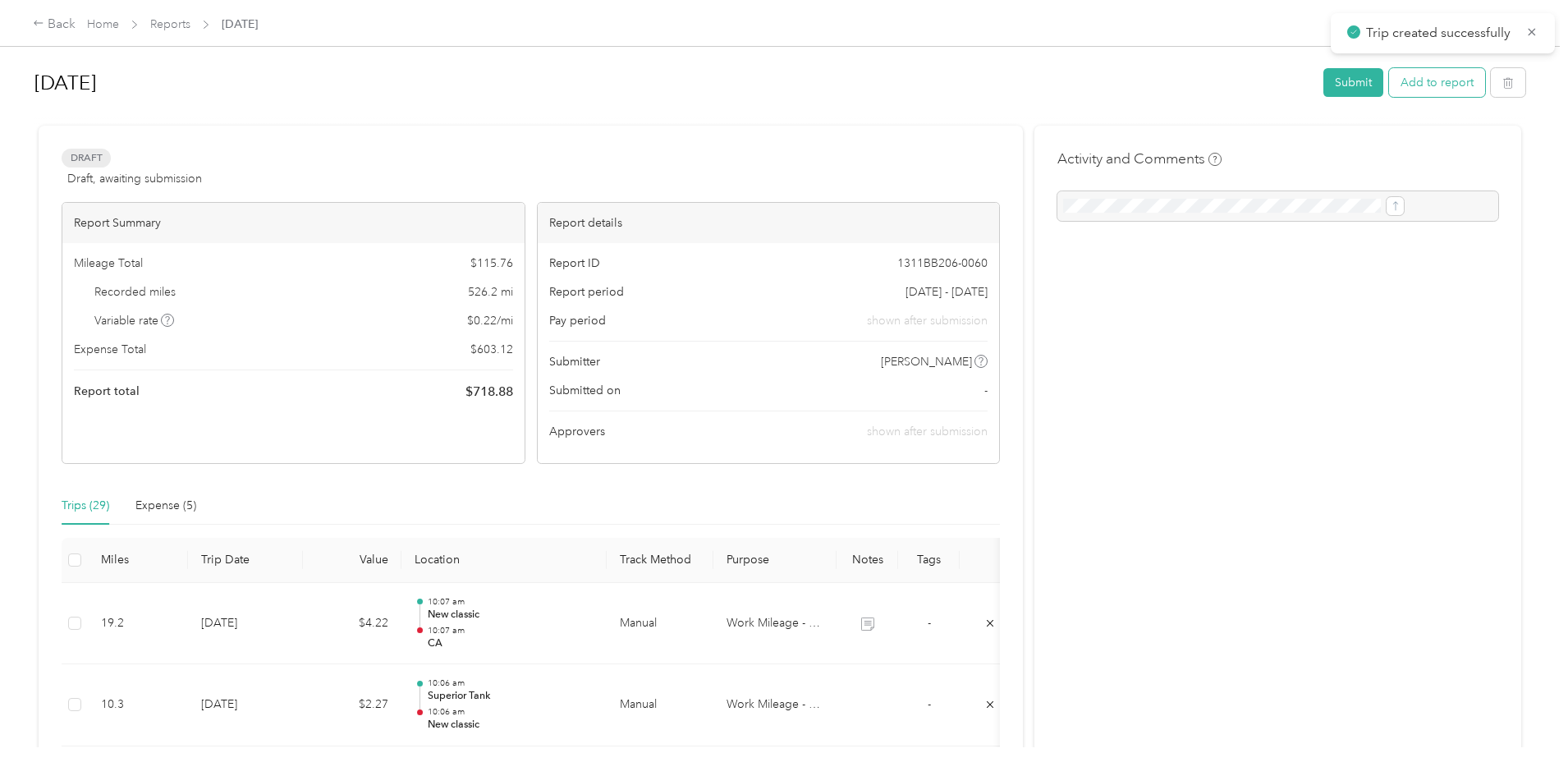
click at [1388, 84] on button "Add to report" at bounding box center [1437, 82] width 96 height 29
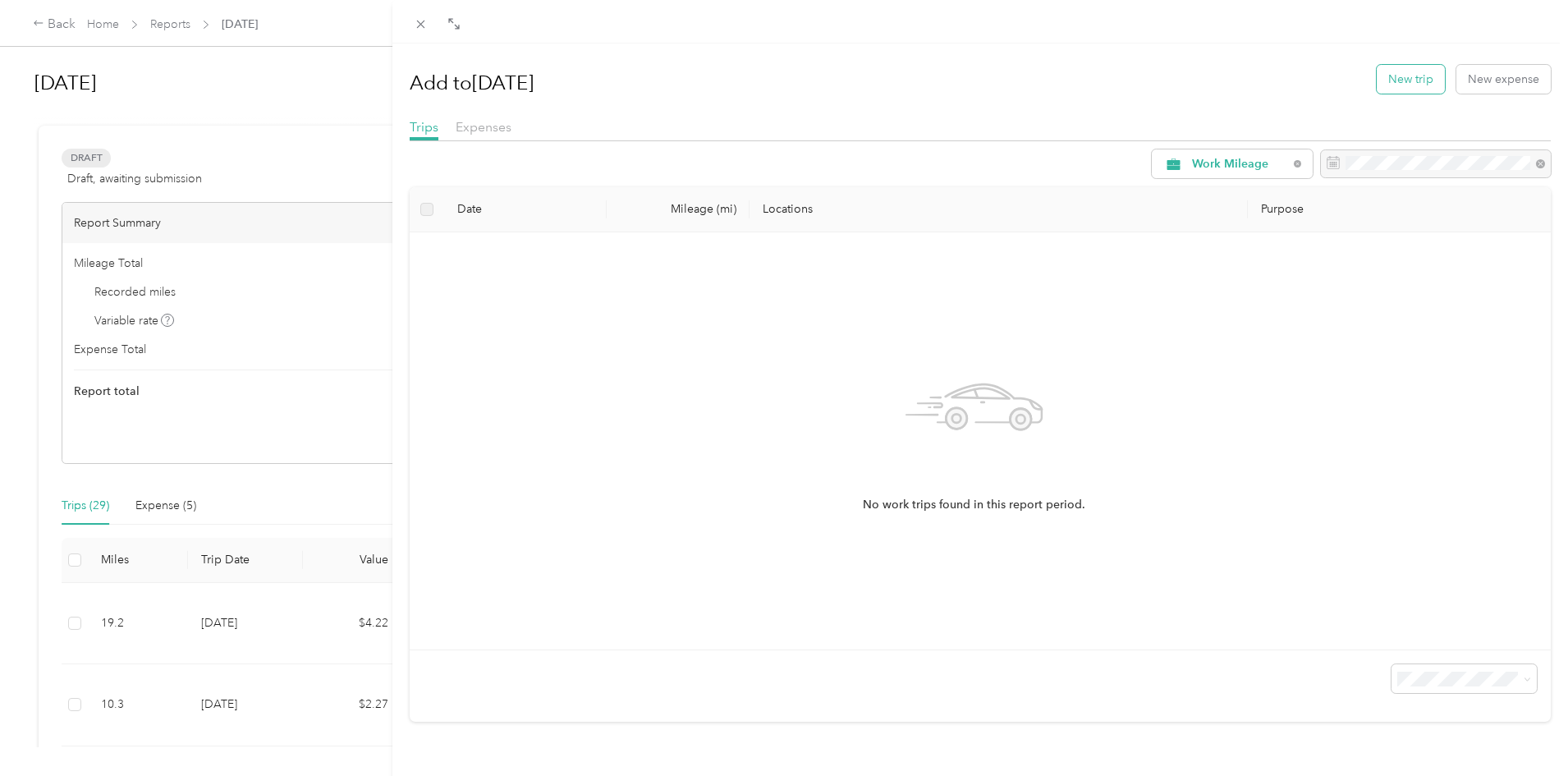
click at [1398, 70] on button "New trip" at bounding box center [1411, 79] width 68 height 29
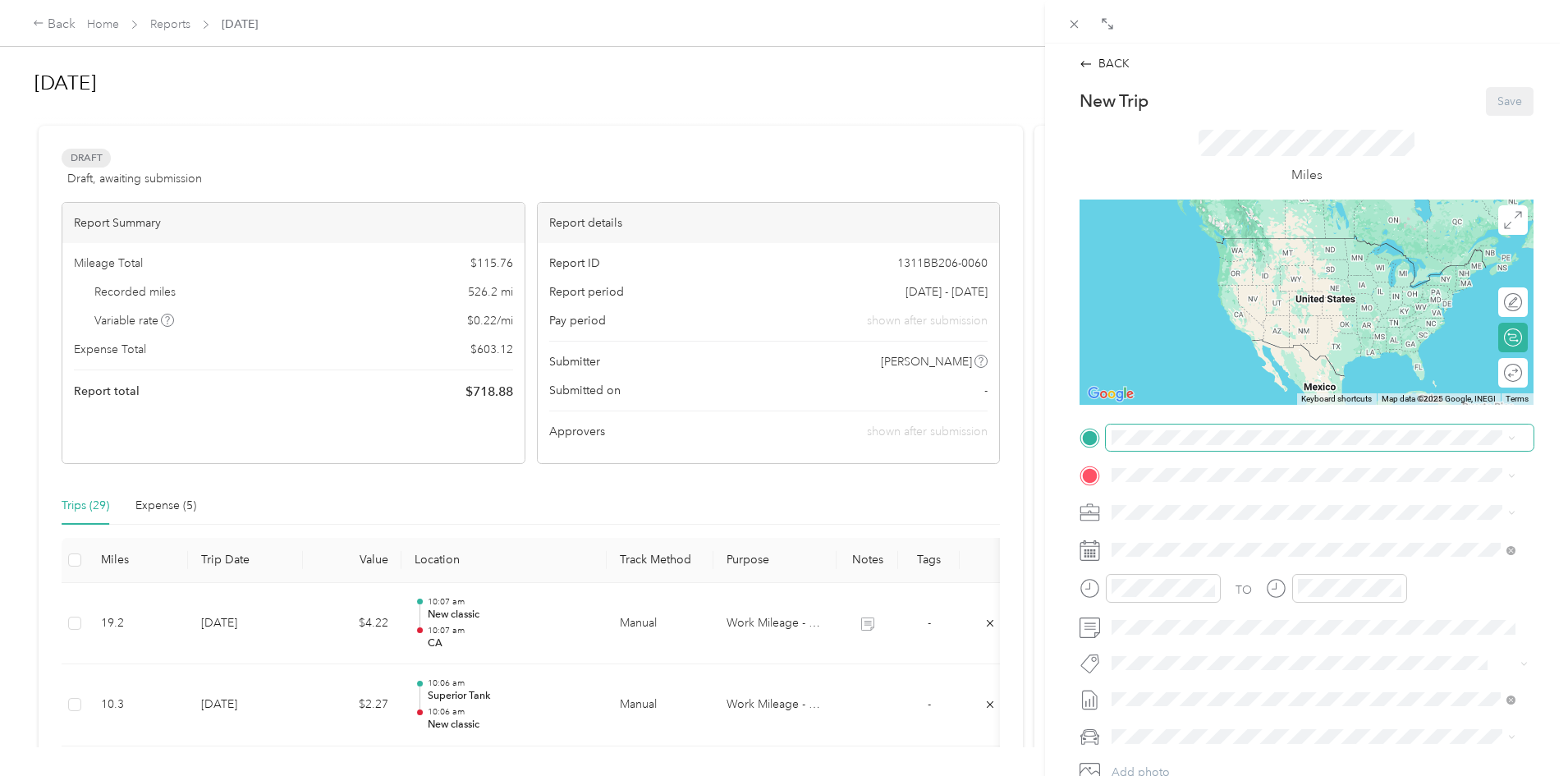
click at [1166, 447] on span at bounding box center [1319, 437] width 427 height 27
click at [1171, 426] on span at bounding box center [1319, 437] width 427 height 27
click at [1174, 505] on div "CA" at bounding box center [1325, 502] width 367 height 15
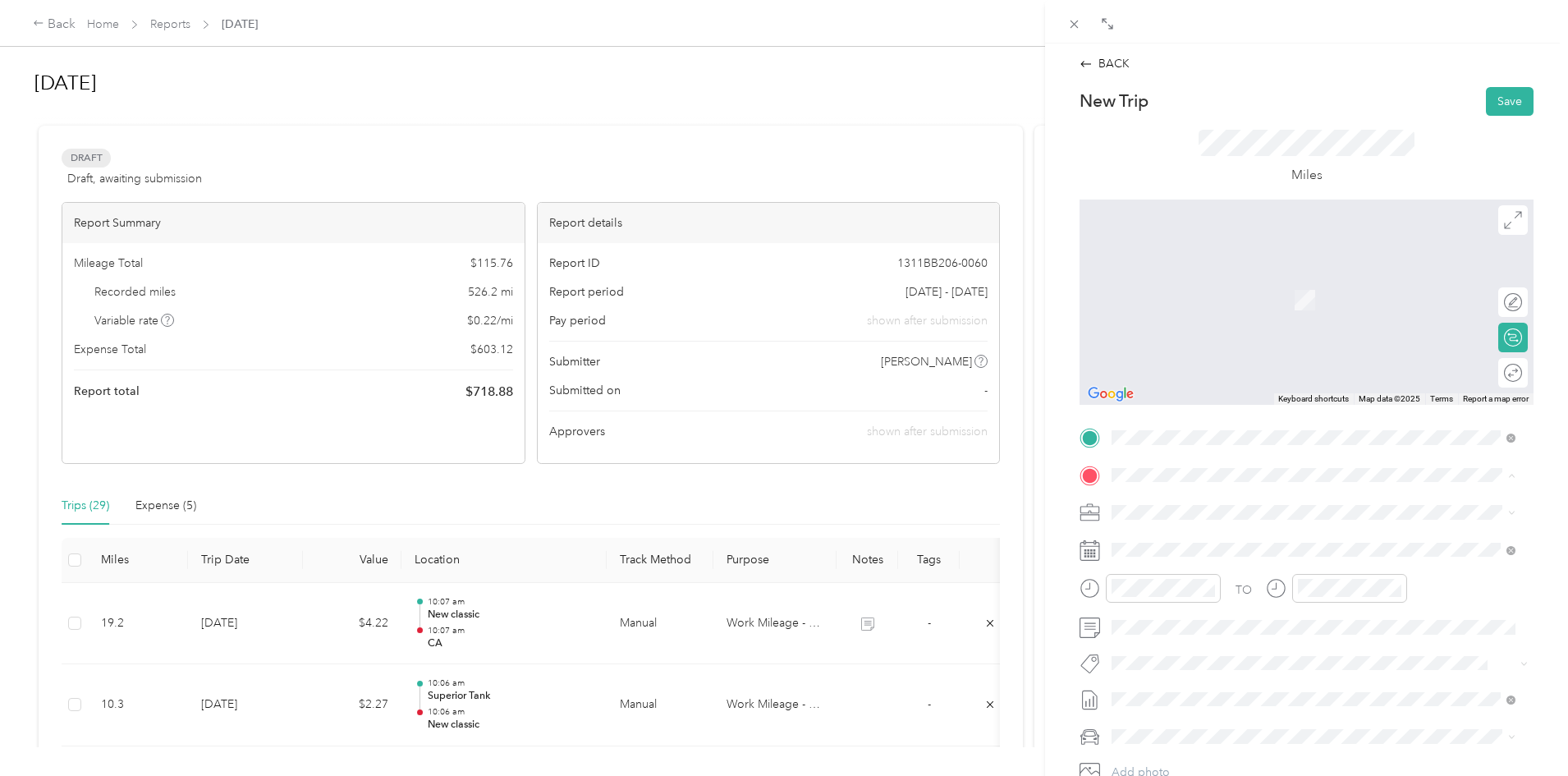
click at [1167, 544] on strong "Office" at bounding box center [1159, 541] width 33 height 15
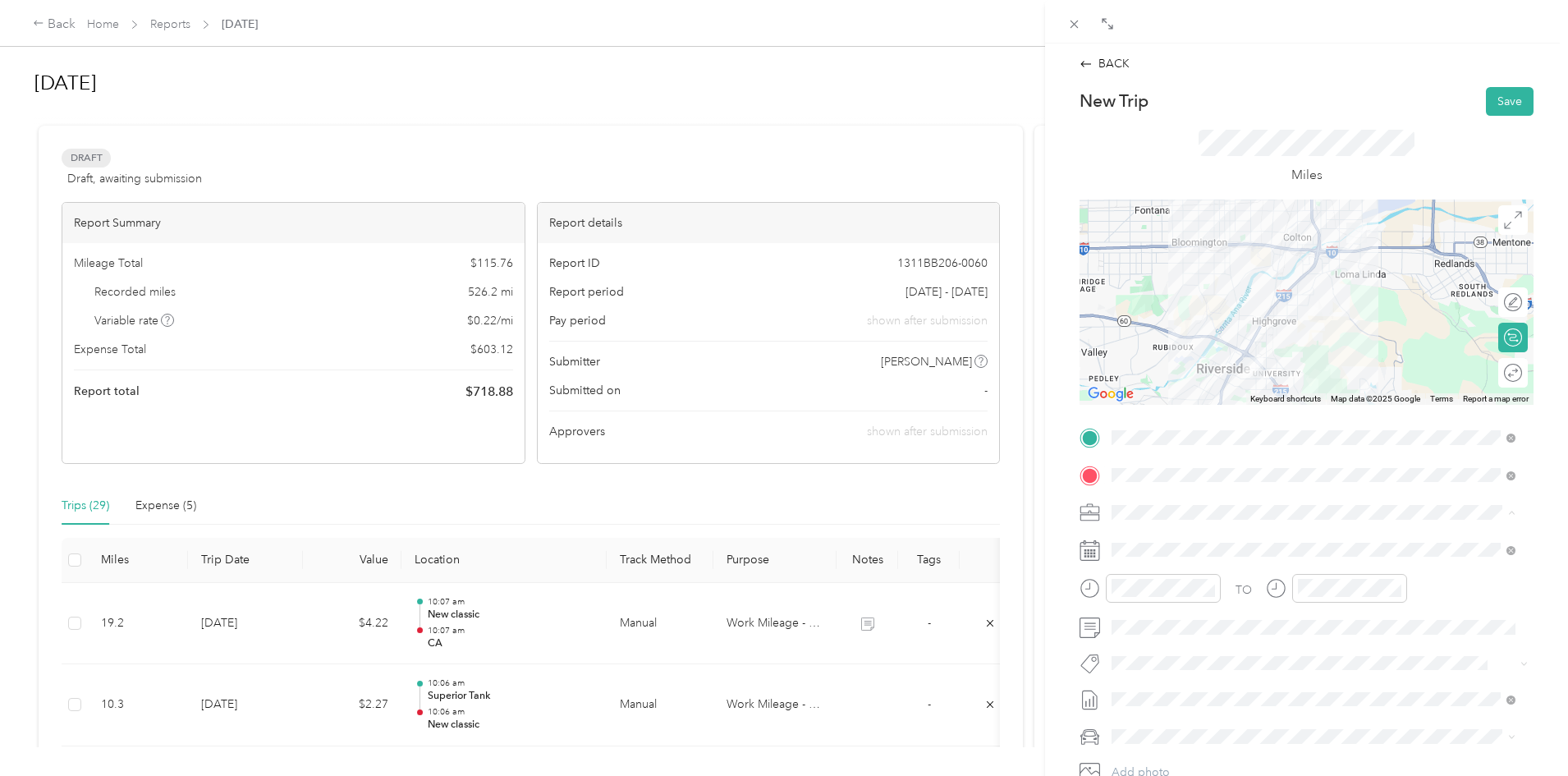
click at [1209, 600] on span "Work Mileage - User with auto allowance" at bounding box center [1222, 599] width 210 height 14
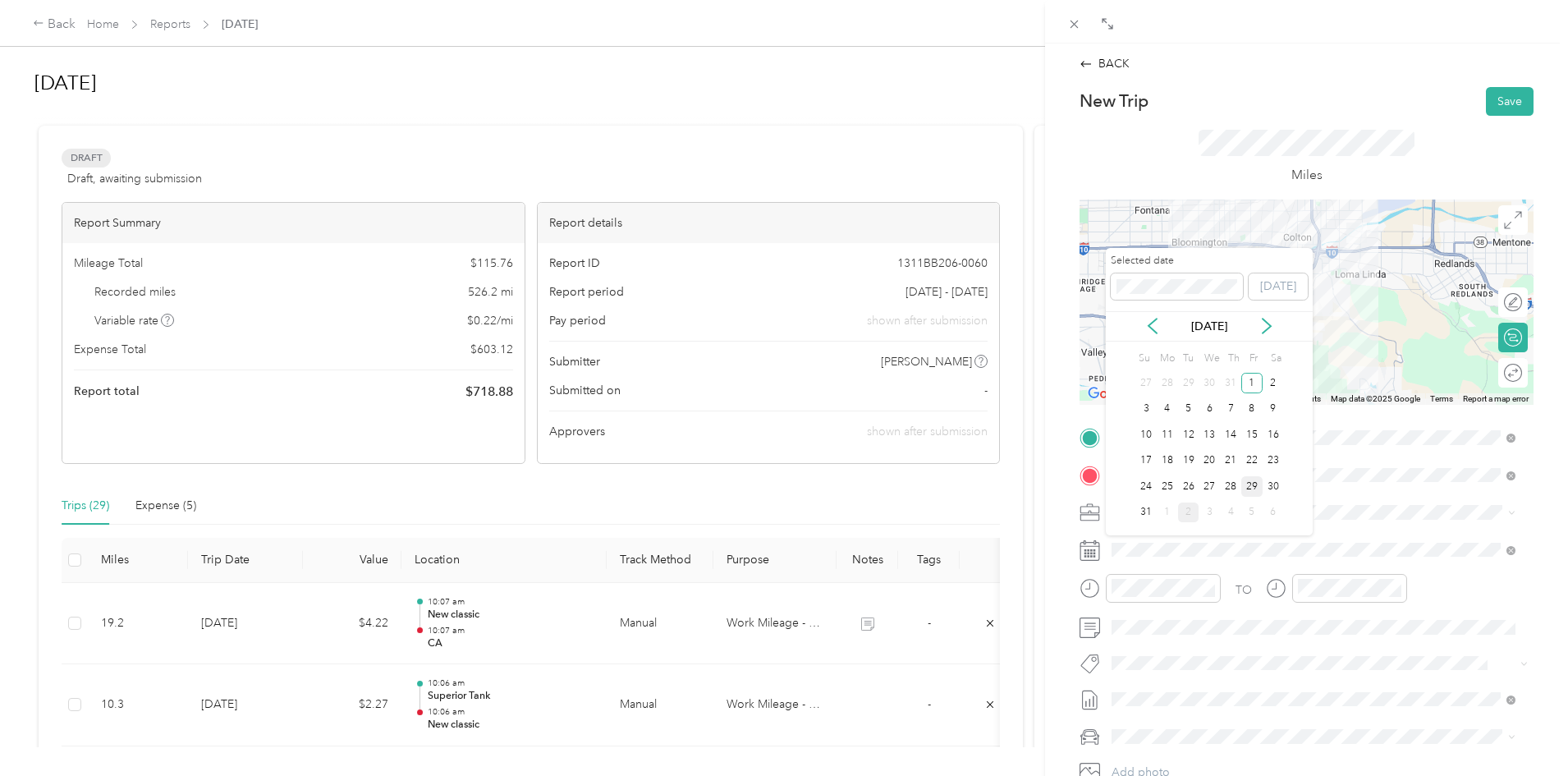
click at [1250, 481] on div "29" at bounding box center [1252, 487] width 22 height 21
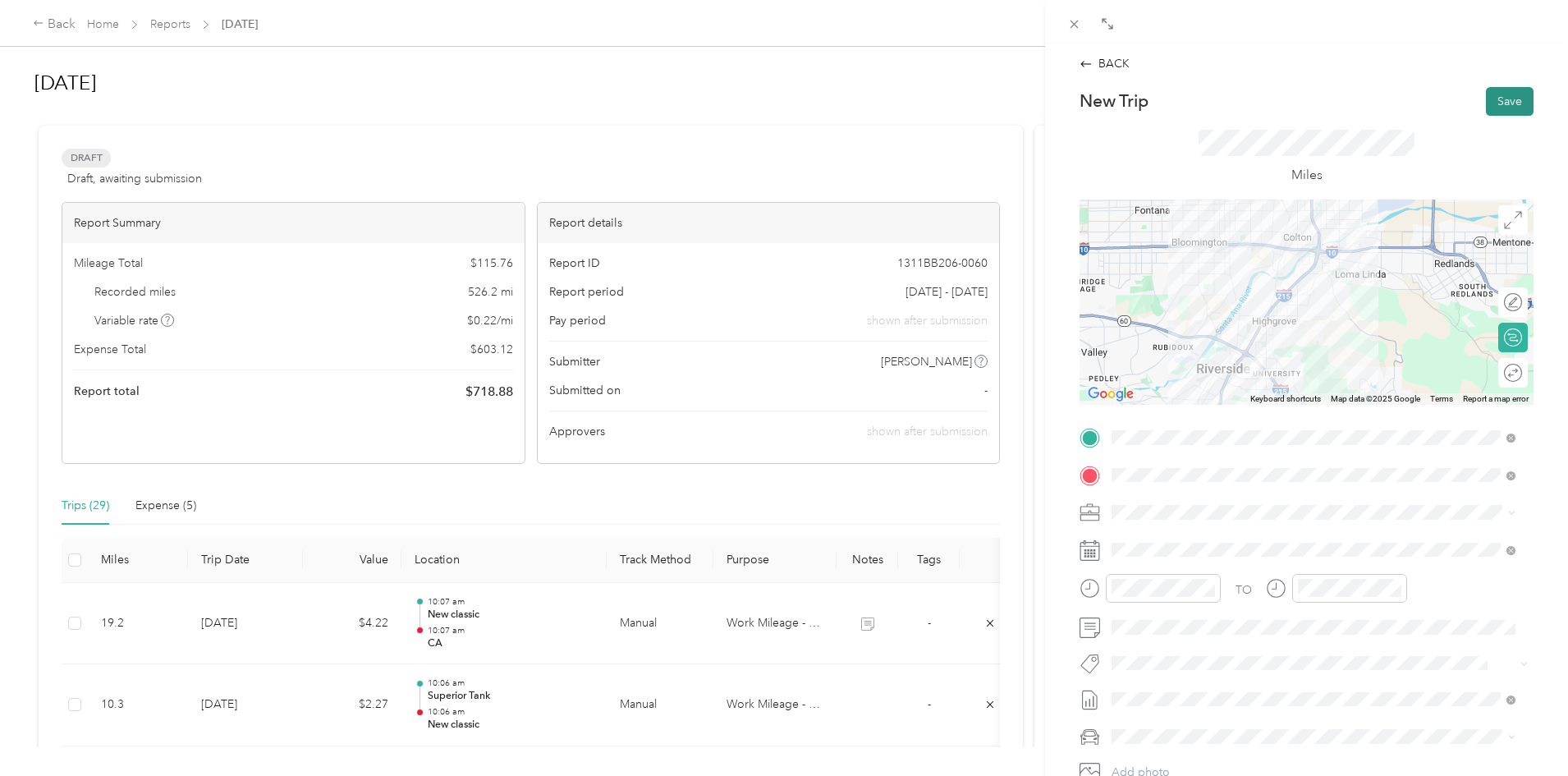
click at [1498, 101] on button "Save" at bounding box center [1509, 101] width 47 height 29
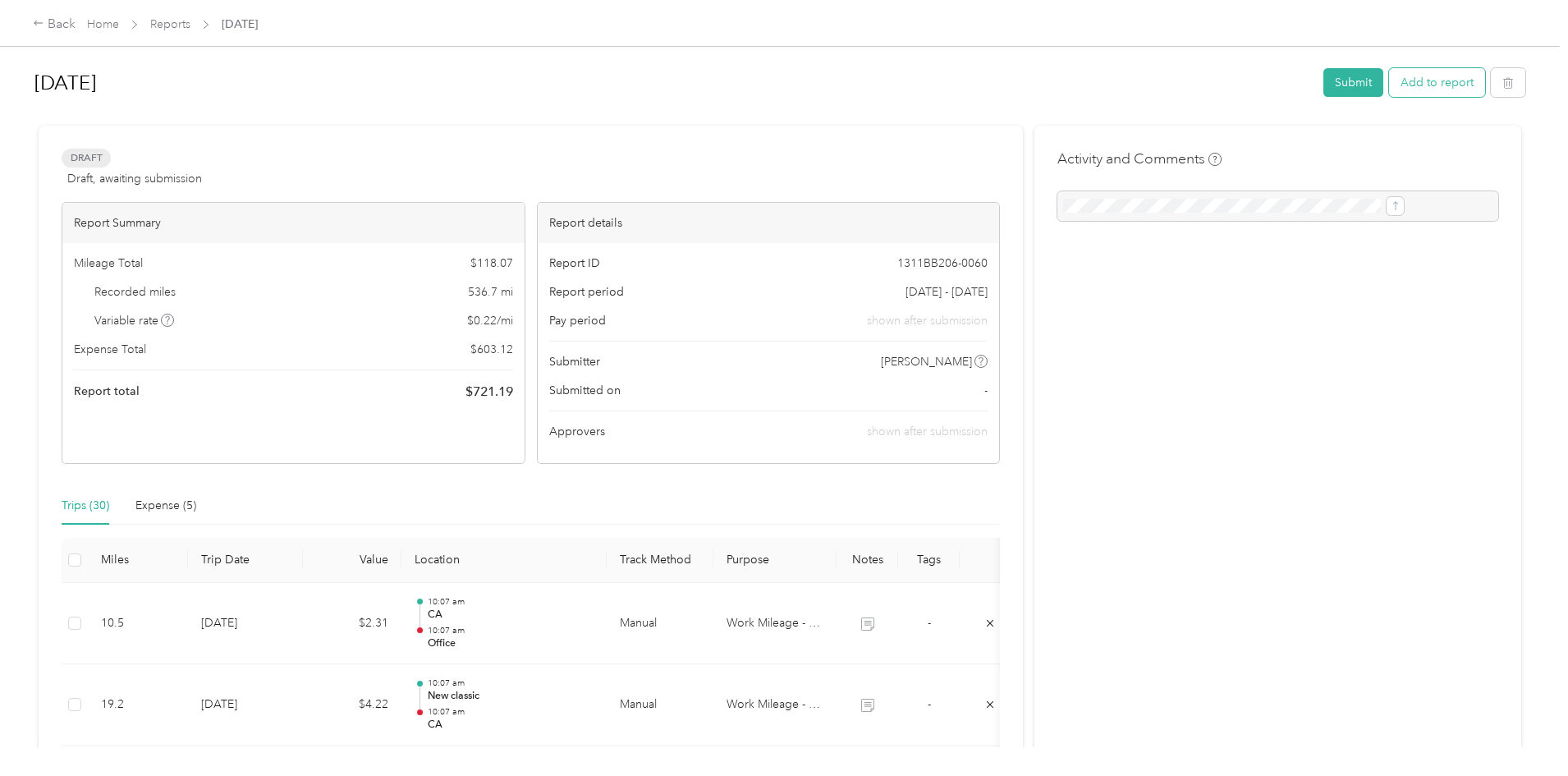
click at [1388, 72] on button "Add to report" at bounding box center [1437, 82] width 96 height 29
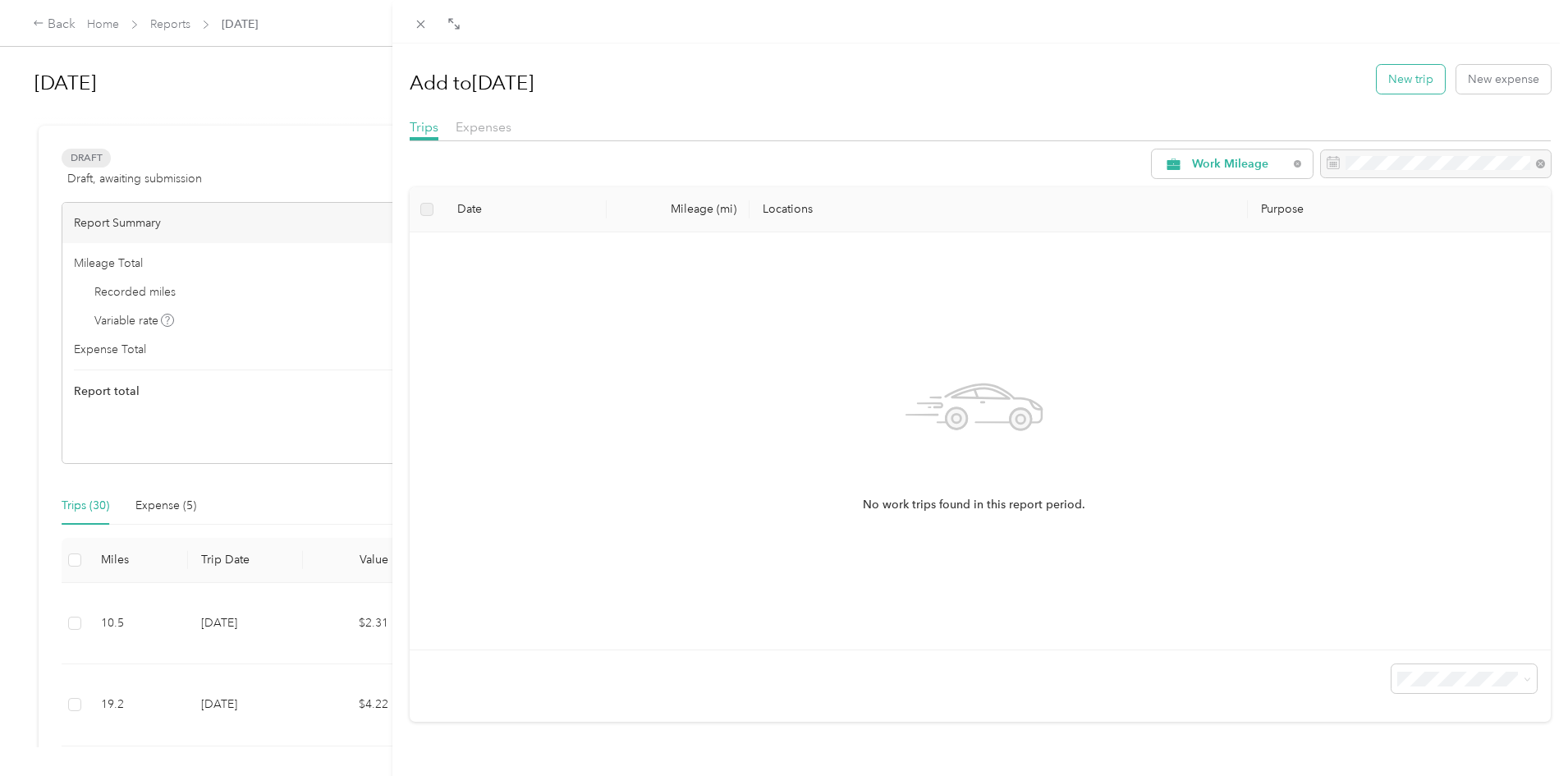
click at [1390, 70] on button "New trip" at bounding box center [1411, 79] width 68 height 29
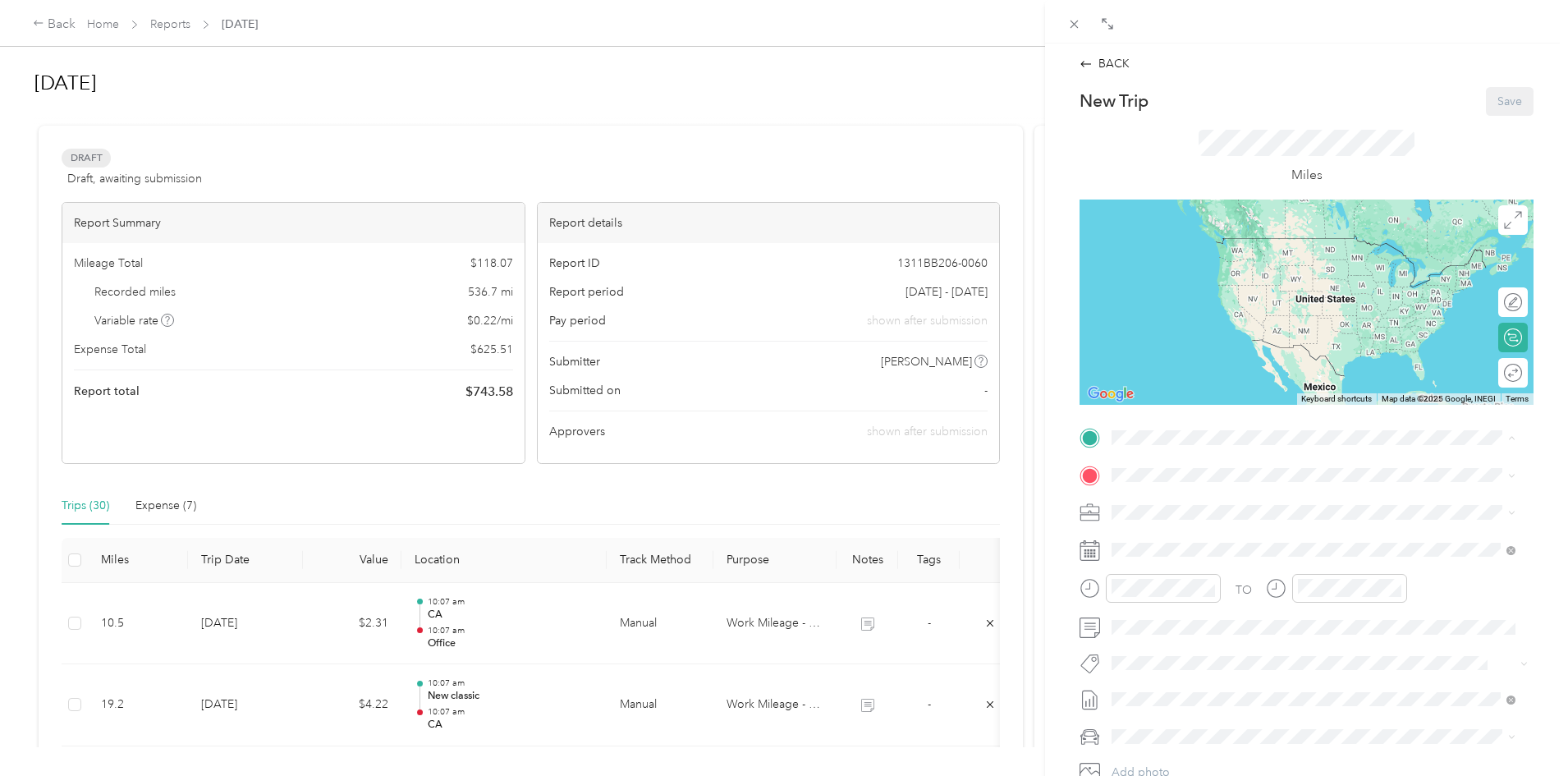
click at [1183, 516] on span "[STREET_ADDRESS]" at bounding box center [1194, 521] width 104 height 14
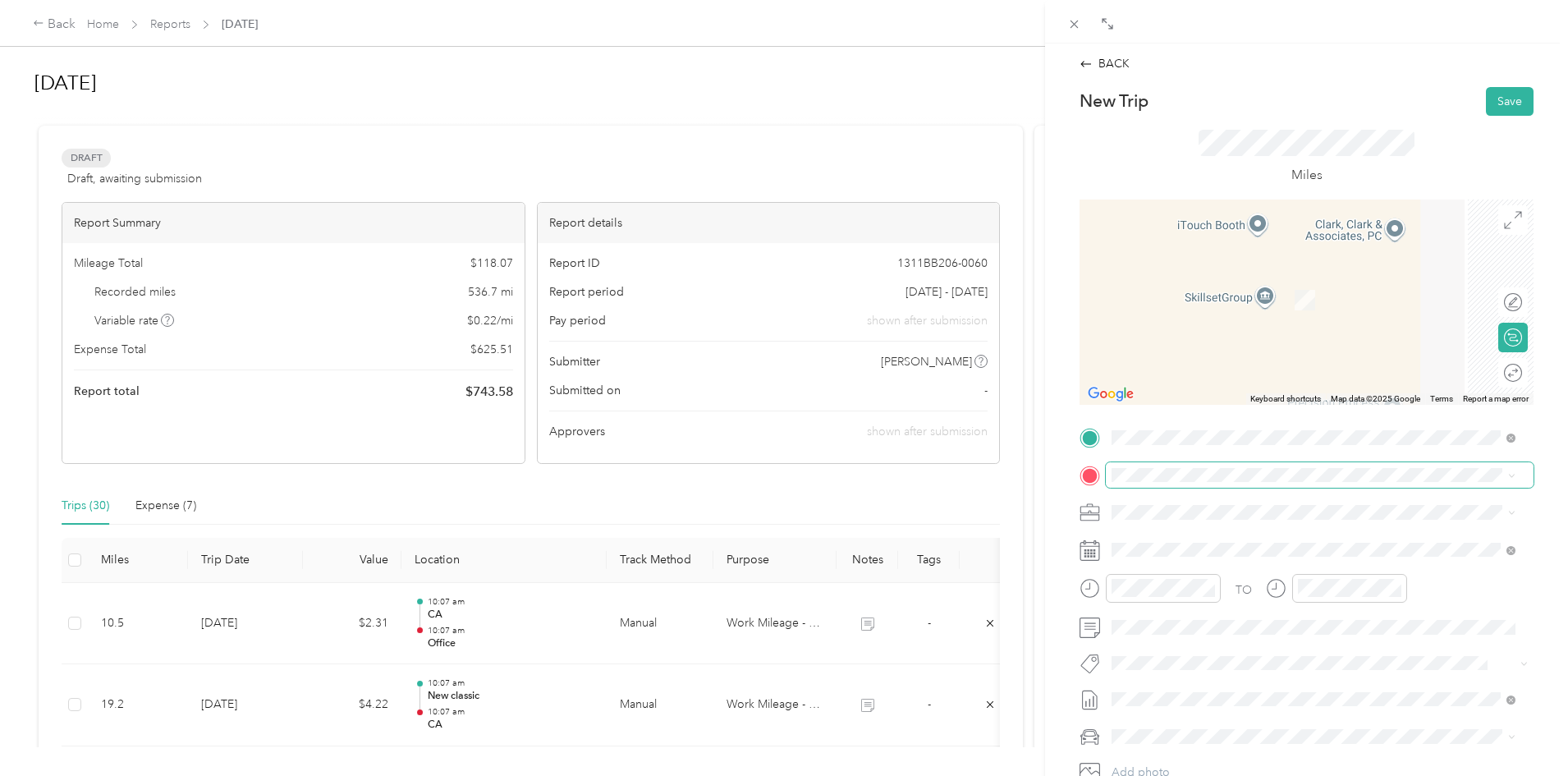
click at [1170, 485] on span at bounding box center [1319, 476] width 427 height 27
click at [1183, 669] on div "Christie Digital Christie Digital Systems USA Inc, [STREET_ADDRESS]" at bounding box center [1280, 650] width 276 height 34
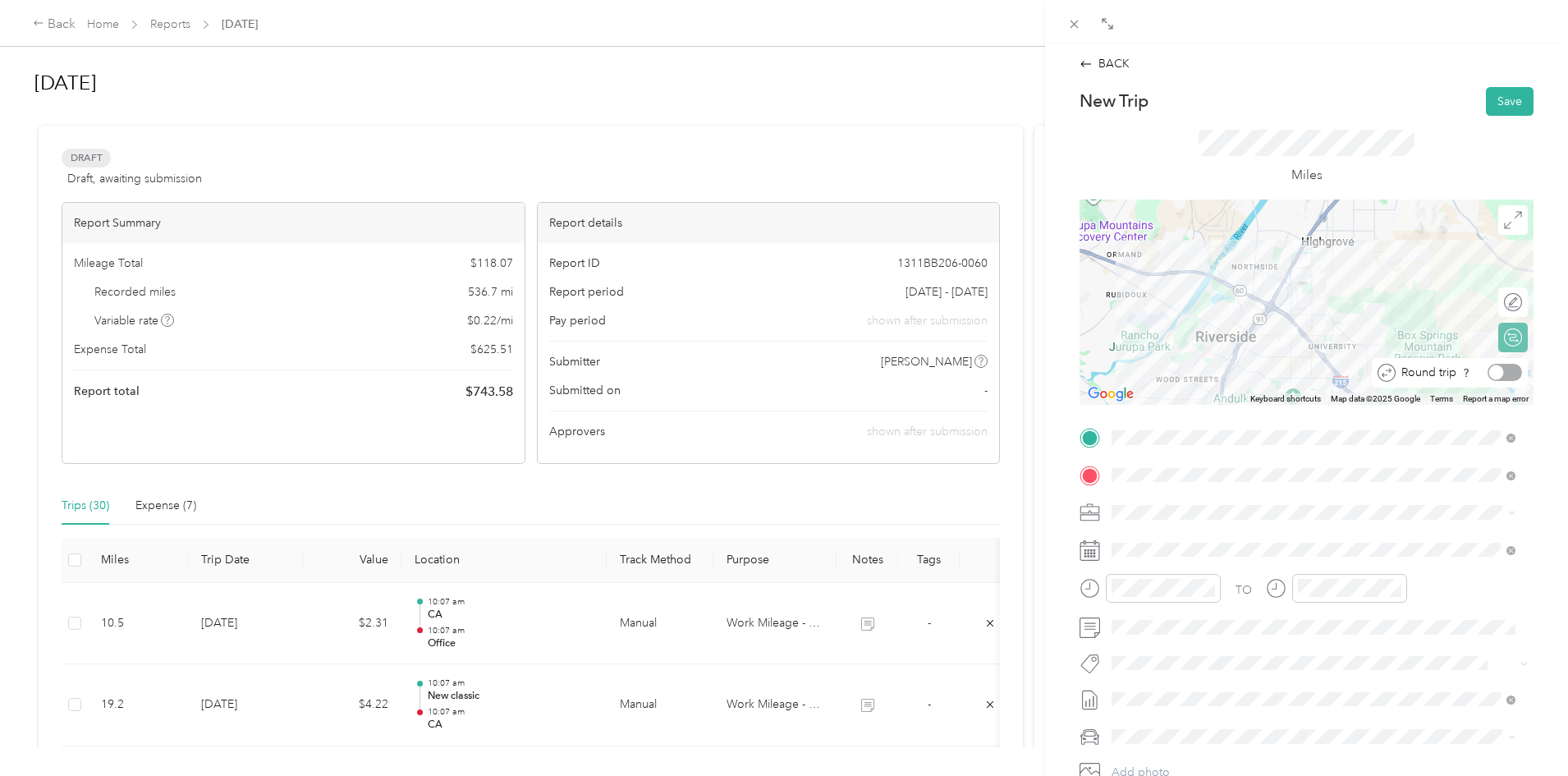
click at [1497, 375] on div at bounding box center [1504, 372] width 34 height 17
click at [1181, 603] on li "Work Mileage - User with auto allowance" at bounding box center [1314, 595] width 416 height 29
click at [1162, 556] on span at bounding box center [1319, 551] width 427 height 27
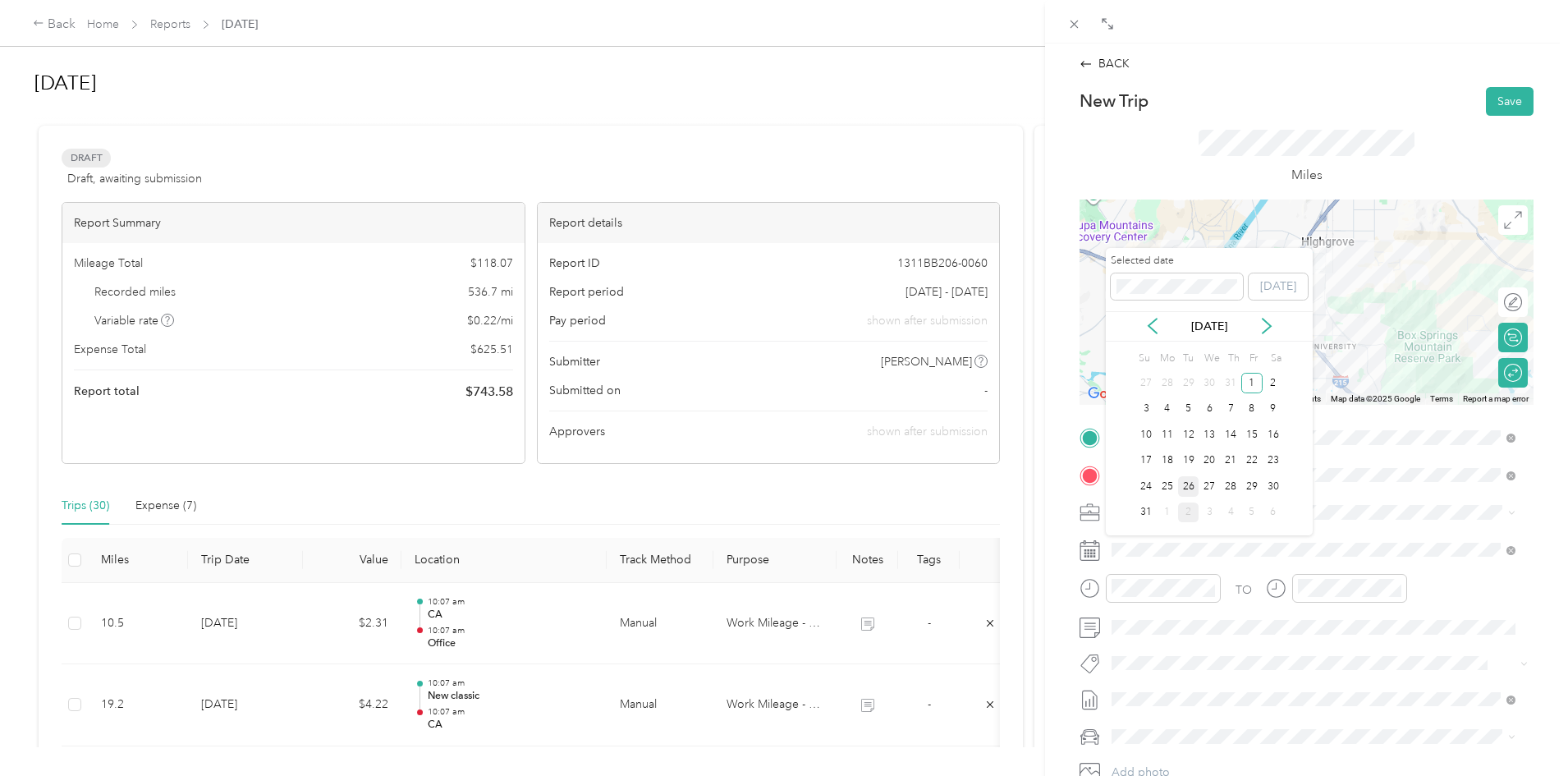
click at [1194, 482] on div "26" at bounding box center [1189, 487] width 22 height 21
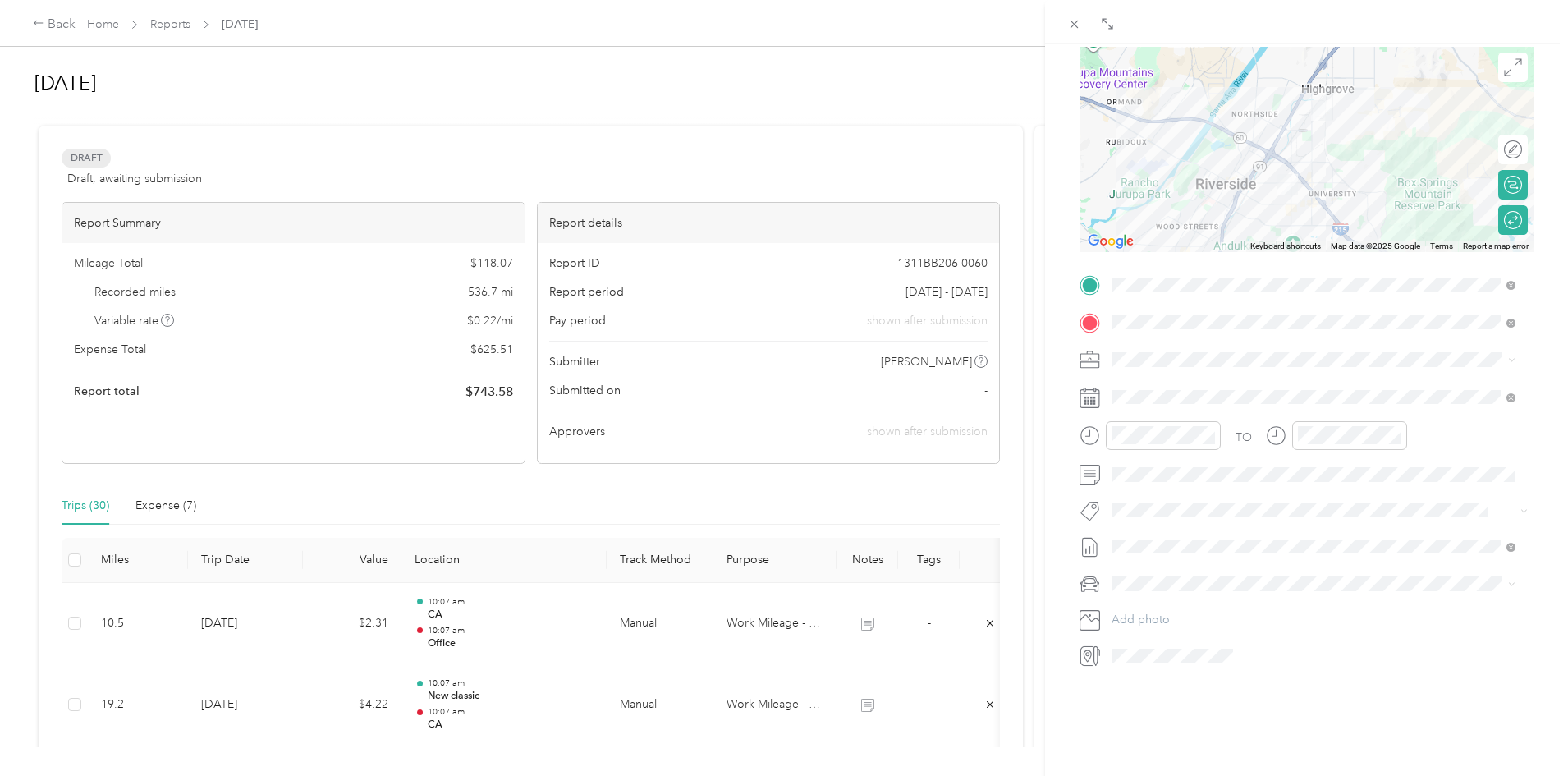
scroll to position [175, 0]
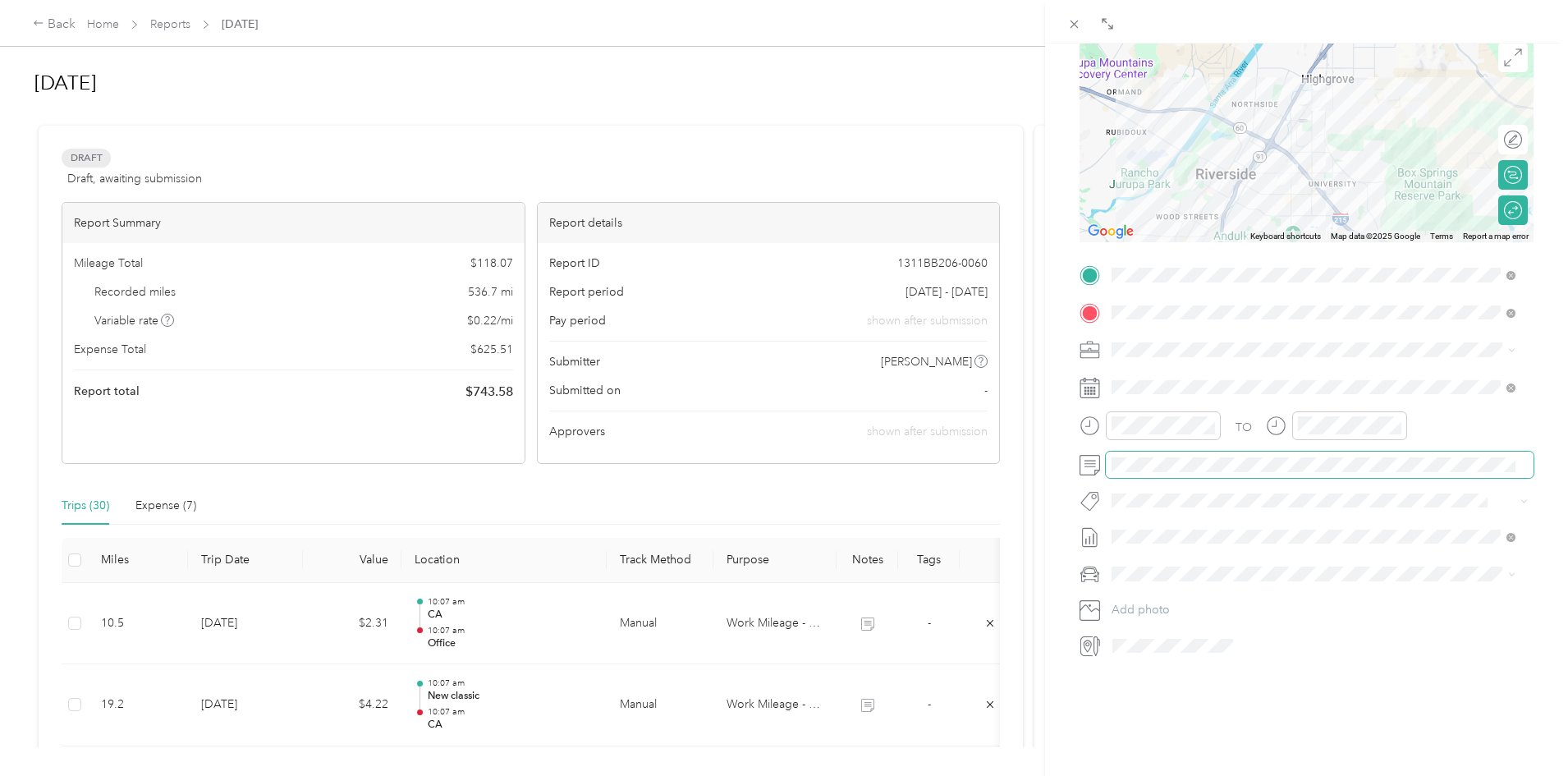
click at [1166, 460] on span at bounding box center [1319, 465] width 427 height 27
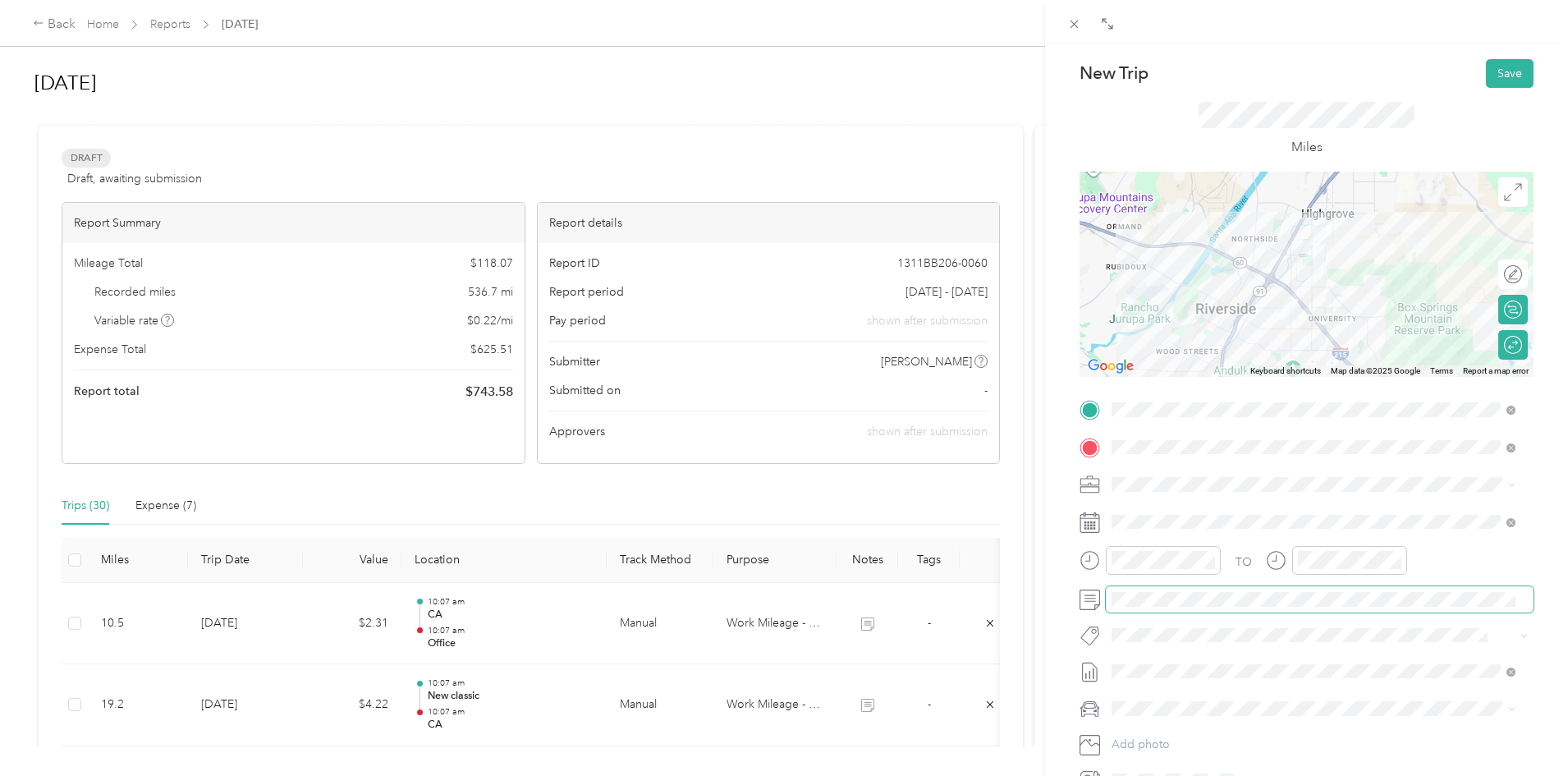
scroll to position [0, 0]
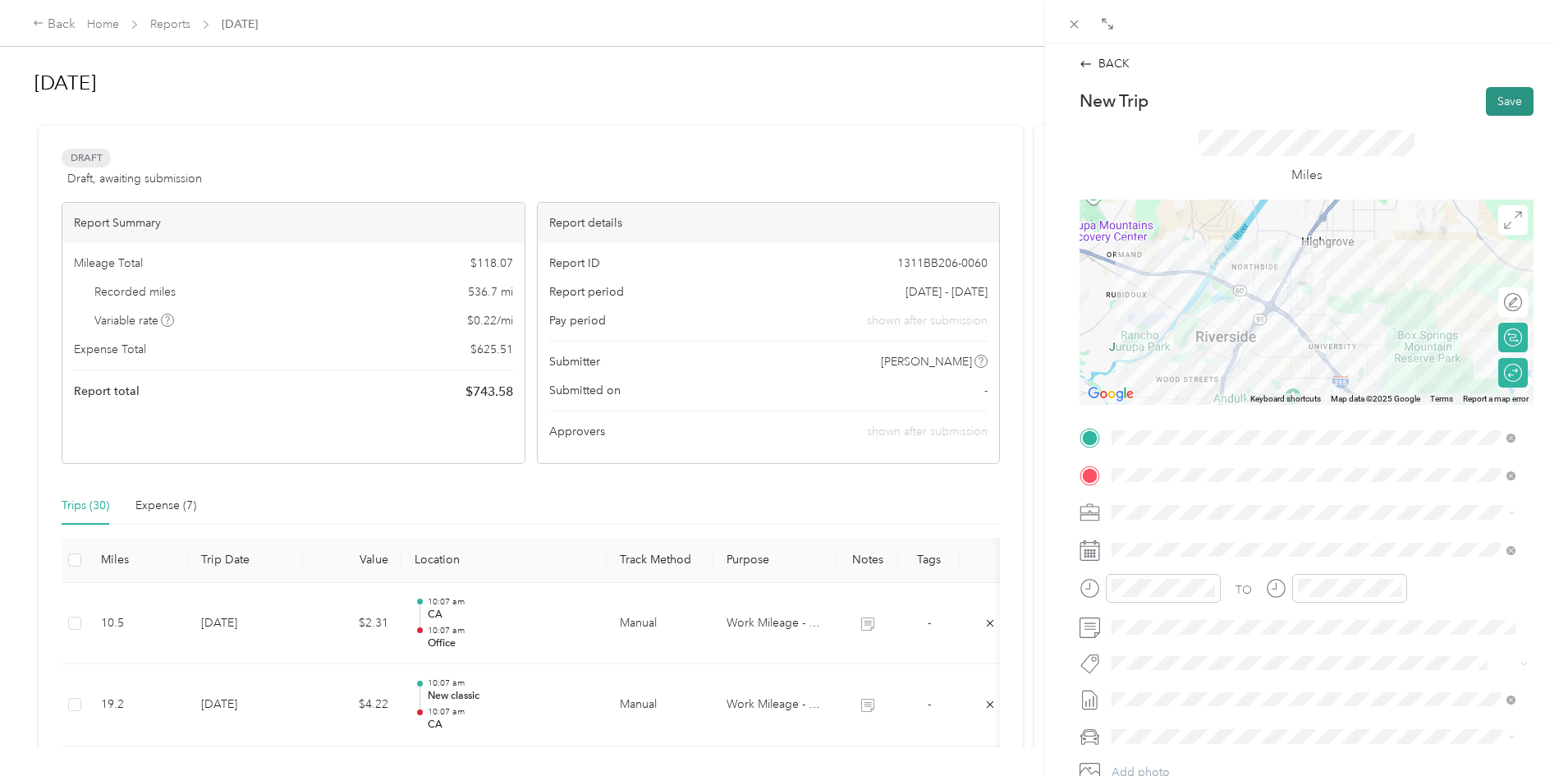
click at [1486, 112] on button "Save" at bounding box center [1509, 101] width 47 height 29
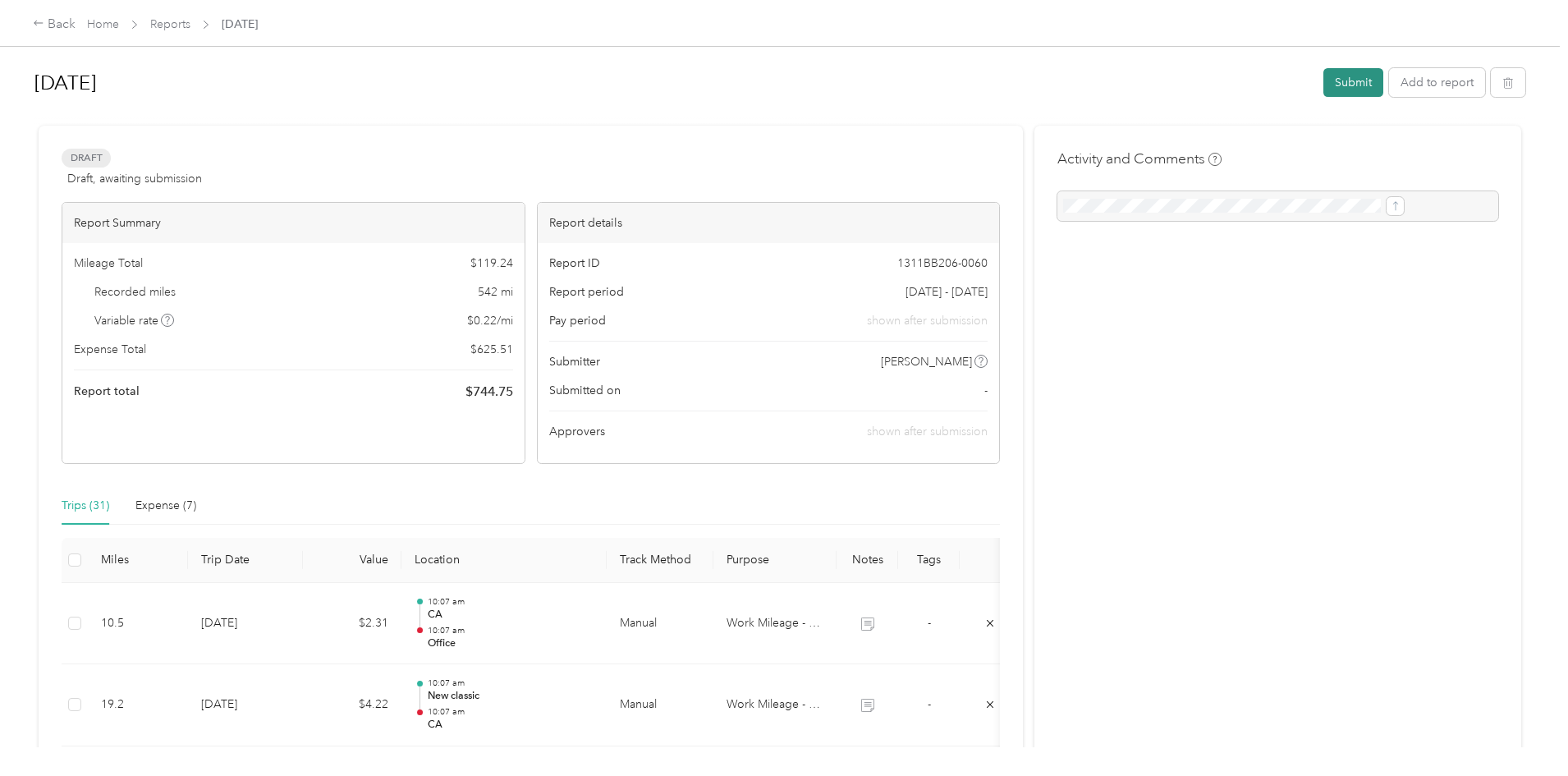
click at [1323, 87] on button "Submit" at bounding box center [1353, 82] width 60 height 29
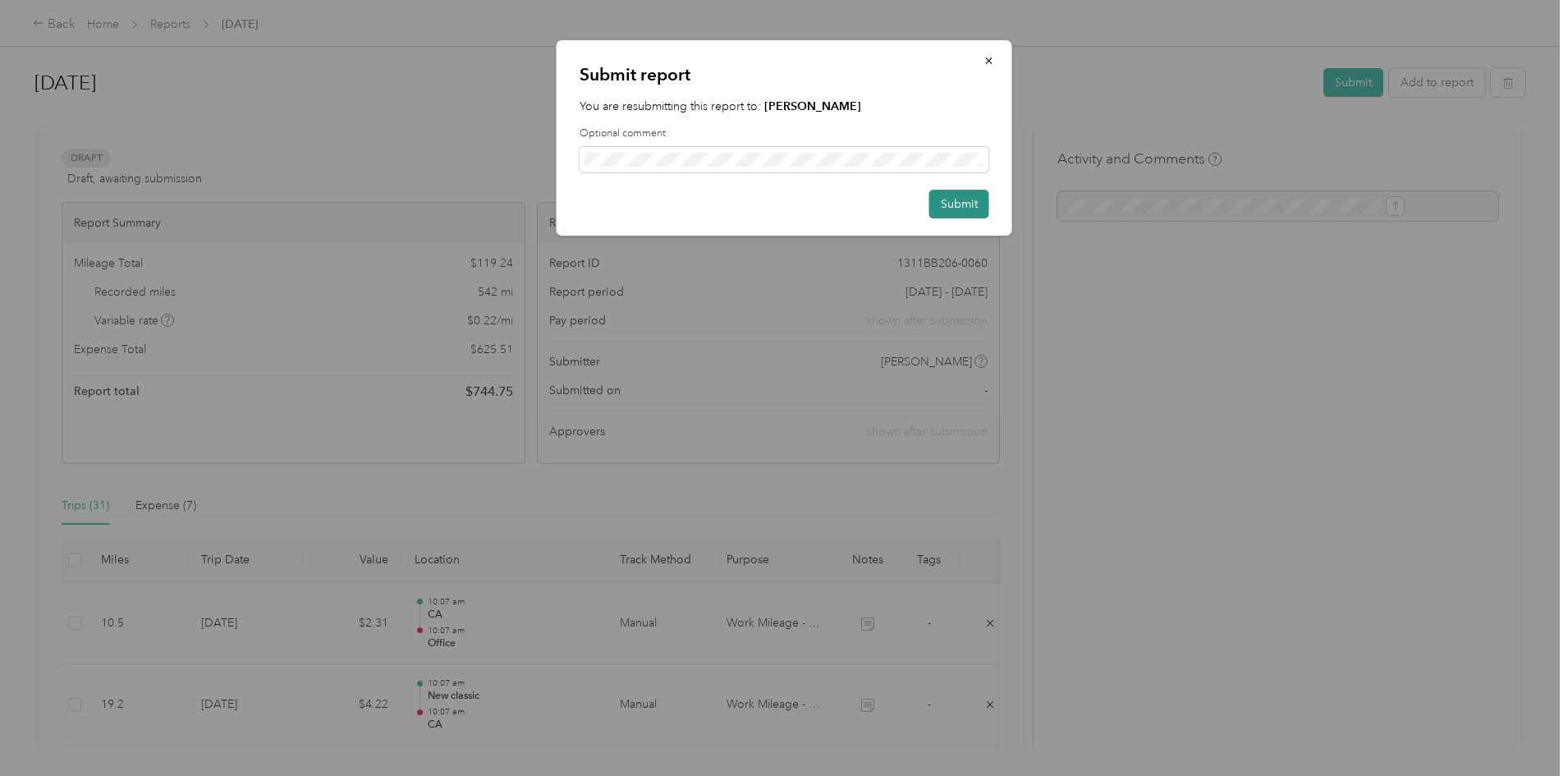
click at [953, 198] on button "Submit" at bounding box center [959, 204] width 60 height 29
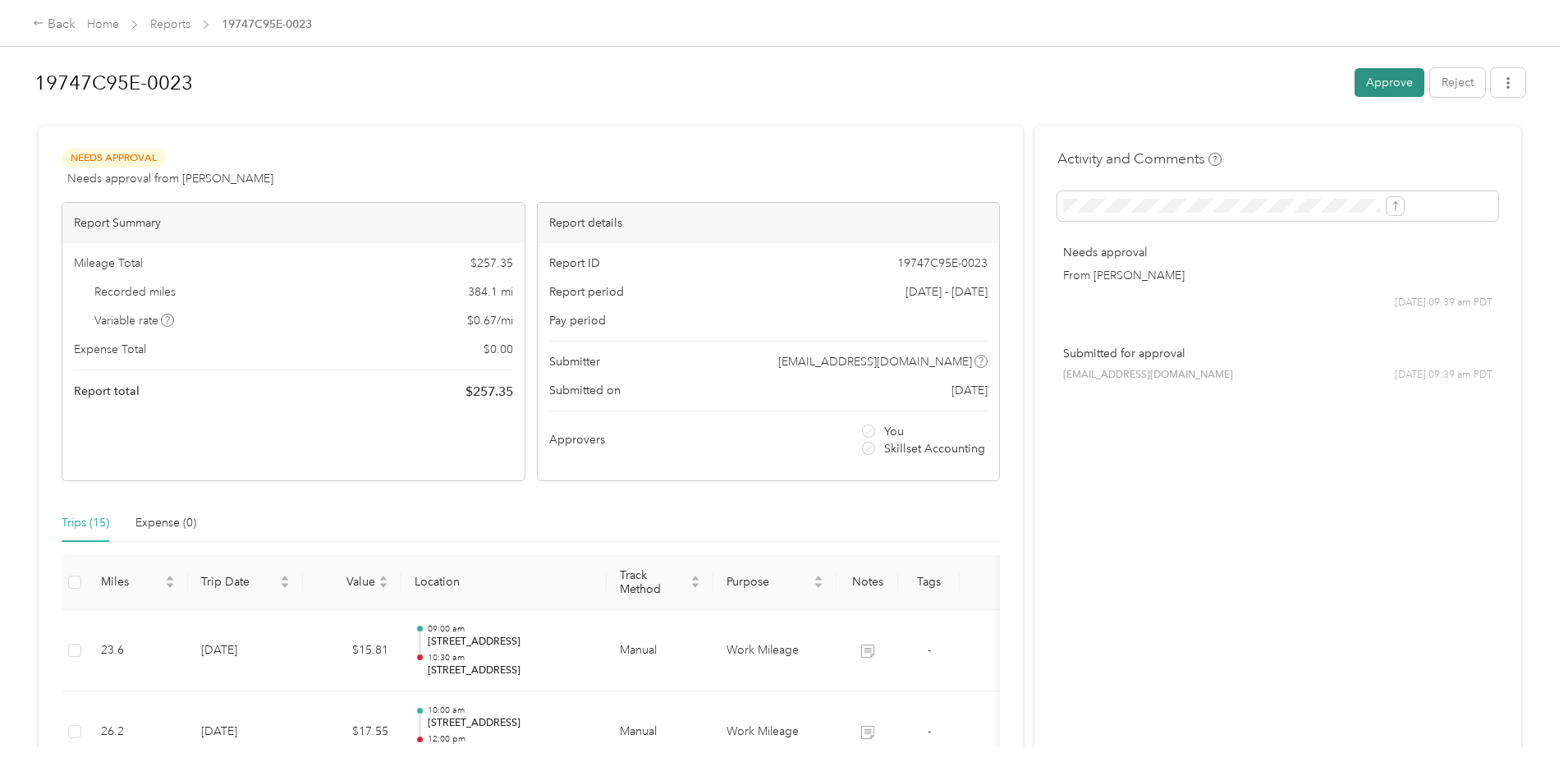
click at [1354, 81] on button "Approve" at bounding box center [1389, 82] width 70 height 29
